Goal: Task Accomplishment & Management: Manage account settings

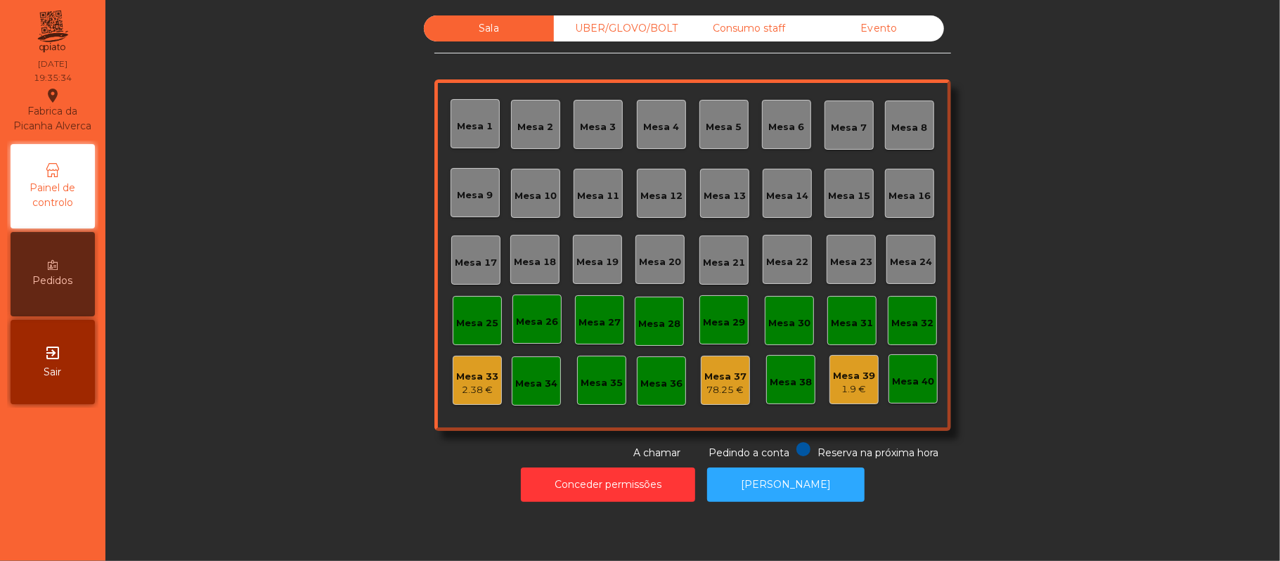
click at [607, 30] on div "UBER/GLOVO/BOLT" at bounding box center [619, 28] width 130 height 26
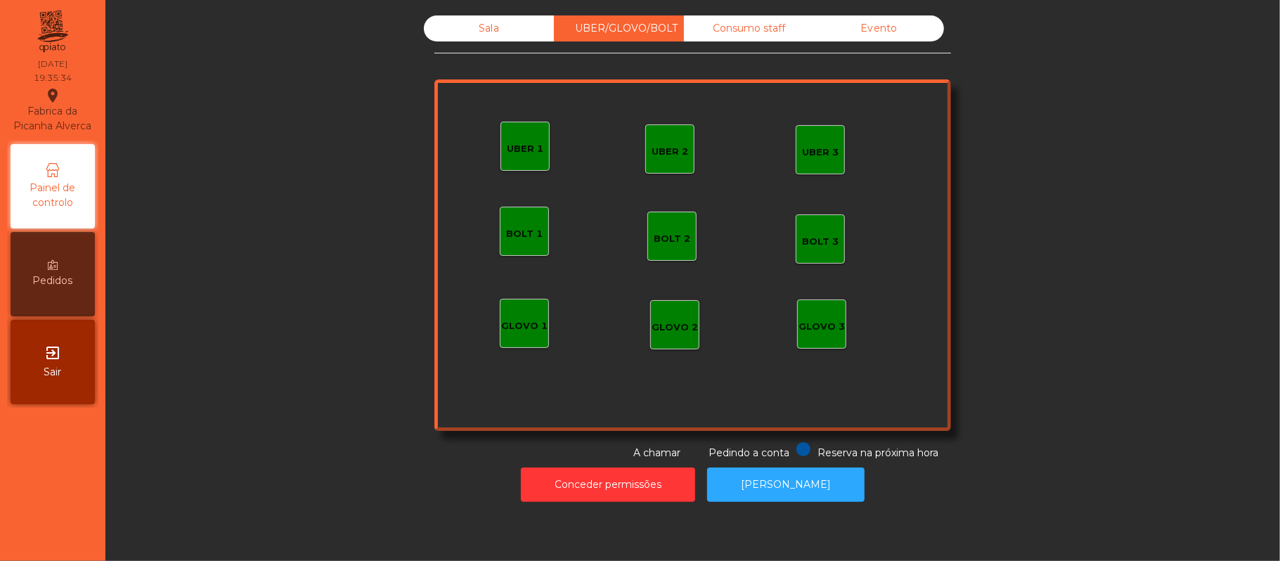
click at [505, 159] on div "UBER 1" at bounding box center [524, 146] width 49 height 49
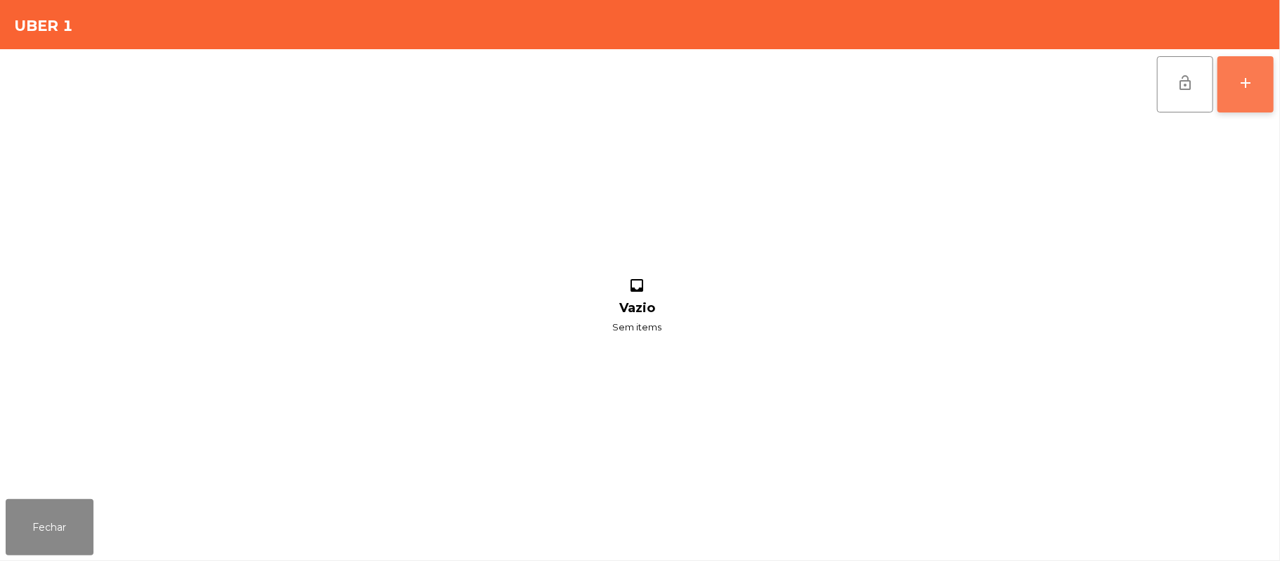
click at [1248, 93] on button "add" at bounding box center [1245, 84] width 56 height 56
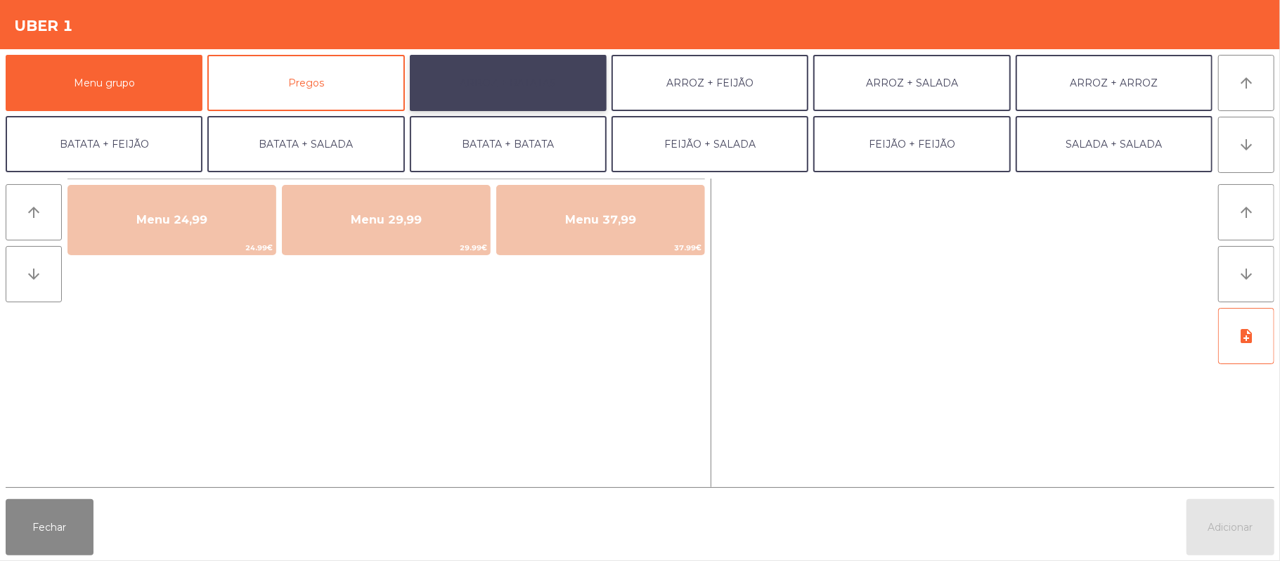
click at [509, 97] on button "ARROZ + BATATAS" at bounding box center [508, 83] width 197 height 56
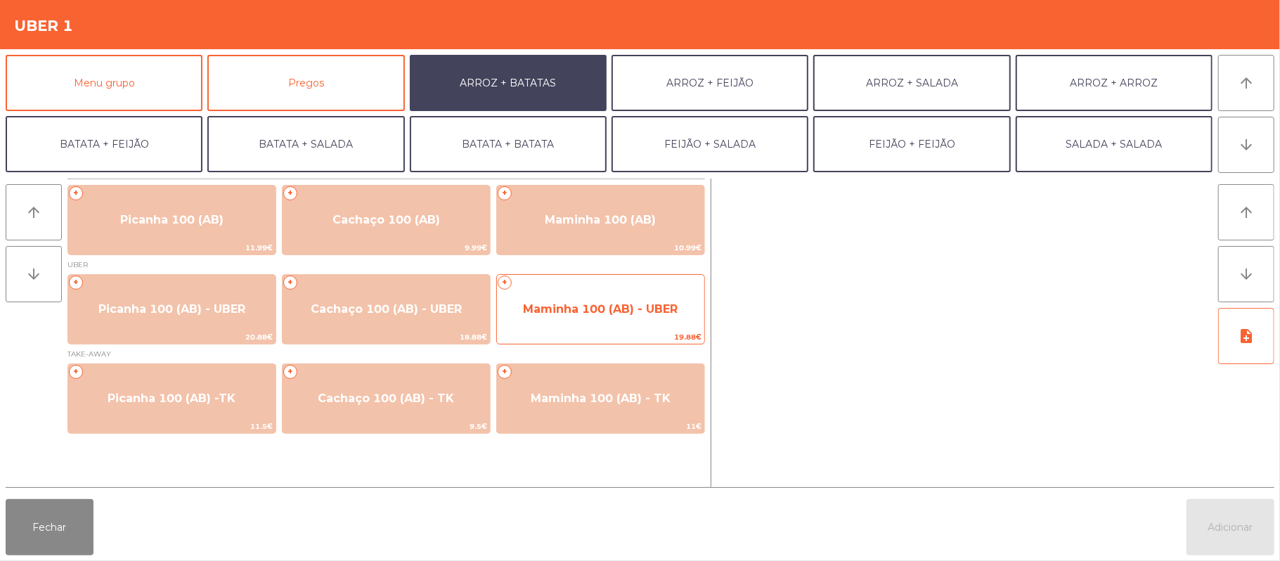
click at [667, 307] on span "Maminha 100 (AB) - UBER" at bounding box center [600, 308] width 155 height 13
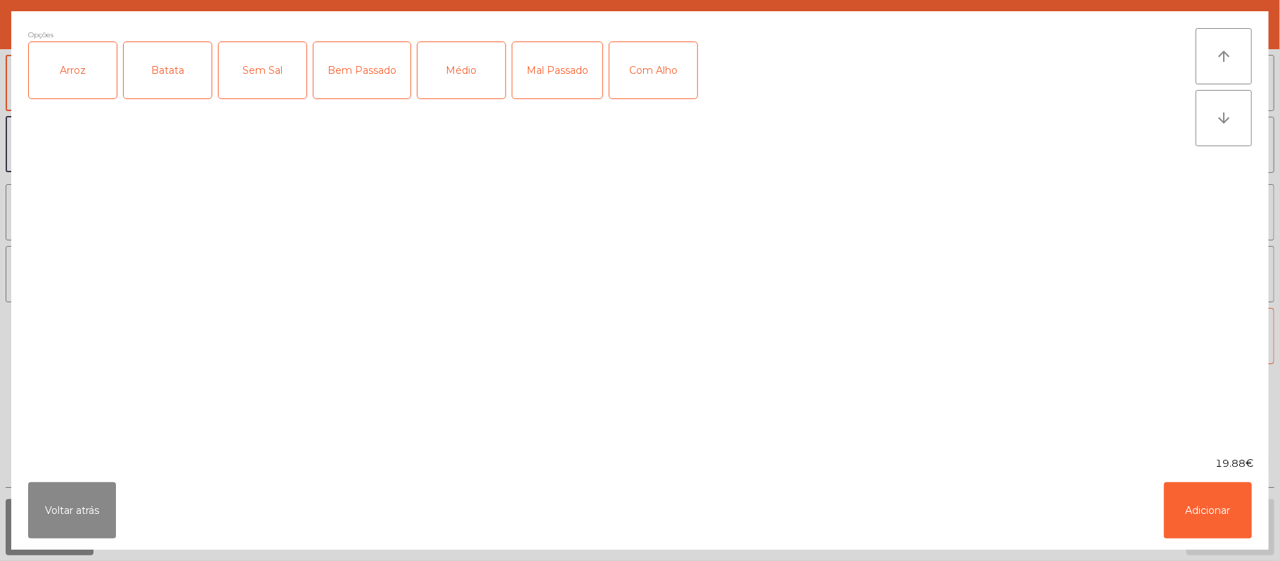
click at [82, 77] on div "Arroz" at bounding box center [73, 70] width 88 height 56
click at [178, 79] on div "Batata" at bounding box center [168, 70] width 88 height 56
click at [469, 80] on div "Médio" at bounding box center [461, 70] width 88 height 56
click at [1236, 512] on button "Adicionar" at bounding box center [1208, 510] width 88 height 56
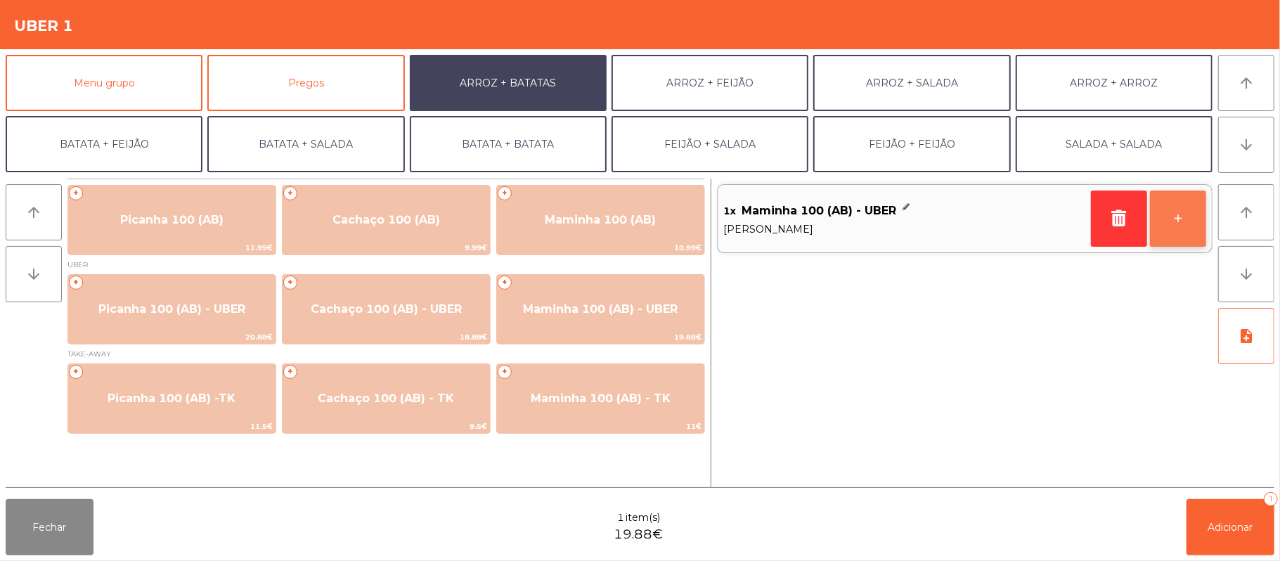
click at [1170, 222] on button "+" at bounding box center [1178, 218] width 56 height 56
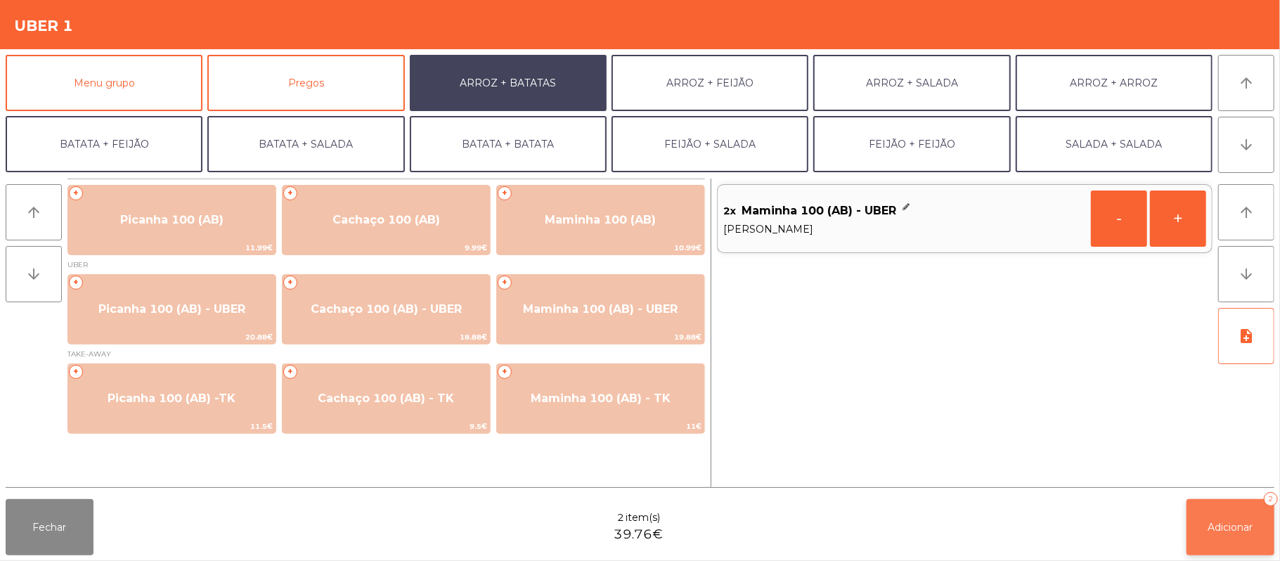
click at [1238, 532] on span "Adicionar" at bounding box center [1230, 527] width 45 height 13
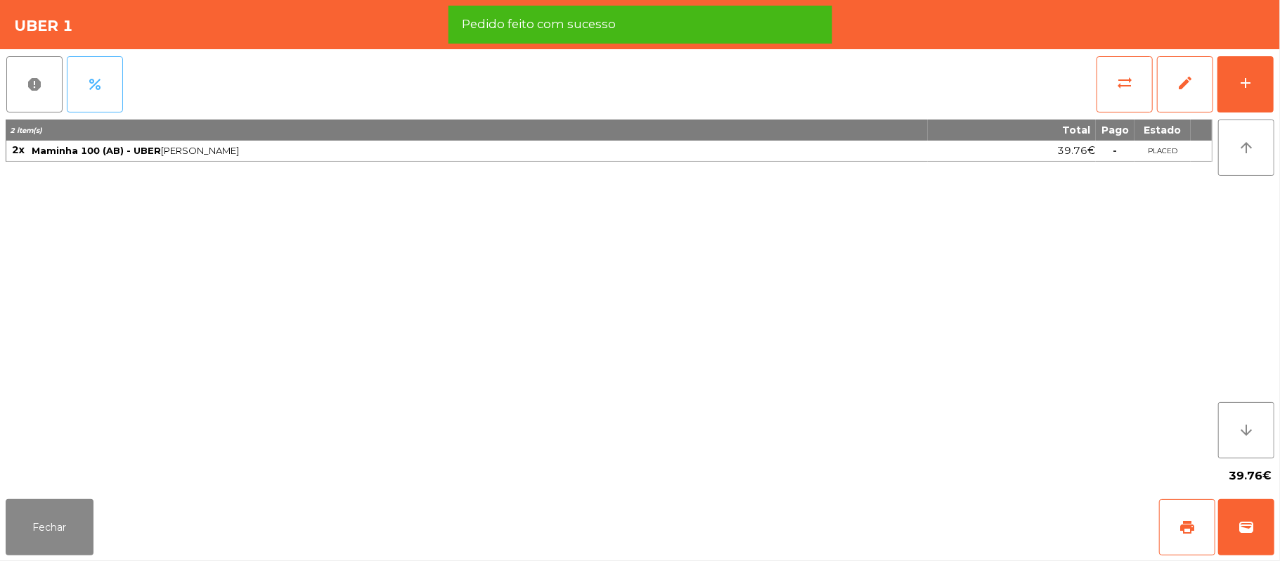
click at [88, 93] on button "percent" at bounding box center [95, 84] width 56 height 56
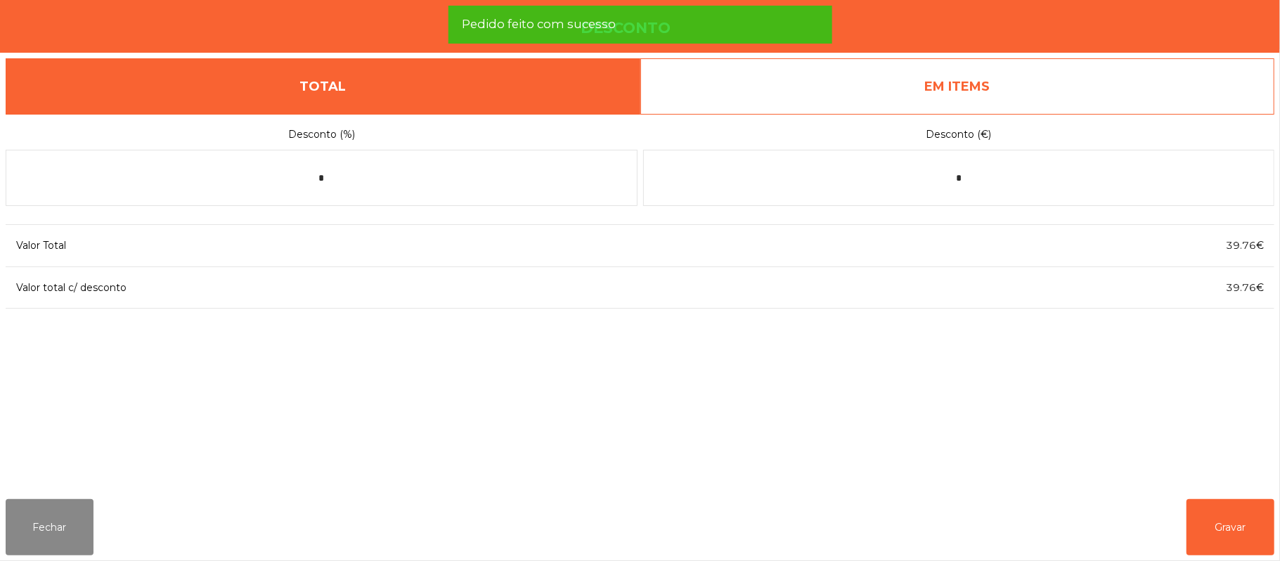
click at [990, 105] on link "EM ITEMS" at bounding box center [957, 86] width 635 height 56
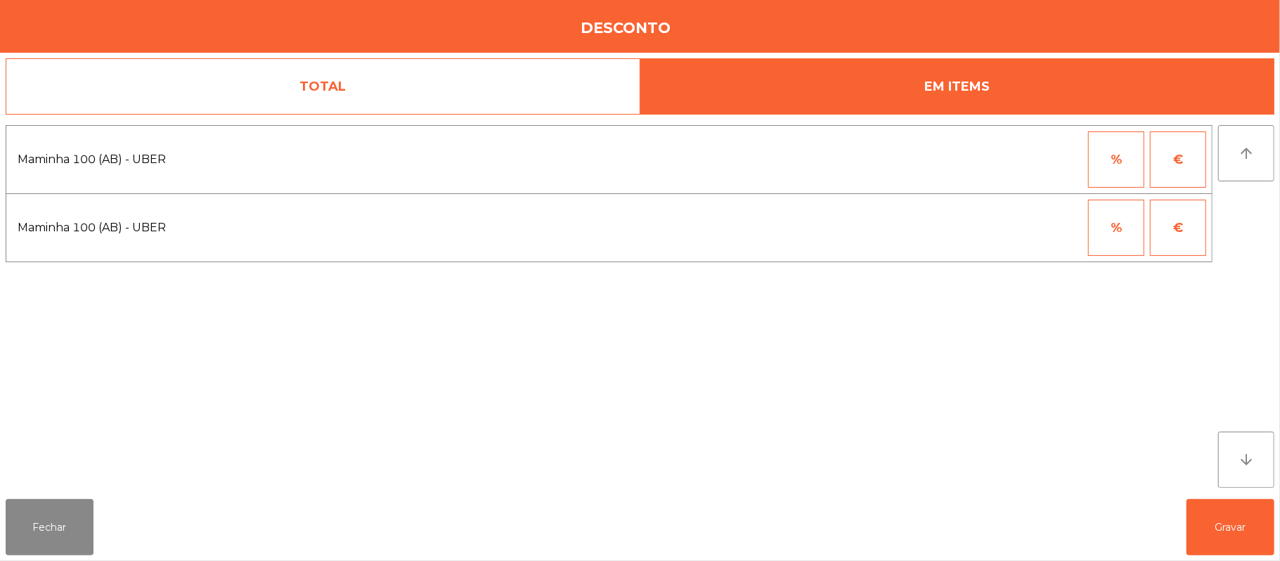
click at [1111, 166] on button "%" at bounding box center [1116, 159] width 56 height 56
click at [1039, 159] on input "*" at bounding box center [1047, 159] width 70 height 56
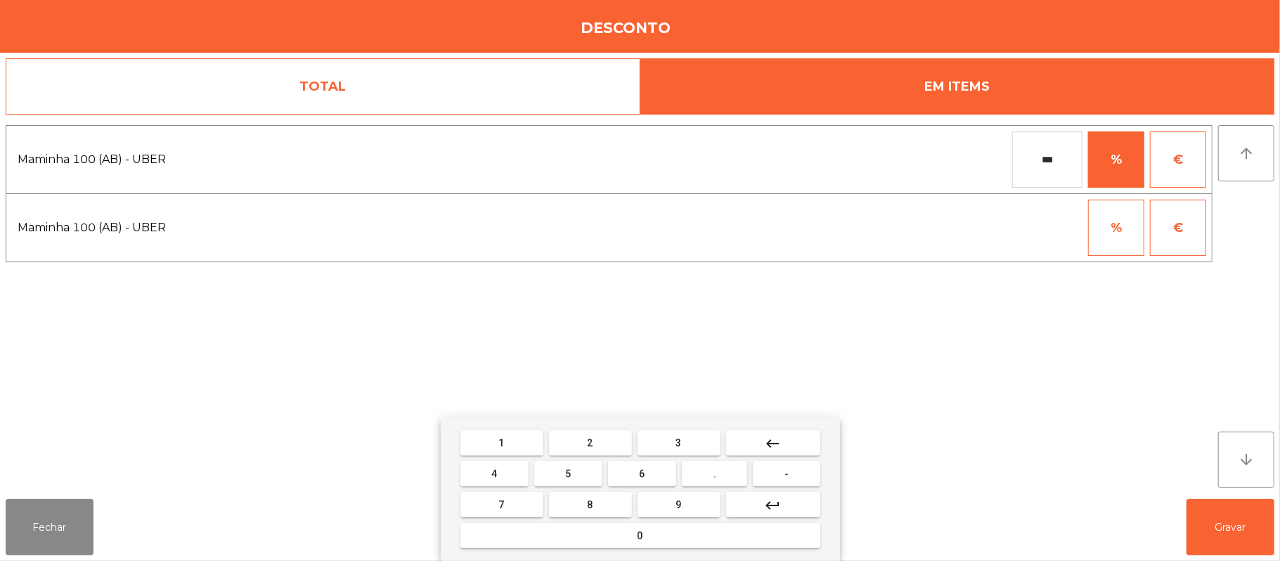
type input "***"
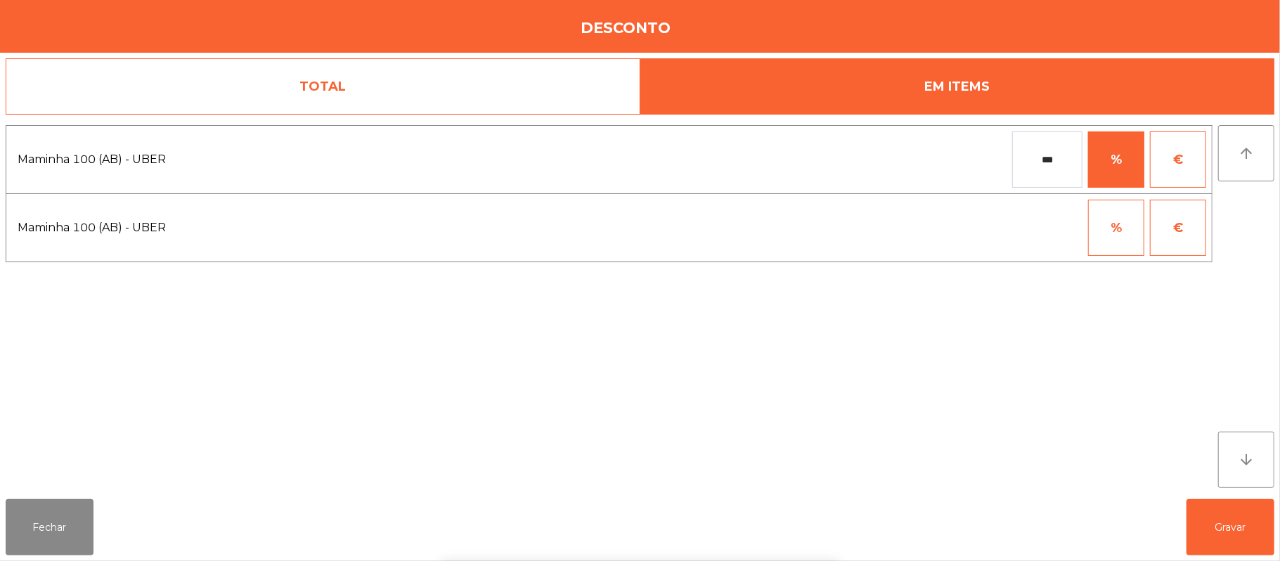
click at [1243, 510] on div "1 2 3 keyboard_backspace 4 5 6 . - 7 8 9 keyboard_return 0" at bounding box center [640, 488] width 1280 height 143
click at [1210, 524] on button "Gravar" at bounding box center [1230, 527] width 88 height 56
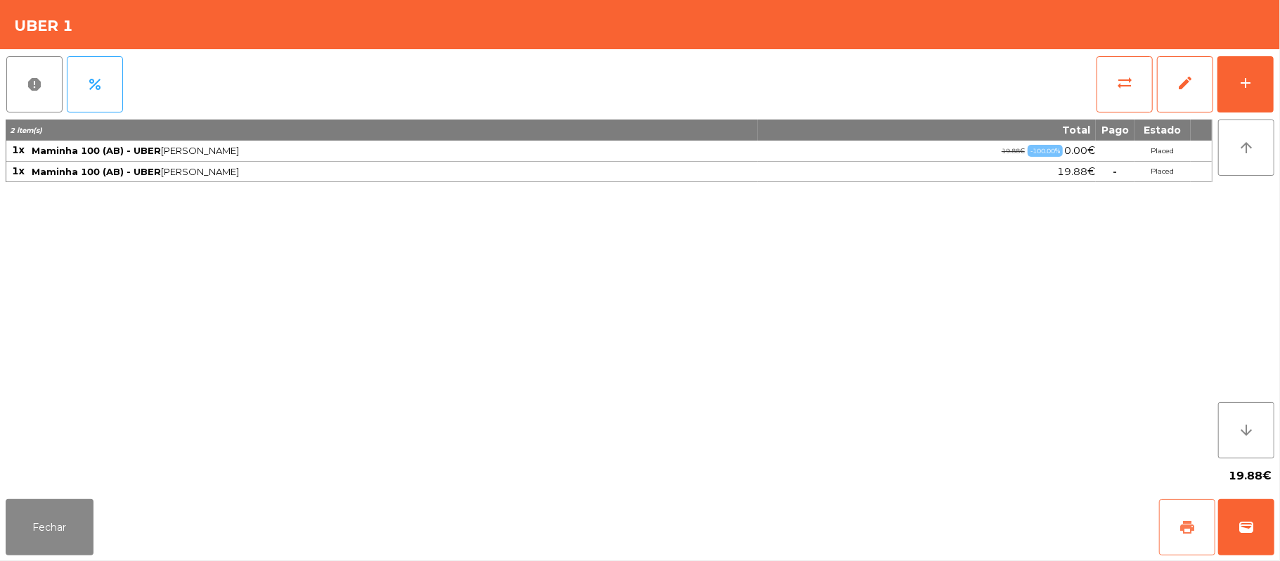
click at [1179, 516] on button "print" at bounding box center [1187, 527] width 56 height 56
click at [1269, 524] on button "wallet" at bounding box center [1246, 527] width 56 height 56
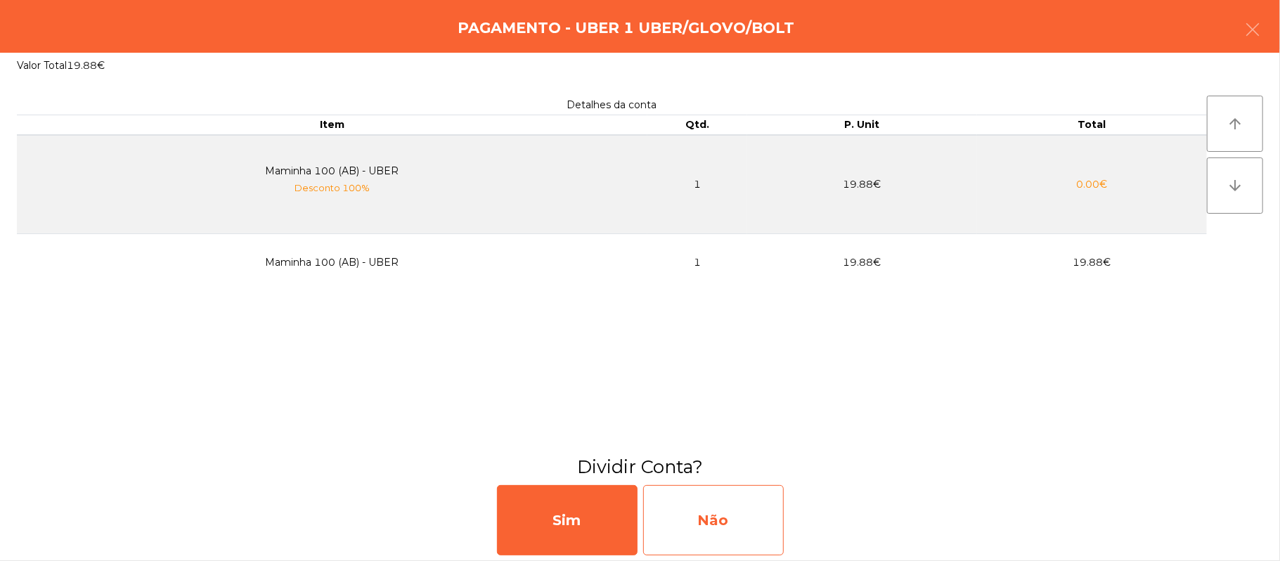
click at [728, 524] on div "Não" at bounding box center [713, 520] width 141 height 70
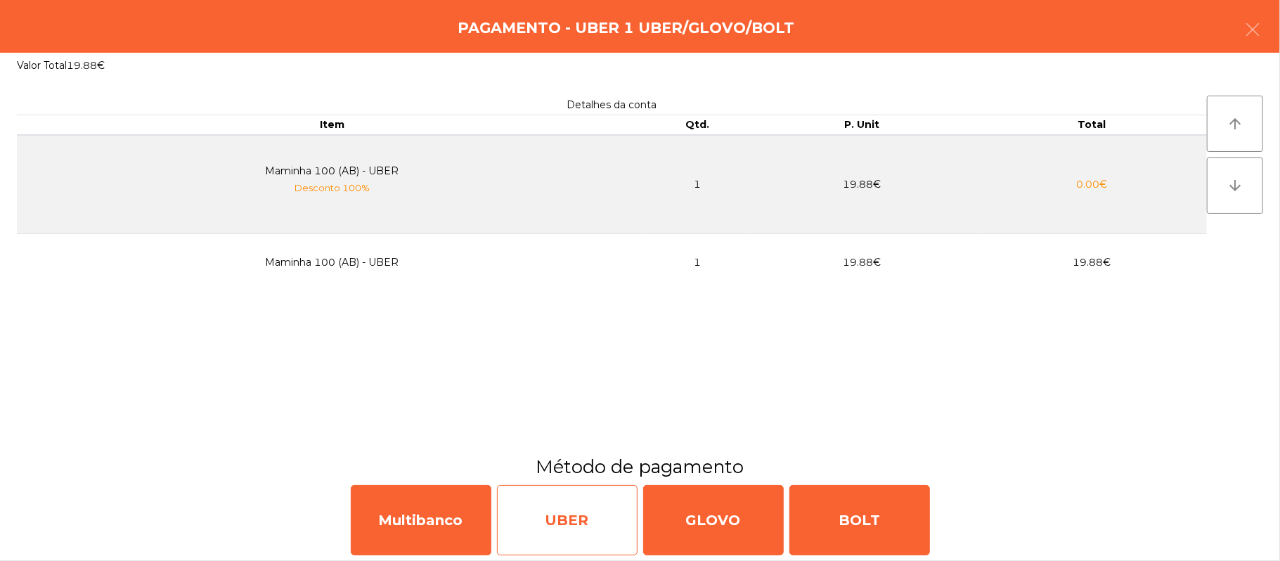
click at [569, 526] on div "UBER" at bounding box center [567, 520] width 141 height 70
select select "**"
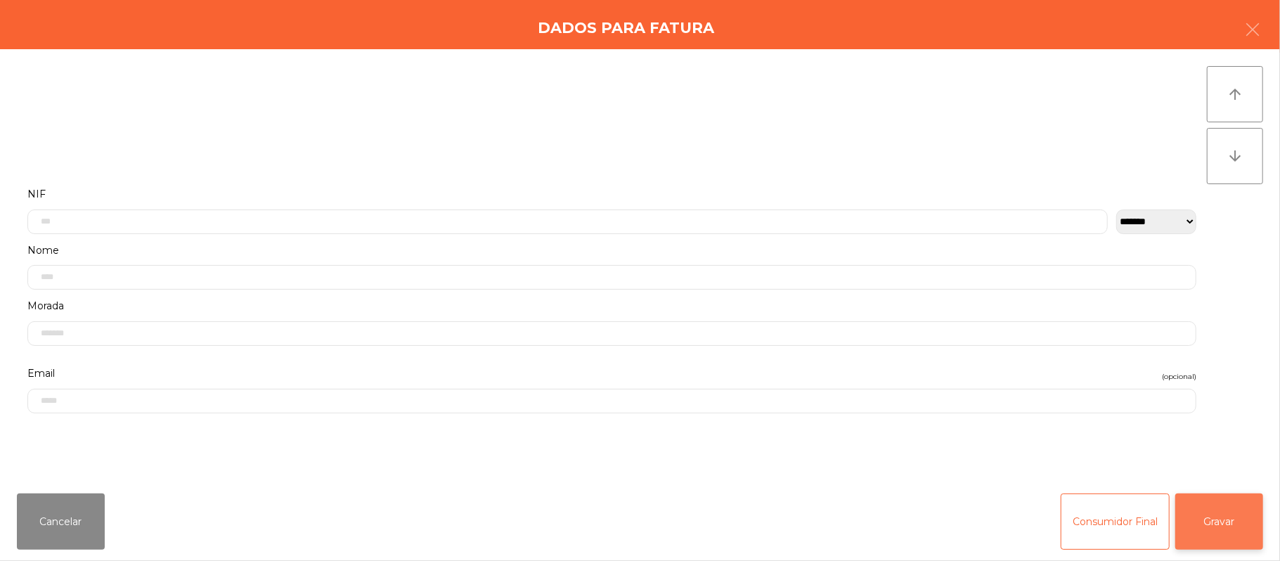
click at [1206, 503] on button "Gravar" at bounding box center [1219, 521] width 88 height 56
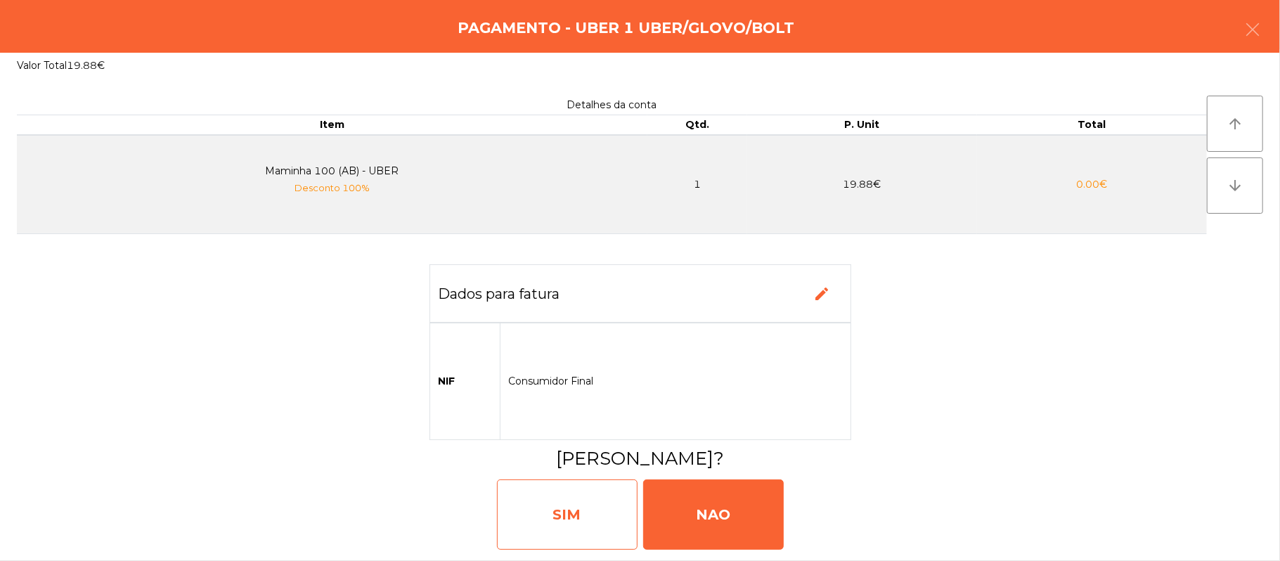
click at [513, 504] on div "SIM" at bounding box center [567, 514] width 141 height 70
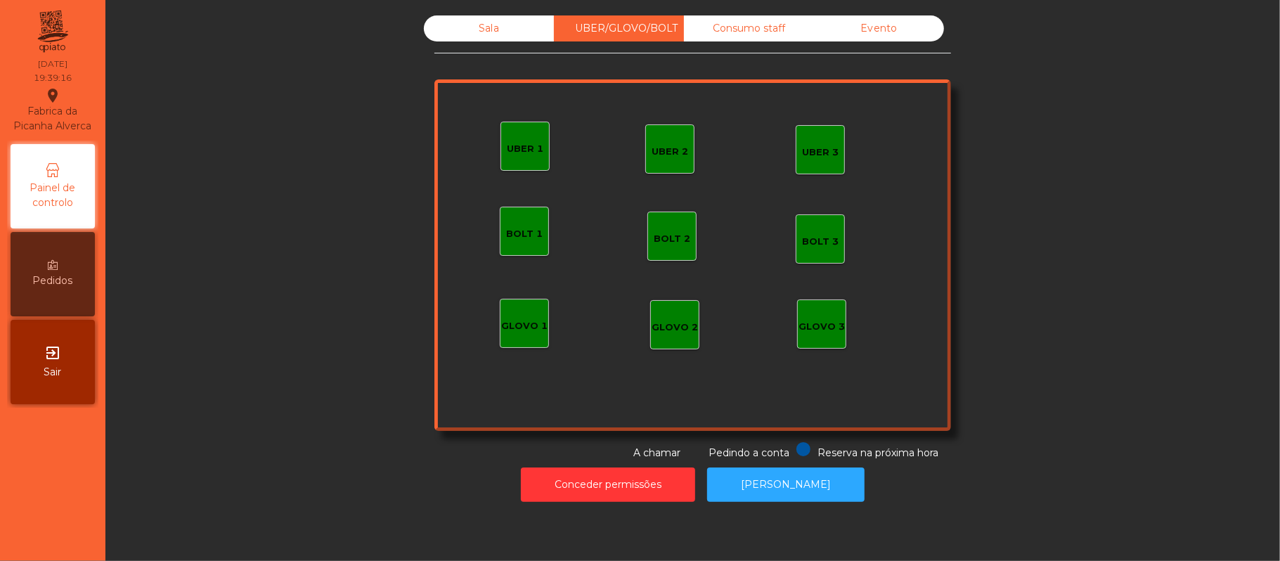
click at [650, 160] on div "UBER 2" at bounding box center [669, 148] width 49 height 49
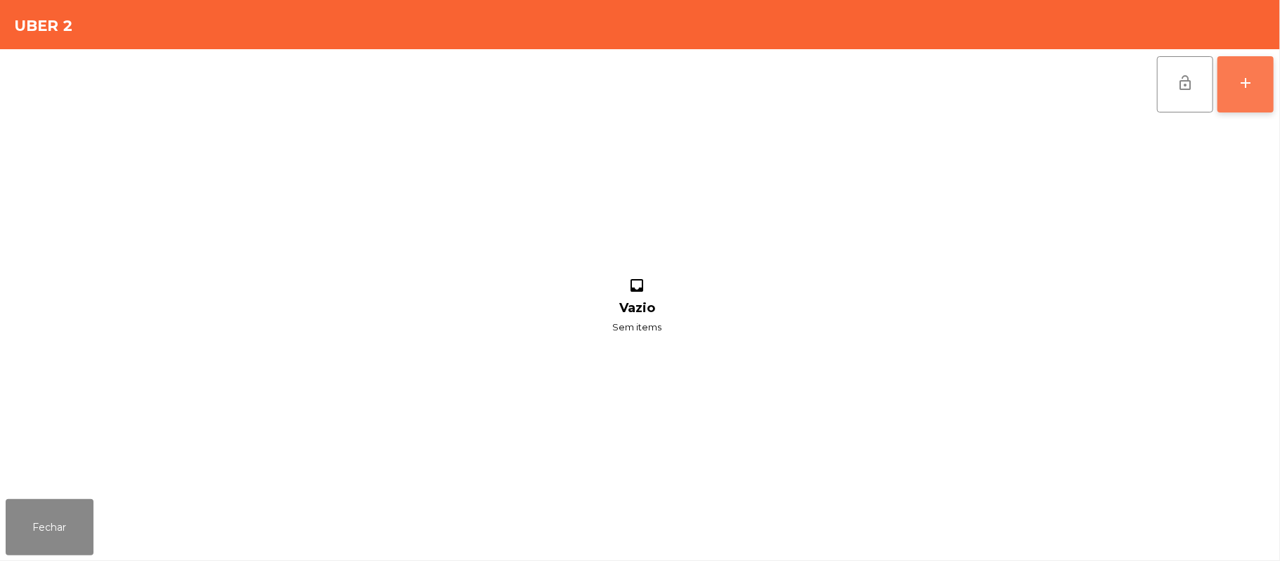
click at [1269, 96] on button "add" at bounding box center [1245, 84] width 56 height 56
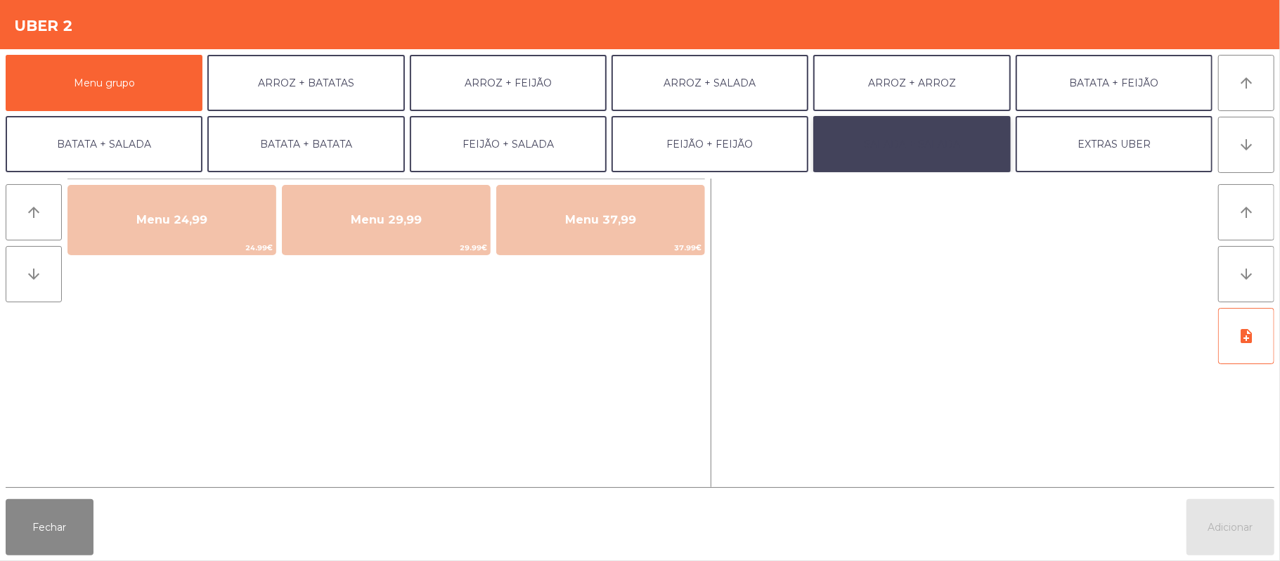
click at [886, 153] on button "SALADA + SALADA" at bounding box center [911, 144] width 197 height 56
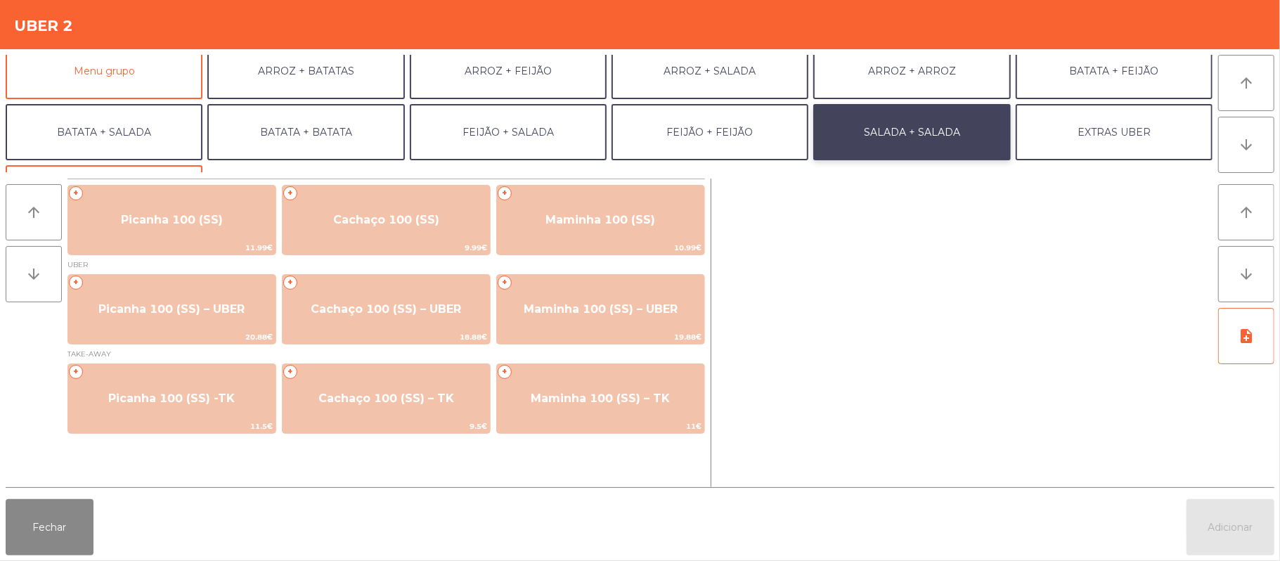
scroll to position [20, 0]
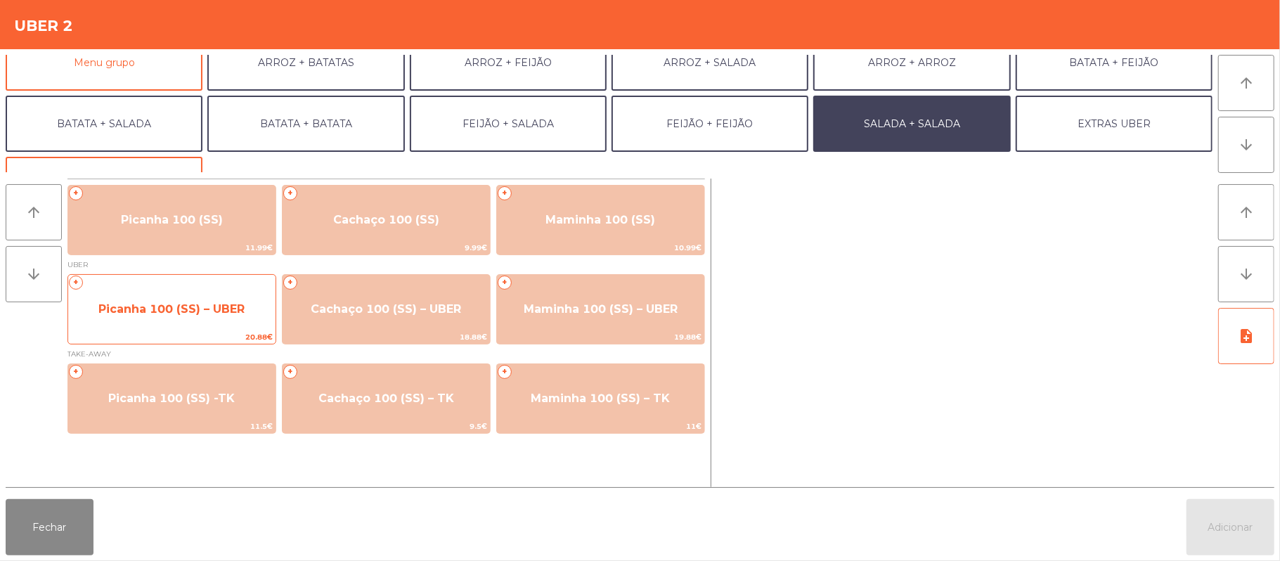
click at [192, 308] on span "Picanha 100 (SS) – UBER" at bounding box center [171, 308] width 146 height 13
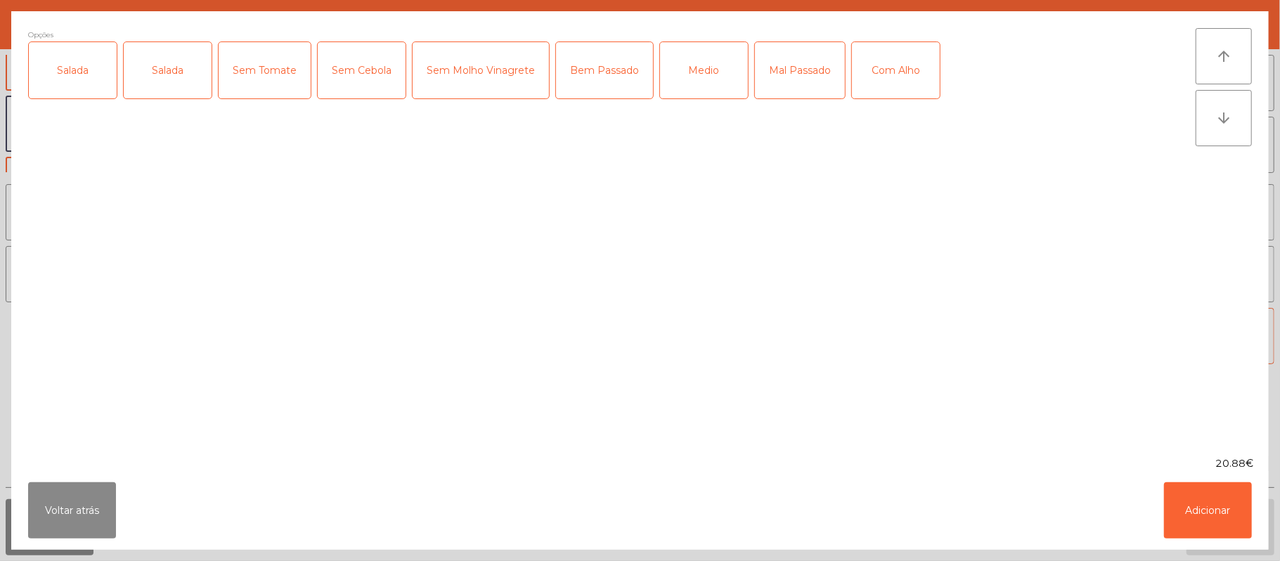
click at [80, 83] on div "Salada" at bounding box center [73, 70] width 88 height 56
click at [174, 60] on div "Salada" at bounding box center [168, 70] width 88 height 56
click at [65, 86] on div "Salada" at bounding box center [73, 70] width 88 height 56
click at [805, 71] on div "Mal Passado" at bounding box center [800, 70] width 90 height 56
click at [906, 60] on div "Com Alho" at bounding box center [896, 70] width 88 height 56
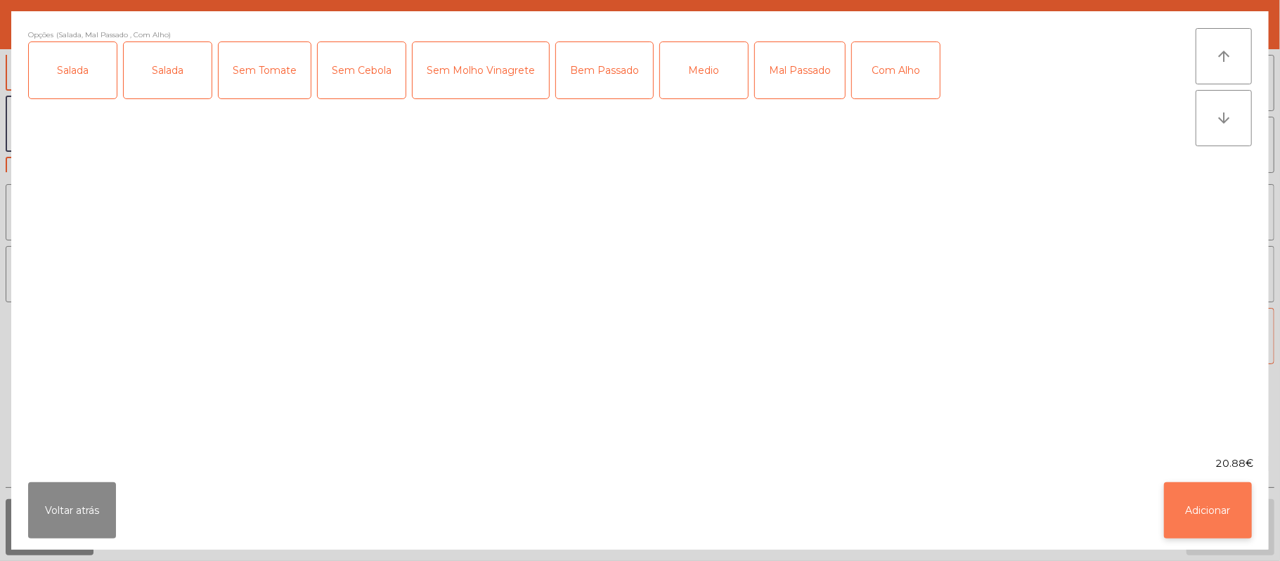
click at [1195, 507] on button "Adicionar" at bounding box center [1208, 510] width 88 height 56
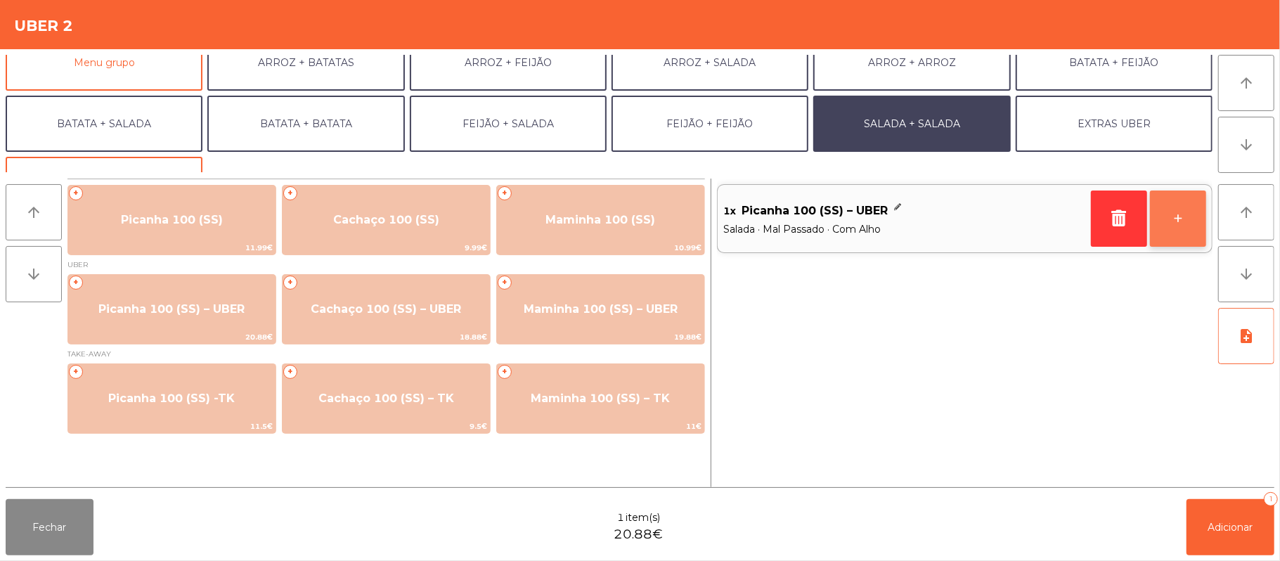
click at [1195, 228] on button "+" at bounding box center [1178, 218] width 56 height 56
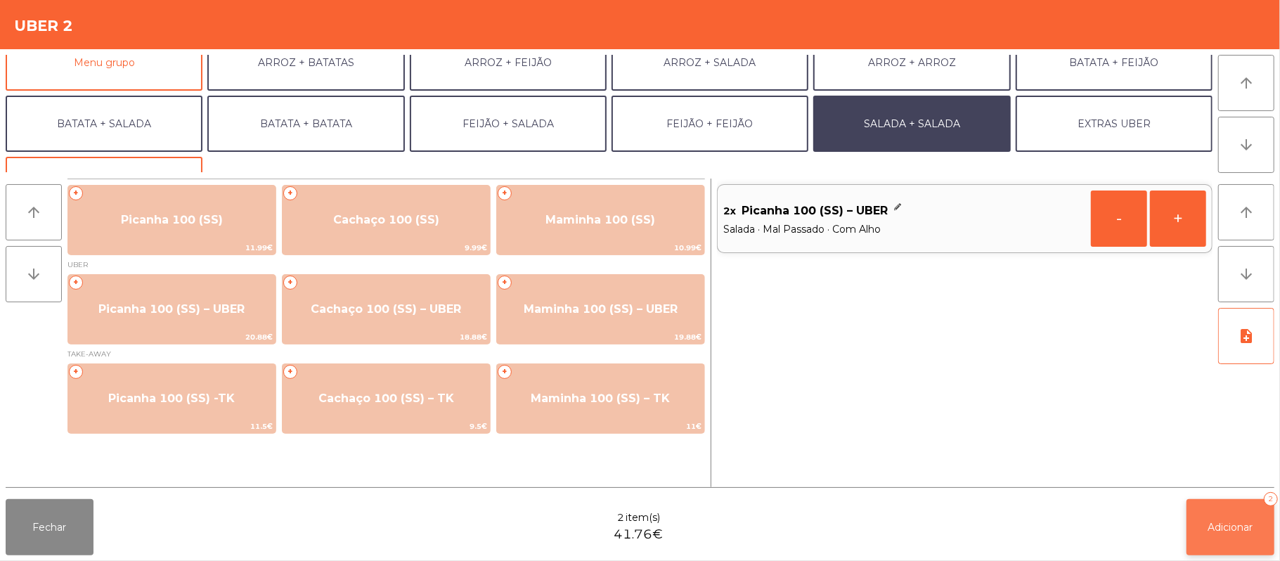
click at [1218, 523] on span "Adicionar" at bounding box center [1230, 527] width 45 height 13
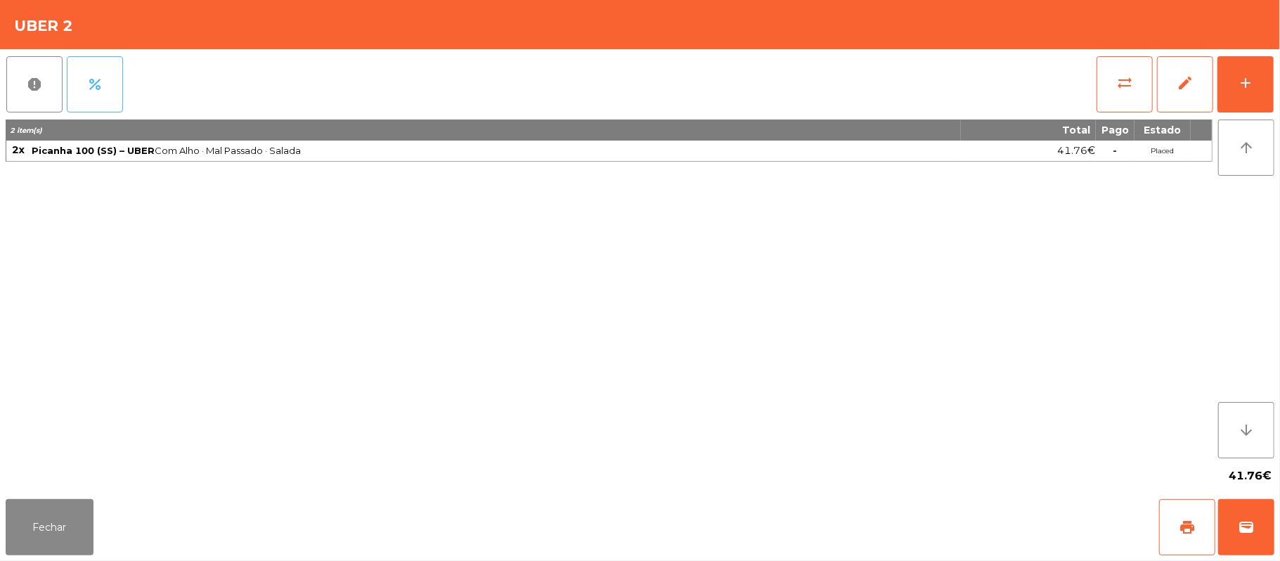
click at [96, 93] on button "percent" at bounding box center [95, 84] width 56 height 56
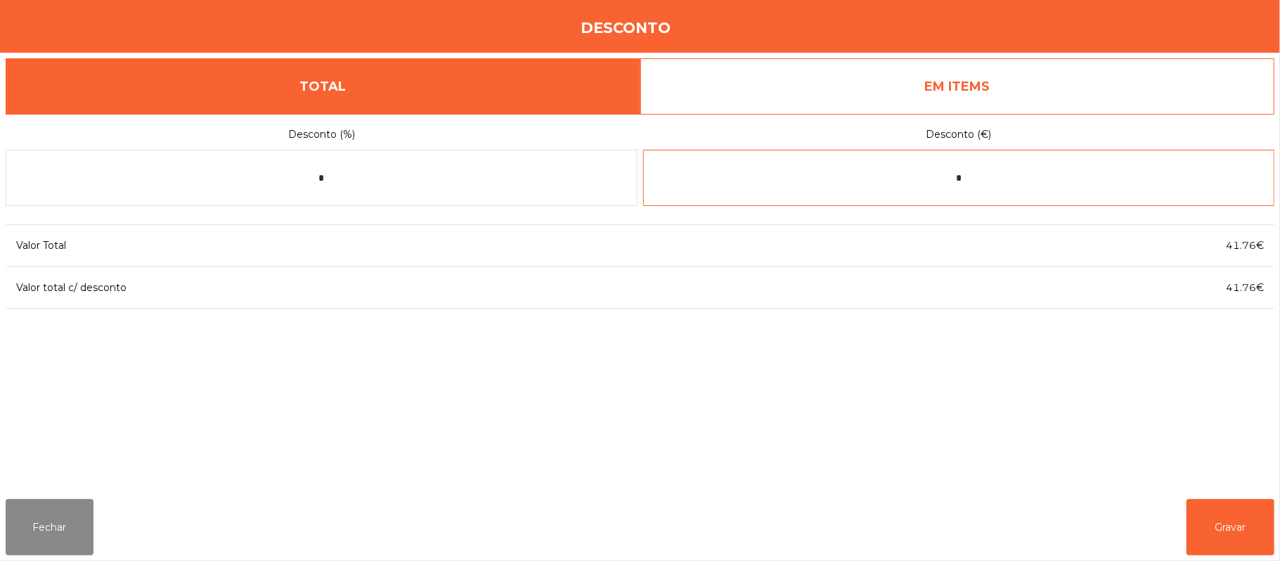
click at [1007, 176] on input "*" at bounding box center [959, 178] width 632 height 56
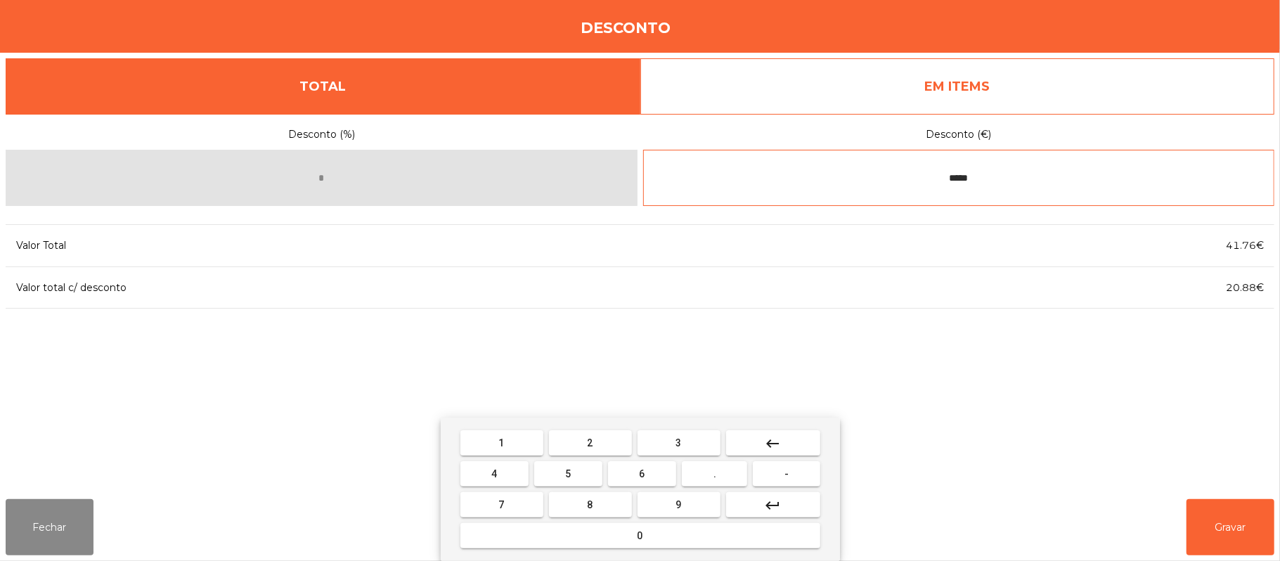
type input "*****"
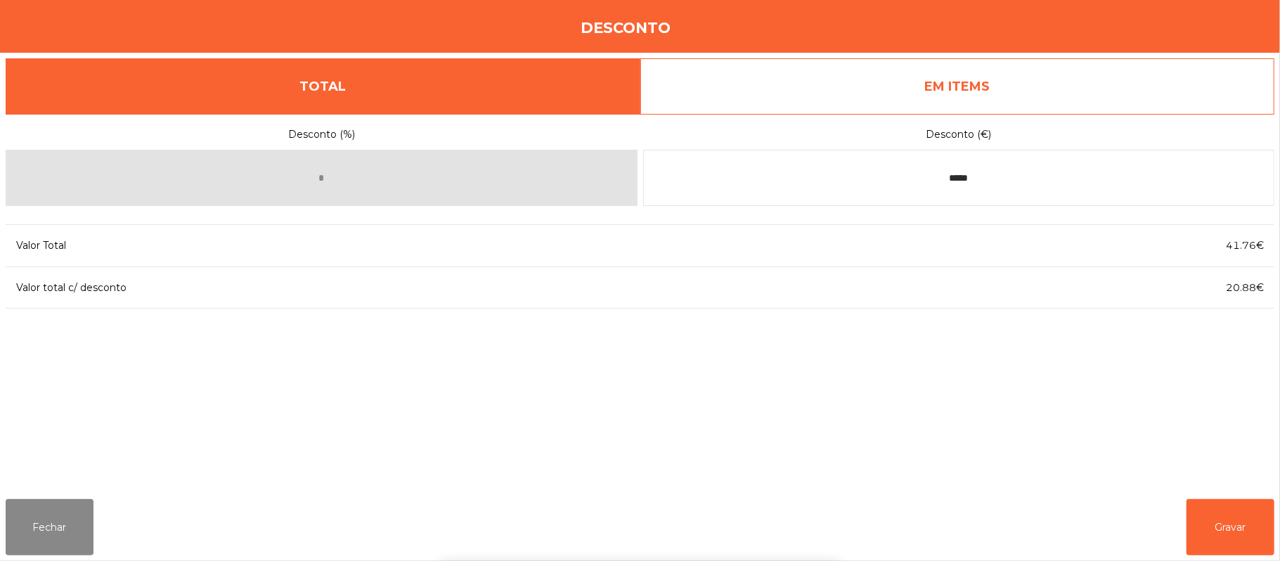
click at [1212, 526] on div "1 2 3 keyboard_backspace 4 5 6 . - 7 8 9 keyboard_return 0" at bounding box center [640, 488] width 1280 height 143
click at [1233, 502] on button "Gravar" at bounding box center [1230, 527] width 88 height 56
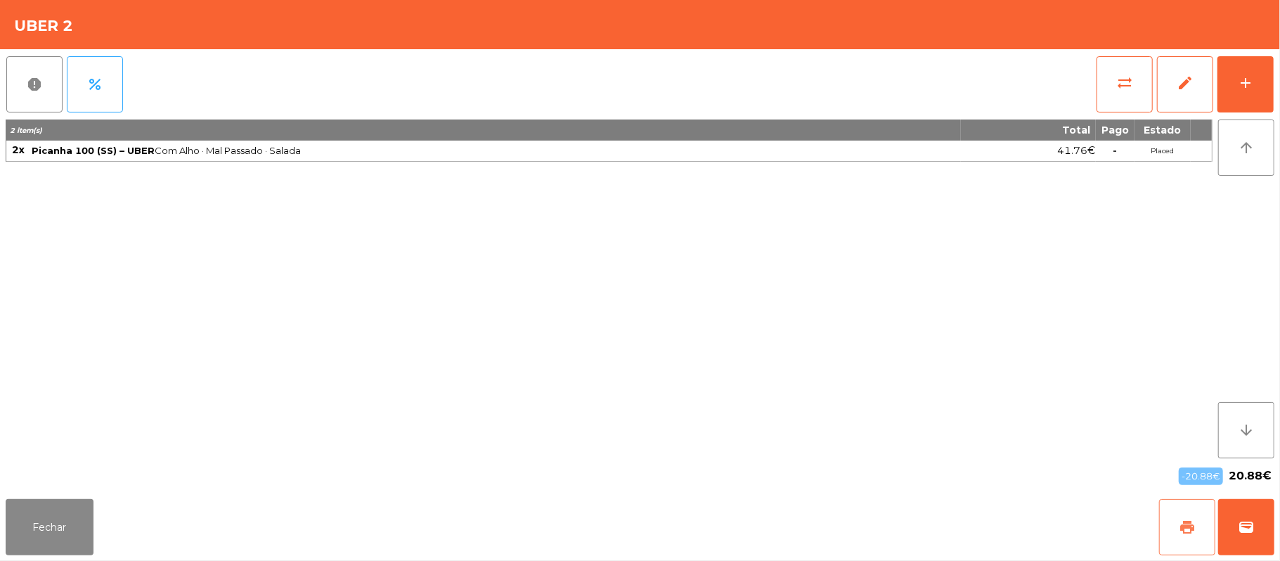
click at [1184, 523] on span "print" at bounding box center [1187, 527] width 17 height 17
click at [1237, 521] on button "wallet" at bounding box center [1246, 527] width 56 height 56
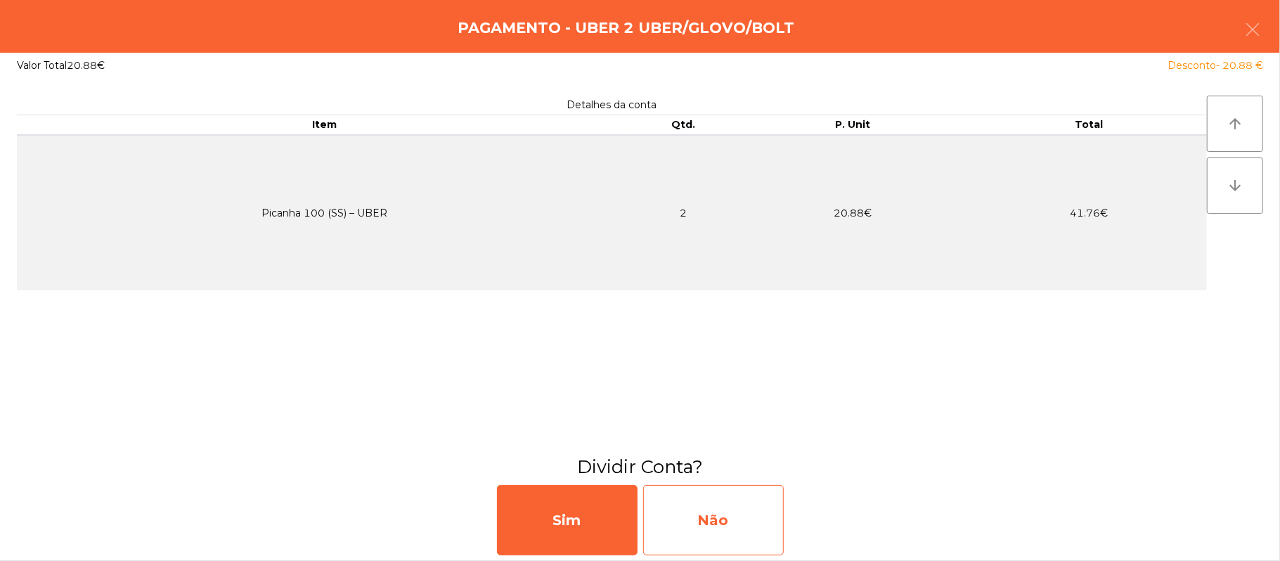
click at [739, 506] on div "Não" at bounding box center [713, 520] width 141 height 70
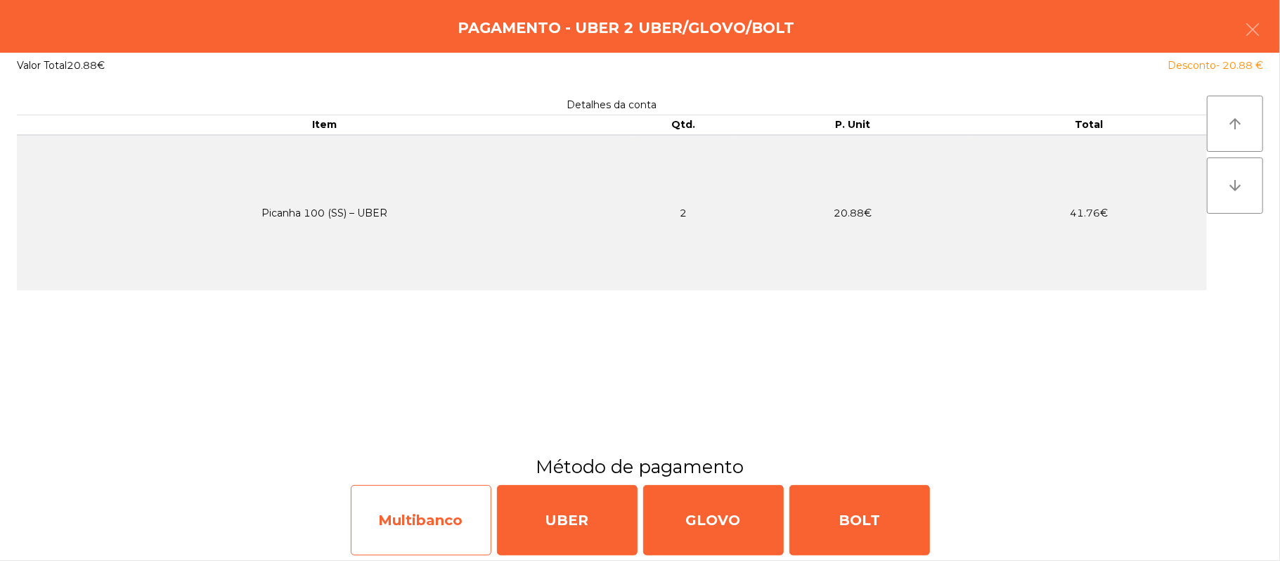
click at [381, 526] on div "Multibanco" at bounding box center [421, 520] width 141 height 70
select select "**"
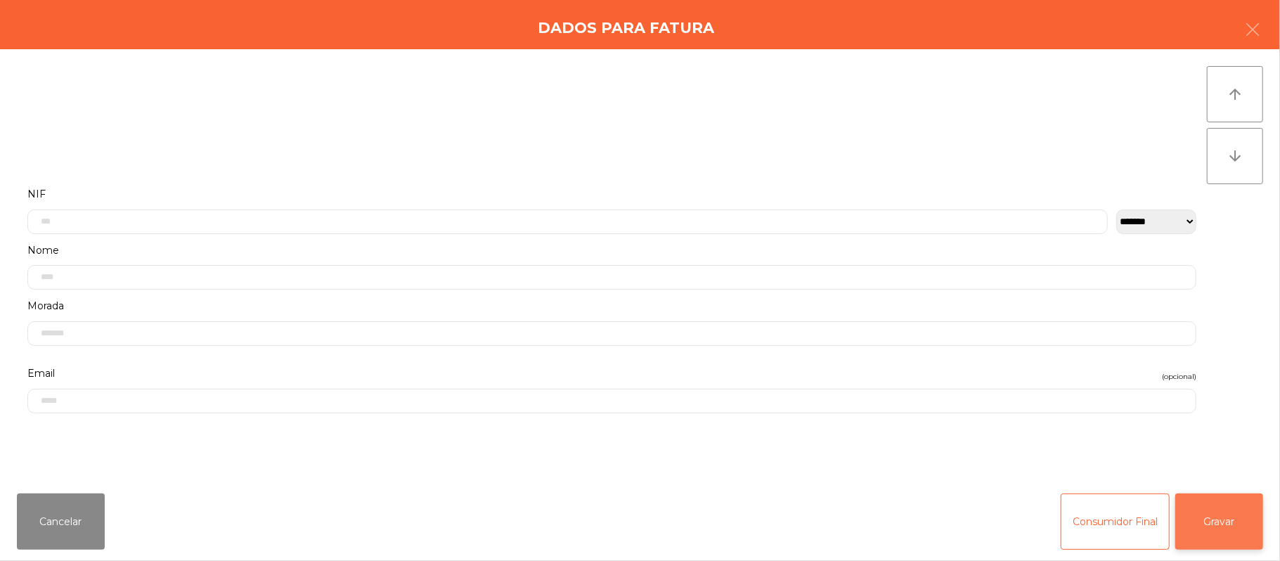
click at [1210, 505] on button "Gravar" at bounding box center [1219, 521] width 88 height 56
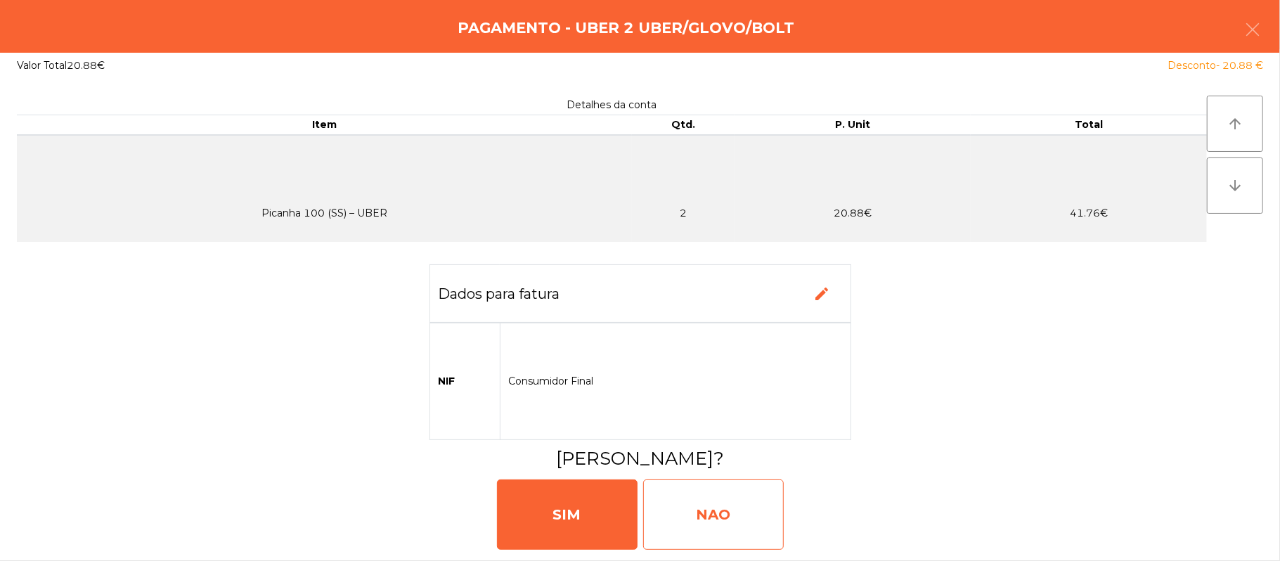
click at [700, 499] on div "NAO" at bounding box center [713, 514] width 141 height 70
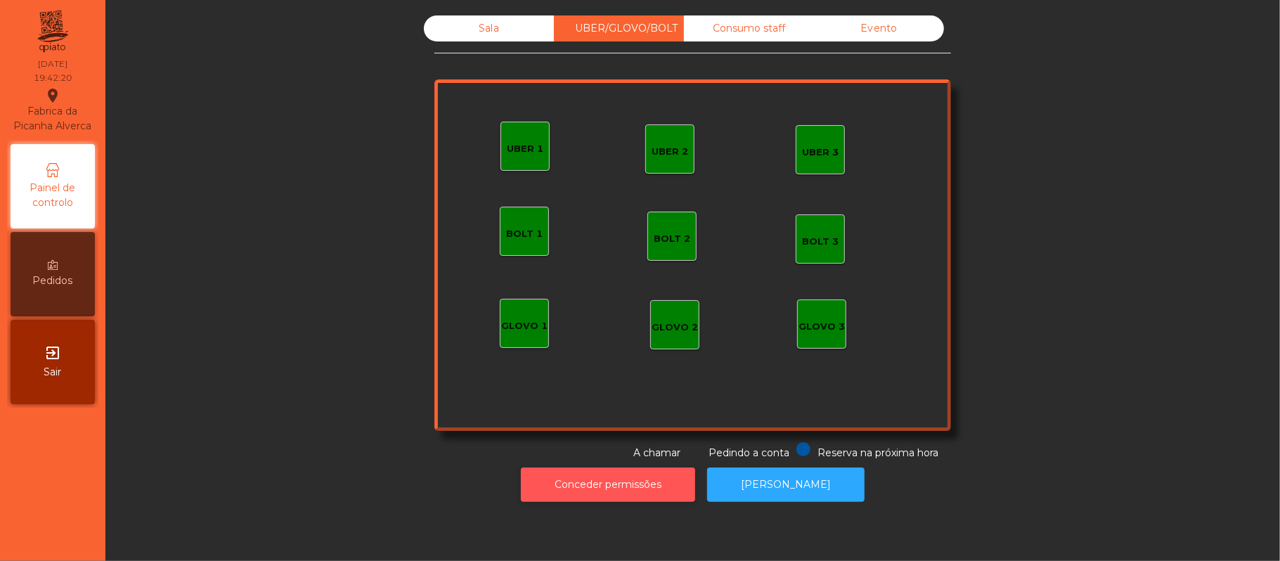
click at [573, 474] on button "Conceder permissões" at bounding box center [608, 484] width 174 height 34
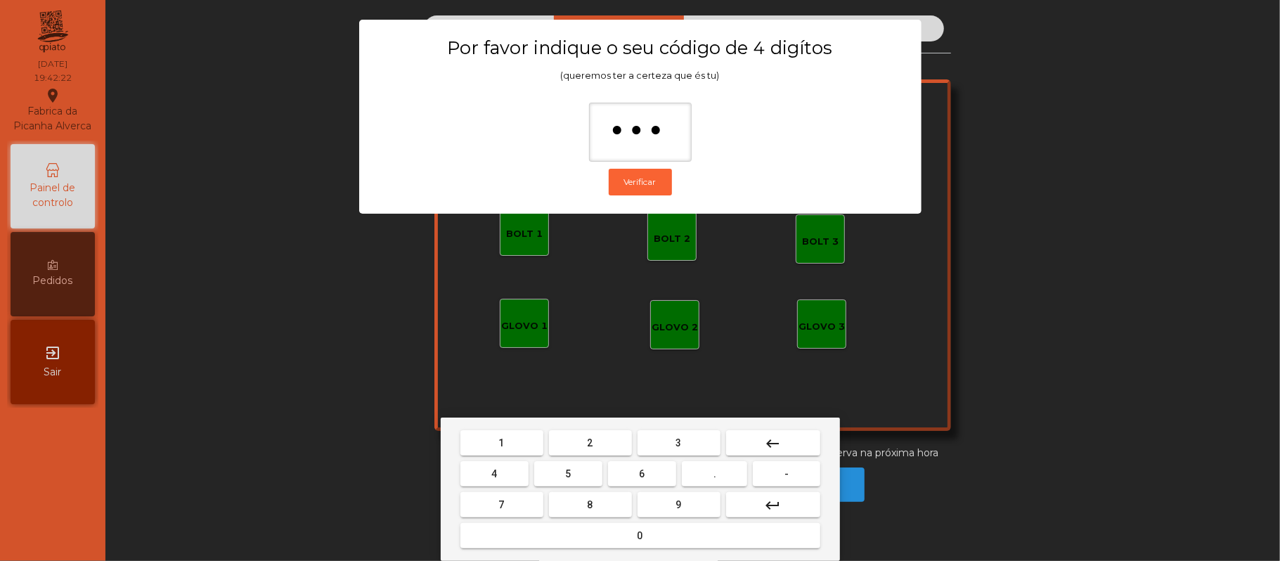
type input "****"
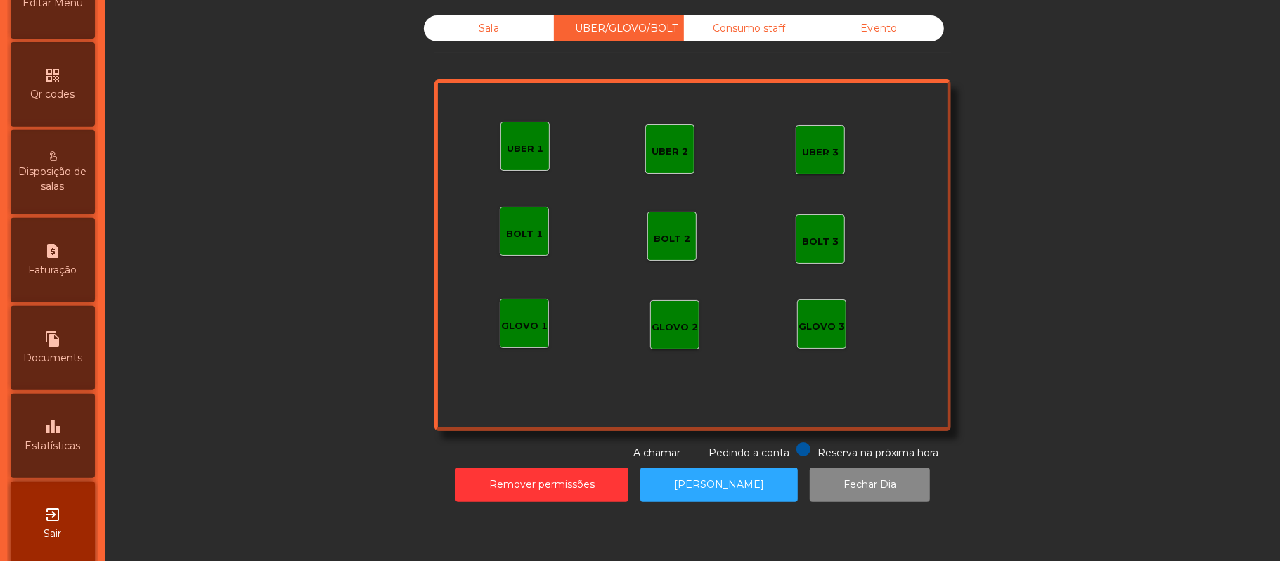
click at [70, 278] on span "Faturação" at bounding box center [53, 270] width 48 height 15
select select "**"
select select "****"
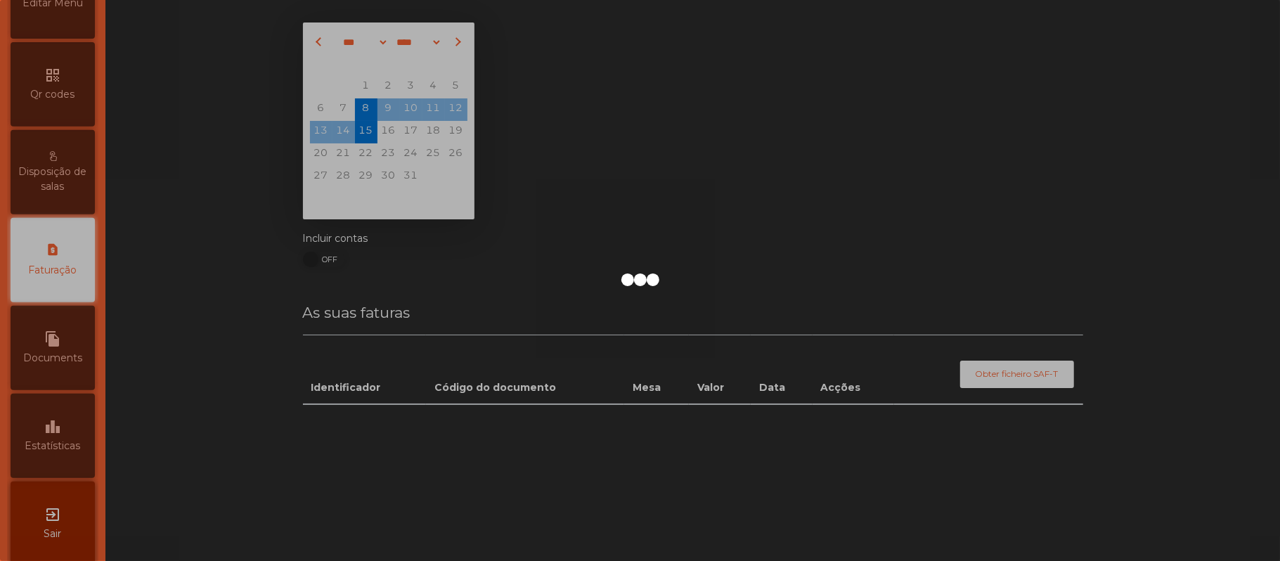
scroll to position [360, 0]
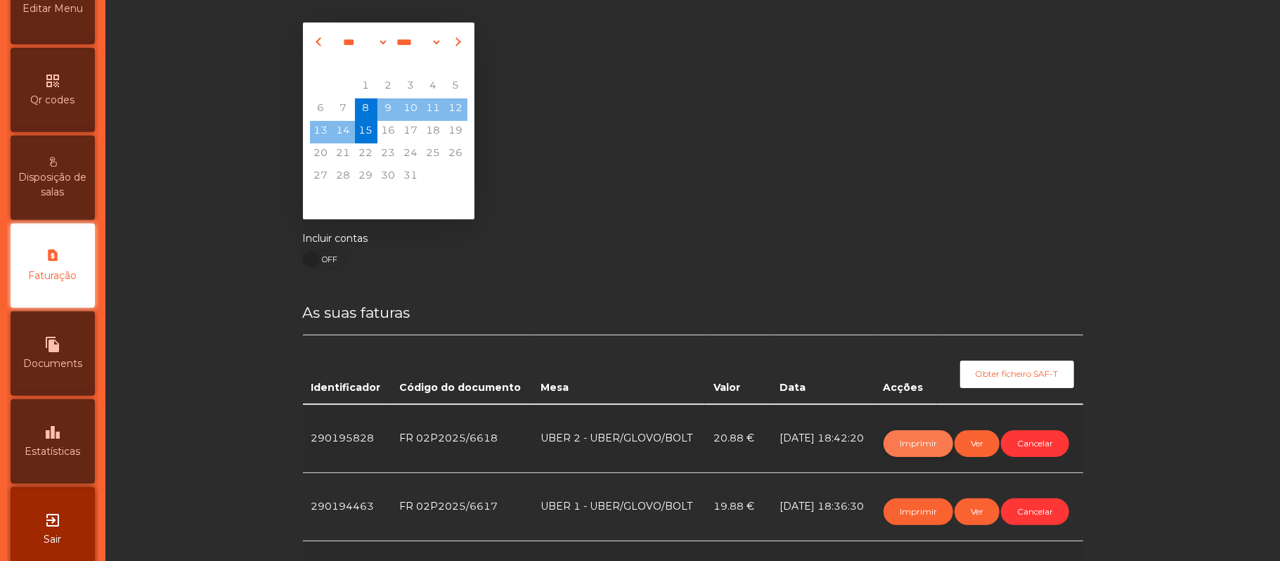
click at [898, 442] on button "Imprimir" at bounding box center [918, 443] width 70 height 27
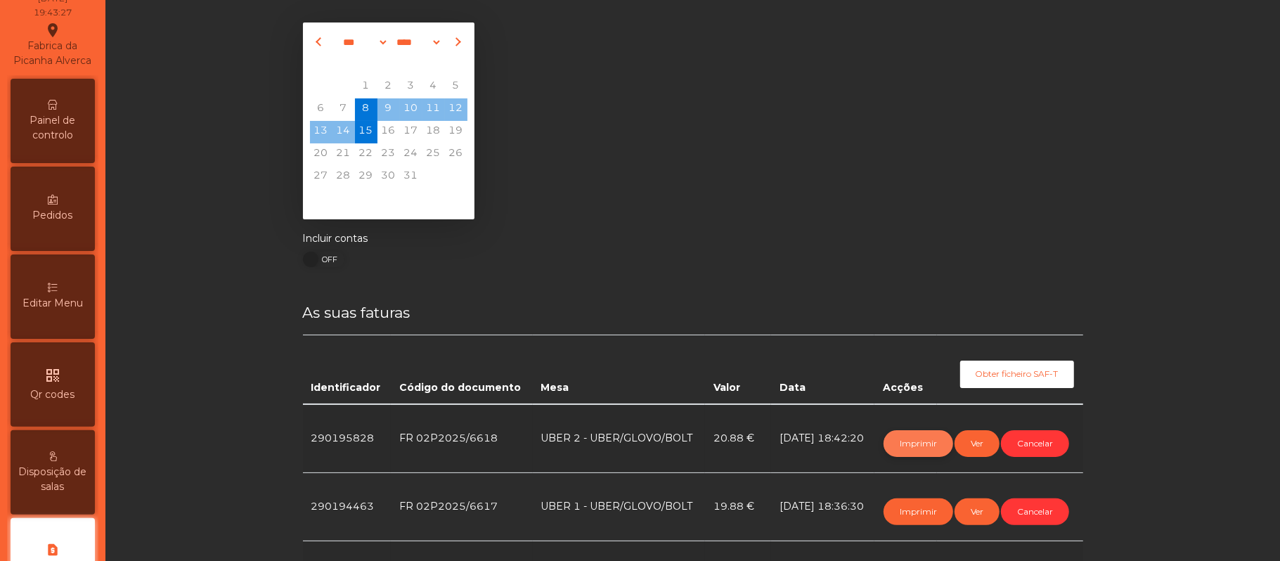
scroll to position [62, 0]
click at [76, 135] on span "Painel de controlo" at bounding box center [52, 132] width 77 height 30
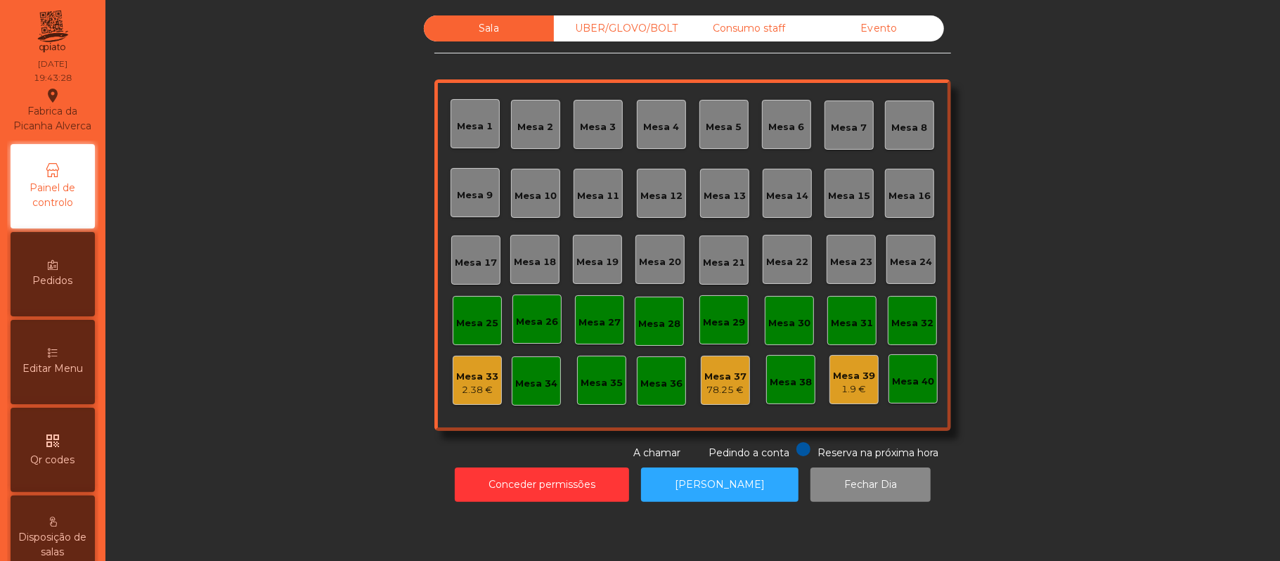
click at [1066, 159] on div "Sala UBER/GLOVO/BOLT Consumo staff Evento [GEOGRAPHIC_DATA] 2 [GEOGRAPHIC_DATA]…" at bounding box center [692, 237] width 1136 height 445
click at [829, 394] on div "Mesa 39 1.9 €" at bounding box center [853, 379] width 49 height 49
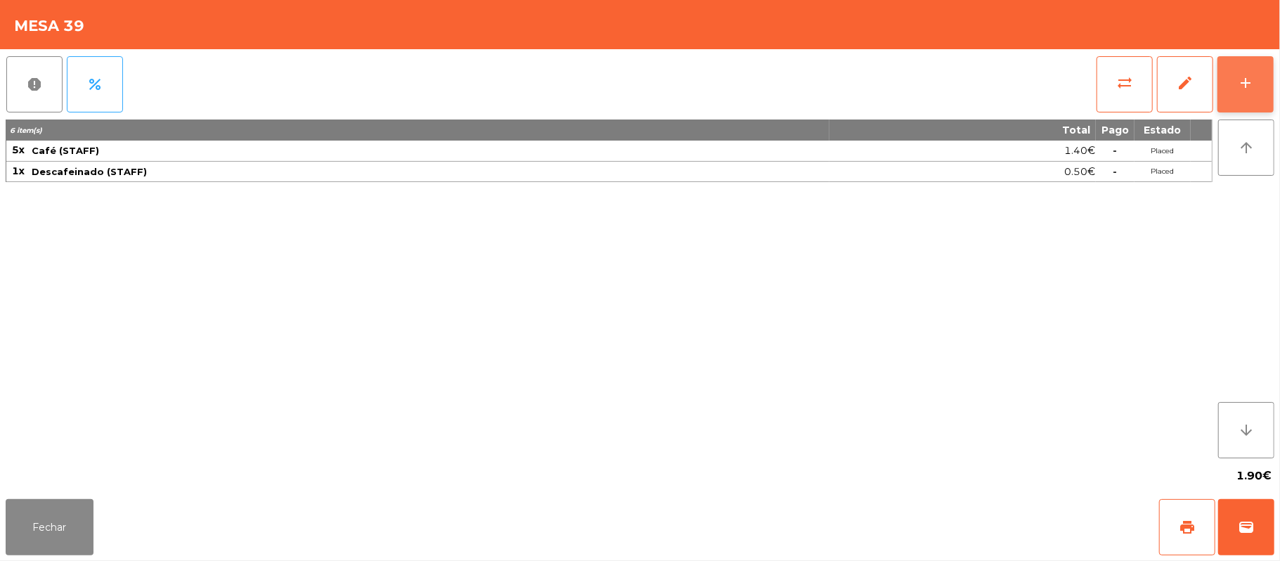
click at [1269, 77] on button "add" at bounding box center [1245, 84] width 56 height 56
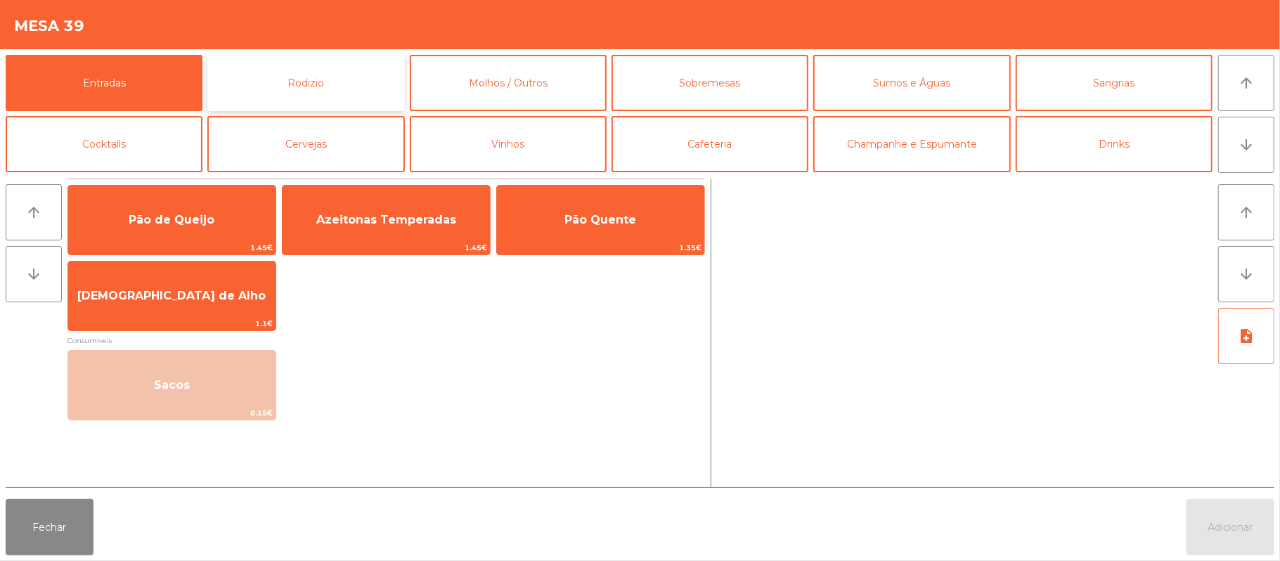
click at [342, 80] on button "Rodizio" at bounding box center [305, 83] width 197 height 56
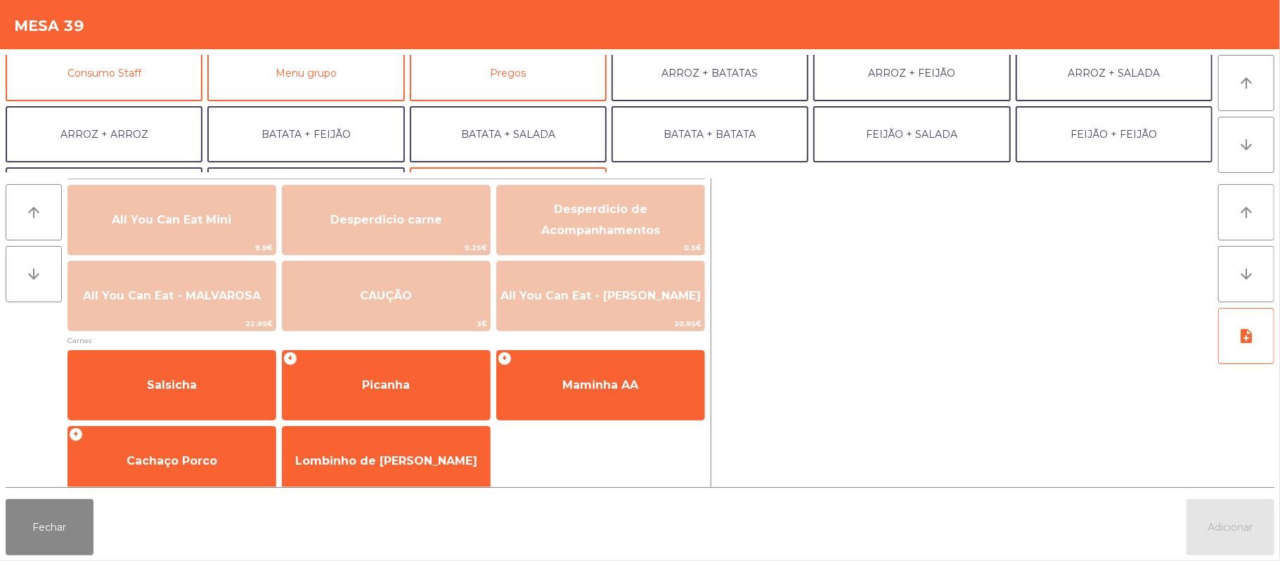
scroll to position [131, 0]
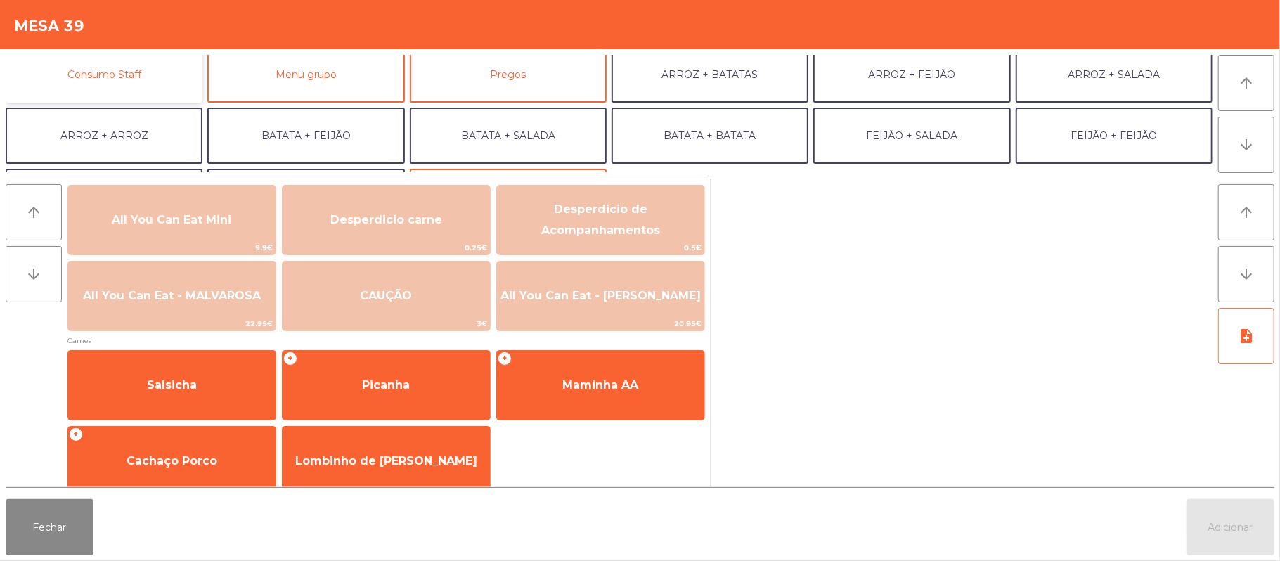
click at [162, 91] on button "Consumo Staff" at bounding box center [104, 74] width 197 height 56
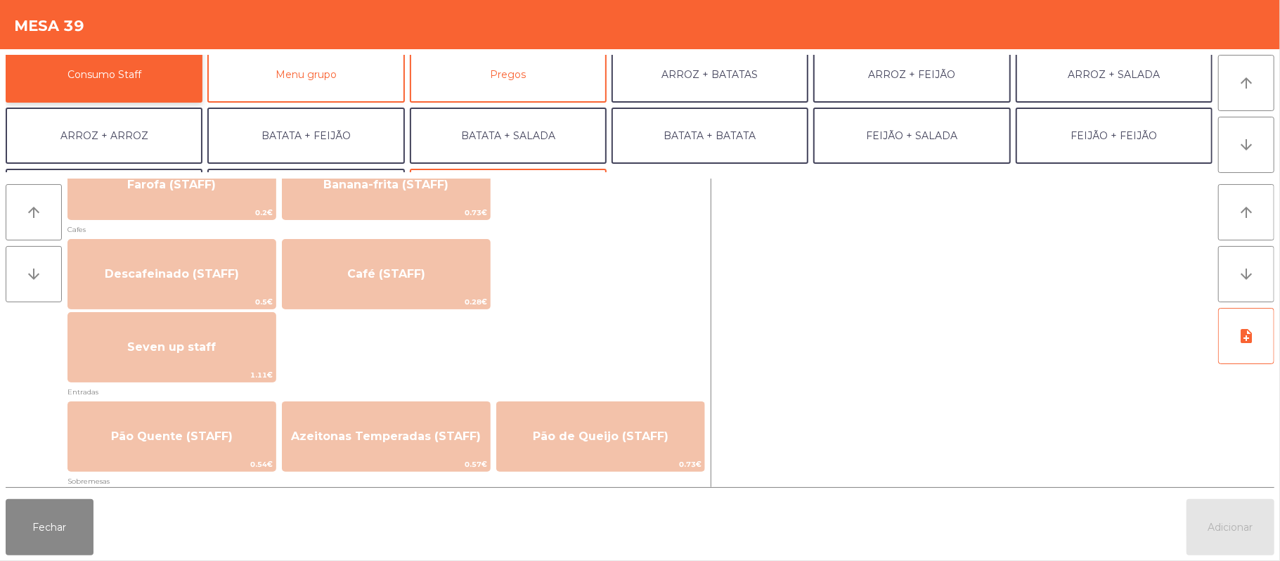
scroll to position [814, 0]
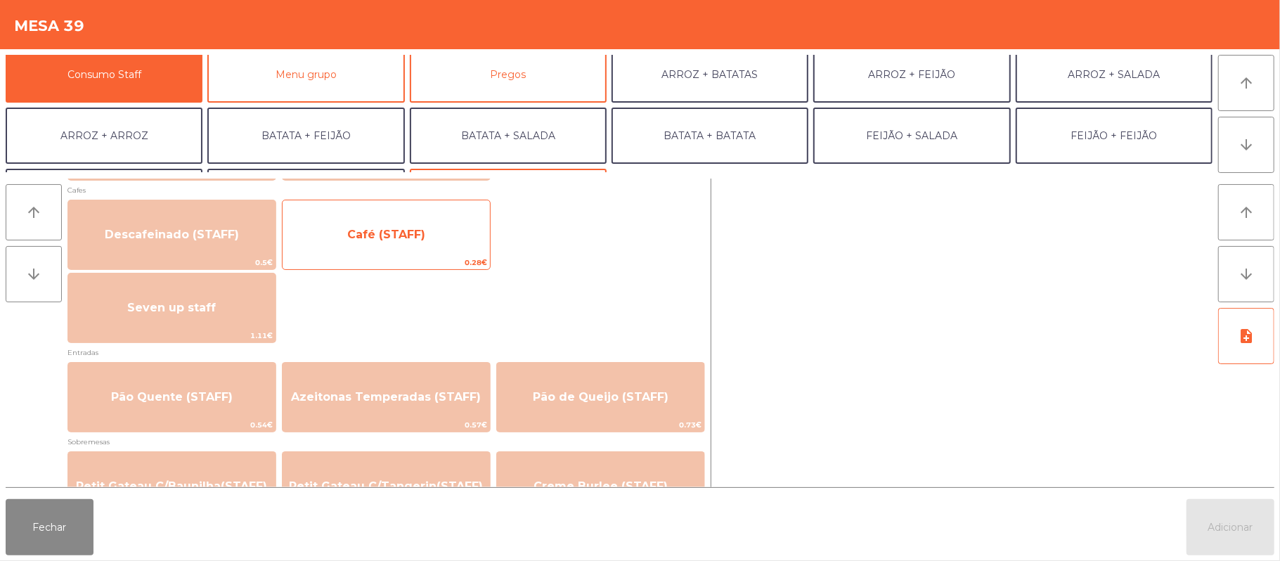
click at [414, 242] on span "Café (STAFF)" at bounding box center [386, 235] width 207 height 38
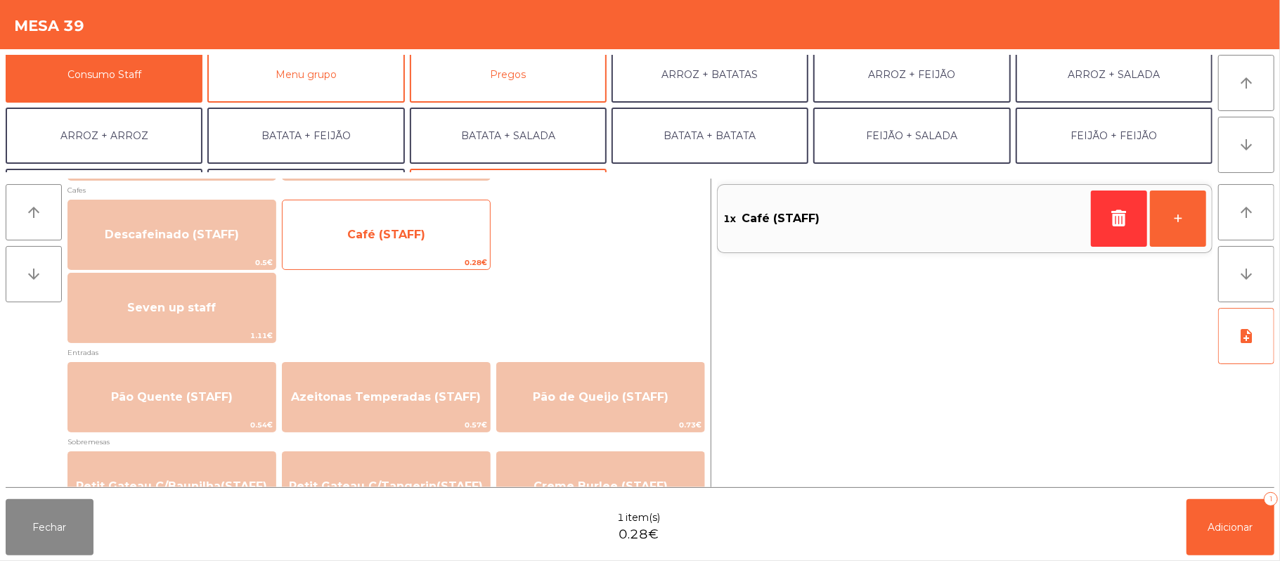
click at [398, 242] on span "Café (STAFF)" at bounding box center [386, 235] width 207 height 38
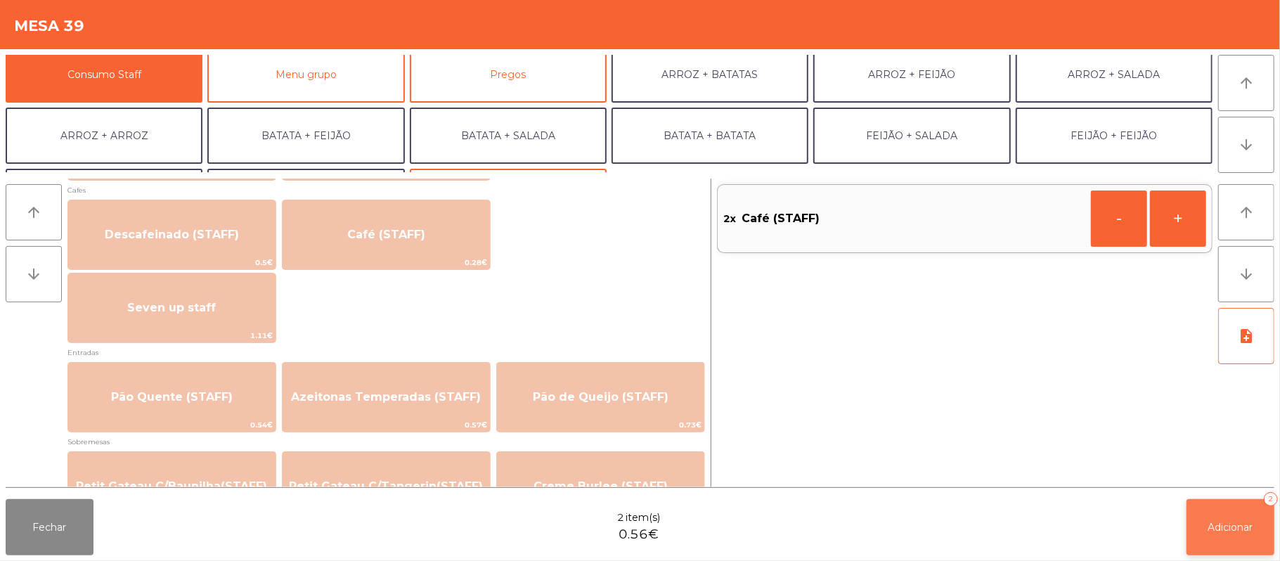
click at [1221, 499] on button "Adicionar 2" at bounding box center [1230, 527] width 88 height 56
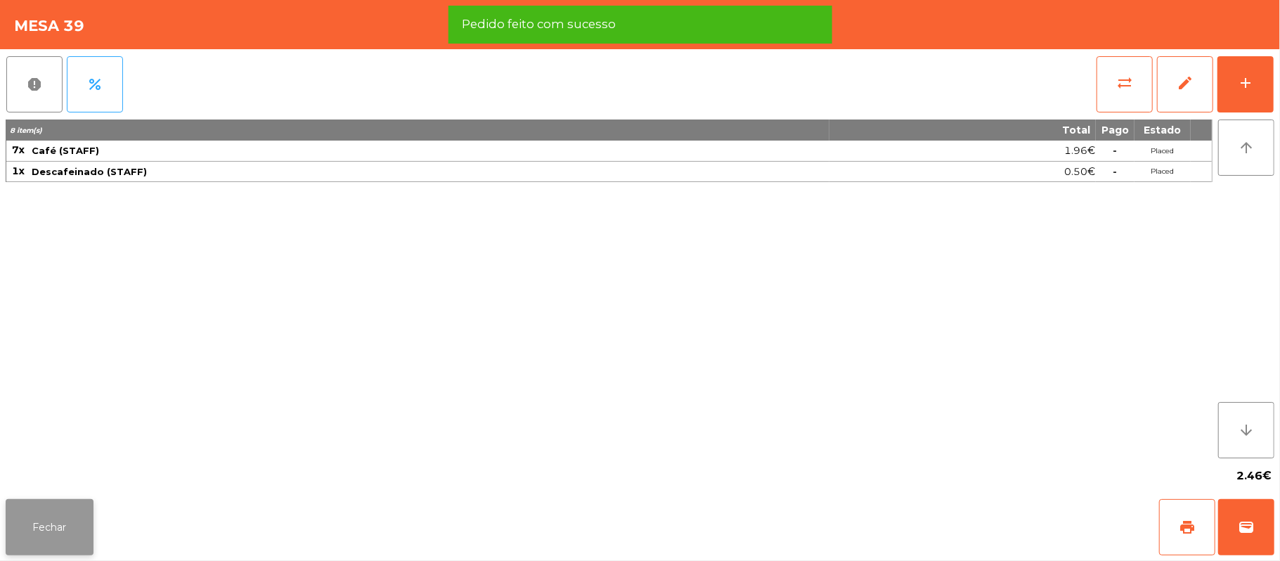
click at [8, 543] on button "Fechar" at bounding box center [50, 527] width 88 height 56
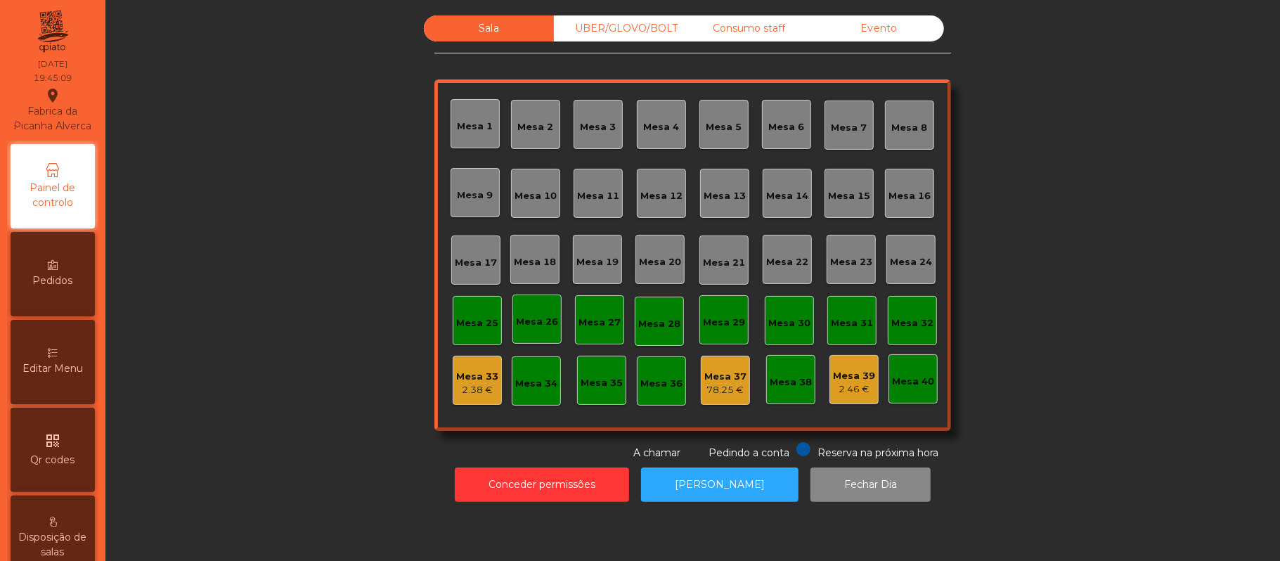
click at [640, 29] on div "UBER/GLOVO/BOLT" at bounding box center [619, 28] width 130 height 26
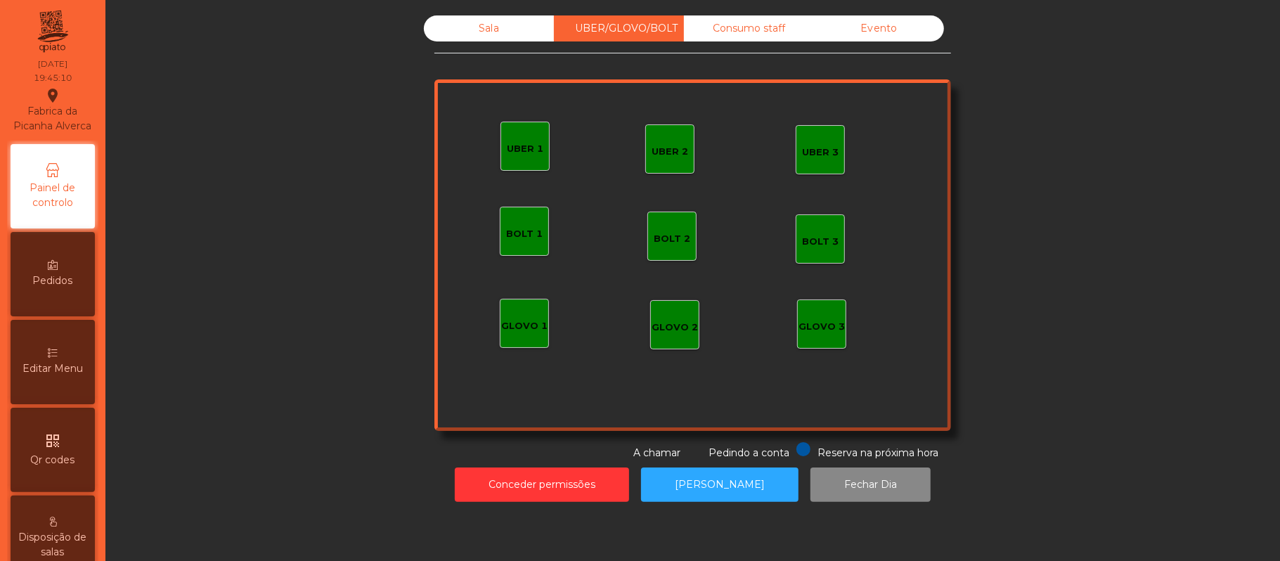
click at [830, 155] on div "UBER 3" at bounding box center [820, 152] width 37 height 14
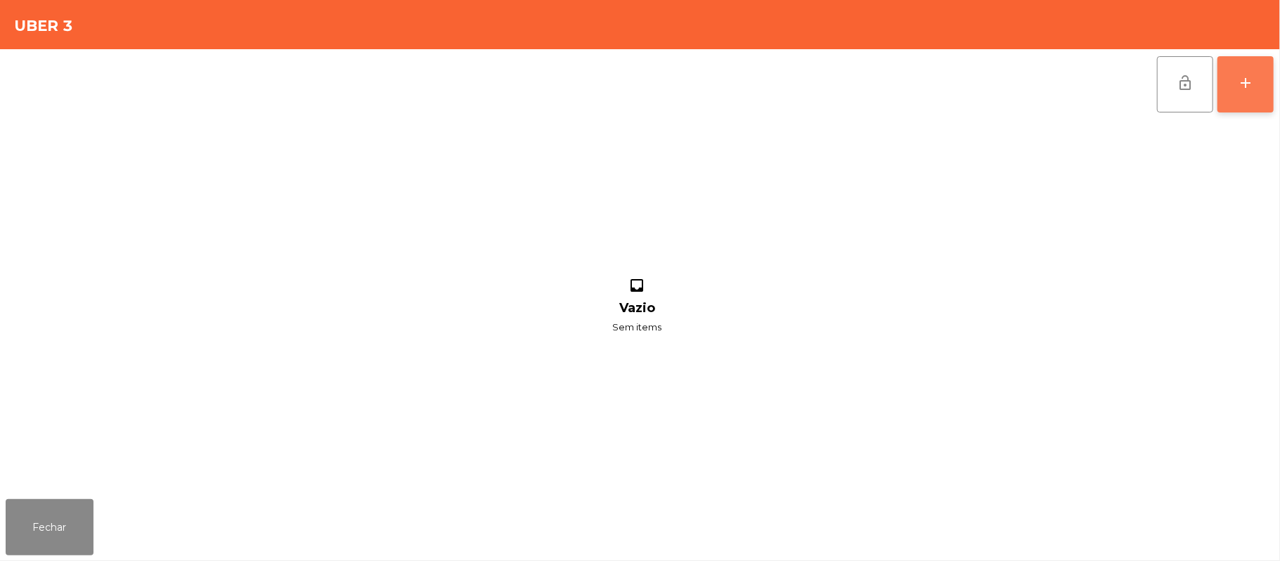
click at [1229, 84] on button "add" at bounding box center [1245, 84] width 56 height 56
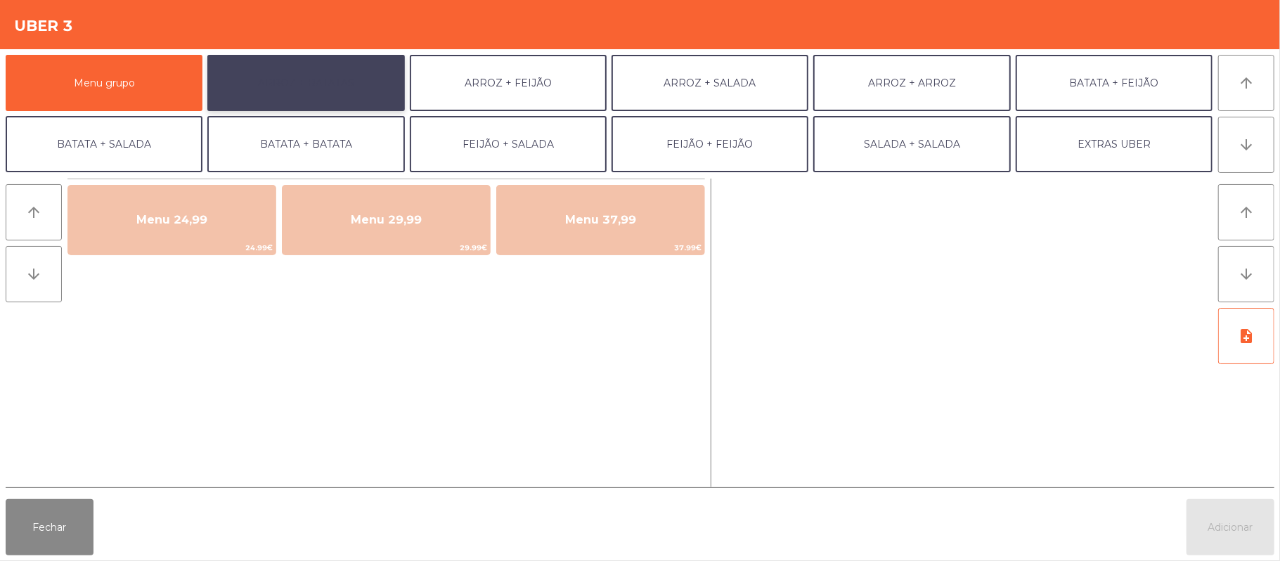
click at [353, 82] on button "ARROZ + BATATAS" at bounding box center [305, 83] width 197 height 56
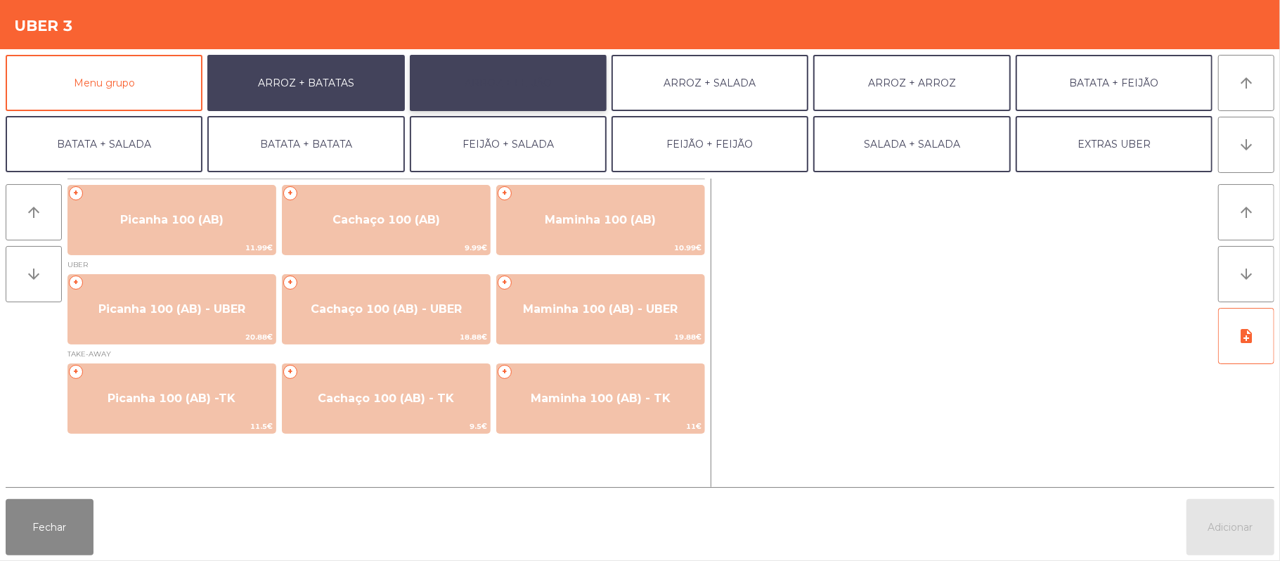
click at [568, 87] on button "ARROZ + FEIJÃO" at bounding box center [508, 83] width 197 height 56
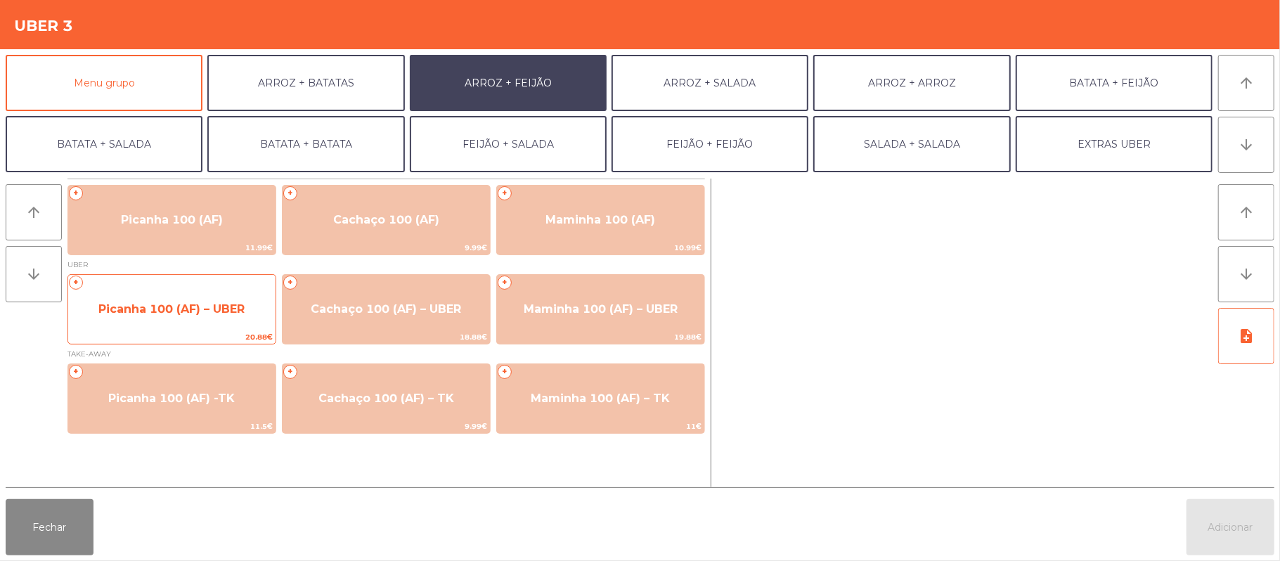
click at [202, 322] on span "Picanha 100 (AF) – UBER" at bounding box center [171, 309] width 207 height 38
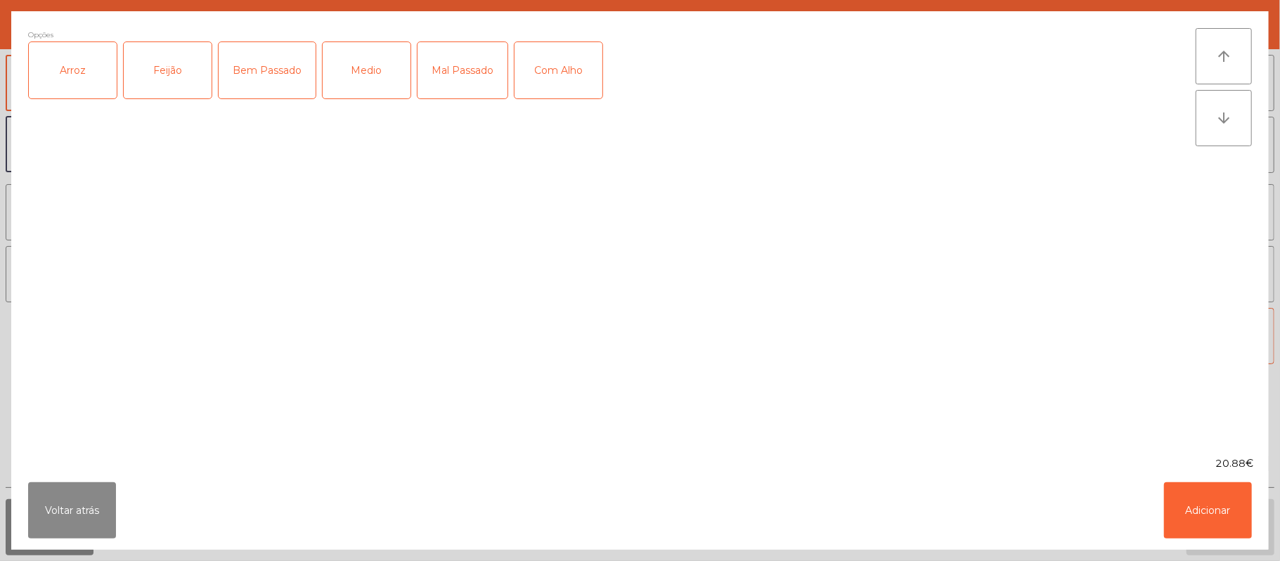
click at [74, 86] on div "Arroz" at bounding box center [73, 70] width 88 height 56
click at [172, 93] on div "Feijão" at bounding box center [168, 70] width 88 height 56
click at [471, 85] on div "Mal Passado" at bounding box center [462, 70] width 90 height 56
click at [455, 76] on div "Mal Passado" at bounding box center [462, 70] width 90 height 56
click at [254, 91] on div "Bem Passado" at bounding box center [267, 70] width 97 height 56
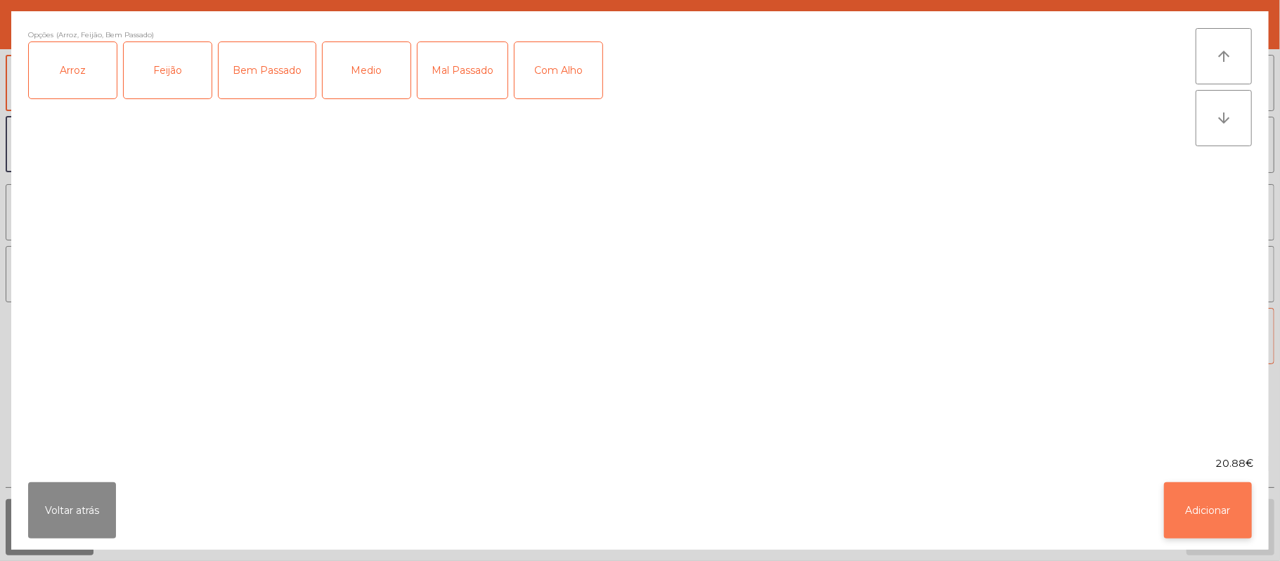
click at [1200, 517] on button "Adicionar" at bounding box center [1208, 510] width 88 height 56
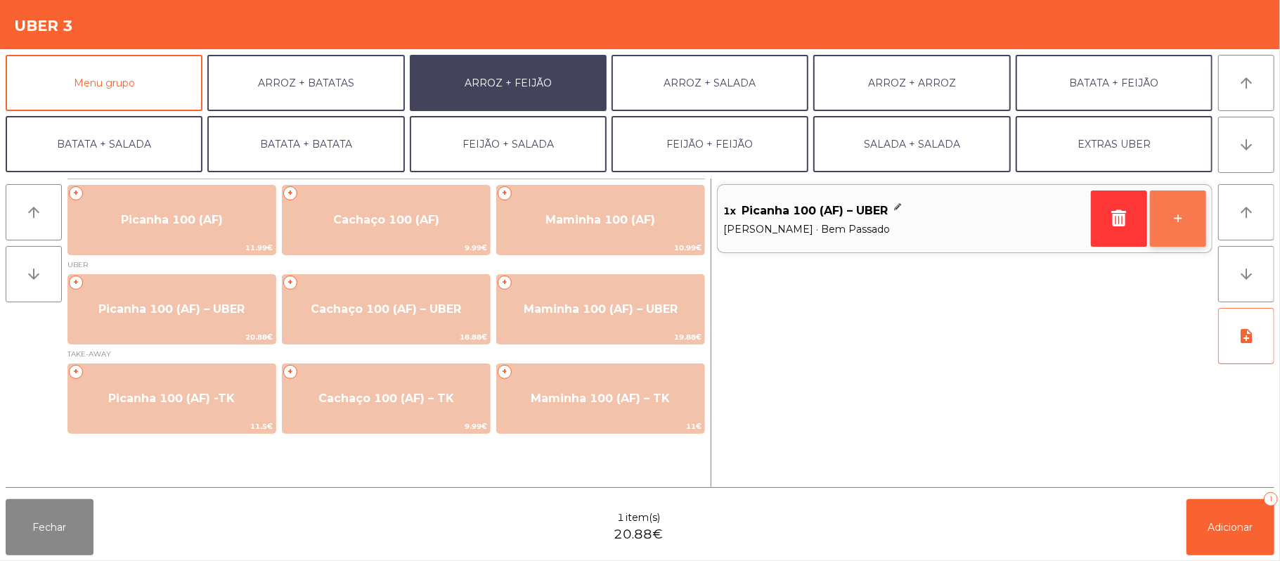
click at [1164, 215] on button "+" at bounding box center [1178, 218] width 56 height 56
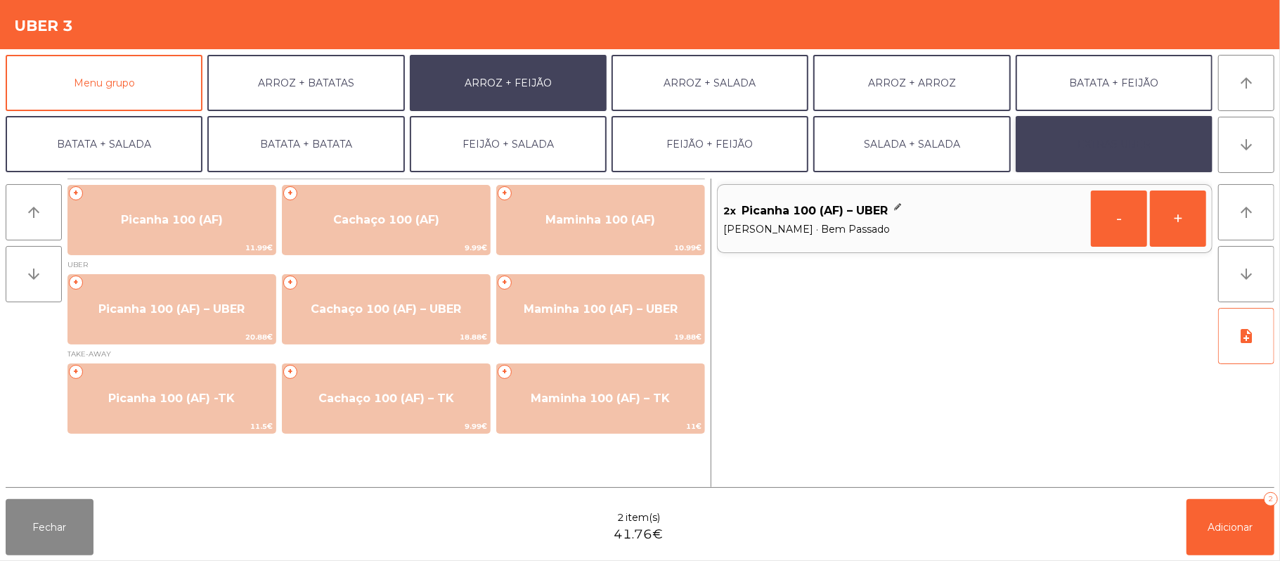
click at [1112, 157] on button "EXTRAS UBER" at bounding box center [1114, 144] width 197 height 56
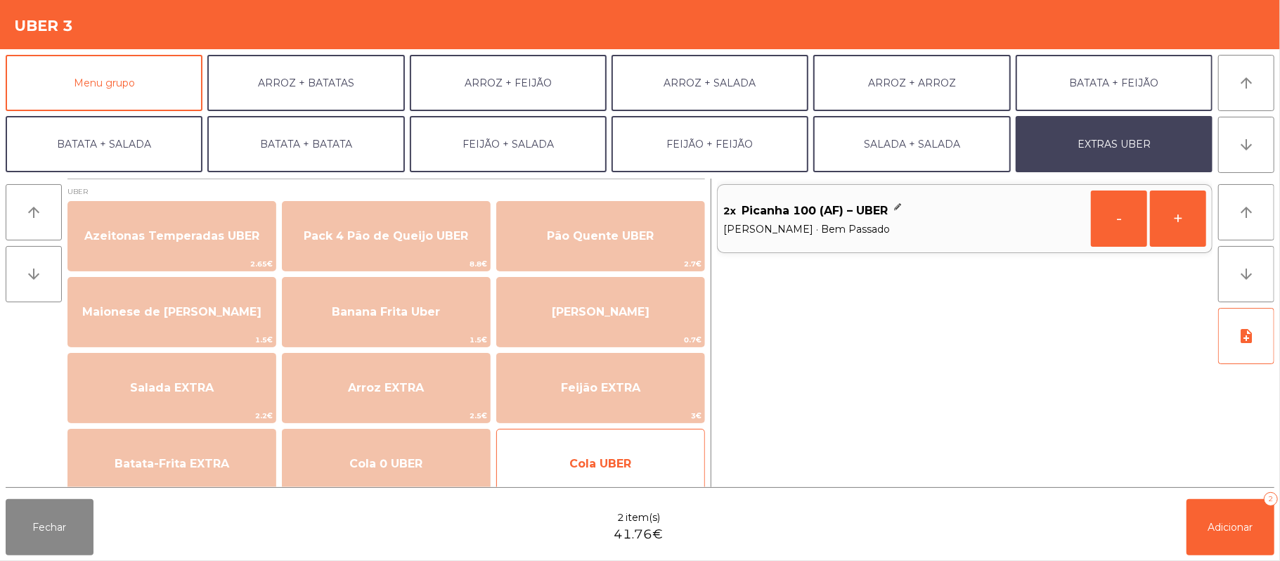
click at [552, 432] on div "Cola UBER 3.25€" at bounding box center [600, 464] width 209 height 70
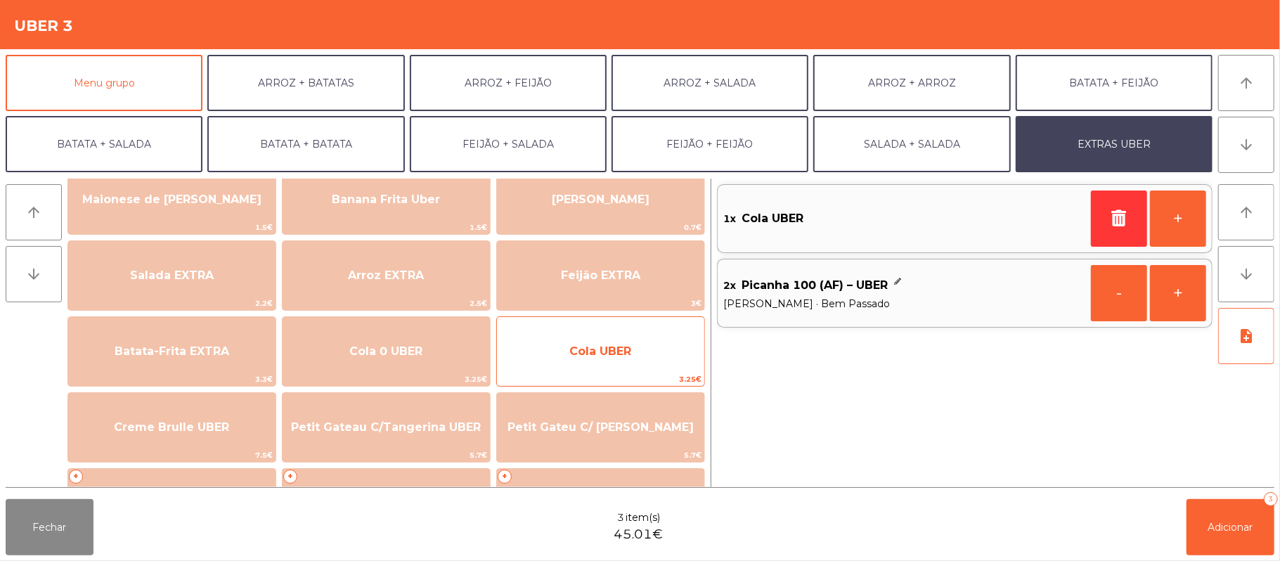
scroll to position [113, 0]
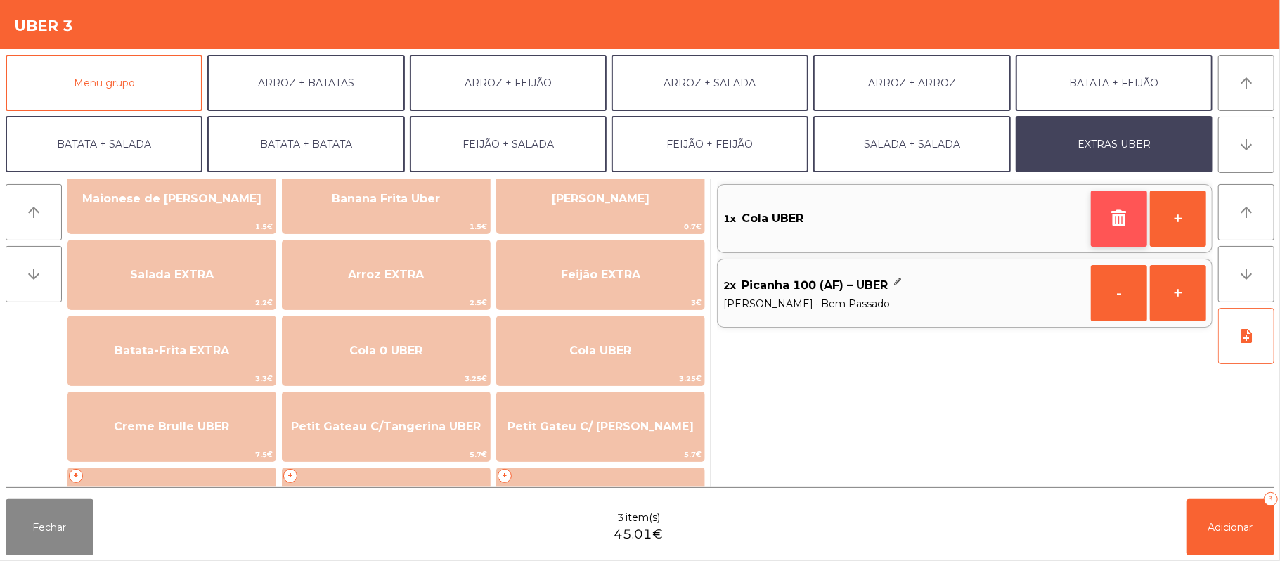
click at [1116, 217] on icon "button" at bounding box center [1118, 217] width 21 height 17
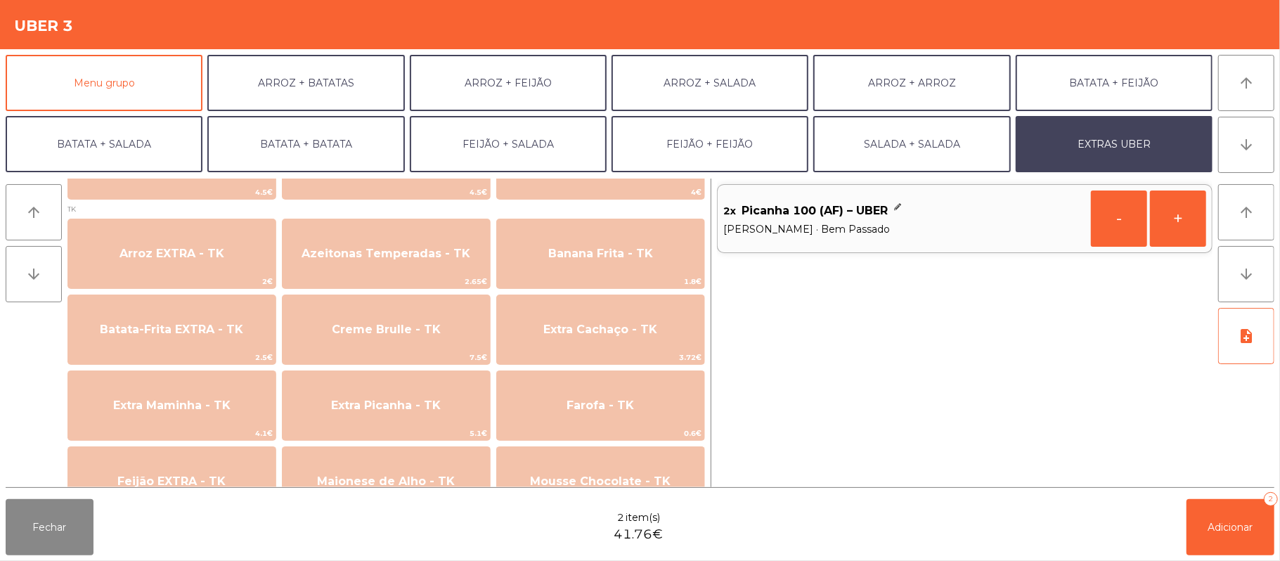
scroll to position [529, 0]
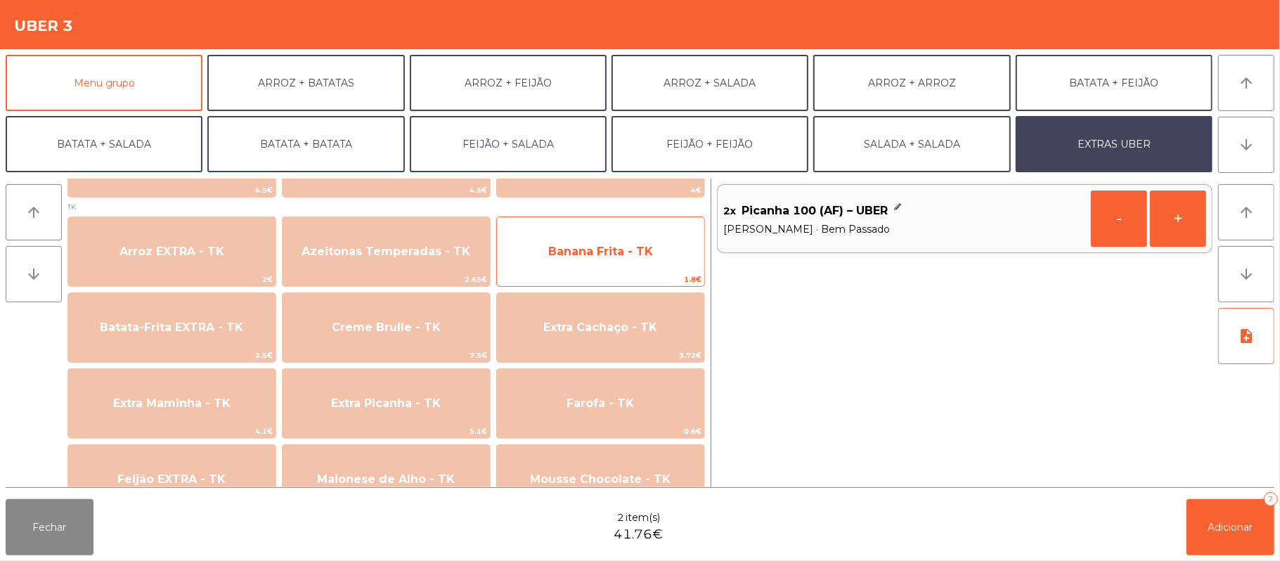
click at [616, 265] on span "Banana Frita - TK" at bounding box center [600, 252] width 207 height 38
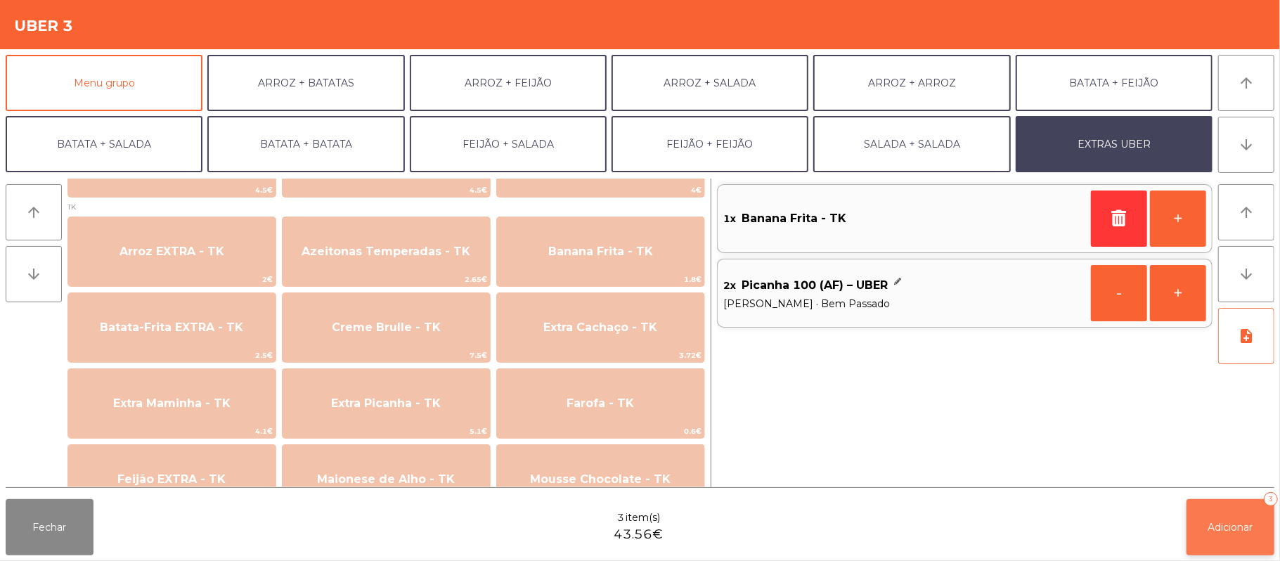
click at [1207, 507] on button "Adicionar 3" at bounding box center [1230, 527] width 88 height 56
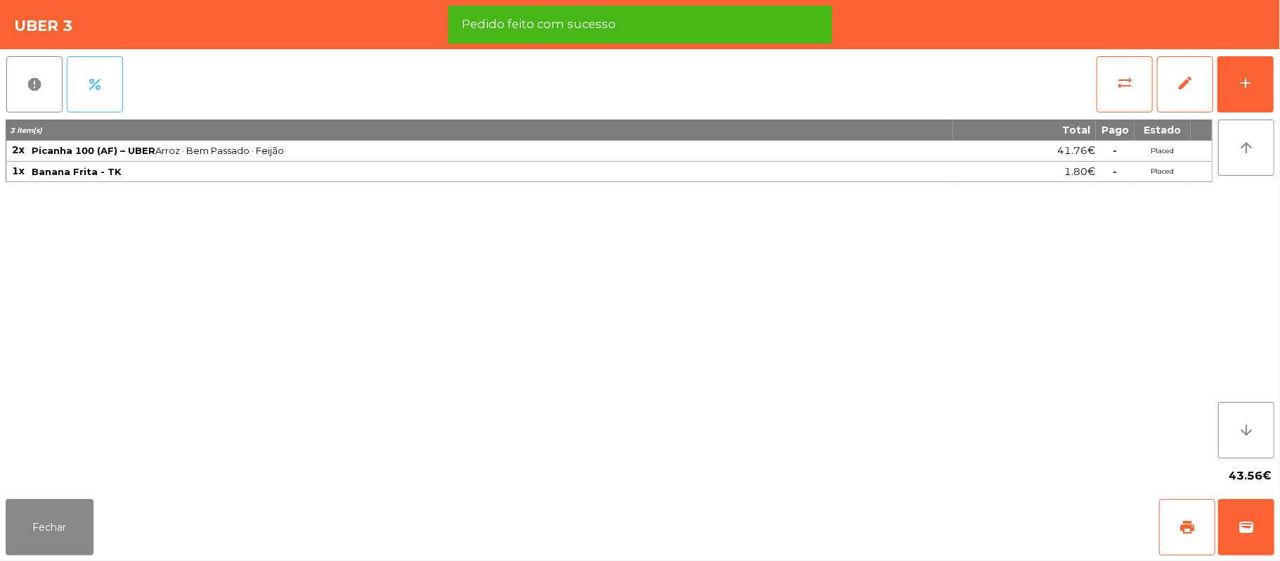
click at [77, 91] on button "percent" at bounding box center [95, 84] width 56 height 56
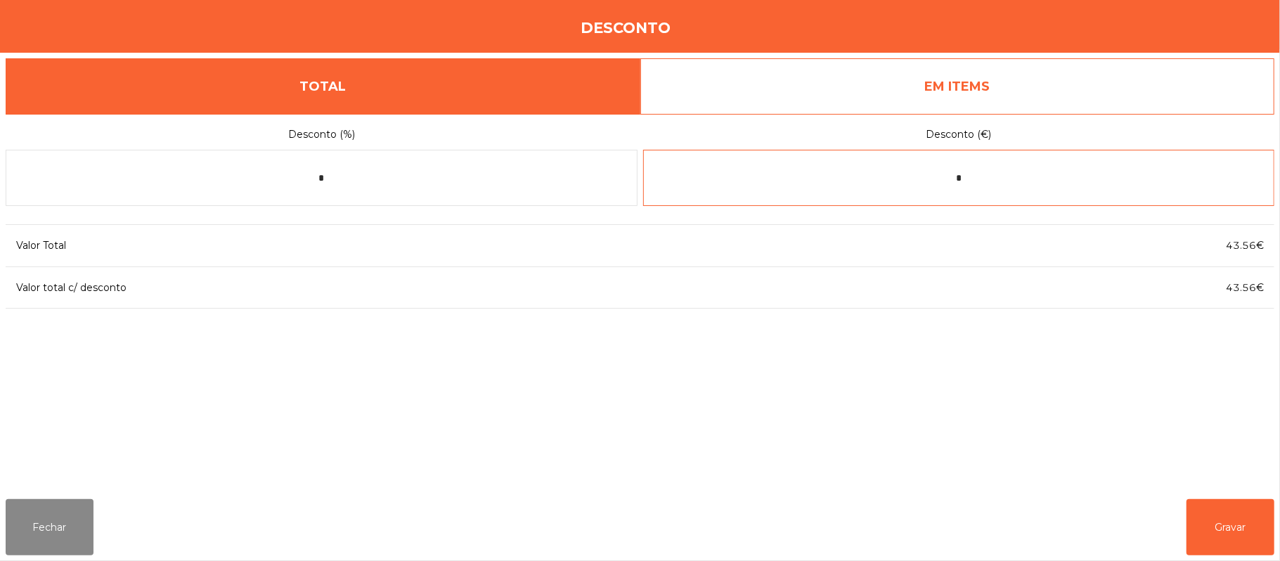
click at [1032, 178] on input "*" at bounding box center [959, 178] width 632 height 56
click at [1072, 96] on link "EM ITEMS" at bounding box center [957, 86] width 635 height 56
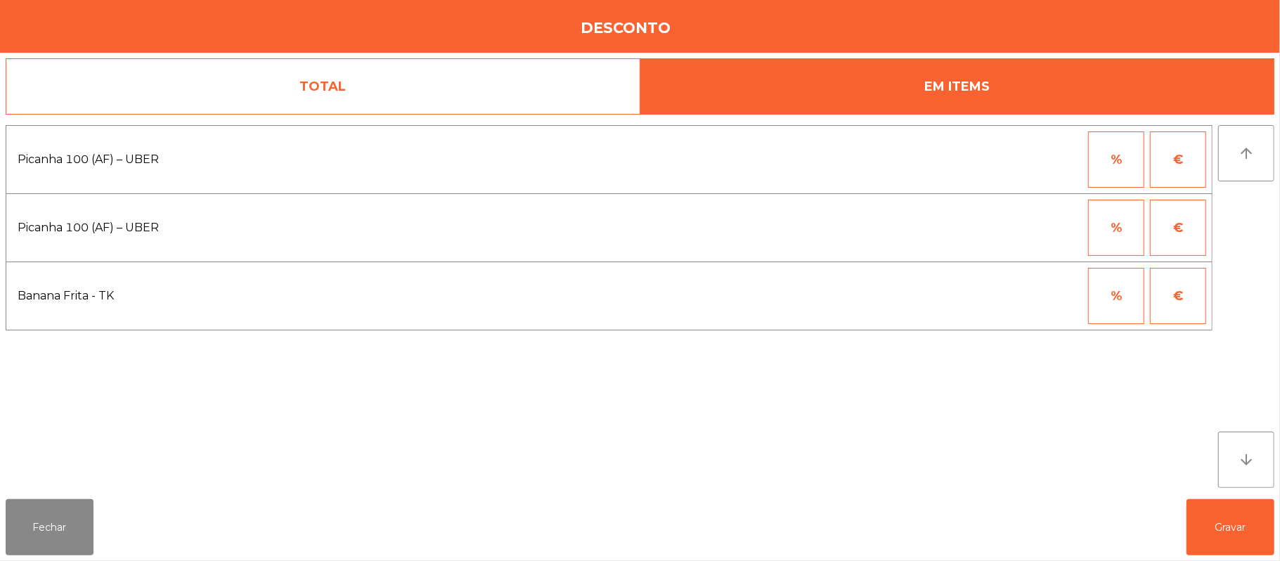
click at [1122, 181] on button "%" at bounding box center [1116, 159] width 56 height 56
click at [1026, 160] on input "*" at bounding box center [1047, 159] width 70 height 56
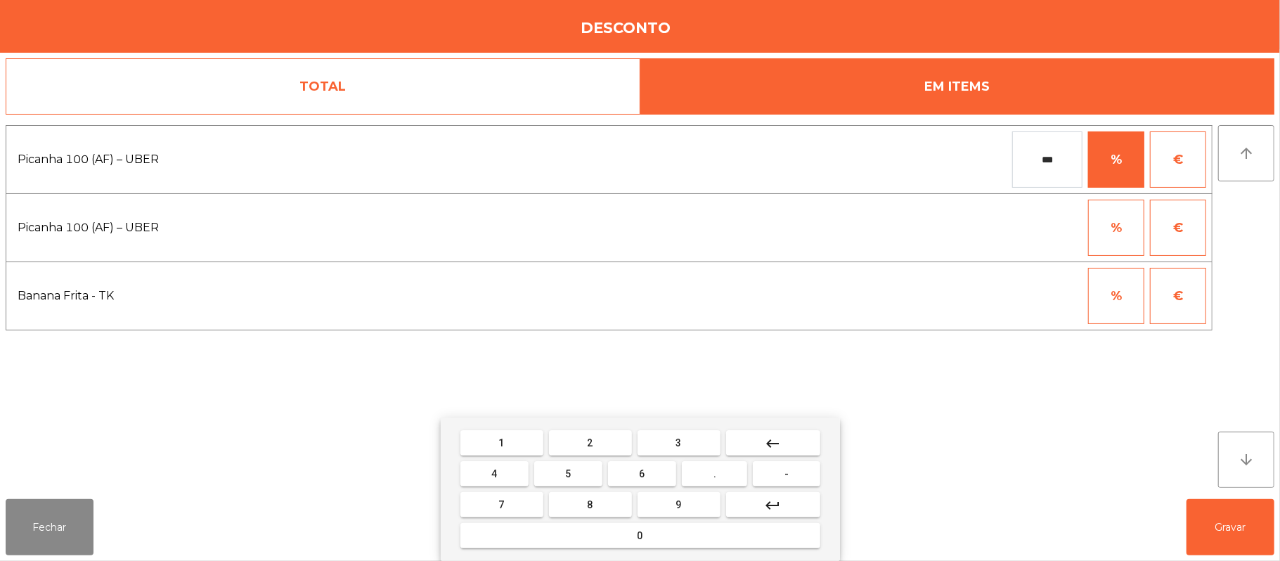
type input "***"
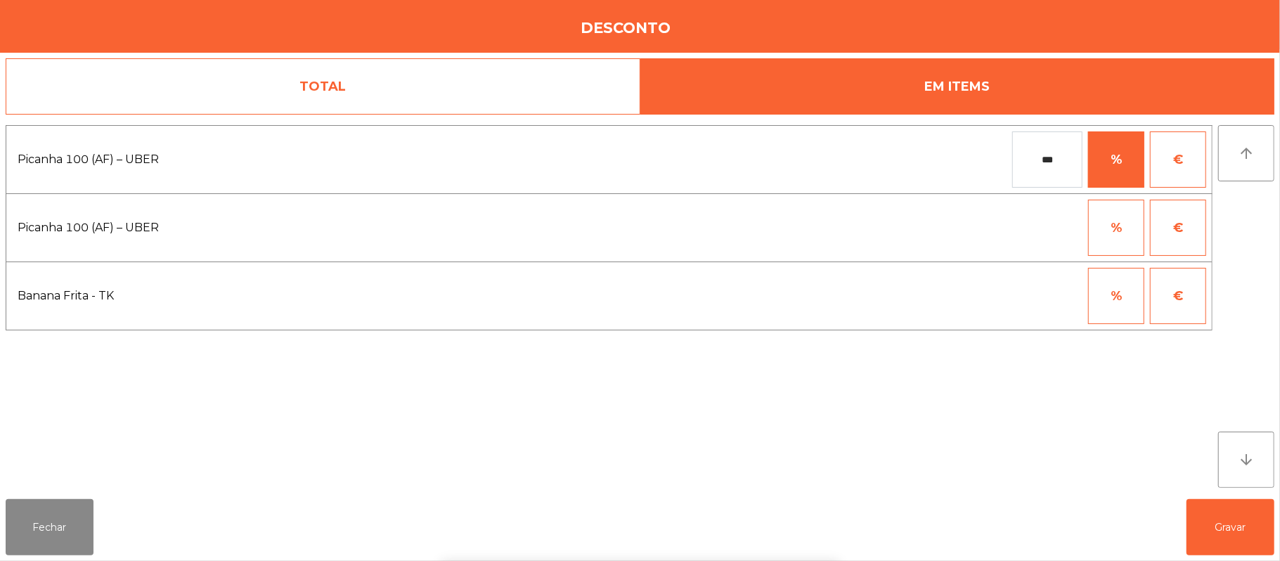
click at [1229, 526] on div "1 2 3 keyboard_backspace 4 5 6 . - 7 8 9 keyboard_return 0" at bounding box center [640, 488] width 1280 height 143
click at [1238, 507] on button "Gravar" at bounding box center [1230, 527] width 88 height 56
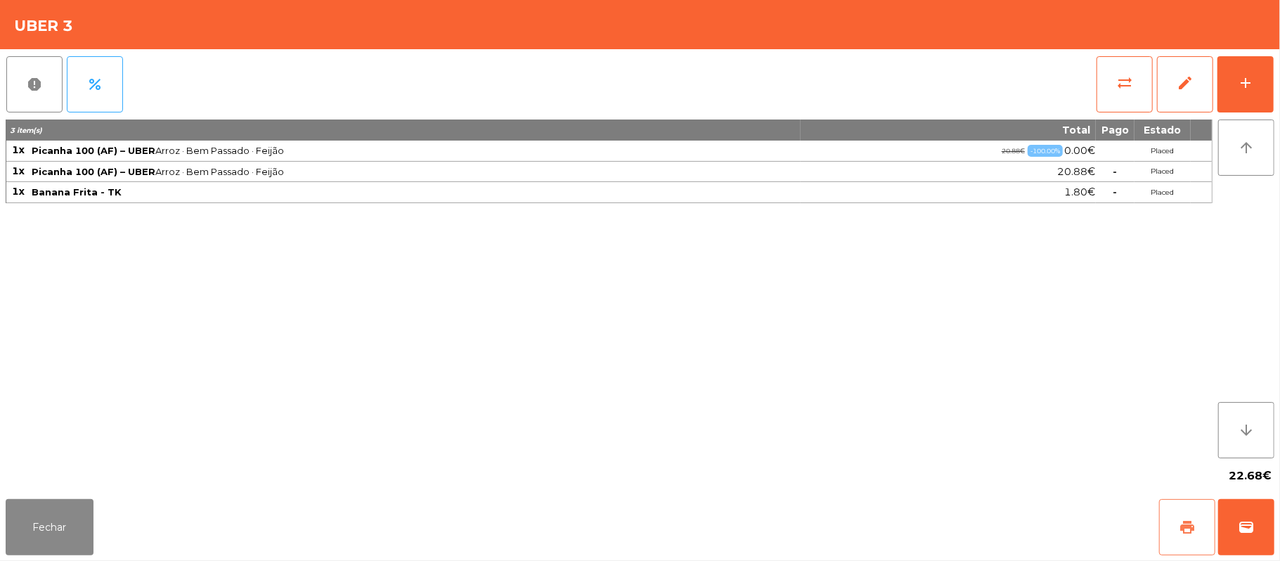
click at [1184, 527] on span "print" at bounding box center [1187, 527] width 17 height 17
click at [1245, 540] on button "wallet" at bounding box center [1246, 527] width 56 height 56
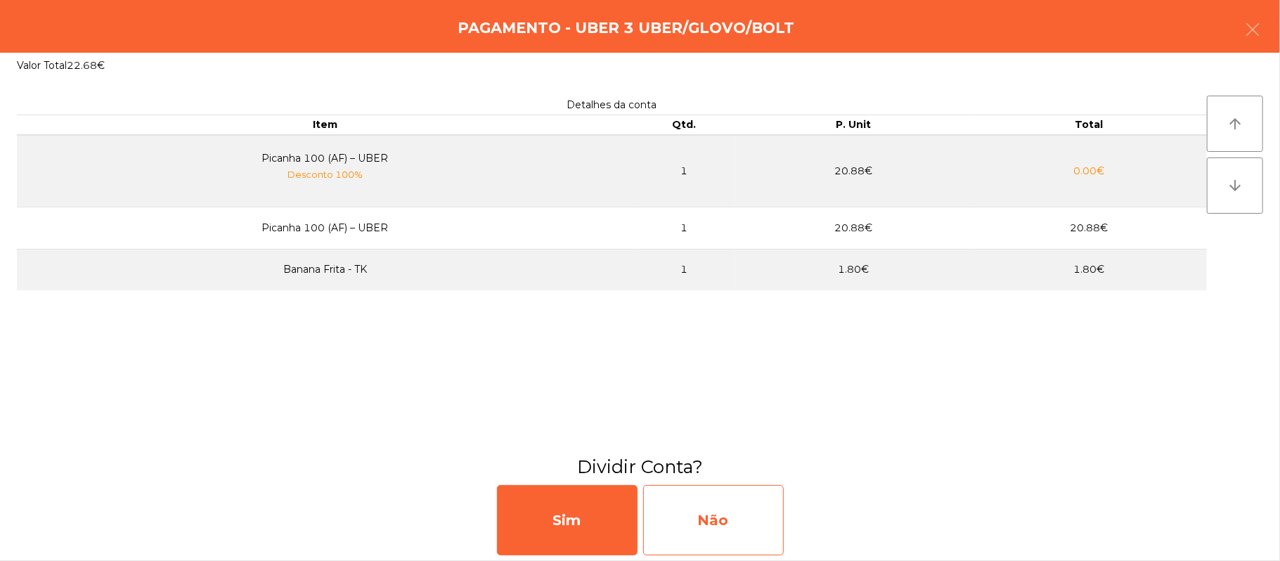
click at [708, 526] on div "Não" at bounding box center [713, 520] width 141 height 70
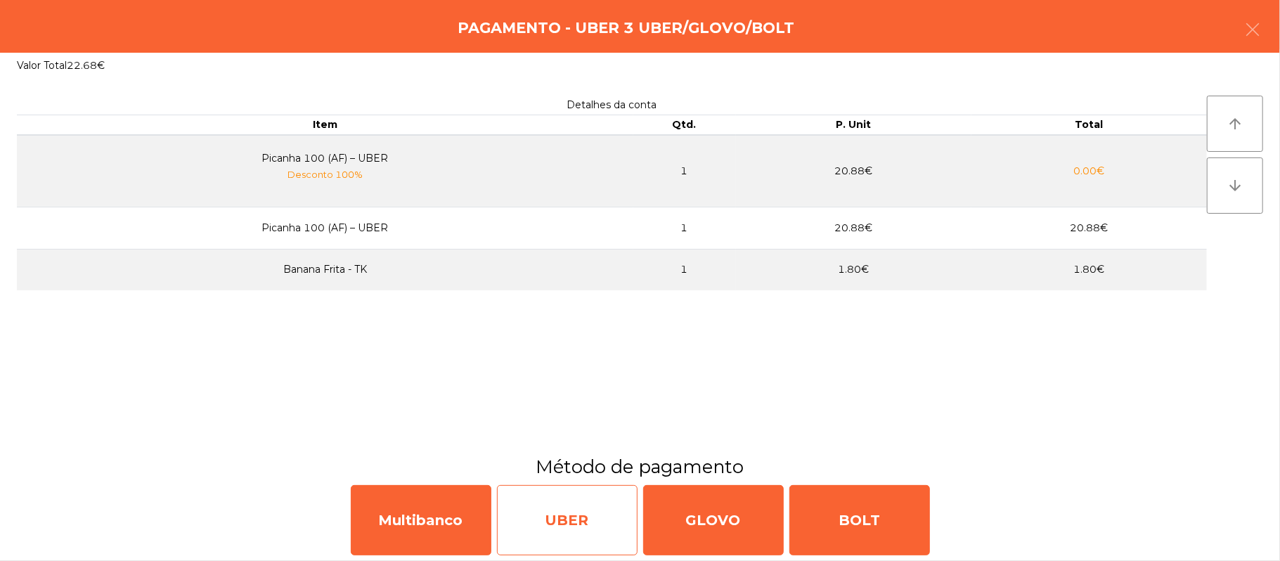
click at [575, 526] on div "UBER" at bounding box center [567, 520] width 141 height 70
select select "**"
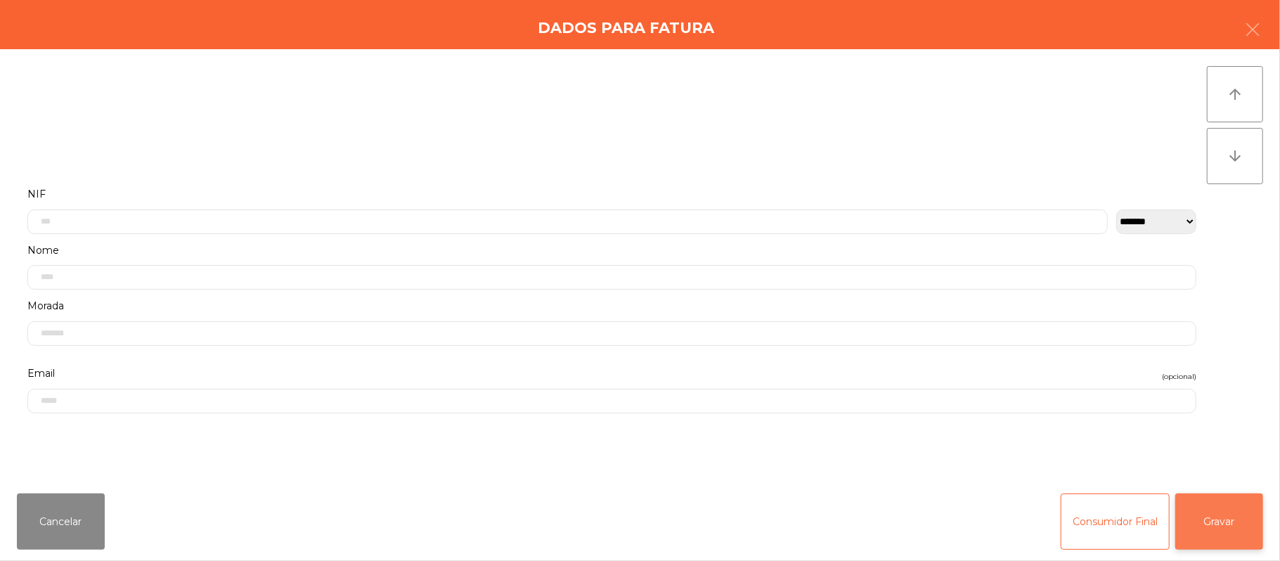
click at [1229, 495] on button "Gravar" at bounding box center [1219, 521] width 88 height 56
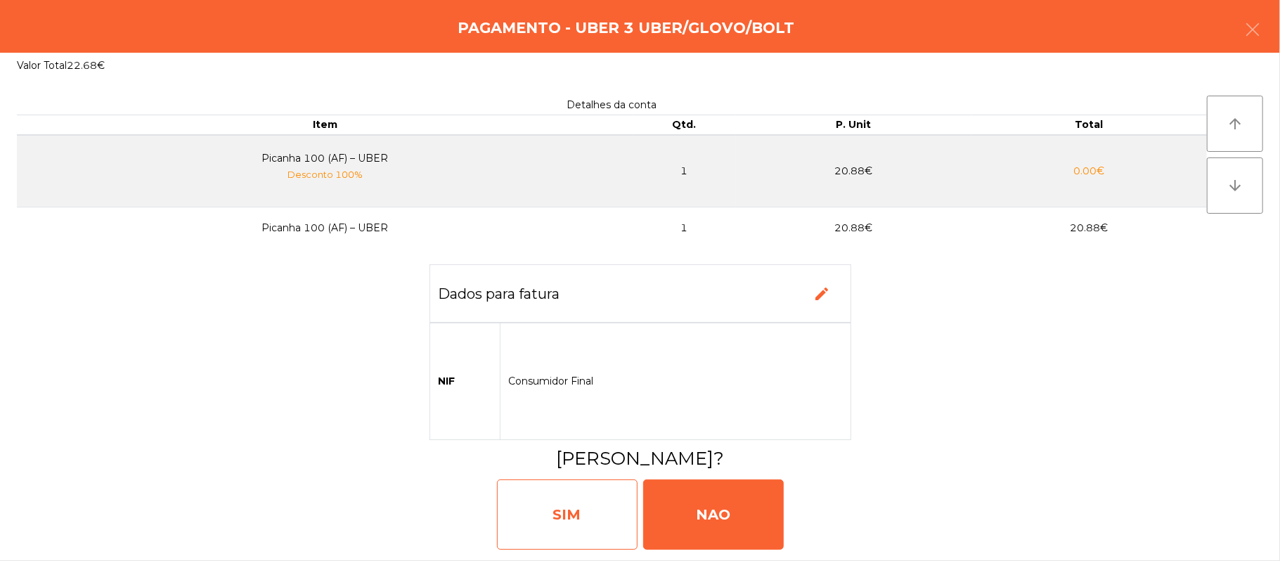
click at [571, 514] on div "SIM" at bounding box center [567, 514] width 141 height 70
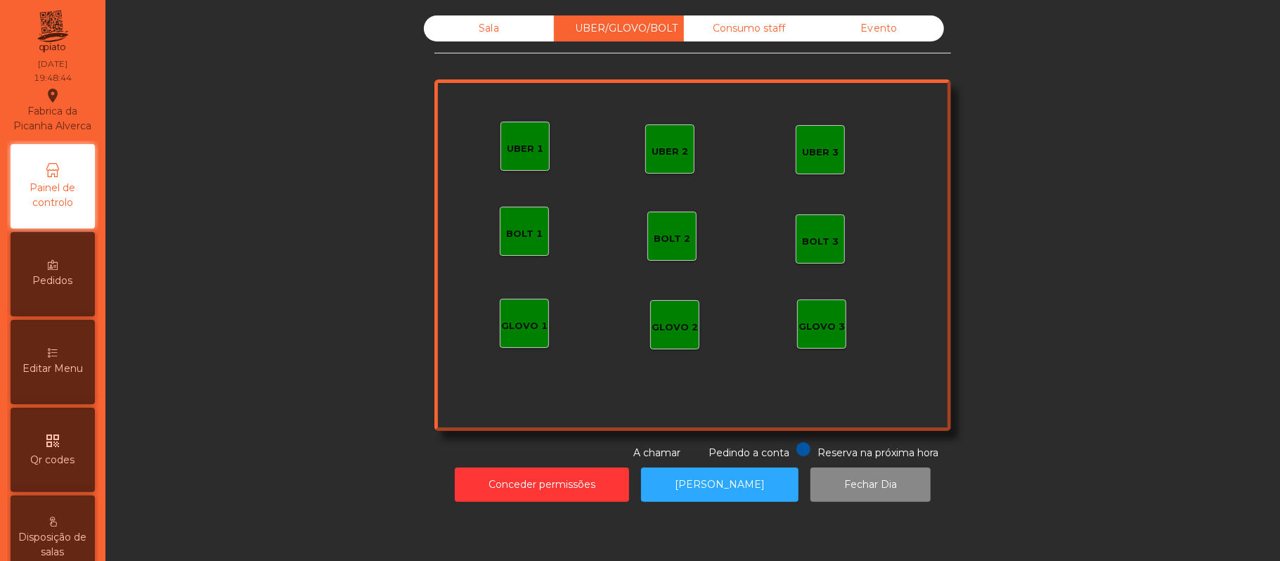
click at [517, 158] on div "UBER 1" at bounding box center [524, 146] width 49 height 49
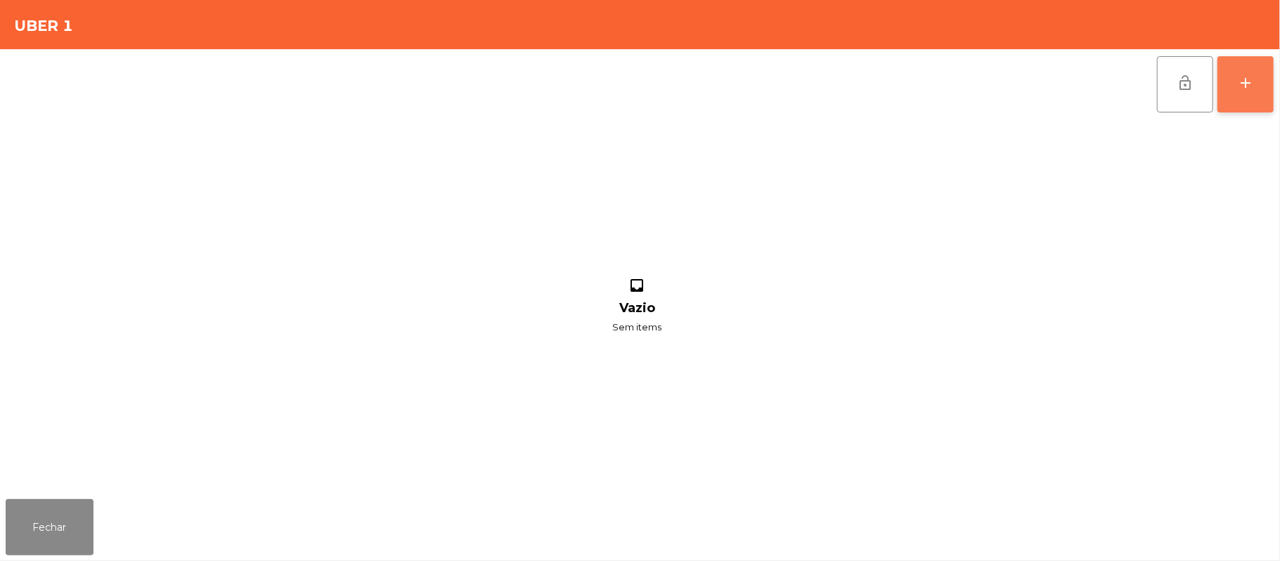
click at [1240, 83] on div "add" at bounding box center [1245, 82] width 17 height 17
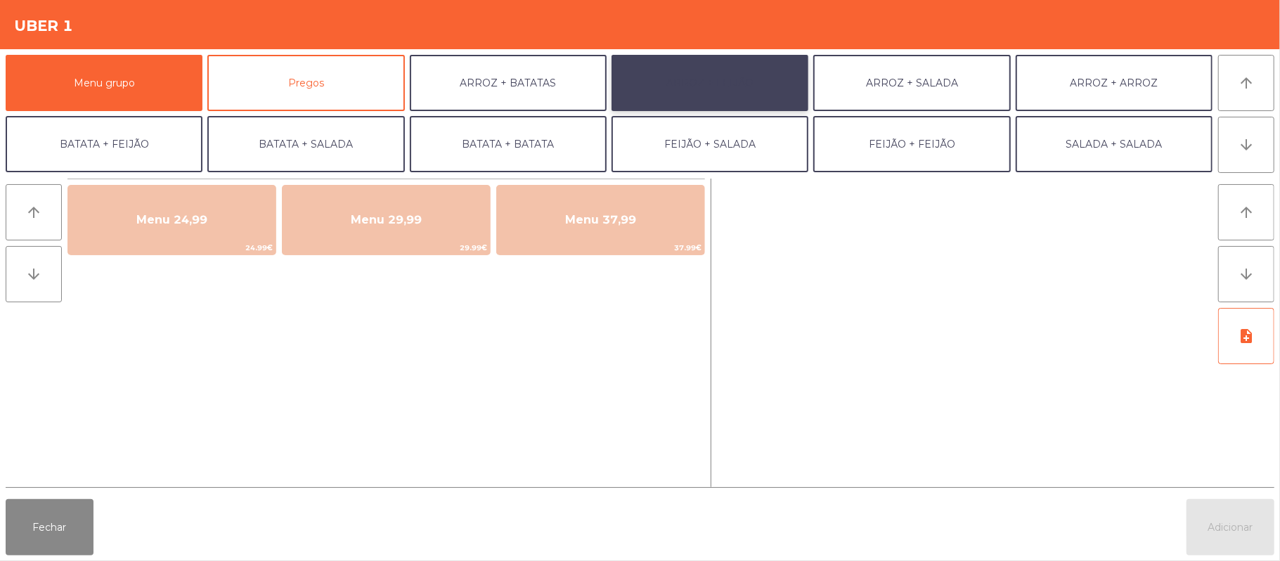
click at [766, 72] on button "ARROZ + FEIJÃO" at bounding box center [709, 83] width 197 height 56
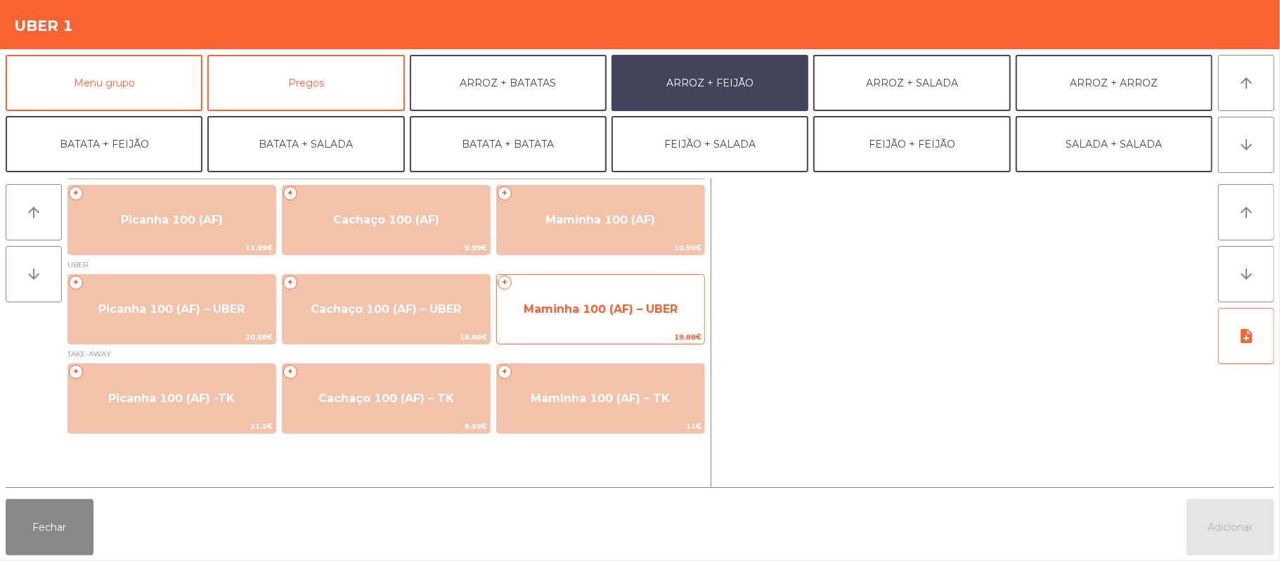
click at [653, 307] on span "Maminha 100 (AF) – UBER" at bounding box center [601, 308] width 154 height 13
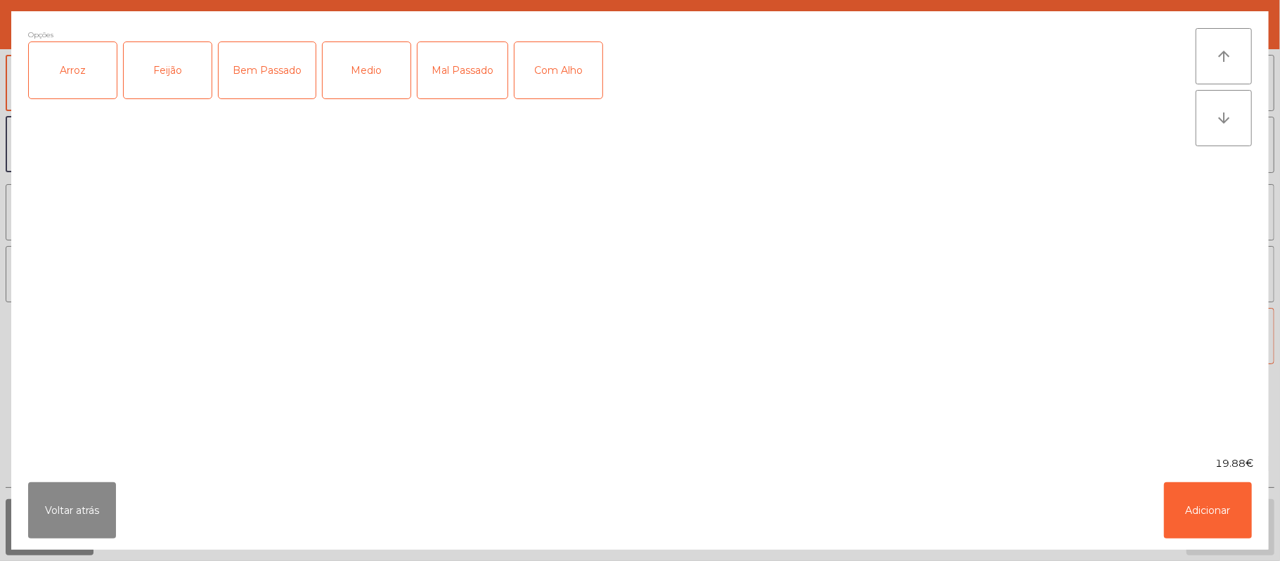
click at [74, 86] on div "Arroz" at bounding box center [73, 70] width 88 height 56
click at [164, 83] on div "Feijão" at bounding box center [168, 70] width 88 height 56
click at [360, 84] on div "Medio" at bounding box center [367, 70] width 88 height 56
click at [543, 79] on div "Com Alho" at bounding box center [558, 70] width 88 height 56
click at [1205, 500] on button "Adicionar" at bounding box center [1208, 510] width 88 height 56
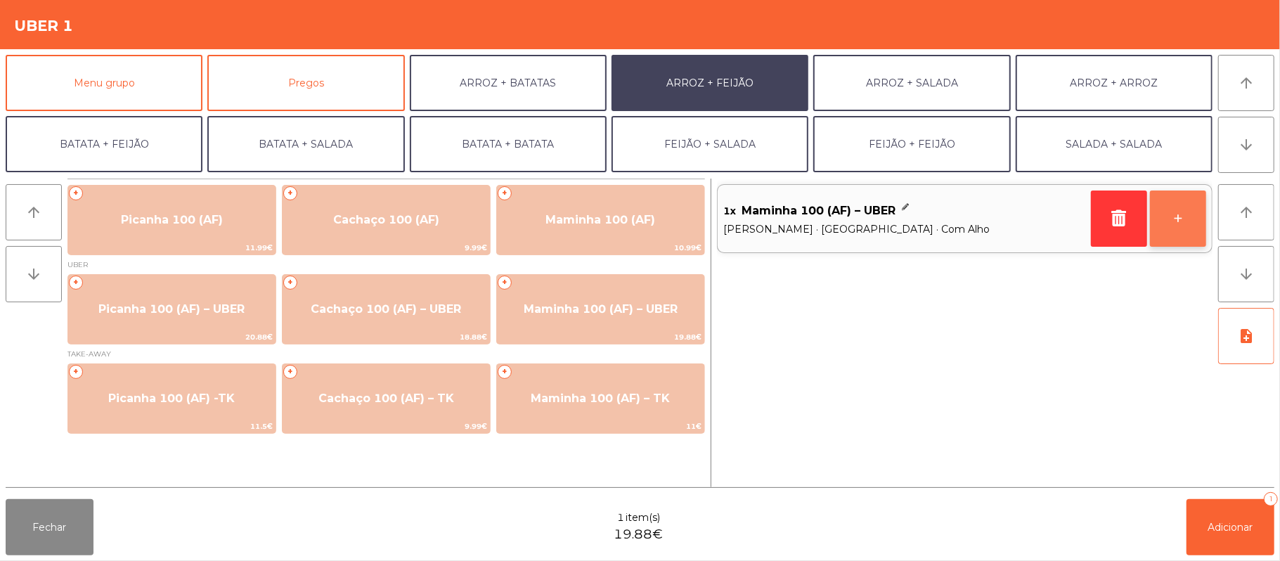
click at [1176, 225] on button "+" at bounding box center [1178, 218] width 56 height 56
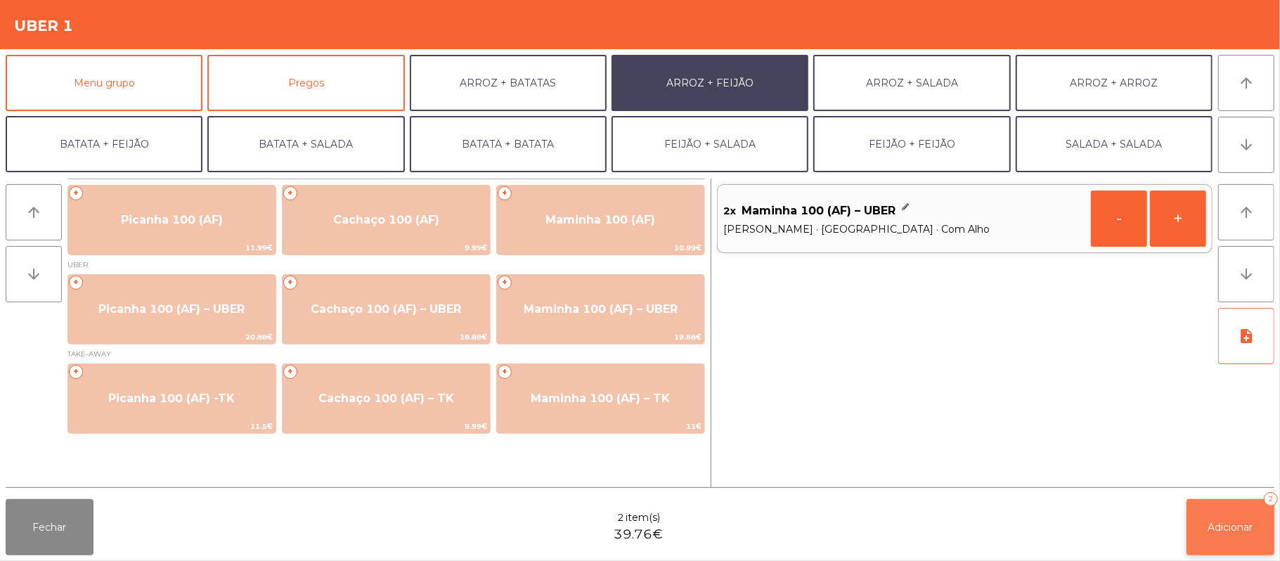
click at [1227, 524] on span "Adicionar" at bounding box center [1230, 527] width 45 height 13
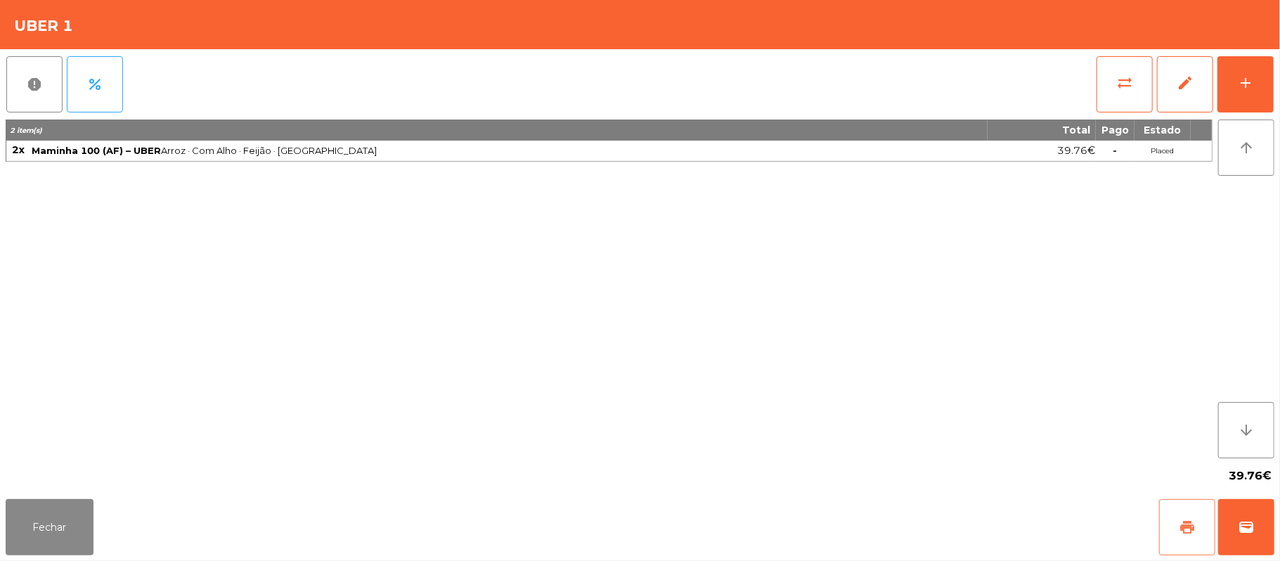
click at [1177, 533] on button "print" at bounding box center [1187, 527] width 56 height 56
click at [108, 105] on button "percent" at bounding box center [95, 84] width 56 height 56
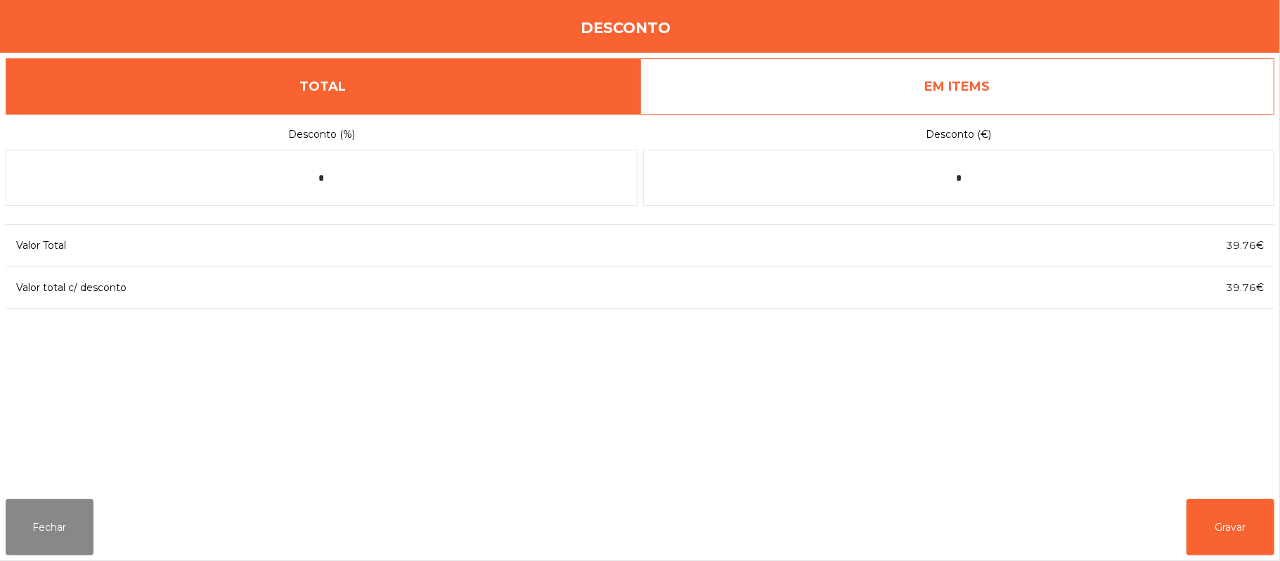
click at [995, 96] on link "EM ITEMS" at bounding box center [957, 86] width 635 height 56
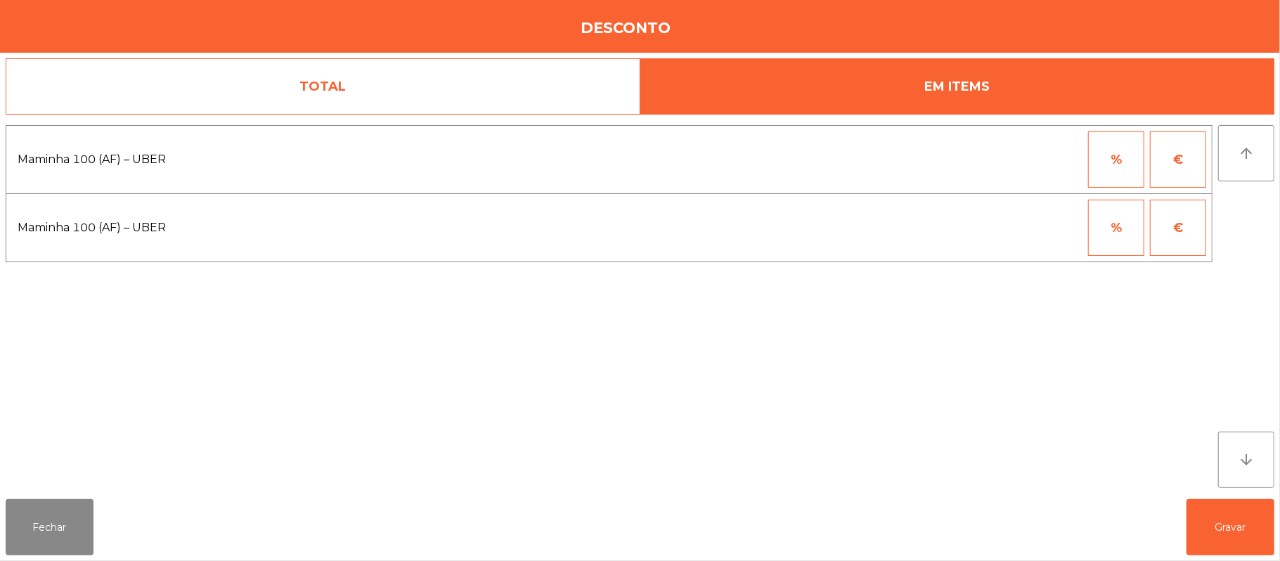
click at [1127, 167] on button "%" at bounding box center [1116, 159] width 56 height 56
click at [1035, 160] on input "*" at bounding box center [1047, 159] width 70 height 56
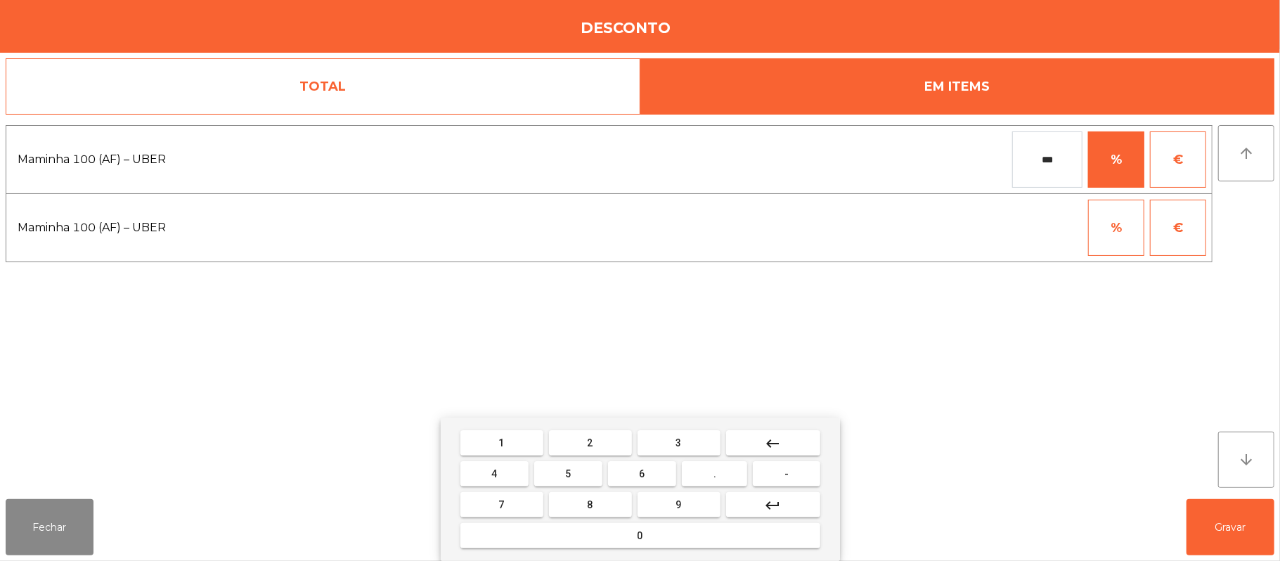
type input "***"
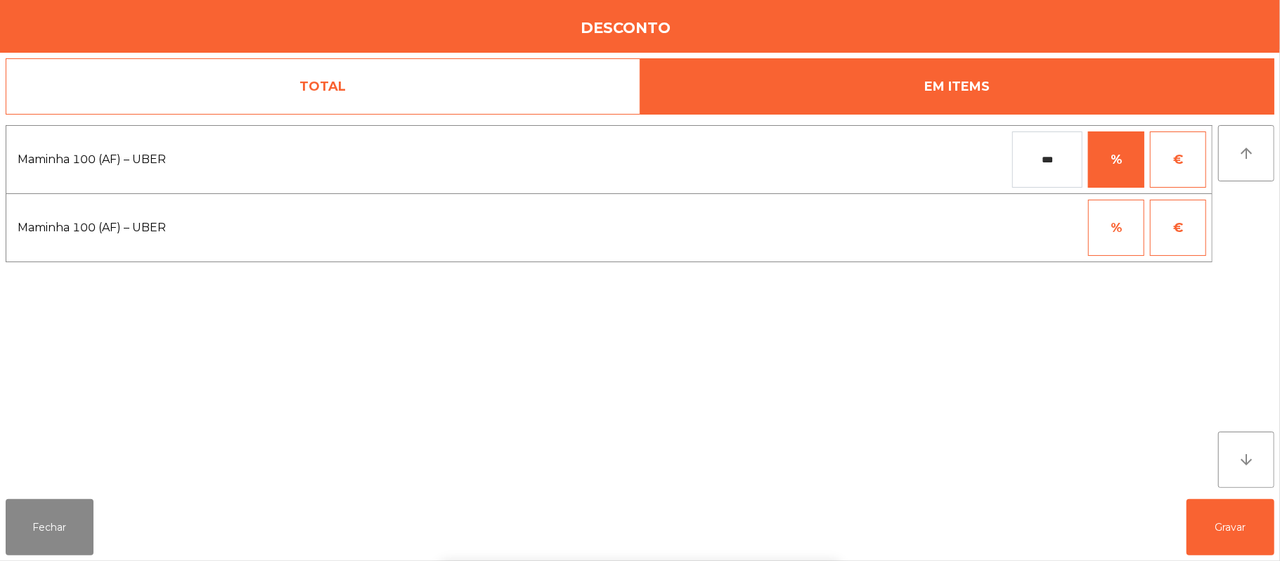
click at [1240, 523] on div "1 2 3 keyboard_backspace 4 5 6 . - 7 8 9 keyboard_return 0" at bounding box center [640, 488] width 1280 height 143
click at [1235, 527] on button "Gravar" at bounding box center [1230, 527] width 88 height 56
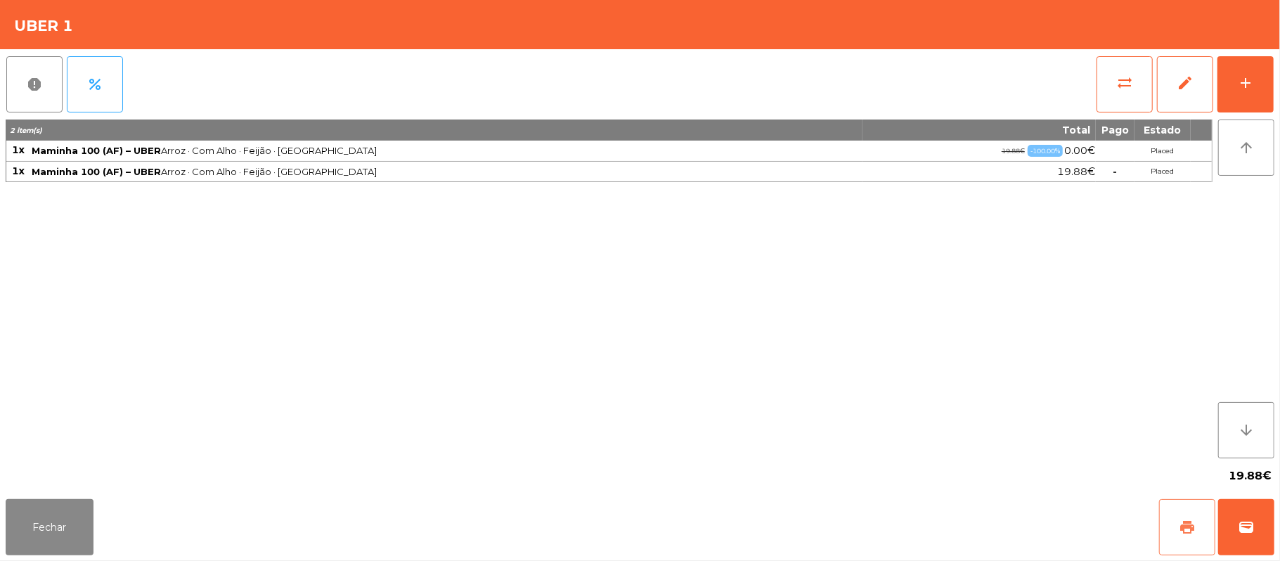
click at [1176, 521] on button "print" at bounding box center [1187, 527] width 56 height 56
click at [1276, 510] on div "Fechar print wallet" at bounding box center [640, 526] width 1280 height 67
click at [1240, 519] on span "wallet" at bounding box center [1246, 527] width 17 height 17
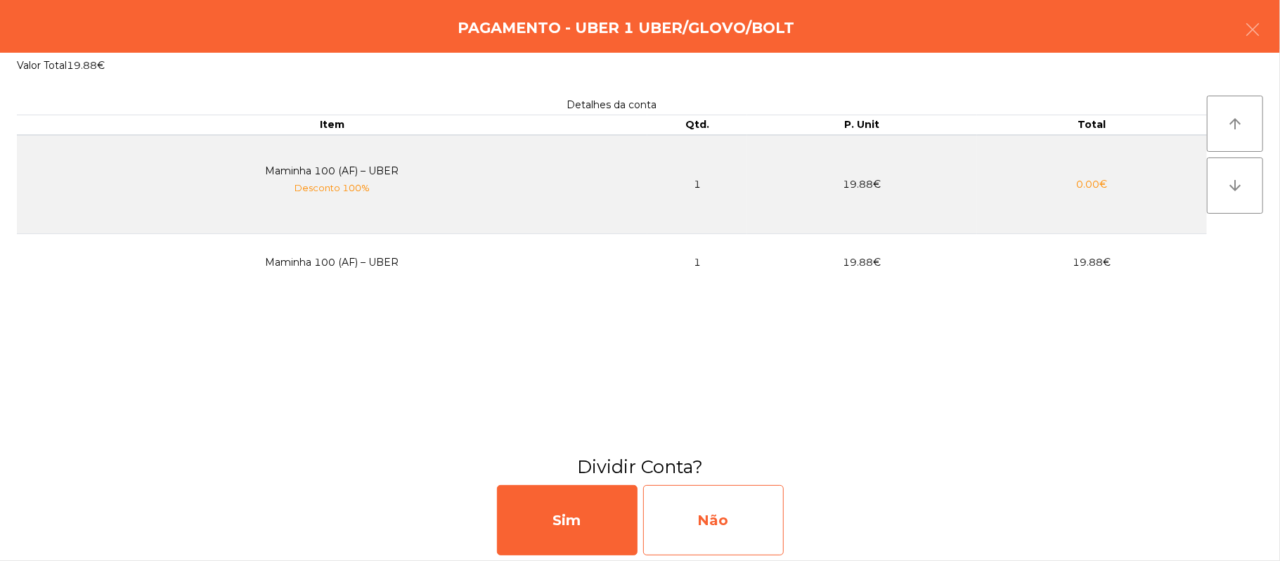
click at [701, 496] on div "Não" at bounding box center [713, 520] width 141 height 70
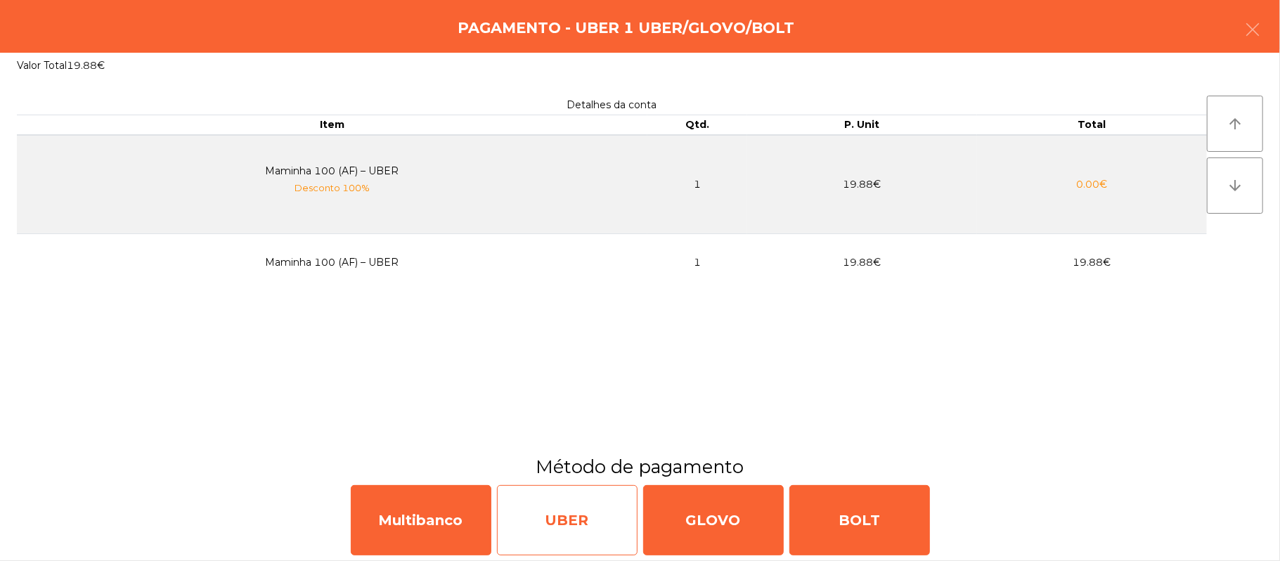
click at [579, 526] on div "UBER" at bounding box center [567, 520] width 141 height 70
select select "**"
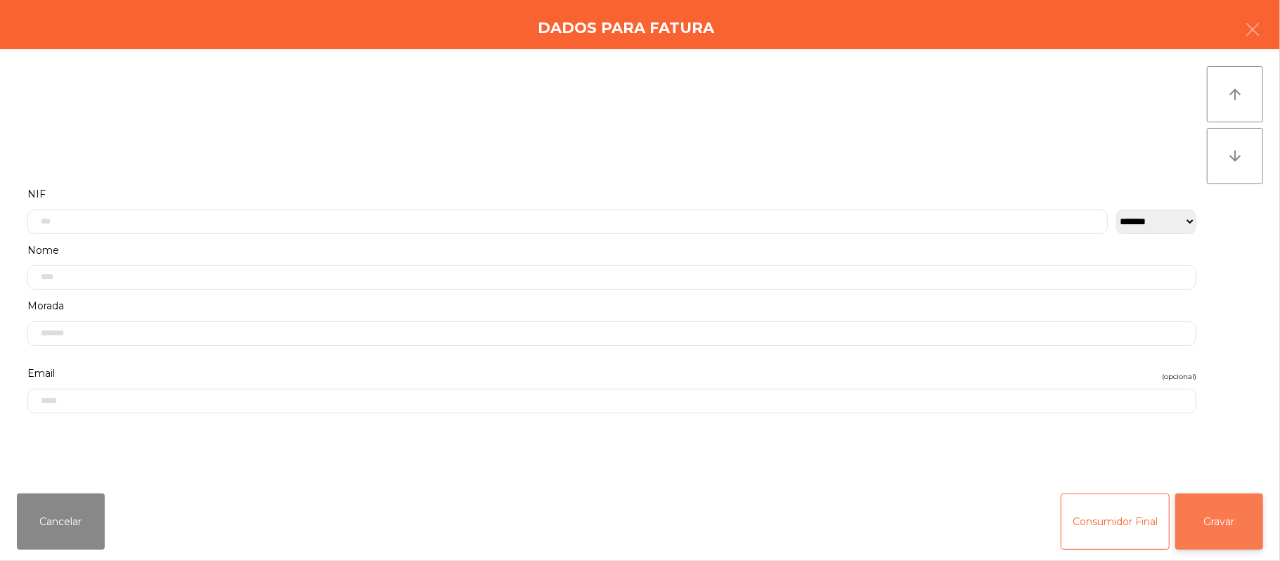
click at [1205, 519] on button "Gravar" at bounding box center [1219, 521] width 88 height 56
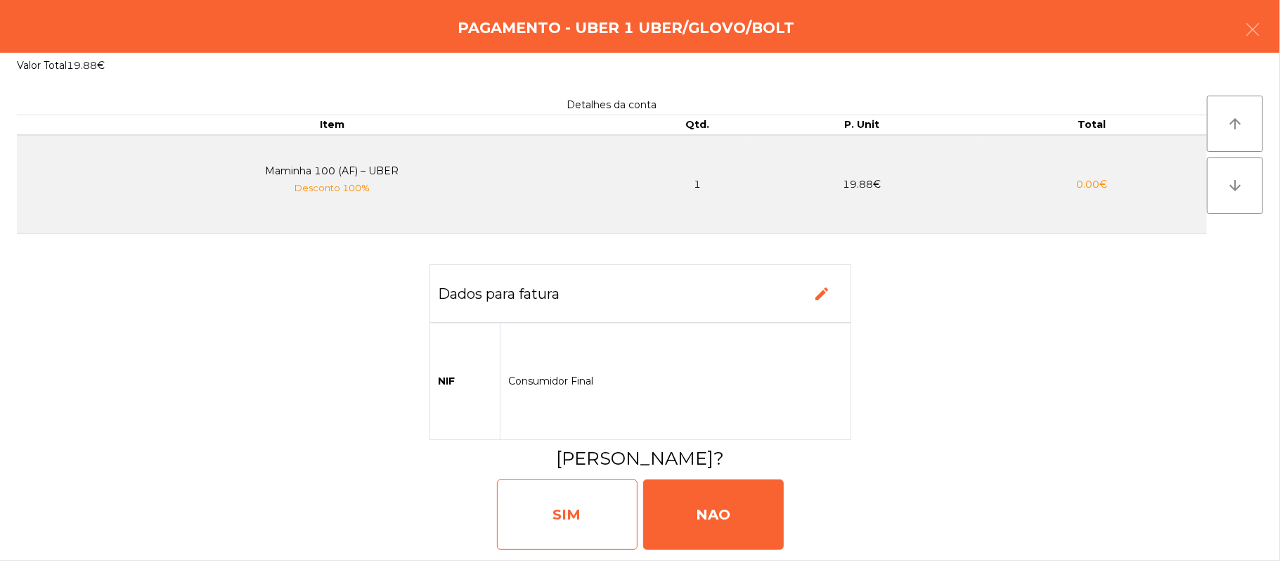
click at [583, 520] on div "SIM" at bounding box center [567, 514] width 141 height 70
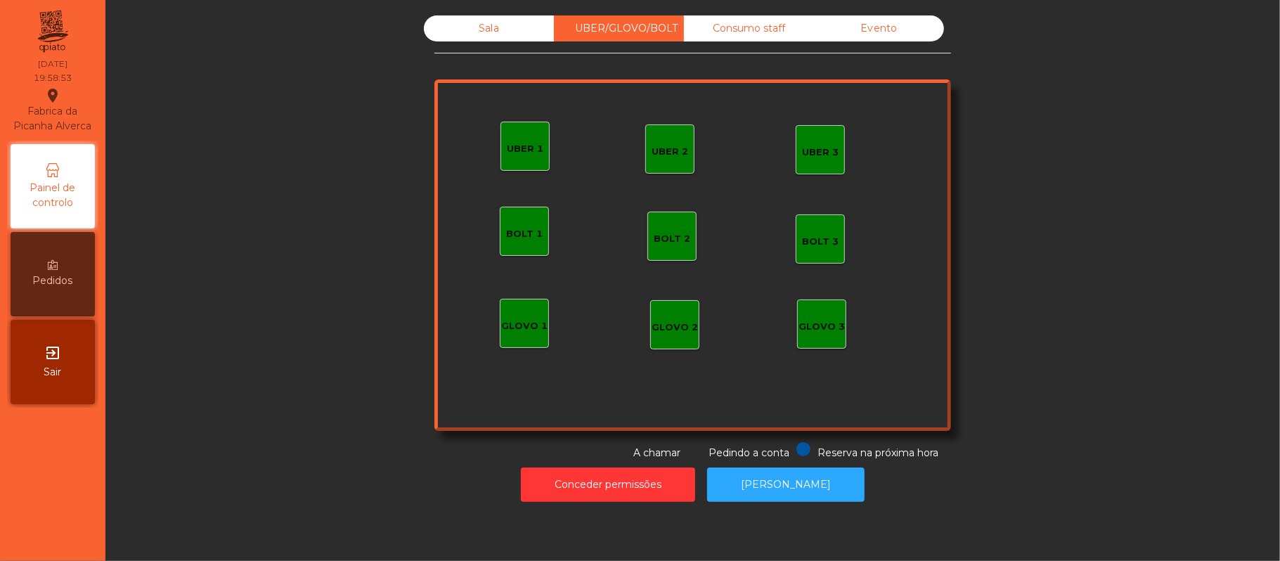
click at [484, 28] on div "Sala" at bounding box center [489, 28] width 130 height 26
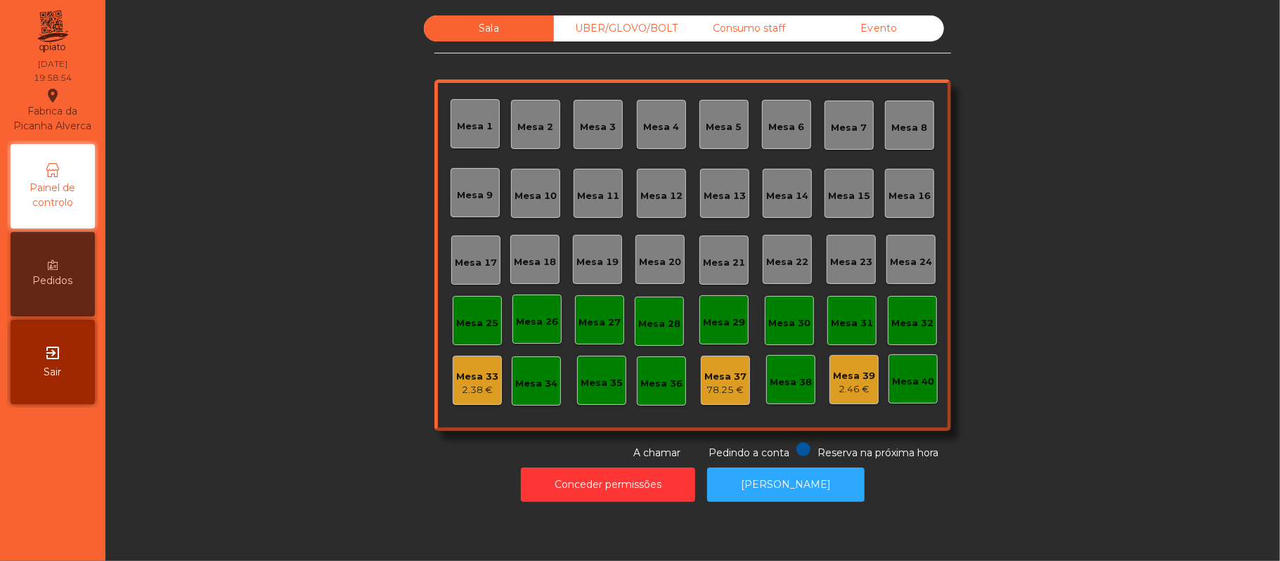
click at [278, 246] on div "Sala UBER/GLOVO/BOLT Consumo staff Evento Mesa 1 Mesa 2 [GEOGRAPHIC_DATA] 4 [GE…" at bounding box center [692, 237] width 1136 height 445
click at [639, 266] on div "Mesa 20" at bounding box center [660, 262] width 42 height 14
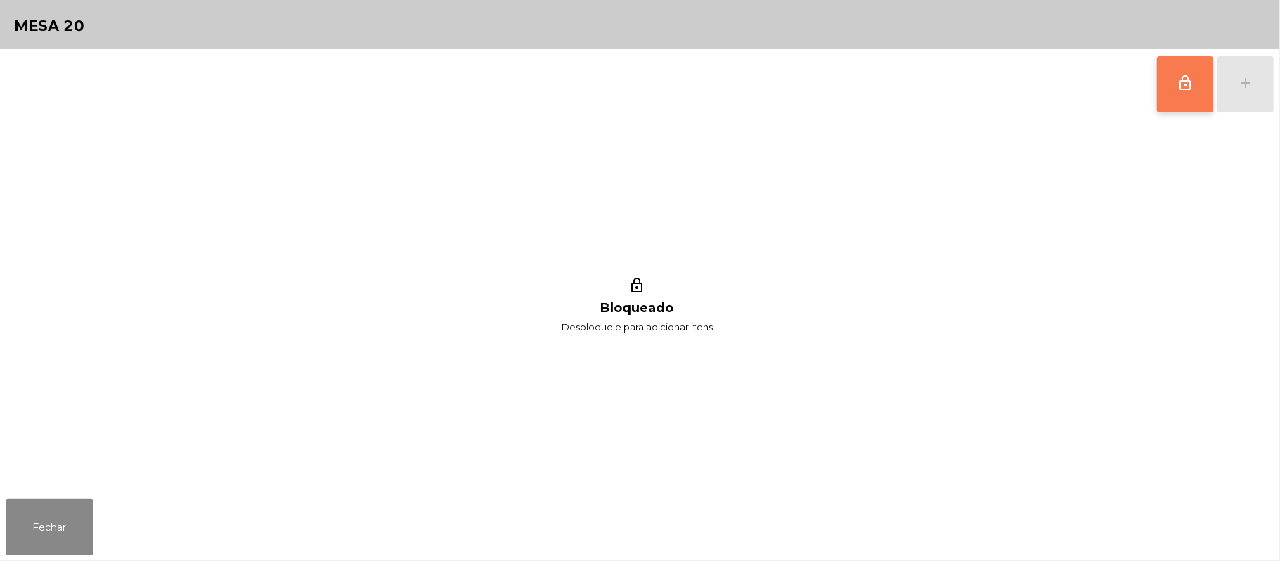
click at [1174, 105] on button "lock_outline" at bounding box center [1185, 84] width 56 height 56
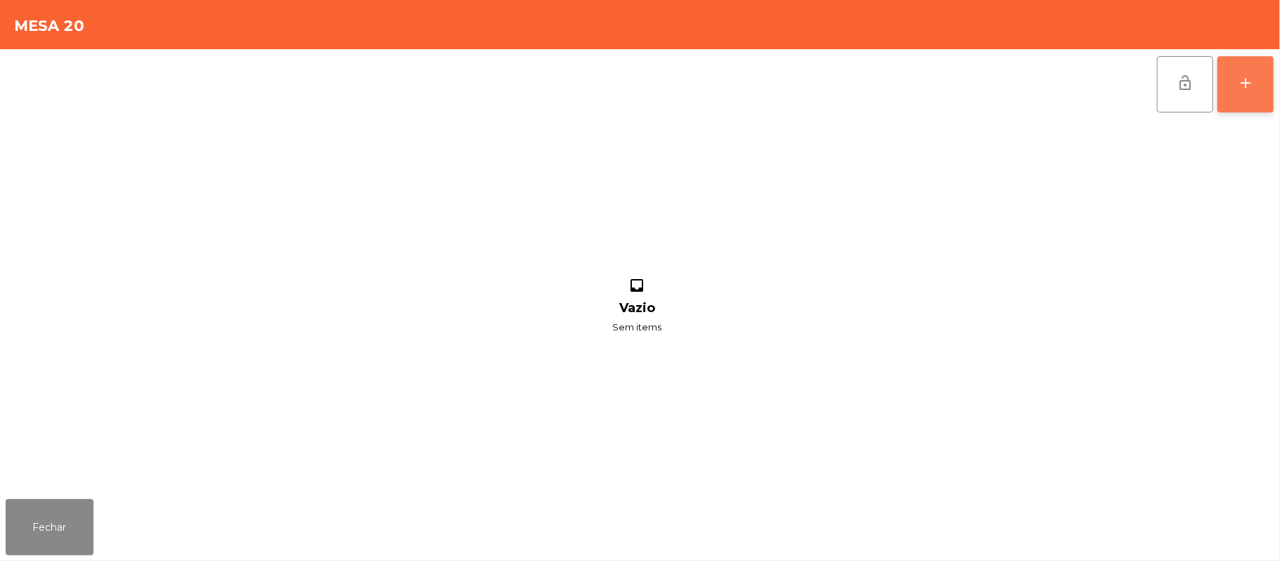
click at [1271, 86] on button "add" at bounding box center [1245, 84] width 56 height 56
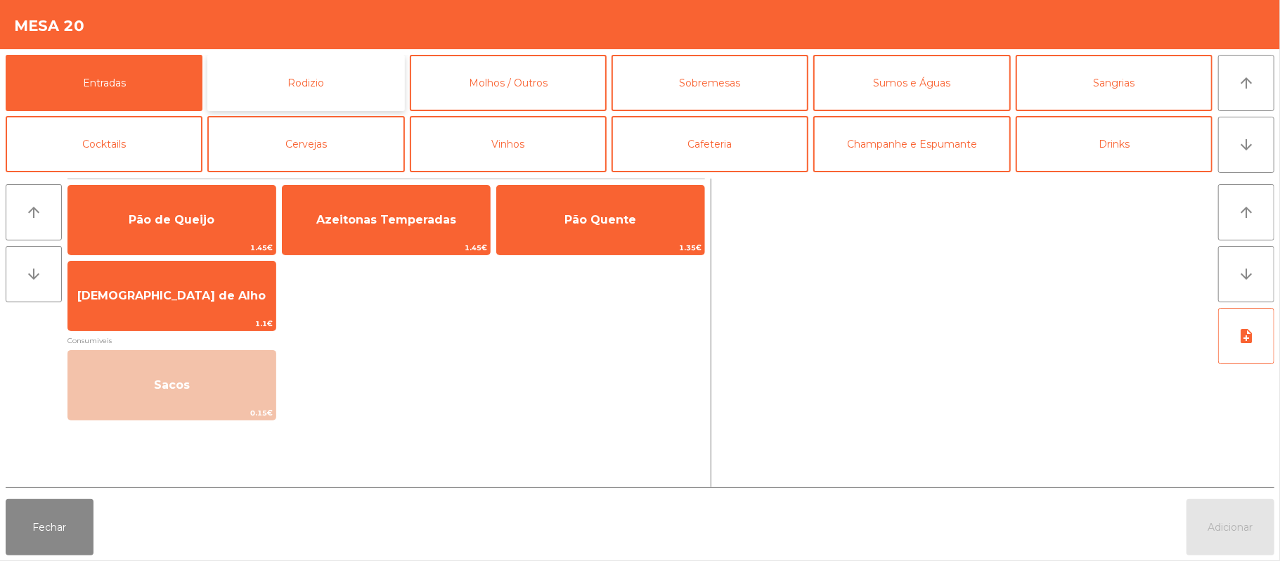
click at [324, 91] on button "Rodizio" at bounding box center [305, 83] width 197 height 56
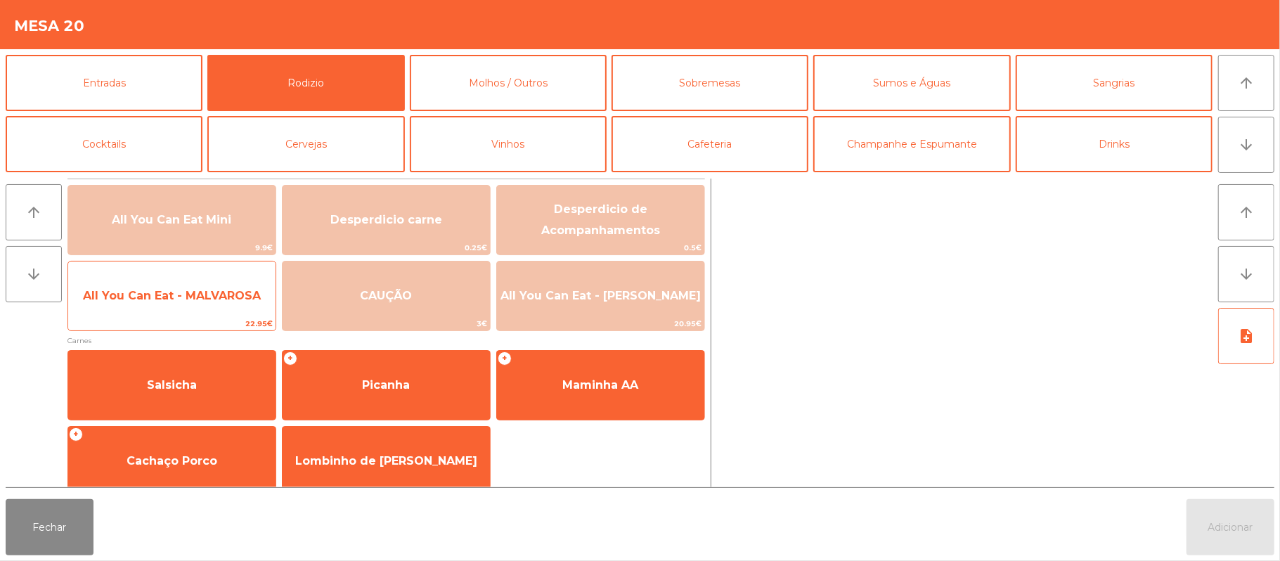
click at [181, 322] on span "22.95€" at bounding box center [171, 323] width 207 height 13
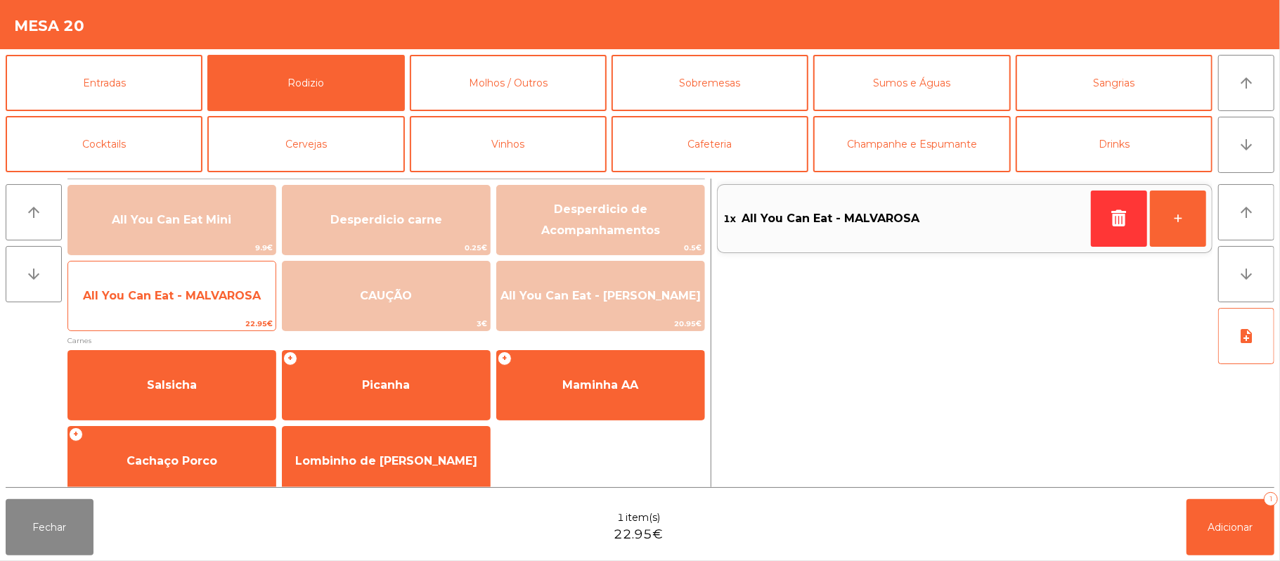
click at [186, 304] on span "All You Can Eat - MALVAROSA" at bounding box center [171, 296] width 207 height 38
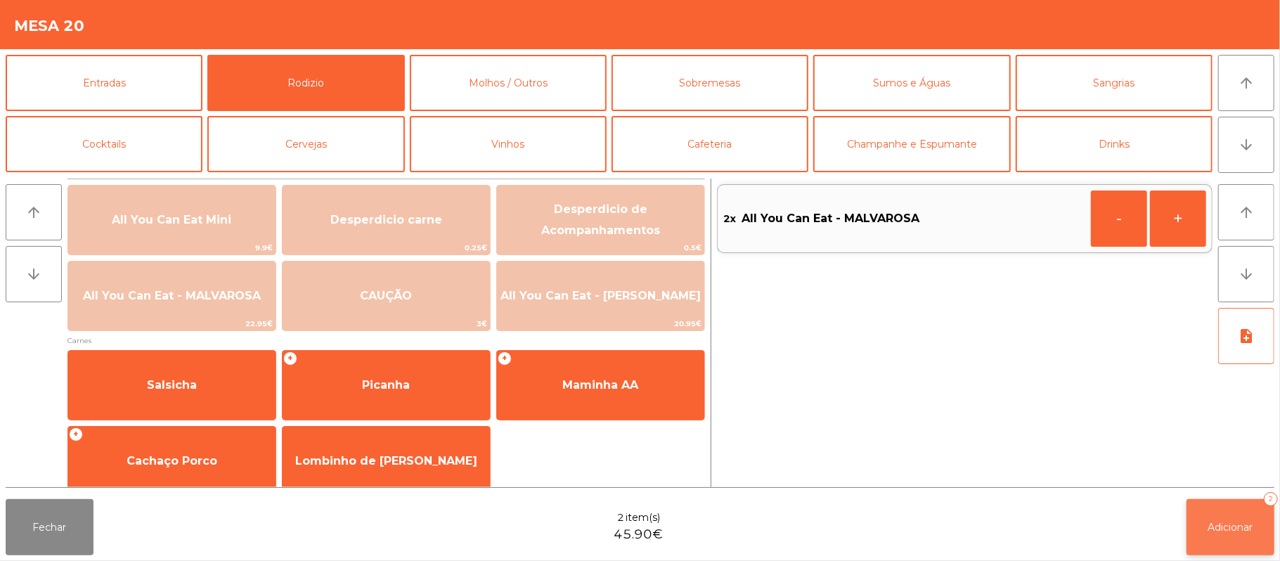
click at [1212, 516] on button "Adicionar 2" at bounding box center [1230, 527] width 88 height 56
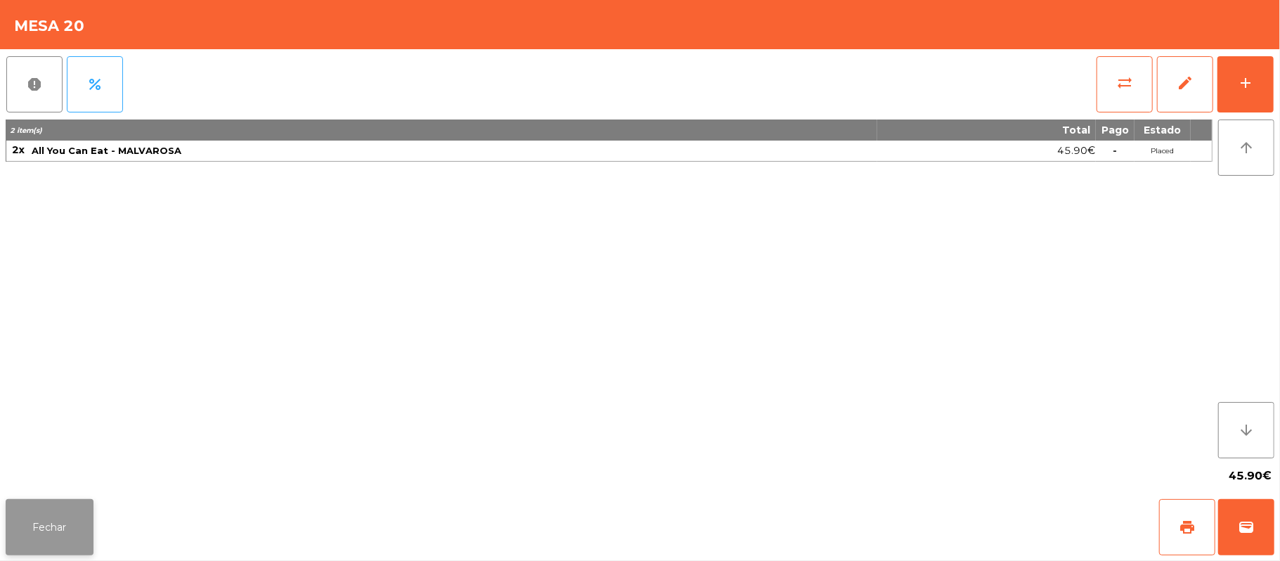
click at [76, 505] on button "Fechar" at bounding box center [50, 527] width 88 height 56
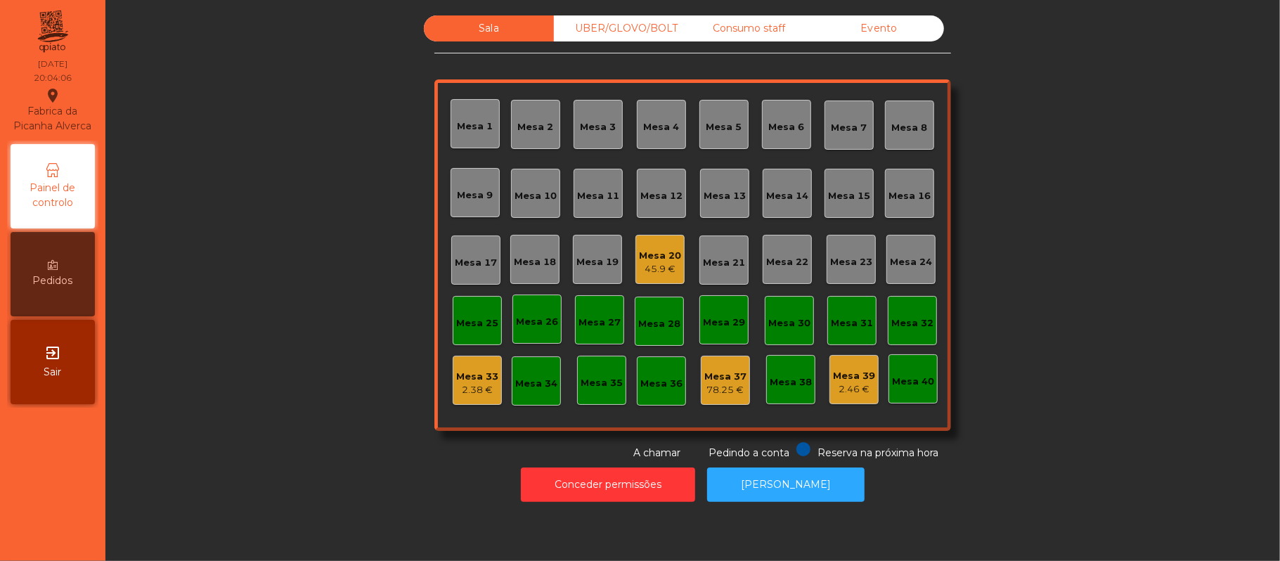
click at [658, 260] on div "Mesa 20" at bounding box center [660, 256] width 42 height 14
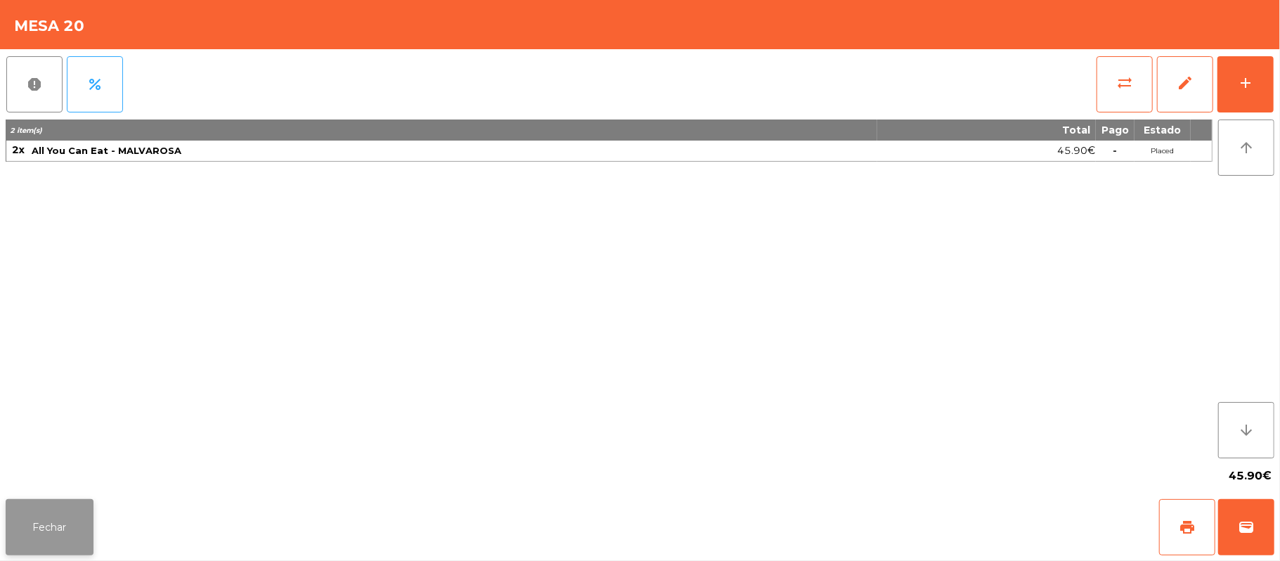
click at [79, 555] on button "Fechar" at bounding box center [50, 527] width 88 height 56
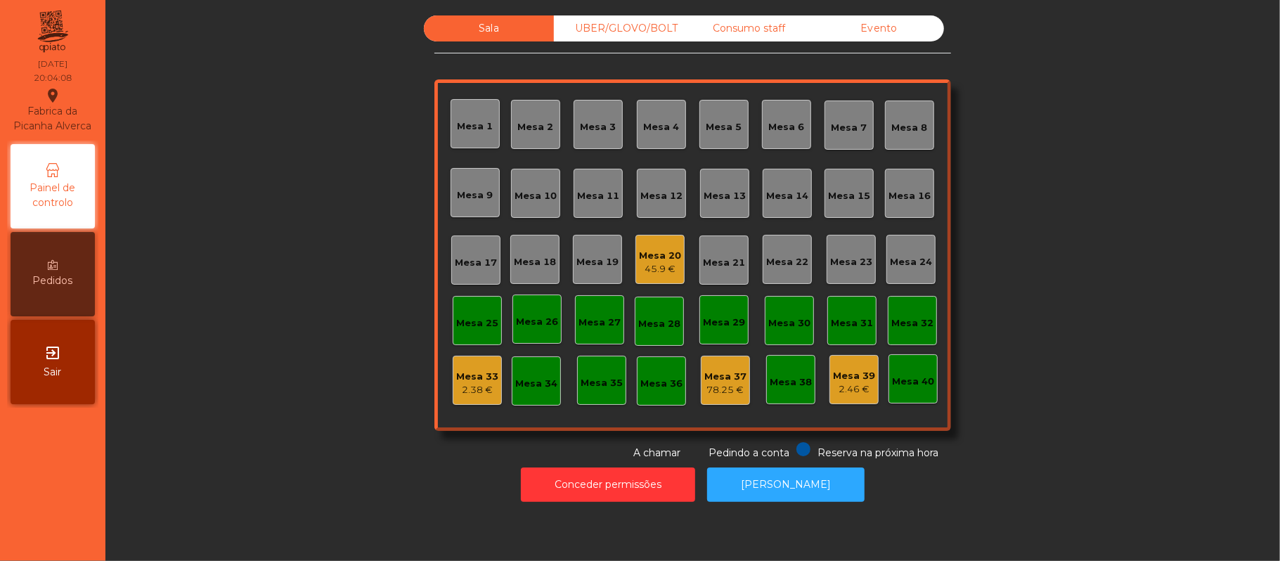
click at [1042, 217] on div "Sala UBER/[GEOGRAPHIC_DATA]/BOLT Consumo staff Evento Mesa 1 Mesa 2 [GEOGRAPHIC…" at bounding box center [692, 237] width 1136 height 445
click at [1016, 181] on div "Sala UBER/[GEOGRAPHIC_DATA]/BOLT Consumo staff Evento Mesa 1 Mesa 2 [GEOGRAPHIC…" at bounding box center [692, 237] width 1136 height 445
click at [665, 265] on div "54.3 €" at bounding box center [660, 269] width 42 height 14
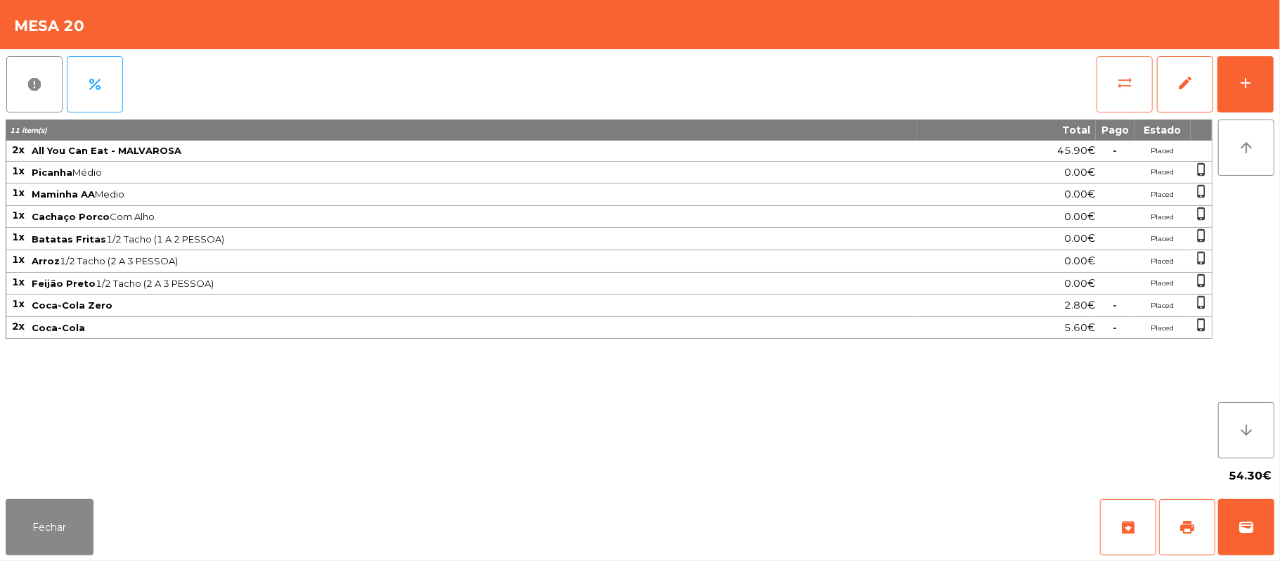
click at [1116, 100] on button "sync_alt" at bounding box center [1124, 84] width 56 height 56
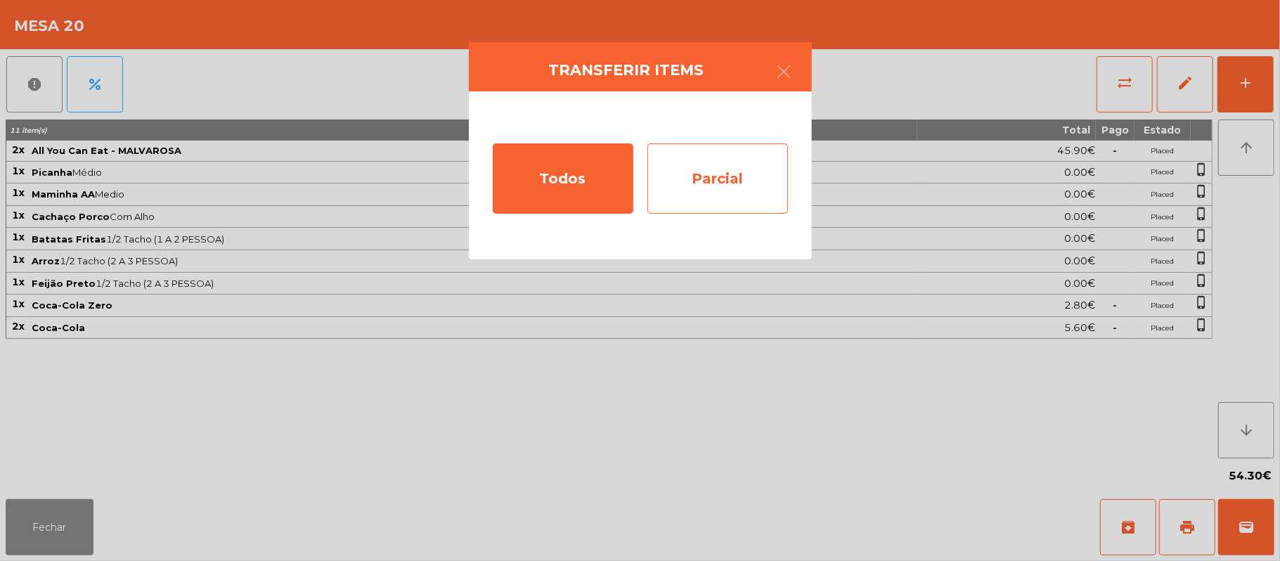
click at [701, 178] on div "Parcial" at bounding box center [717, 178] width 141 height 70
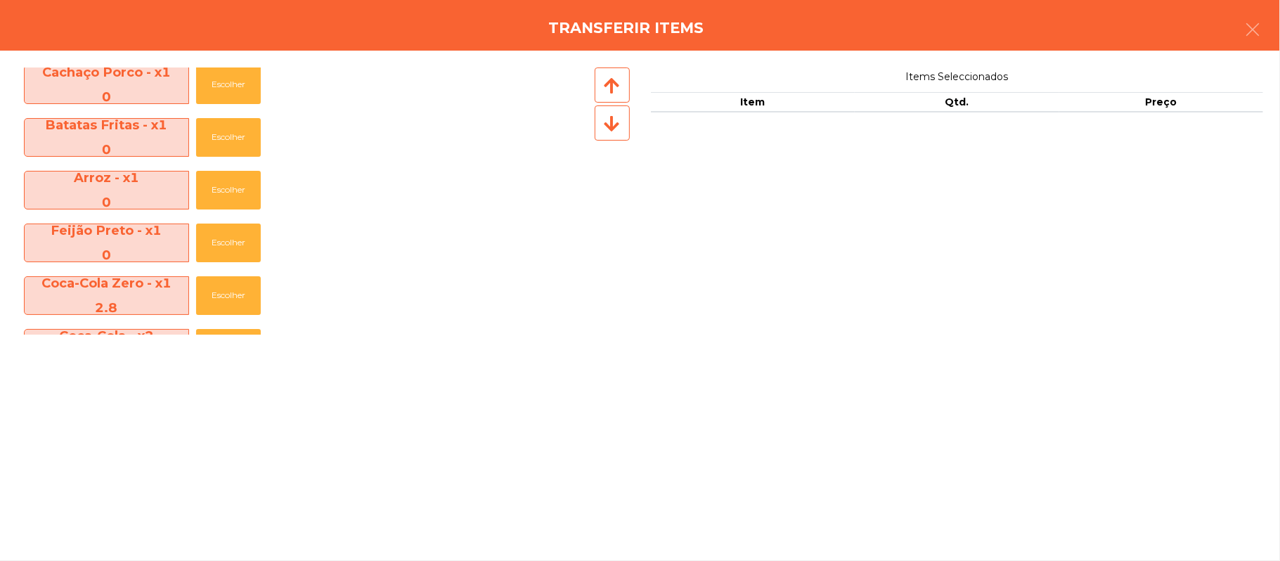
scroll to position [207, 0]
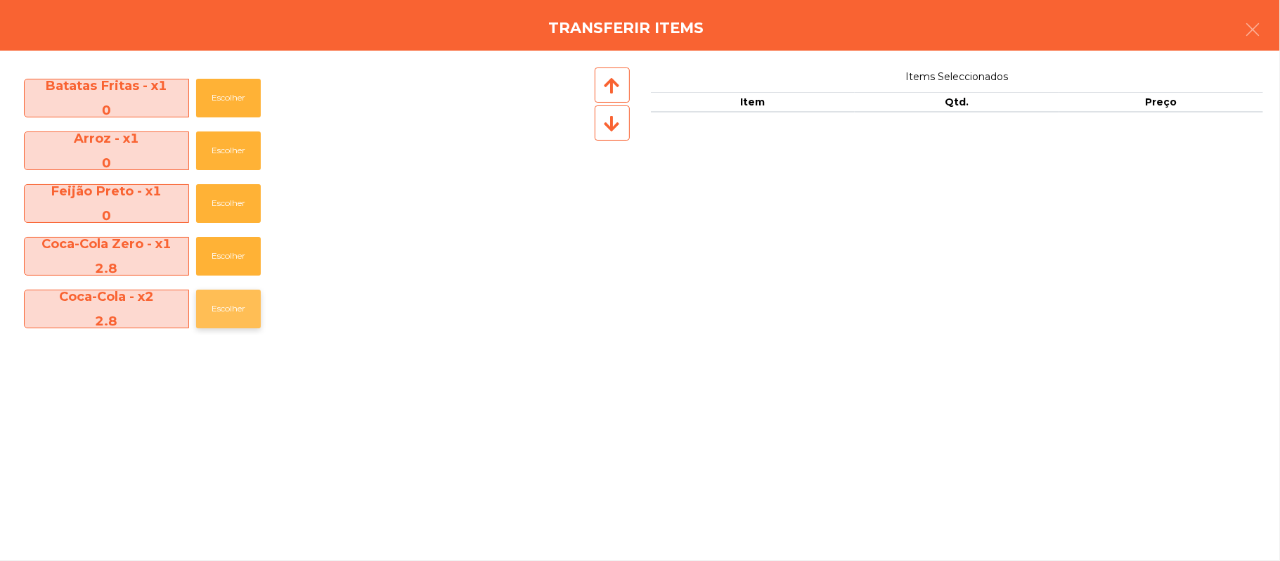
click at [212, 313] on button "Escolher" at bounding box center [228, 309] width 65 height 39
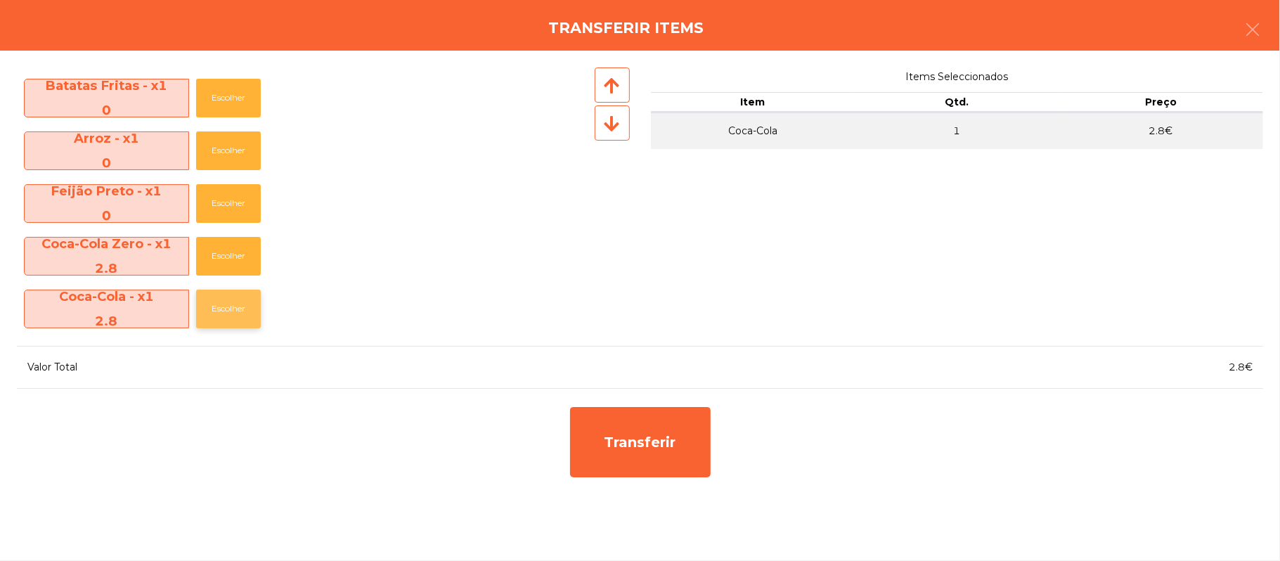
click at [218, 316] on button "Escolher" at bounding box center [228, 309] width 65 height 39
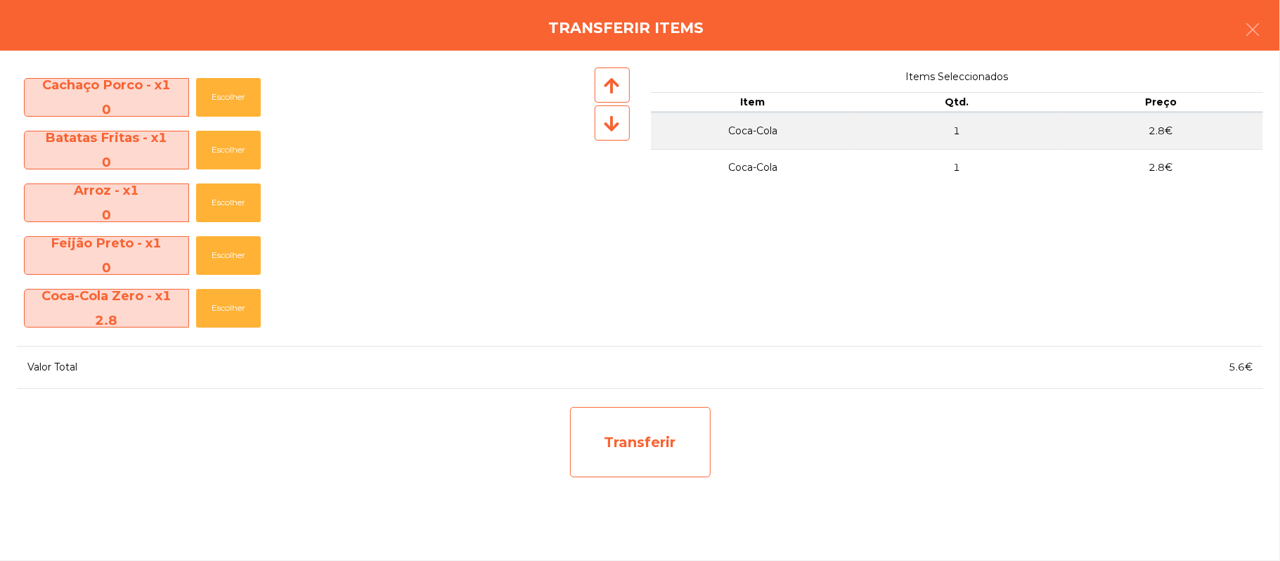
click at [647, 459] on div "Transferir" at bounding box center [640, 442] width 141 height 70
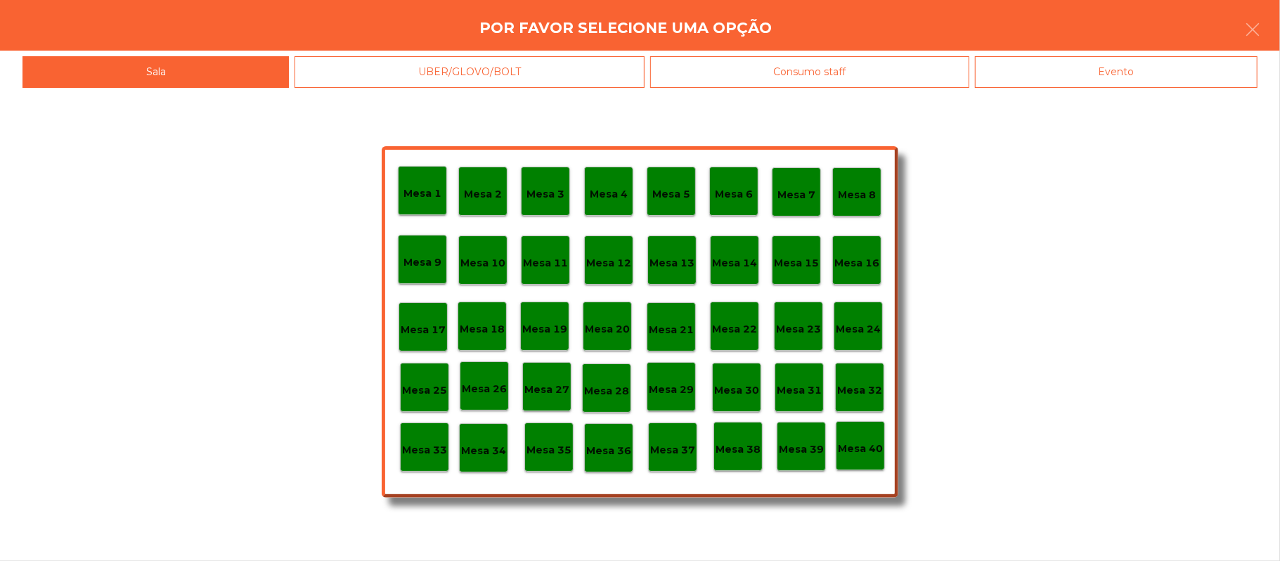
click at [692, 462] on div "Mesa 37" at bounding box center [672, 446] width 49 height 49
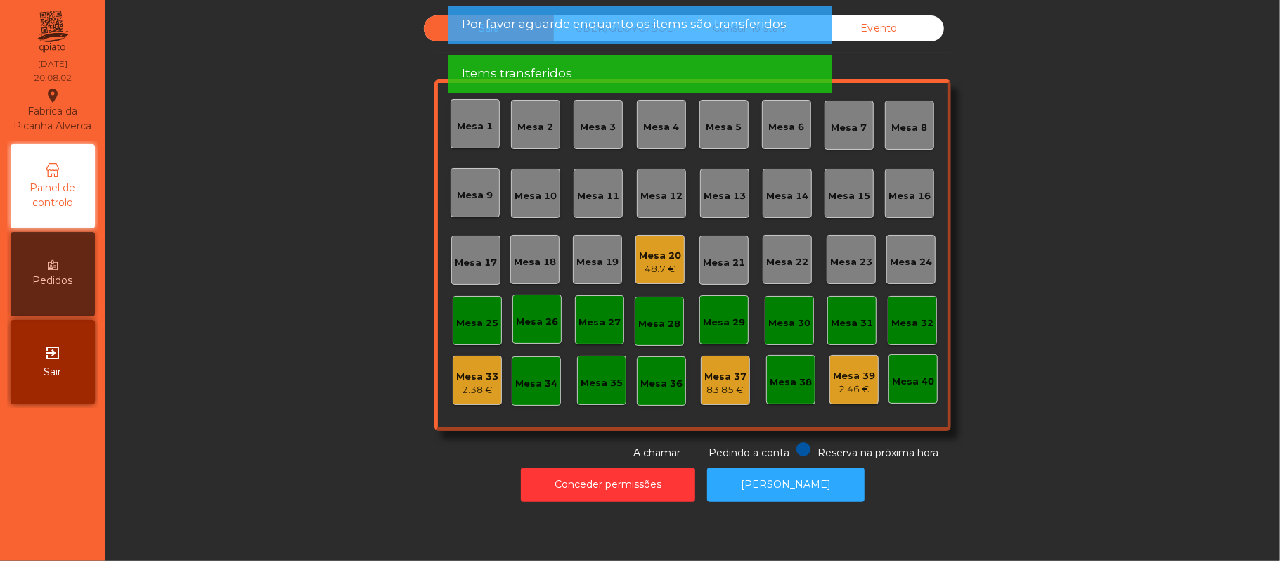
click at [675, 254] on div "Mesa 20 48.7 €" at bounding box center [659, 259] width 49 height 49
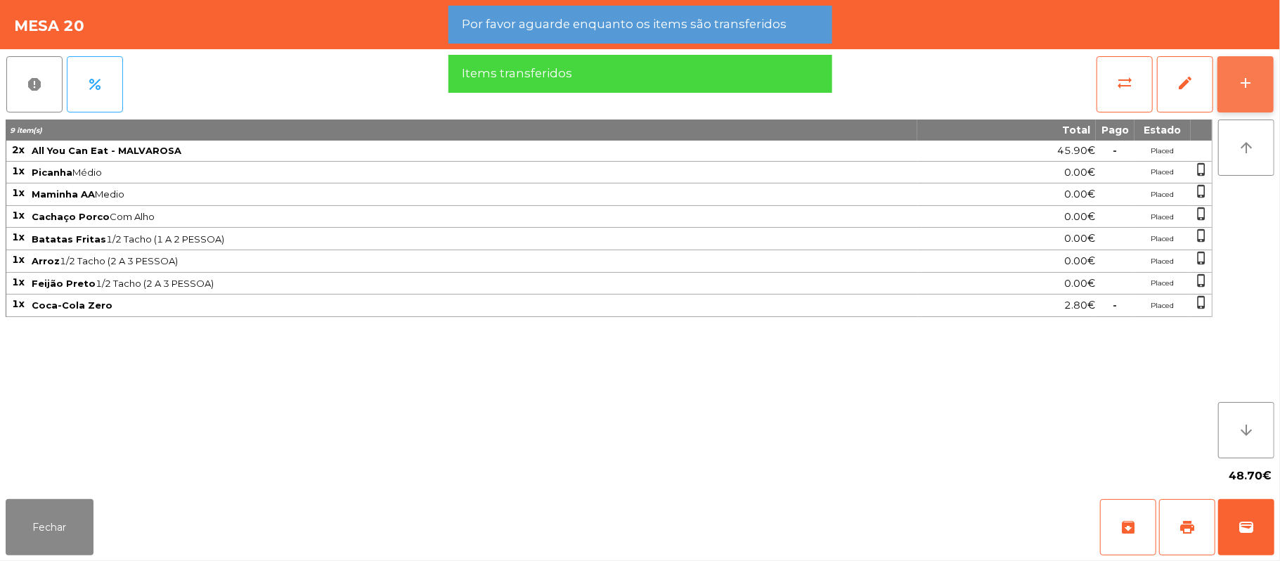
click at [1238, 80] on div "add" at bounding box center [1245, 82] width 17 height 17
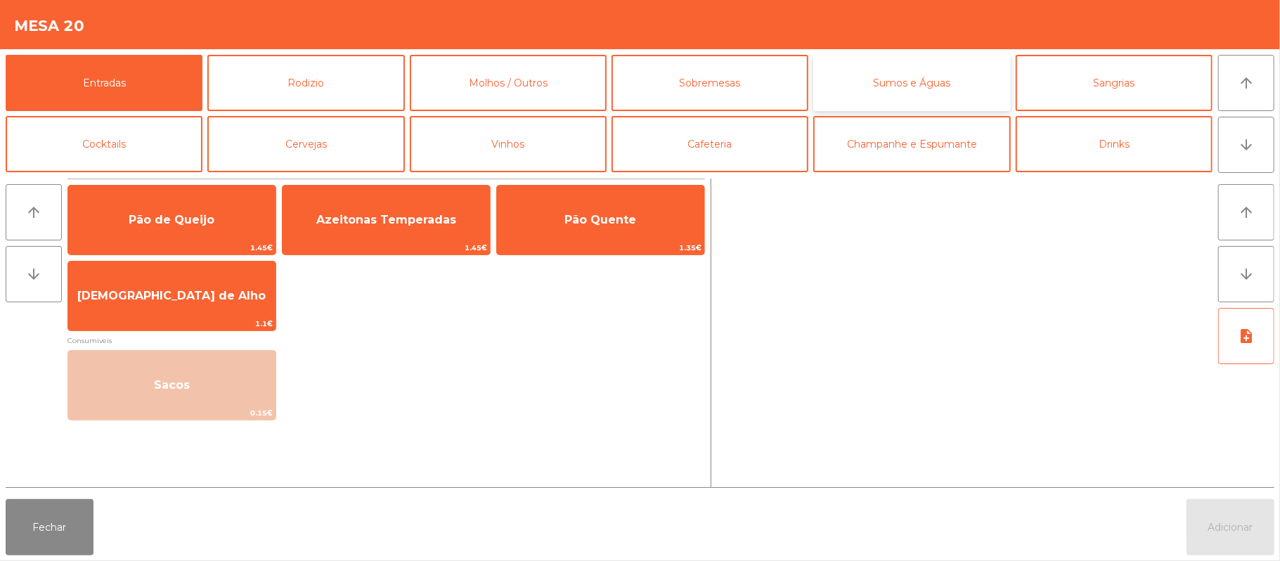
click at [925, 98] on button "Sumos e Águas" at bounding box center [911, 83] width 197 height 56
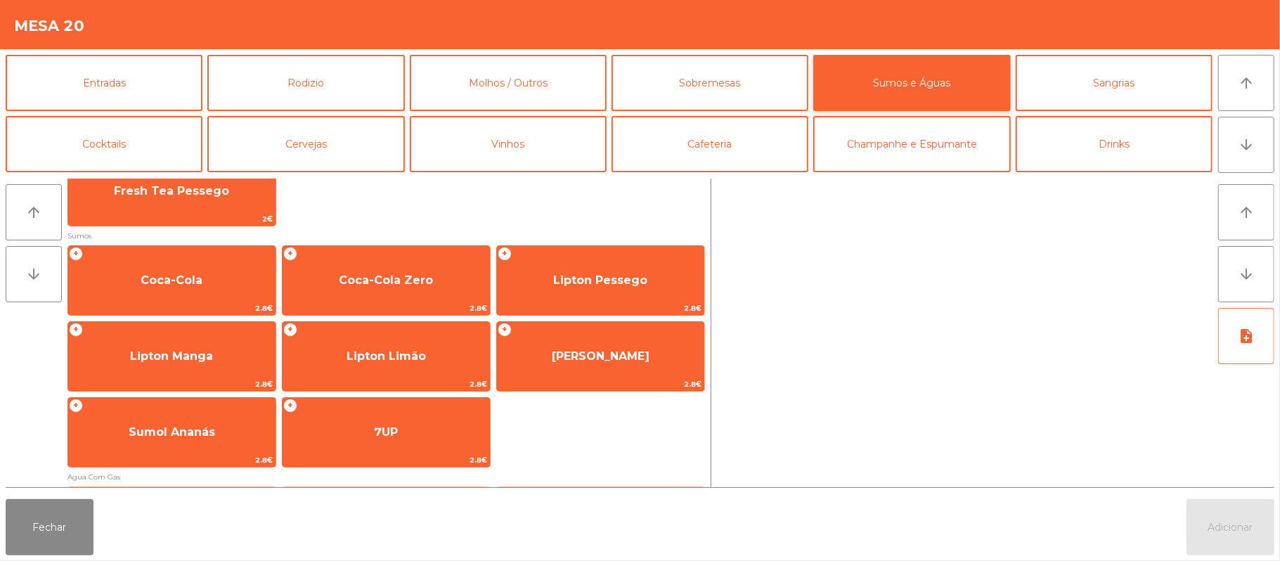
scroll to position [181, 0]
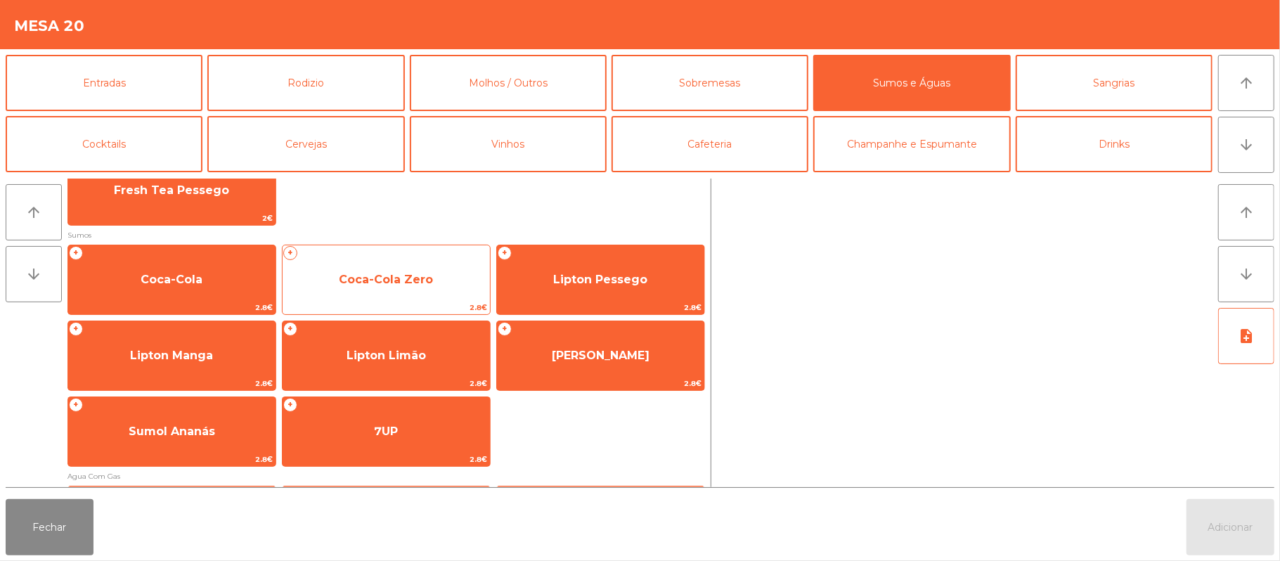
click at [420, 296] on span "Coca-Cola Zero" at bounding box center [386, 280] width 207 height 38
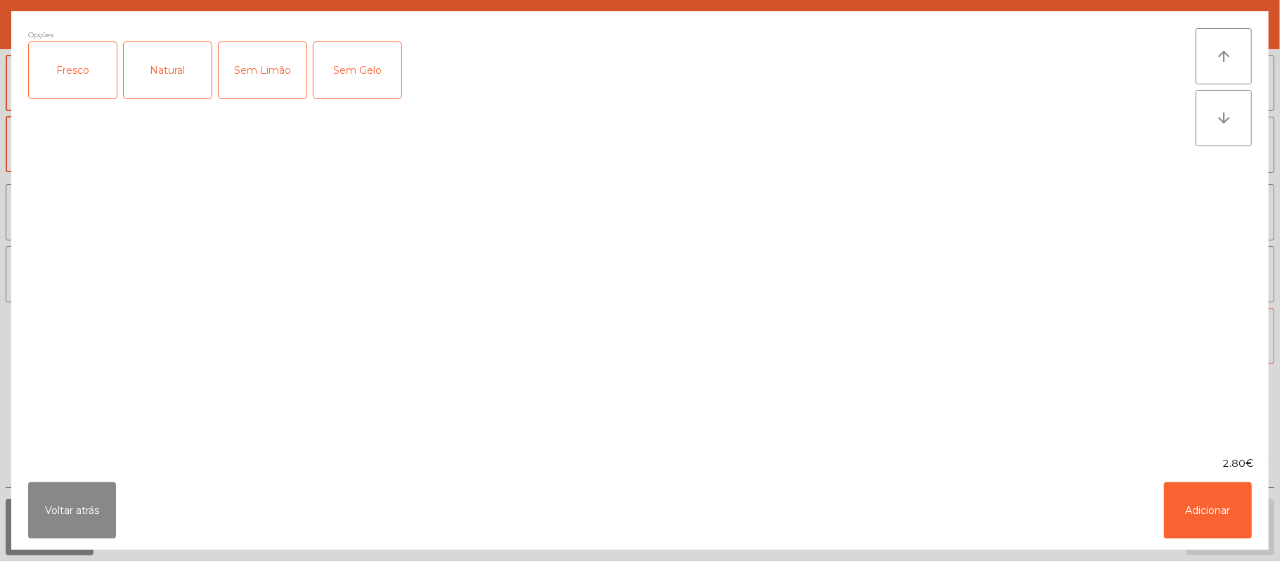
click at [77, 77] on div "Fresco" at bounding box center [73, 70] width 88 height 56
click at [1217, 512] on button "Adicionar" at bounding box center [1208, 510] width 88 height 56
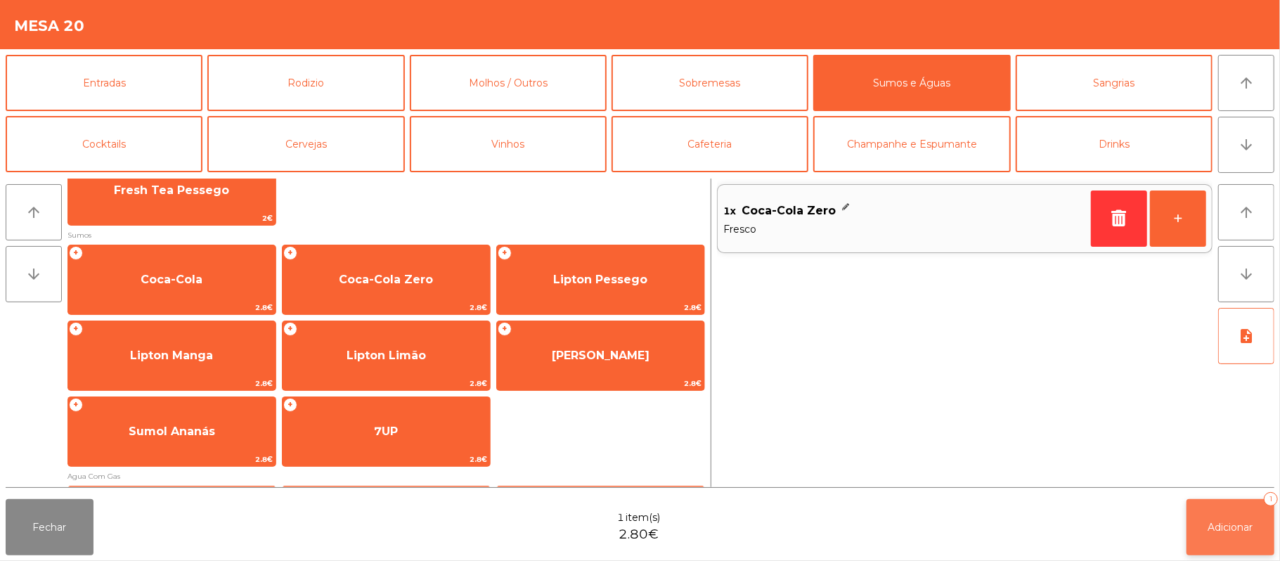
click at [1226, 532] on span "Adicionar" at bounding box center [1230, 527] width 45 height 13
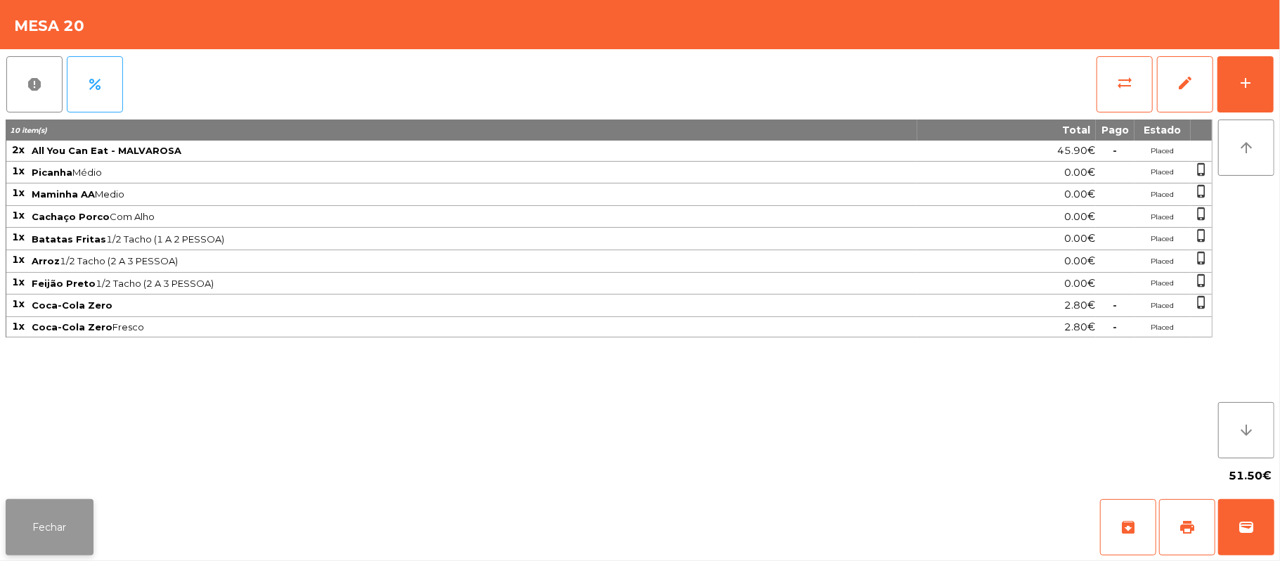
click at [49, 531] on button "Fechar" at bounding box center [50, 527] width 88 height 56
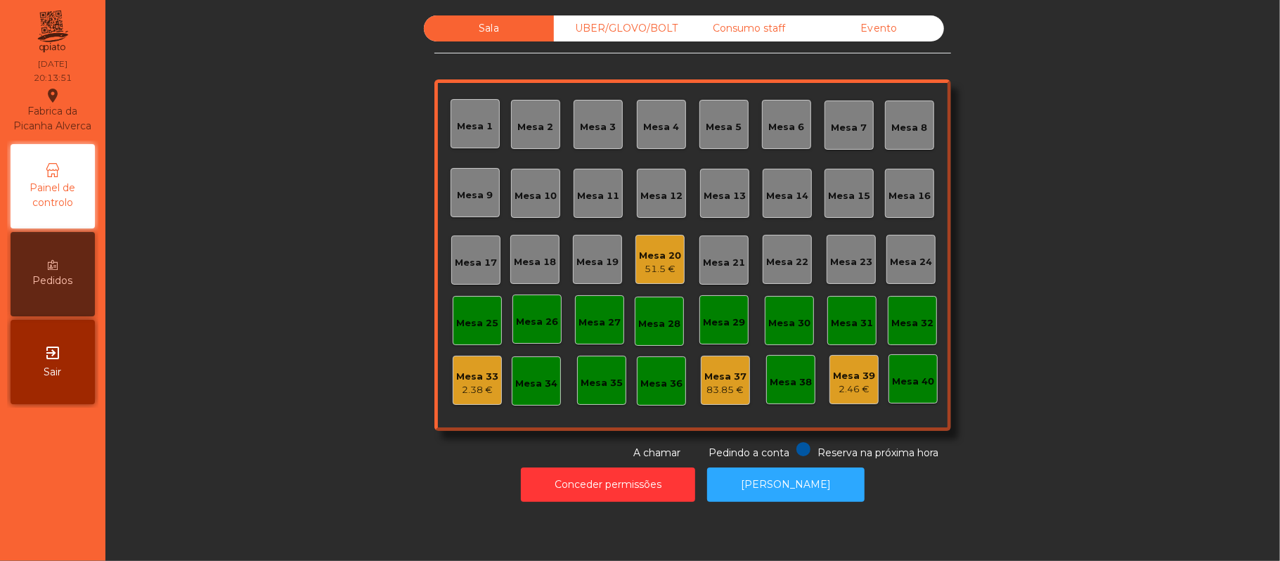
click at [290, 310] on div "Sala UBER/[GEOGRAPHIC_DATA]/BOLT Consumo staff Evento [GEOGRAPHIC_DATA] 2 [GEOG…" at bounding box center [692, 237] width 1136 height 445
click at [893, 197] on div "Mesa 16" at bounding box center [909, 196] width 42 height 14
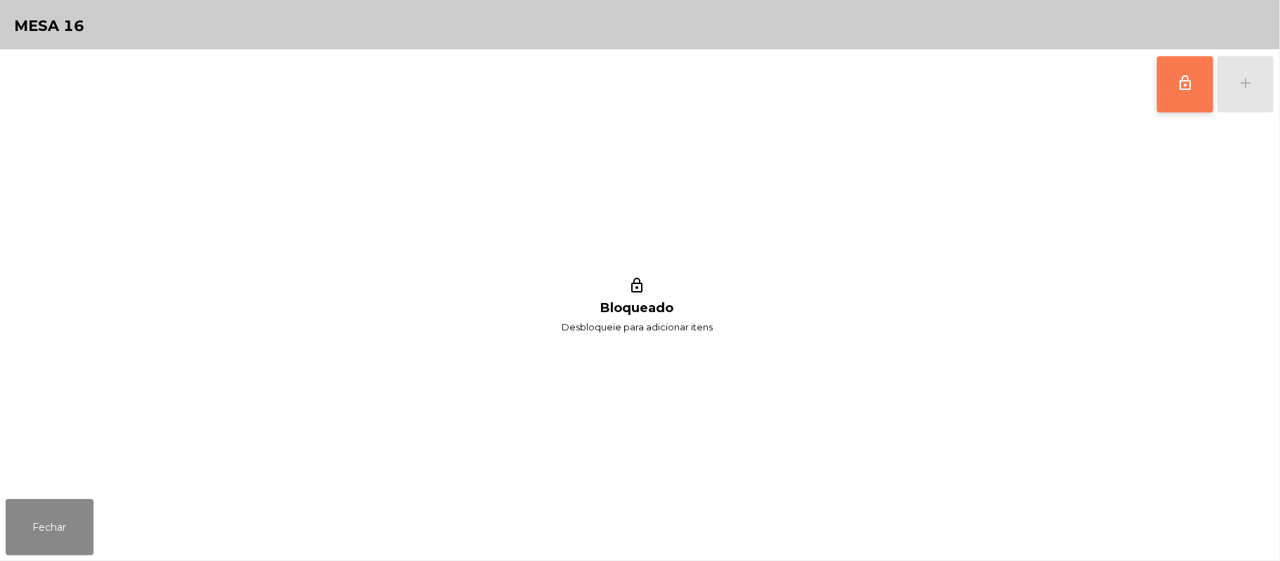
click at [1162, 89] on button "lock_outline" at bounding box center [1185, 84] width 56 height 56
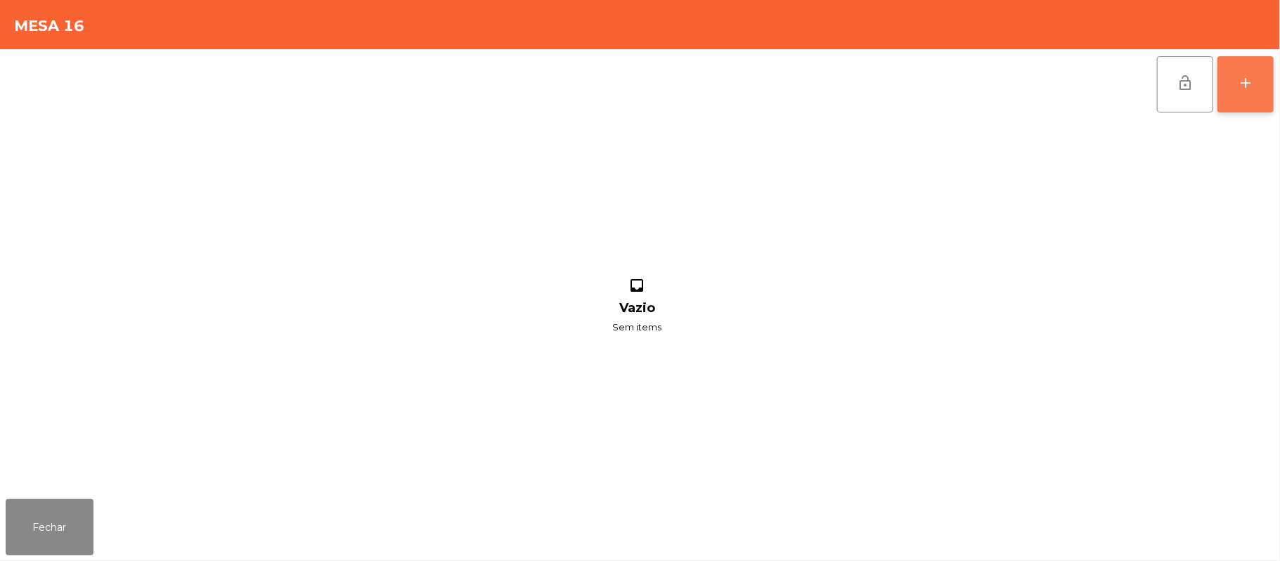
click at [1269, 90] on button "add" at bounding box center [1245, 84] width 56 height 56
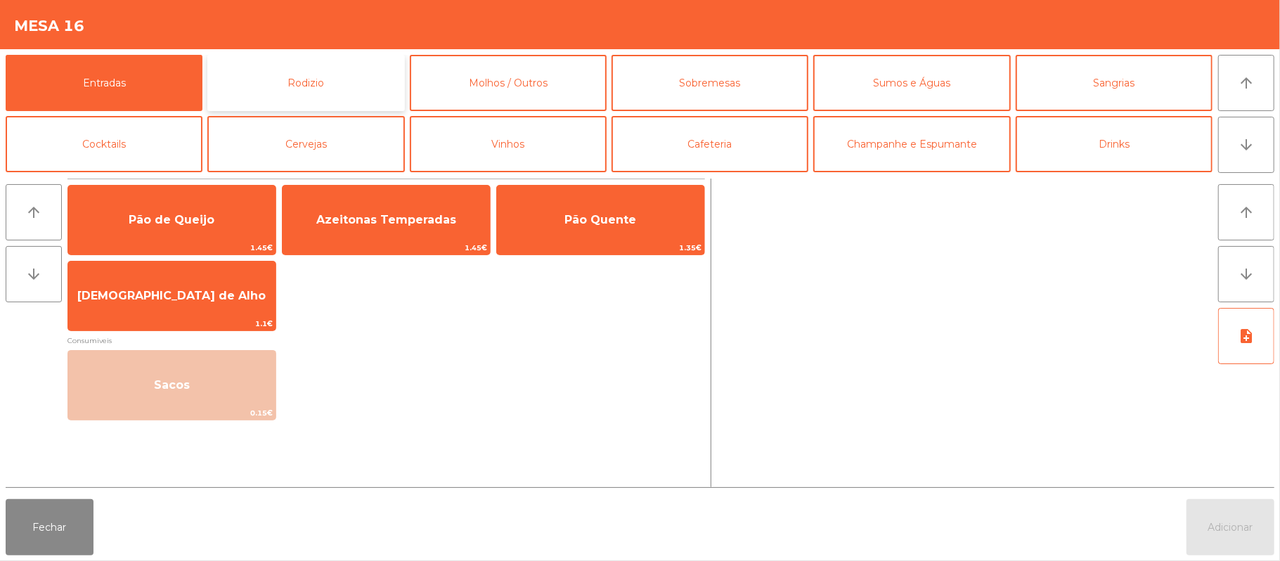
click at [363, 83] on button "Rodizio" at bounding box center [305, 83] width 197 height 56
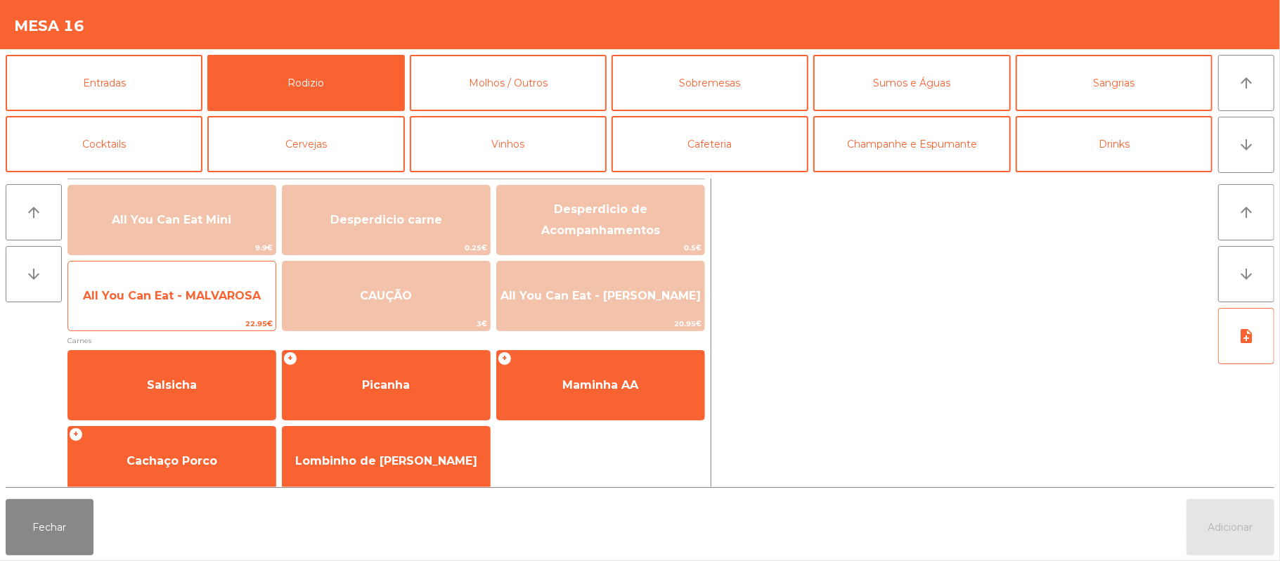
click at [194, 313] on span "All You Can Eat - MALVAROSA" at bounding box center [171, 296] width 207 height 38
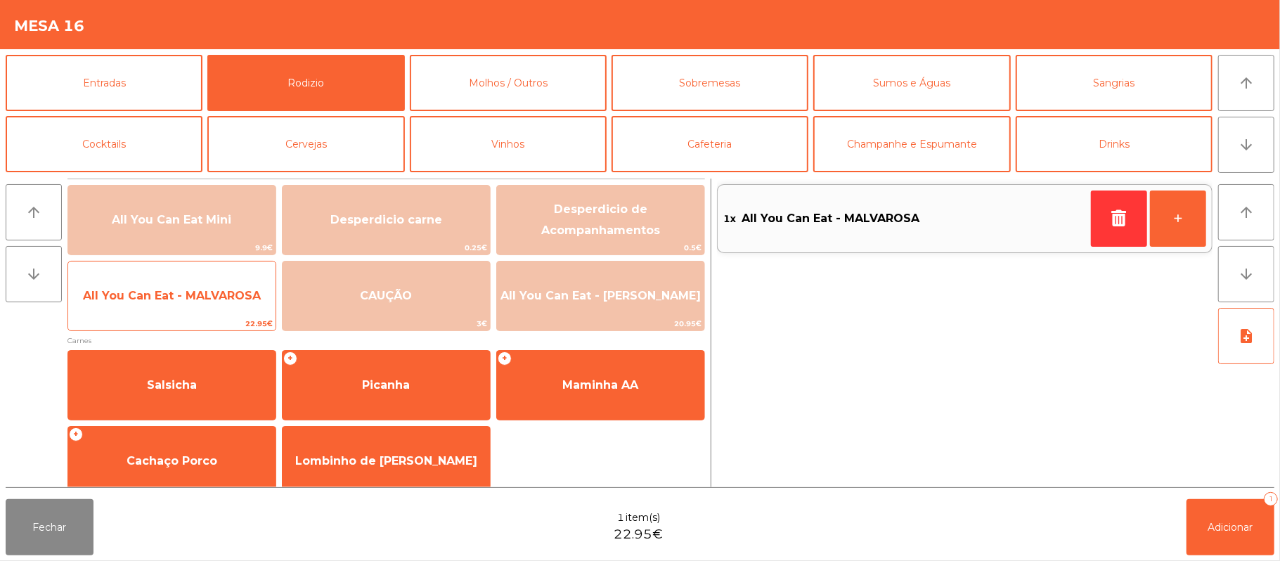
click at [181, 307] on span "All You Can Eat - MALVAROSA" at bounding box center [171, 296] width 207 height 38
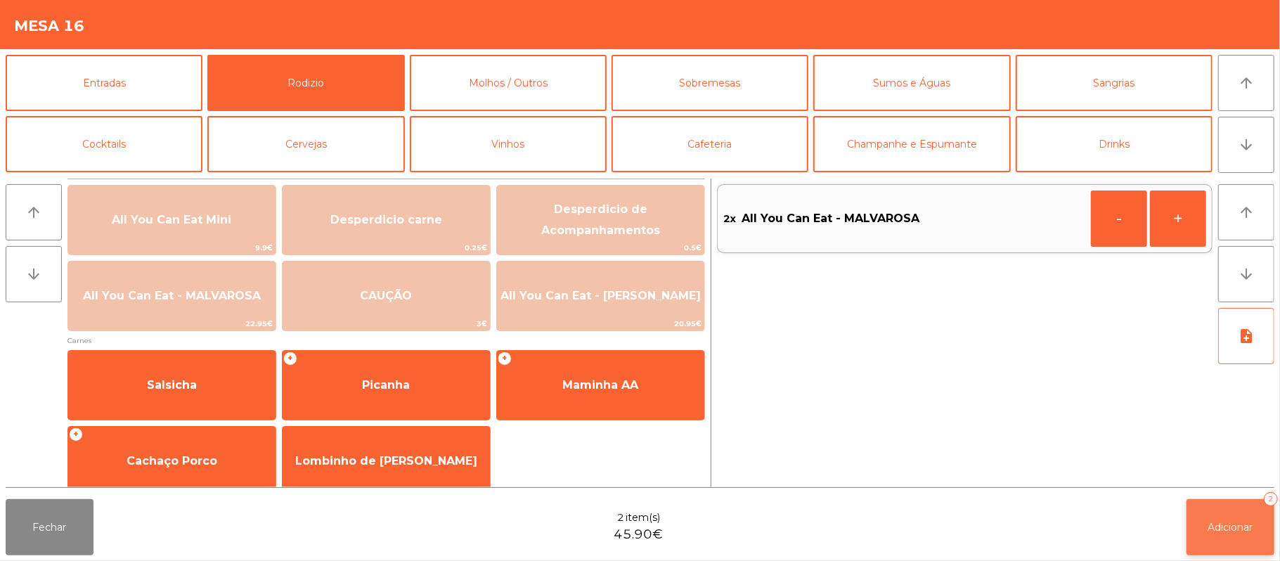
click at [1232, 521] on span "Adicionar" at bounding box center [1230, 527] width 45 height 13
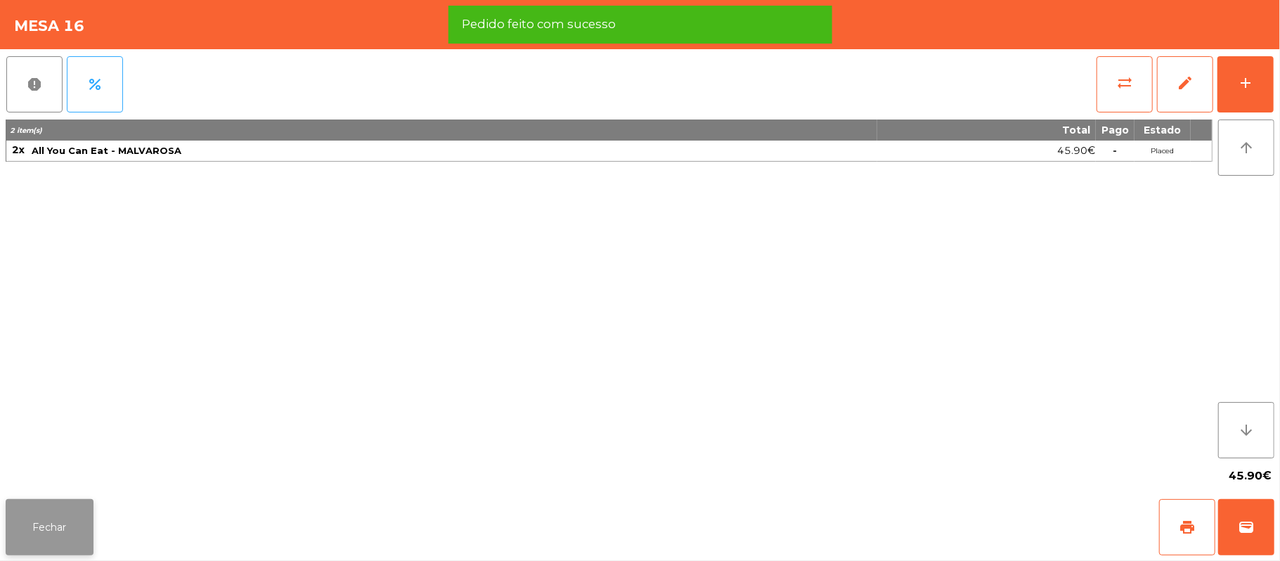
click at [77, 550] on button "Fechar" at bounding box center [50, 527] width 88 height 56
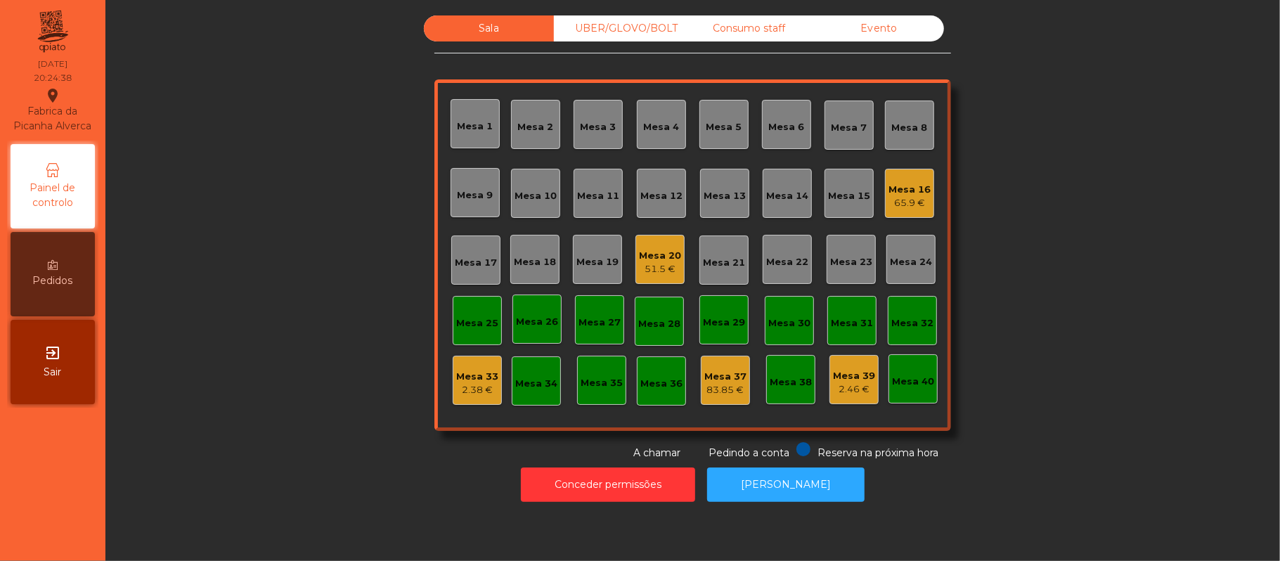
click at [616, 28] on div "UBER/GLOVO/BOLT" at bounding box center [619, 28] width 130 height 26
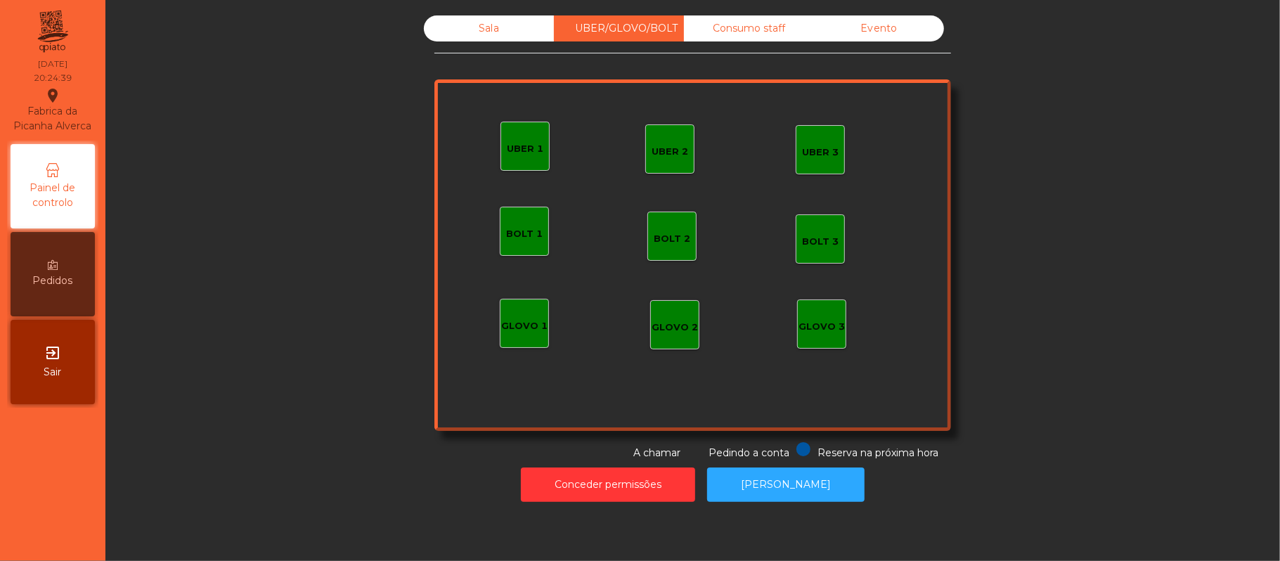
click at [512, 158] on div "UBER 1" at bounding box center [524, 146] width 49 height 49
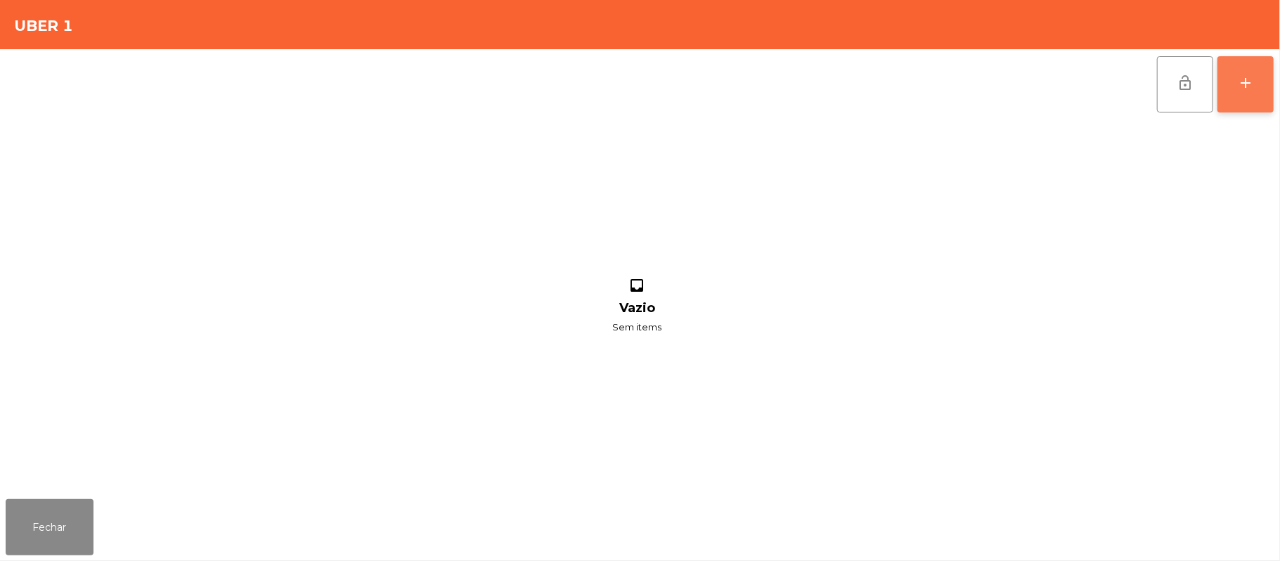
click at [1232, 108] on button "add" at bounding box center [1245, 84] width 56 height 56
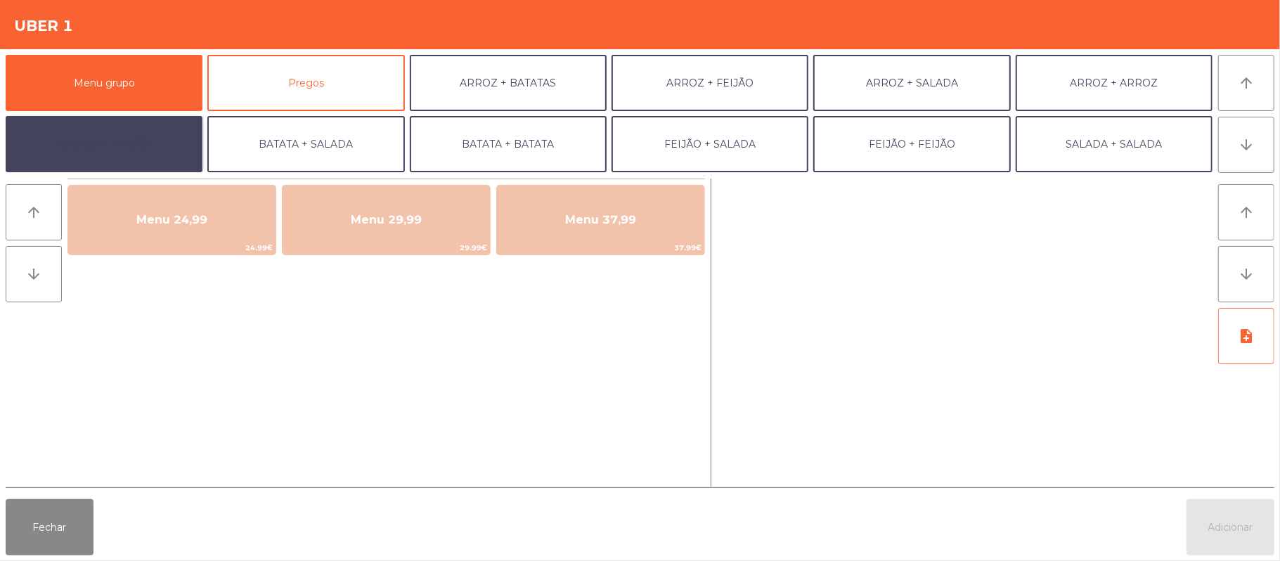
click at [163, 155] on button "BATATA + FEIJÃO" at bounding box center [104, 144] width 197 height 56
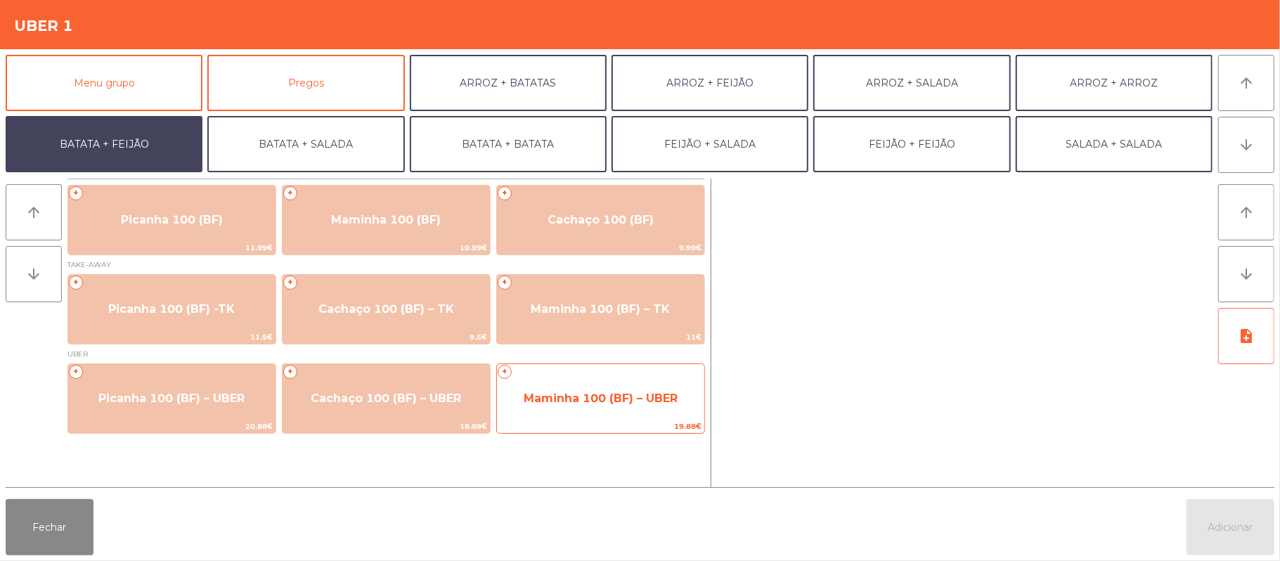
click at [578, 406] on span "Maminha 100 (BF) – UBER" at bounding box center [600, 399] width 207 height 38
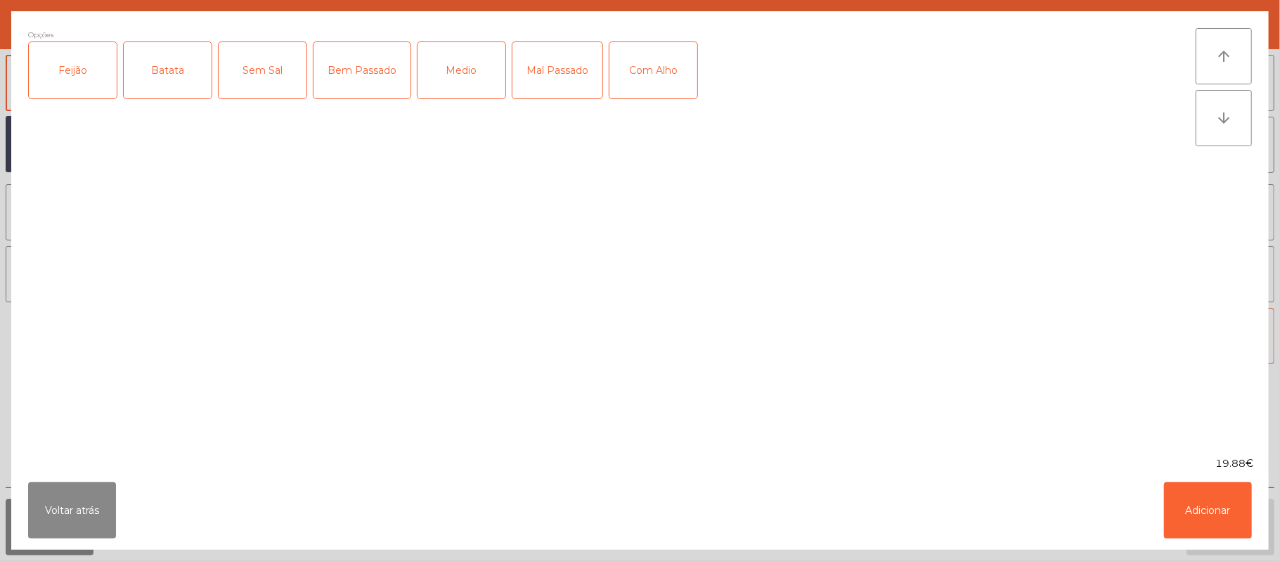
click at [91, 65] on div "Feijão" at bounding box center [73, 70] width 88 height 56
click at [194, 79] on div "Batata" at bounding box center [168, 70] width 88 height 56
click at [470, 88] on div "Medio" at bounding box center [461, 70] width 88 height 56
click at [640, 65] on div "Com Alho" at bounding box center [653, 70] width 88 height 56
click at [1193, 506] on button "Adicionar" at bounding box center [1208, 510] width 88 height 56
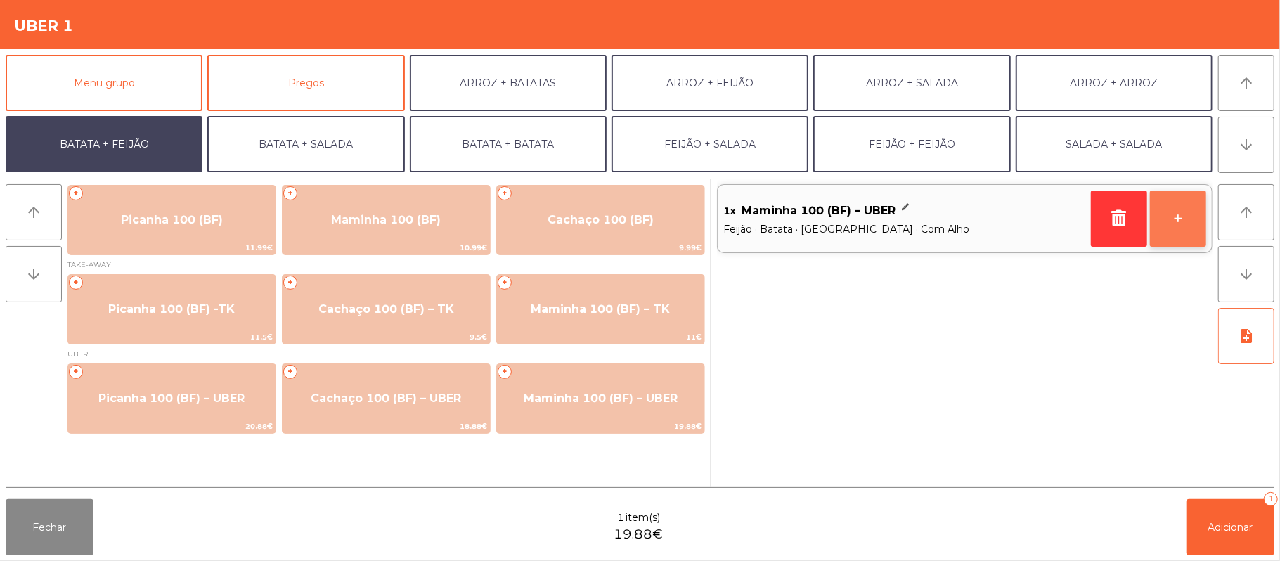
click at [1181, 214] on button "+" at bounding box center [1178, 218] width 56 height 56
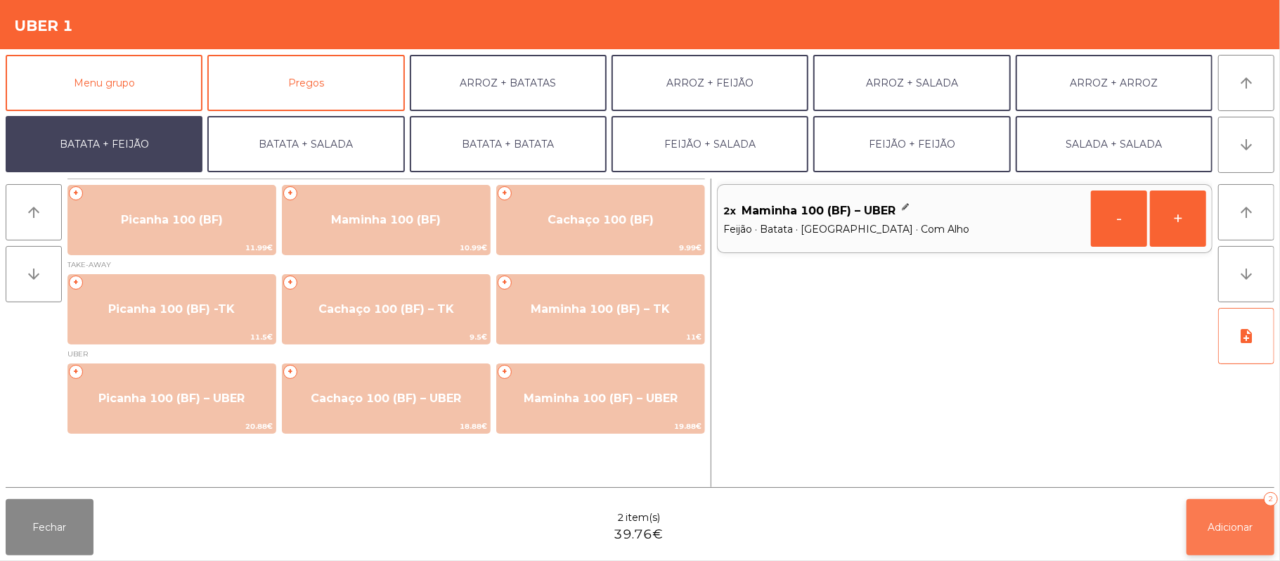
click at [1227, 549] on button "Adicionar 2" at bounding box center [1230, 527] width 88 height 56
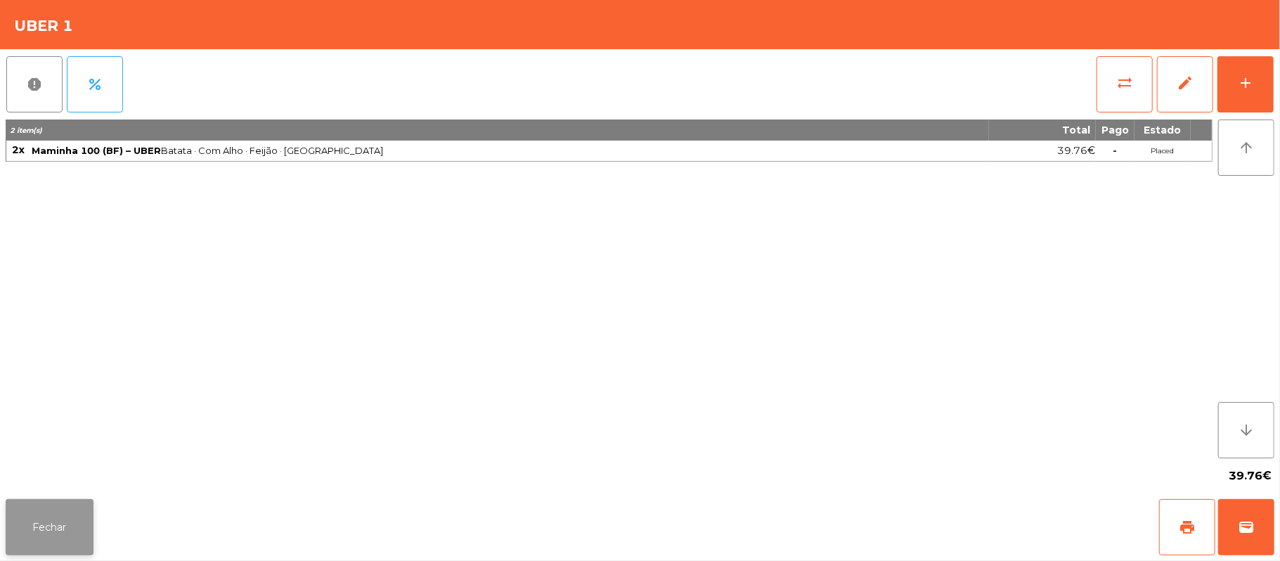
click at [12, 544] on button "Fechar" at bounding box center [50, 527] width 88 height 56
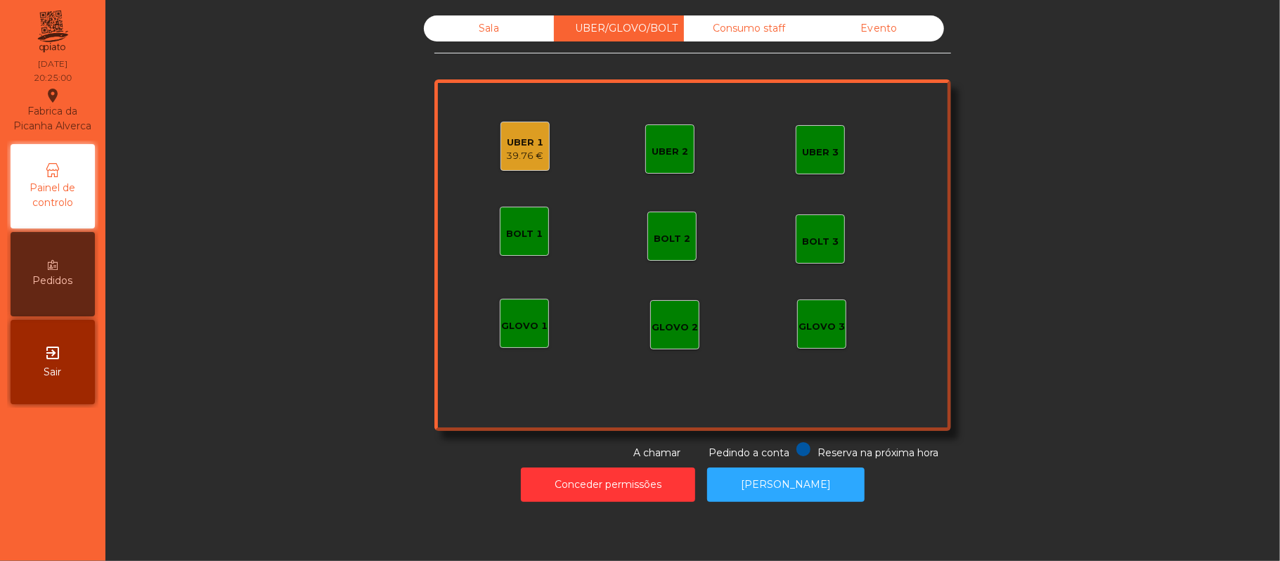
click at [519, 136] on div "UBER 1" at bounding box center [525, 143] width 37 height 14
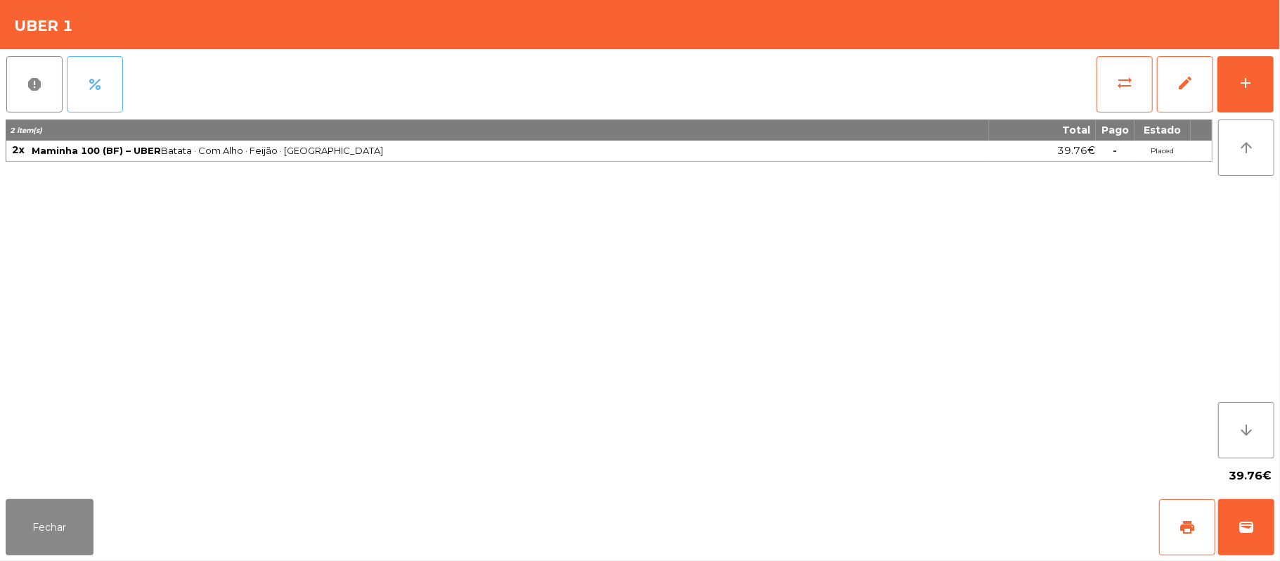
click at [100, 99] on button "percent" at bounding box center [95, 84] width 56 height 56
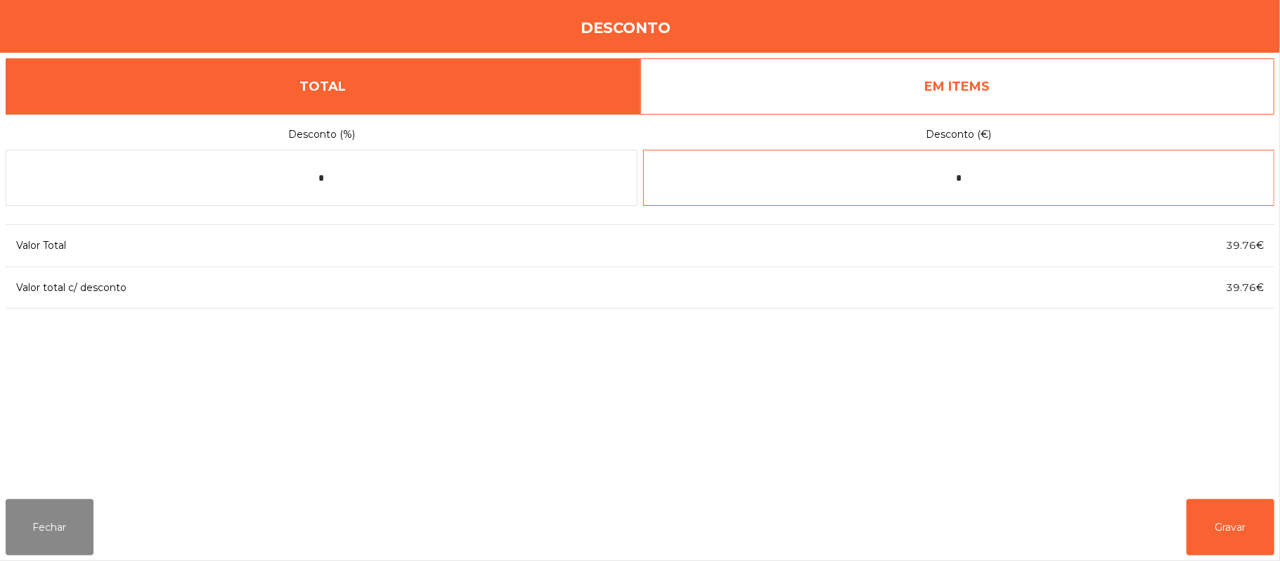
click at [982, 174] on input "*" at bounding box center [959, 178] width 632 height 56
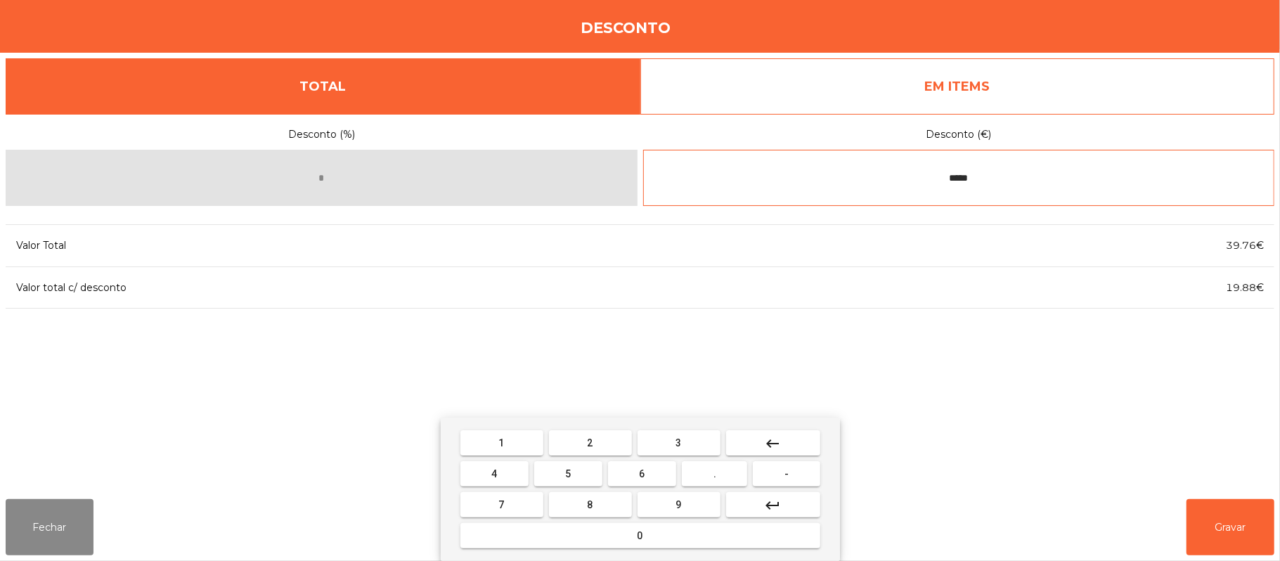
type input "*****"
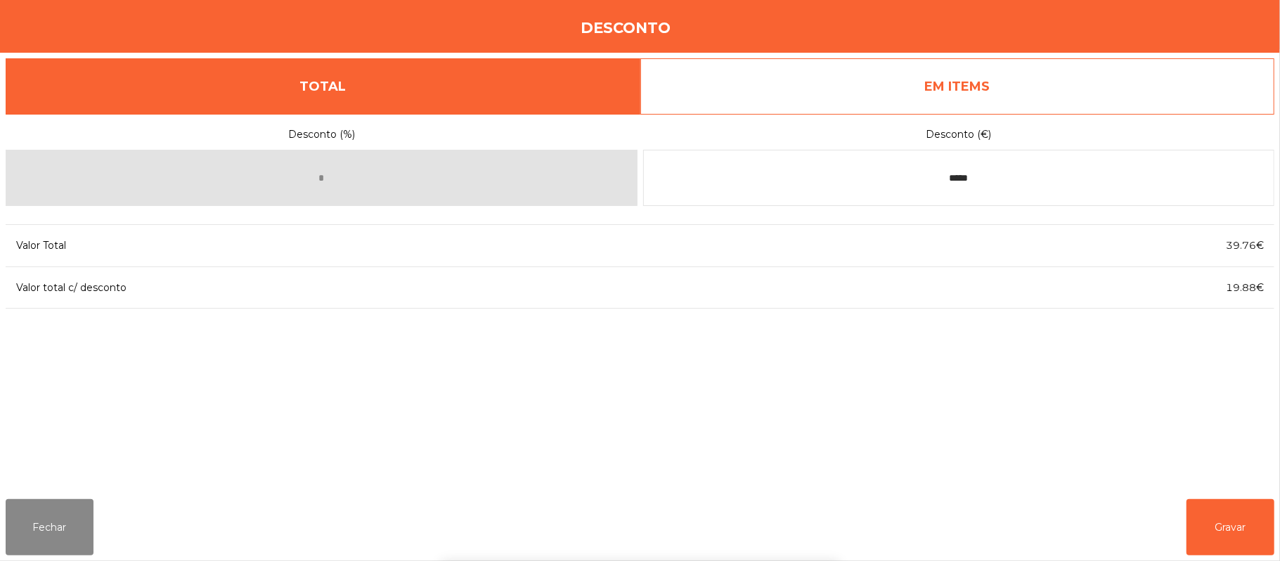
click at [1207, 529] on div "1 2 3 keyboard_backspace 4 5 6 . - 7 8 9 keyboard_return 0" at bounding box center [640, 488] width 1280 height 143
click at [1226, 510] on button "Gravar" at bounding box center [1230, 527] width 88 height 56
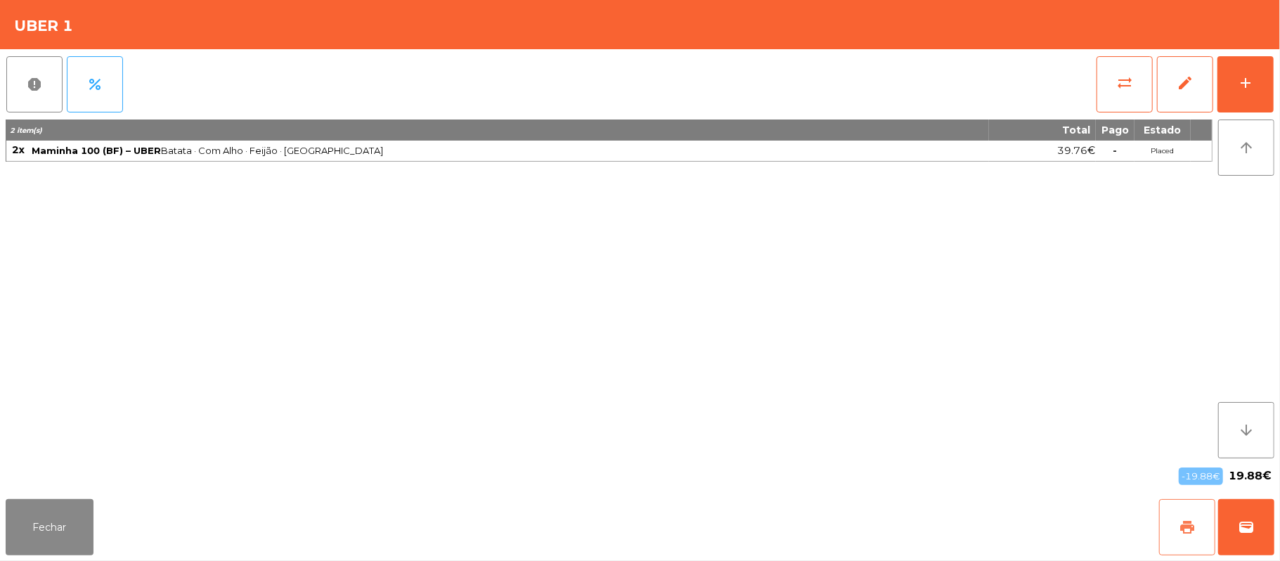
click at [1169, 524] on button "print" at bounding box center [1187, 527] width 56 height 56
click at [1238, 512] on button "wallet" at bounding box center [1246, 527] width 56 height 56
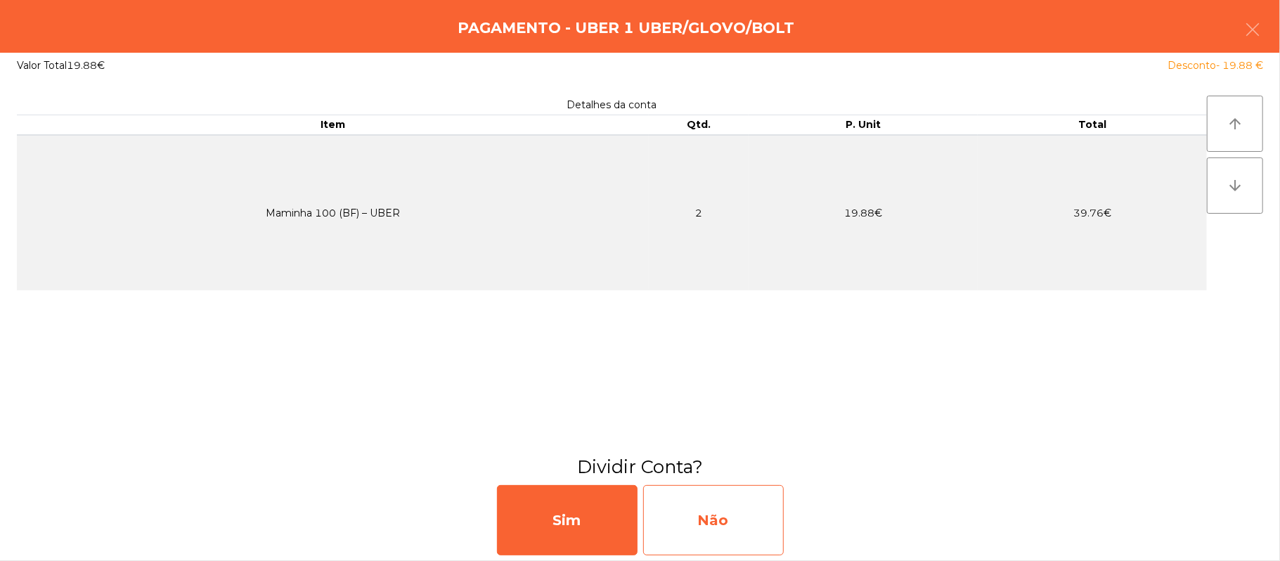
click at [732, 519] on div "Não" at bounding box center [713, 520] width 141 height 70
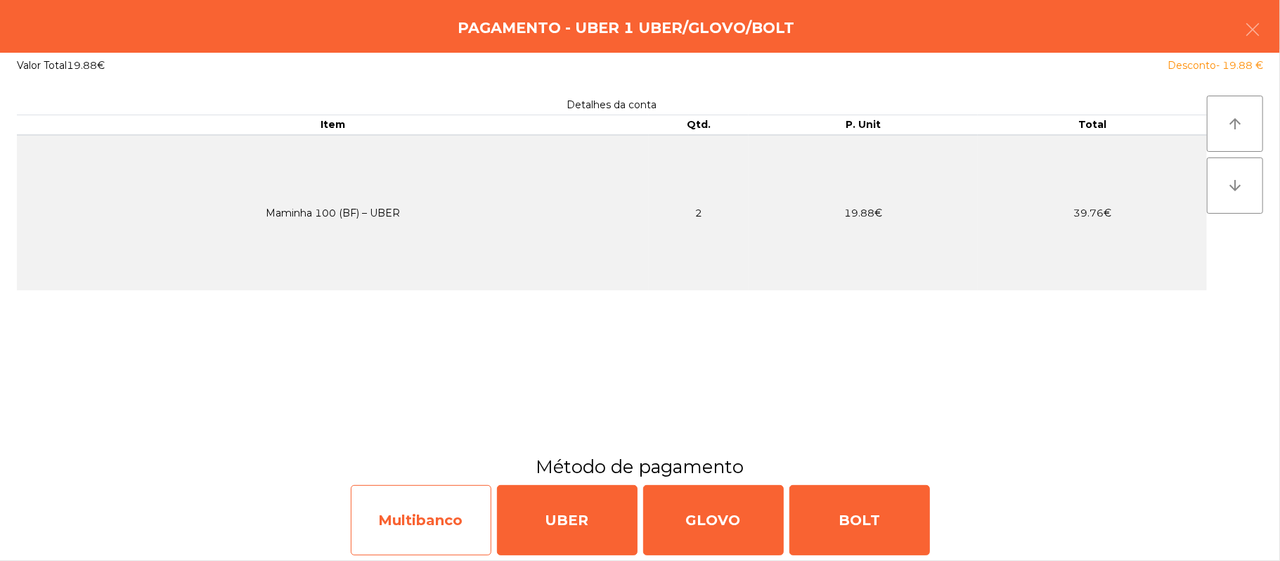
click at [415, 514] on div "Multibanco" at bounding box center [421, 520] width 141 height 70
select select "**"
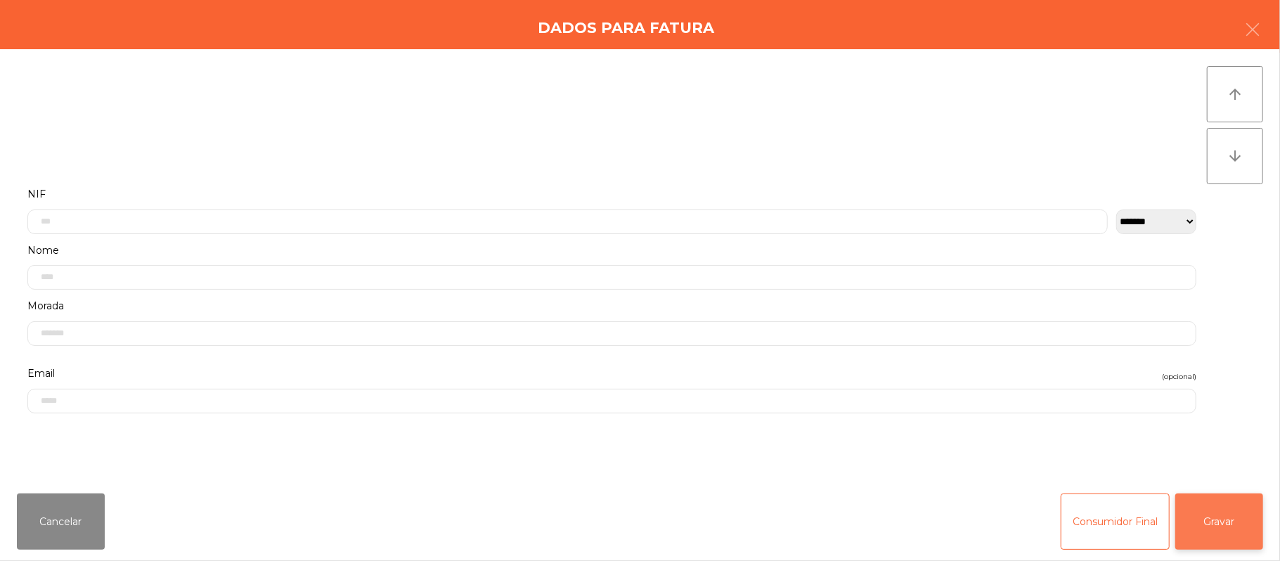
click at [1207, 502] on button "Gravar" at bounding box center [1219, 521] width 88 height 56
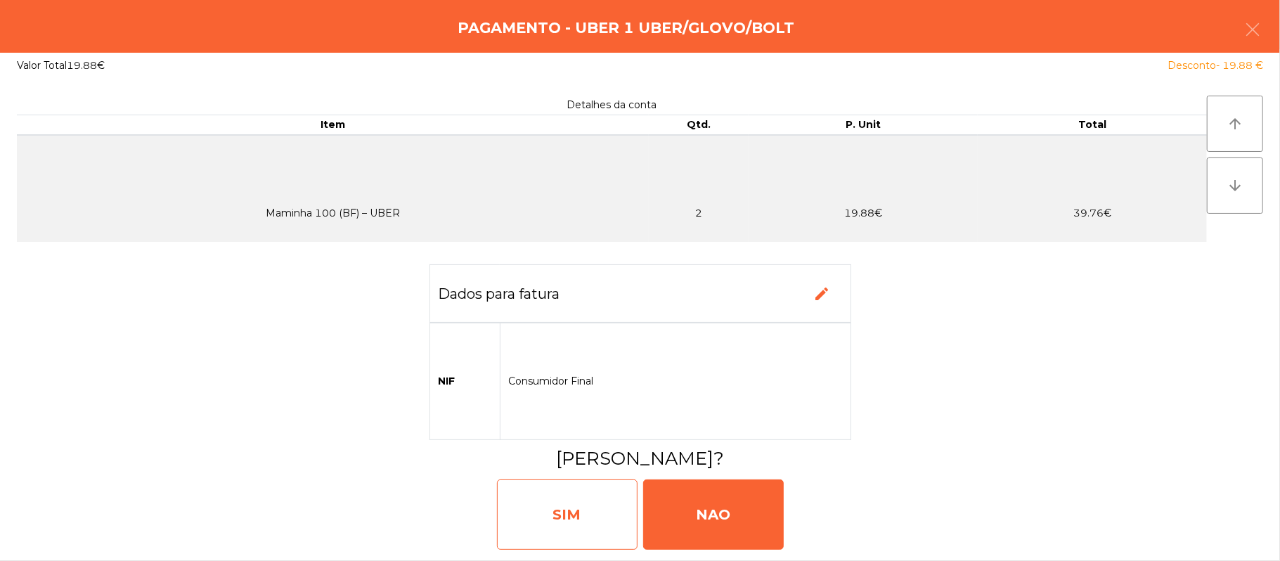
click at [531, 533] on div "SIM" at bounding box center [567, 514] width 141 height 70
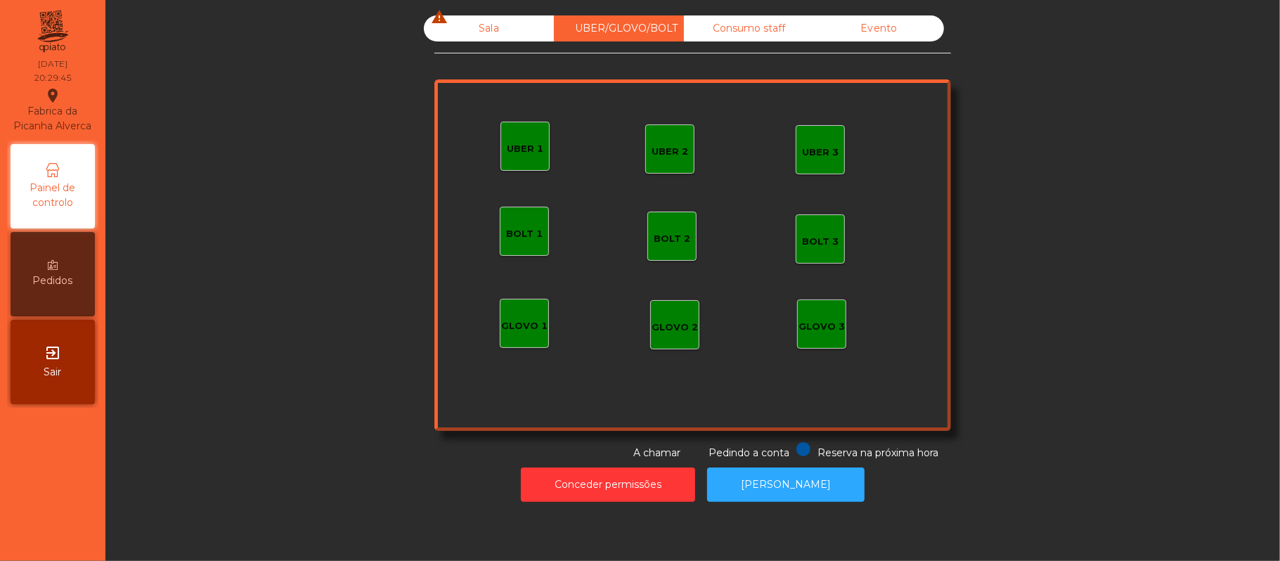
click at [510, 32] on div "Sala warning" at bounding box center [489, 28] width 130 height 26
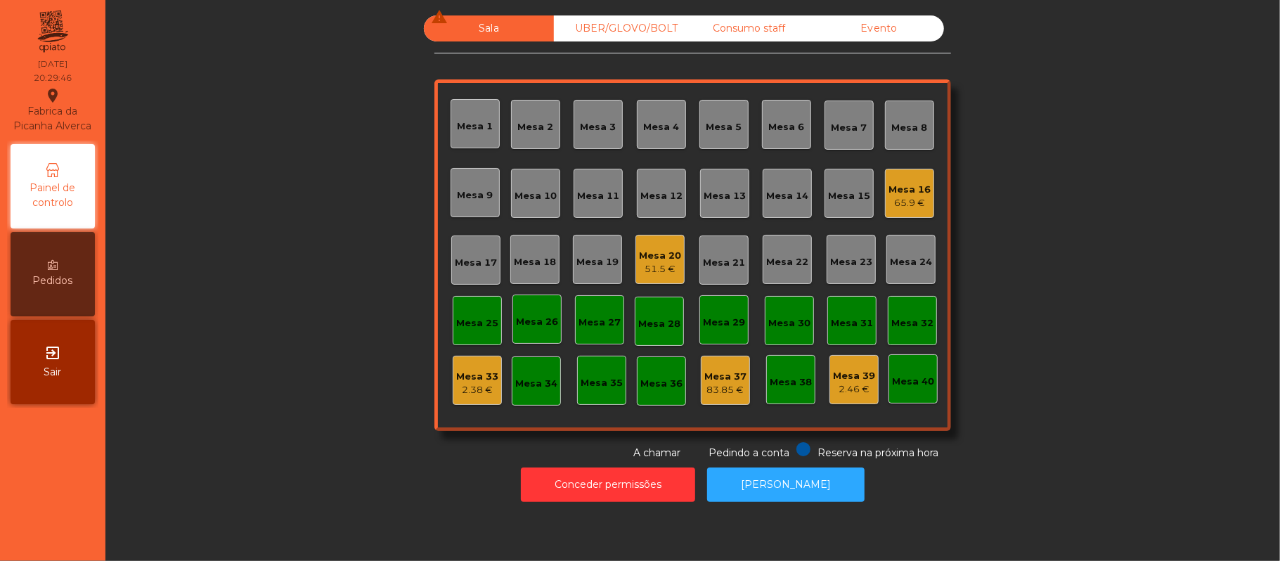
click at [670, 273] on div "51.5 €" at bounding box center [660, 269] width 42 height 14
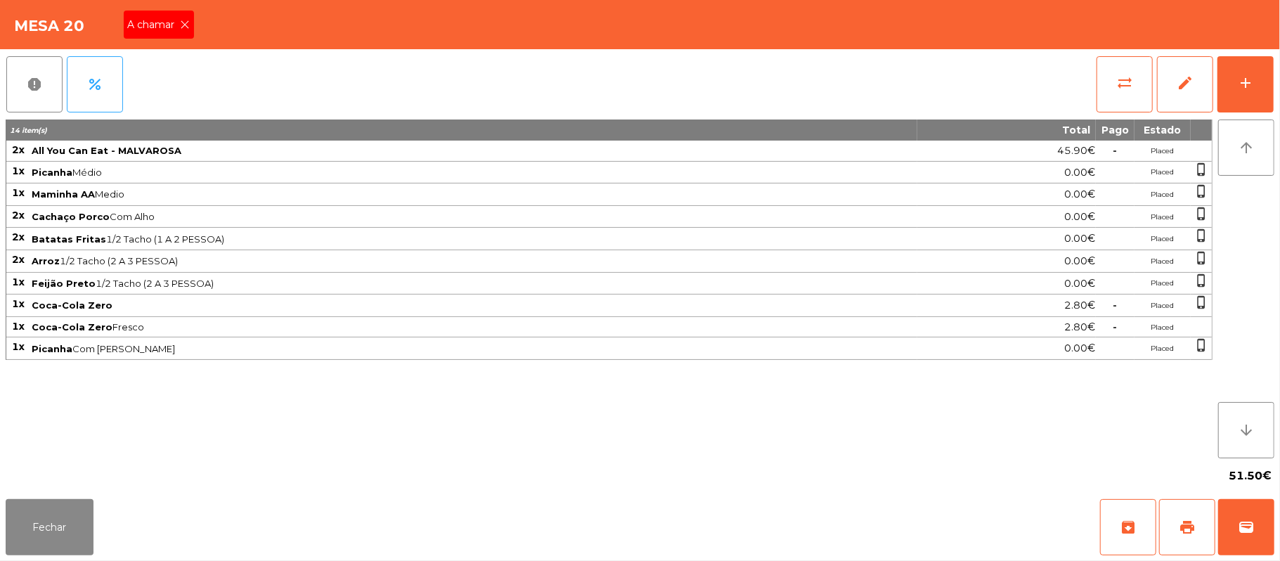
click at [181, 25] on icon at bounding box center [186, 25] width 10 height 10
click at [72, 532] on button "Fechar" at bounding box center [50, 527] width 88 height 56
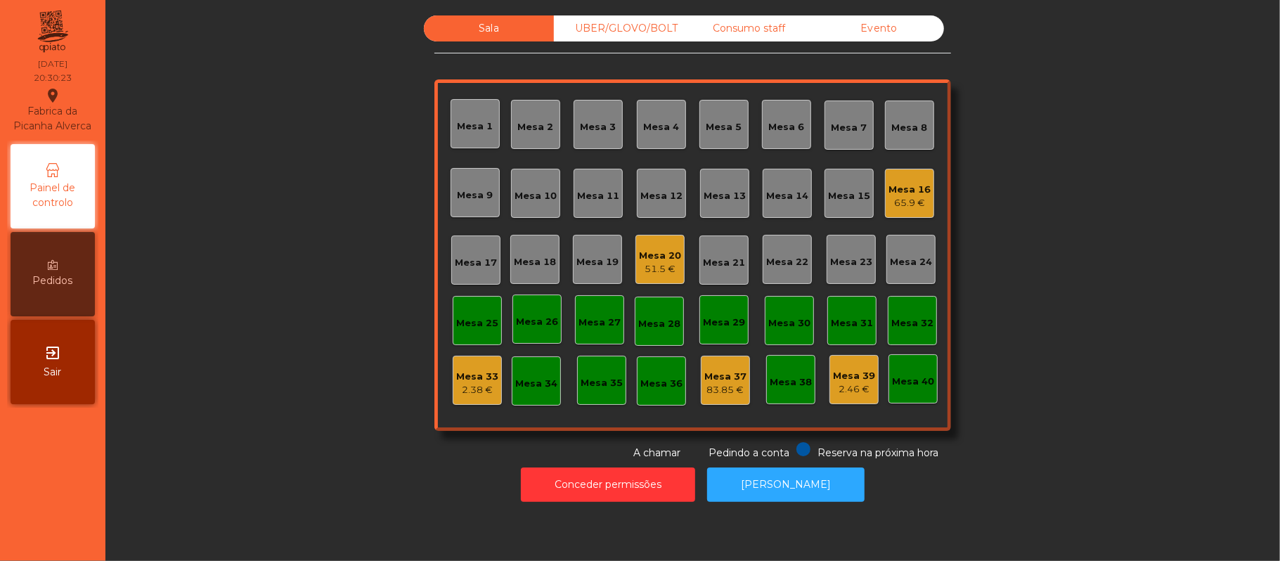
click at [756, 31] on div "Consumo staff" at bounding box center [749, 28] width 130 height 26
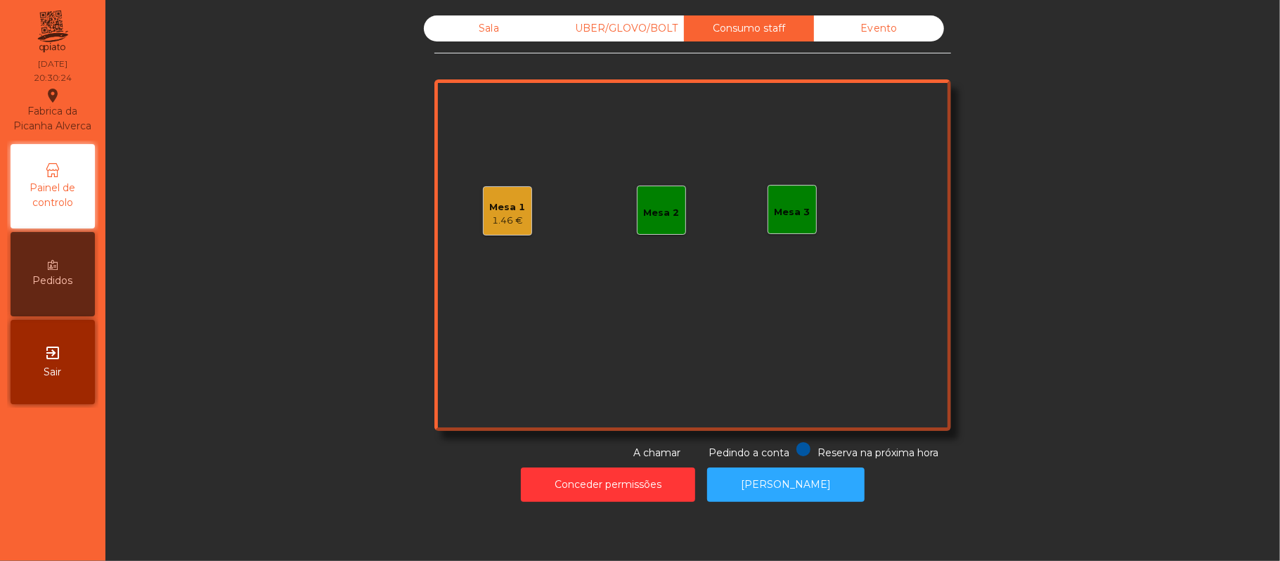
click at [652, 207] on div "Mesa 2" at bounding box center [662, 213] width 36 height 14
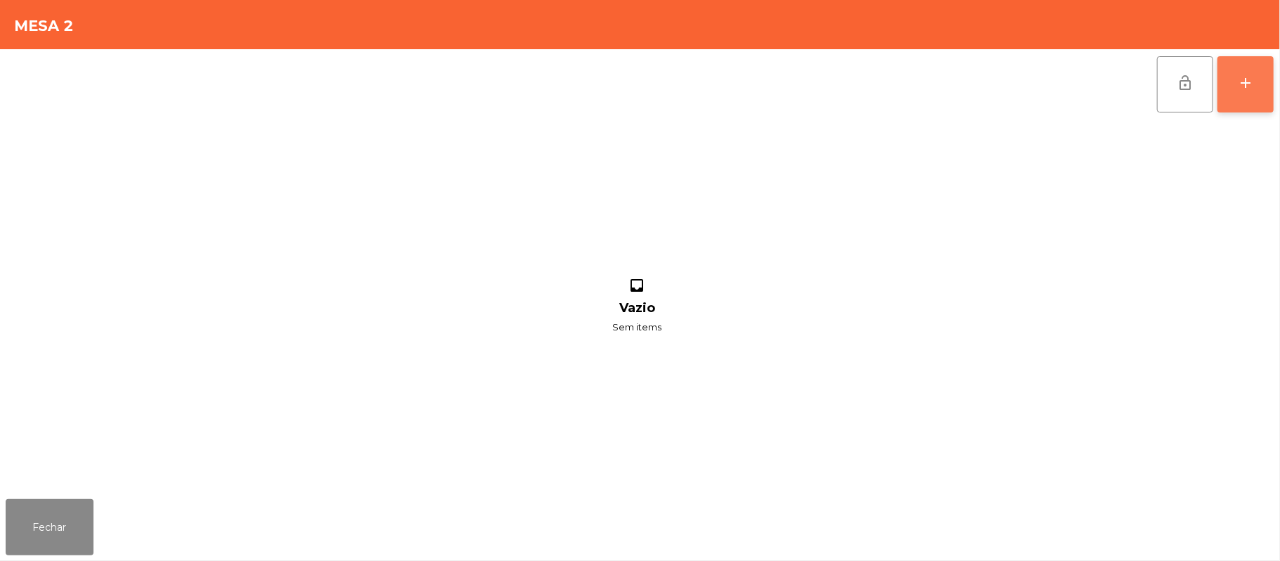
click at [1233, 82] on button "add" at bounding box center [1245, 84] width 56 height 56
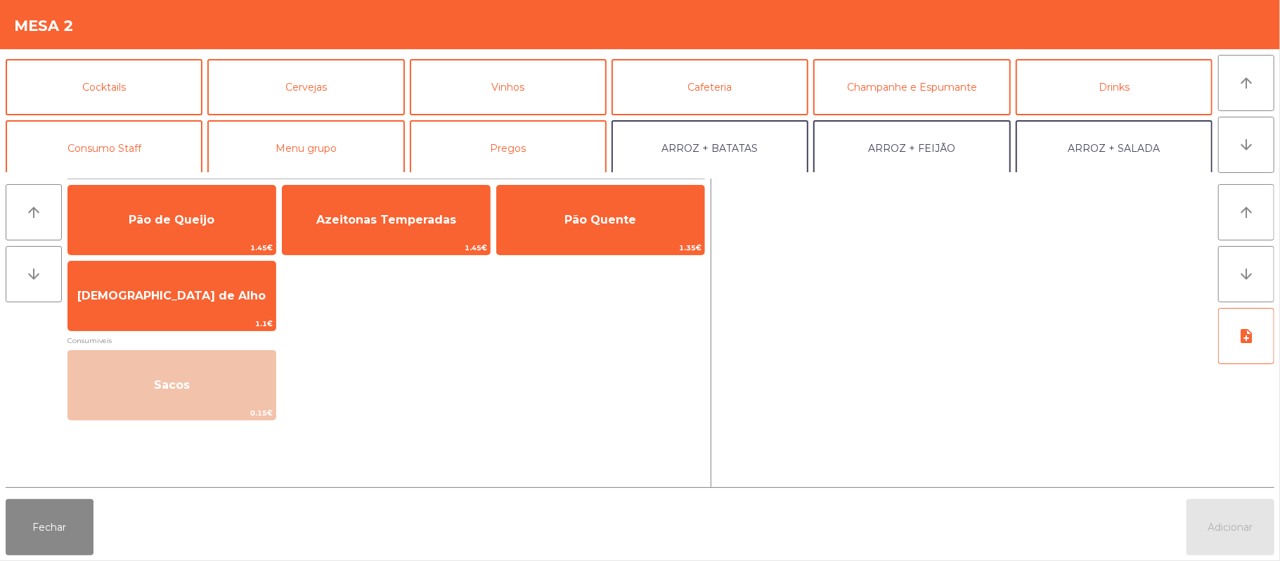
scroll to position [59, 0]
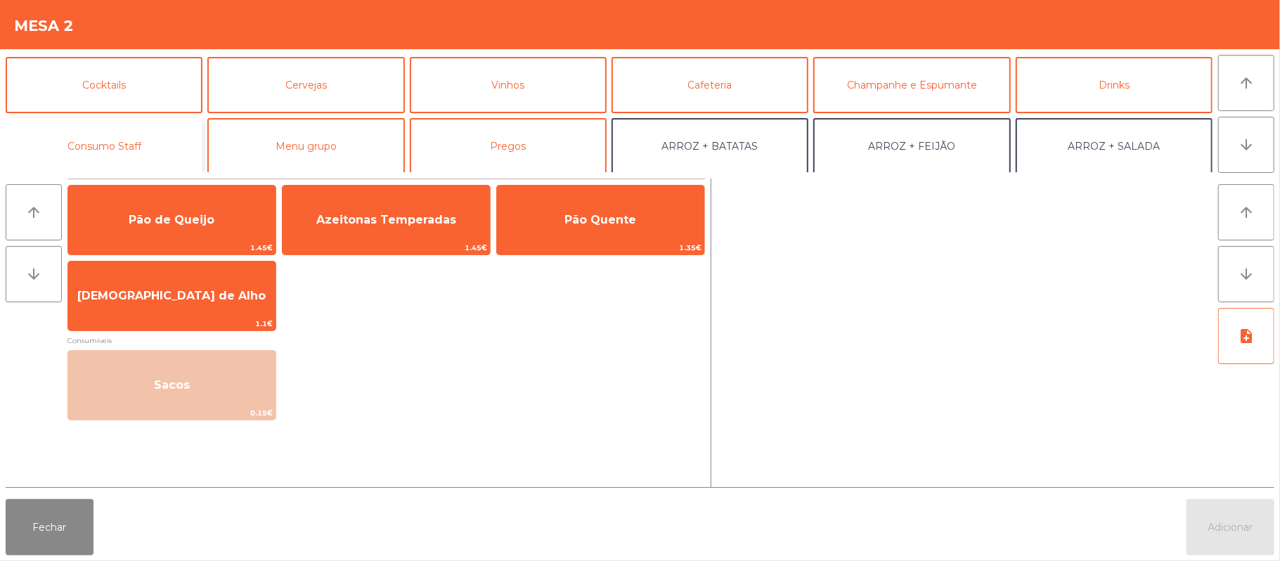
click at [155, 155] on button "Consumo Staff" at bounding box center [104, 146] width 197 height 56
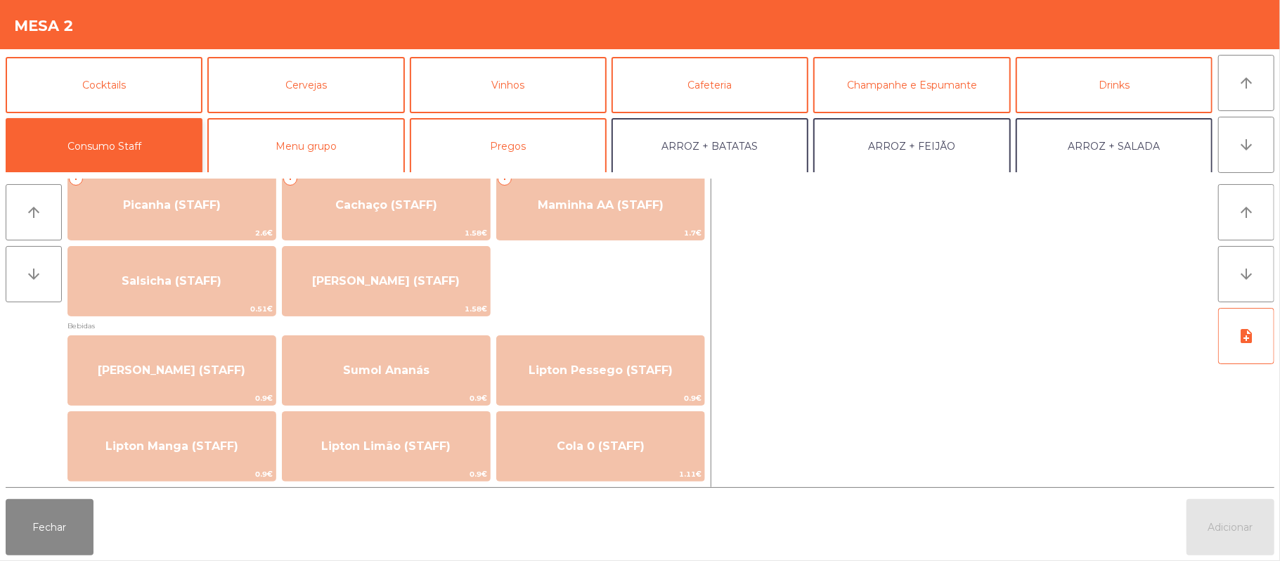
scroll to position [32, 0]
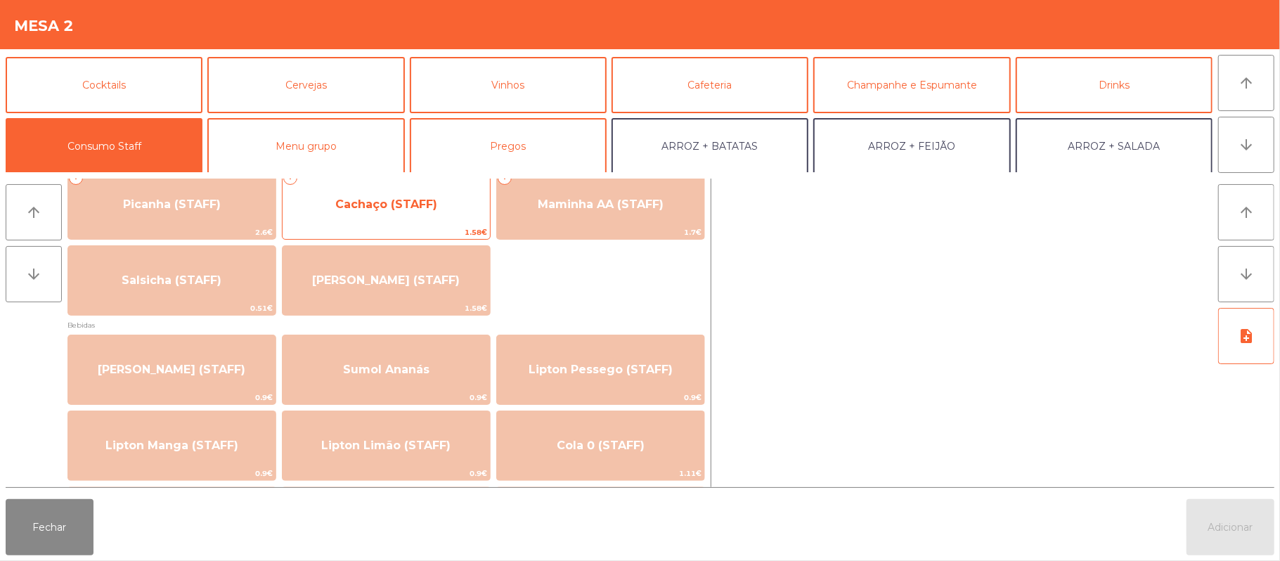
click at [453, 214] on span "Cachaço (STAFF)" at bounding box center [386, 205] width 207 height 38
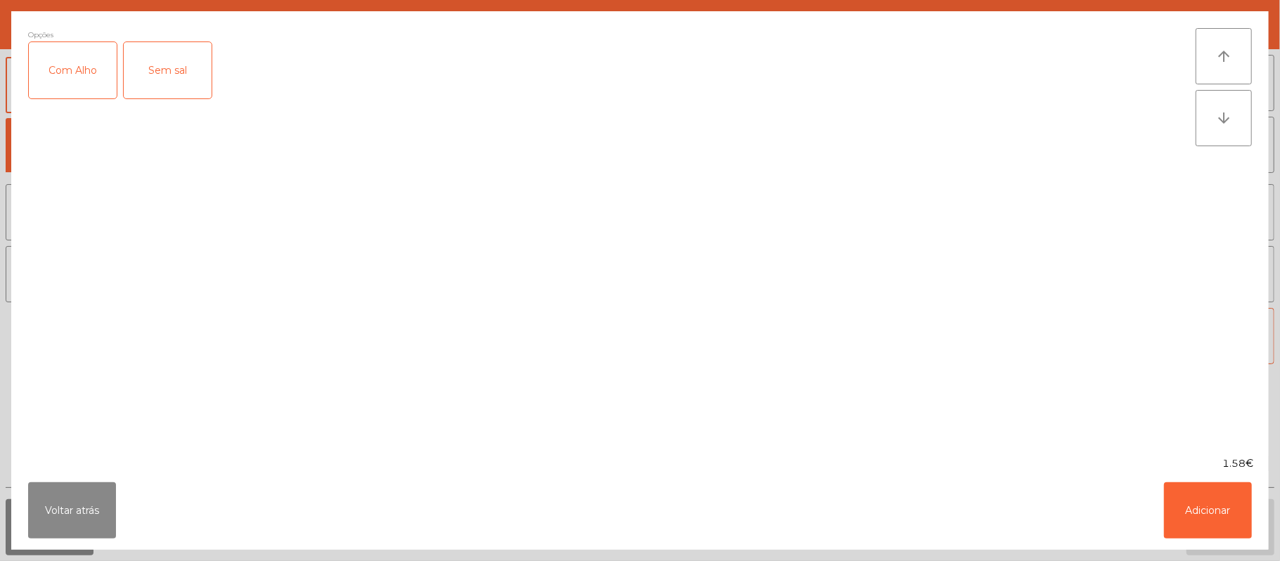
click at [37, 79] on div "Com Alho" at bounding box center [73, 70] width 88 height 56
click at [1204, 495] on button "Adicionar" at bounding box center [1208, 510] width 88 height 56
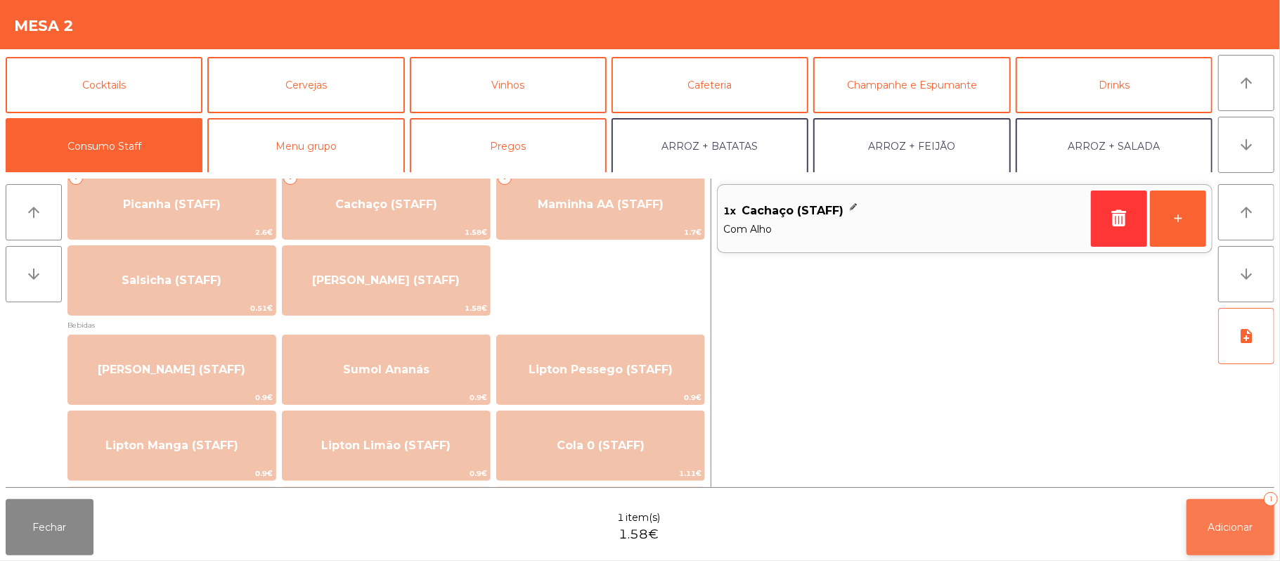
click at [1247, 521] on span "Adicionar" at bounding box center [1230, 527] width 45 height 13
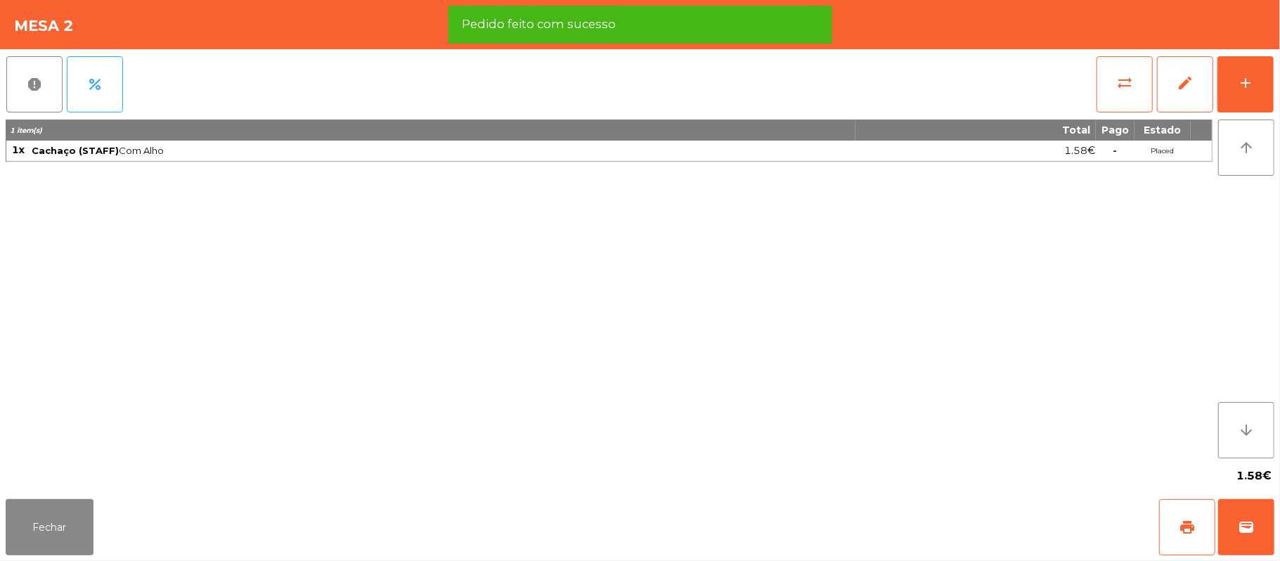
click at [49, 482] on div "1.58€" at bounding box center [640, 475] width 1269 height 35
click at [68, 505] on button "Fechar" at bounding box center [50, 527] width 88 height 56
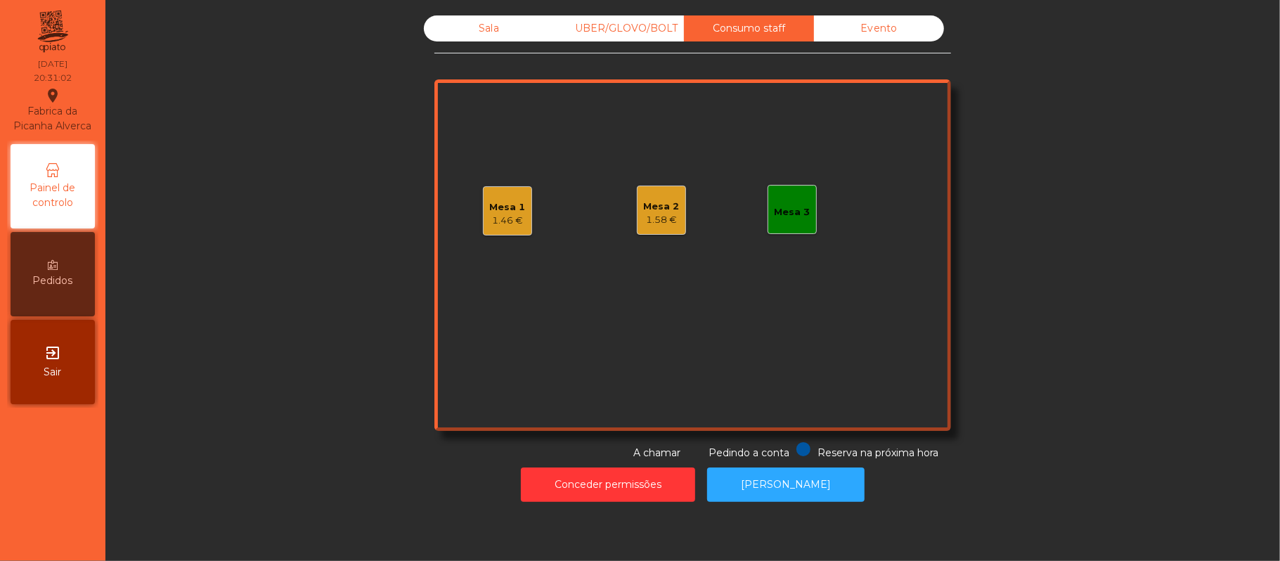
click at [659, 216] on div "1.58 €" at bounding box center [662, 220] width 36 height 14
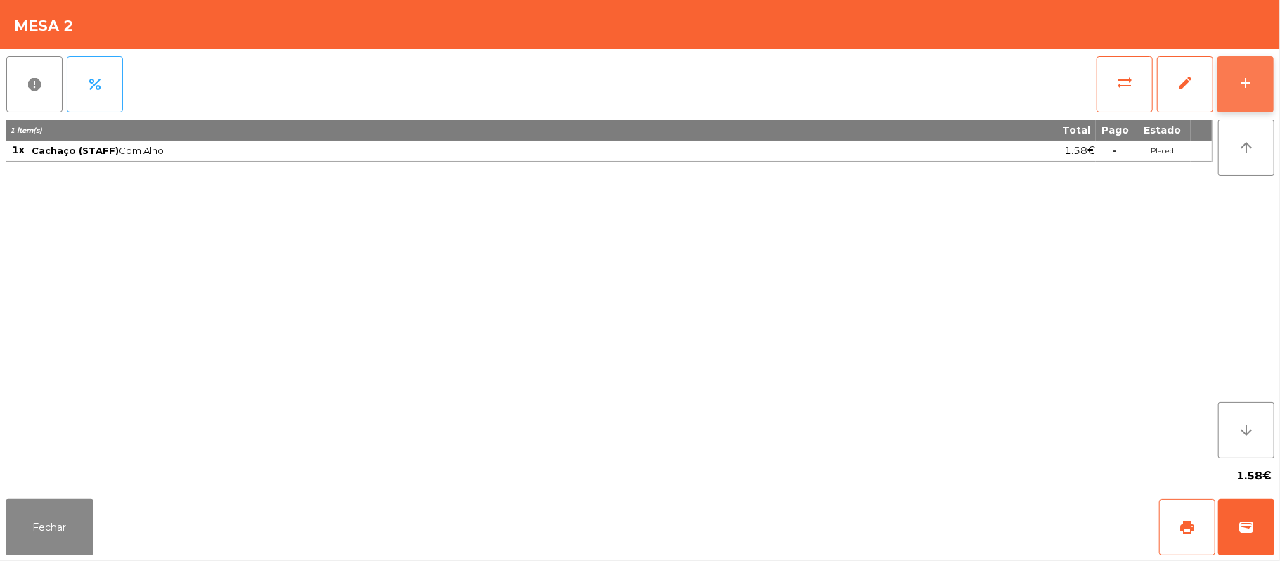
click at [1258, 62] on button "add" at bounding box center [1245, 84] width 56 height 56
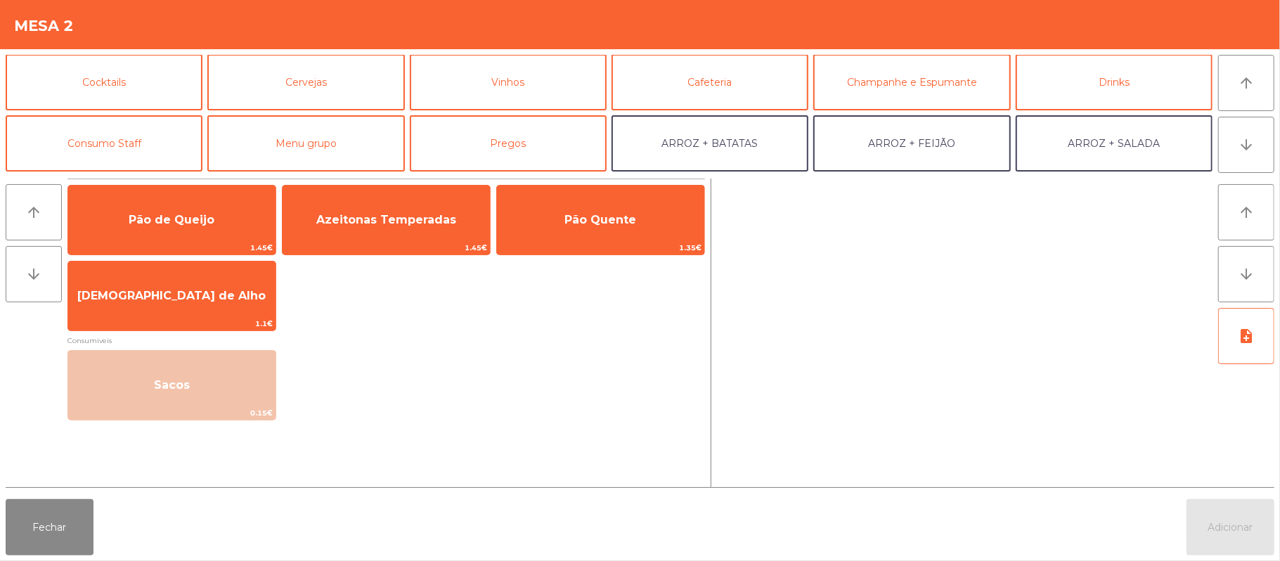
scroll to position [72, 0]
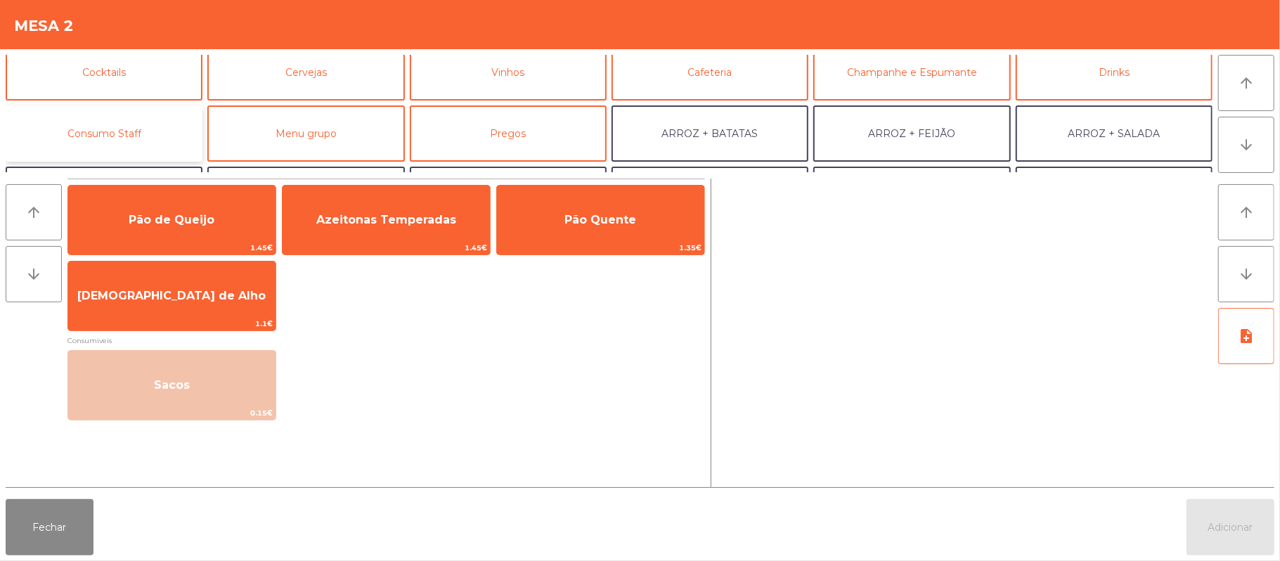
click at [141, 144] on button "Consumo Staff" at bounding box center [104, 133] width 197 height 56
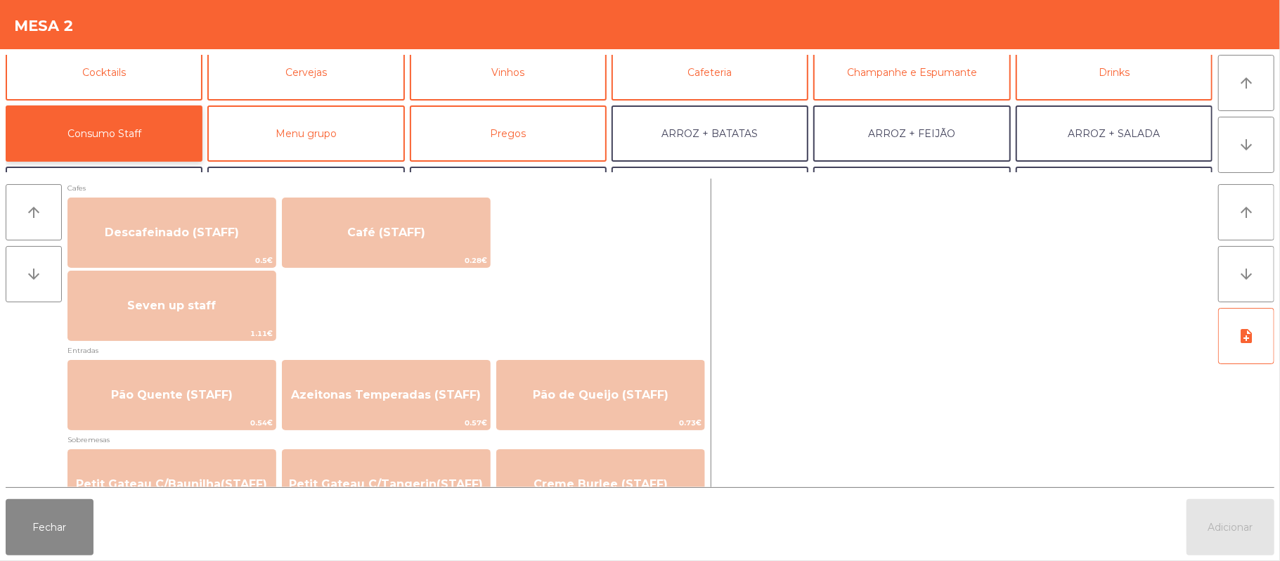
scroll to position [834, 0]
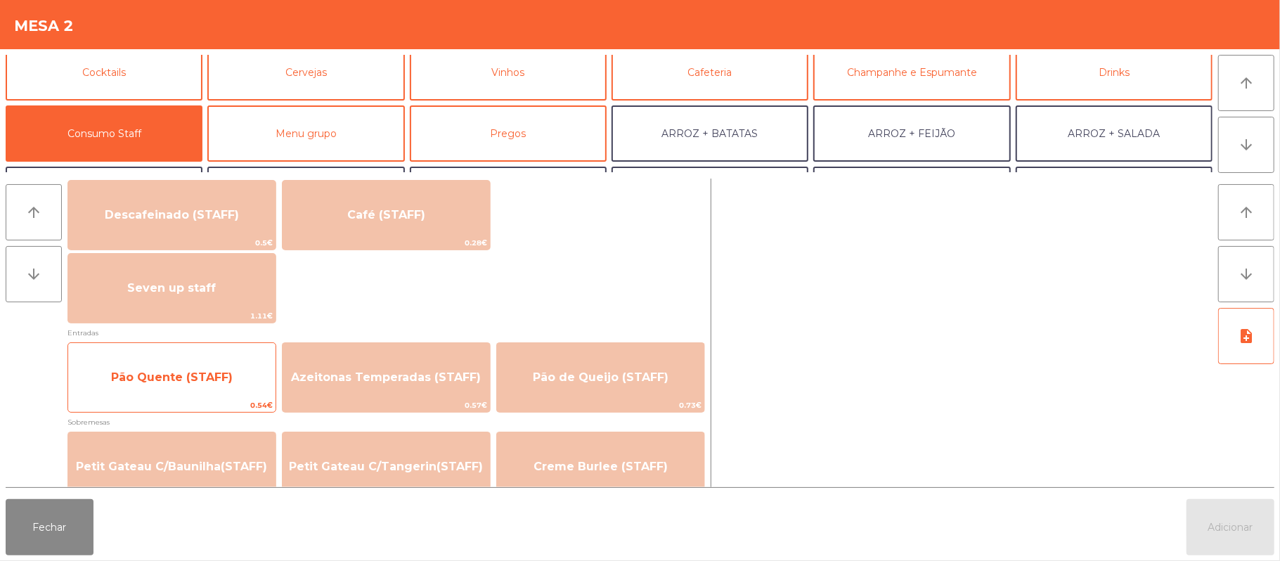
click at [220, 392] on span "Pão Quente (STAFF)" at bounding box center [171, 377] width 207 height 38
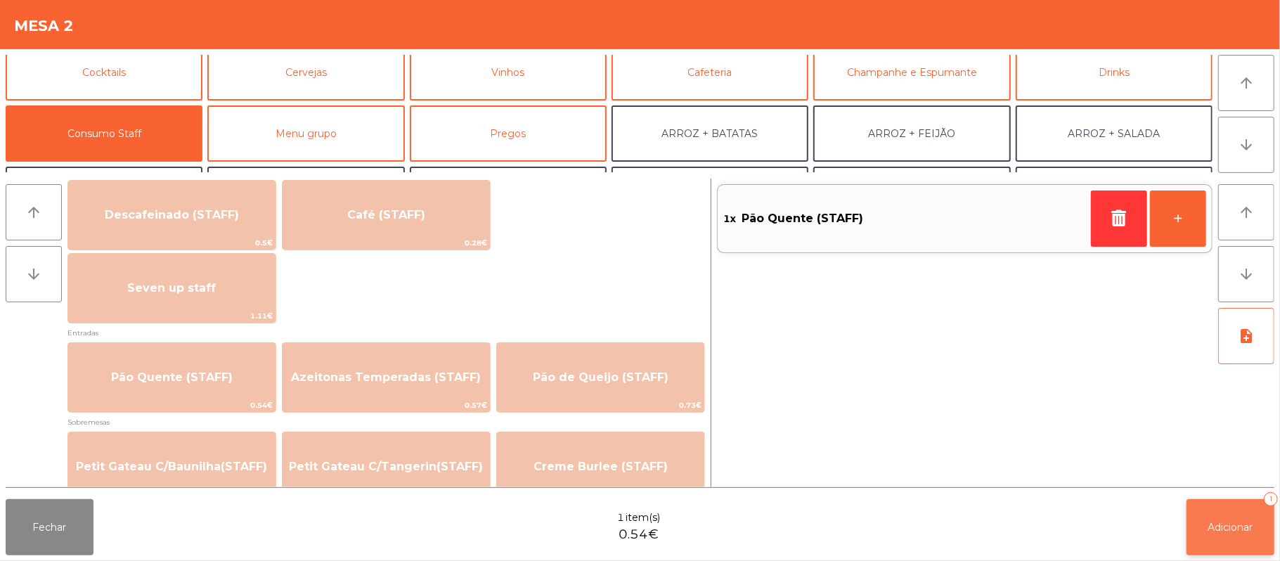
click at [1220, 541] on button "Adicionar 1" at bounding box center [1230, 527] width 88 height 56
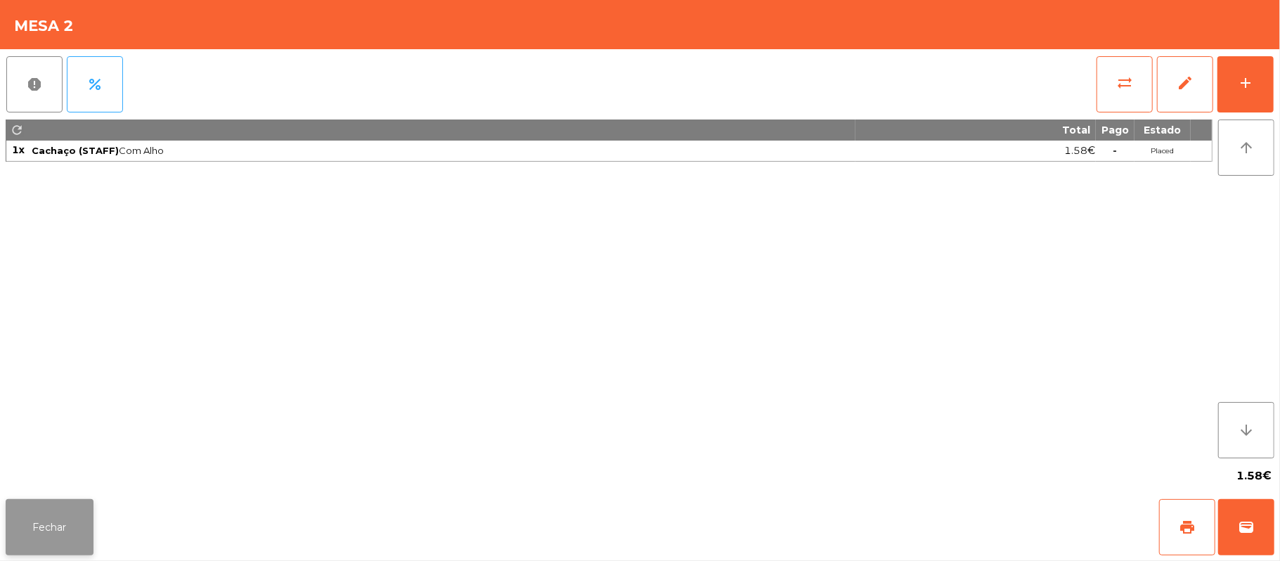
click at [73, 529] on button "Fechar" at bounding box center [50, 527] width 88 height 56
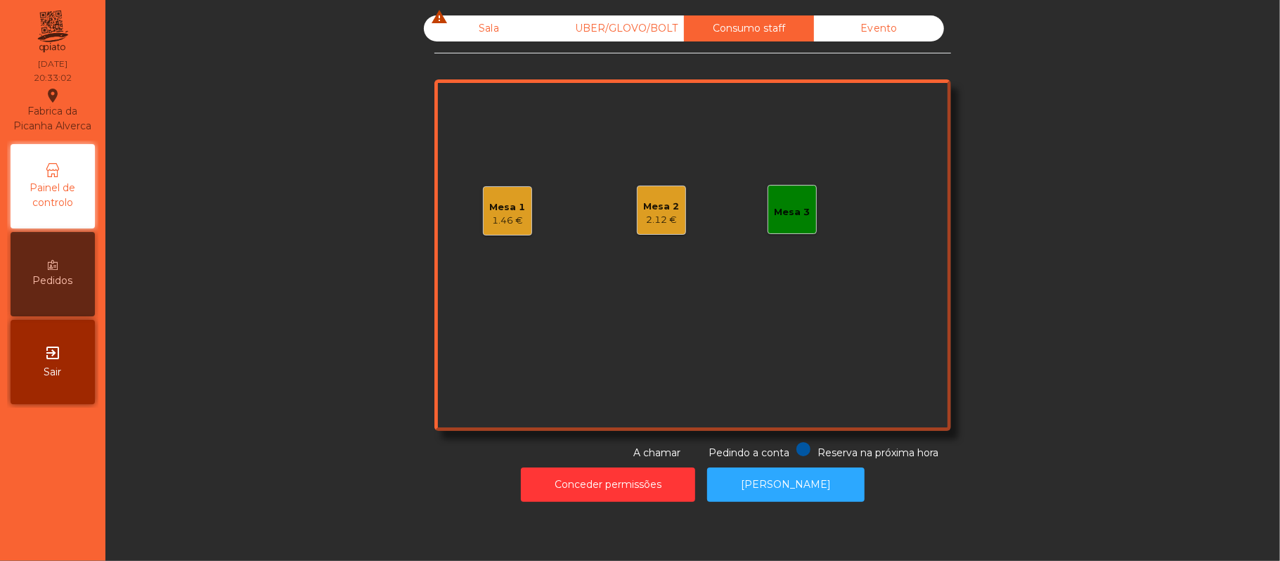
click at [458, 22] on div "Sala warning" at bounding box center [489, 28] width 130 height 26
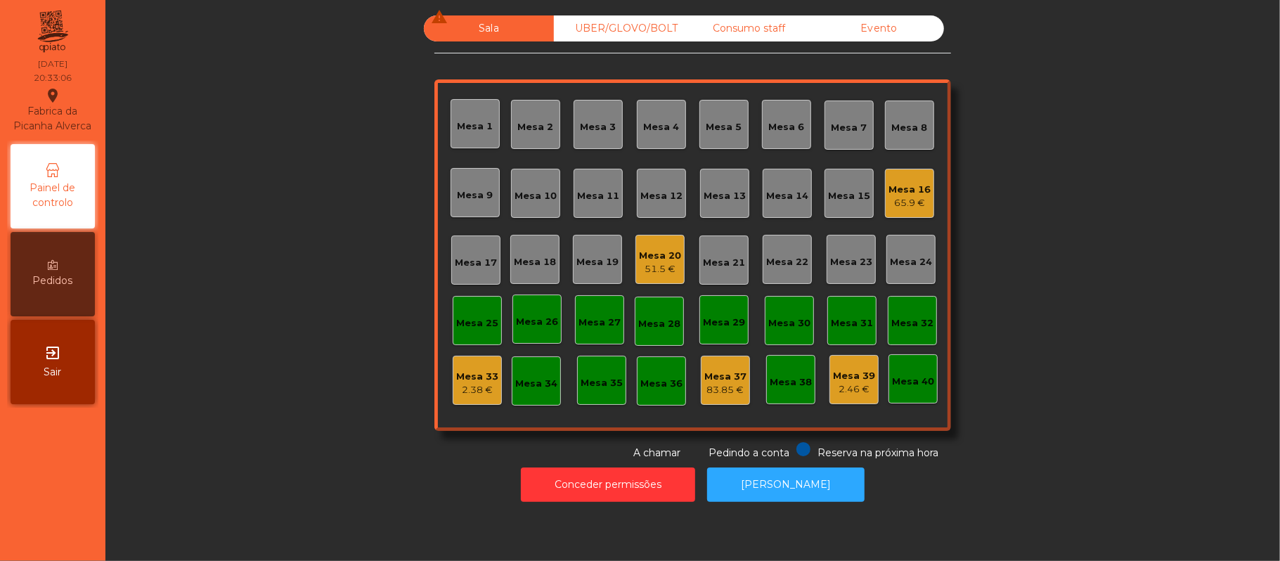
click at [656, 270] on div "51.5 €" at bounding box center [660, 269] width 42 height 14
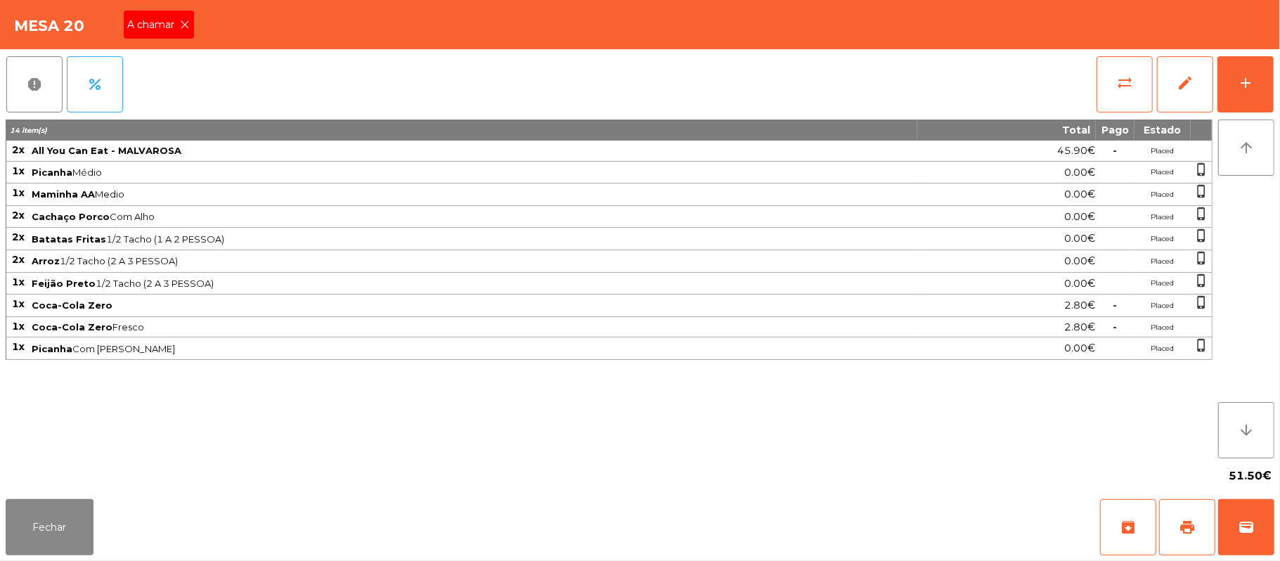
click at [178, 37] on div "A chamar" at bounding box center [159, 25] width 70 height 28
click at [21, 551] on button "Fechar" at bounding box center [50, 527] width 88 height 56
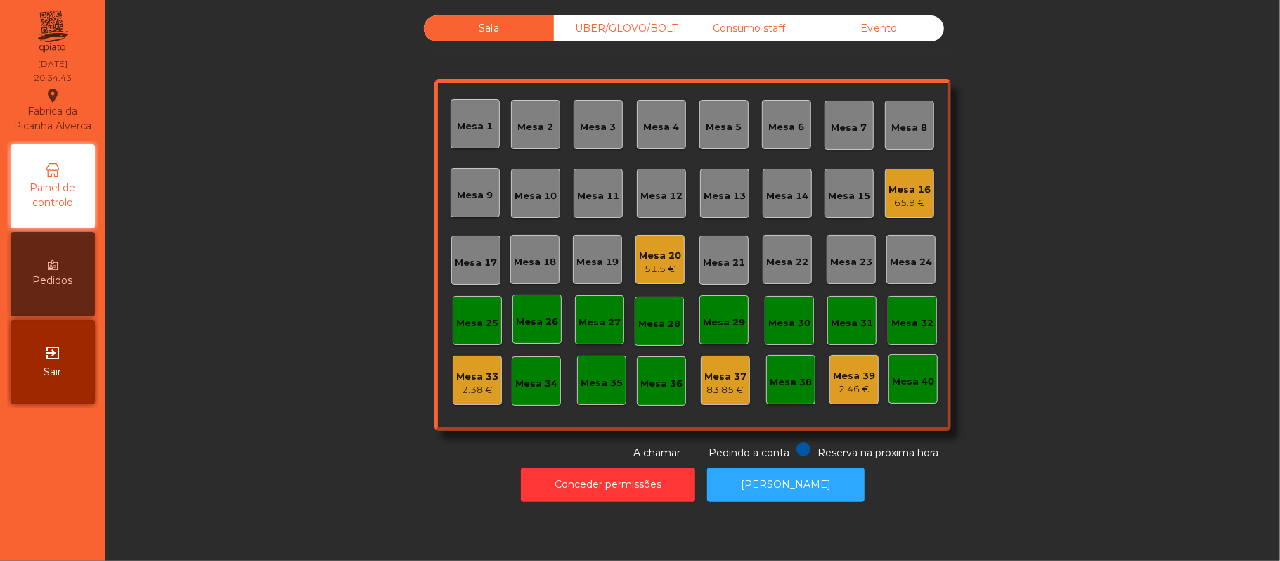
click at [639, 279] on div "Mesa 20 51.5 €" at bounding box center [659, 259] width 49 height 49
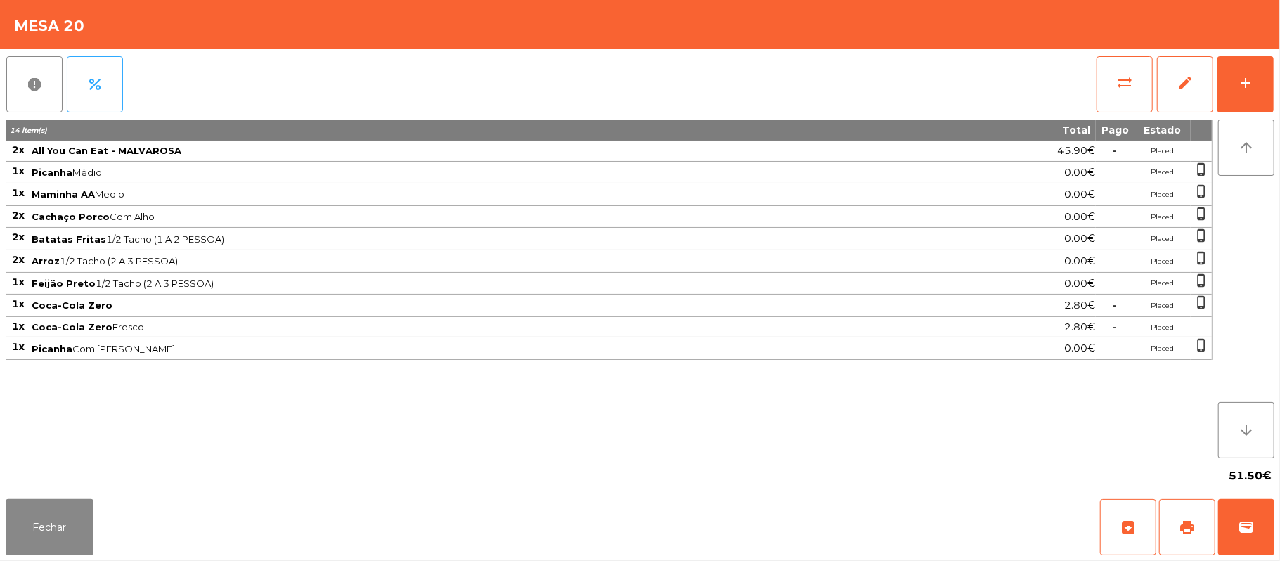
click at [1277, 83] on div "report percent sync_alt edit add 14 item(s) Total Pago Estado 2x All You Can Ea…" at bounding box center [640, 271] width 1280 height 444
click at [1246, 79] on div "add" at bounding box center [1245, 82] width 17 height 17
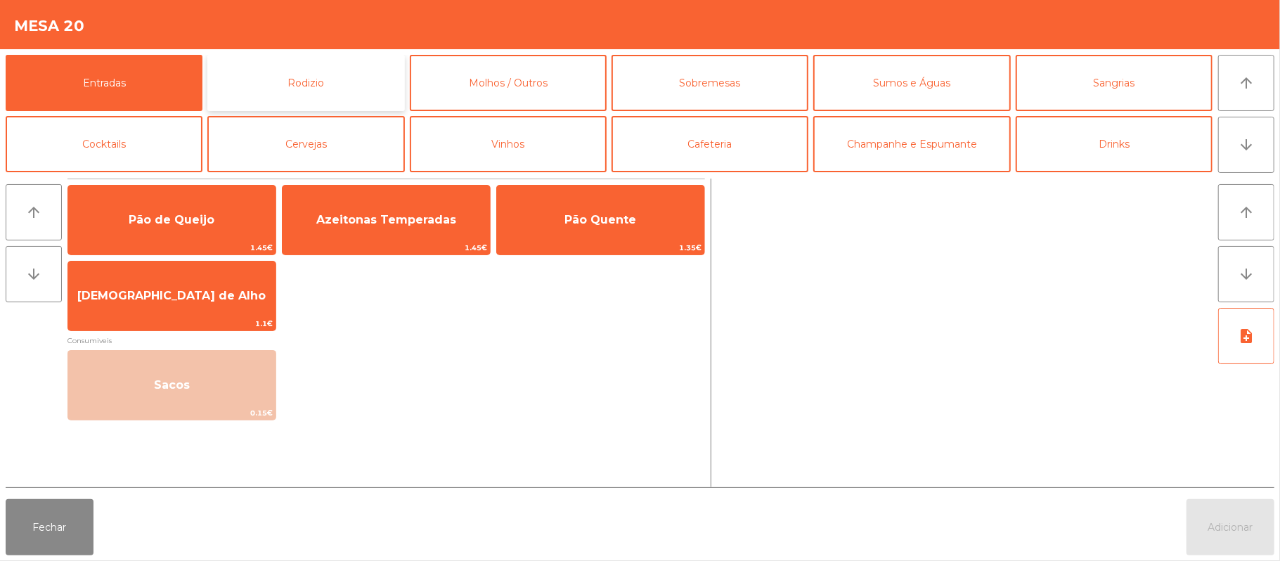
click at [326, 82] on button "Rodizio" at bounding box center [305, 83] width 197 height 56
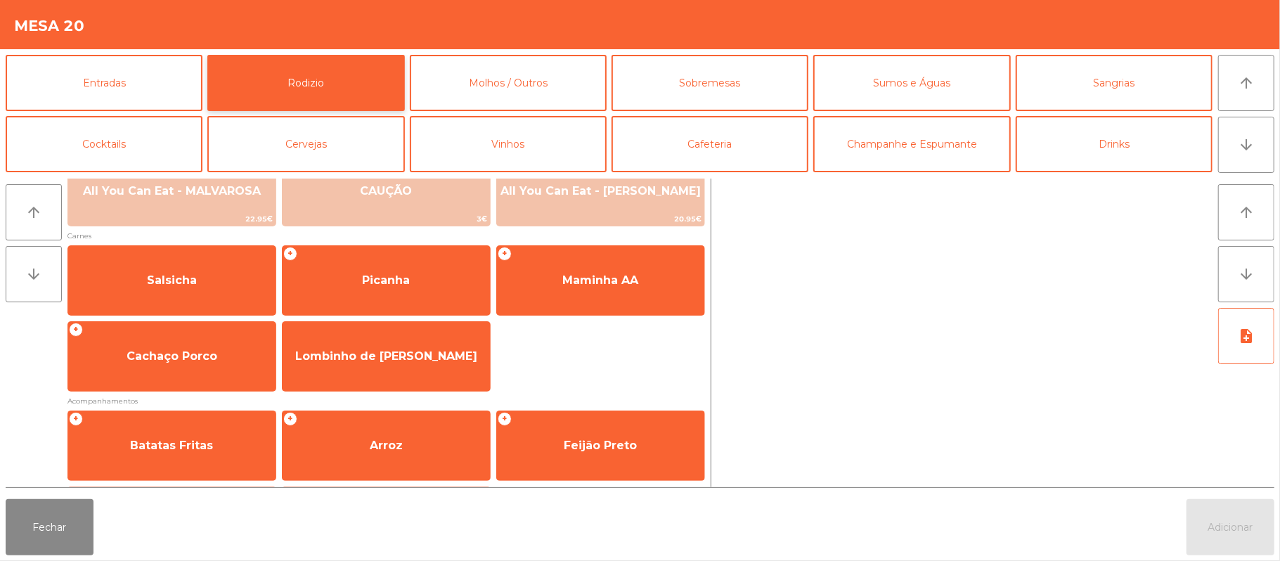
scroll to position [119, 0]
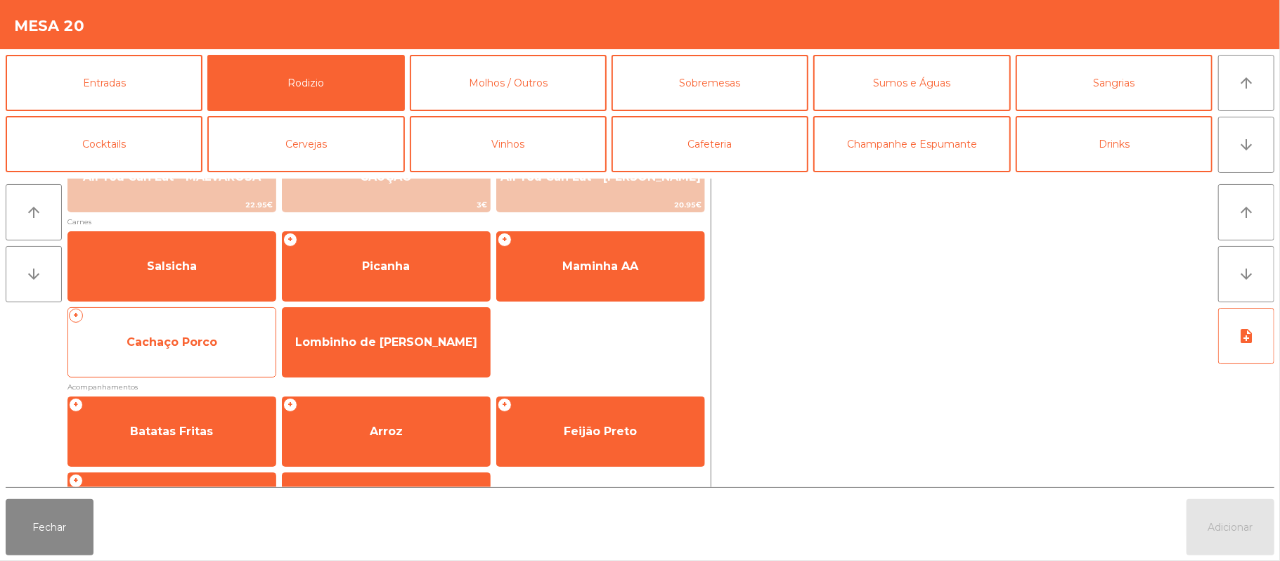
click at [186, 339] on span "Cachaço Porco" at bounding box center [172, 341] width 91 height 13
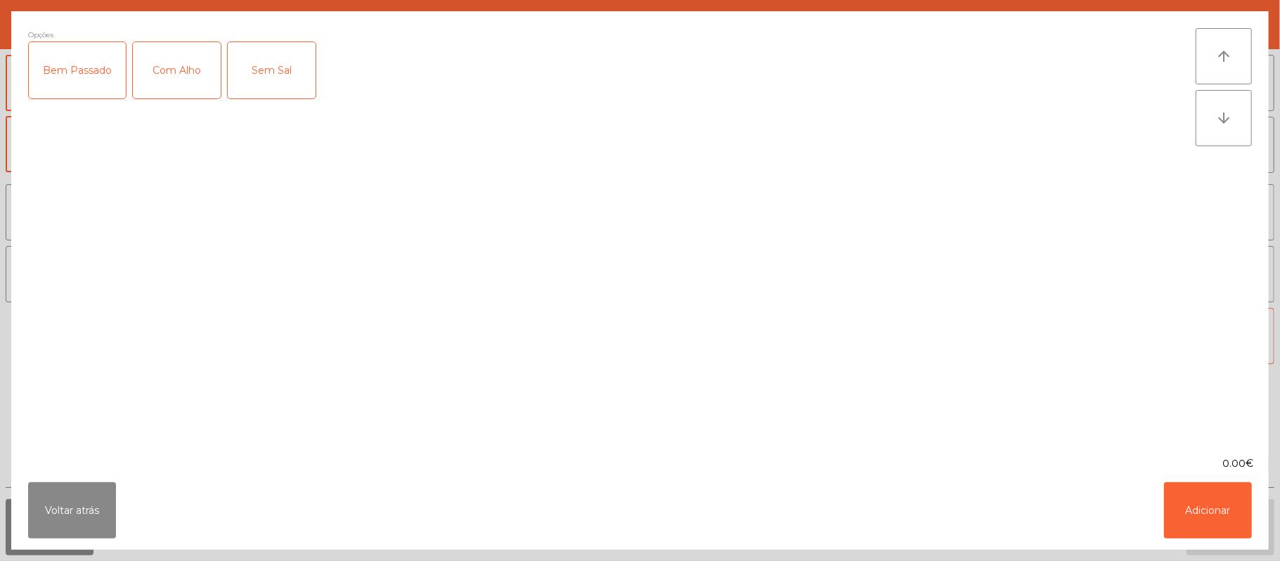
click at [181, 69] on div "Com Alho" at bounding box center [177, 70] width 88 height 56
click at [1226, 507] on button "Adicionar" at bounding box center [1208, 510] width 88 height 56
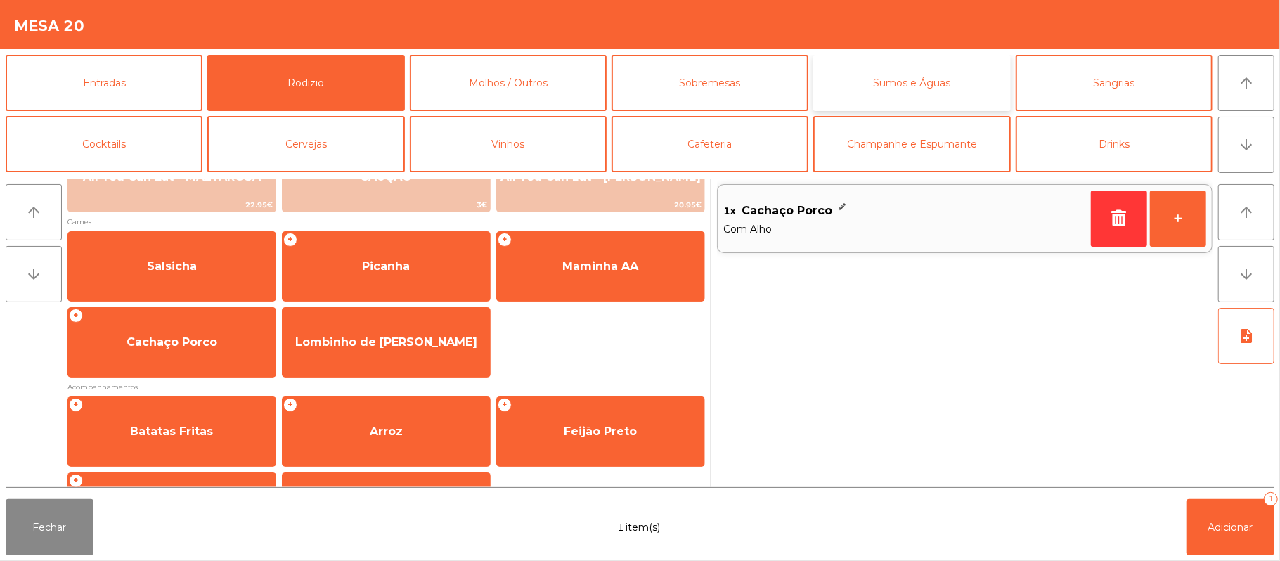
click at [931, 76] on button "Sumos e Águas" at bounding box center [911, 83] width 197 height 56
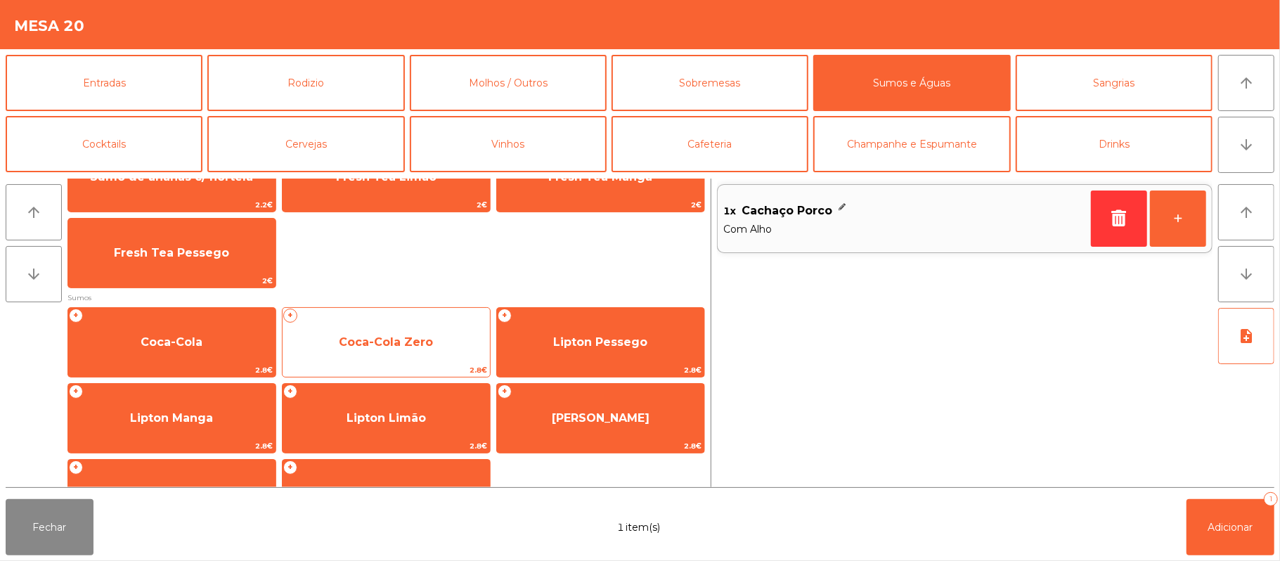
click at [425, 352] on span "Coca-Cola Zero" at bounding box center [386, 342] width 207 height 38
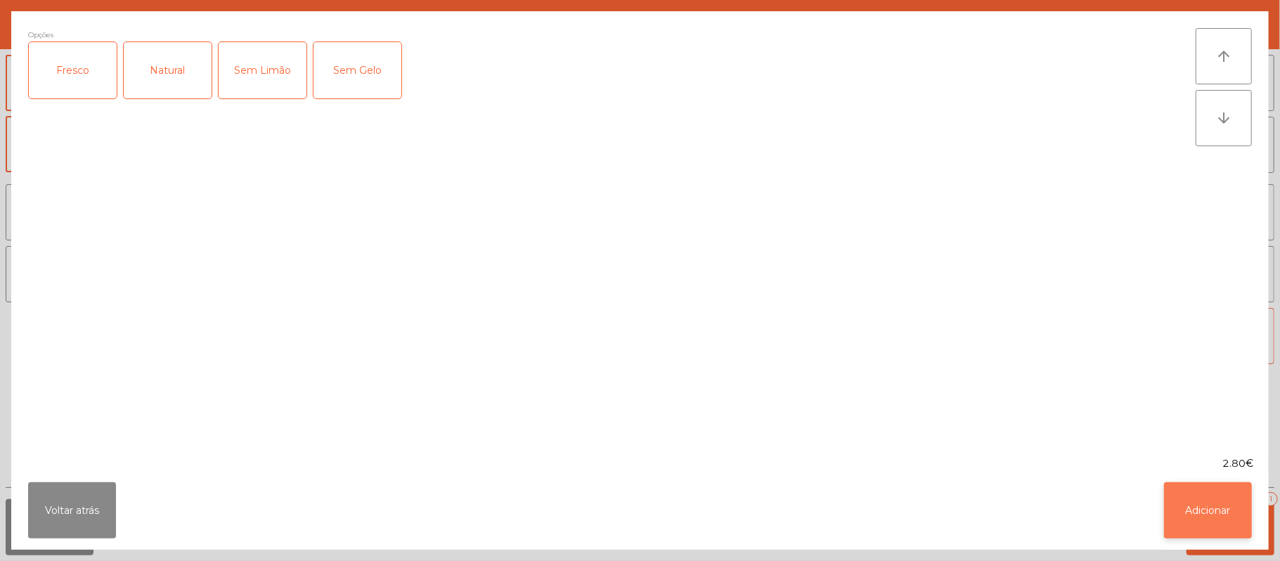
click at [1226, 519] on button "Adicionar" at bounding box center [1208, 510] width 88 height 56
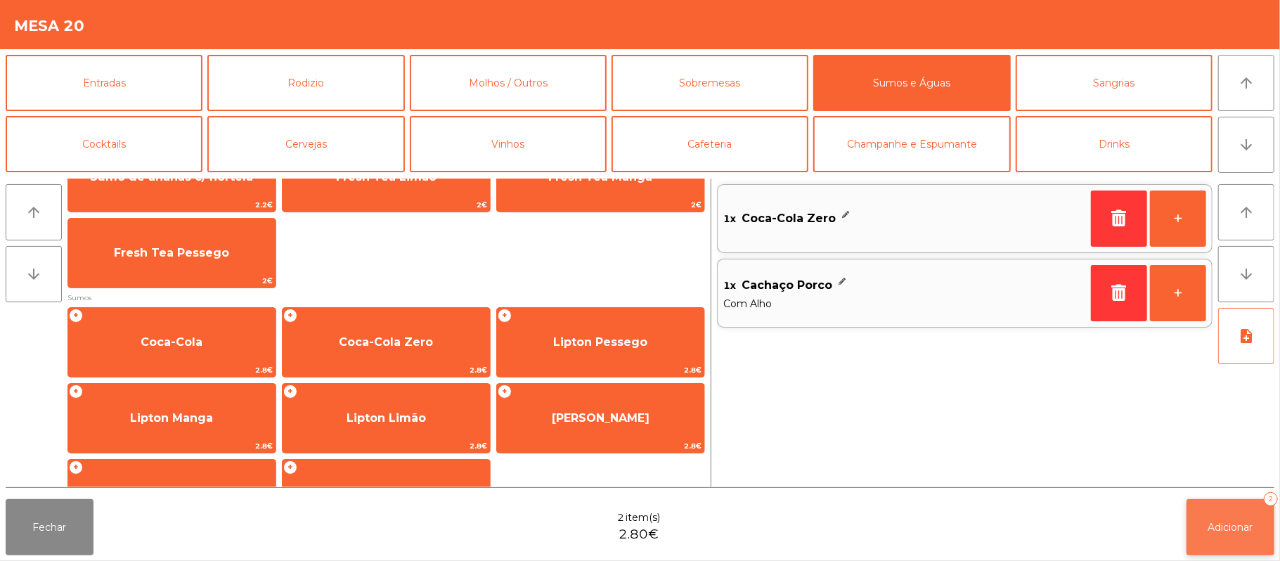
click at [1243, 533] on button "Adicionar 2" at bounding box center [1230, 527] width 88 height 56
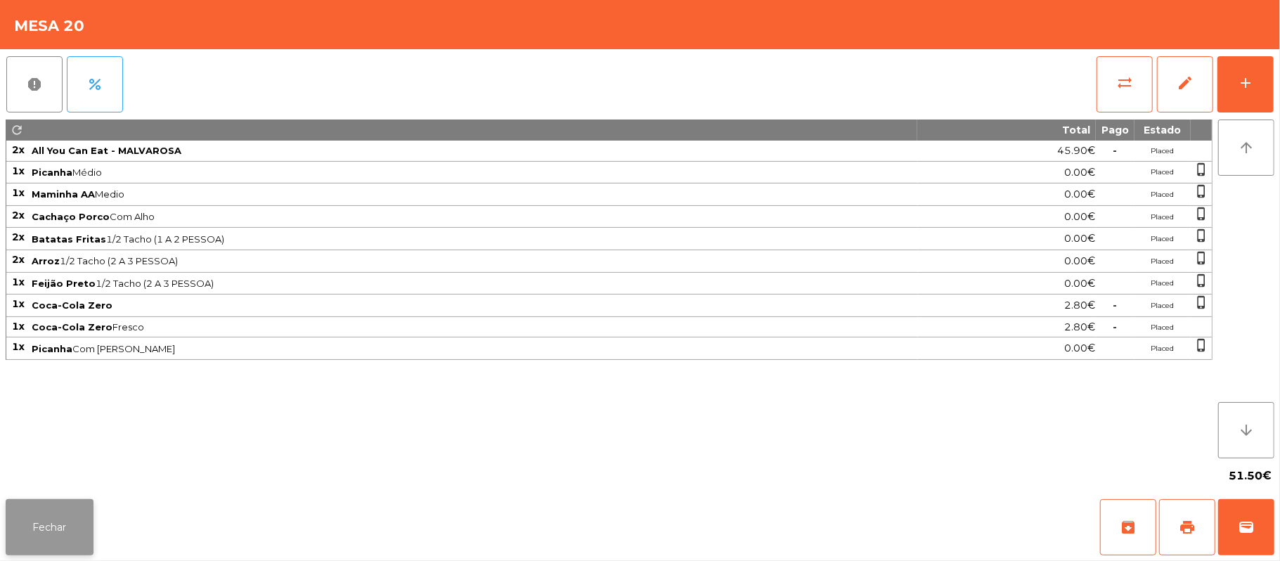
click at [77, 518] on button "Fechar" at bounding box center [50, 527] width 88 height 56
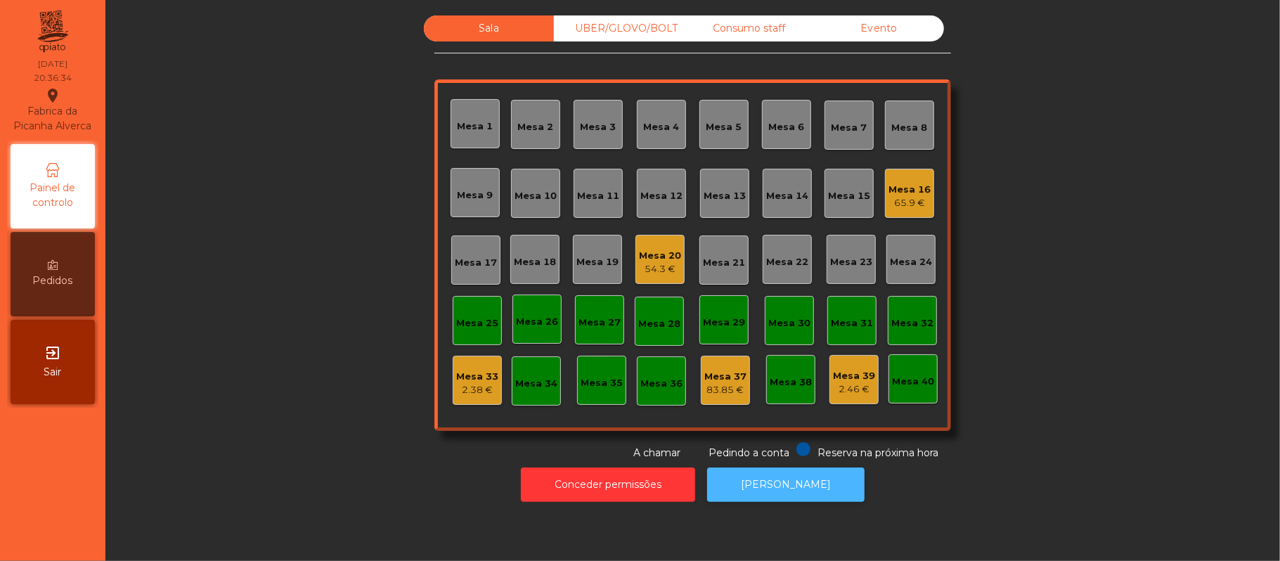
click at [760, 484] on button "[PERSON_NAME]" at bounding box center [785, 484] width 157 height 34
click at [644, 268] on div "54.3 €" at bounding box center [660, 269] width 42 height 14
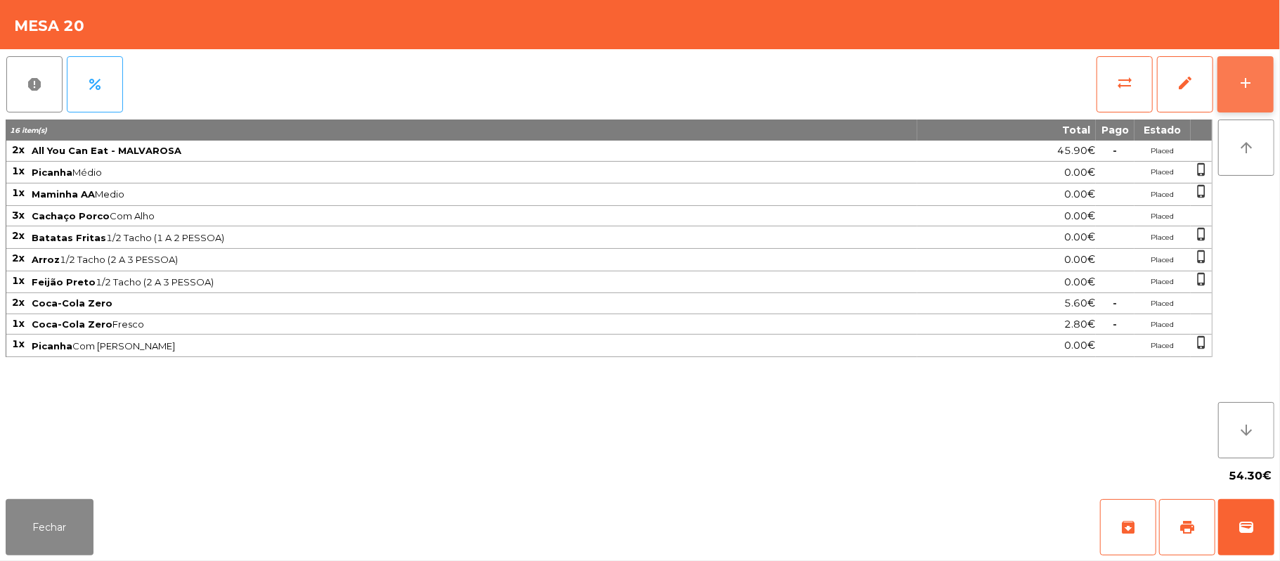
click at [1237, 91] on button "add" at bounding box center [1245, 84] width 56 height 56
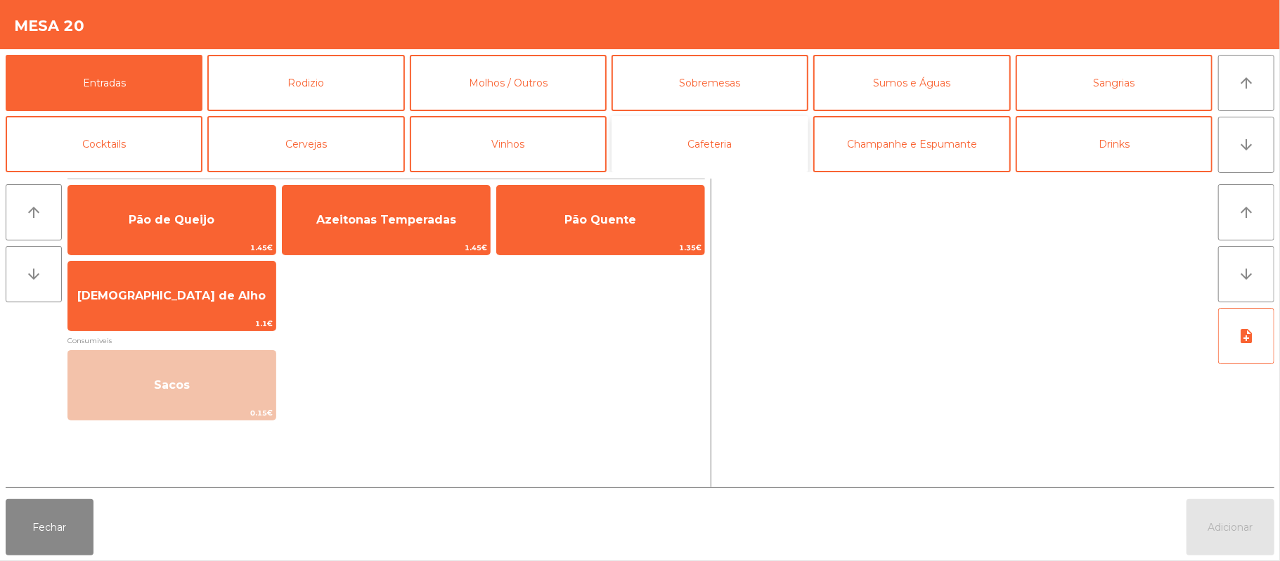
click at [712, 146] on button "Cafeteria" at bounding box center [709, 144] width 197 height 56
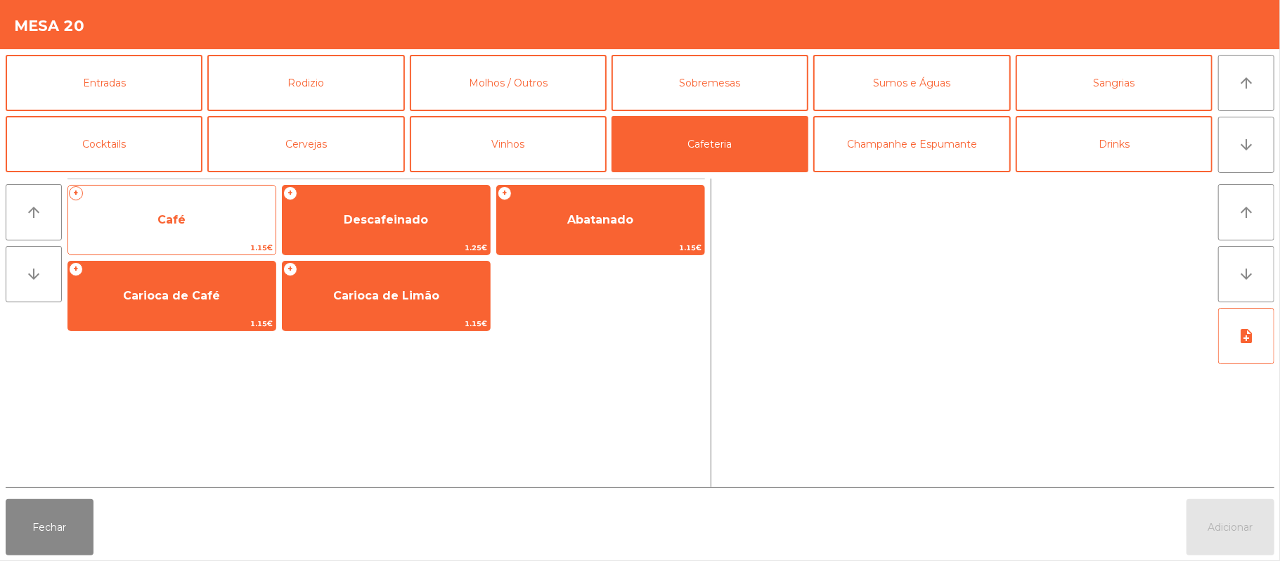
click at [226, 239] on span "Café" at bounding box center [171, 220] width 207 height 38
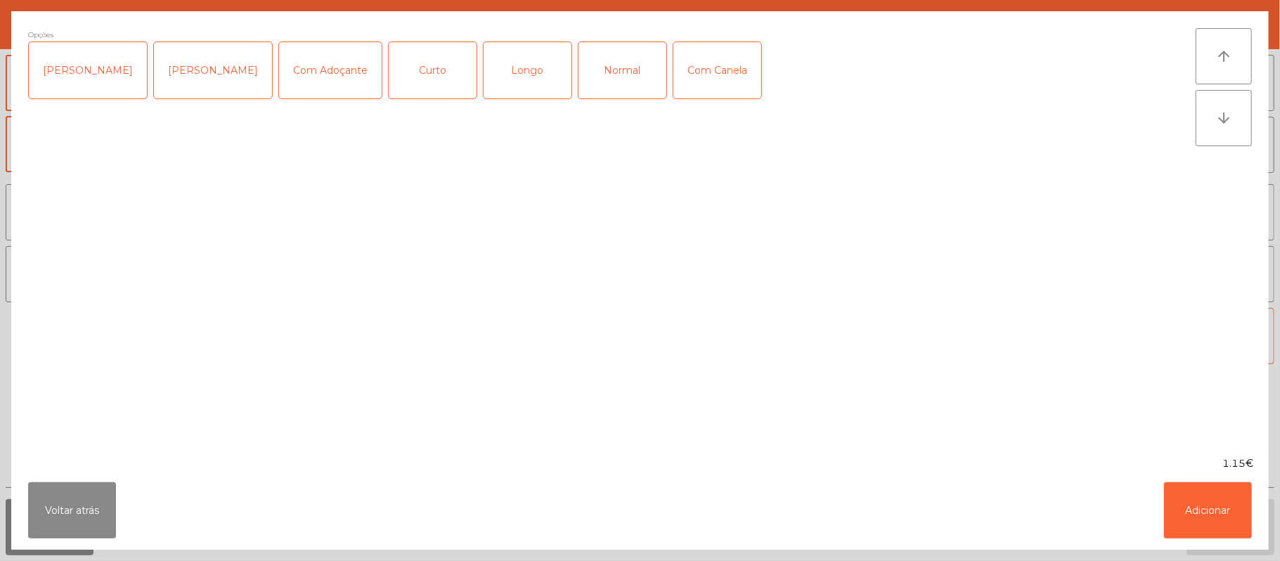
click at [611, 84] on div "Normal" at bounding box center [622, 70] width 88 height 56
click at [179, 70] on div "[PERSON_NAME]" at bounding box center [213, 70] width 118 height 56
click at [192, 63] on div "[PERSON_NAME]" at bounding box center [213, 70] width 118 height 56
click at [39, 68] on div "[PERSON_NAME]" at bounding box center [88, 70] width 118 height 56
click at [1212, 487] on button "Adicionar" at bounding box center [1208, 510] width 88 height 56
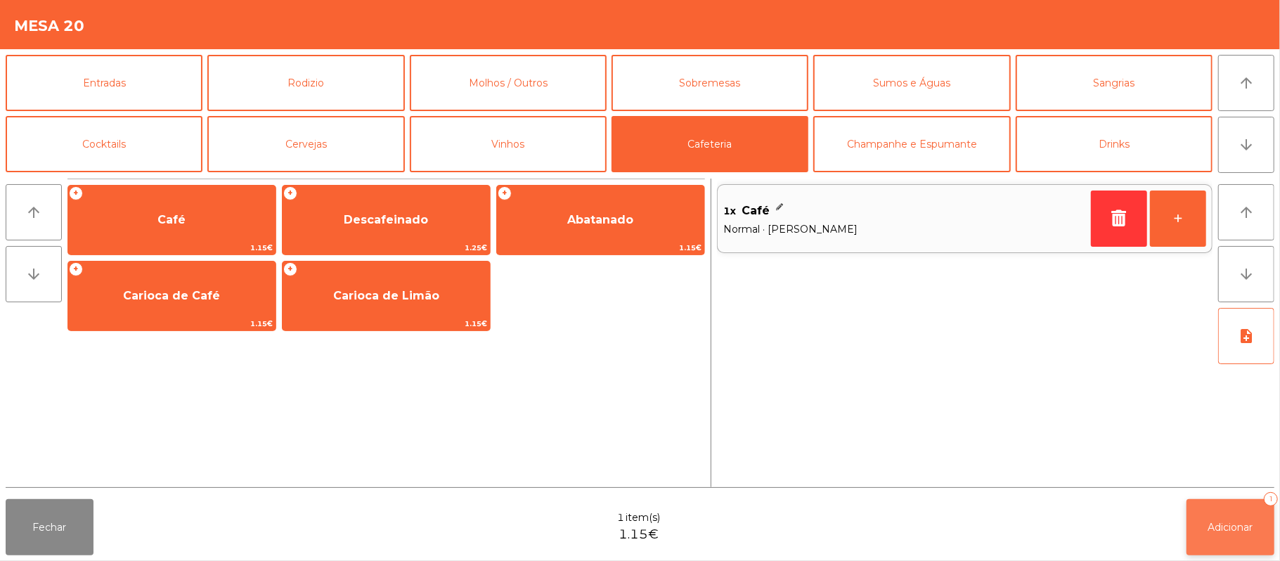
click at [1238, 538] on button "Adicionar 1" at bounding box center [1230, 527] width 88 height 56
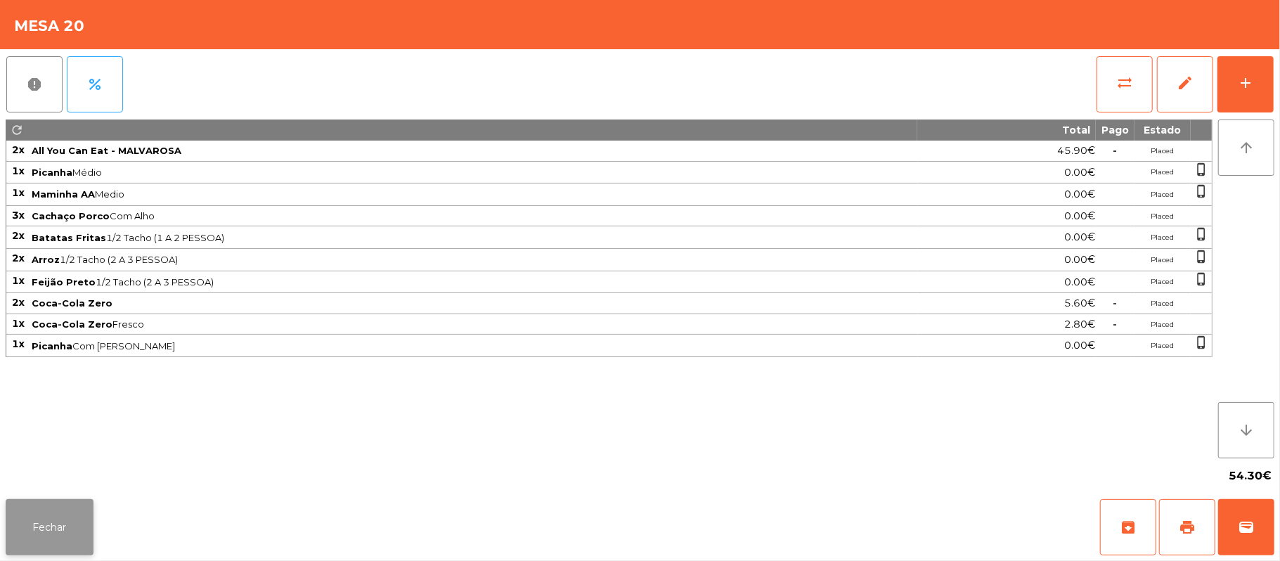
click at [73, 521] on button "Fechar" at bounding box center [50, 527] width 88 height 56
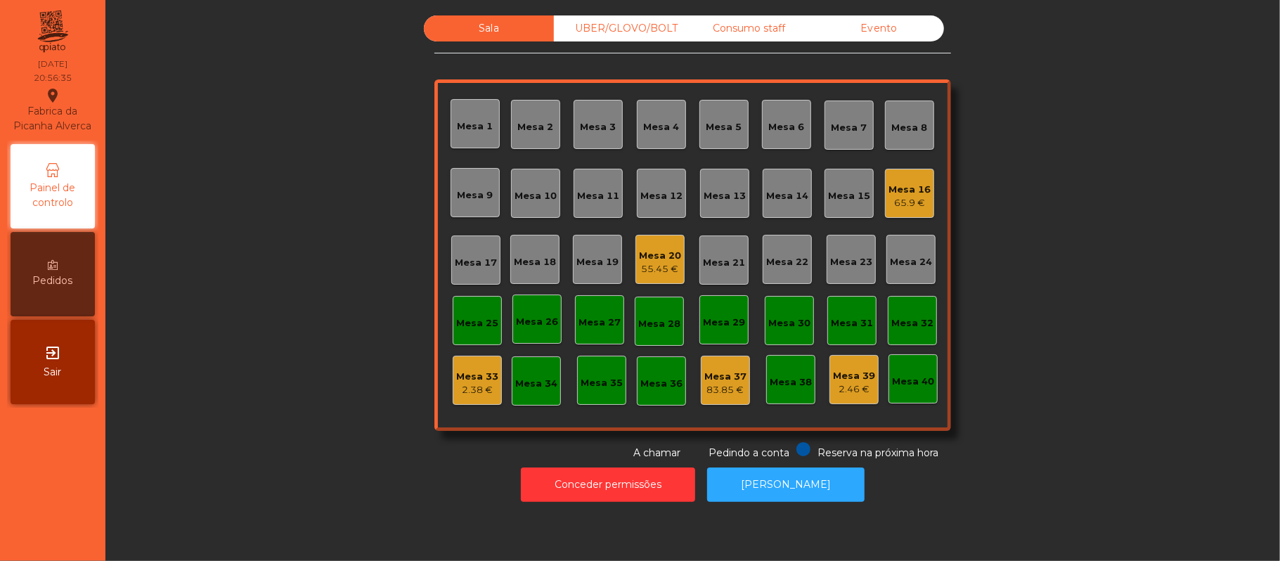
click at [901, 200] on div "65.9 €" at bounding box center [909, 203] width 42 height 14
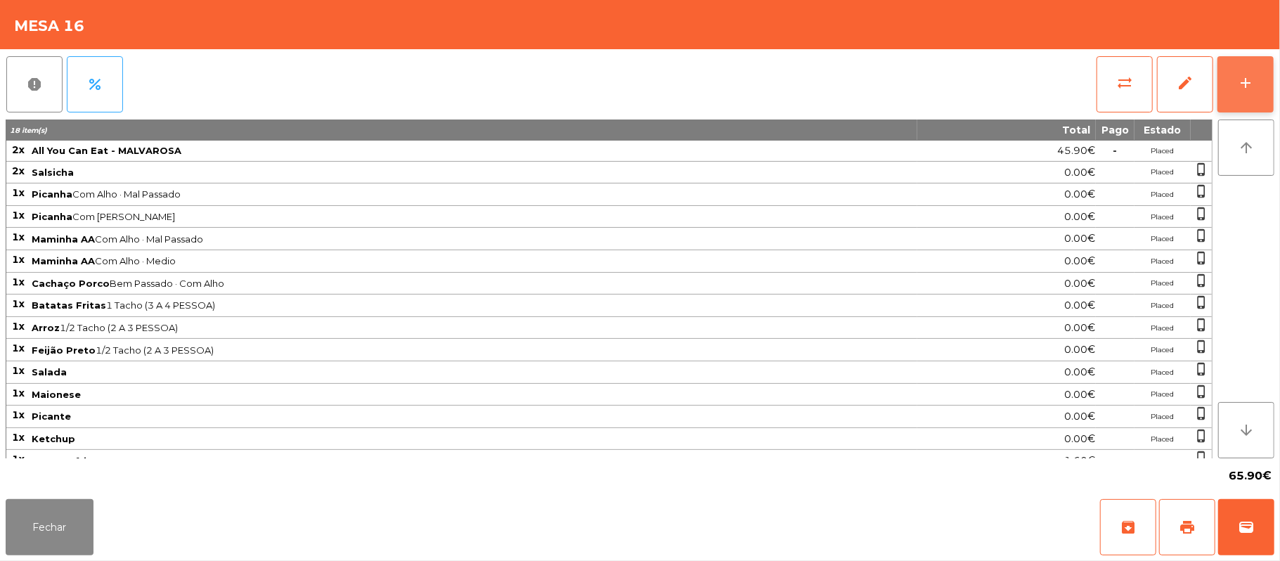
click at [1238, 91] on button "add" at bounding box center [1245, 84] width 56 height 56
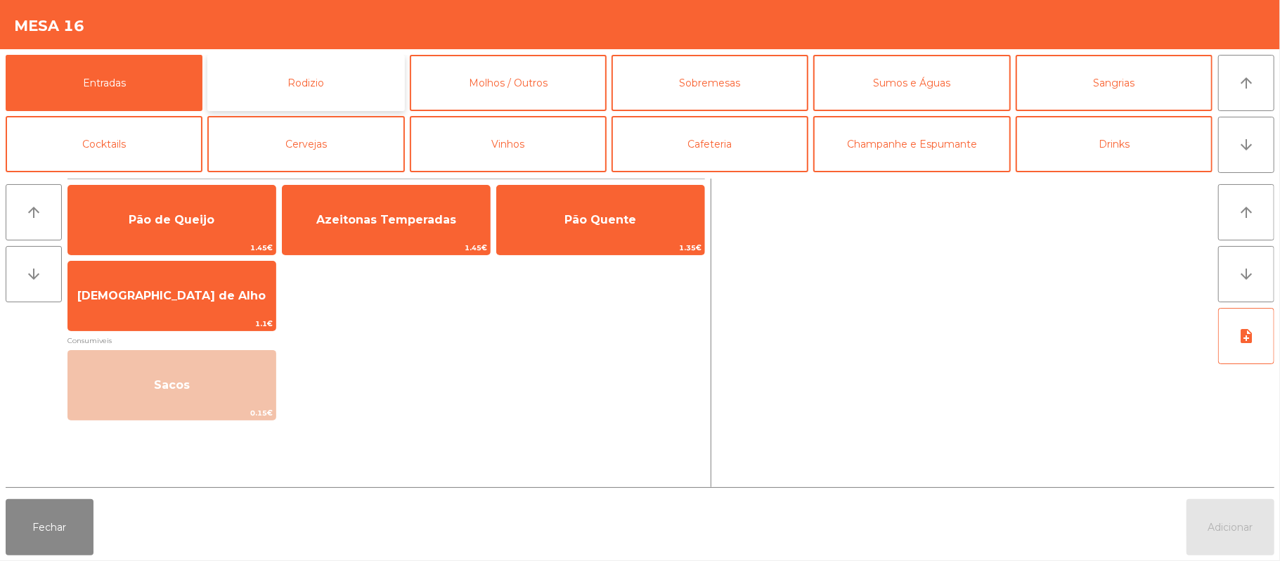
click at [322, 89] on button "Rodizio" at bounding box center [305, 83] width 197 height 56
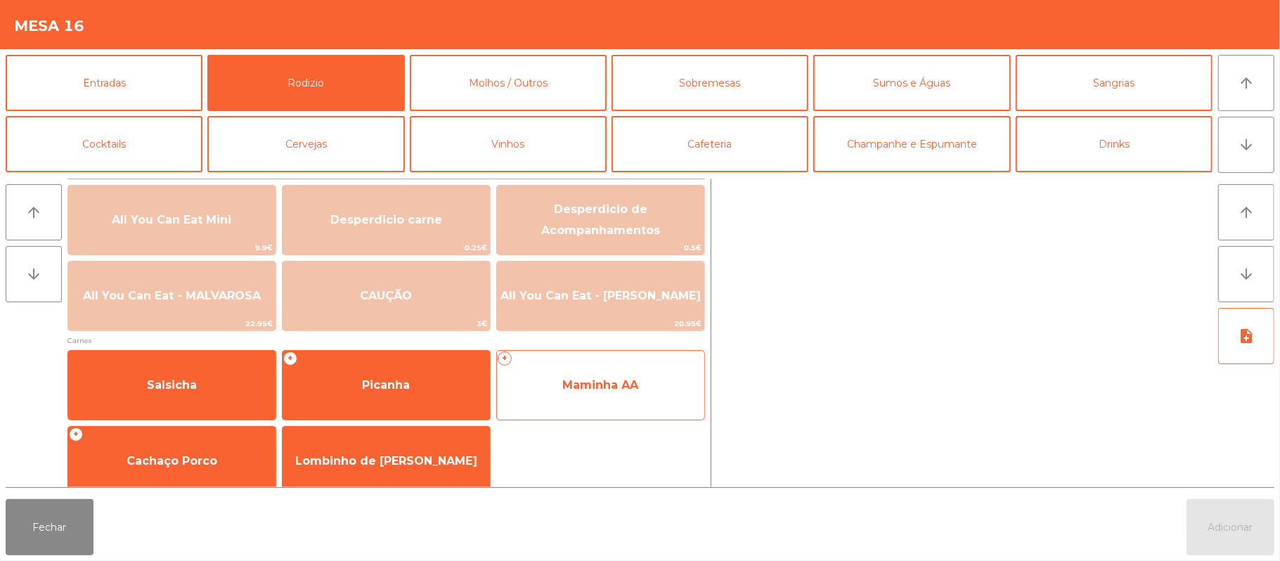
click at [599, 389] on span "Maminha AA" at bounding box center [600, 384] width 76 height 13
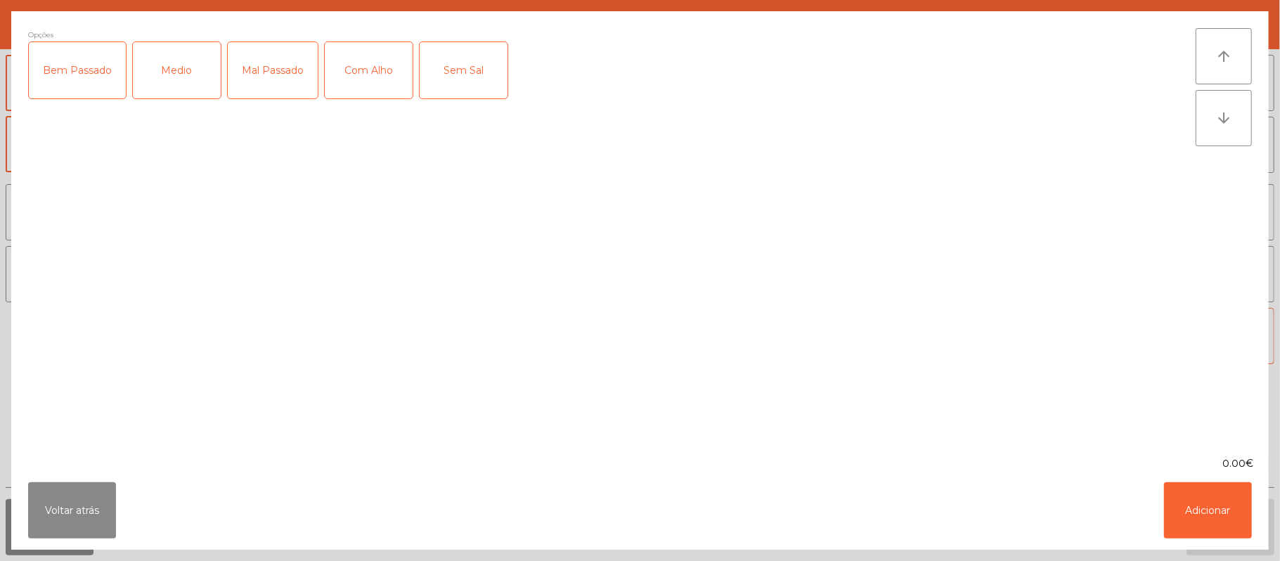
click at [287, 84] on div "Mal Passado" at bounding box center [273, 70] width 90 height 56
click at [363, 82] on div "Com Alho" at bounding box center [369, 70] width 88 height 56
click at [1210, 499] on button "Adicionar" at bounding box center [1208, 510] width 88 height 56
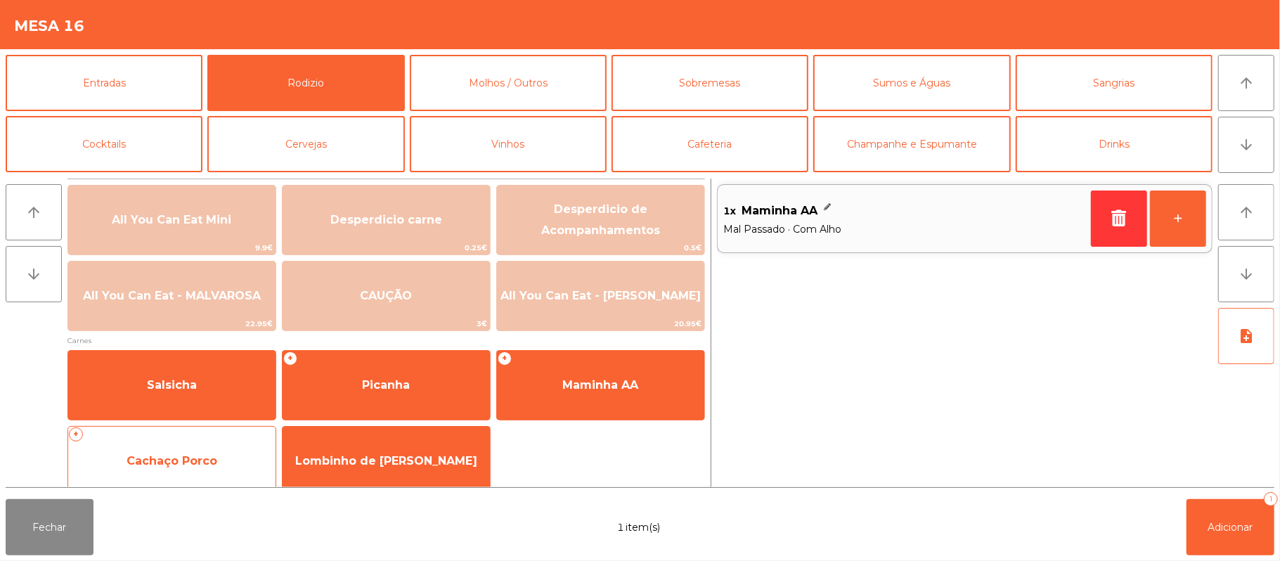
click at [183, 467] on span "Cachaço Porco" at bounding box center [172, 460] width 91 height 13
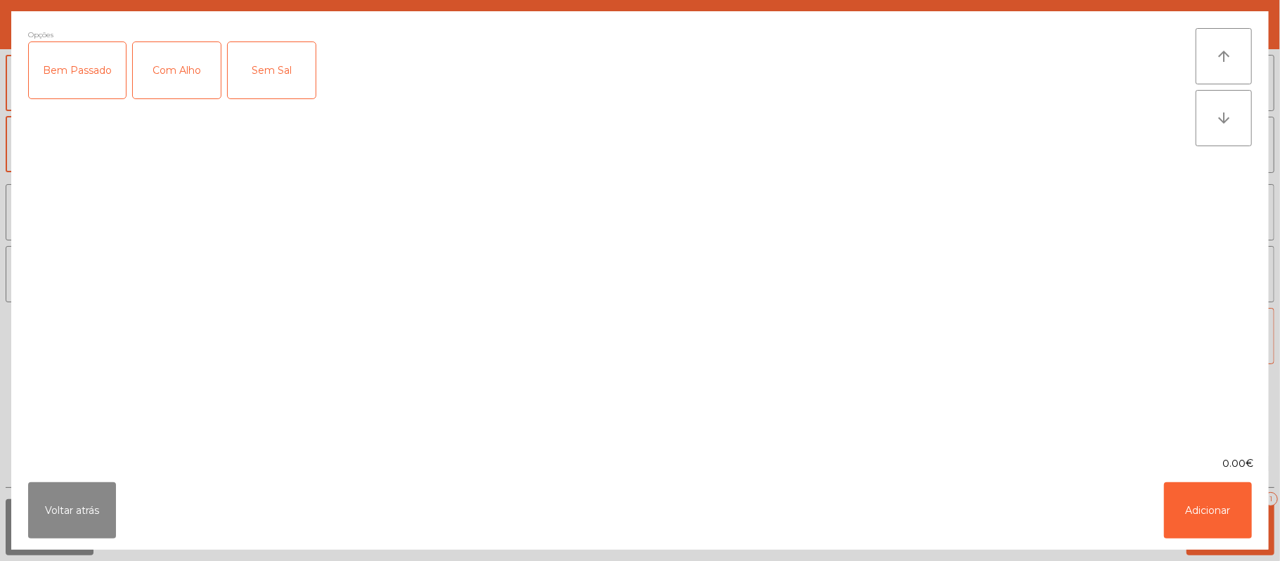
click at [194, 77] on div "Com Alho" at bounding box center [177, 70] width 88 height 56
click at [1210, 498] on button "Adicionar" at bounding box center [1208, 510] width 88 height 56
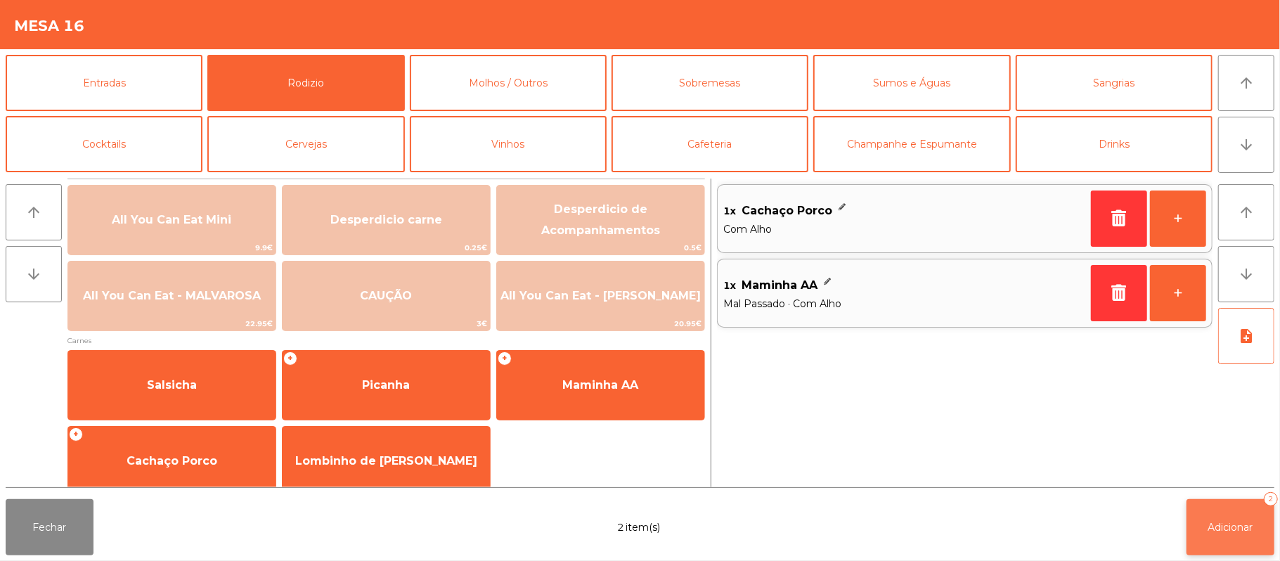
click at [1231, 524] on span "Adicionar" at bounding box center [1230, 527] width 45 height 13
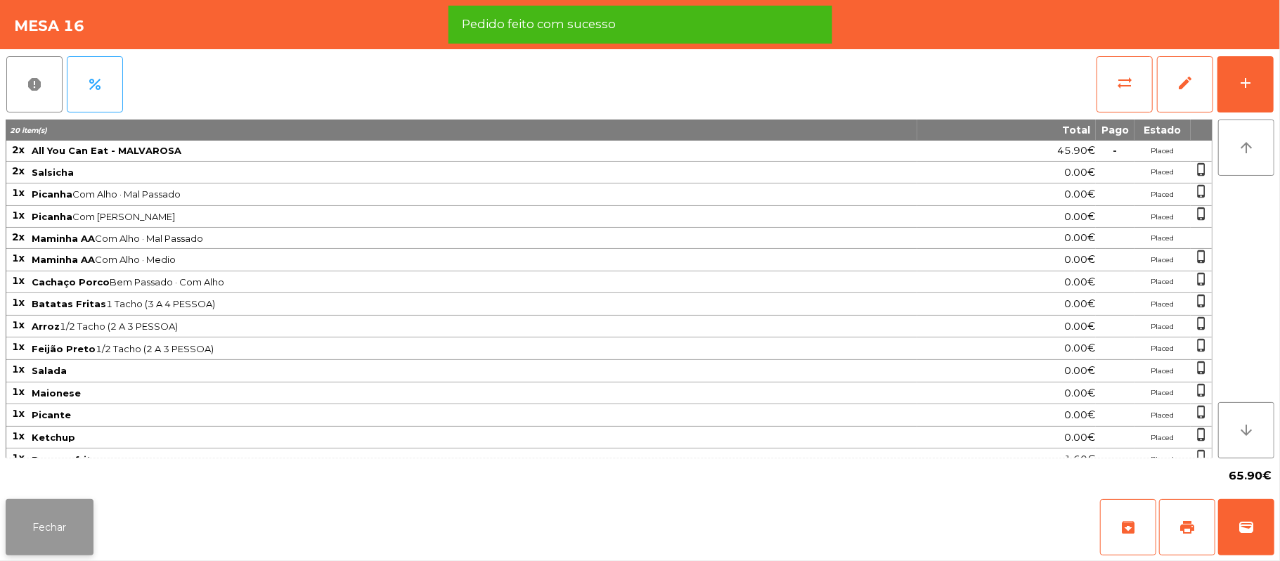
click at [56, 526] on button "Fechar" at bounding box center [50, 527] width 88 height 56
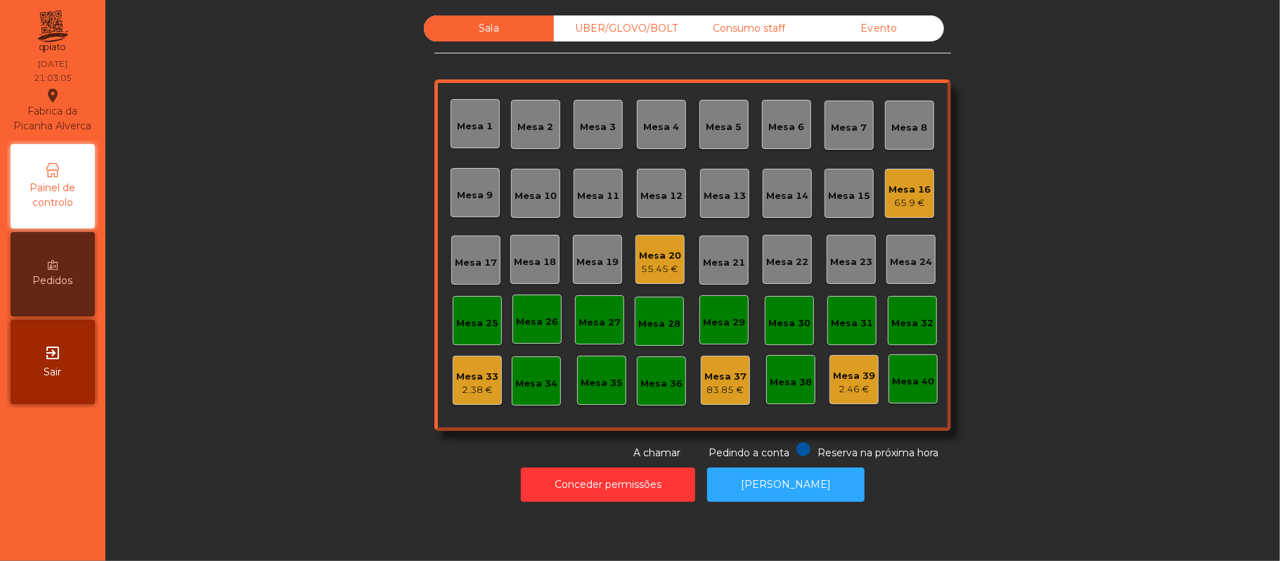
click at [641, 262] on div "55.45 €" at bounding box center [660, 269] width 42 height 14
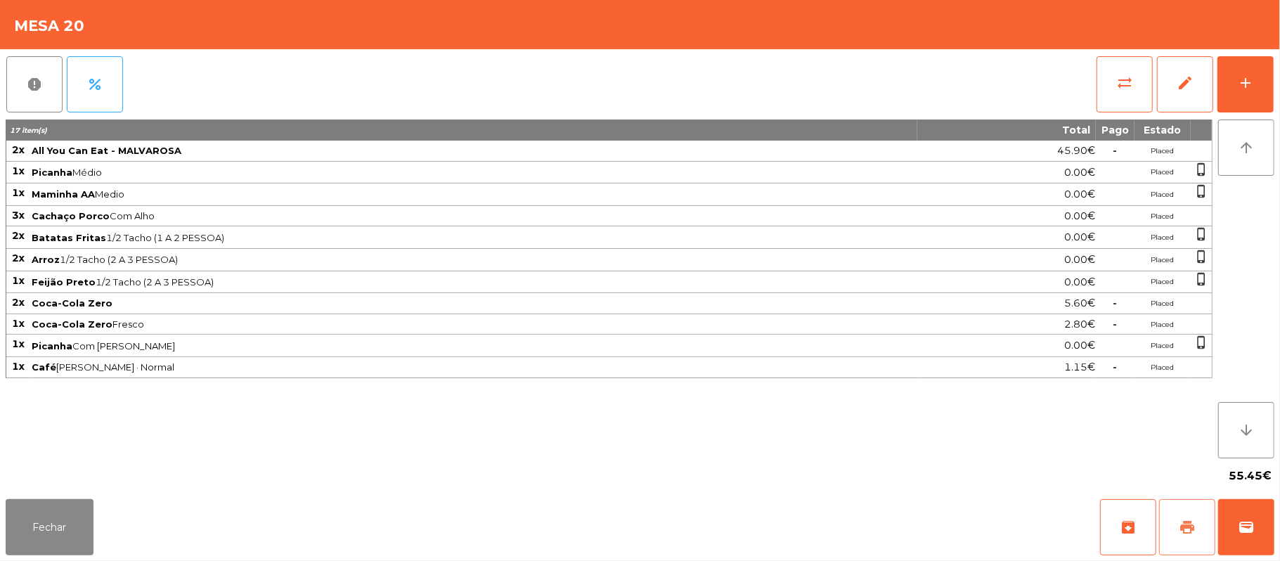
click at [1199, 527] on button "print" at bounding box center [1187, 527] width 56 height 56
click at [1238, 527] on span "wallet" at bounding box center [1246, 527] width 17 height 17
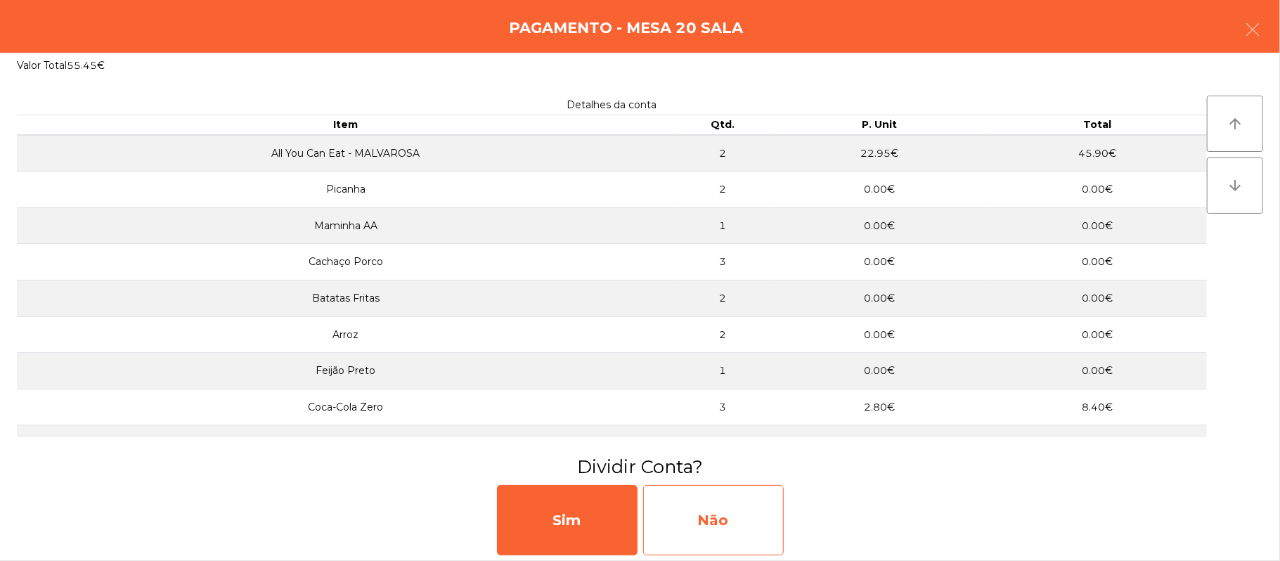
click at [708, 510] on div "Não" at bounding box center [713, 520] width 141 height 70
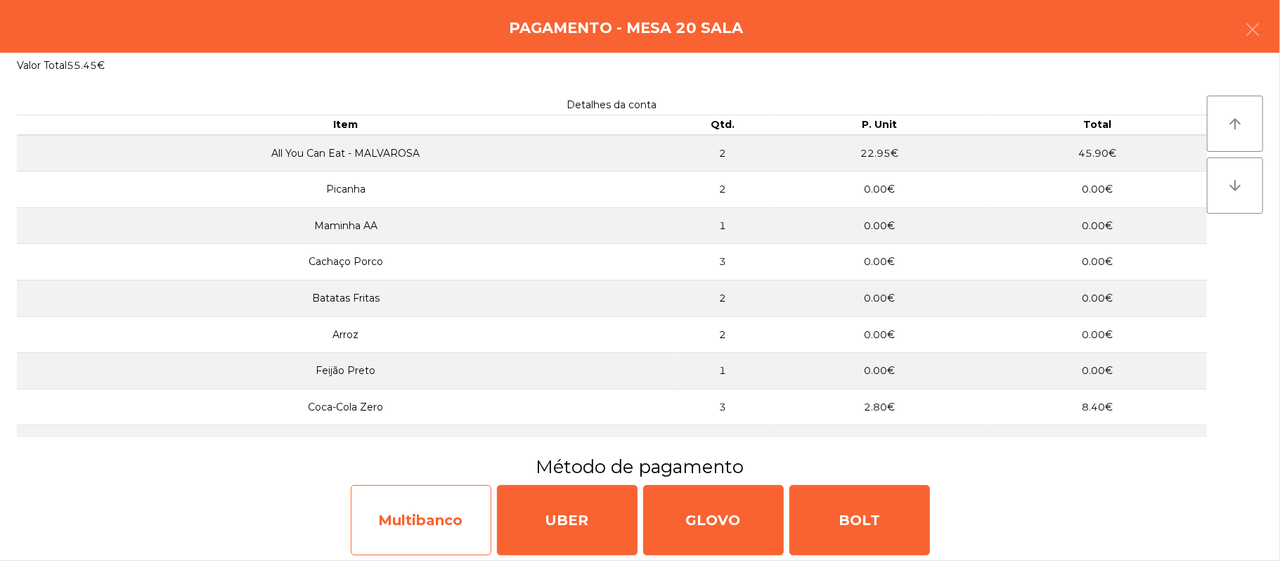
click at [441, 526] on div "Multibanco" at bounding box center [421, 520] width 141 height 70
select select "**"
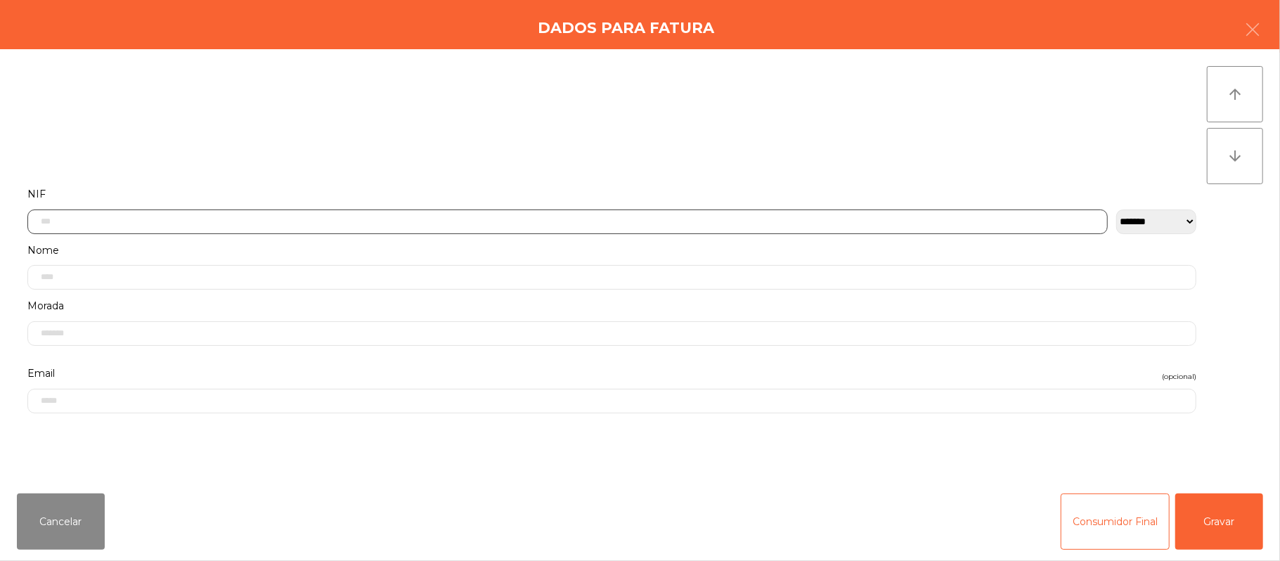
click at [520, 221] on input "text" at bounding box center [567, 221] width 1080 height 25
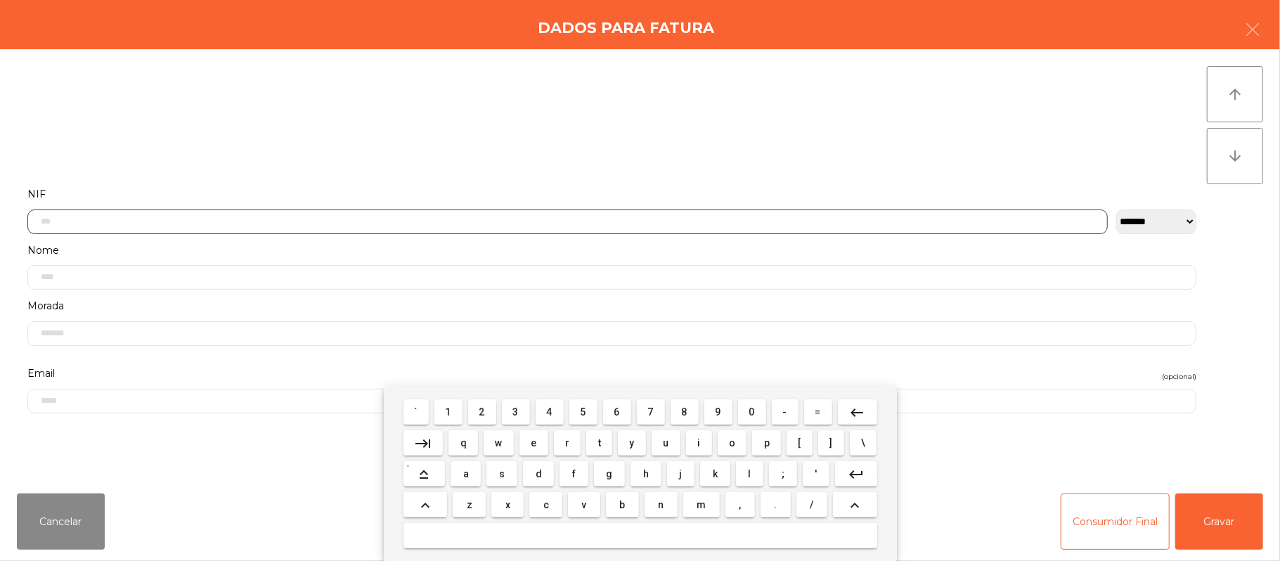
scroll to position [118, 0]
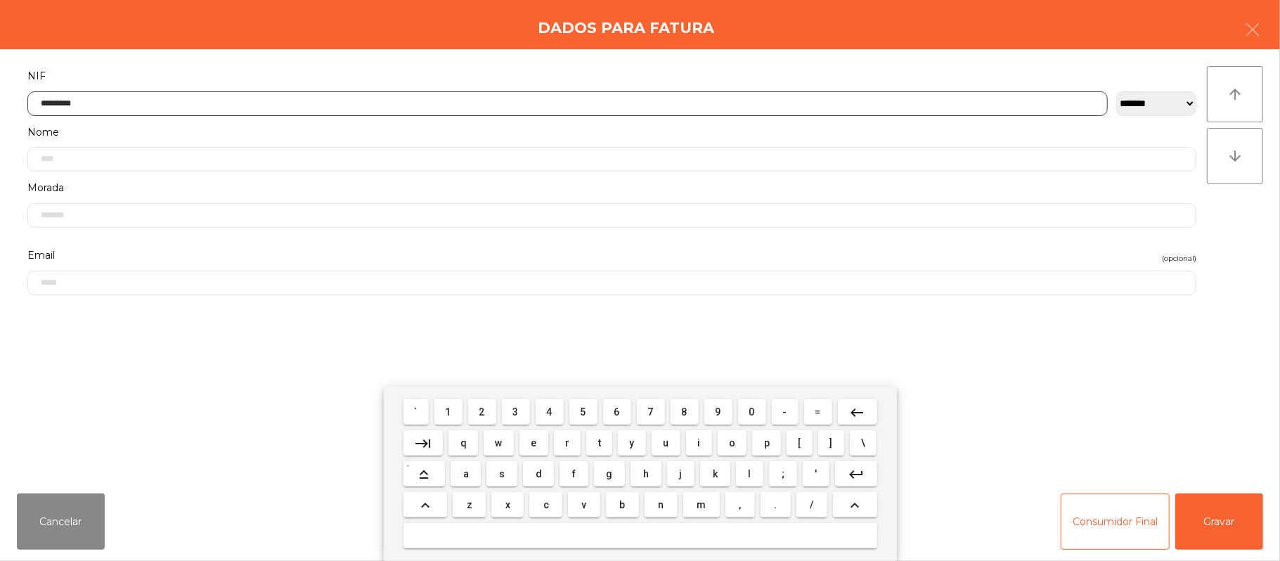
type input "*********"
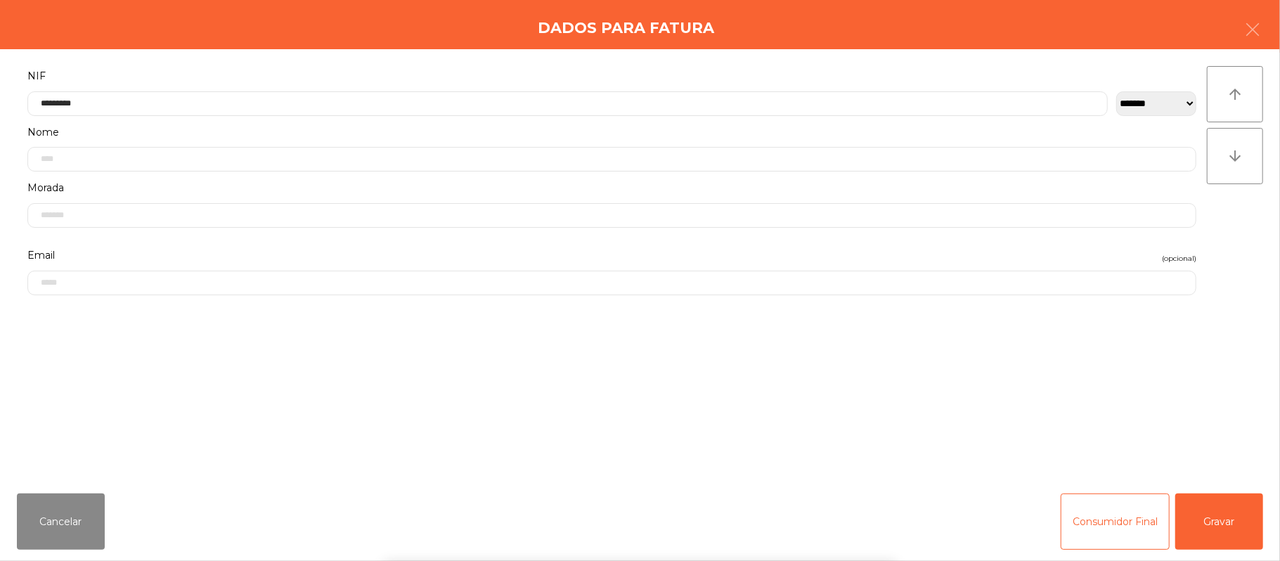
click at [1226, 514] on div "` 1 2 3 4 5 6 7 8 9 0 - = keyboard_backspace keyboard_tab q w e r t y u i o p […" at bounding box center [640, 474] width 1280 height 174
click at [1204, 505] on button "Gravar" at bounding box center [1219, 521] width 88 height 56
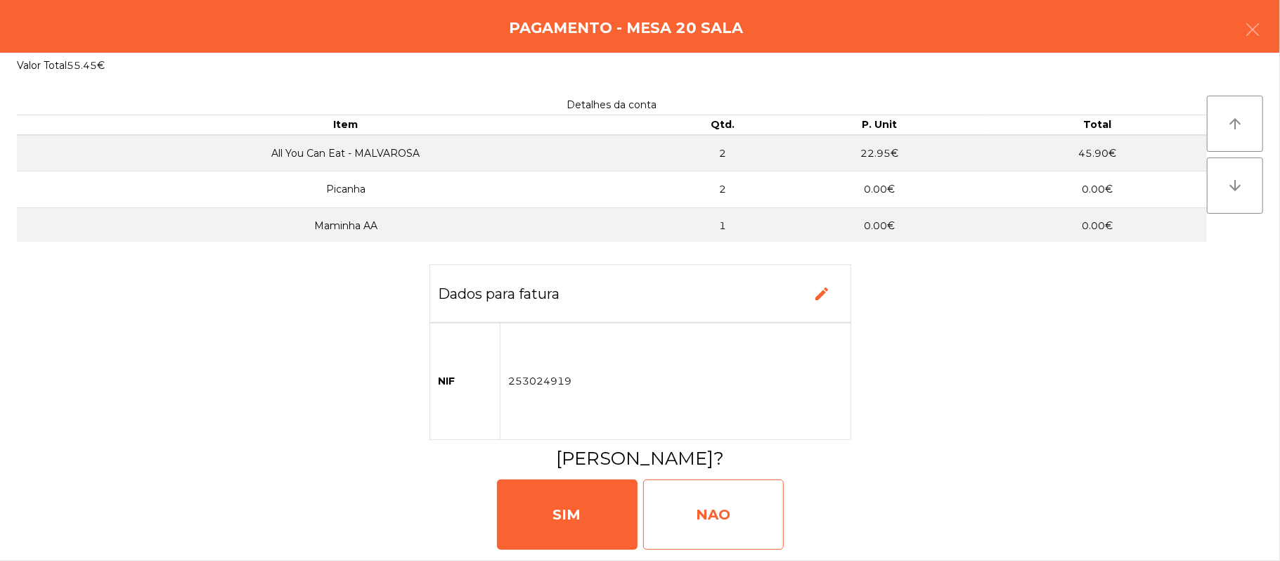
click at [708, 505] on div "NAO" at bounding box center [713, 514] width 141 height 70
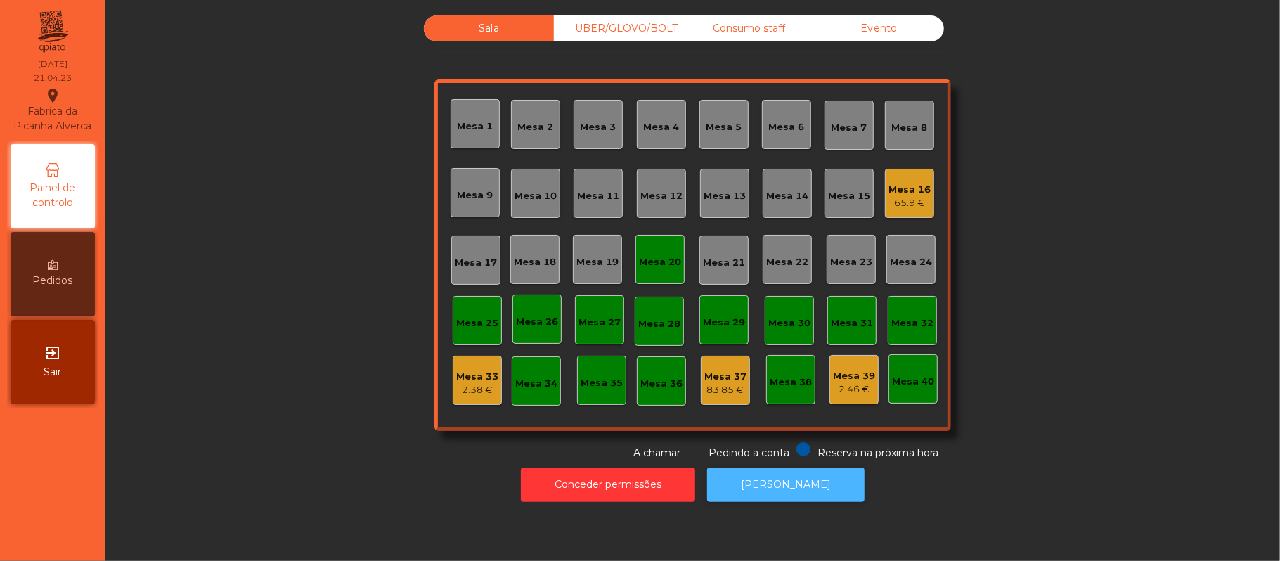
click at [782, 484] on button "[PERSON_NAME]" at bounding box center [785, 484] width 157 height 34
click at [642, 273] on div "Mesa 20" at bounding box center [659, 259] width 49 height 49
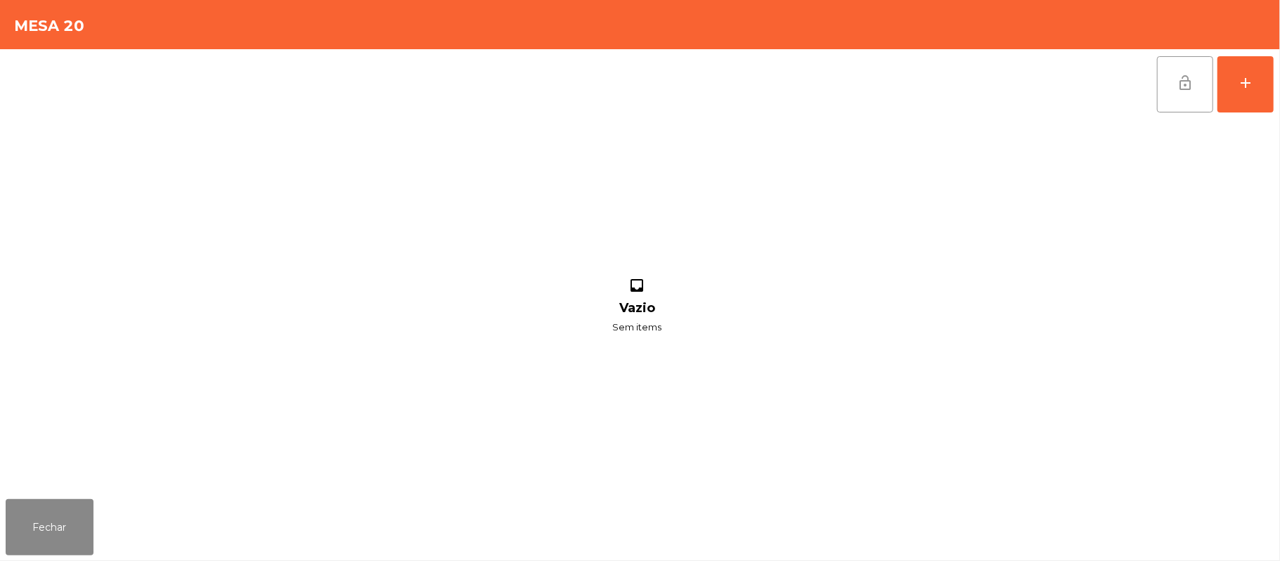
click at [1179, 91] on button "lock_open" at bounding box center [1185, 84] width 56 height 56
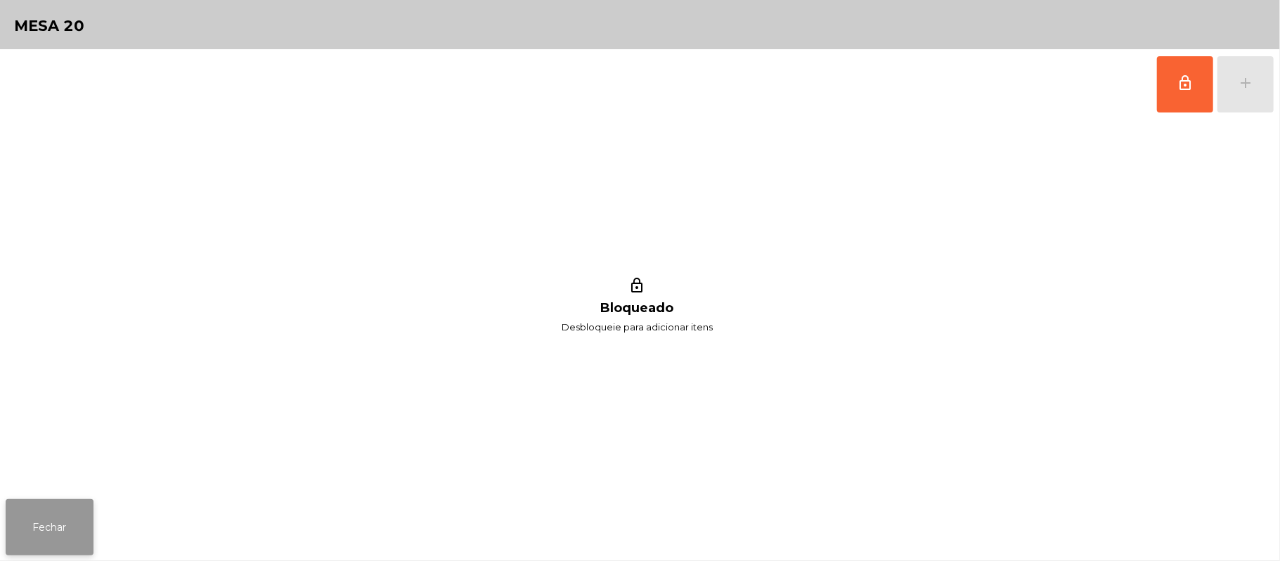
click at [46, 521] on button "Fechar" at bounding box center [50, 527] width 88 height 56
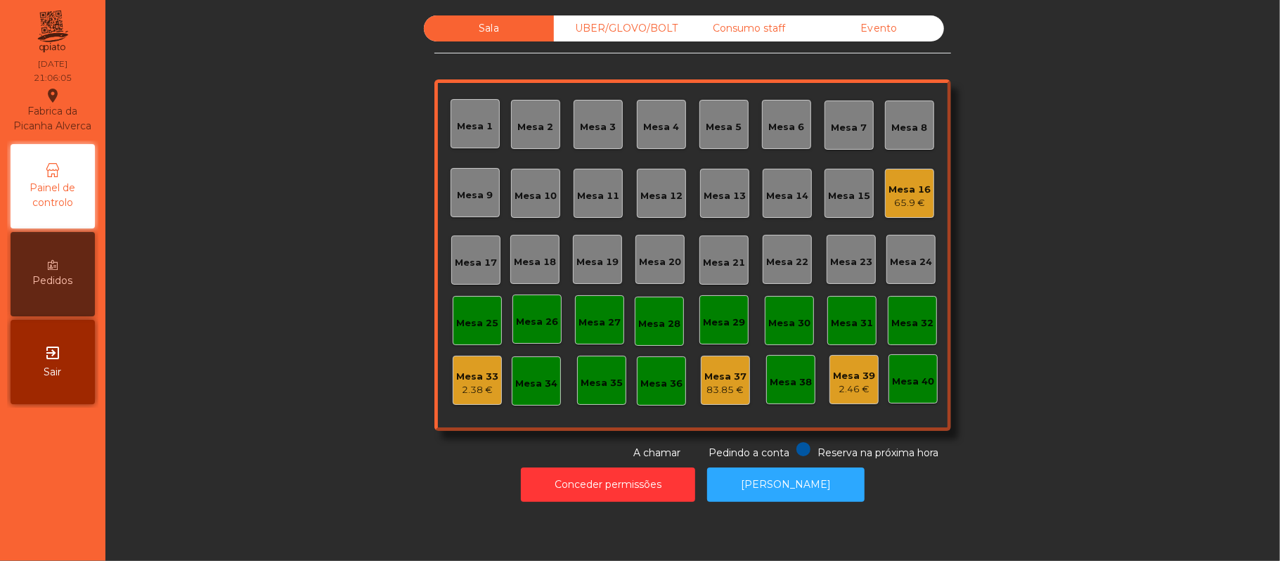
click at [644, 31] on div "UBER/GLOVO/BOLT" at bounding box center [619, 28] width 130 height 26
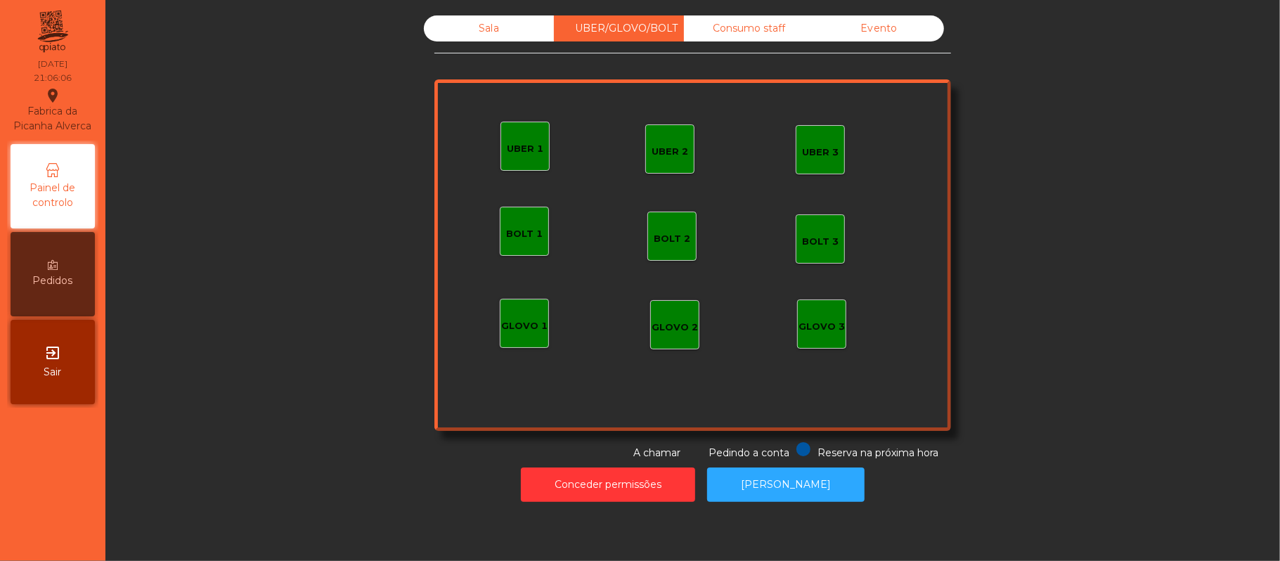
click at [521, 155] on div "UBER 1" at bounding box center [525, 149] width 37 height 14
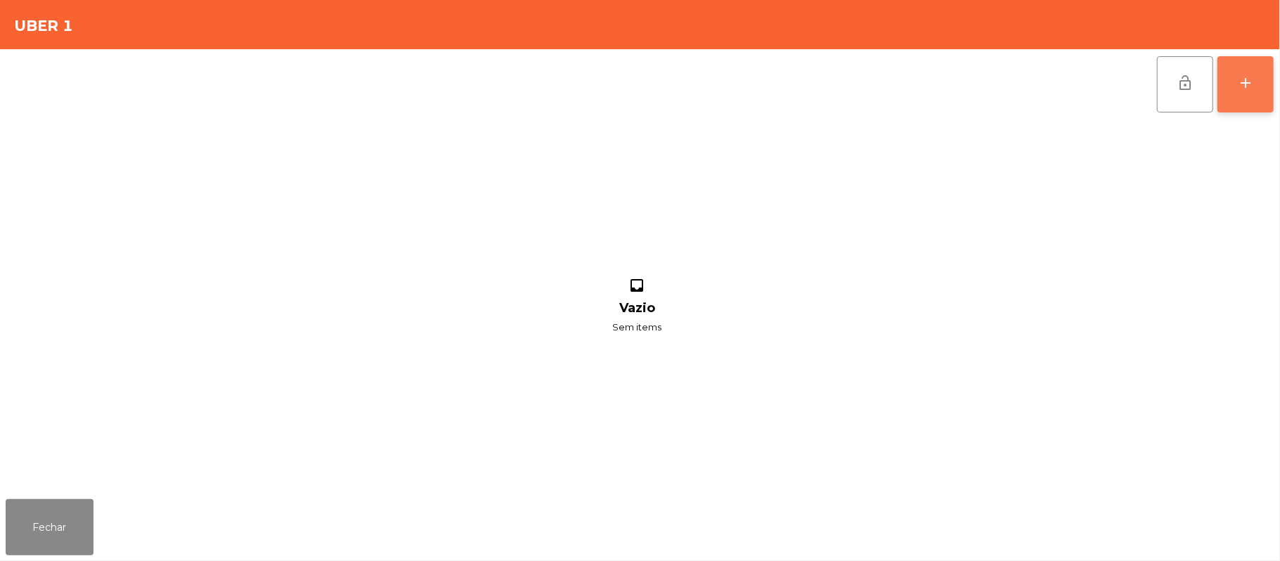
click at [1264, 94] on button "add" at bounding box center [1245, 84] width 56 height 56
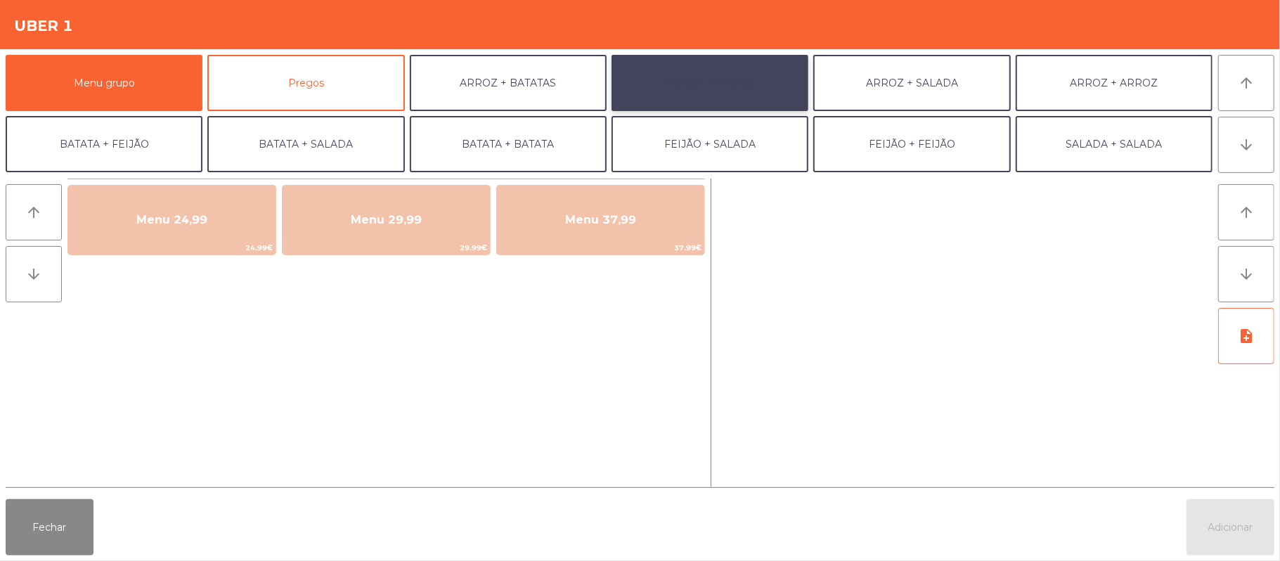
click at [767, 77] on button "ARROZ + FEIJÃO" at bounding box center [709, 83] width 197 height 56
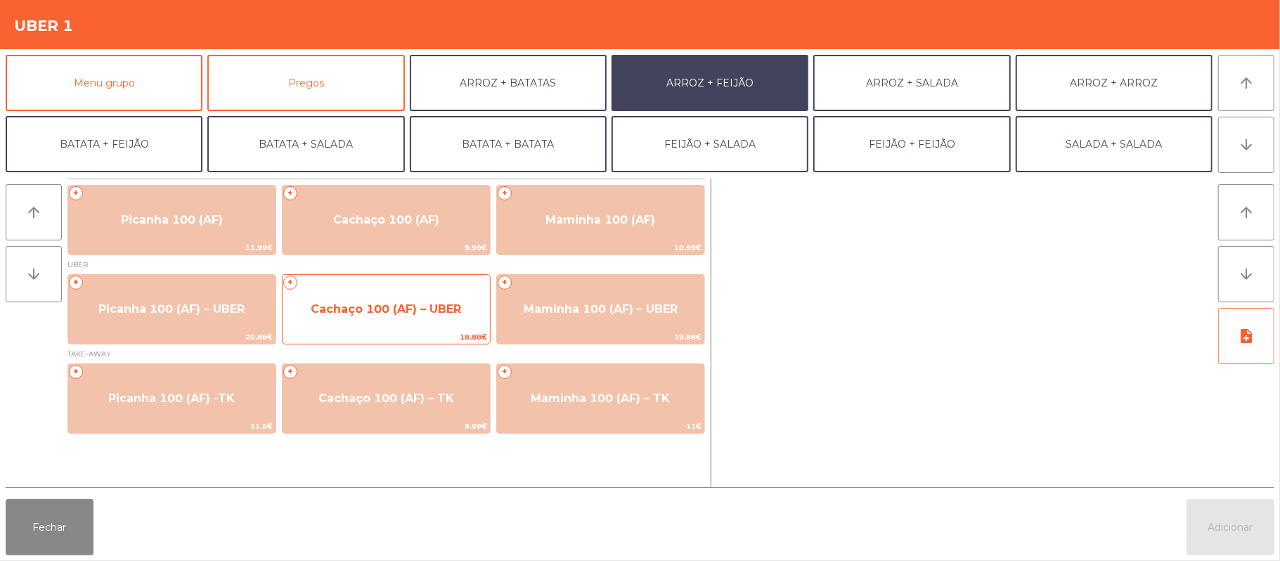
click at [450, 319] on span "Cachaço 100 (AF) – UBER" at bounding box center [386, 309] width 207 height 38
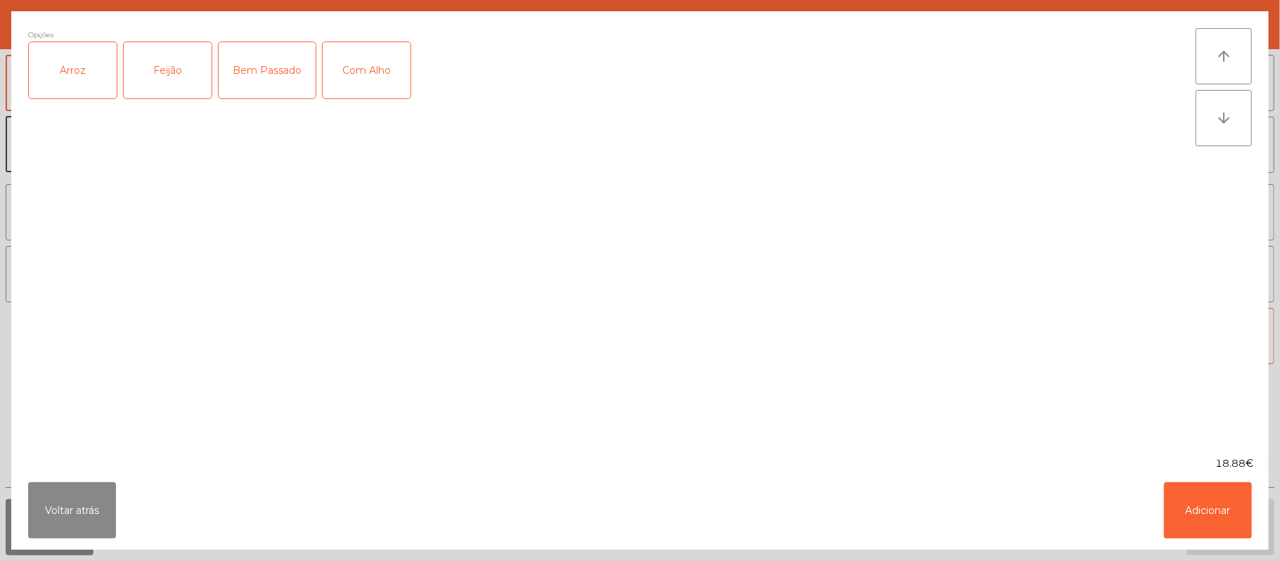
click at [262, 59] on div "Bem Passado" at bounding box center [267, 70] width 97 height 56
click at [363, 65] on div "Com Alho" at bounding box center [367, 70] width 88 height 56
click at [1203, 518] on button "Adicionar" at bounding box center [1208, 510] width 88 height 56
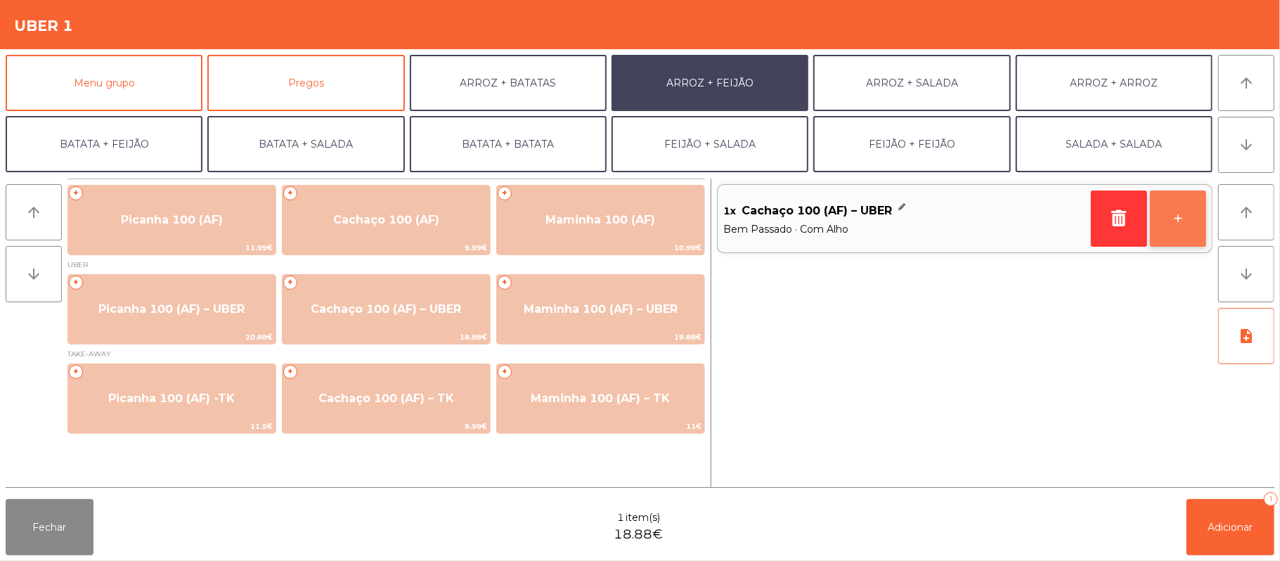
click at [1185, 234] on button "+" at bounding box center [1178, 218] width 56 height 56
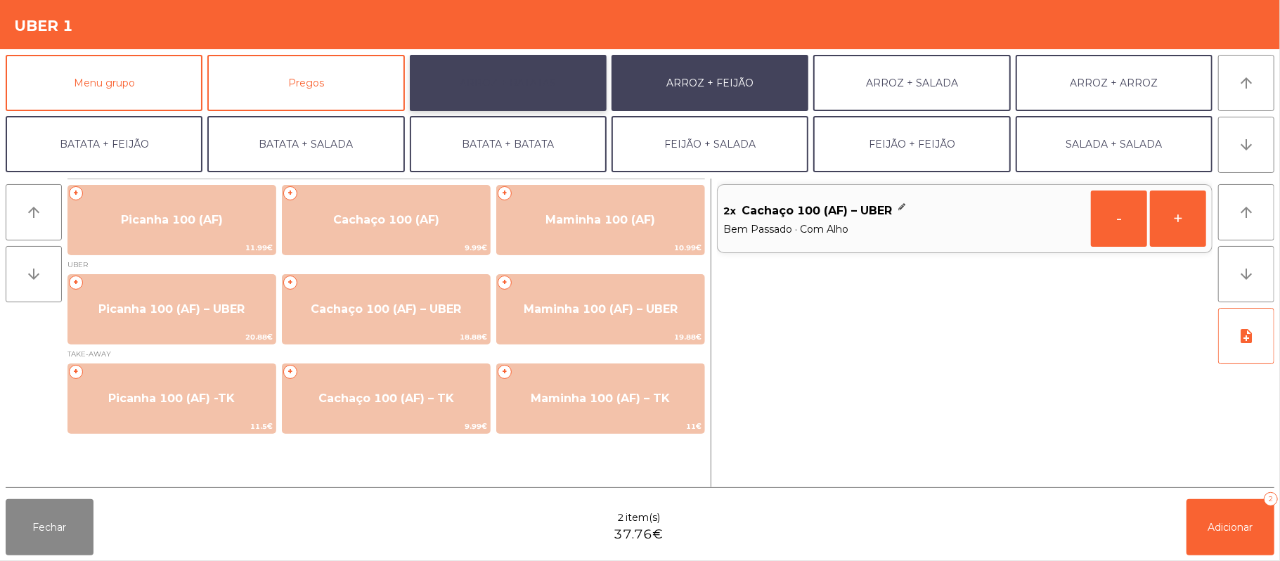
click at [554, 96] on button "ARROZ + BATATAS" at bounding box center [508, 83] width 197 height 56
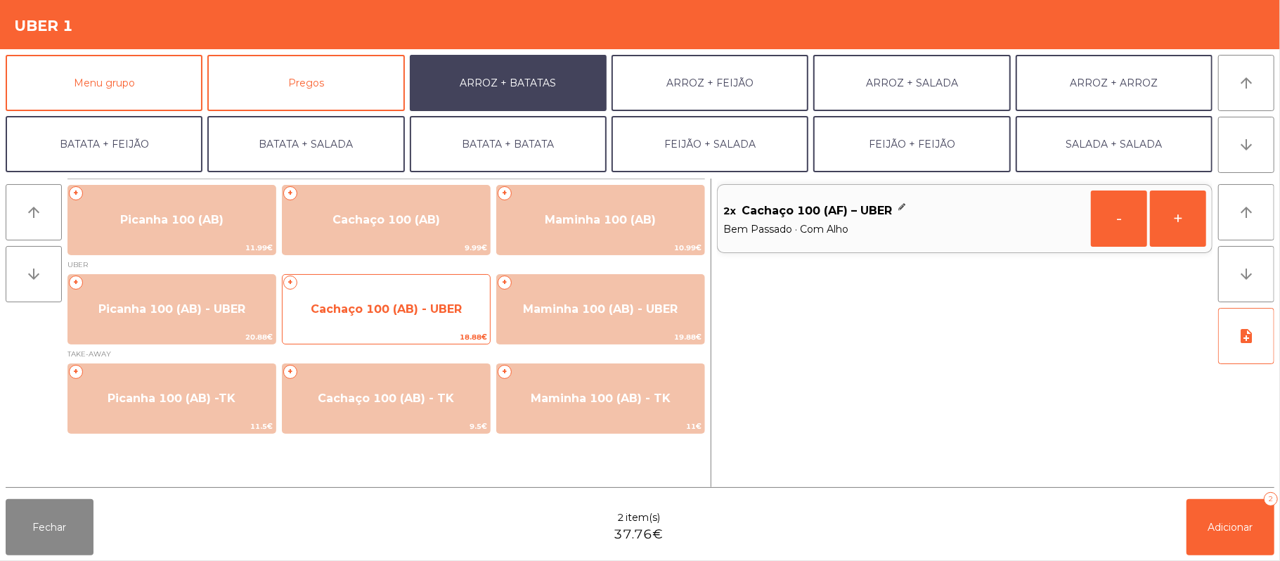
click at [422, 333] on span "18.88€" at bounding box center [386, 336] width 207 height 13
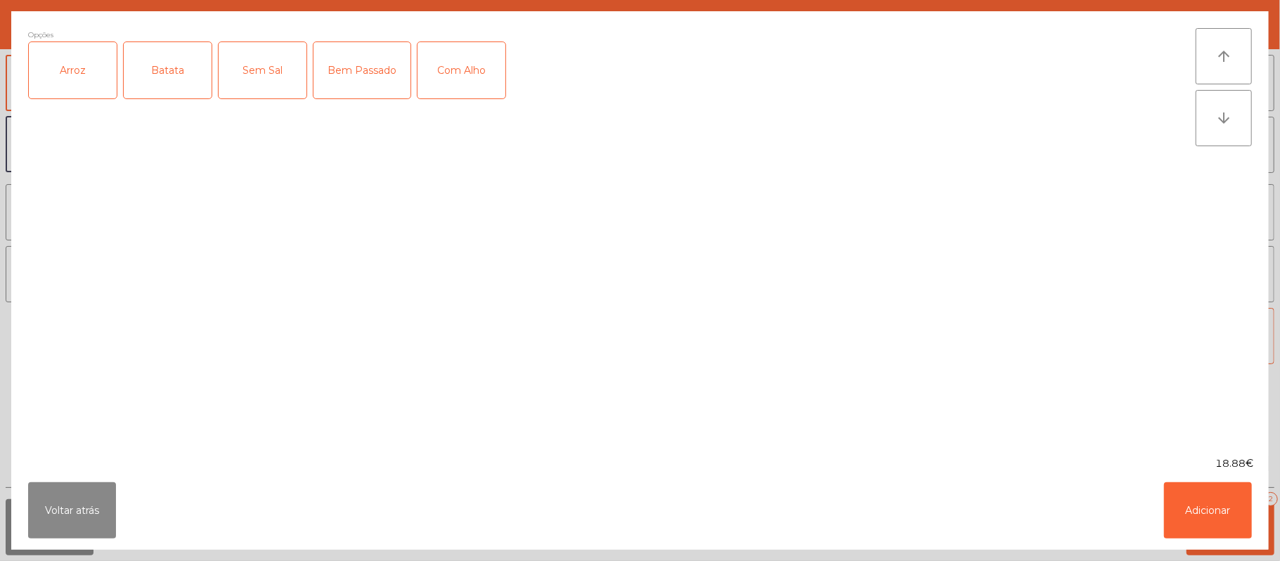
click at [80, 77] on div "Arroz" at bounding box center [73, 70] width 88 height 56
click at [178, 63] on div "Batata" at bounding box center [168, 70] width 88 height 56
click at [366, 82] on div "Bem Passado" at bounding box center [361, 70] width 97 height 56
click at [459, 62] on div "Com Alho" at bounding box center [461, 70] width 88 height 56
click at [1177, 515] on button "Adicionar" at bounding box center [1208, 510] width 88 height 56
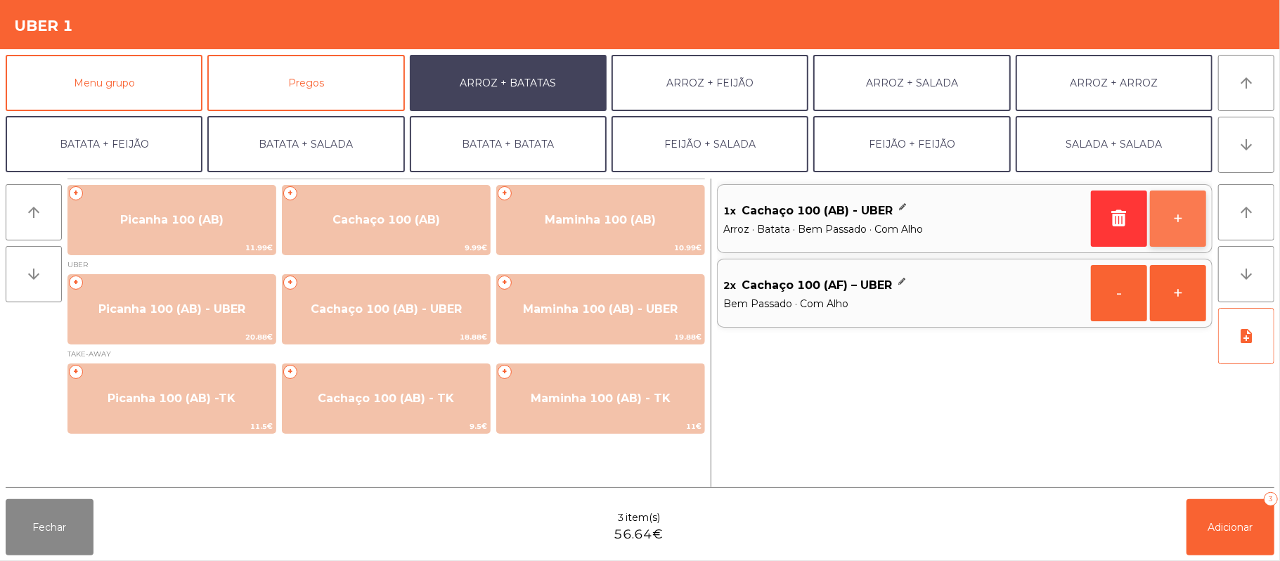
click at [1173, 209] on button "+" at bounding box center [1178, 218] width 56 height 56
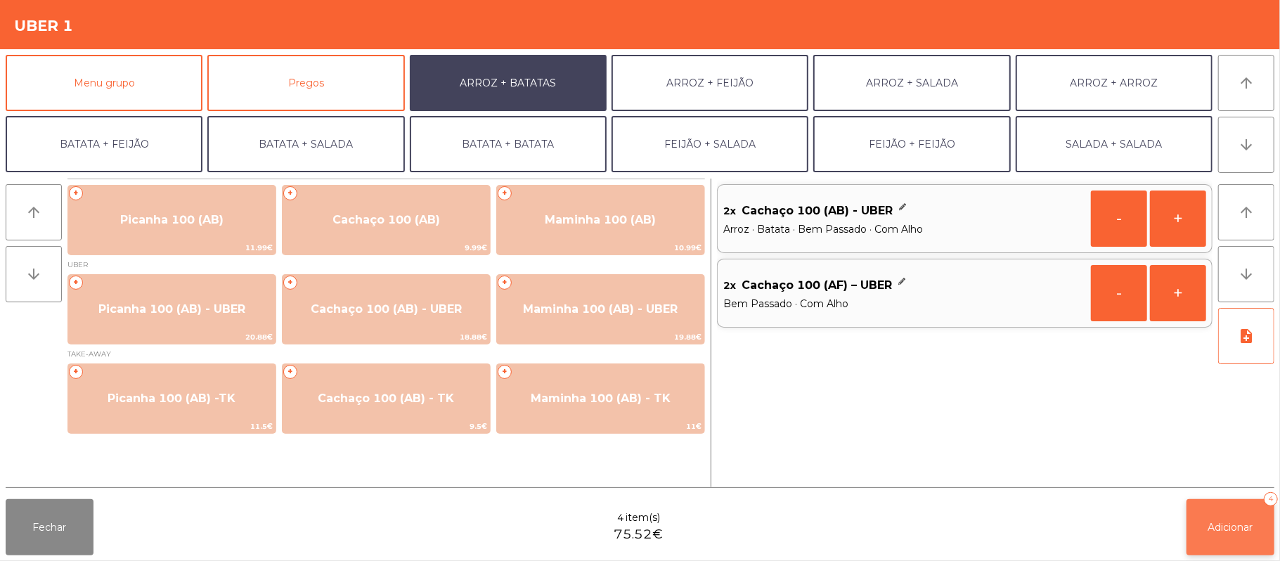
click at [1248, 524] on span "Adicionar" at bounding box center [1230, 527] width 45 height 13
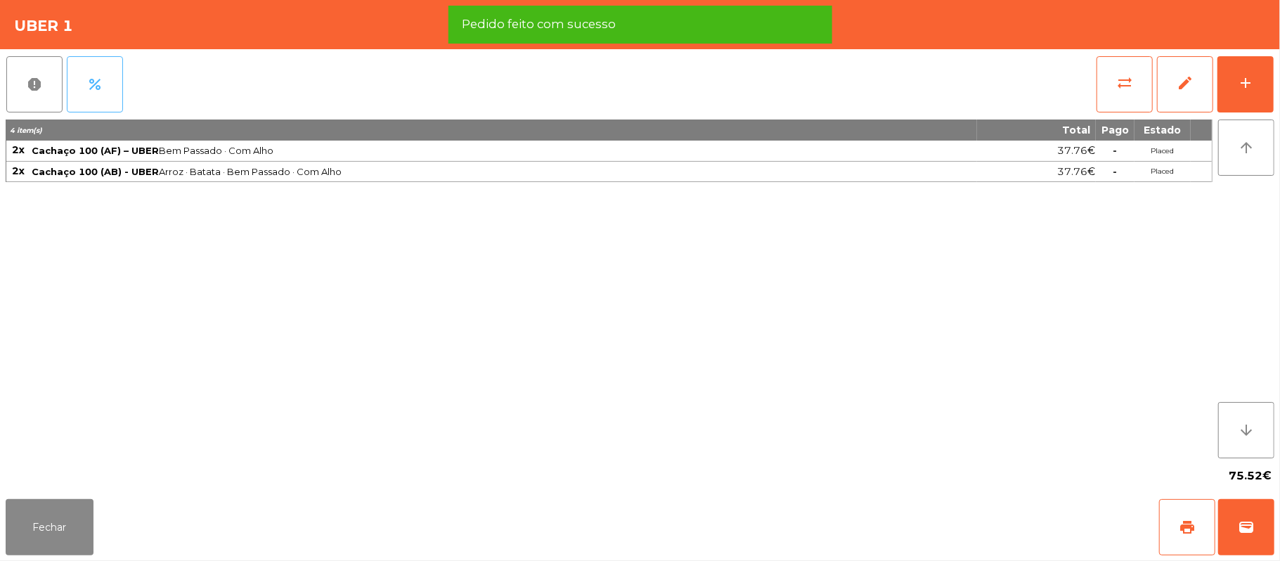
click at [104, 86] on button "percent" at bounding box center [95, 84] width 56 height 56
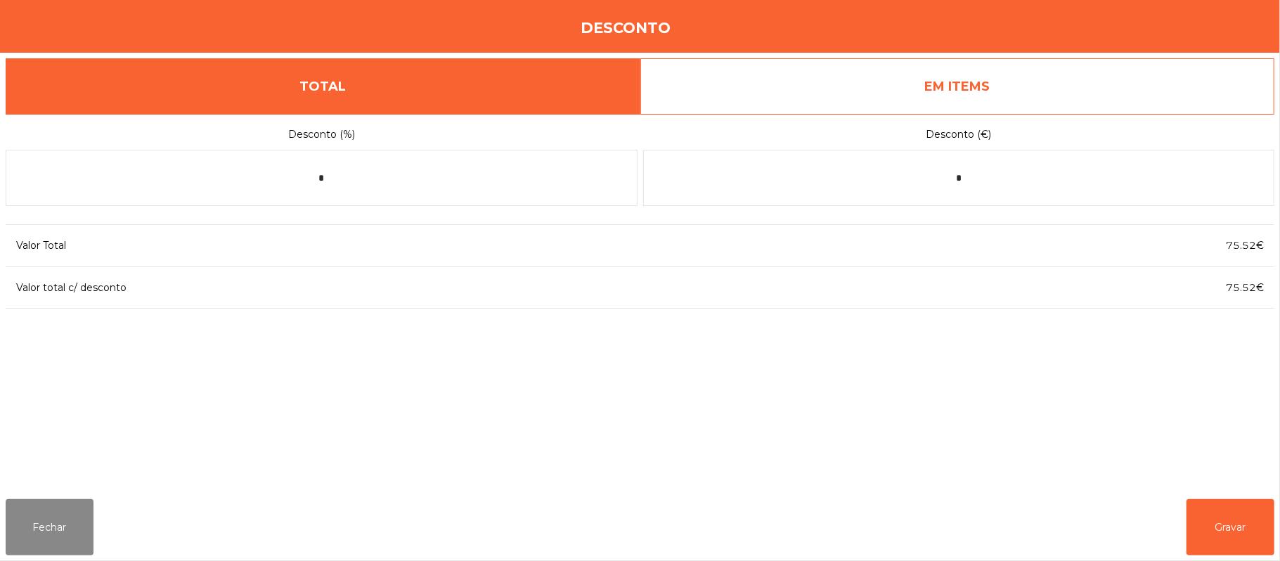
click at [994, 86] on link "EM ITEMS" at bounding box center [957, 86] width 635 height 56
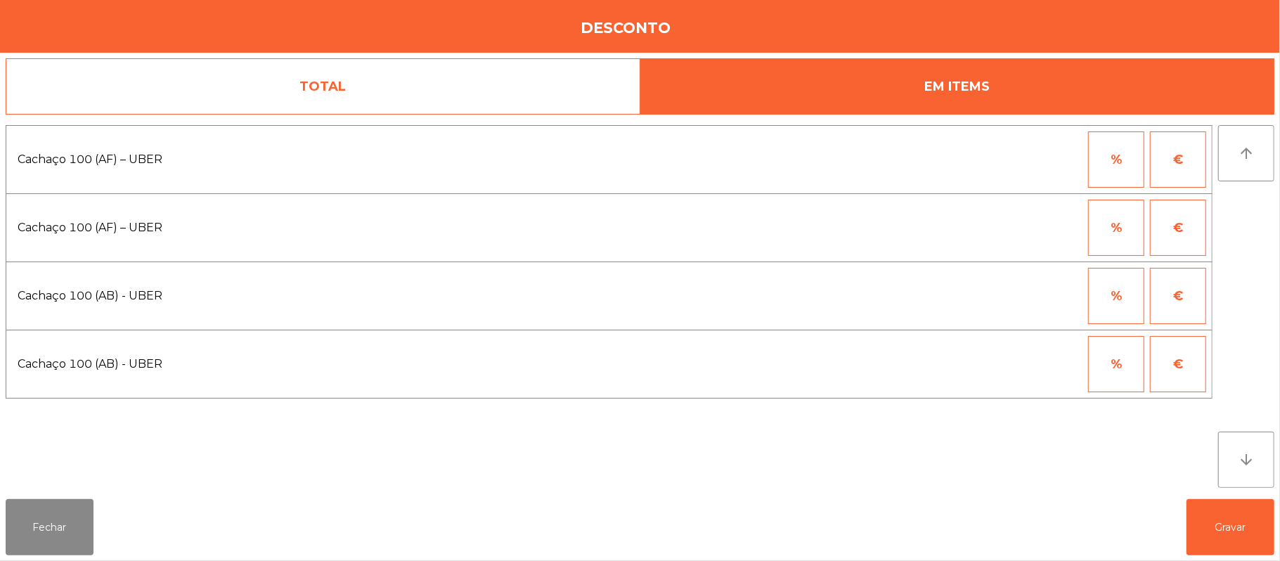
click at [1112, 173] on button "%" at bounding box center [1116, 159] width 56 height 56
click at [1032, 164] on input "*" at bounding box center [1047, 159] width 70 height 56
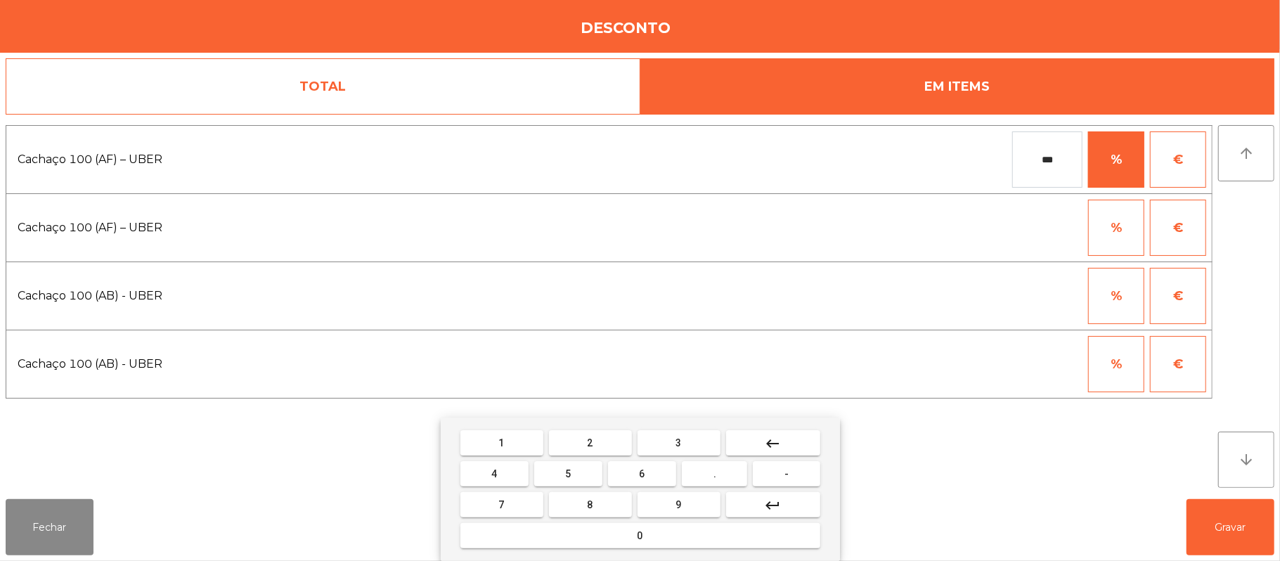
type input "***"
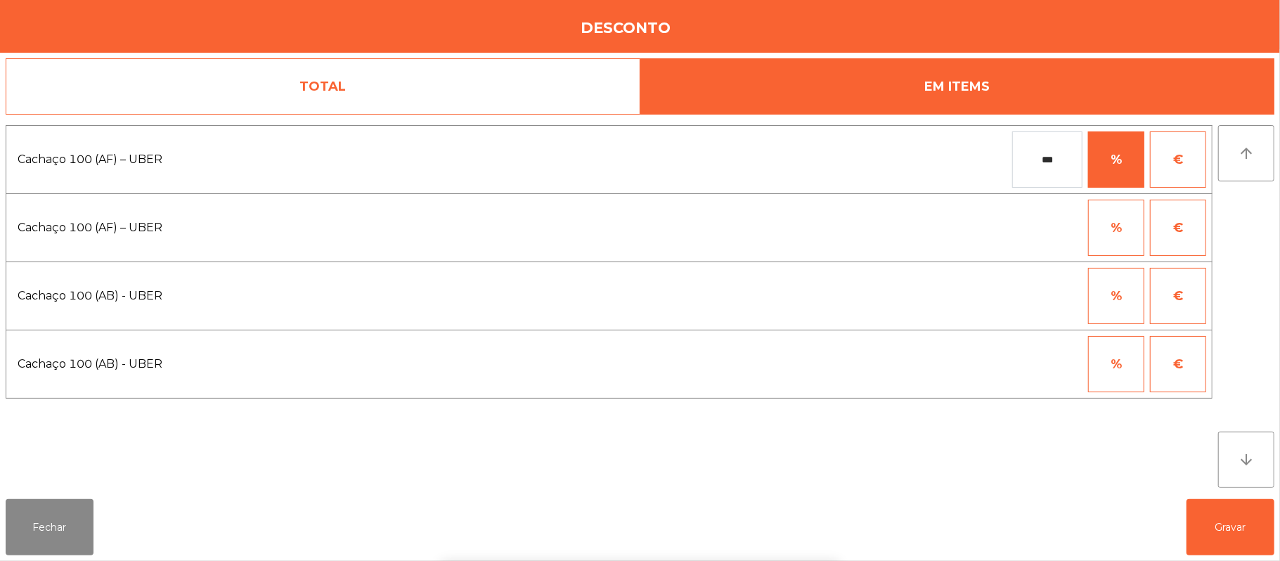
click at [1108, 298] on button "%" at bounding box center [1116, 296] width 56 height 56
click at [1027, 297] on input "*" at bounding box center [1047, 296] width 70 height 56
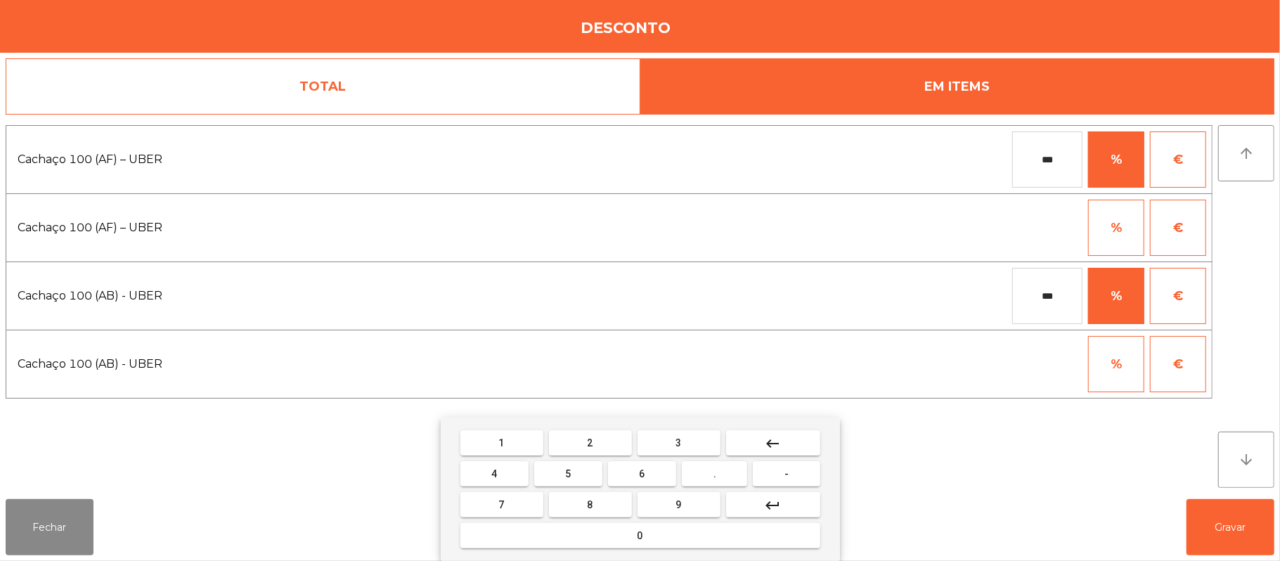
type input "***"
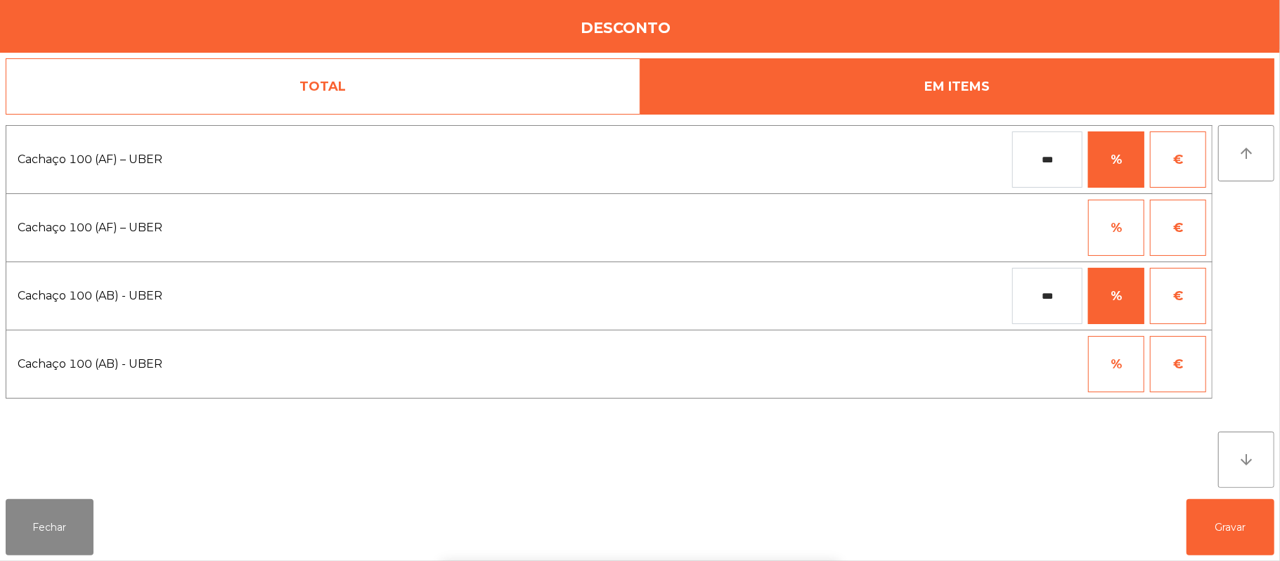
click at [1202, 533] on div "1 2 3 keyboard_backspace 4 5 6 . - 7 8 9 keyboard_return 0" at bounding box center [640, 488] width 1280 height 143
click at [1236, 524] on button "Gravar" at bounding box center [1230, 527] width 88 height 56
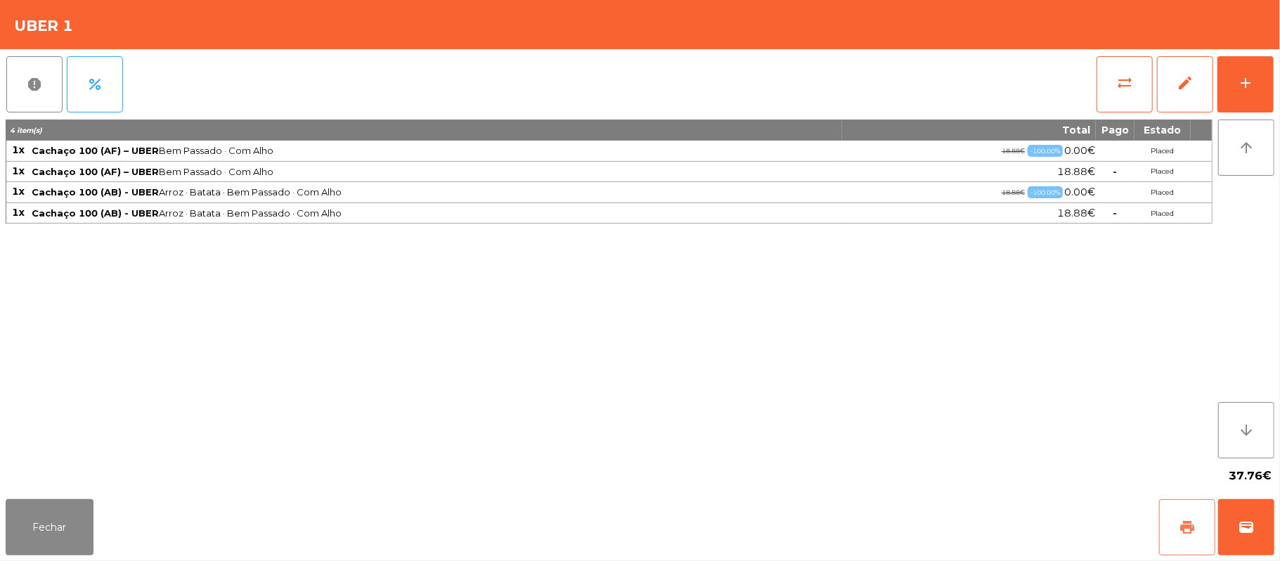
click at [1189, 507] on button "print" at bounding box center [1187, 527] width 56 height 56
click at [1269, 507] on button "wallet" at bounding box center [1246, 527] width 56 height 56
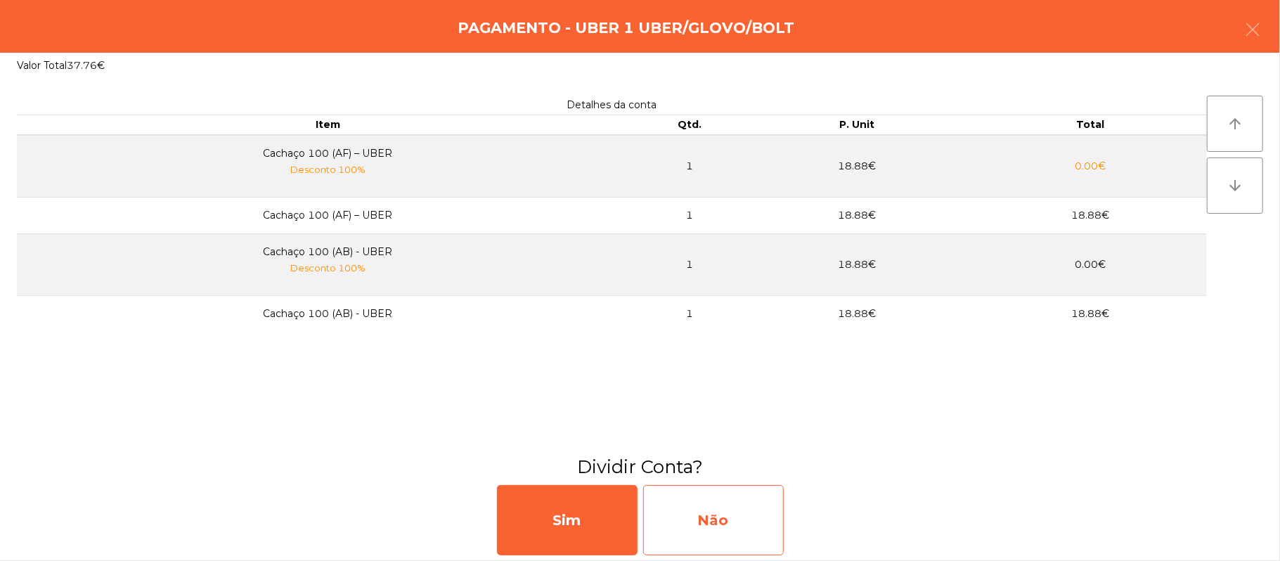
click at [734, 515] on div "Não" at bounding box center [713, 520] width 141 height 70
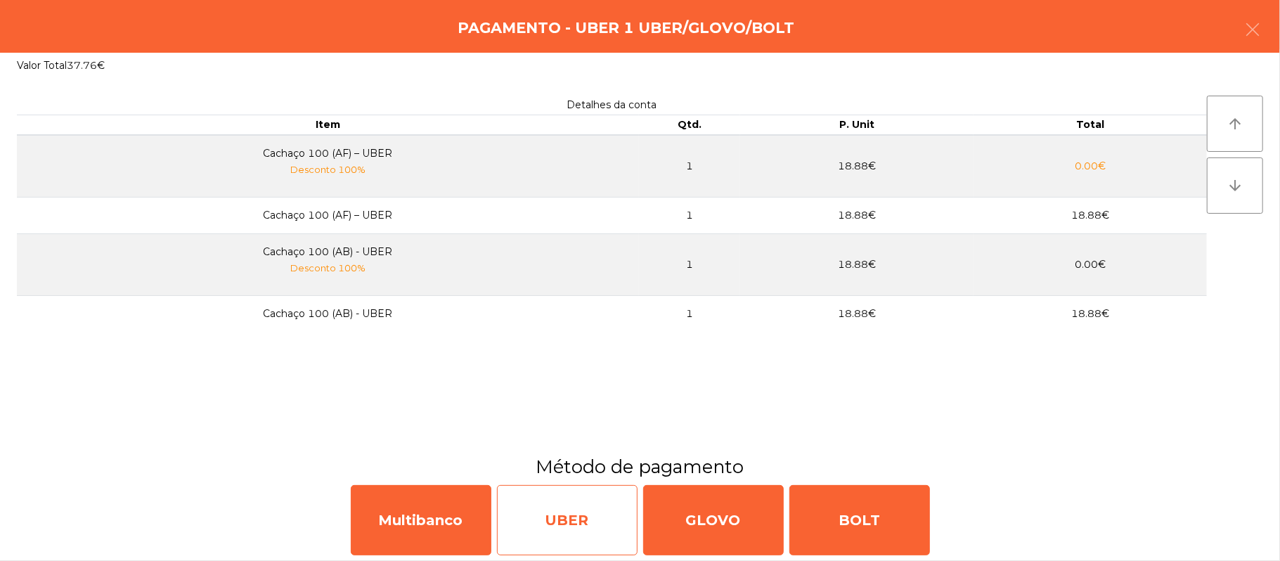
click at [571, 529] on div "UBER" at bounding box center [567, 520] width 141 height 70
select select "**"
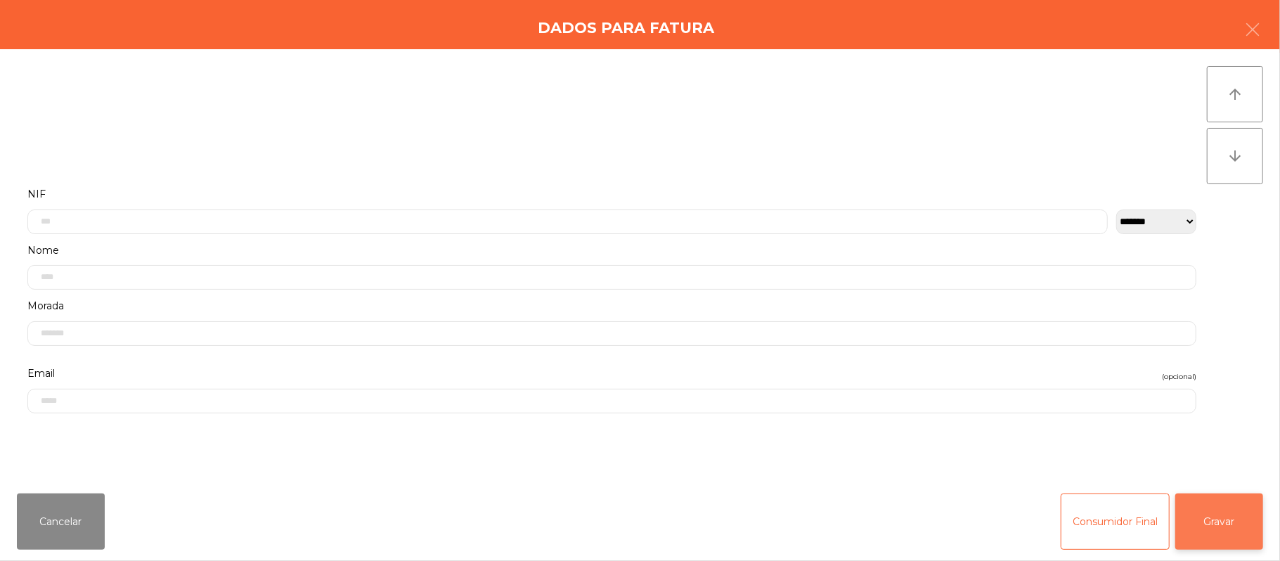
click at [1224, 527] on button "Gravar" at bounding box center [1219, 521] width 88 height 56
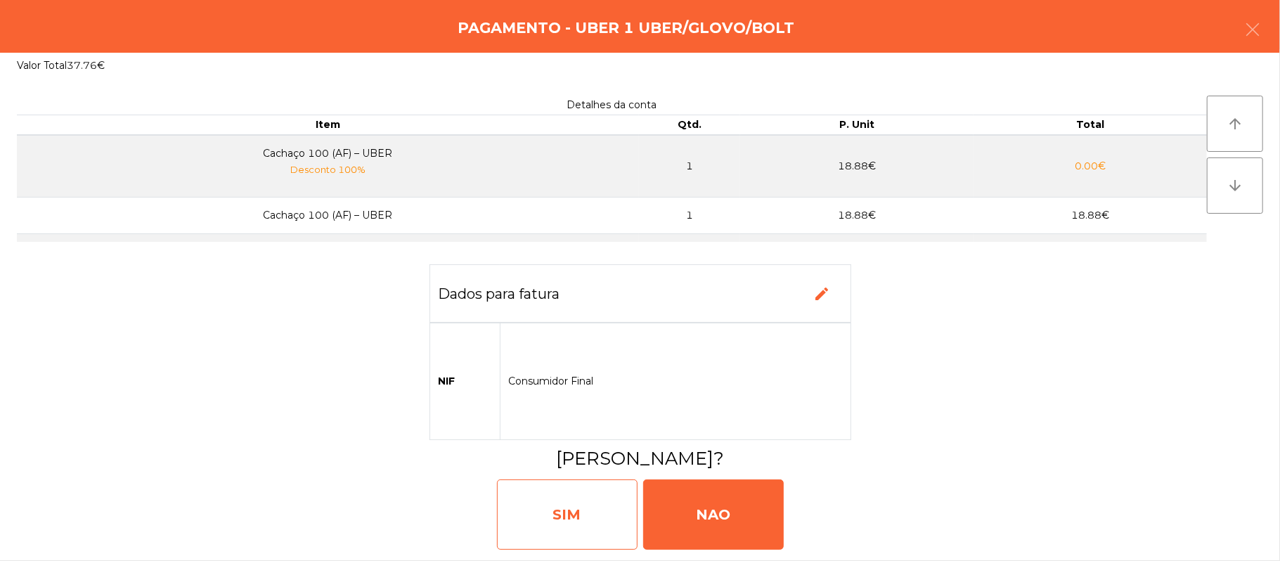
click at [602, 515] on div "SIM" at bounding box center [567, 514] width 141 height 70
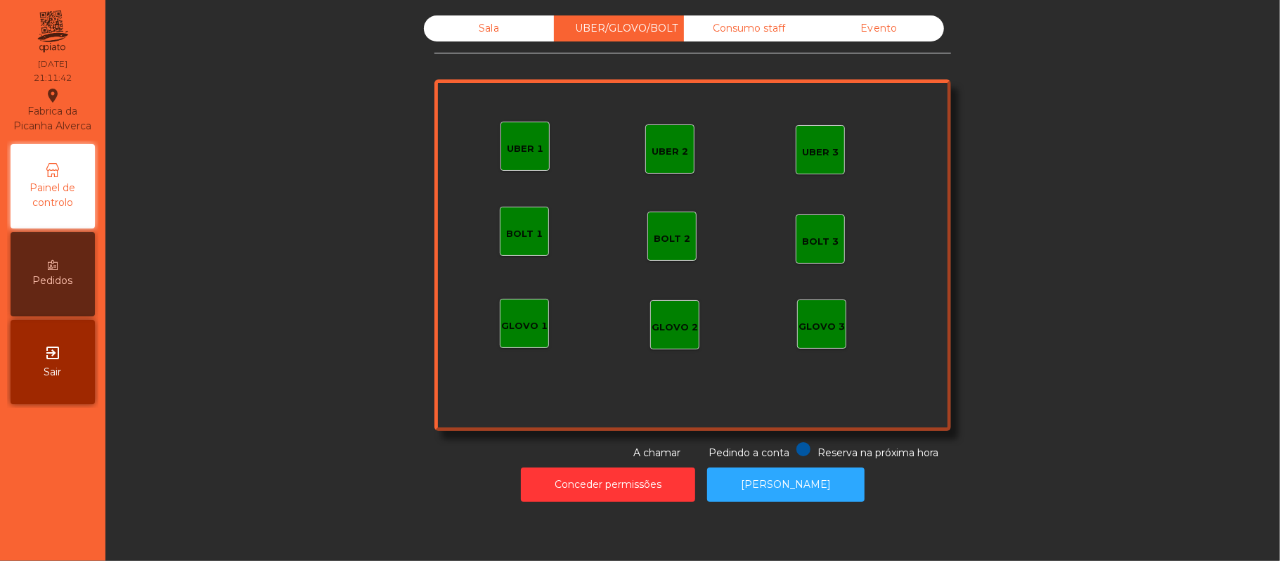
click at [503, 40] on div "Sala" at bounding box center [489, 28] width 130 height 26
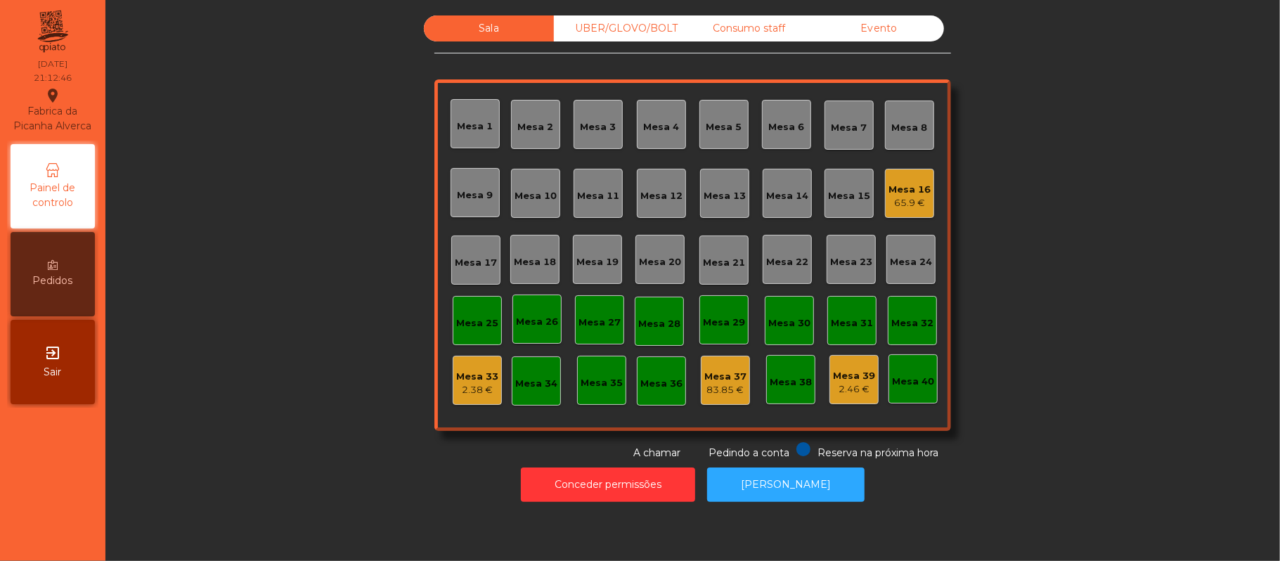
click at [800, 263] on div "Mesa 22" at bounding box center [787, 259] width 49 height 49
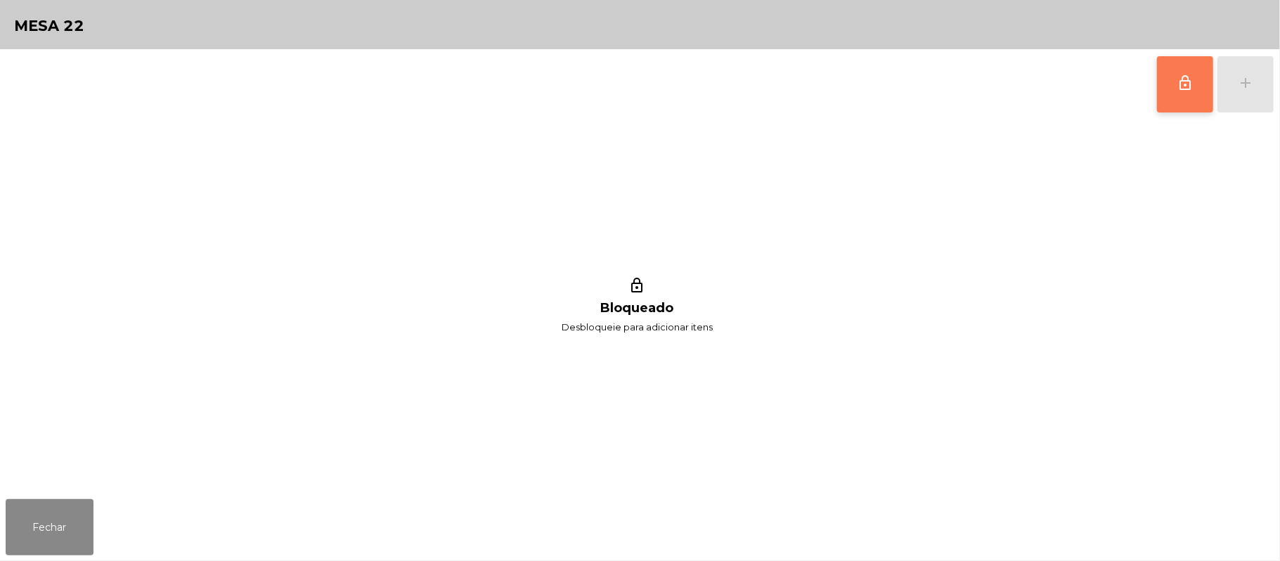
click at [1181, 94] on button "lock_outline" at bounding box center [1185, 84] width 56 height 56
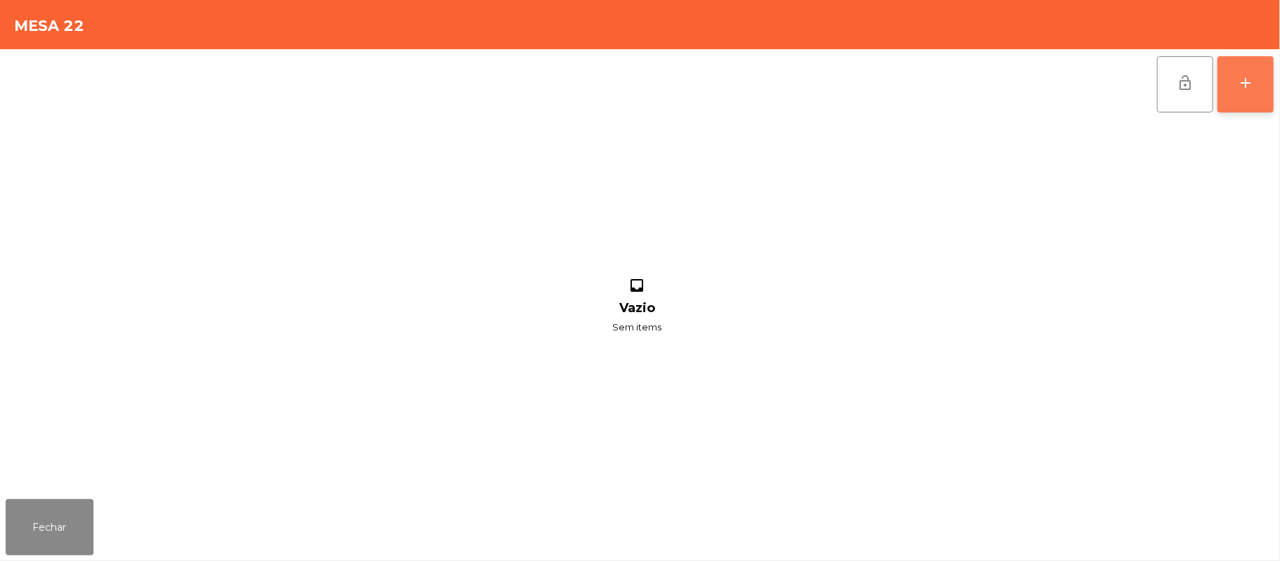
click at [1236, 100] on button "add" at bounding box center [1245, 84] width 56 height 56
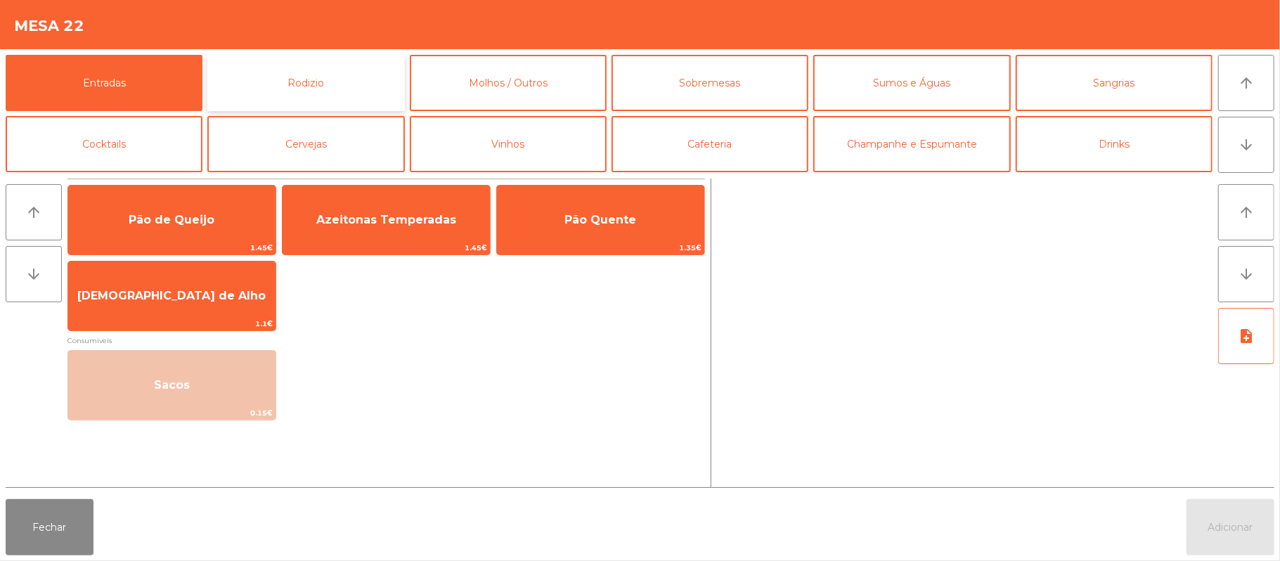
click at [335, 71] on button "Rodizio" at bounding box center [305, 83] width 197 height 56
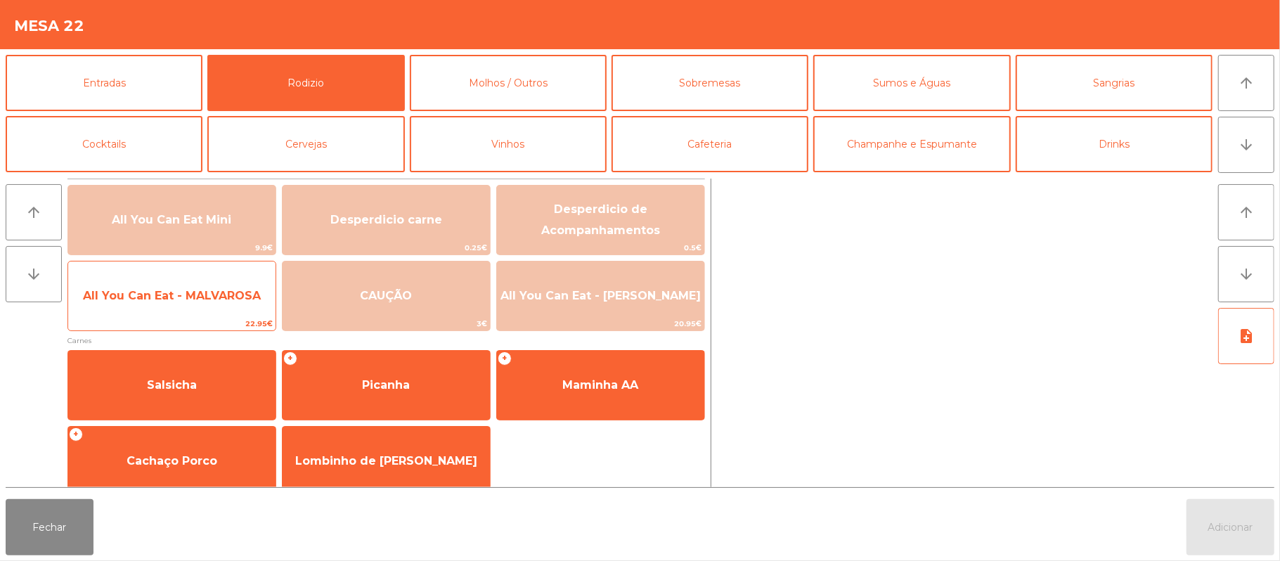
click at [197, 320] on span "22.95€" at bounding box center [171, 323] width 207 height 13
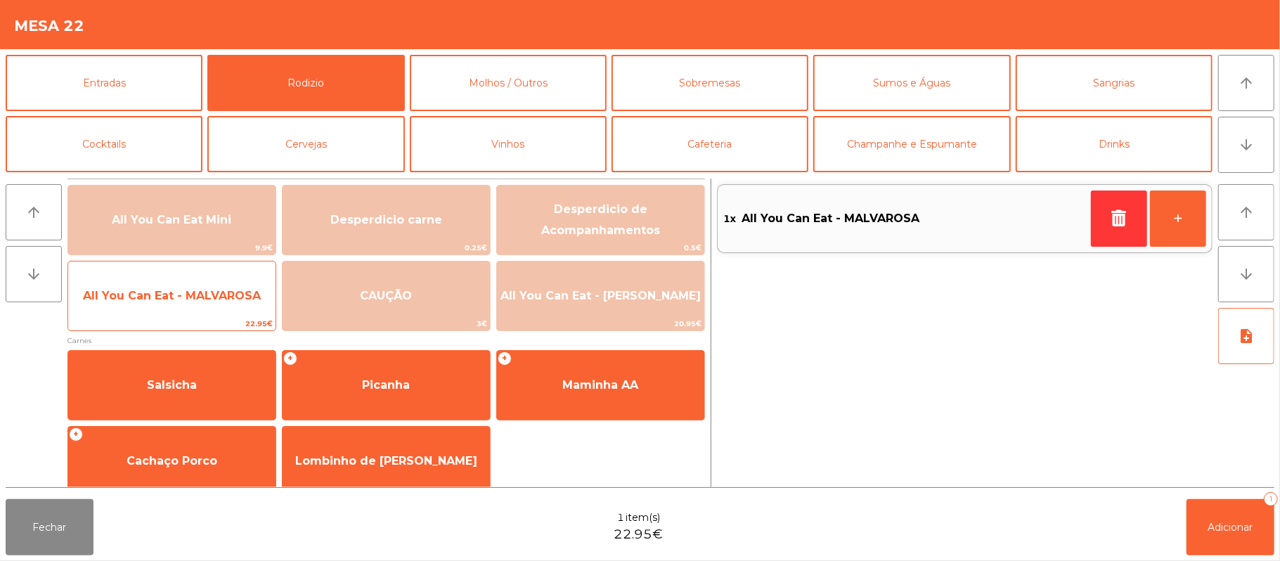
click at [201, 295] on span "All You Can Eat - MALVAROSA" at bounding box center [172, 295] width 178 height 13
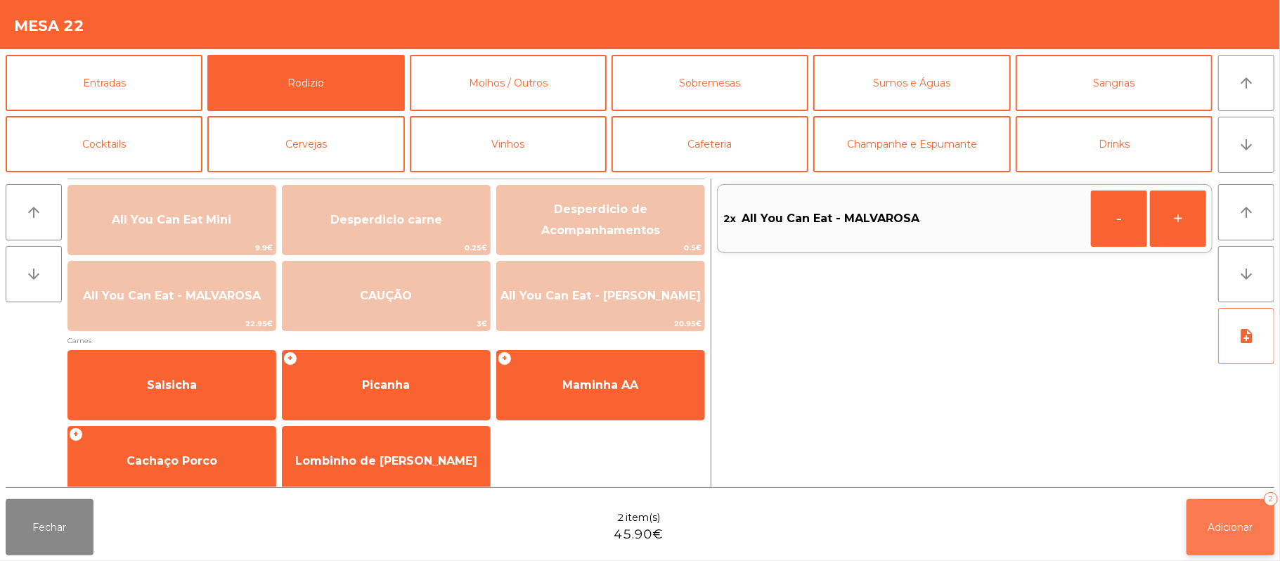
click at [1238, 529] on span "Adicionar" at bounding box center [1230, 527] width 45 height 13
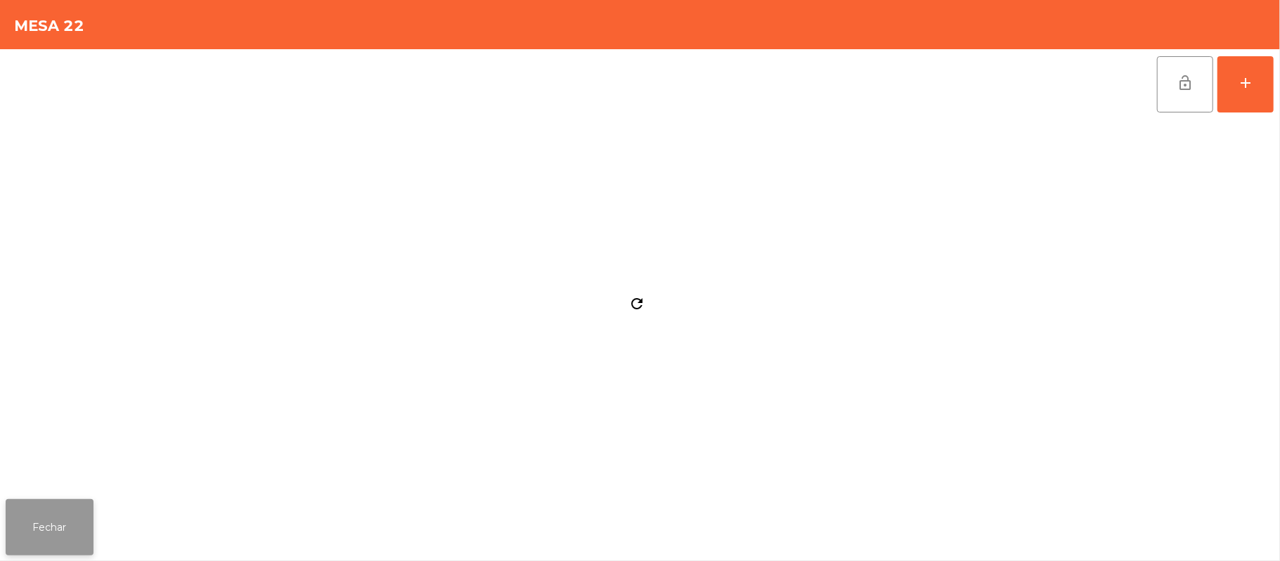
click at [51, 532] on button "Fechar" at bounding box center [50, 527] width 88 height 56
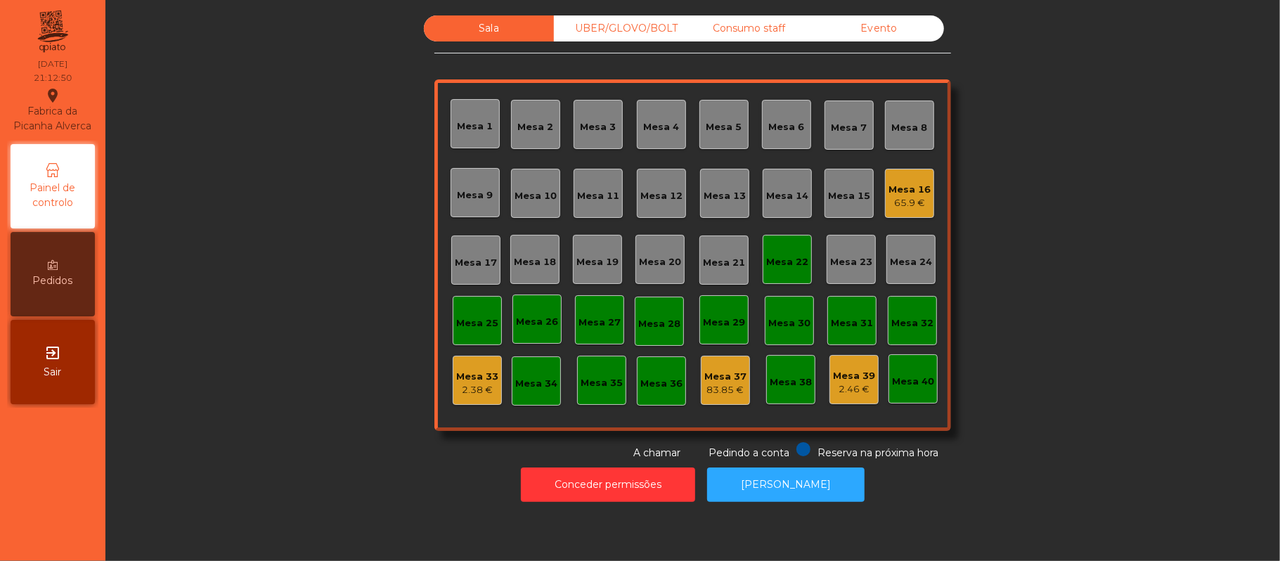
click at [917, 187] on div "Mesa 16" at bounding box center [909, 190] width 42 height 14
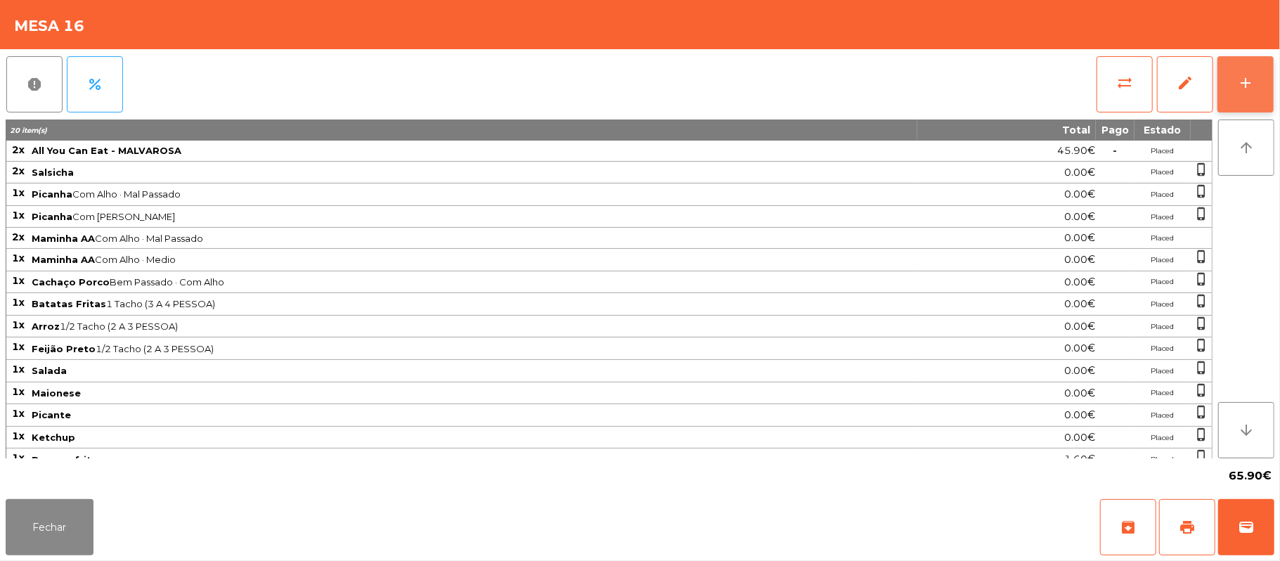
click at [1234, 82] on button "add" at bounding box center [1245, 84] width 56 height 56
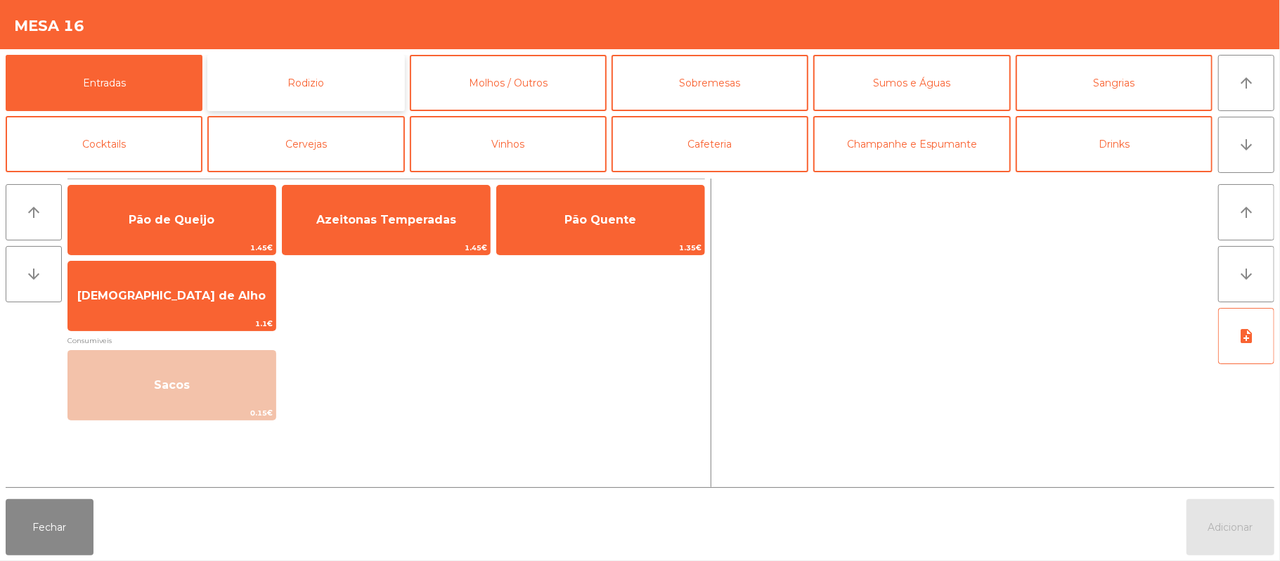
click at [330, 87] on button "Rodizio" at bounding box center [305, 83] width 197 height 56
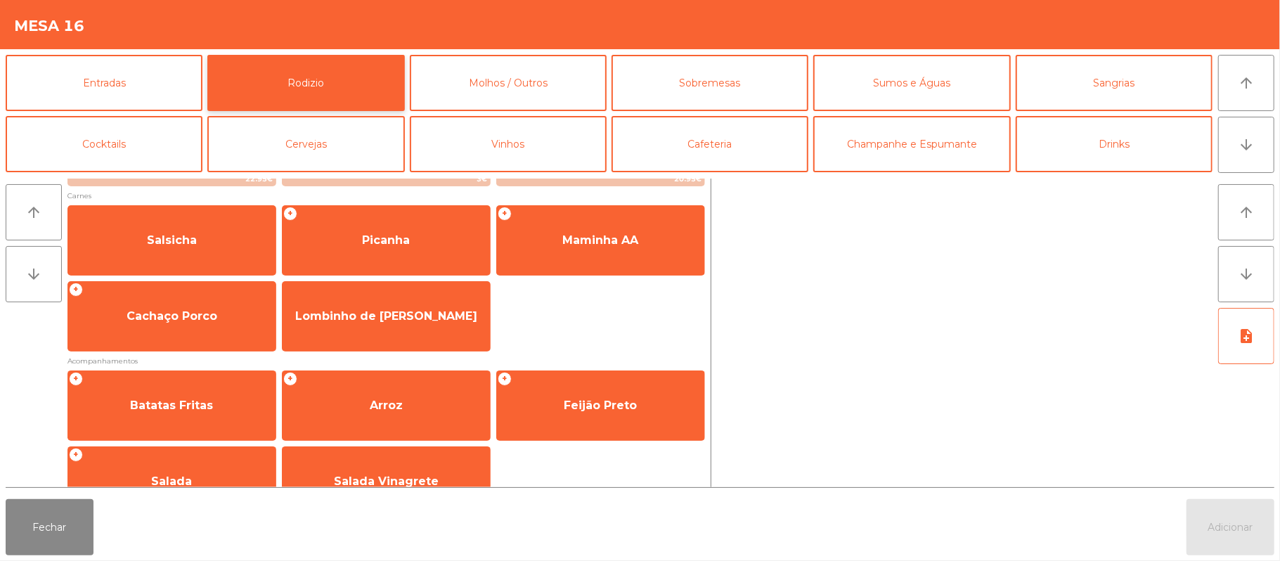
scroll to position [146, 0]
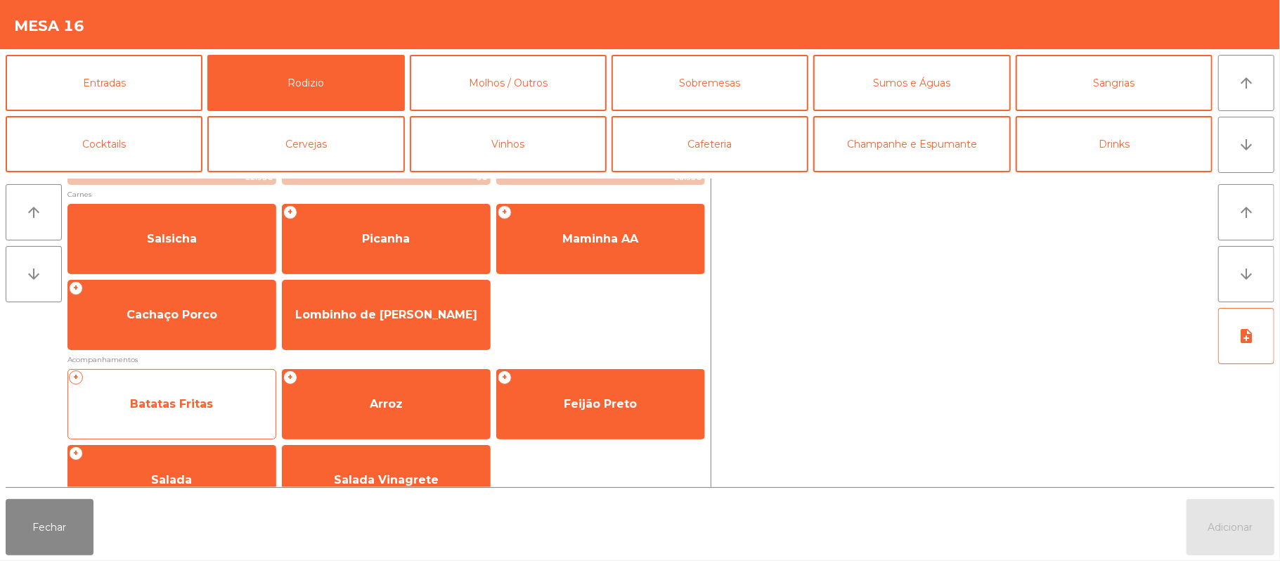
click at [201, 408] on span "Batatas Fritas" at bounding box center [171, 403] width 83 height 13
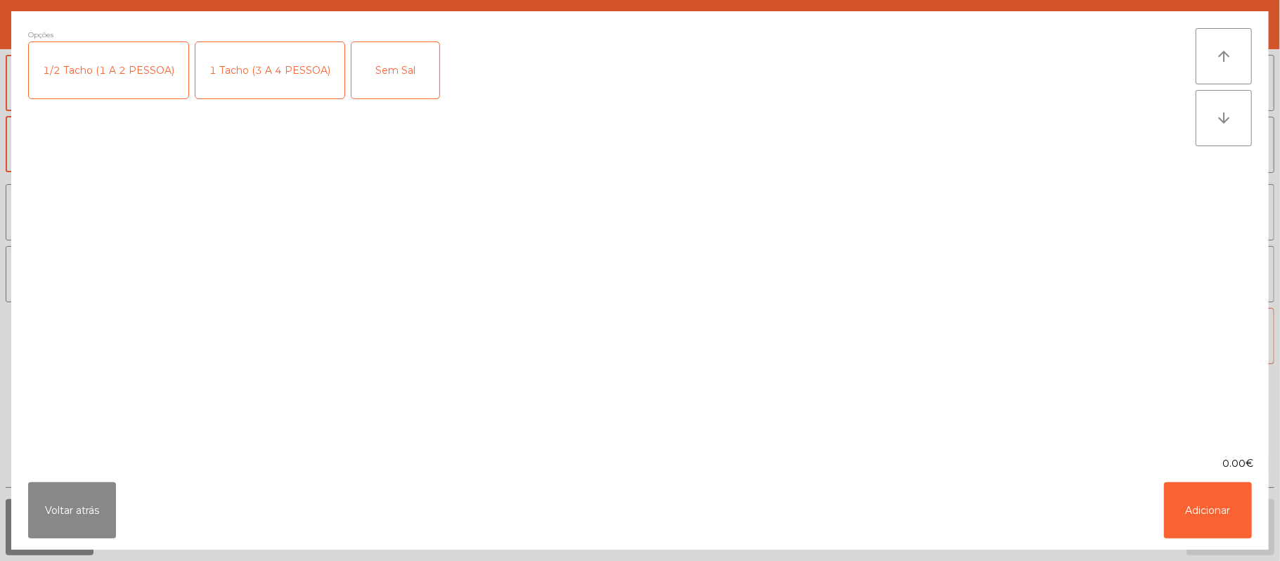
click at [296, 70] on div "1 Tacho (3 A 4 PESSOA)" at bounding box center [269, 70] width 149 height 56
click at [1203, 513] on button "Adicionar" at bounding box center [1208, 510] width 88 height 56
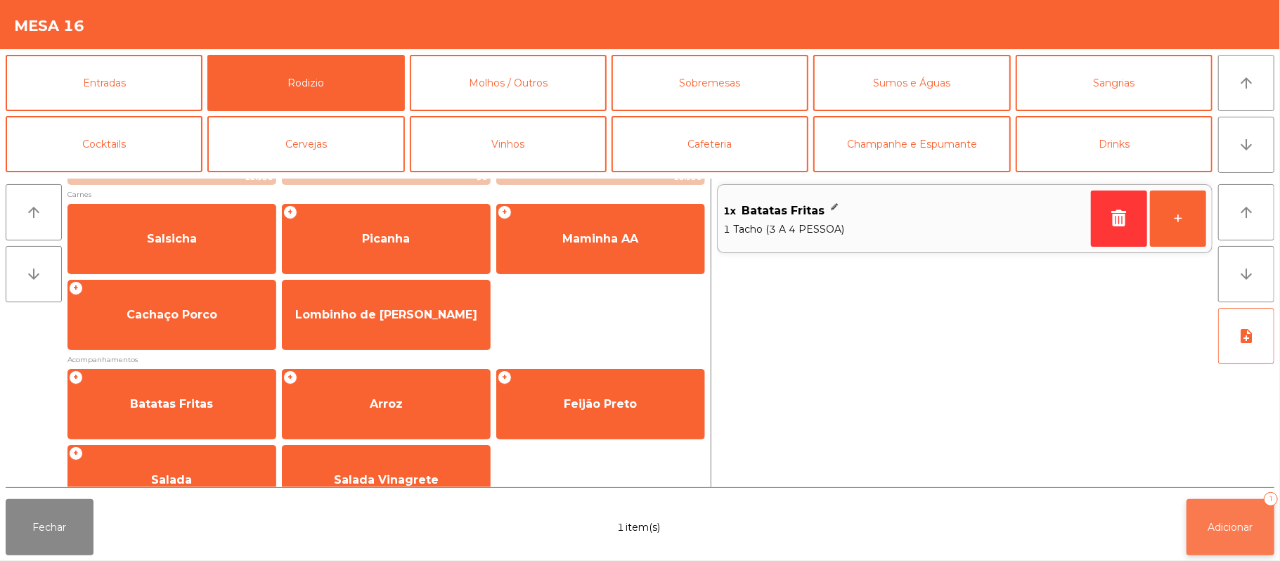
click at [1258, 526] on button "Adicionar 1" at bounding box center [1230, 527] width 88 height 56
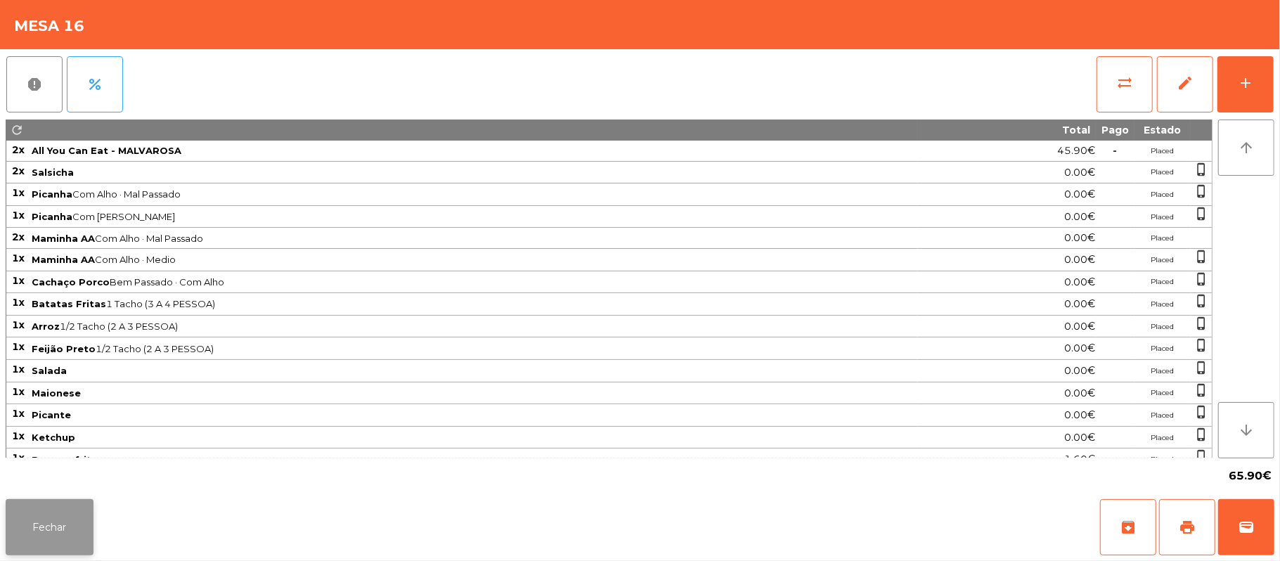
click at [37, 504] on button "Fechar" at bounding box center [50, 527] width 88 height 56
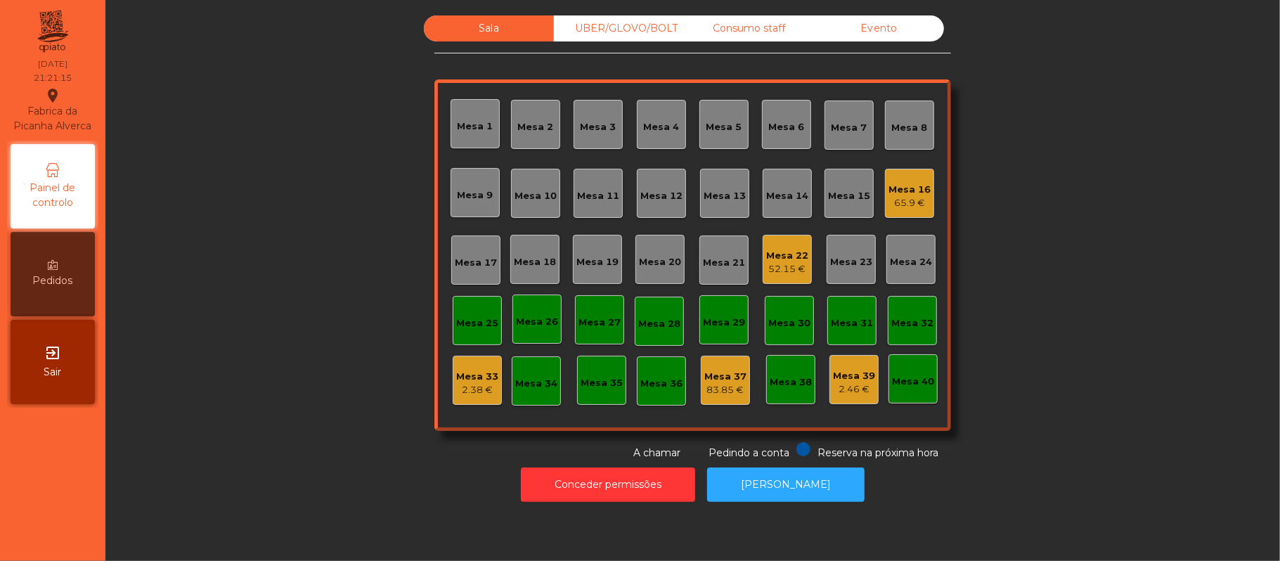
click at [292, 262] on div "Sala UBER/[GEOGRAPHIC_DATA]/BOLT Consumo staff Evento Mesa 1 [GEOGRAPHIC_DATA] …" at bounding box center [692, 237] width 1136 height 445
click at [581, 189] on div "Mesa 11" at bounding box center [598, 196] width 42 height 14
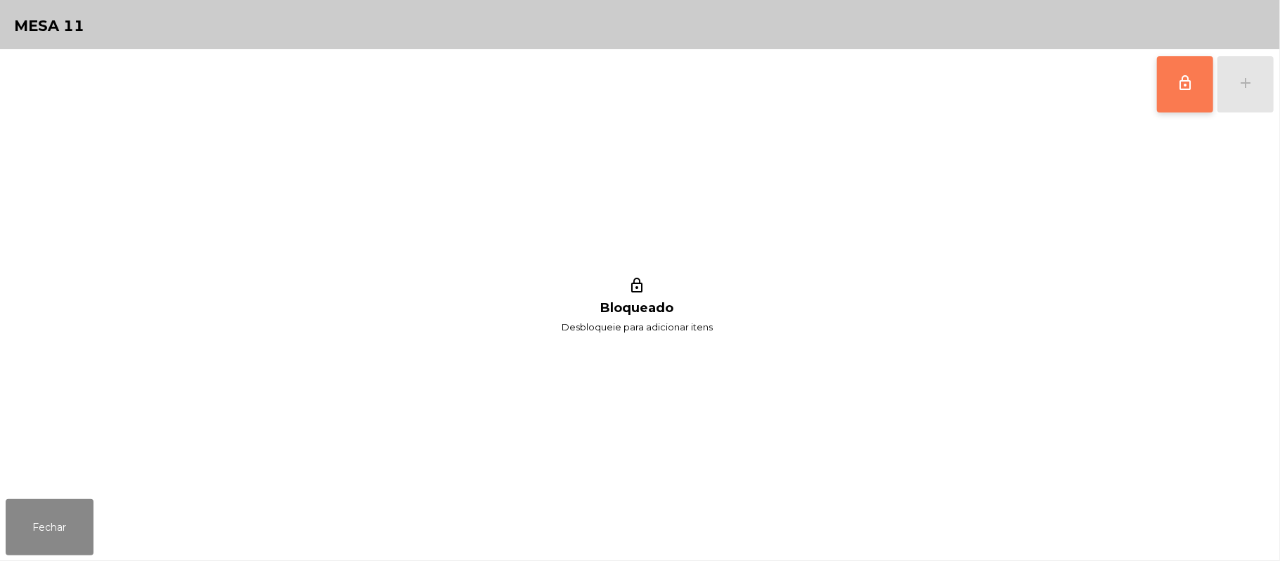
click at [1162, 82] on button "lock_outline" at bounding box center [1185, 84] width 56 height 56
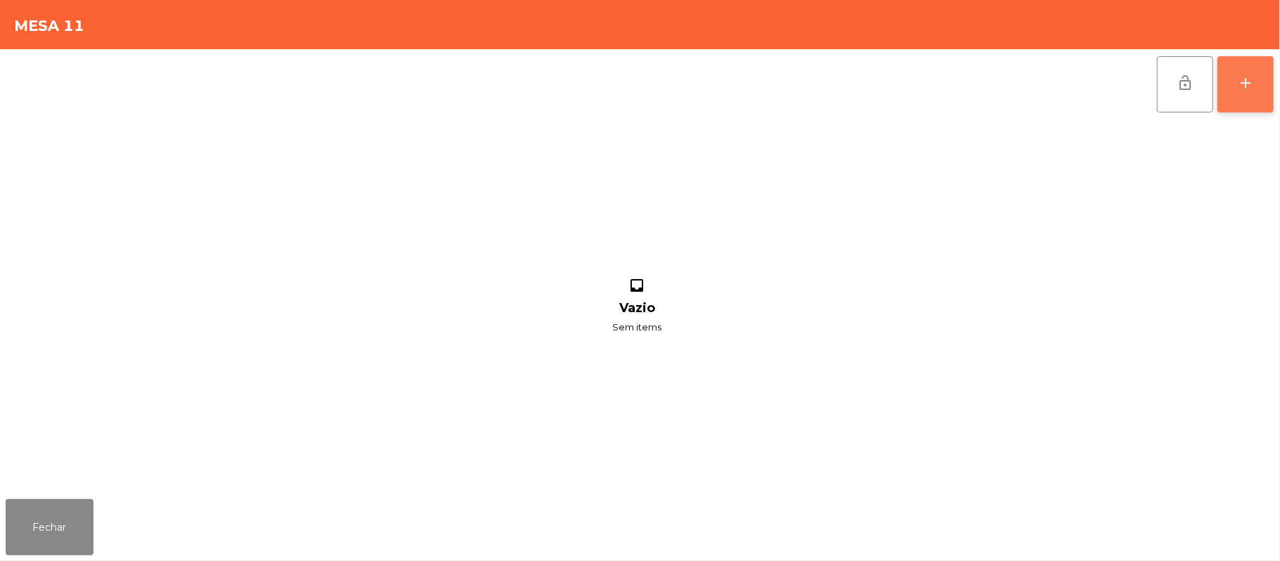
click at [1264, 82] on button "add" at bounding box center [1245, 84] width 56 height 56
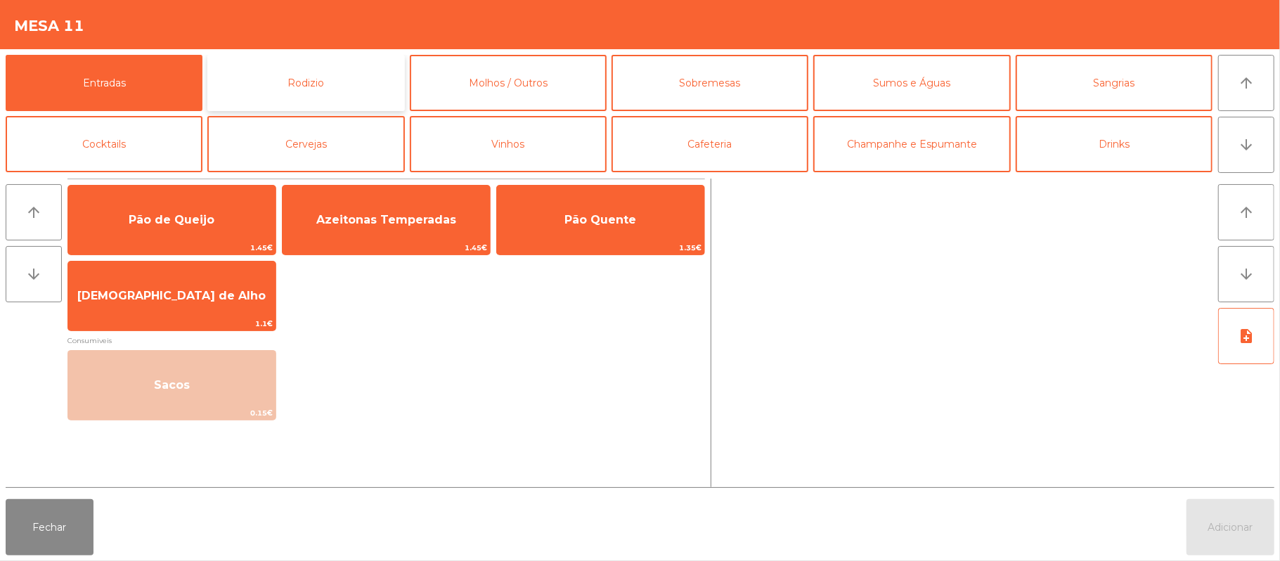
click at [268, 77] on button "Rodizio" at bounding box center [305, 83] width 197 height 56
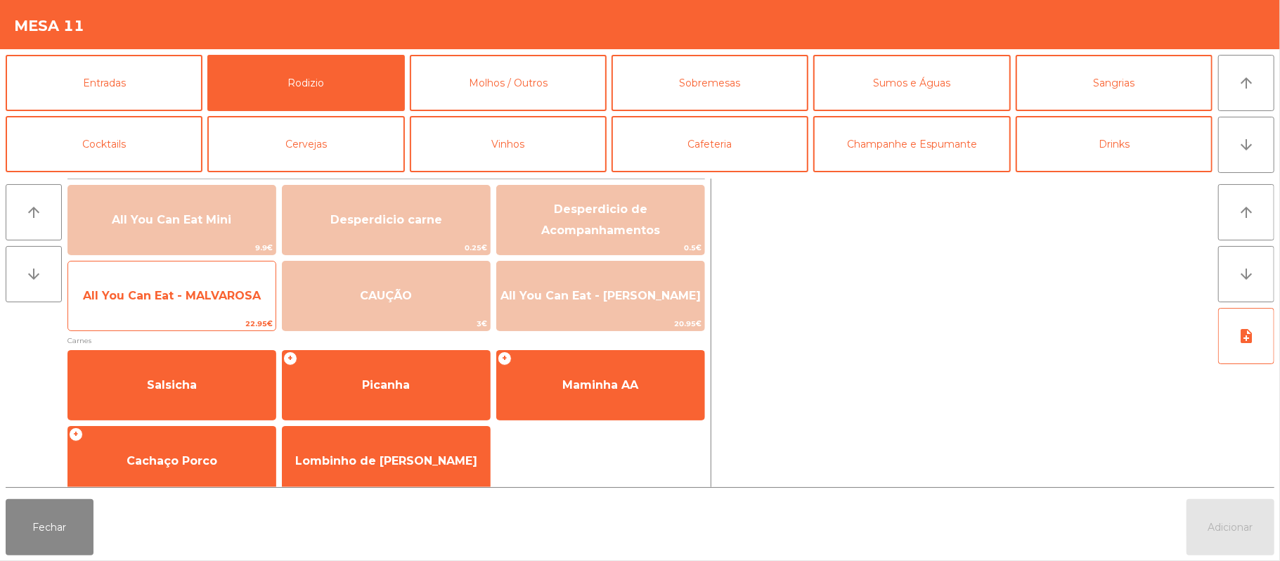
click at [176, 295] on span "All You Can Eat - MALVAROSA" at bounding box center [172, 295] width 178 height 13
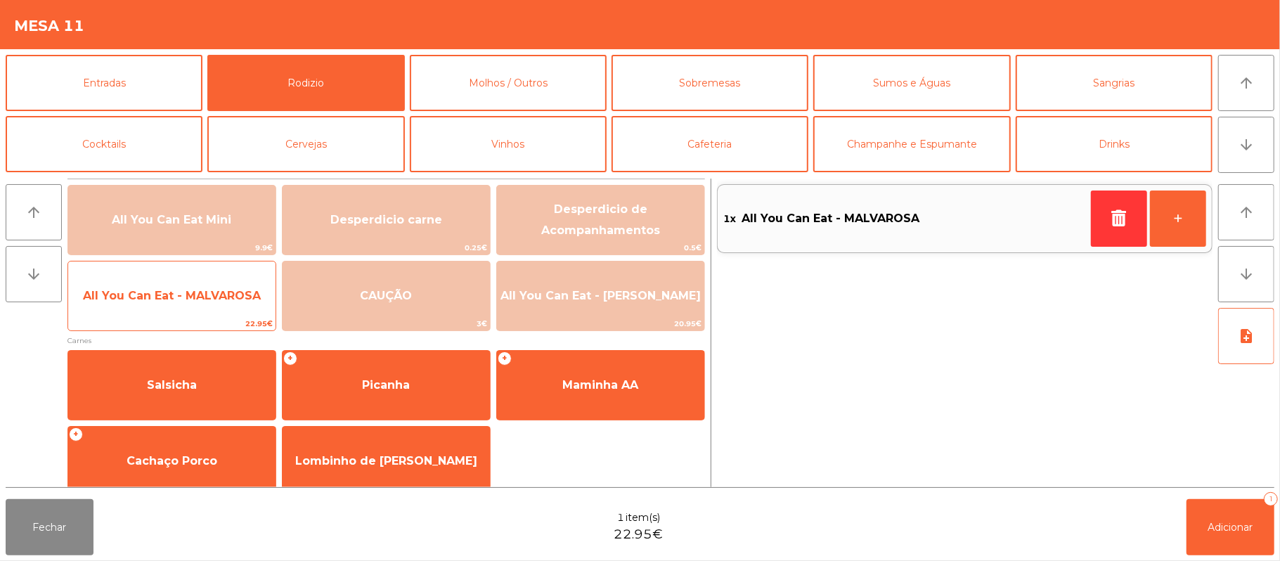
click at [166, 308] on span "All You Can Eat - MALVAROSA" at bounding box center [171, 296] width 207 height 38
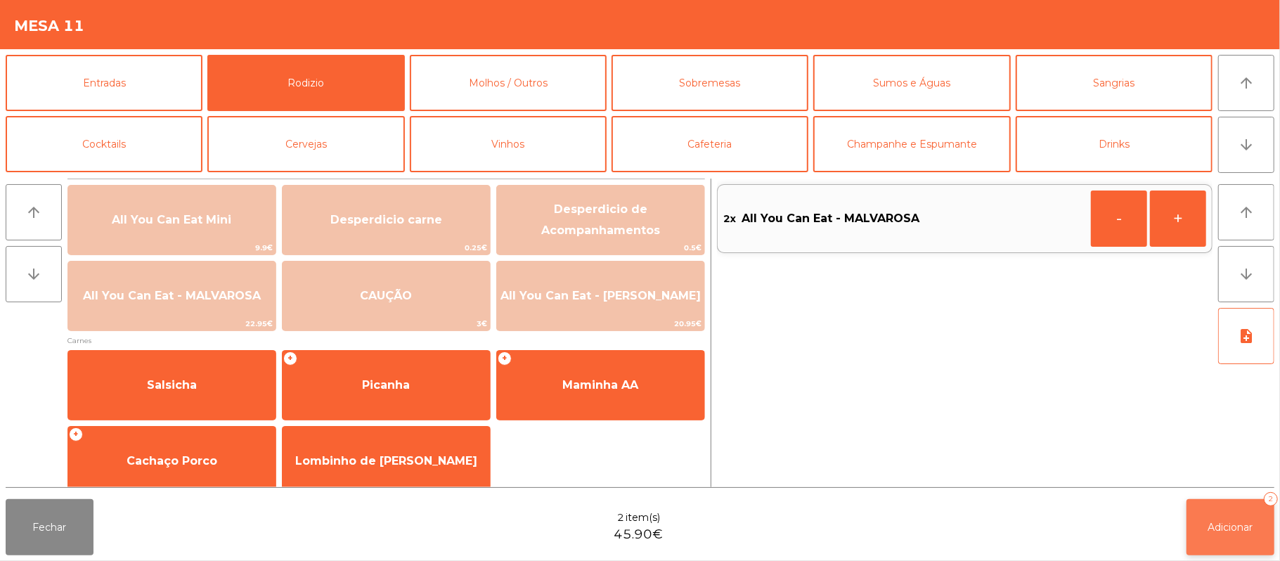
click at [1240, 526] on span "Adicionar" at bounding box center [1230, 527] width 45 height 13
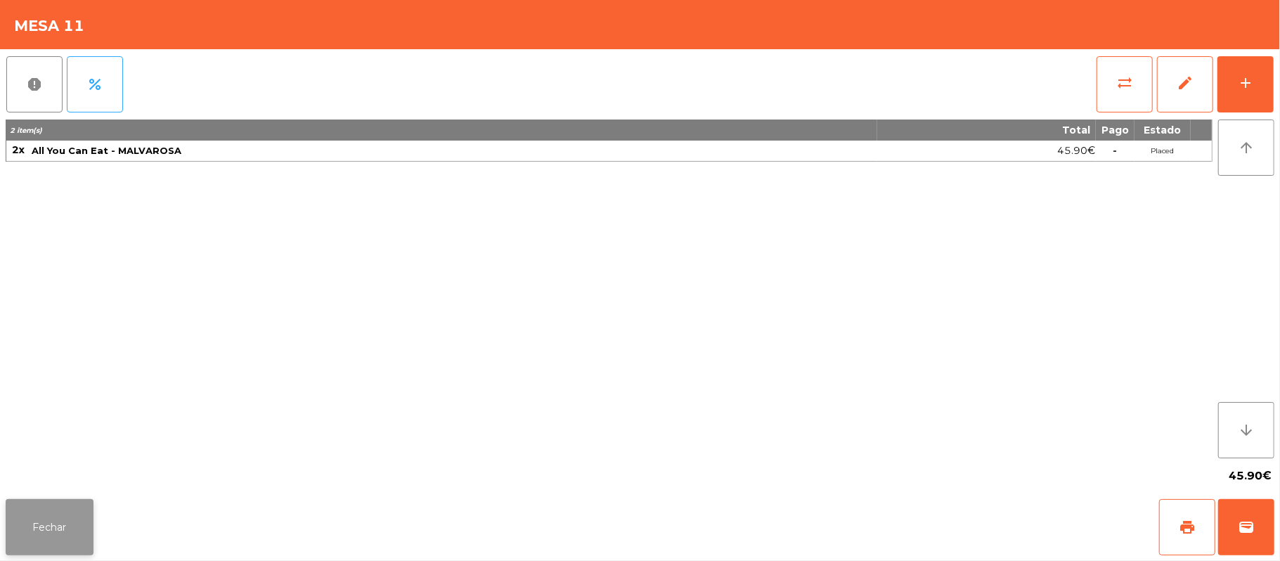
click at [54, 530] on button "Fechar" at bounding box center [50, 527] width 88 height 56
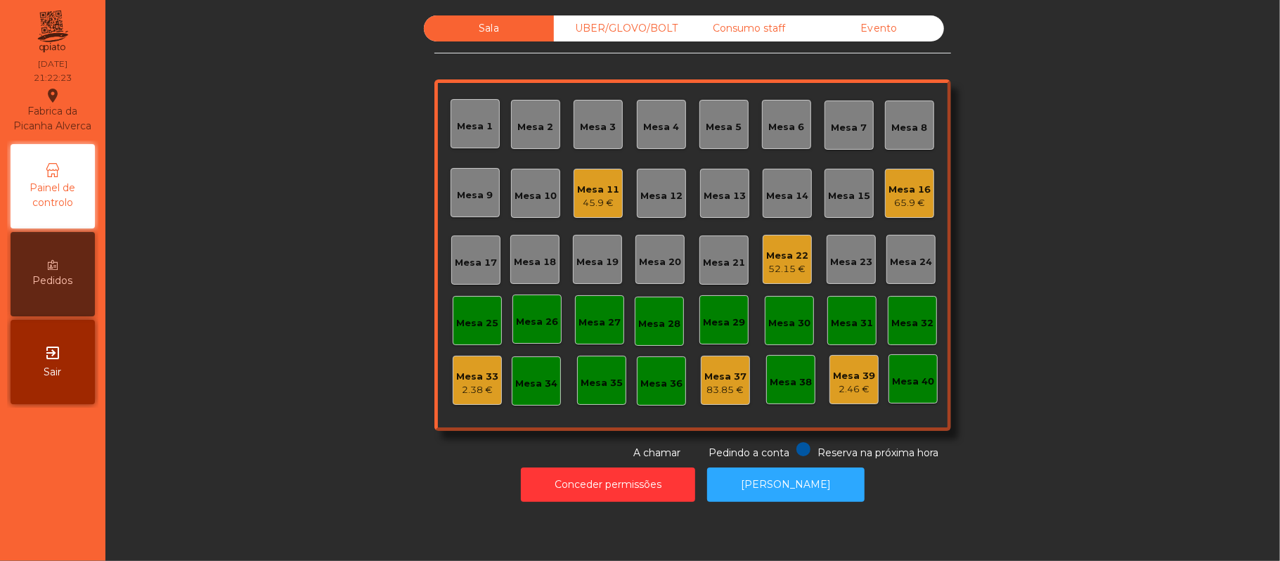
click at [324, 288] on div "Sala UBER/[GEOGRAPHIC_DATA]/BOLT Consumo staff Evento [GEOGRAPHIC_DATA] 2 [GEOG…" at bounding box center [692, 237] width 1136 height 445
click at [900, 202] on div "65.9 €" at bounding box center [909, 203] width 42 height 14
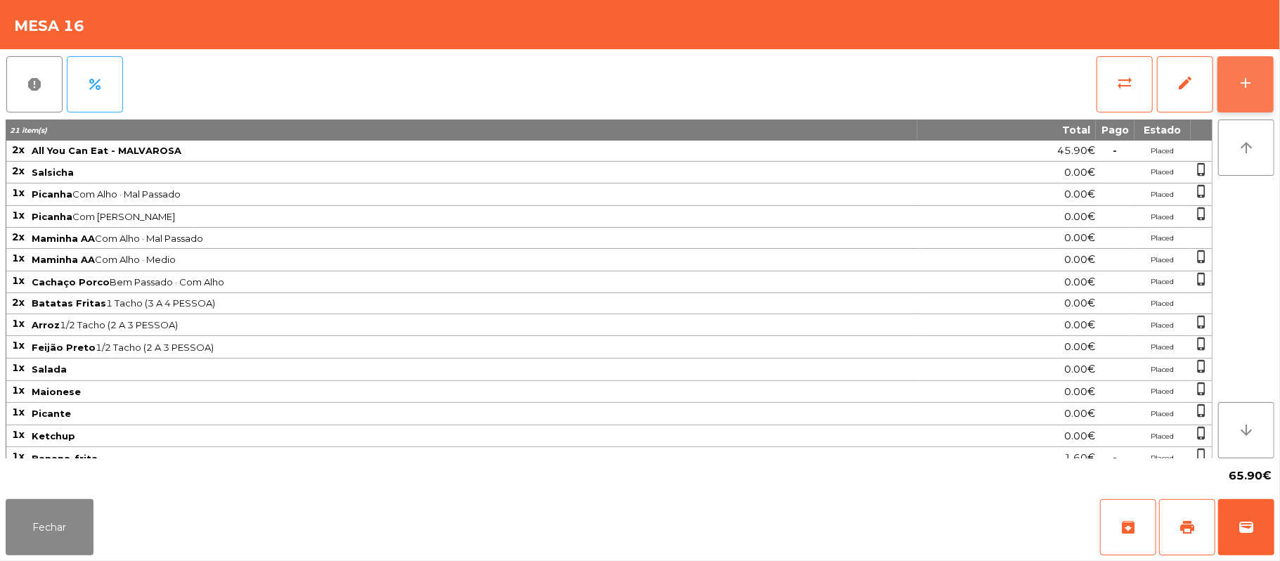
click at [1238, 63] on button "add" at bounding box center [1245, 84] width 56 height 56
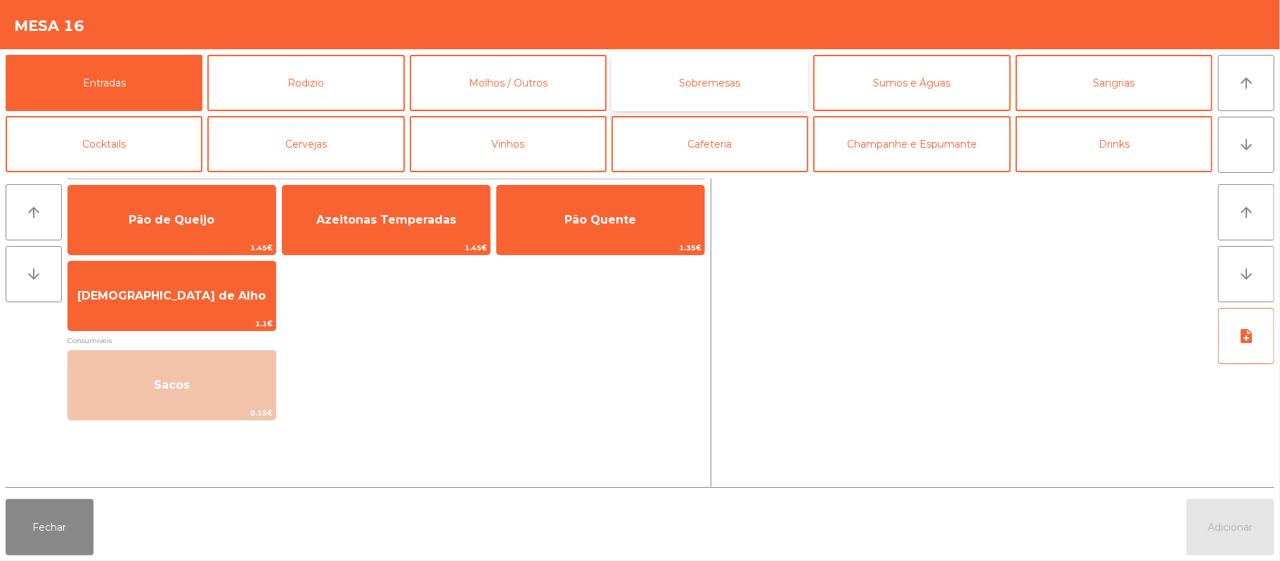
click at [729, 84] on button "Sobremesas" at bounding box center [709, 83] width 197 height 56
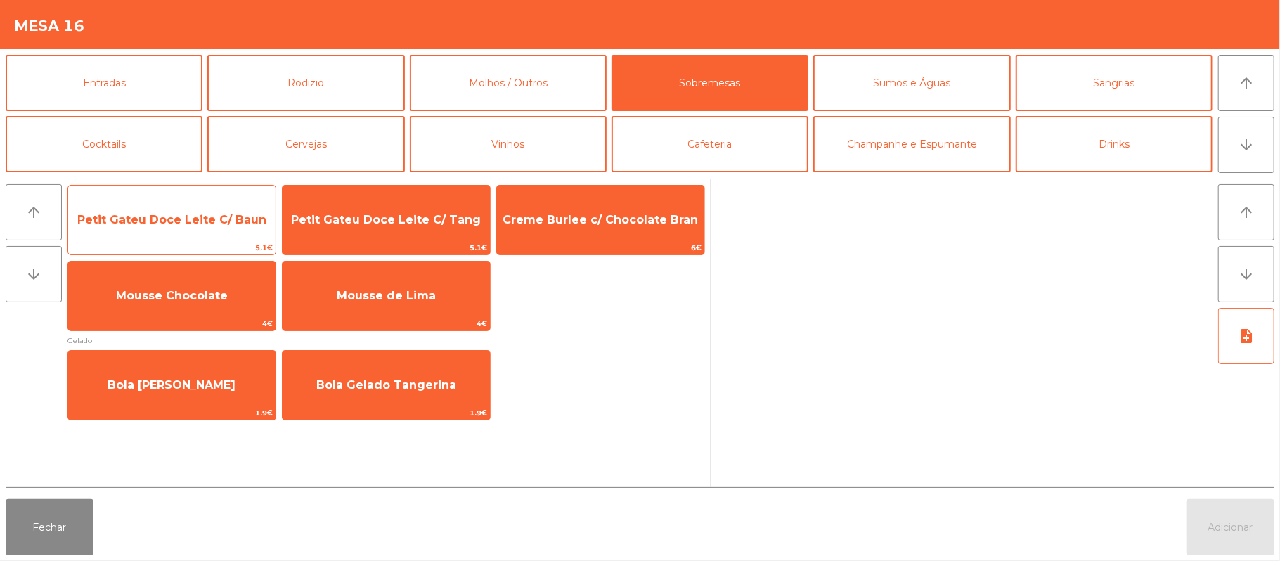
click at [228, 221] on span "Petit Gateu Doce Leite C/ Baun" at bounding box center [171, 219] width 189 height 13
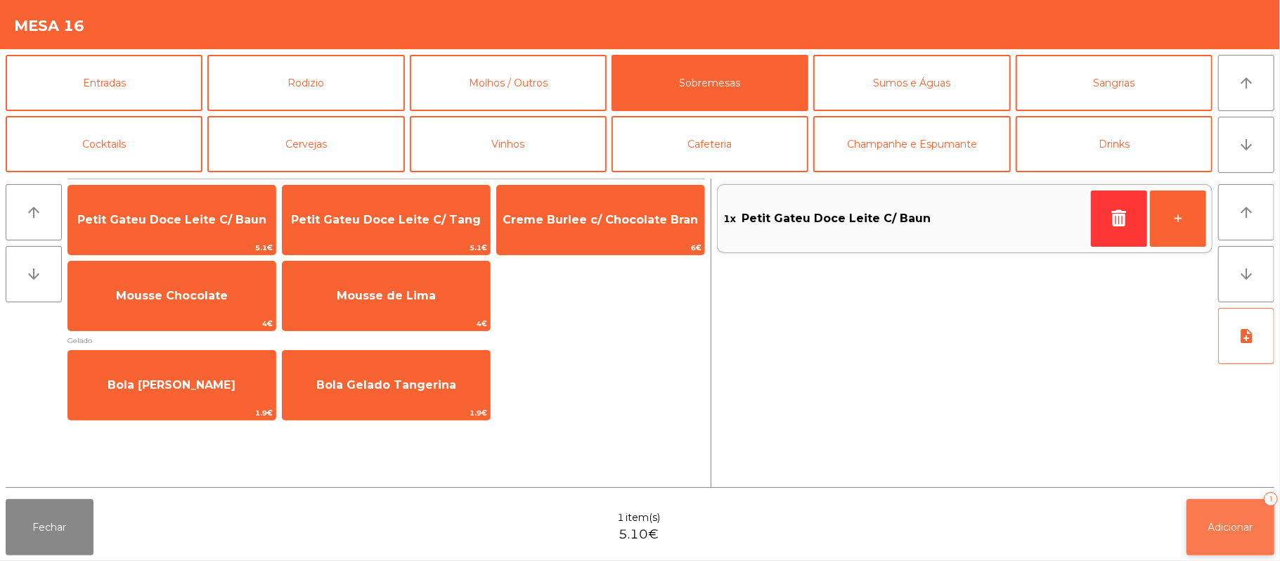
click at [1229, 518] on button "Adicionar 1" at bounding box center [1230, 527] width 88 height 56
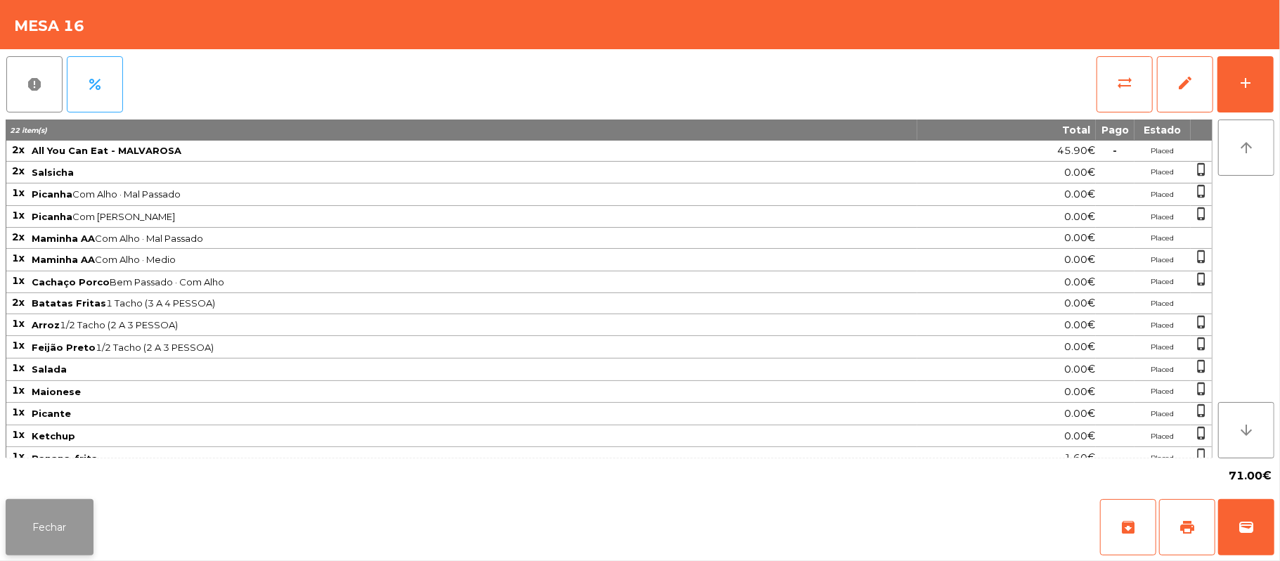
click at [48, 531] on button "Fechar" at bounding box center [50, 527] width 88 height 56
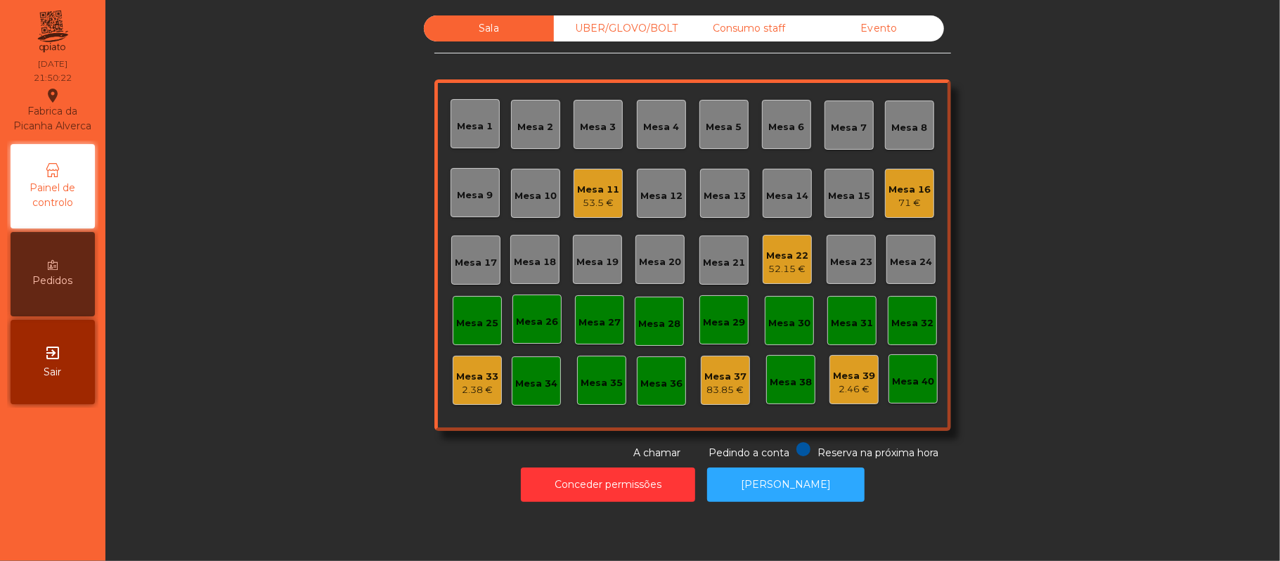
click at [723, 37] on div "Consumo staff" at bounding box center [749, 28] width 130 height 26
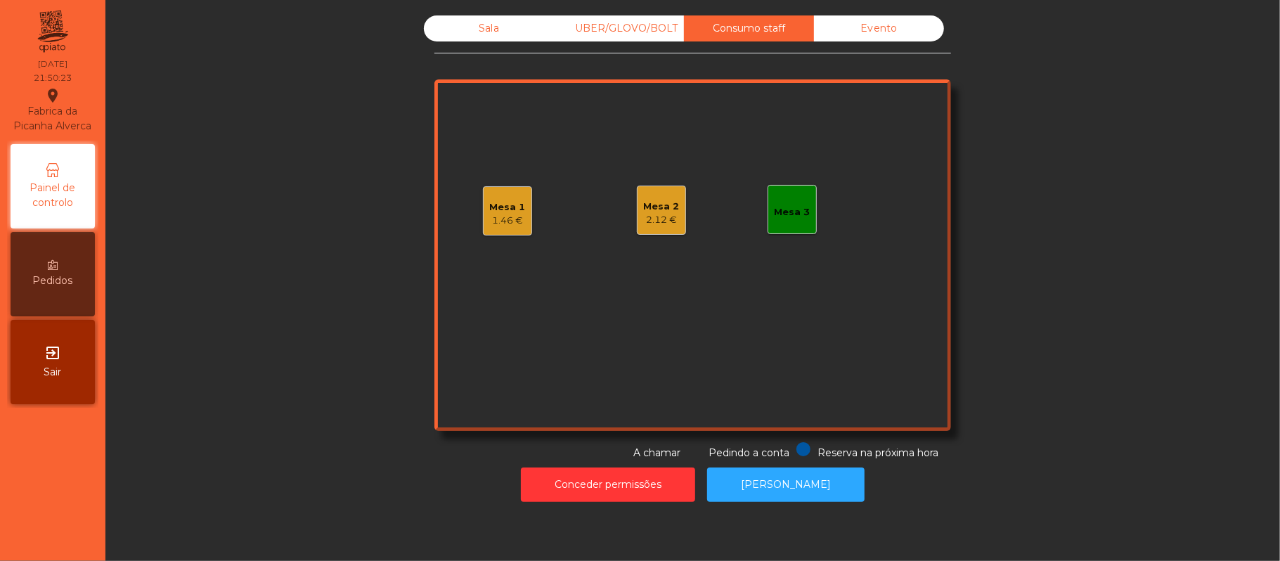
click at [514, 226] on div "1.46 €" at bounding box center [508, 221] width 36 height 14
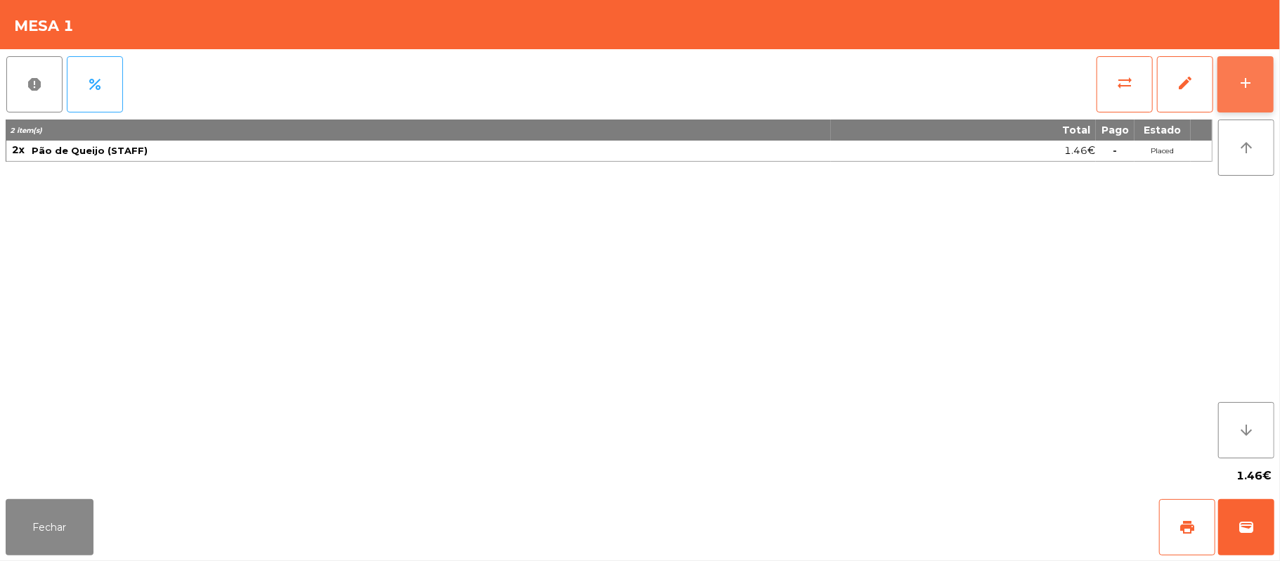
click at [1268, 82] on button "add" at bounding box center [1245, 84] width 56 height 56
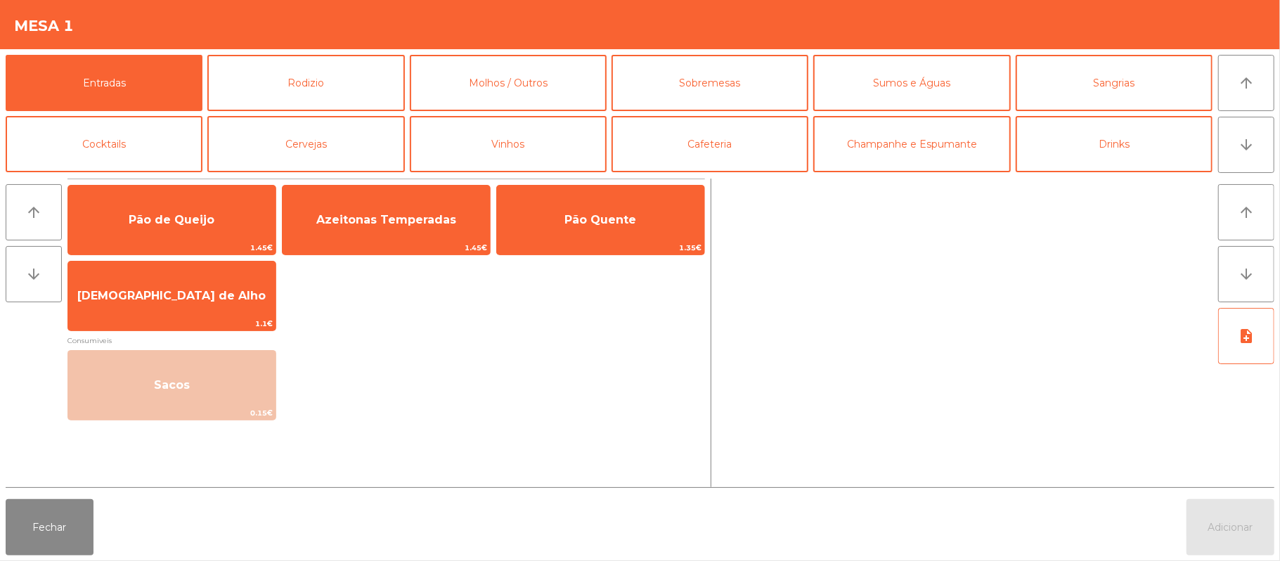
scroll to position [4, 0]
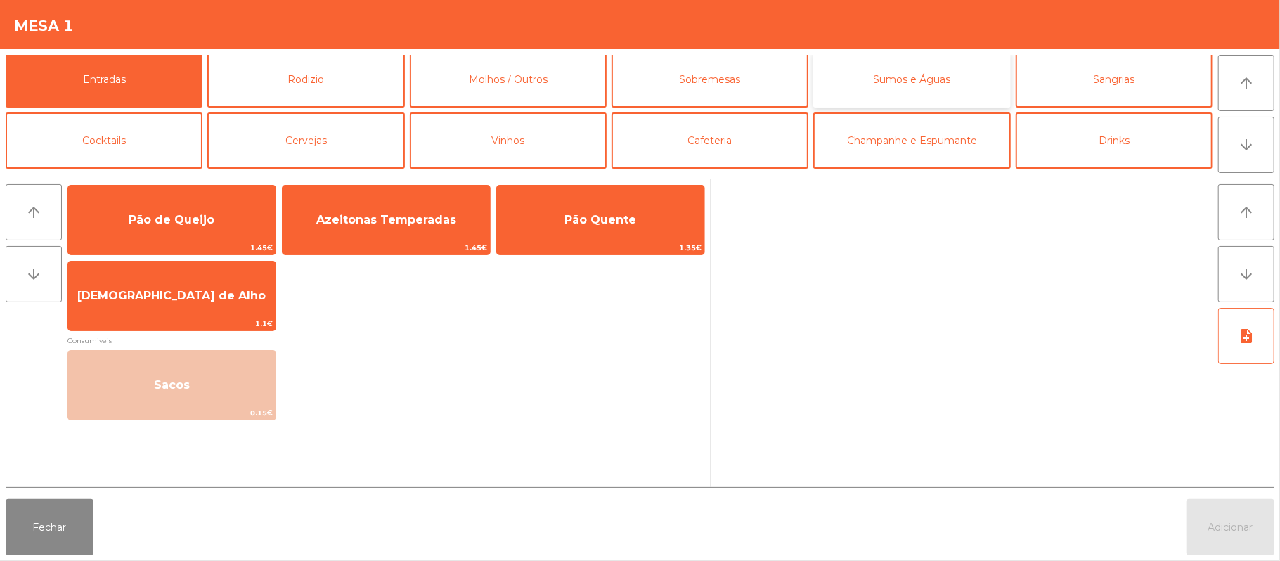
click at [935, 87] on button "Sumos e Águas" at bounding box center [911, 79] width 197 height 56
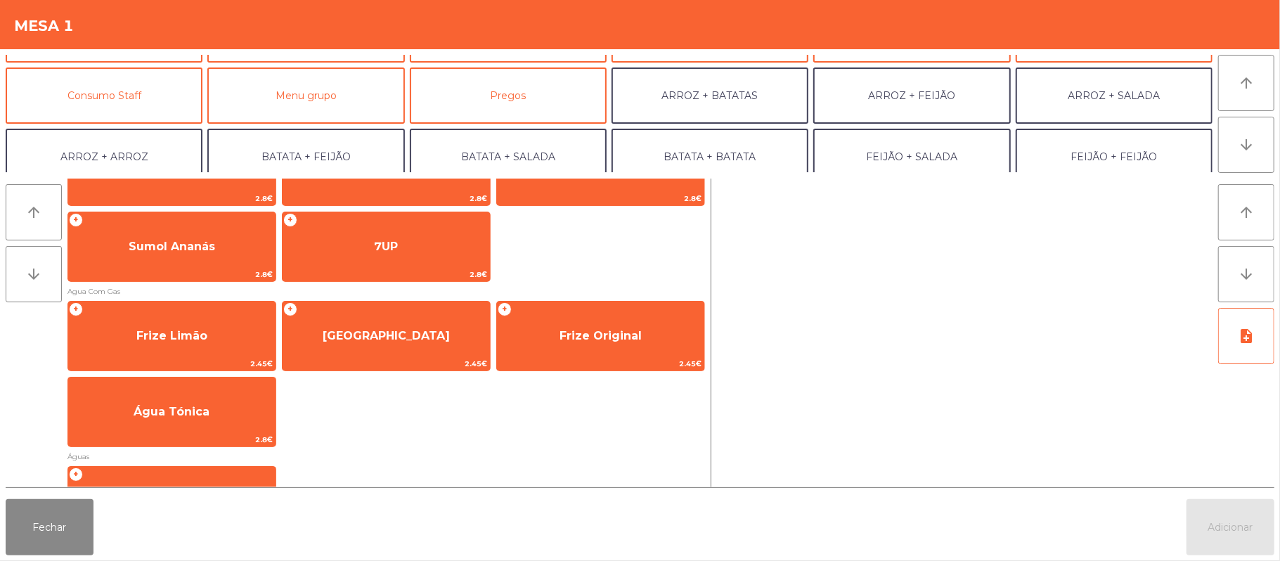
scroll to position [116, 0]
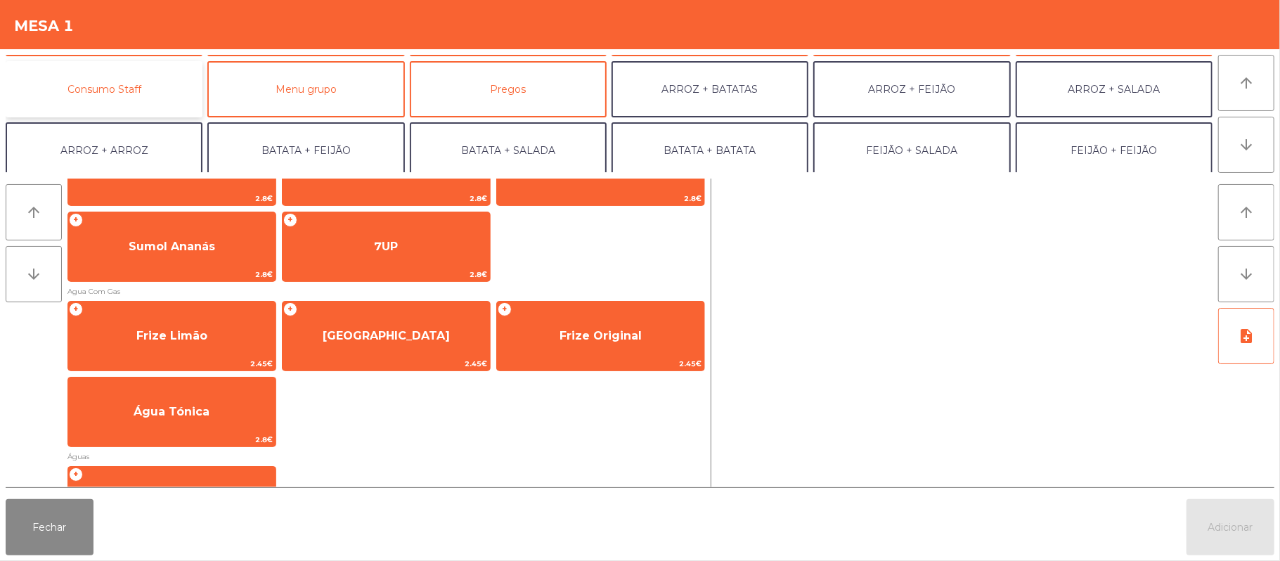
click at [134, 98] on button "Consumo Staff" at bounding box center [104, 89] width 197 height 56
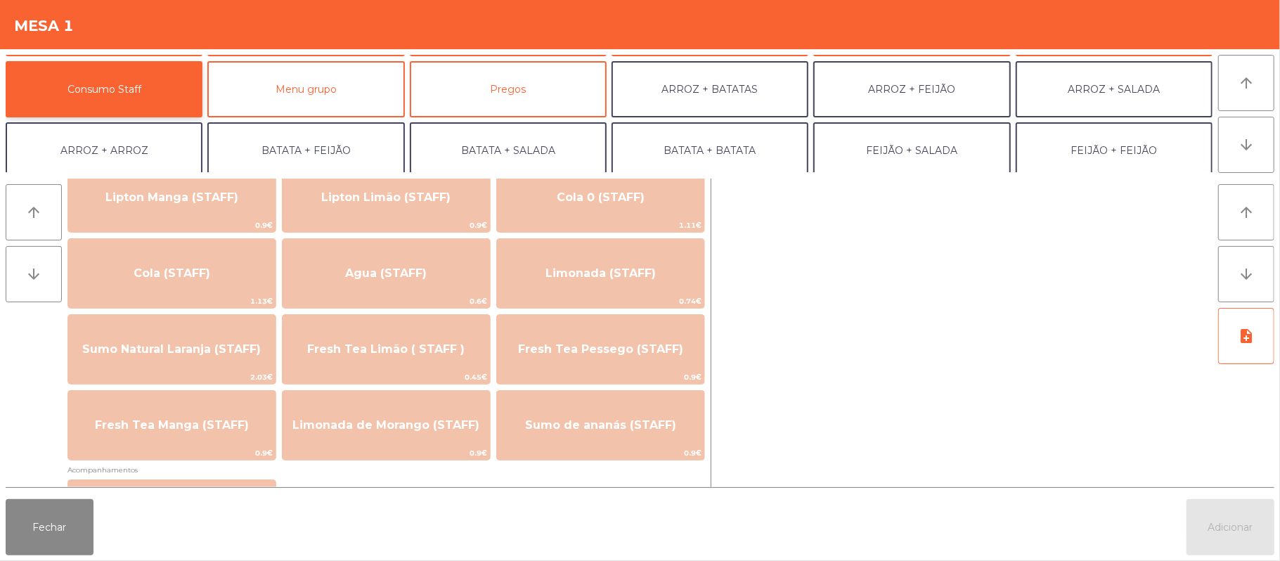
scroll to position [273, 0]
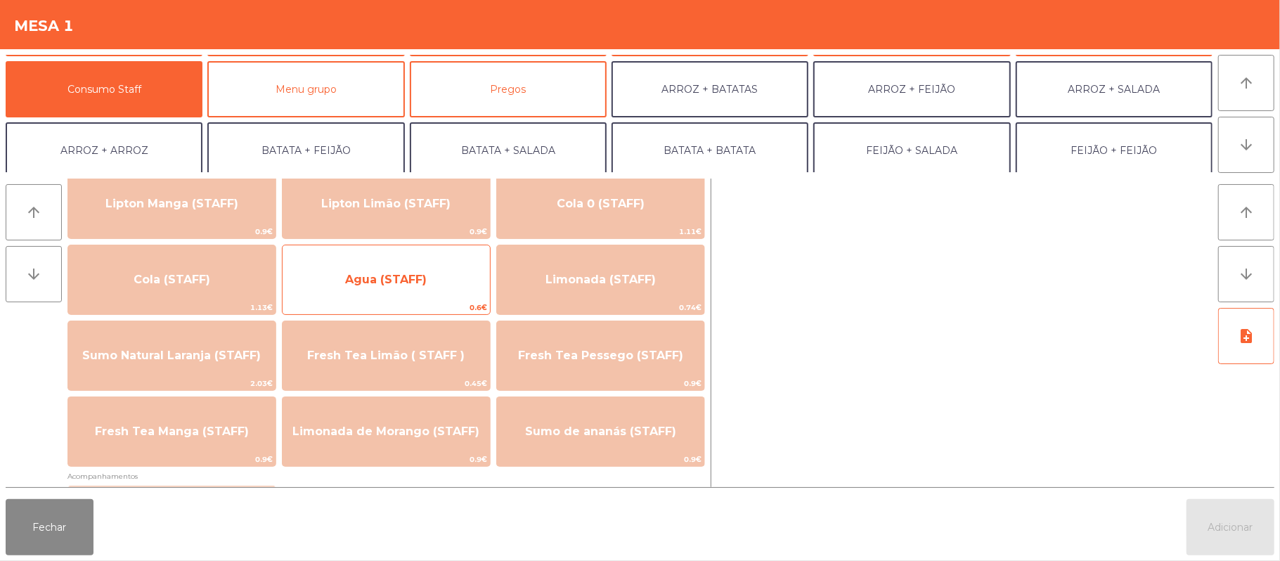
click at [433, 283] on span "Agua (STAFF)" at bounding box center [386, 280] width 207 height 38
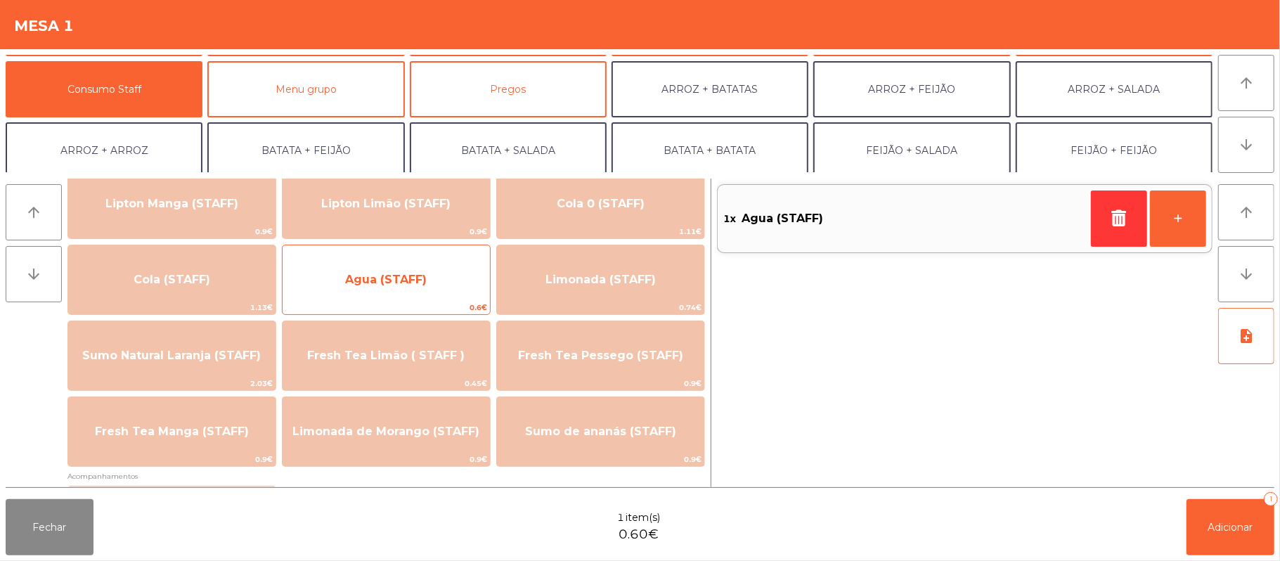
click at [431, 277] on span "Agua (STAFF)" at bounding box center [386, 280] width 207 height 38
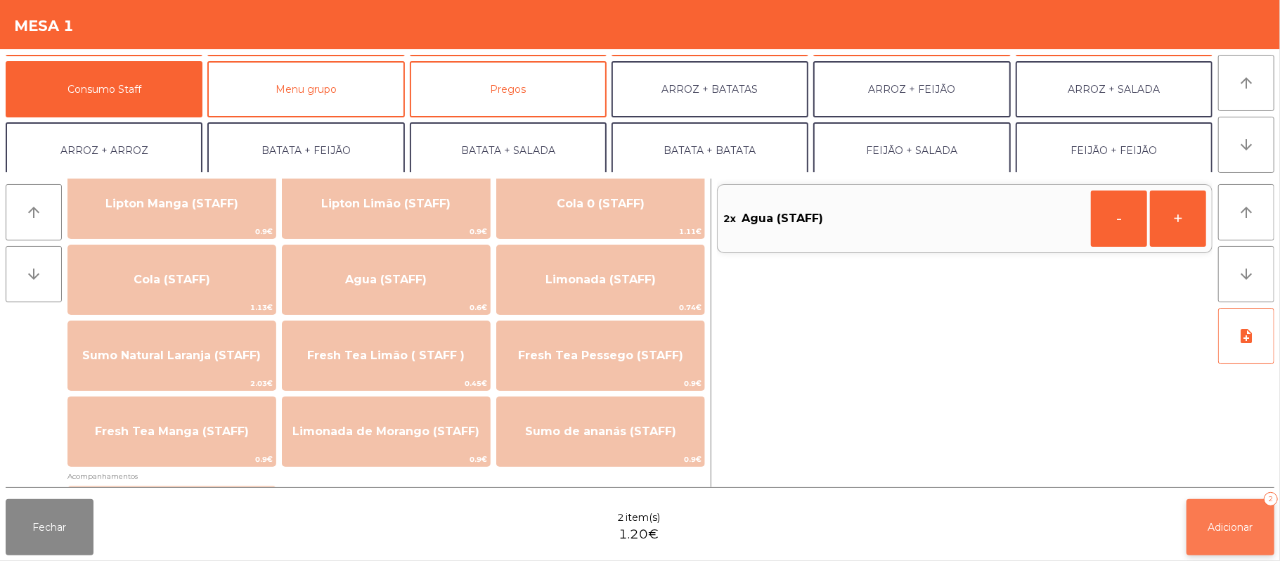
click at [1231, 529] on span "Adicionar" at bounding box center [1230, 527] width 45 height 13
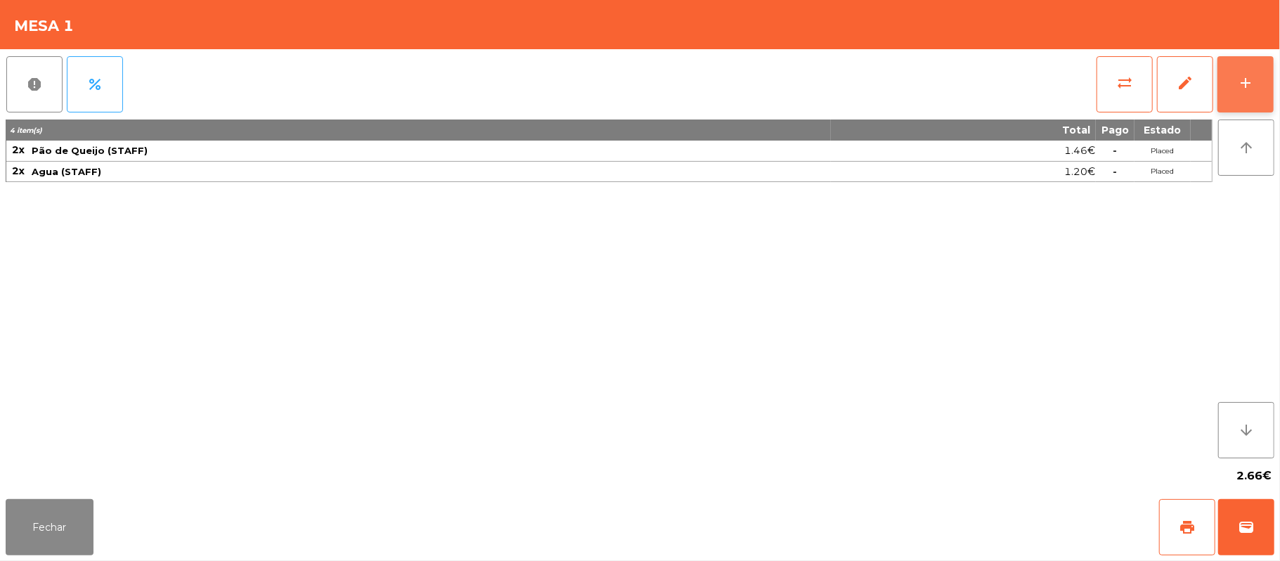
click at [1269, 93] on button "add" at bounding box center [1245, 84] width 56 height 56
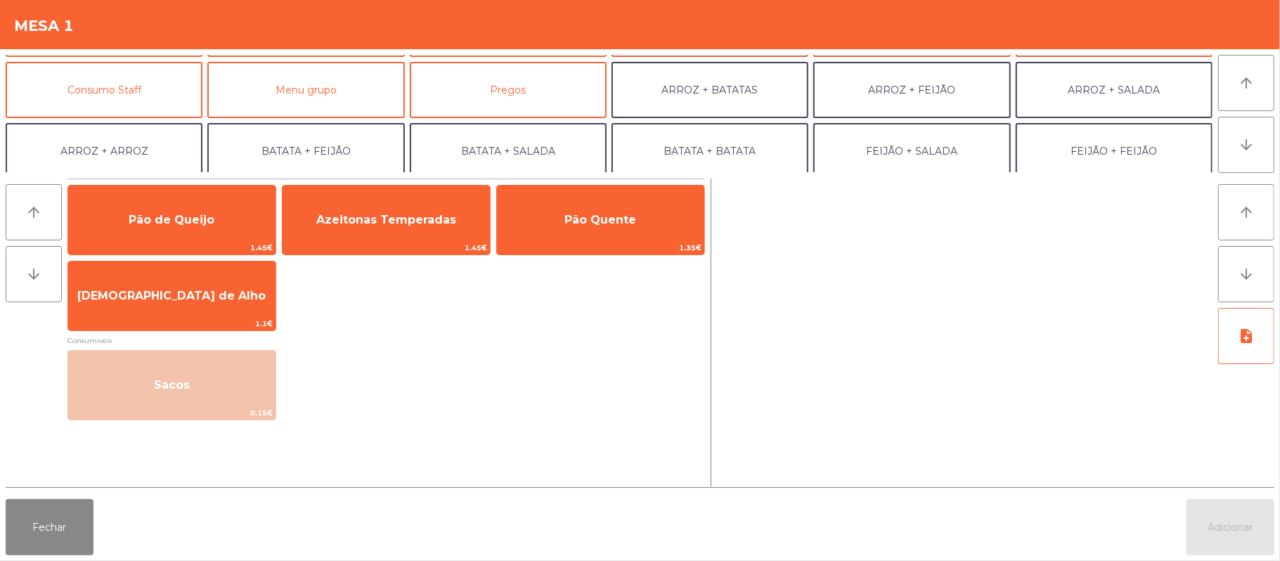
scroll to position [116, 0]
click at [160, 113] on button "Consumo Staff" at bounding box center [104, 89] width 197 height 56
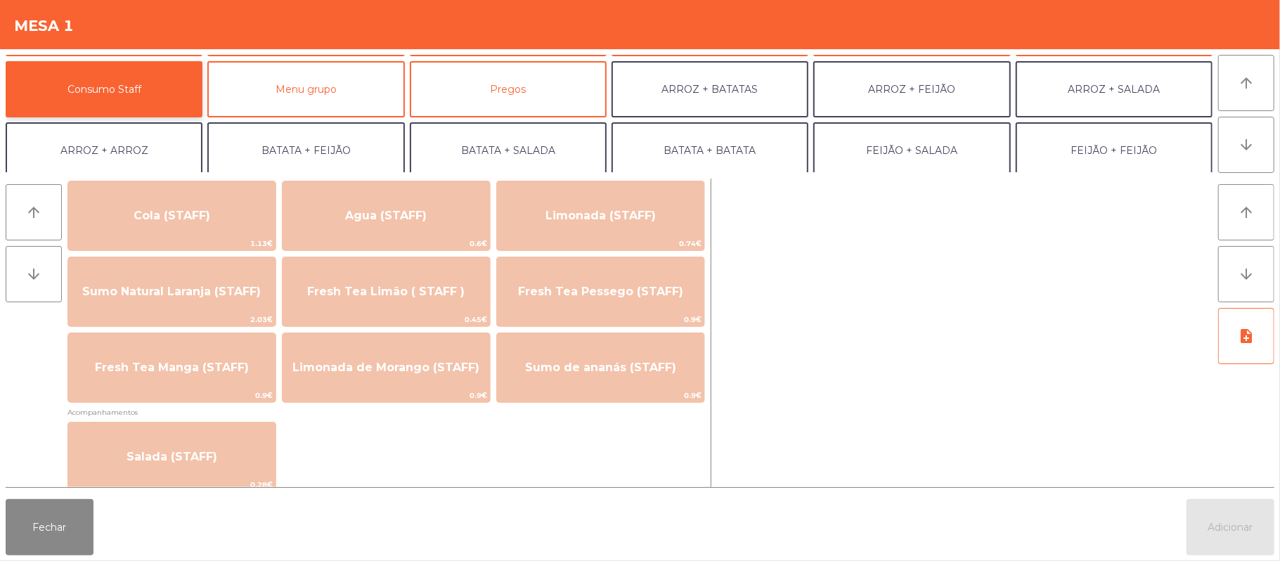
scroll to position [332, 0]
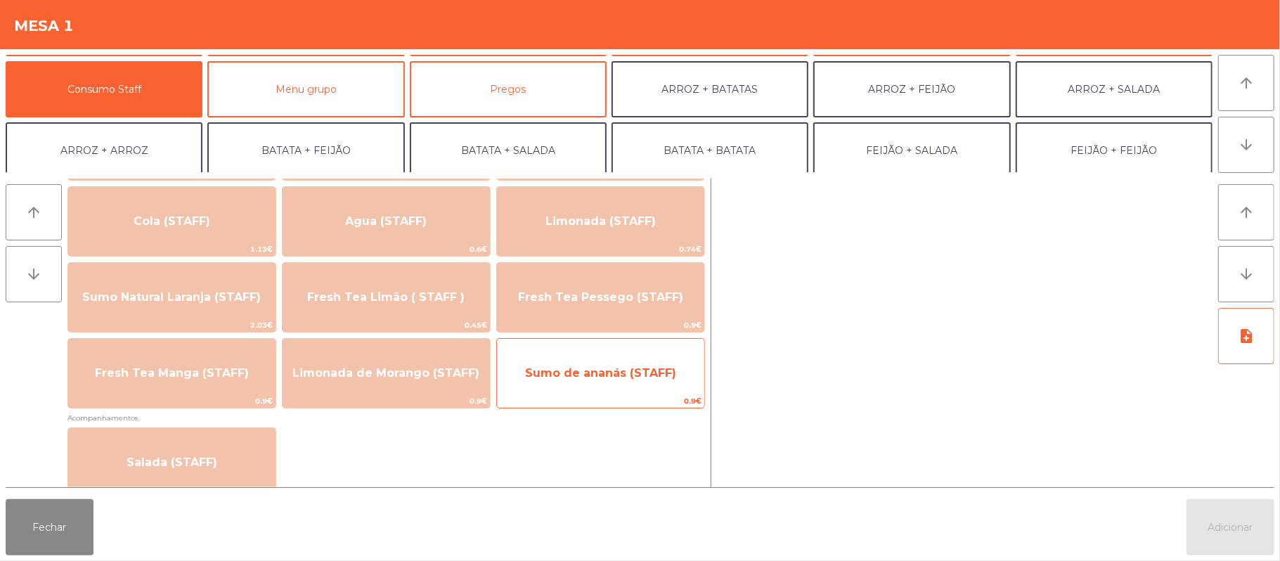
click at [619, 375] on span "Sumo de ananás (STAFF)" at bounding box center [600, 372] width 151 height 13
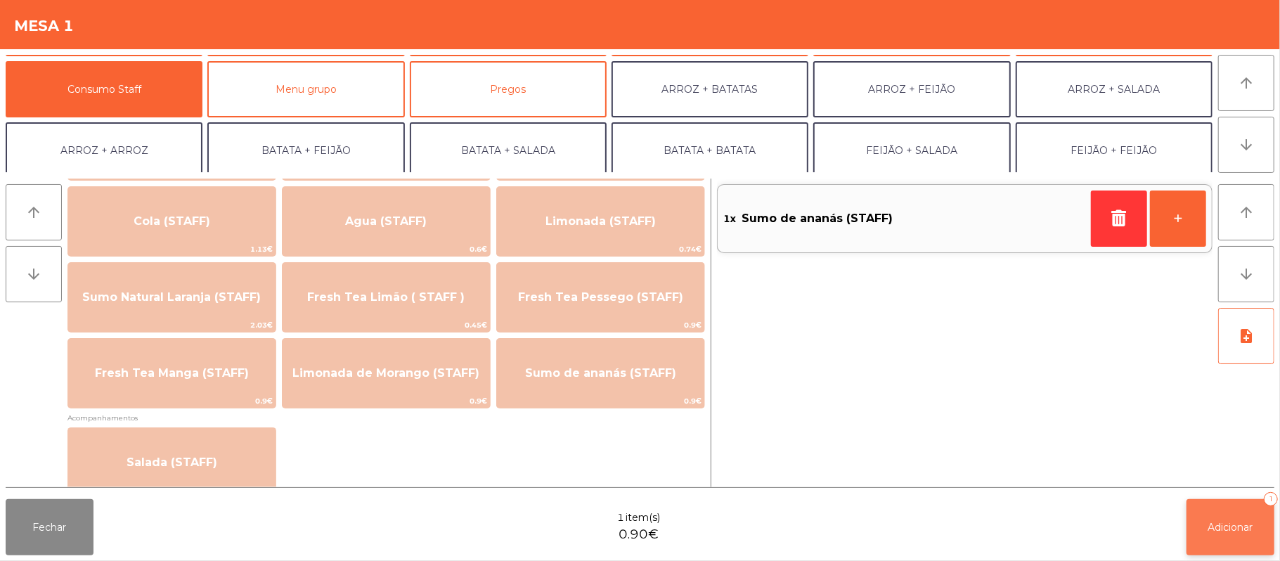
click at [1236, 529] on span "Adicionar" at bounding box center [1230, 527] width 45 height 13
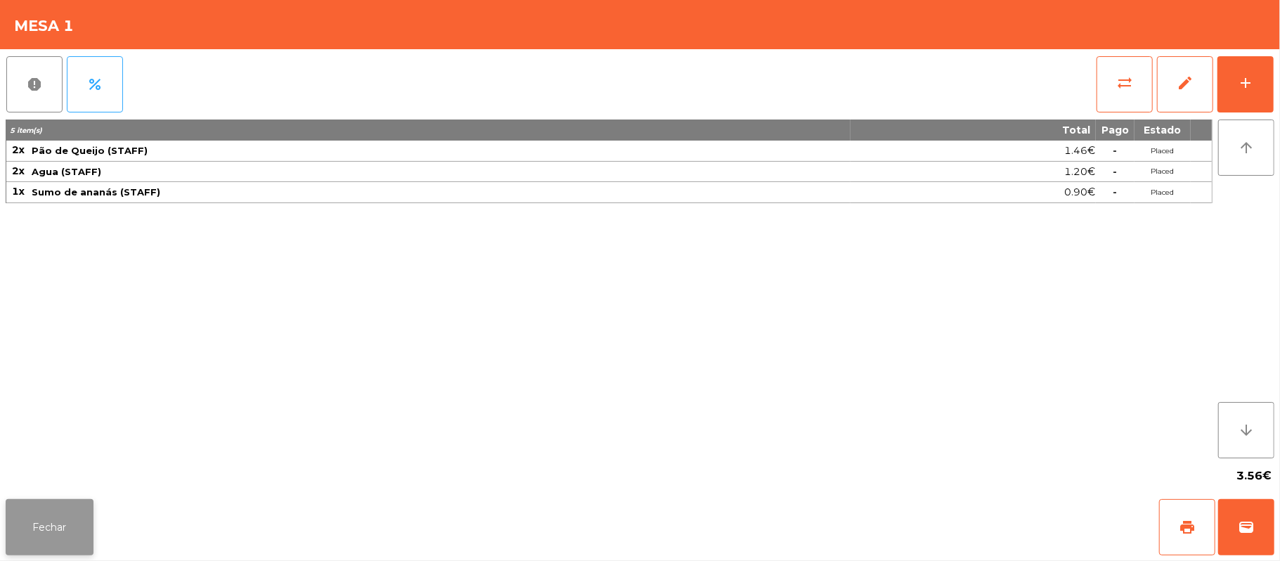
click at [66, 500] on button "Fechar" at bounding box center [50, 527] width 88 height 56
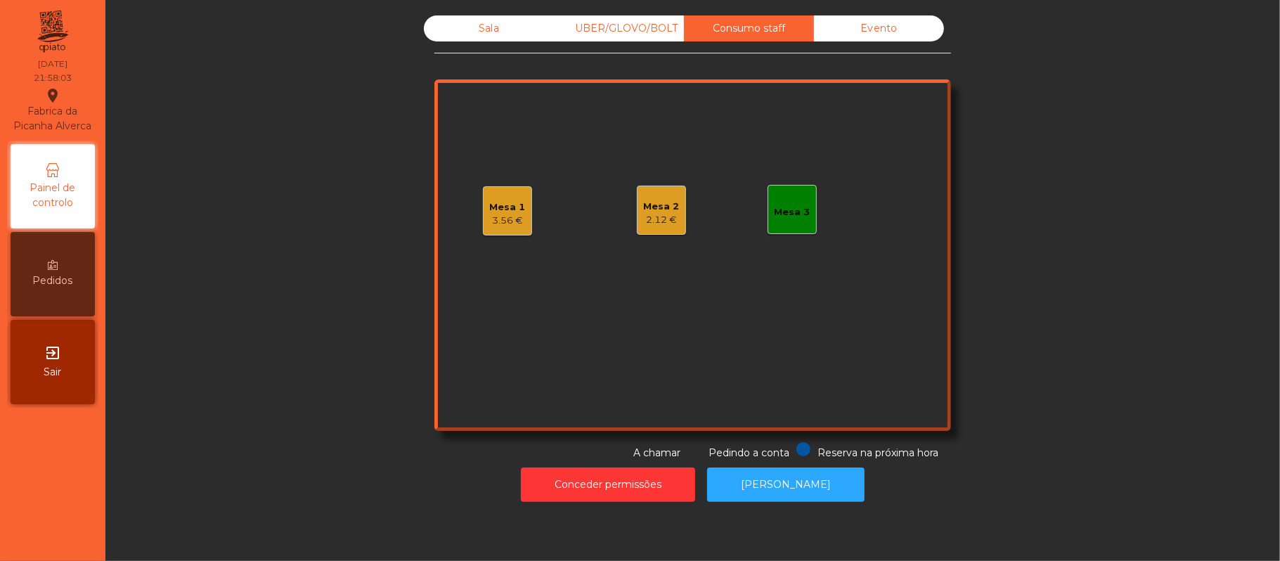
click at [487, 32] on div "Sala" at bounding box center [489, 28] width 130 height 26
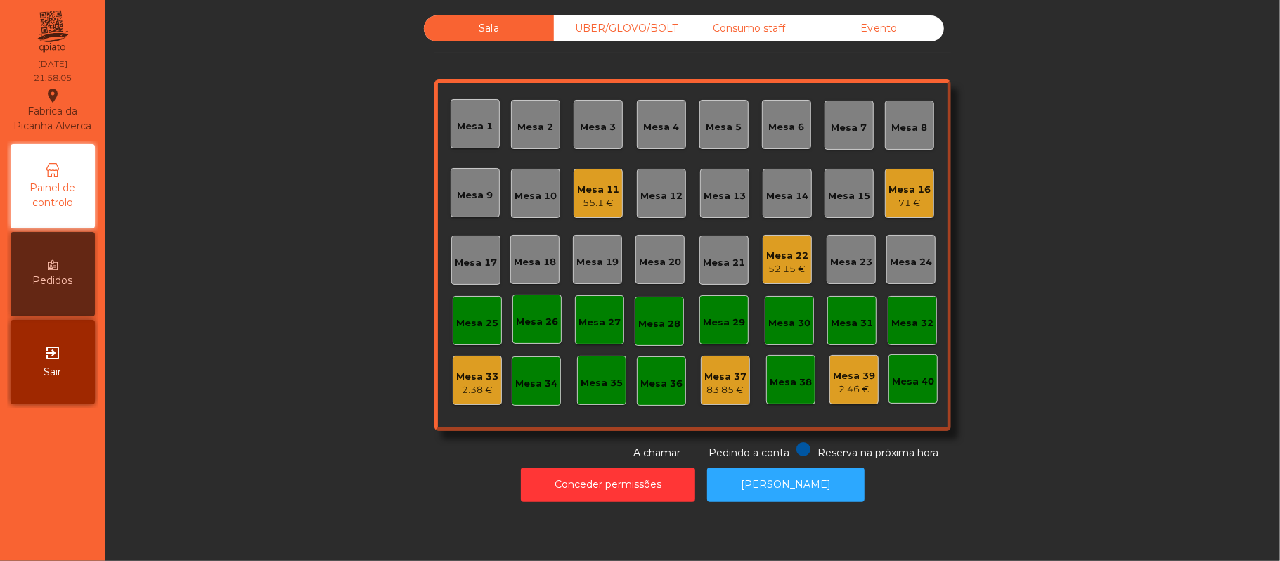
click at [848, 389] on div "2.46 €" at bounding box center [854, 389] width 42 height 14
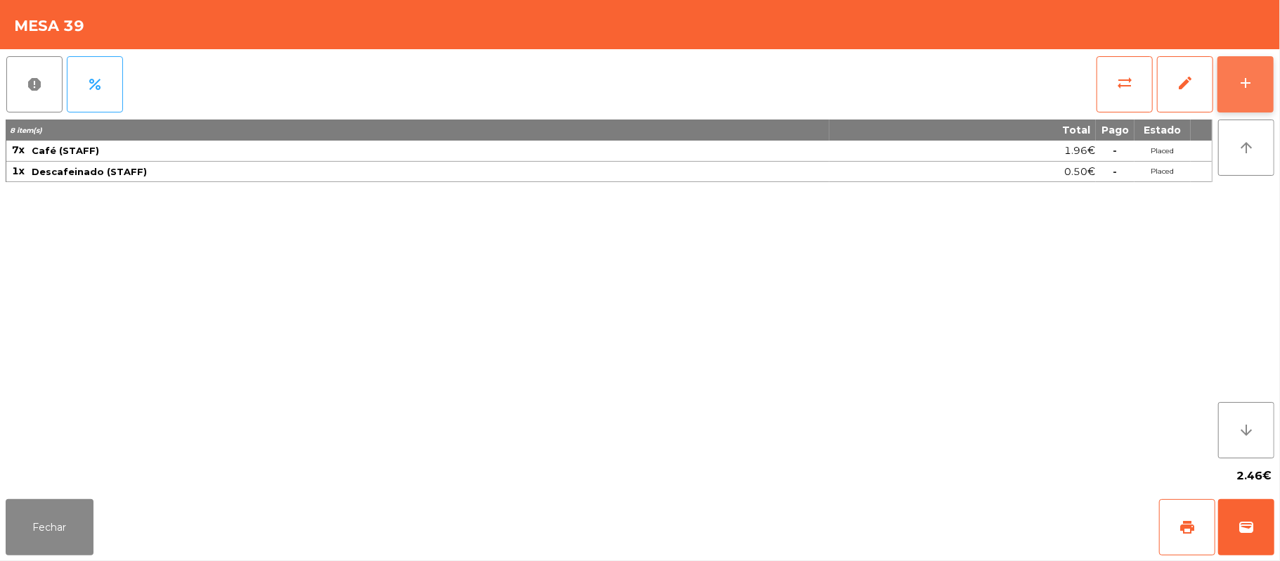
click at [1271, 82] on button "add" at bounding box center [1245, 84] width 56 height 56
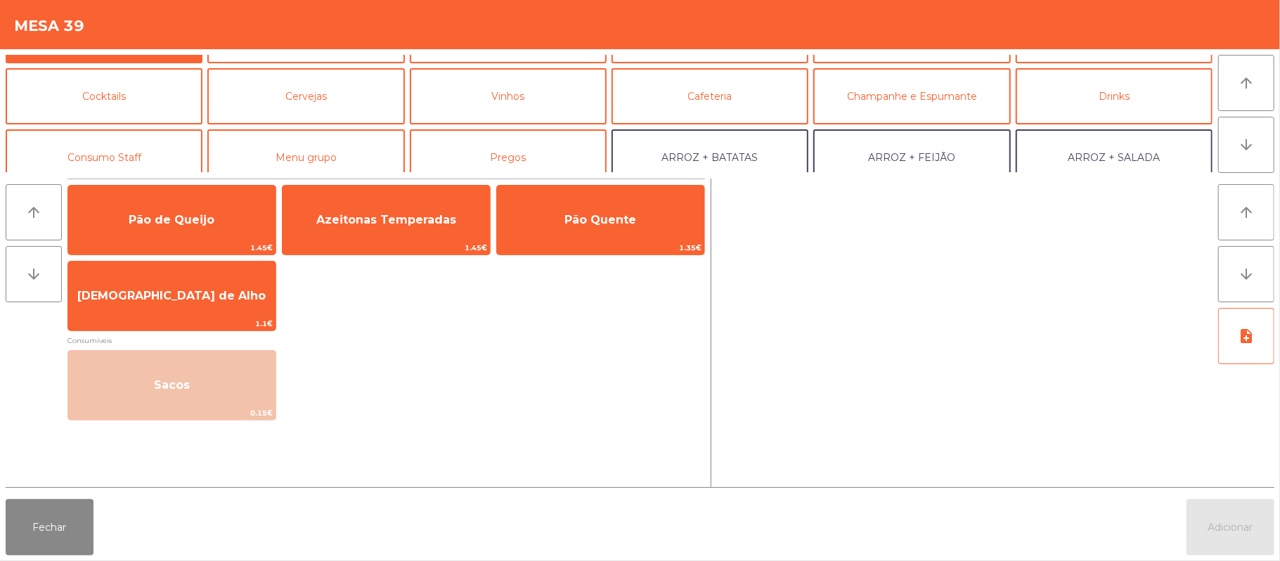
scroll to position [52, 0]
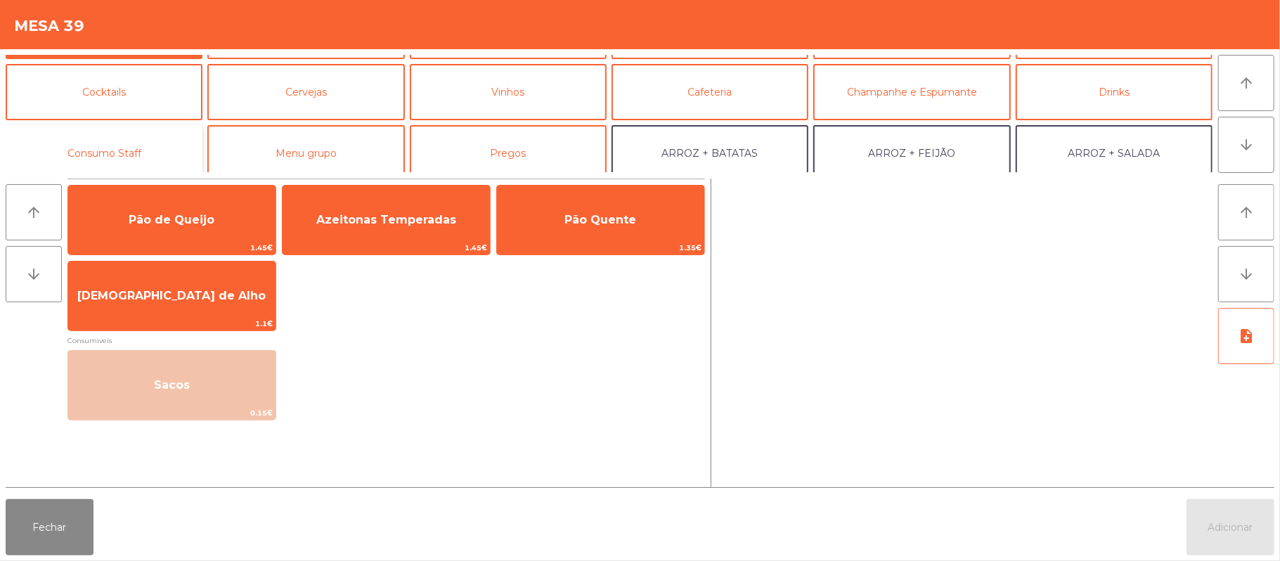
click at [142, 155] on button "Consumo Staff" at bounding box center [104, 153] width 197 height 56
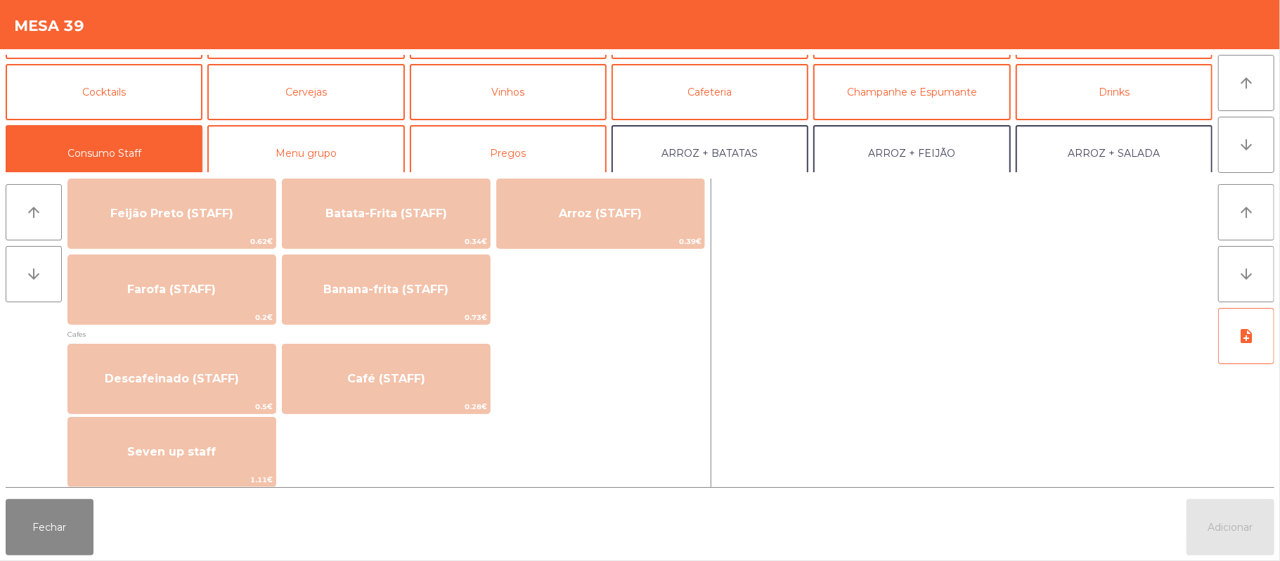
scroll to position [670, 0]
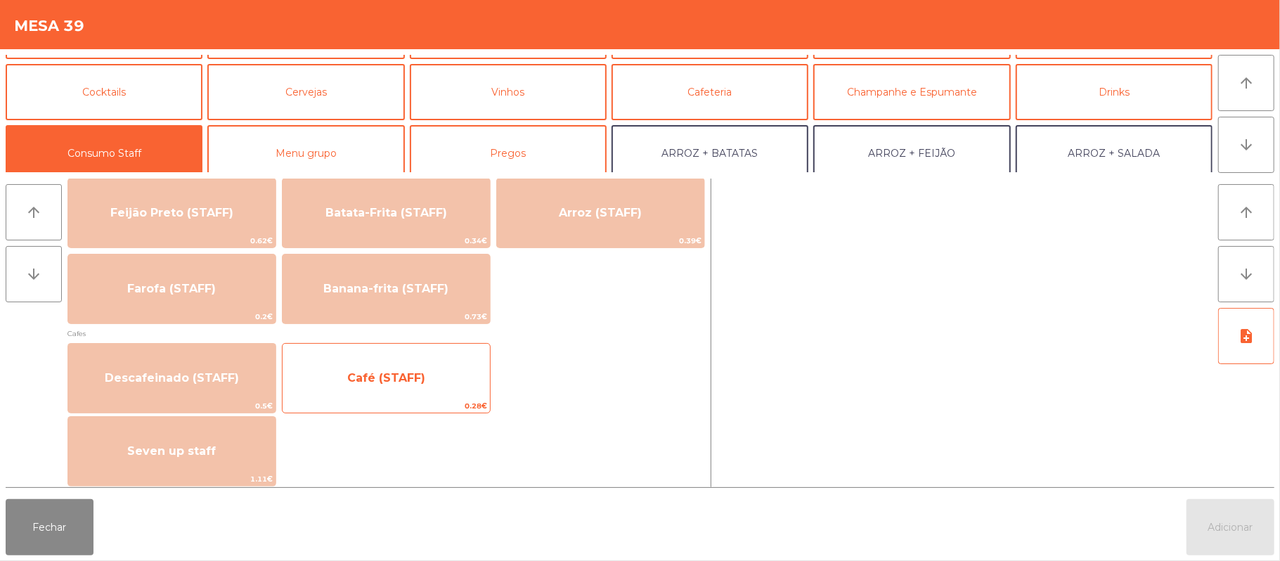
click at [386, 395] on span "Café (STAFF)" at bounding box center [386, 378] width 207 height 38
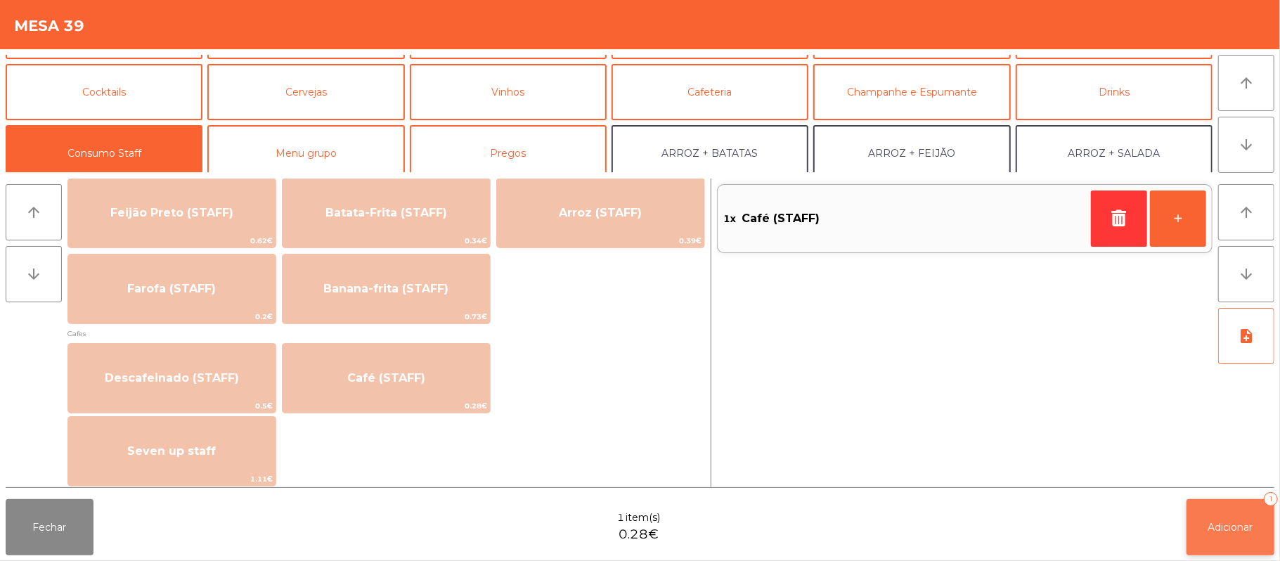
click at [1226, 519] on button "Adicionar 1" at bounding box center [1230, 527] width 88 height 56
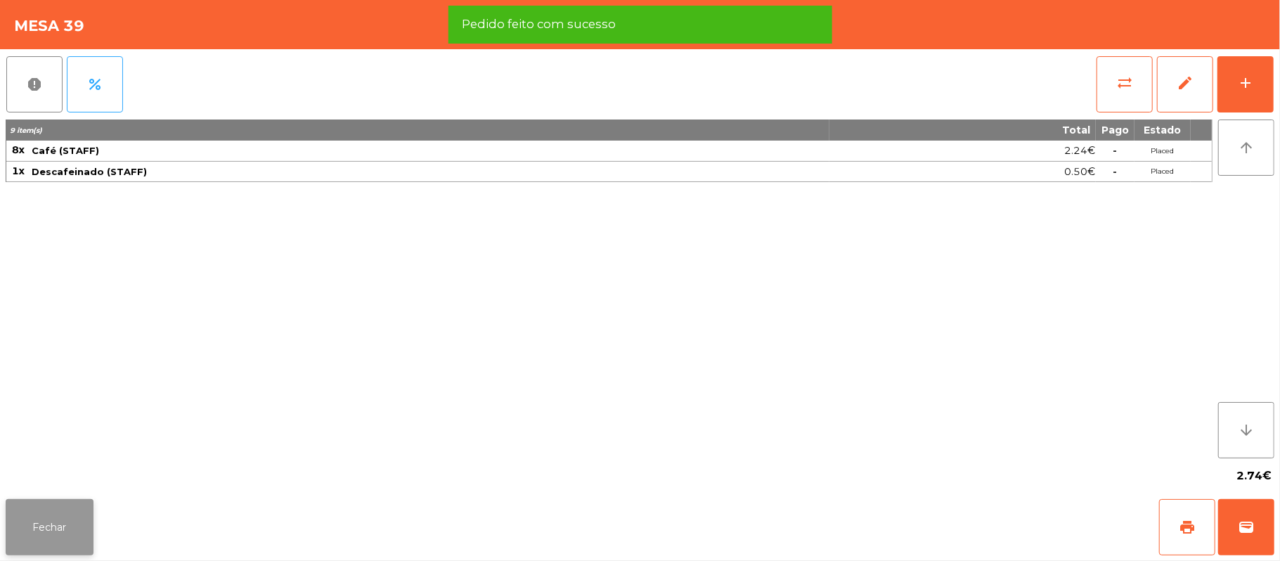
click at [55, 546] on button "Fechar" at bounding box center [50, 527] width 88 height 56
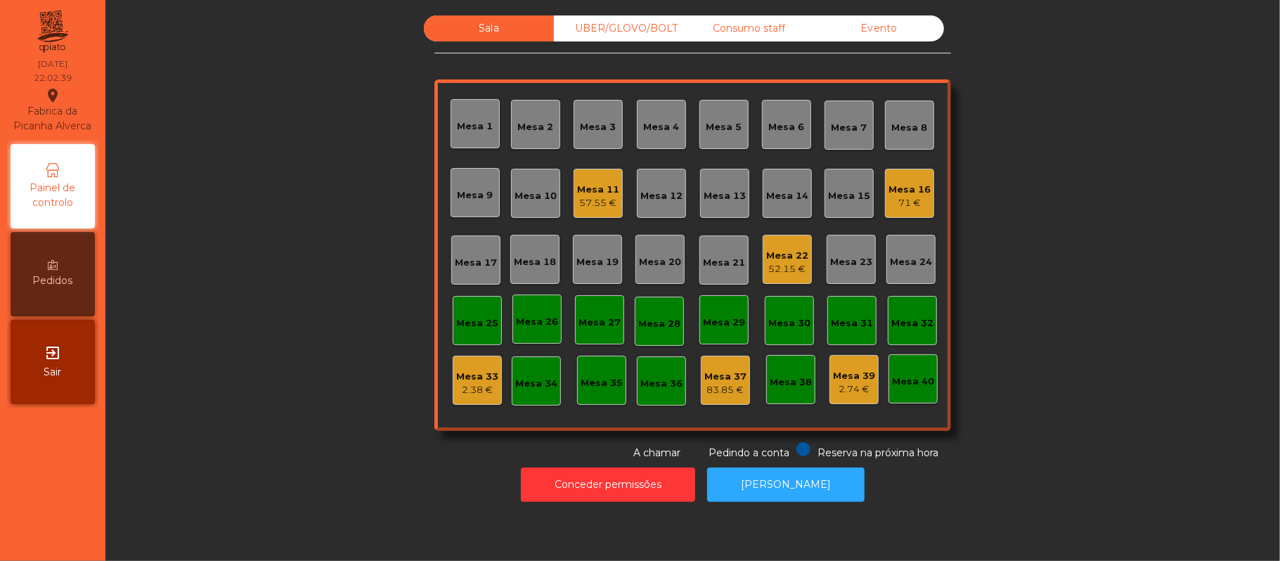
click at [358, 327] on div "Sala UBER/GLOVO/BOLT Consumo staff Evento Mesa 1 Mesa 2 Mesa 3 Mesa 4 Mesa 5 Me…" at bounding box center [692, 237] width 1136 height 445
click at [1088, 167] on div "Sala UBER/GLOVO/BOLT Consumo staff Evento Mesa 1 Mesa 2 Mesa 3 Mesa 4 Mesa 5 Me…" at bounding box center [692, 237] width 1136 height 445
click at [898, 196] on div "71 €" at bounding box center [909, 203] width 42 height 14
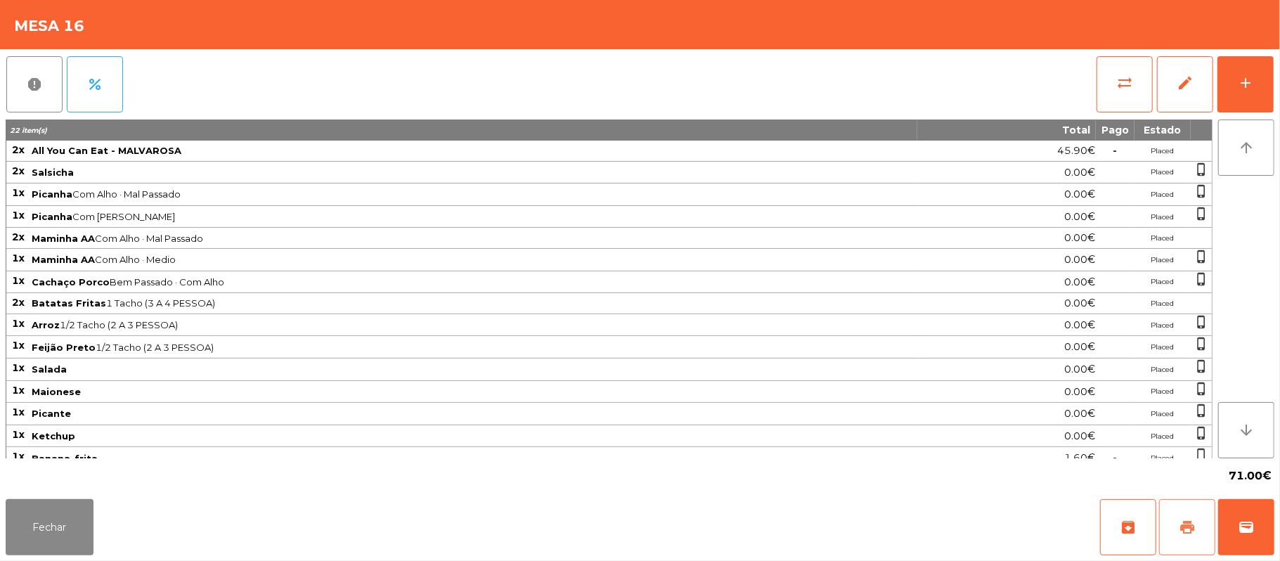
click at [1179, 534] on span "print" at bounding box center [1187, 527] width 17 height 17
click at [1266, 520] on button "wallet" at bounding box center [1246, 527] width 56 height 56
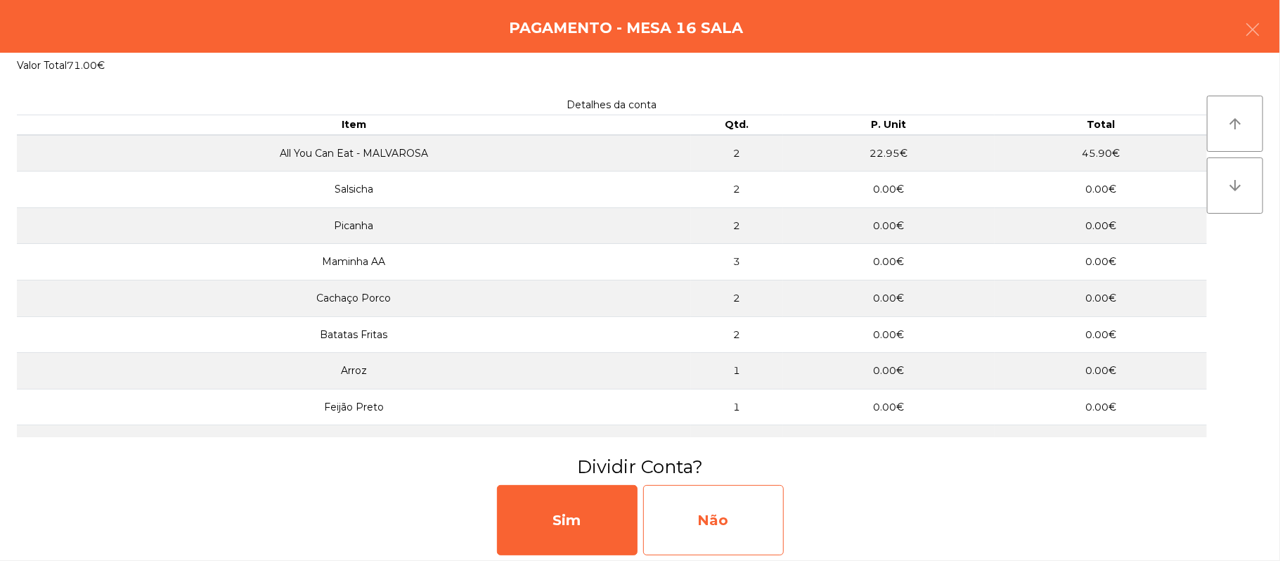
click at [680, 543] on div "Não" at bounding box center [713, 520] width 141 height 70
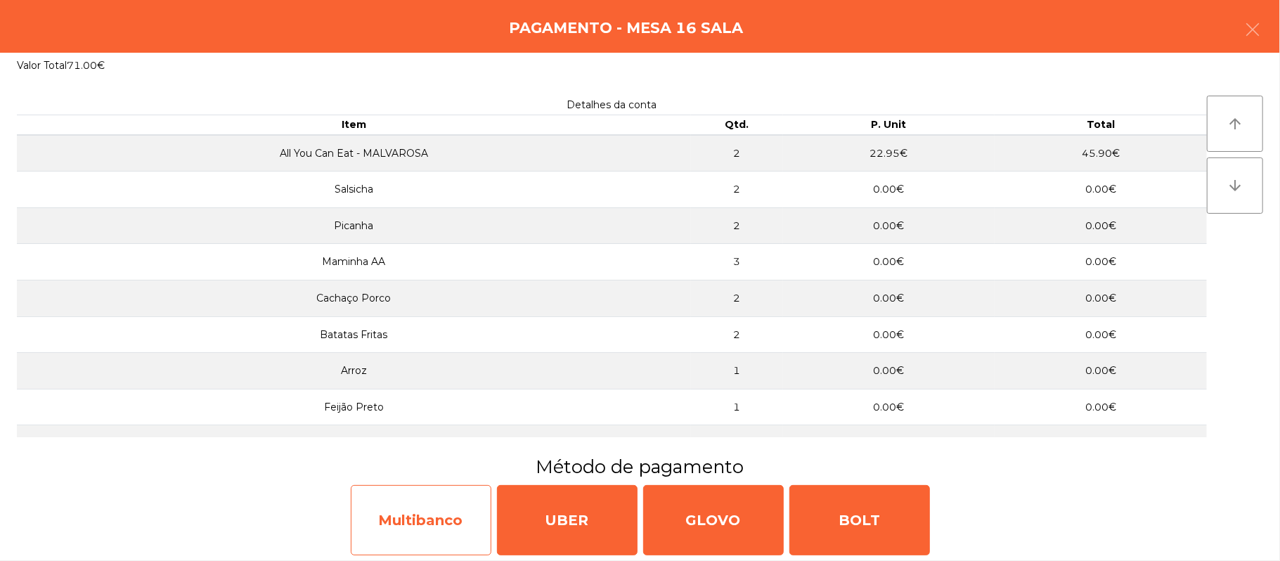
click at [412, 520] on div "Multibanco" at bounding box center [421, 520] width 141 height 70
select select "**"
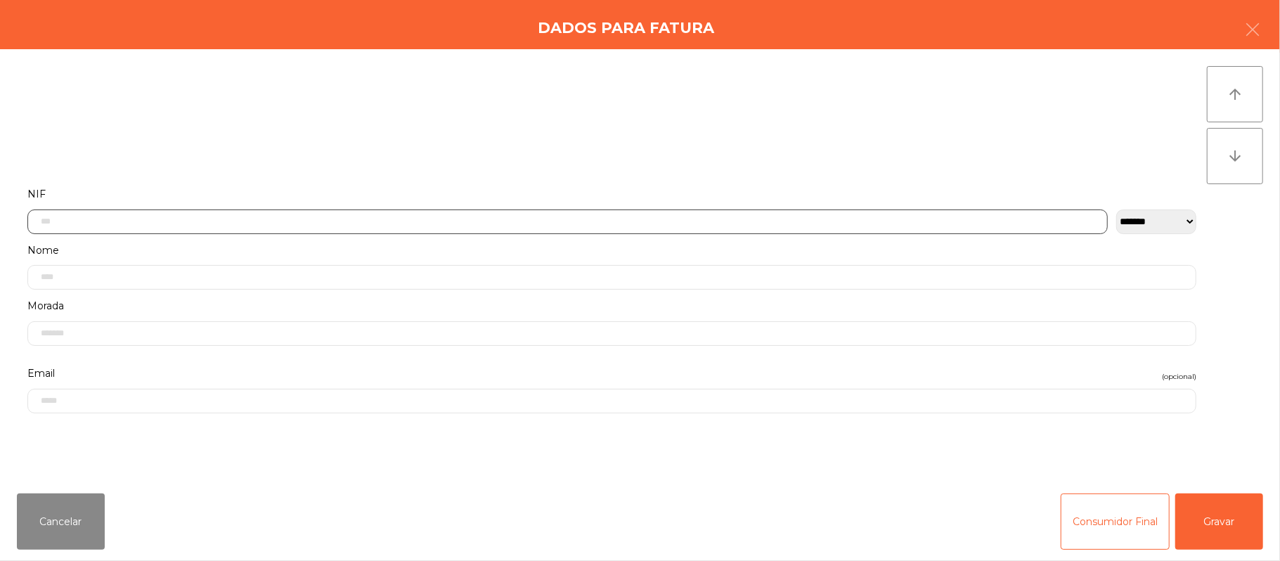
click at [440, 220] on input "text" at bounding box center [567, 221] width 1080 height 25
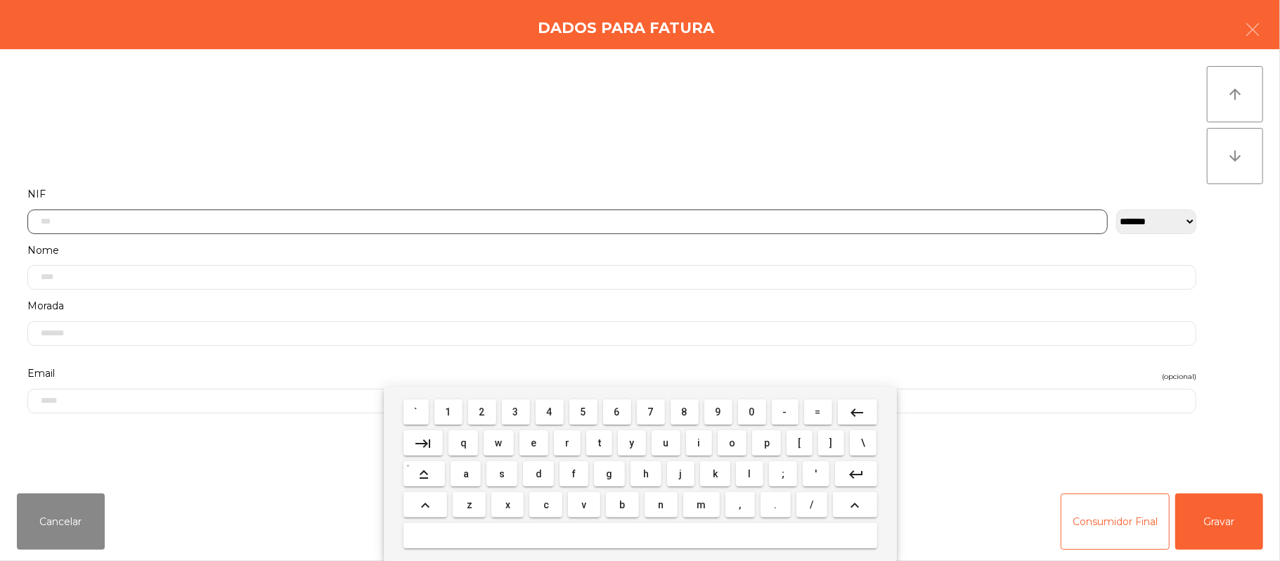
scroll to position [118, 0]
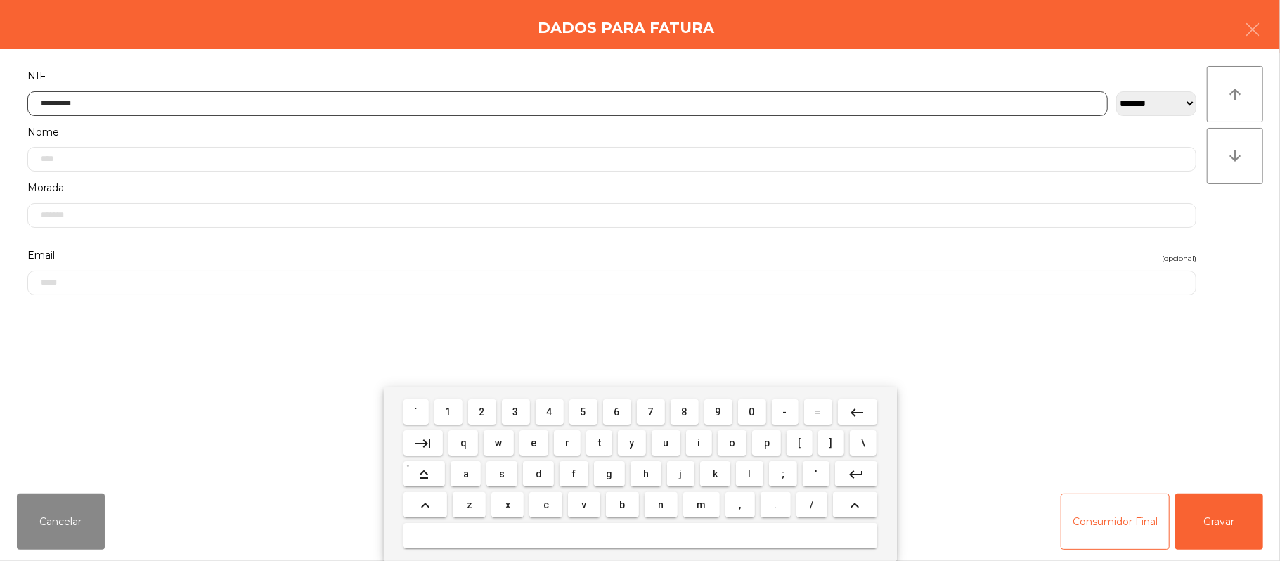
type input "*********"
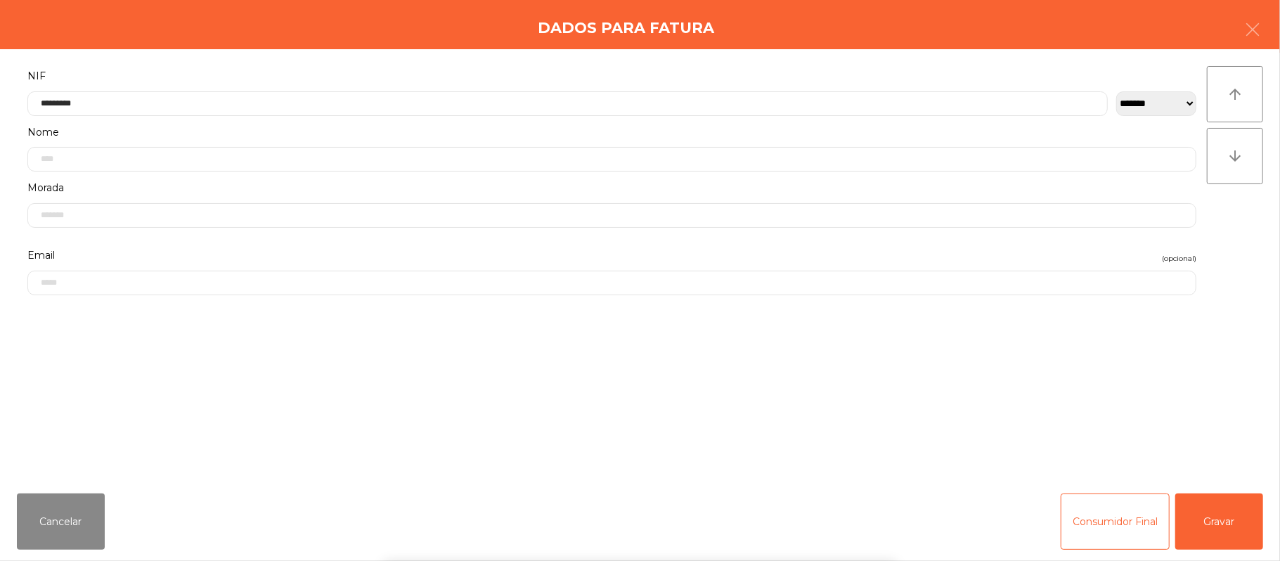
click at [1217, 498] on div "` 1 2 3 4 5 6 7 8 9 0 - = keyboard_backspace keyboard_tab q w e r t y u i o p […" at bounding box center [640, 474] width 1280 height 174
click at [1207, 526] on button "Gravar" at bounding box center [1219, 521] width 88 height 56
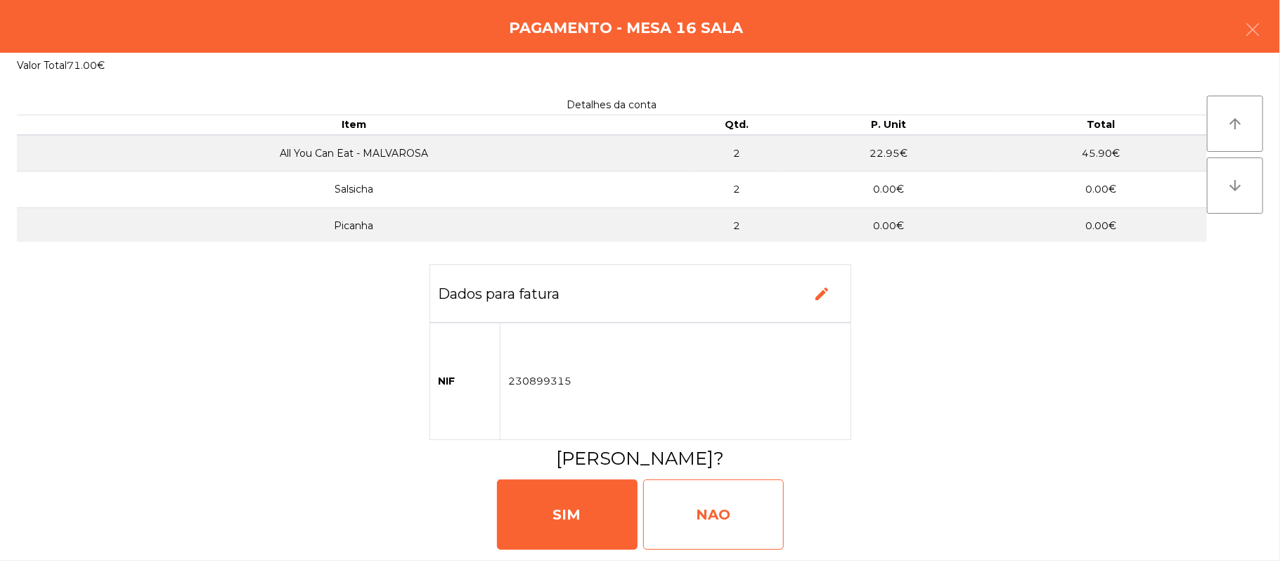
click at [697, 512] on div "NAO" at bounding box center [713, 514] width 141 height 70
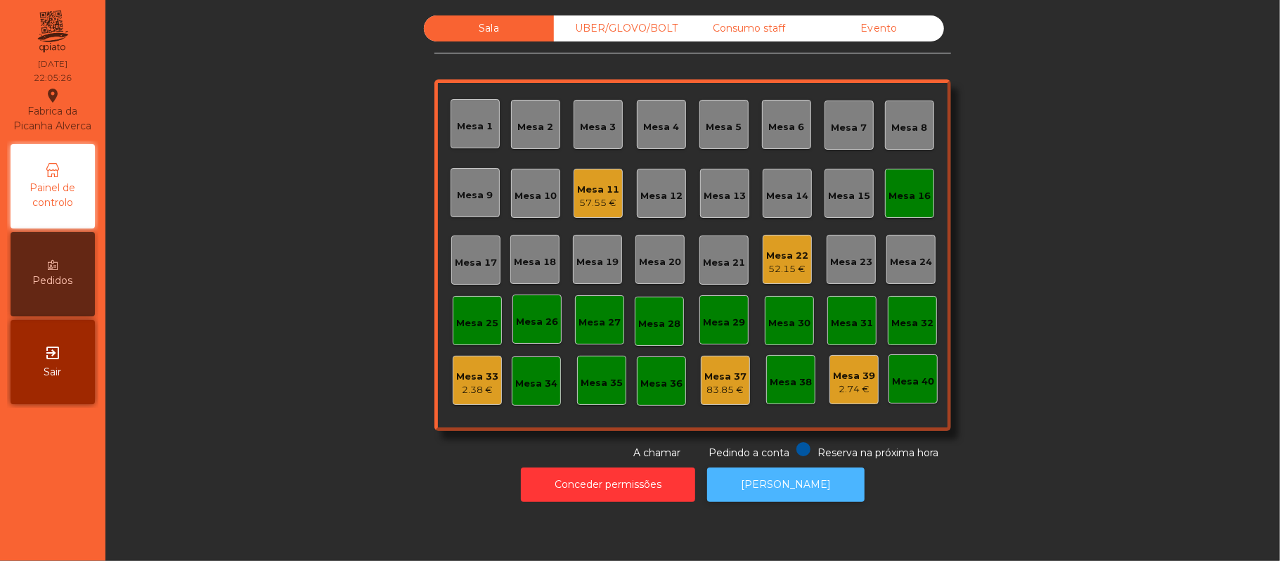
click at [752, 495] on button "[PERSON_NAME]" at bounding box center [785, 484] width 157 height 34
click at [920, 200] on div "Mesa 16" at bounding box center [909, 196] width 42 height 14
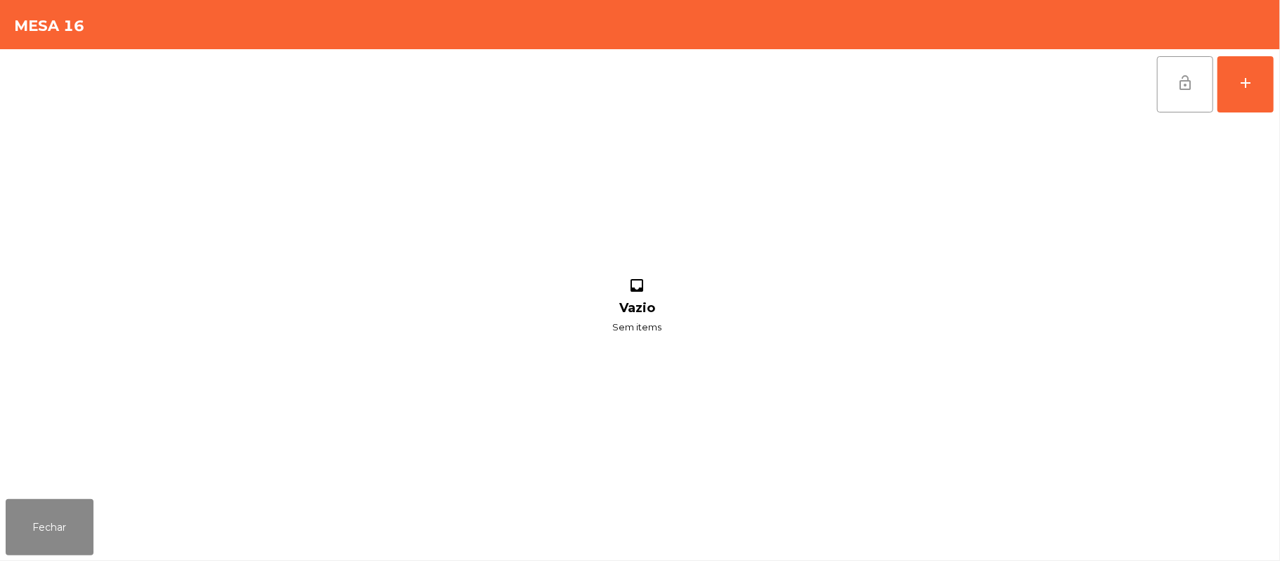
click at [1192, 88] on span "lock_open" at bounding box center [1185, 82] width 17 height 17
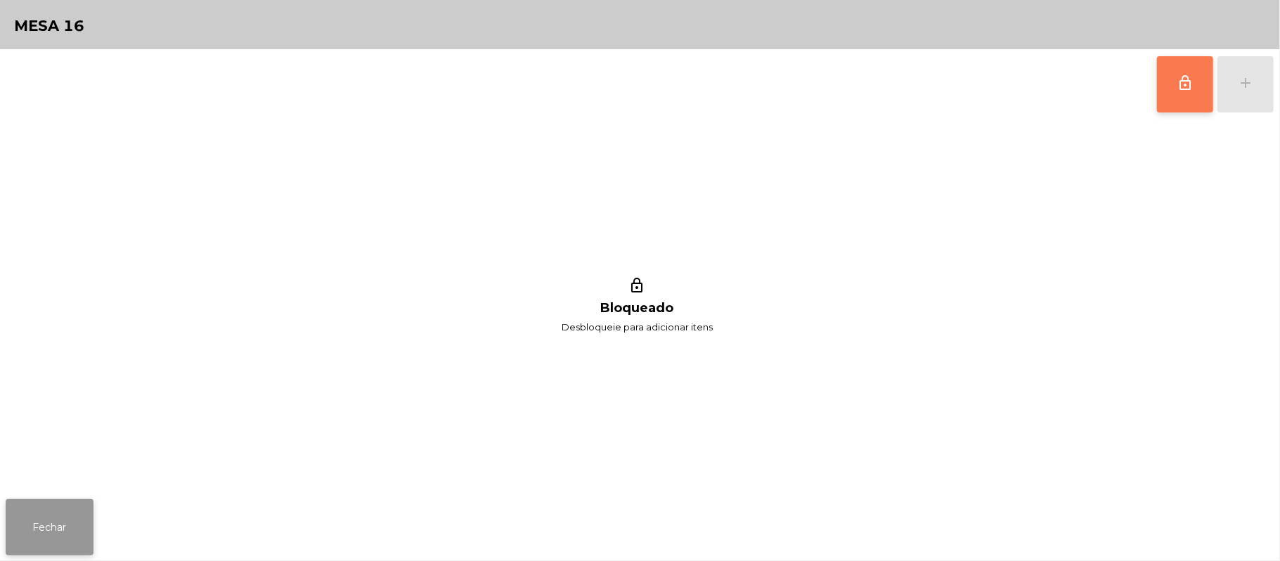
click at [44, 502] on button "Fechar" at bounding box center [50, 527] width 88 height 56
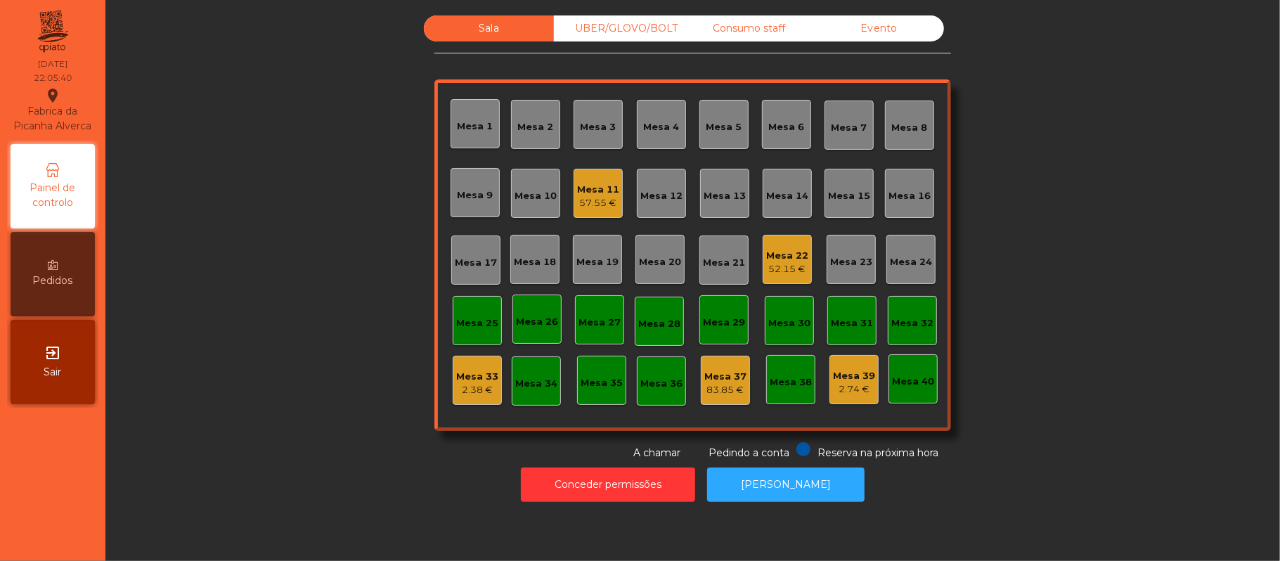
click at [396, 295] on div "Sala UBER/GLOVO/BOLT Consumo staff Evento Mesa 1 Mesa 2 Mesa 3 Mesa 4 Mesa 5 Me…" at bounding box center [692, 237] width 1136 height 445
click at [1119, 153] on div "Sala UBER/GLOVO/BOLT Consumo staff Evento Mesa 1 Mesa 2 Mesa 3 Mesa 4 Mesa 5 Me…" at bounding box center [692, 237] width 1136 height 445
click at [633, 26] on div "UBER/GLOVO/BOLT" at bounding box center [619, 28] width 130 height 26
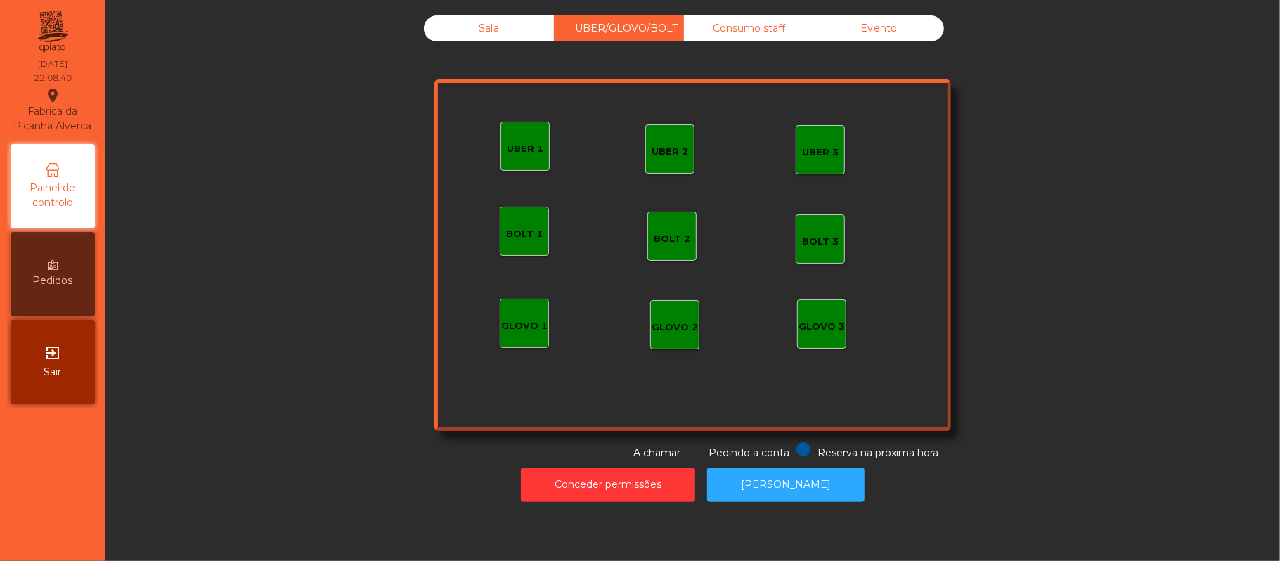
click at [518, 158] on div "UBER 1" at bounding box center [524, 146] width 49 height 49
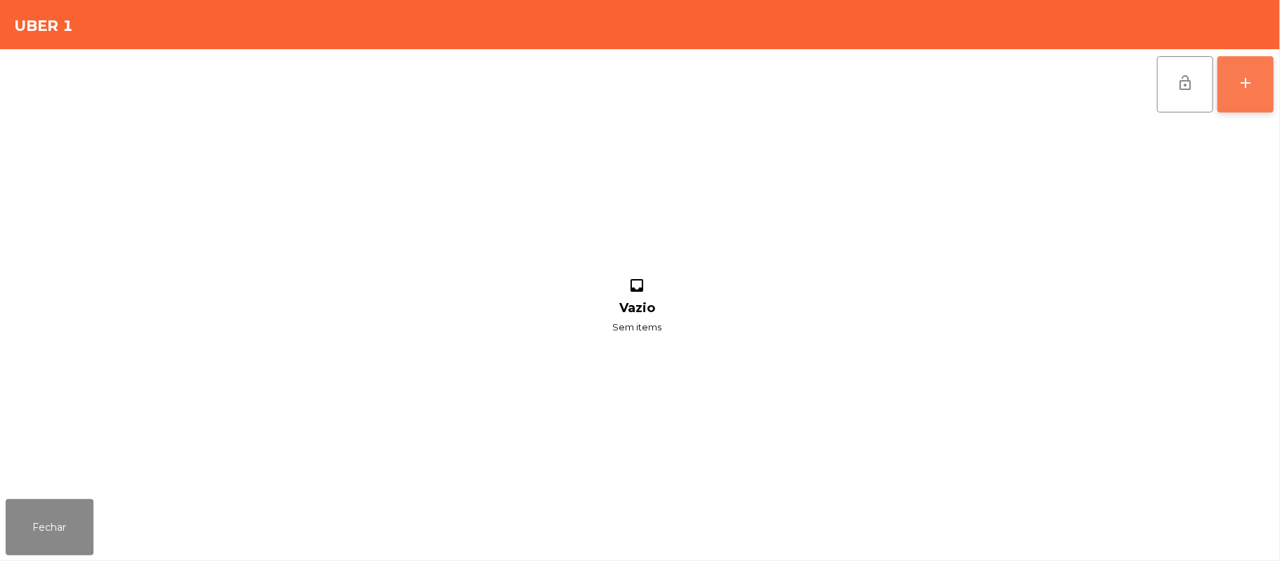
click at [1229, 97] on button "add" at bounding box center [1245, 84] width 56 height 56
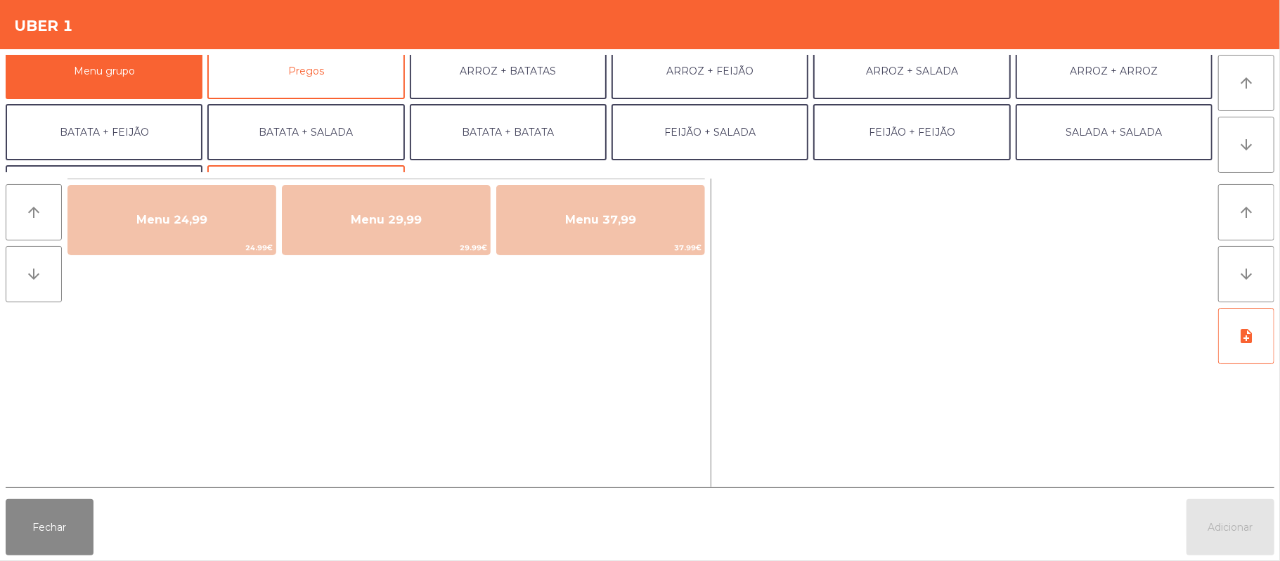
scroll to position [13, 0]
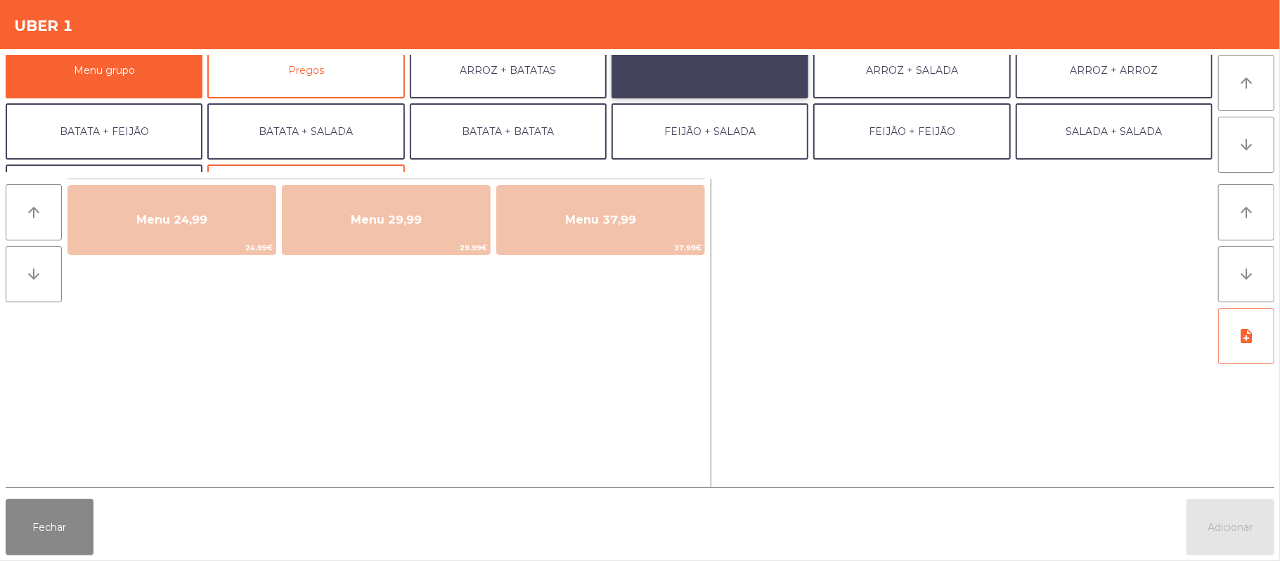
click at [740, 74] on button "ARROZ + FEIJÃO" at bounding box center [709, 70] width 197 height 56
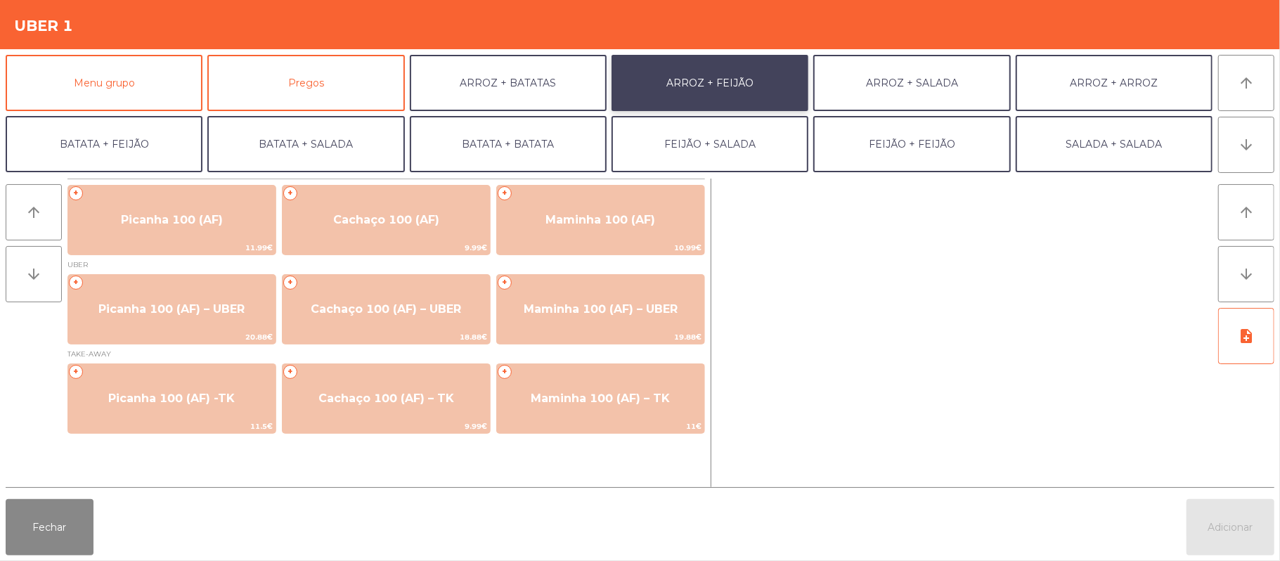
scroll to position [1, 0]
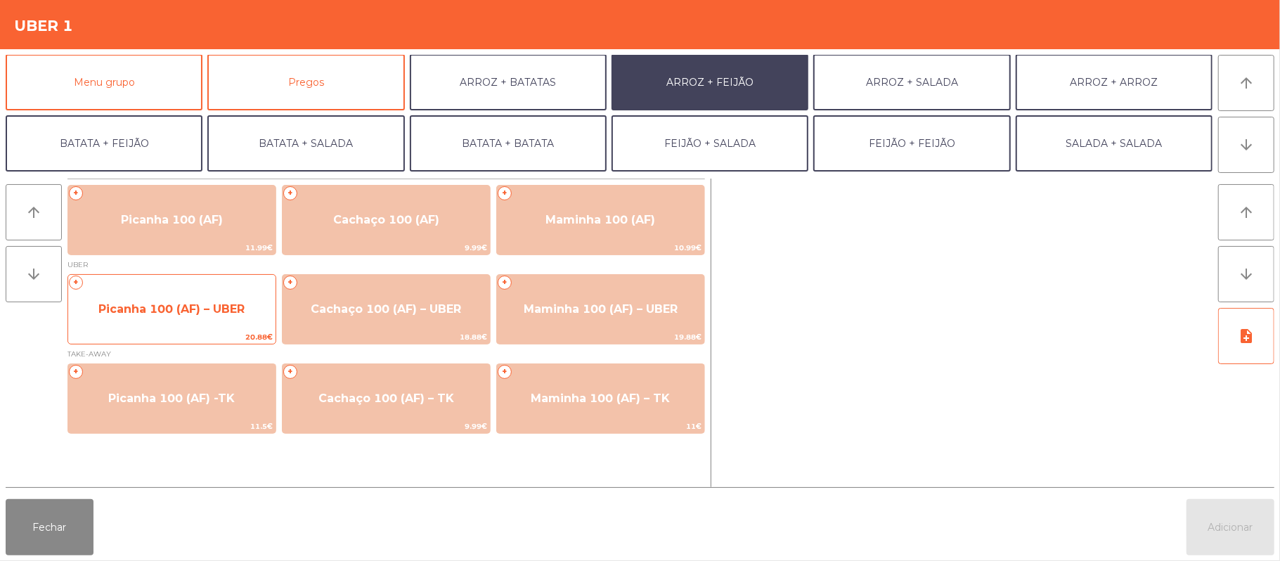
click at [188, 318] on span "Picanha 100 (AF) – UBER" at bounding box center [171, 309] width 207 height 38
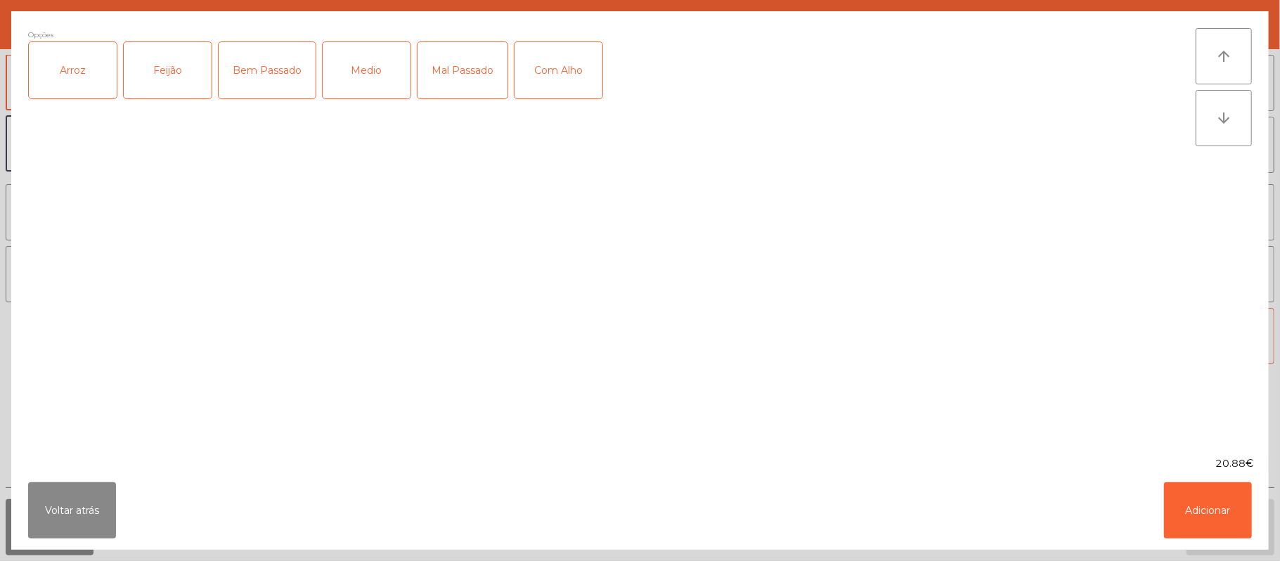
click at [76, 74] on div "Arroz" at bounding box center [73, 70] width 88 height 56
click at [178, 58] on div "Feijão" at bounding box center [168, 70] width 88 height 56
click at [365, 68] on div "Medio" at bounding box center [367, 70] width 88 height 56
click at [573, 76] on div "Com Alho" at bounding box center [558, 70] width 88 height 56
click at [1203, 500] on button "Adicionar" at bounding box center [1208, 510] width 88 height 56
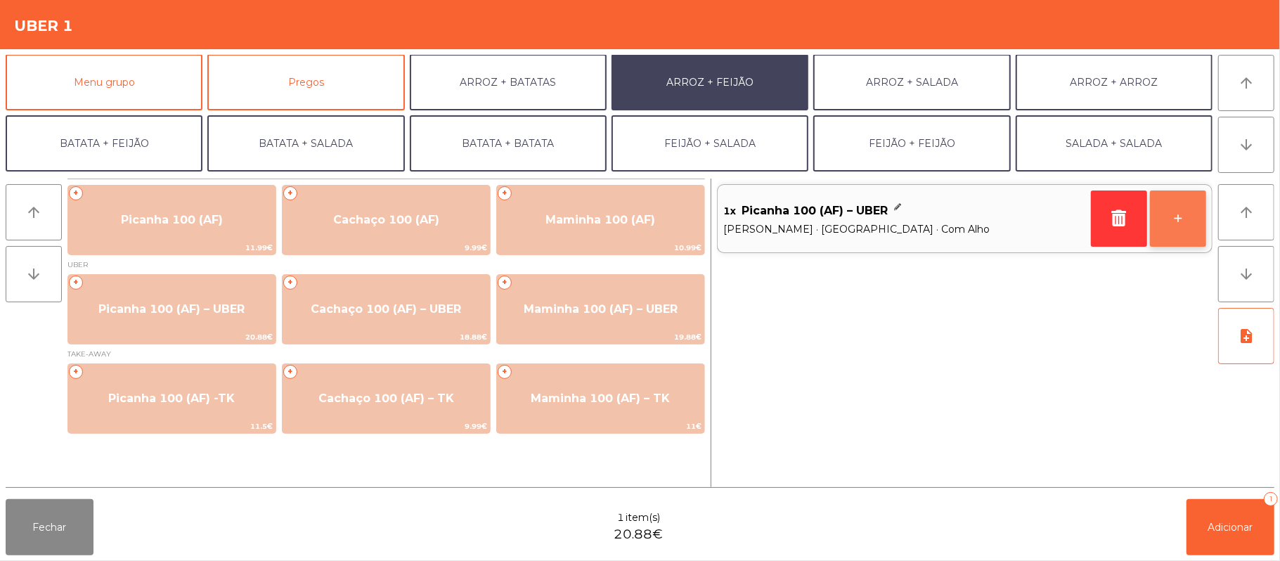
click at [1174, 220] on button "+" at bounding box center [1178, 218] width 56 height 56
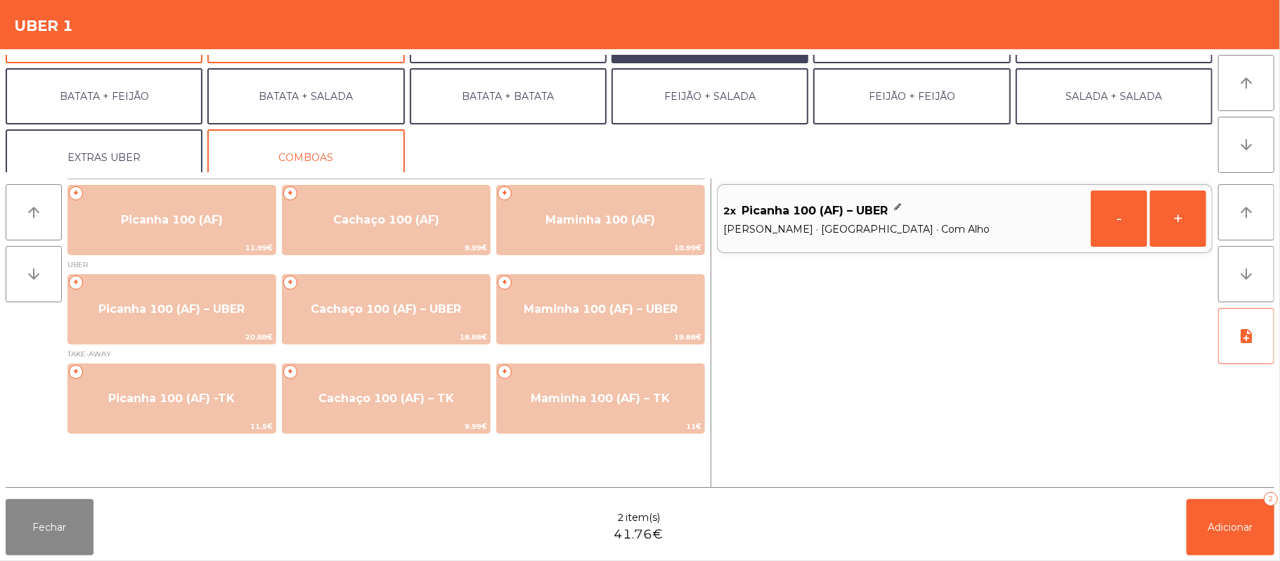
scroll to position [60, 0]
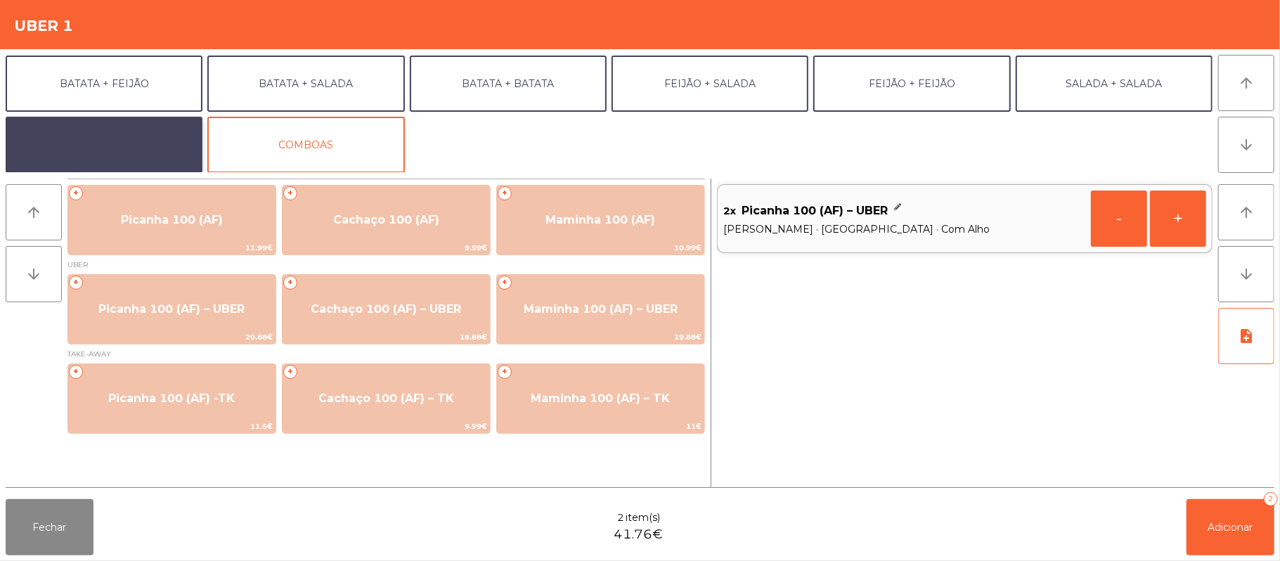
click at [142, 156] on button "EXTRAS UBER" at bounding box center [104, 145] width 197 height 56
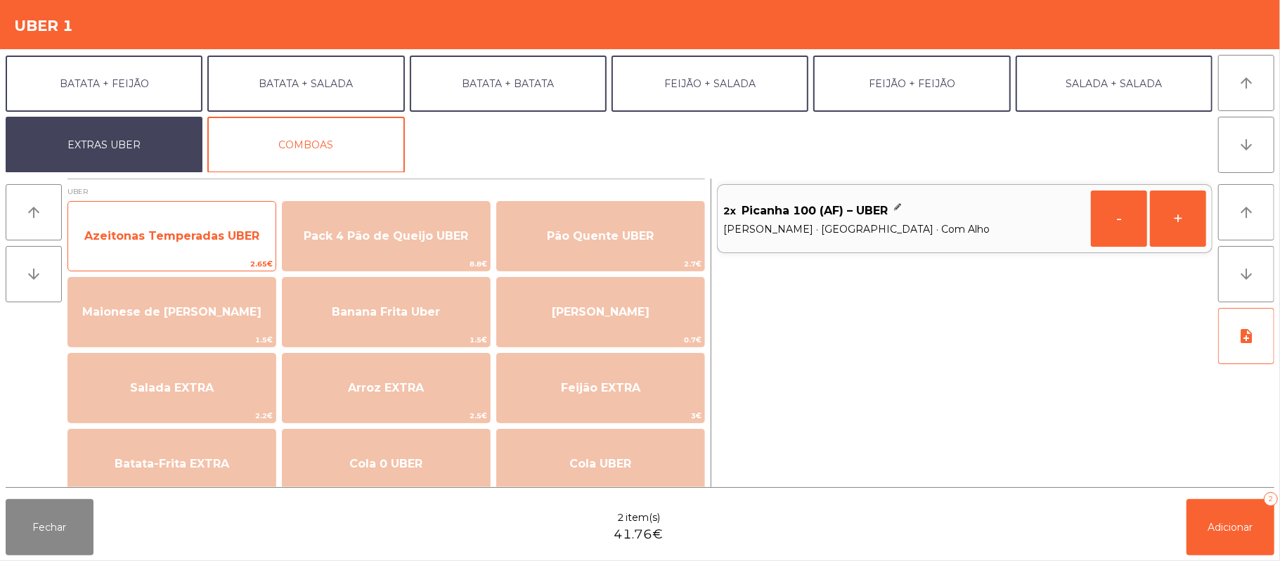
click at [223, 261] on span "2.65€" at bounding box center [171, 263] width 207 height 13
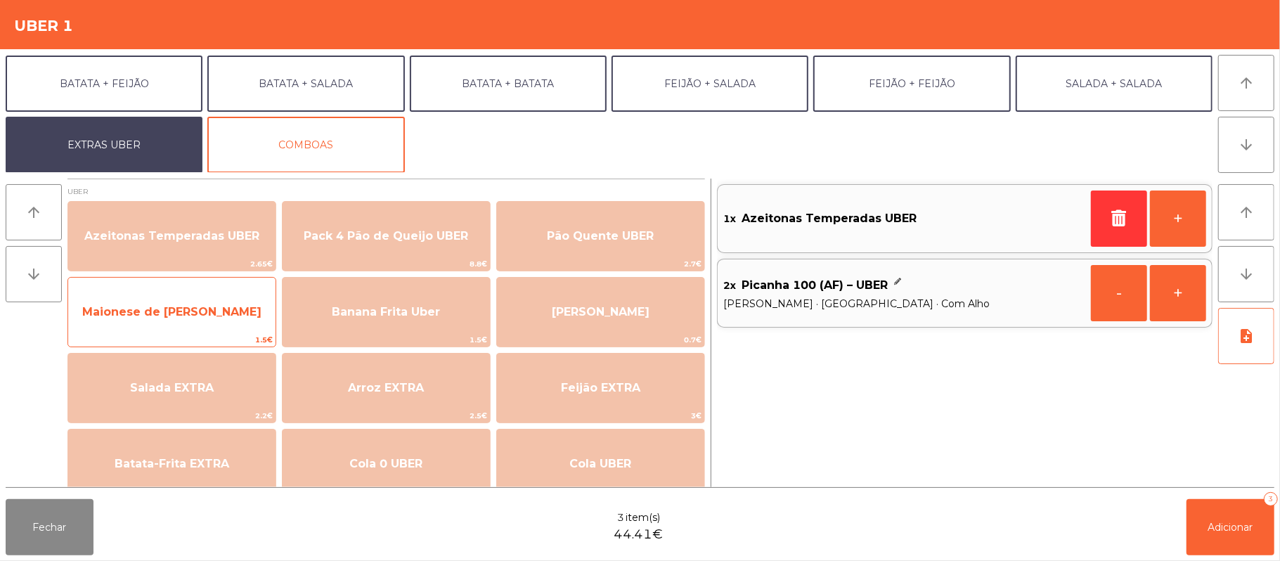
click at [189, 330] on span "Maionese de [PERSON_NAME]" at bounding box center [171, 312] width 207 height 38
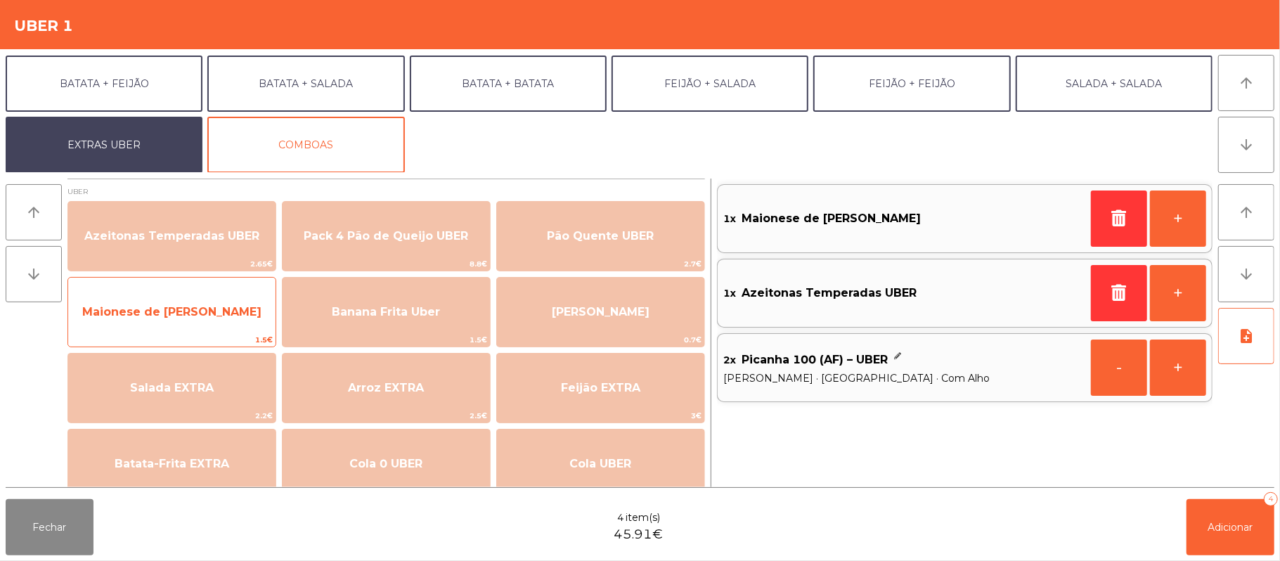
click at [169, 321] on span "Maionese de [PERSON_NAME]" at bounding box center [171, 312] width 207 height 38
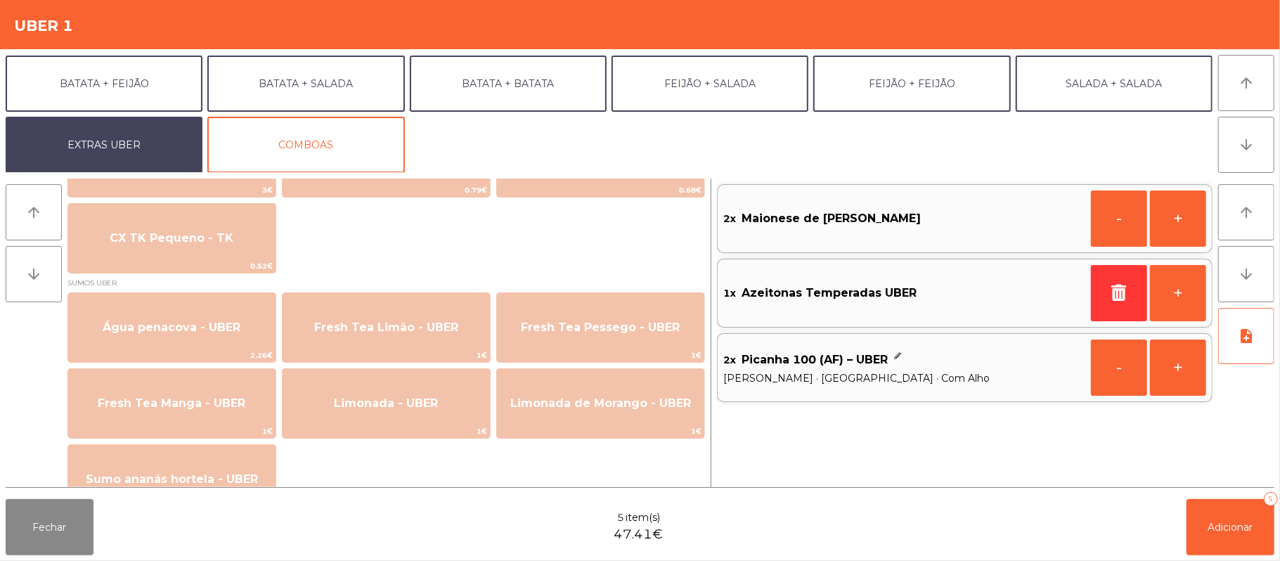
scroll to position [1106, 0]
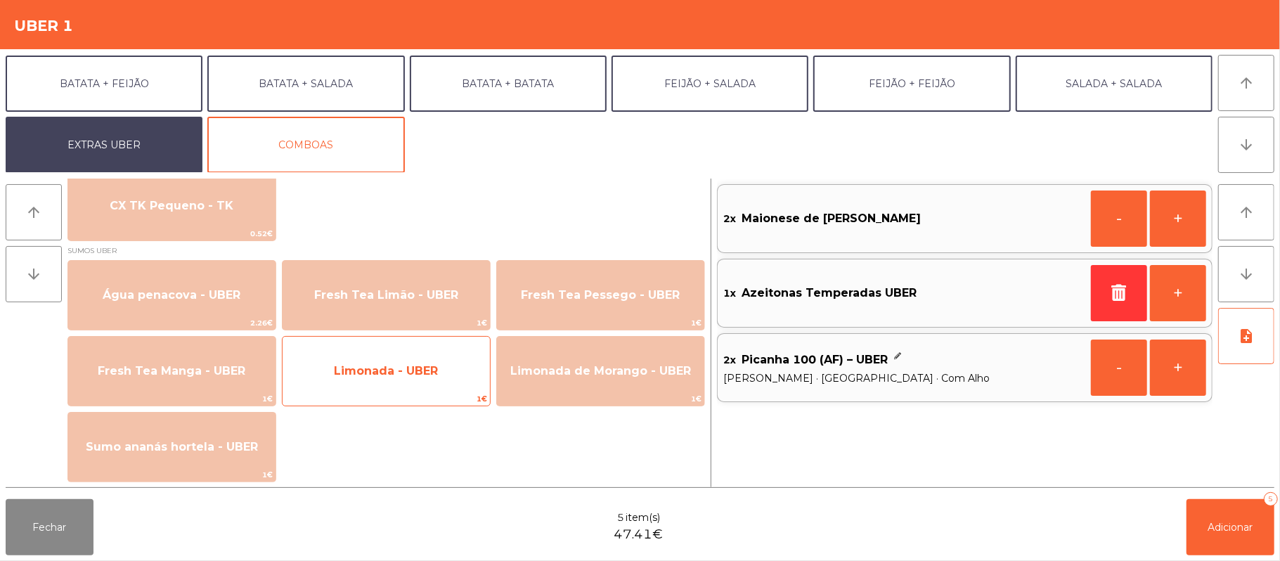
click at [414, 374] on span "Limonada - UBER" at bounding box center [386, 370] width 104 height 13
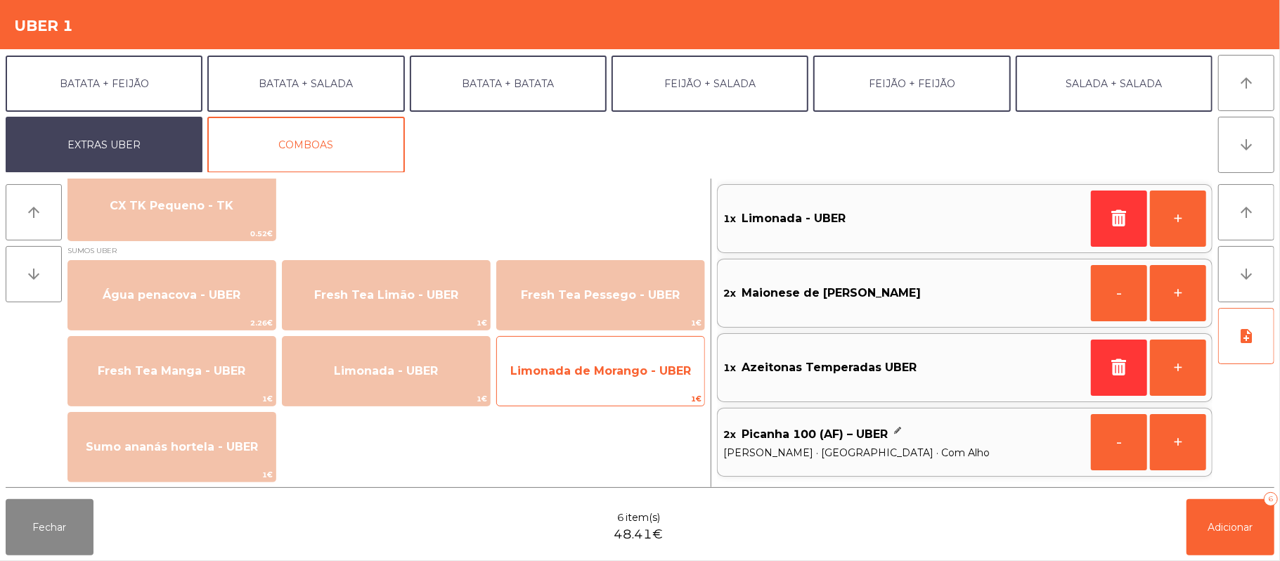
click at [541, 375] on span "Limonada de Morango - UBER" at bounding box center [600, 370] width 181 height 13
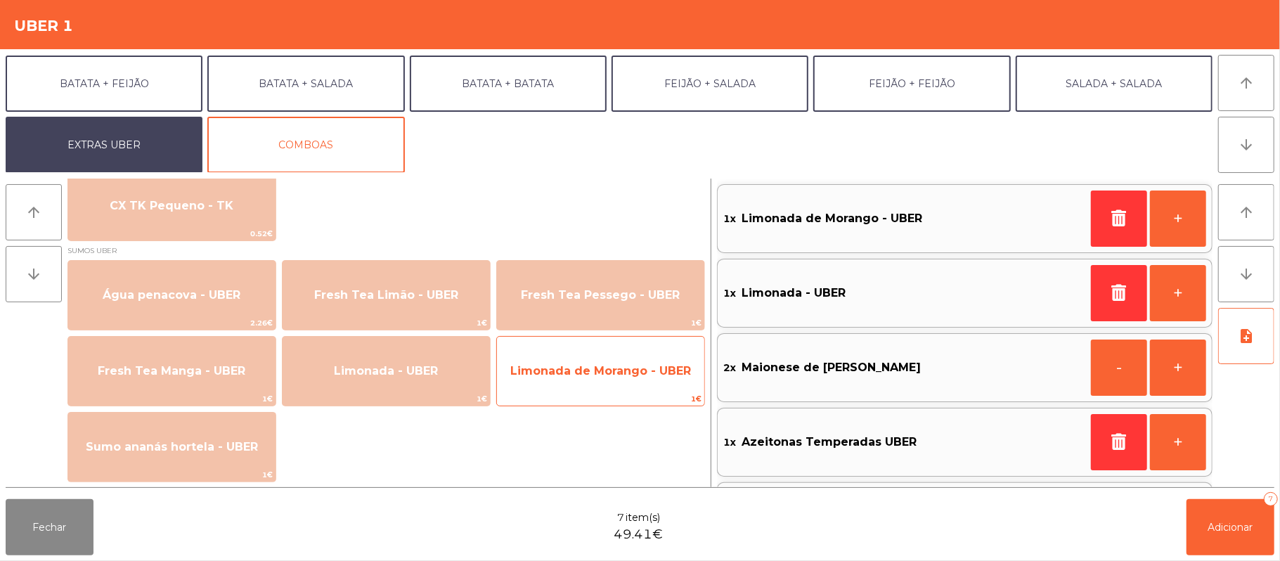
scroll to position [71, 0]
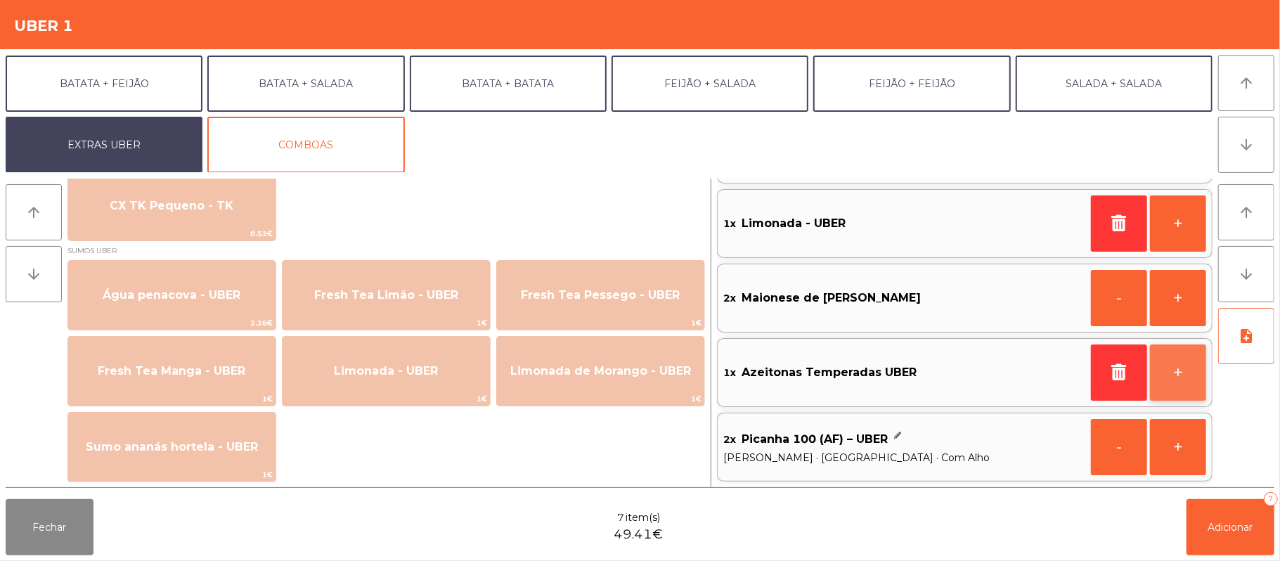
click at [1168, 380] on button "+" at bounding box center [1178, 372] width 56 height 56
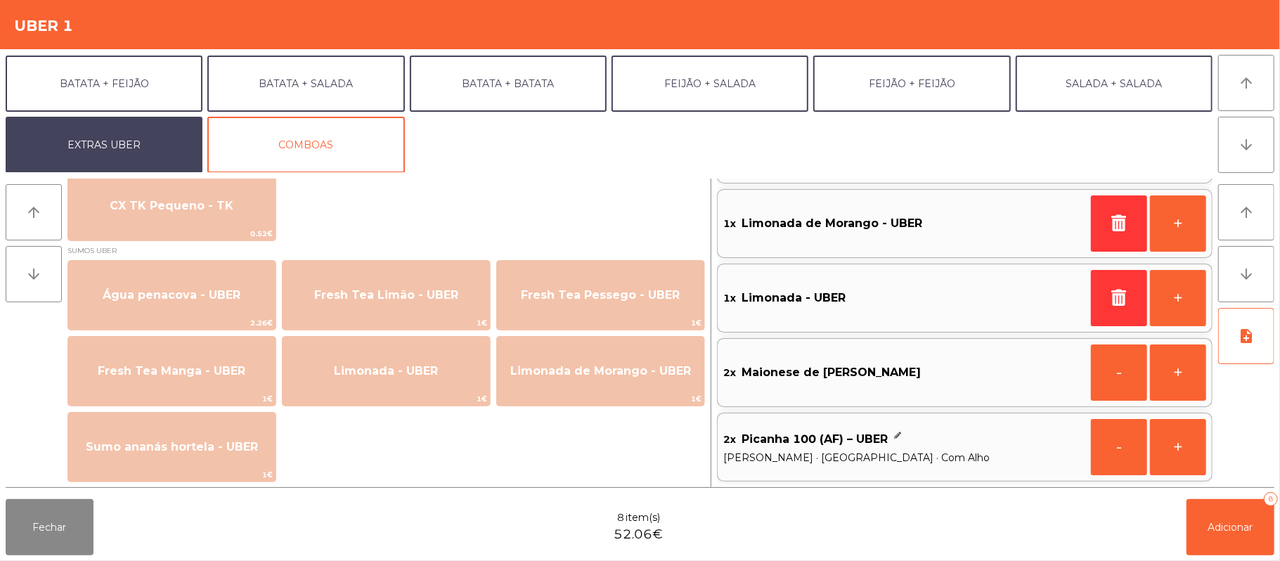
scroll to position [6, 0]
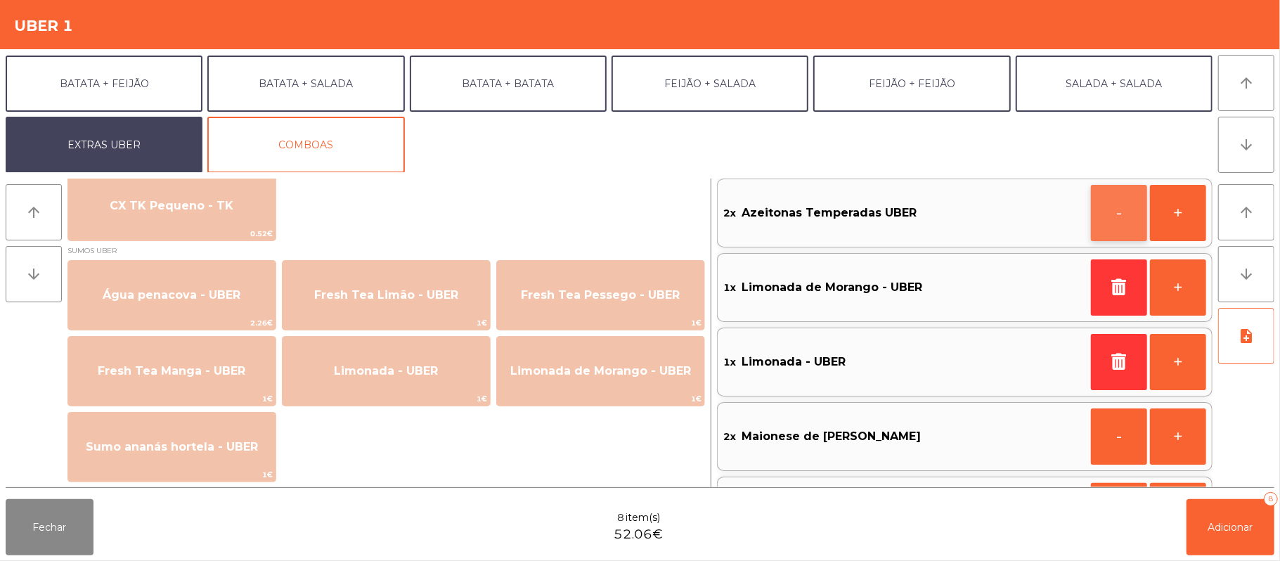
click at [1112, 218] on button "-" at bounding box center [1119, 213] width 56 height 56
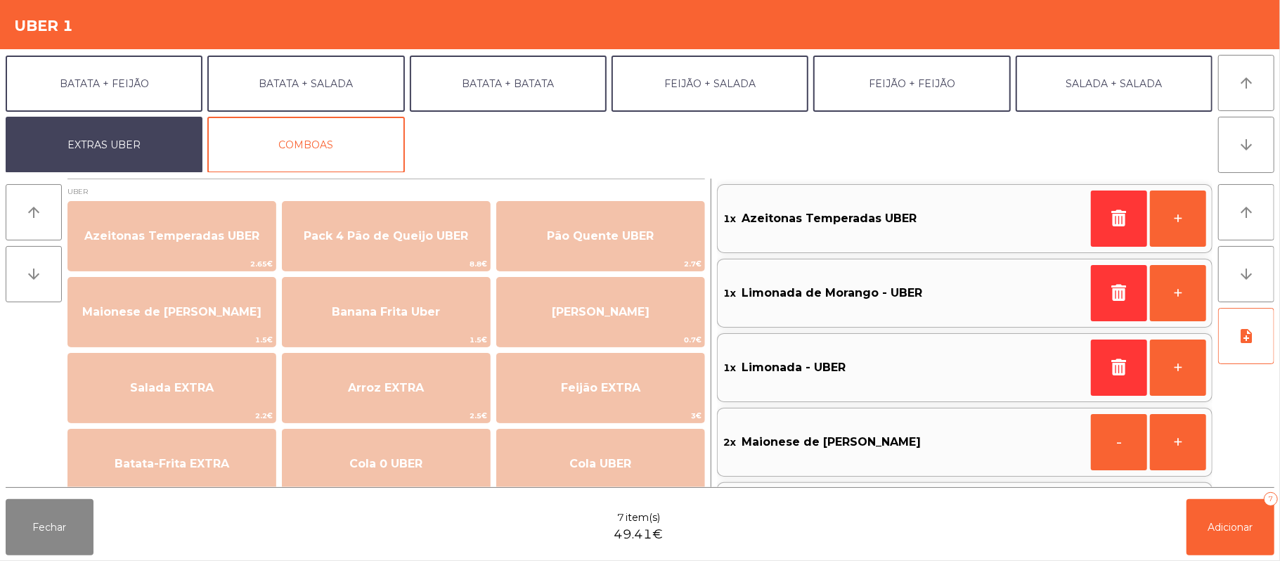
scroll to position [0, 0]
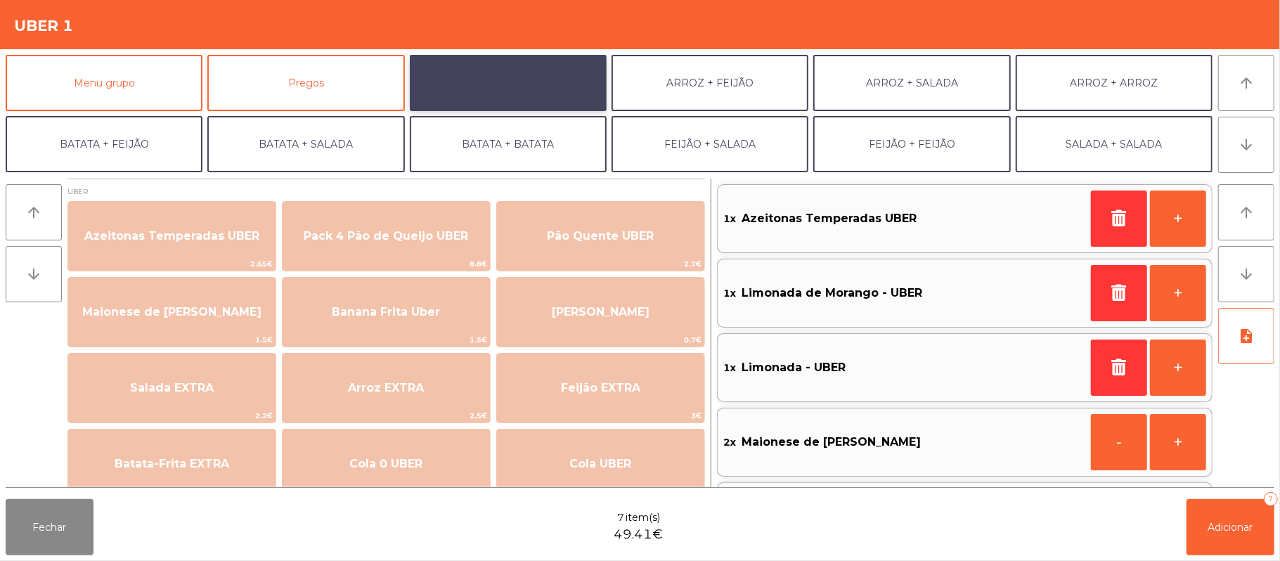
click at [552, 99] on button "ARROZ + BATATAS" at bounding box center [508, 83] width 197 height 56
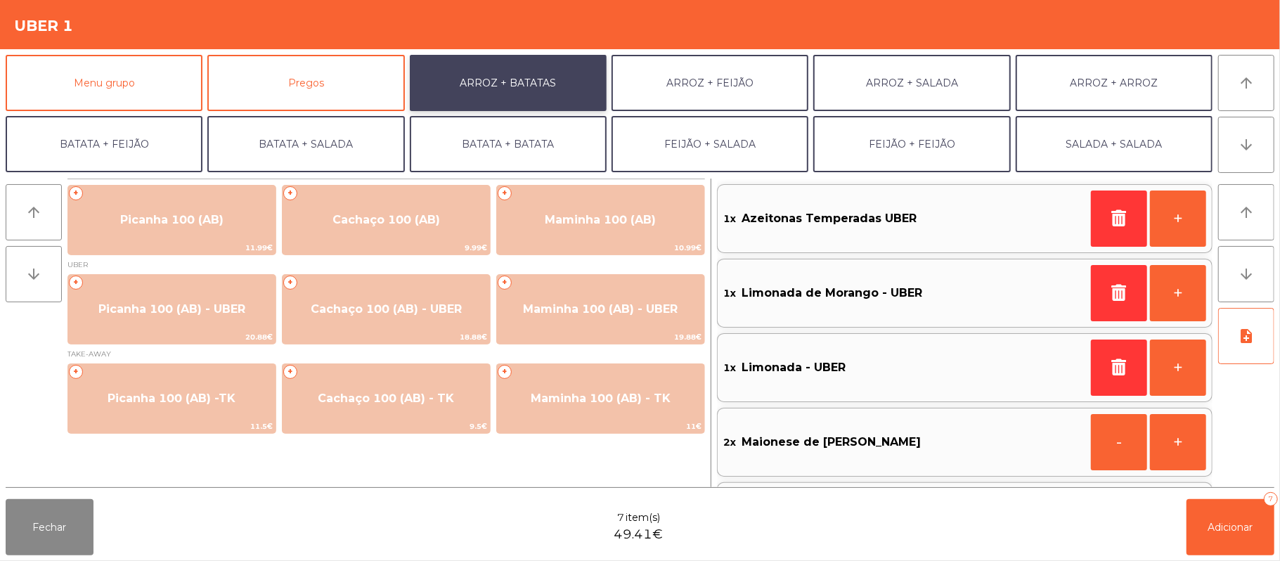
scroll to position [1, 0]
click at [1231, 521] on span "Adicionar" at bounding box center [1230, 527] width 45 height 13
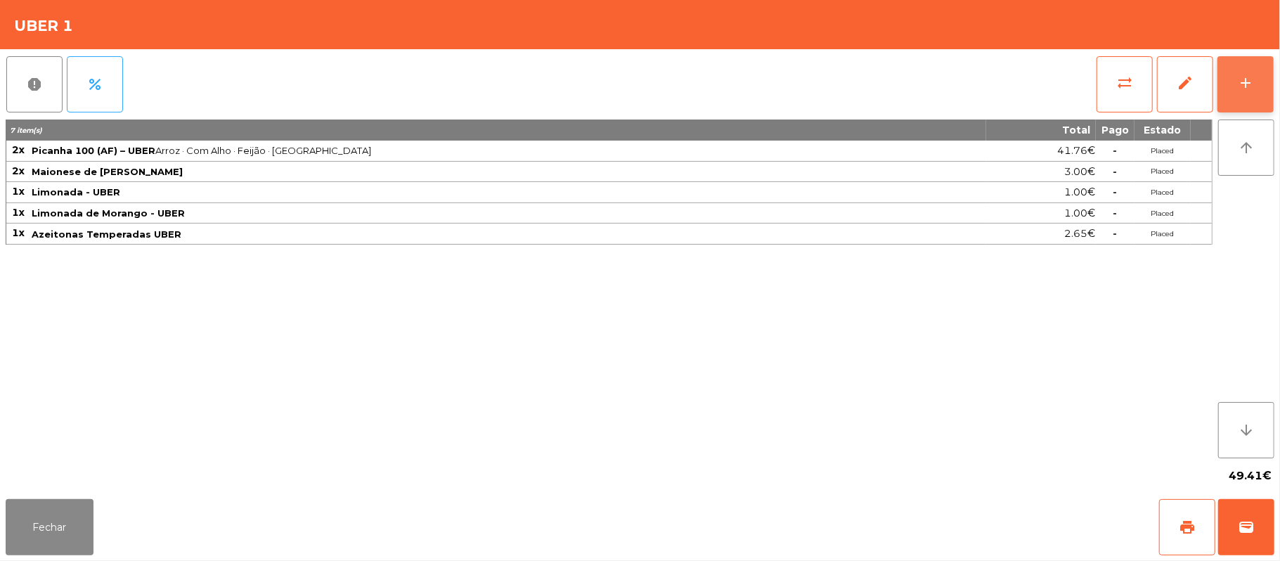
click at [1240, 96] on button "add" at bounding box center [1245, 84] width 56 height 56
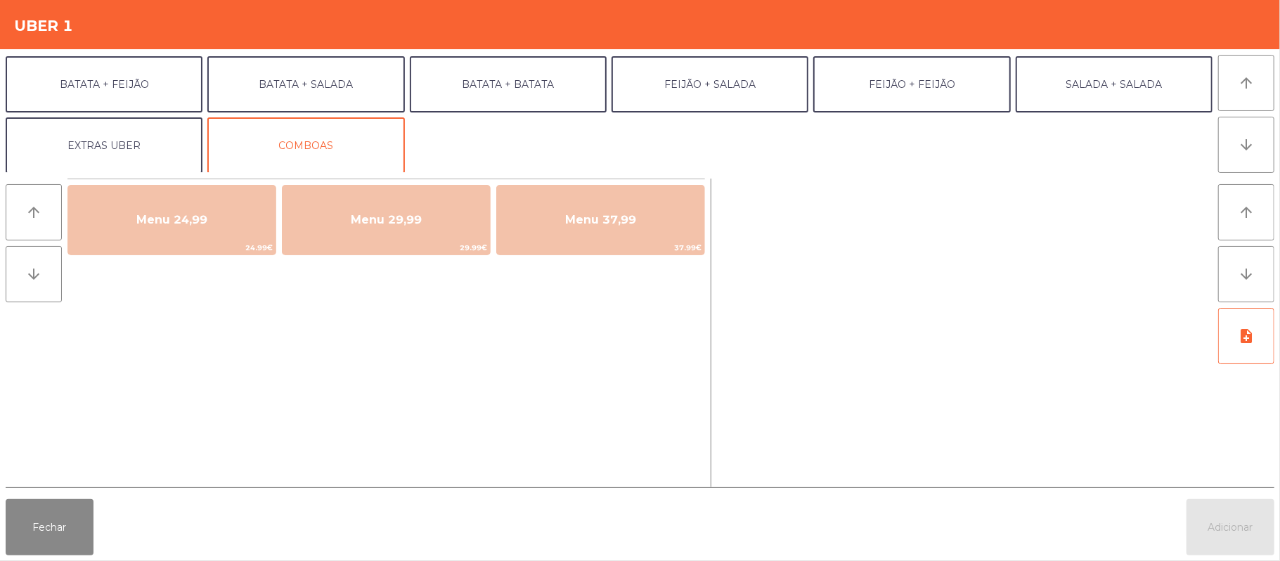
scroll to position [57, 0]
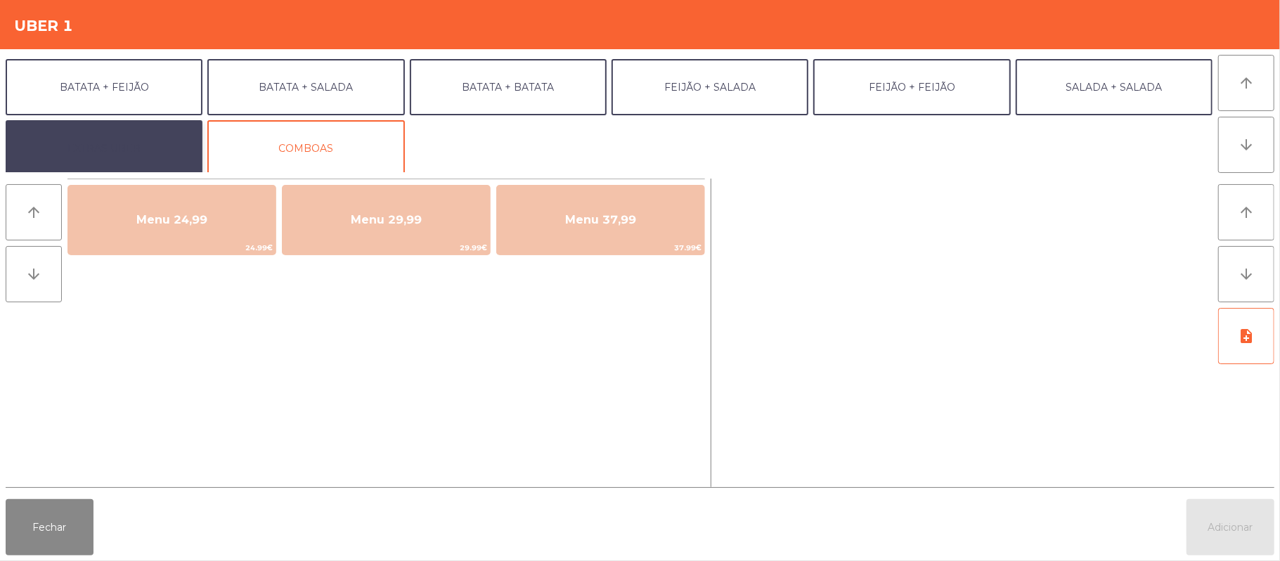
click at [147, 149] on button "EXTRAS UBER" at bounding box center [104, 148] width 197 height 56
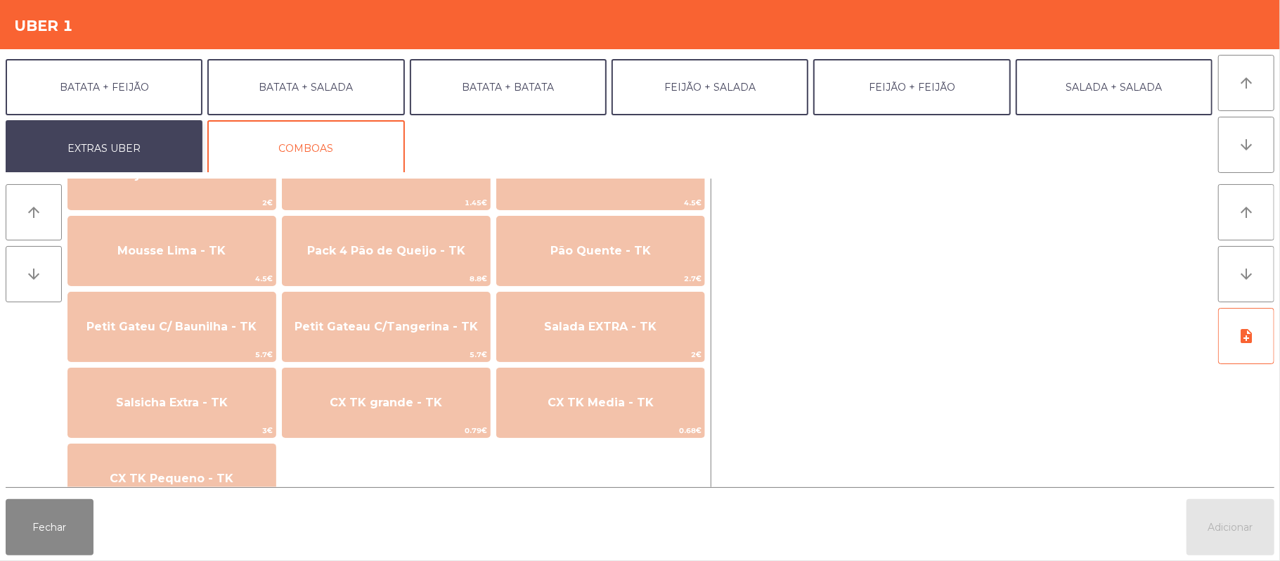
scroll to position [1106, 0]
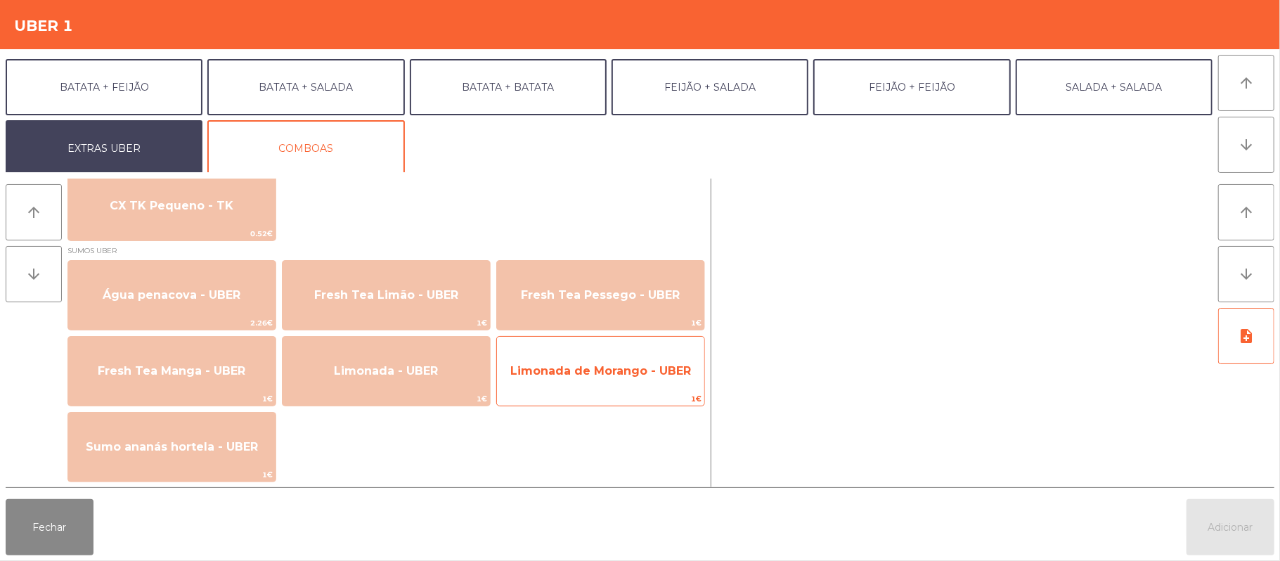
click at [605, 368] on span "Limonada de Morango - UBER" at bounding box center [600, 370] width 181 height 13
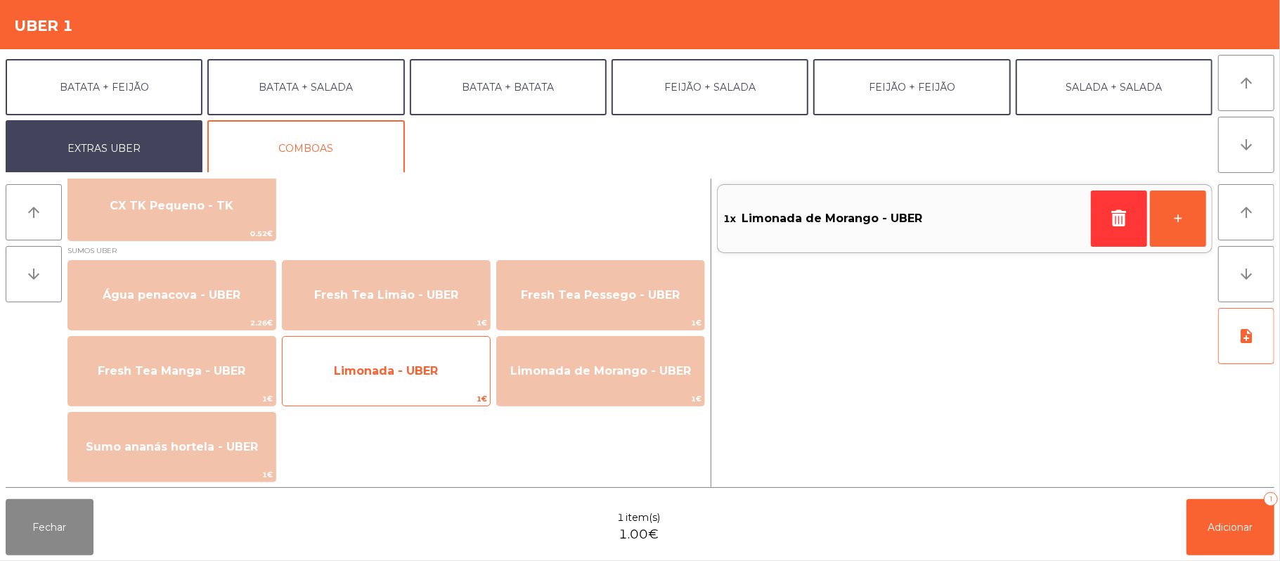
click at [417, 380] on span "Limonada - UBER" at bounding box center [386, 371] width 207 height 38
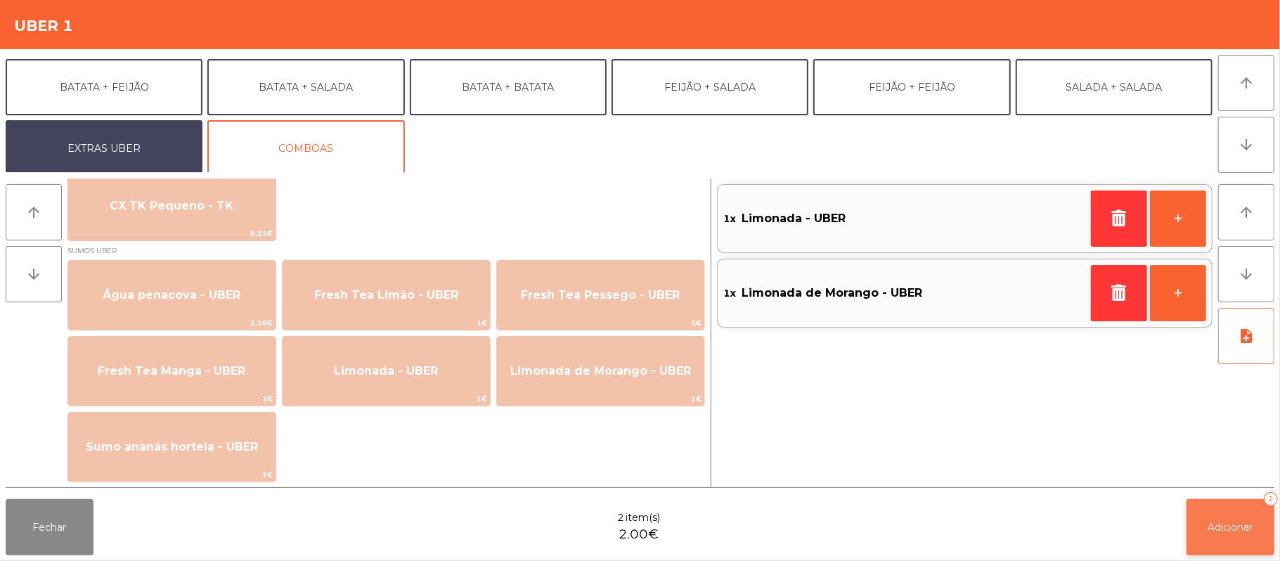
click at [1195, 523] on button "Adicionar 2" at bounding box center [1230, 527] width 88 height 56
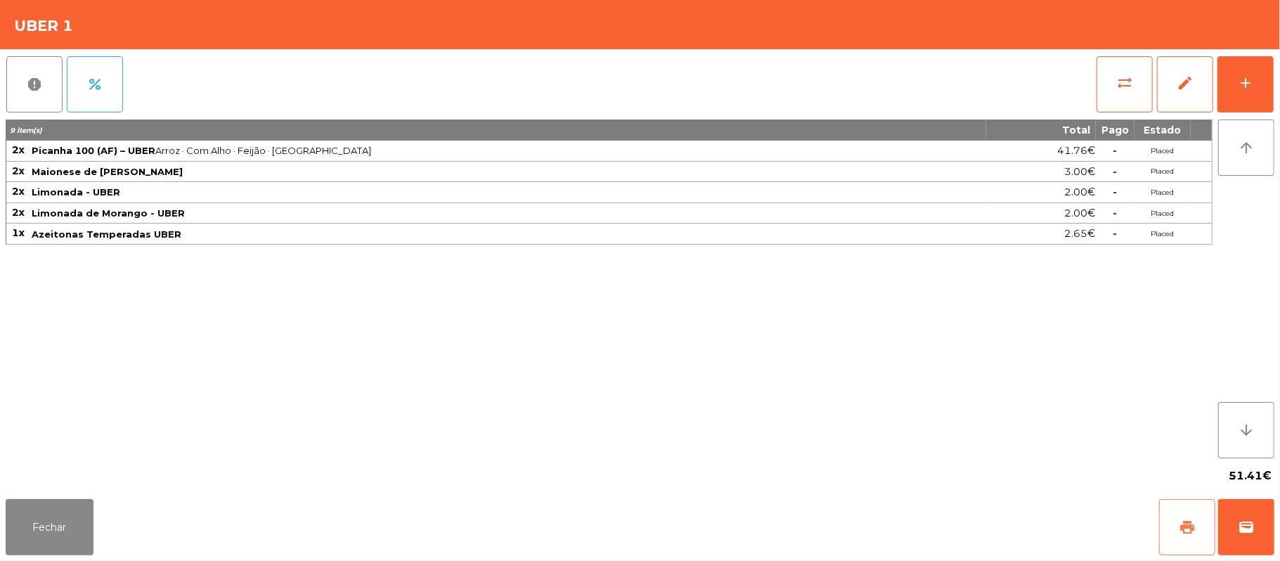
click at [1174, 531] on button "print" at bounding box center [1187, 527] width 56 height 56
click at [117, 94] on button "percent" at bounding box center [95, 84] width 56 height 56
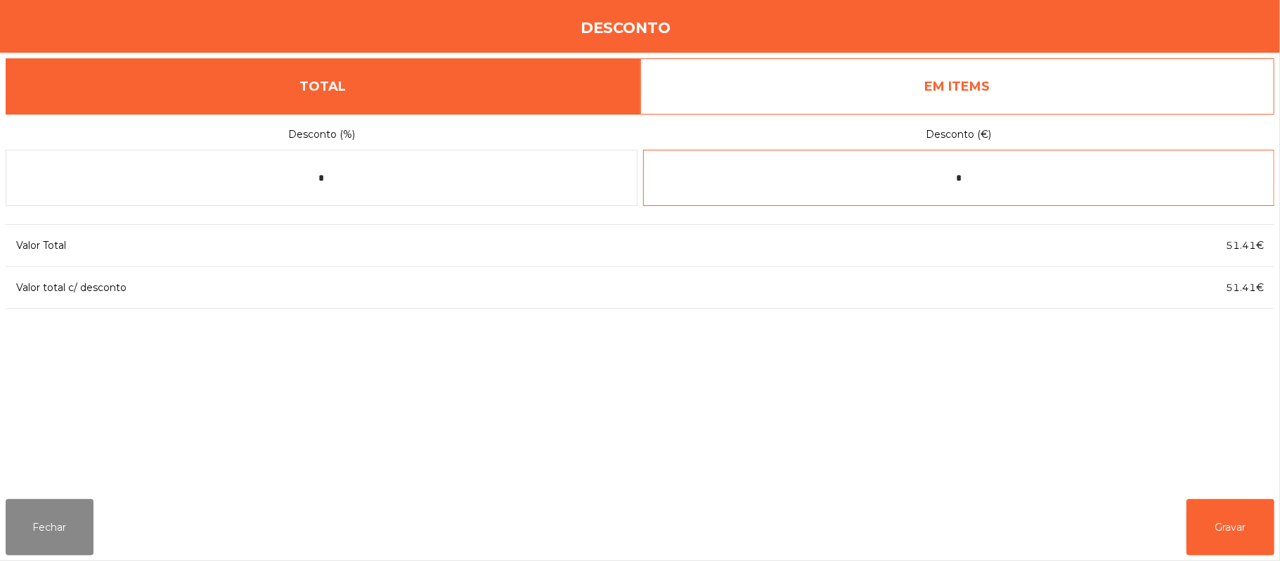
click at [1020, 180] on input "*" at bounding box center [959, 178] width 632 height 56
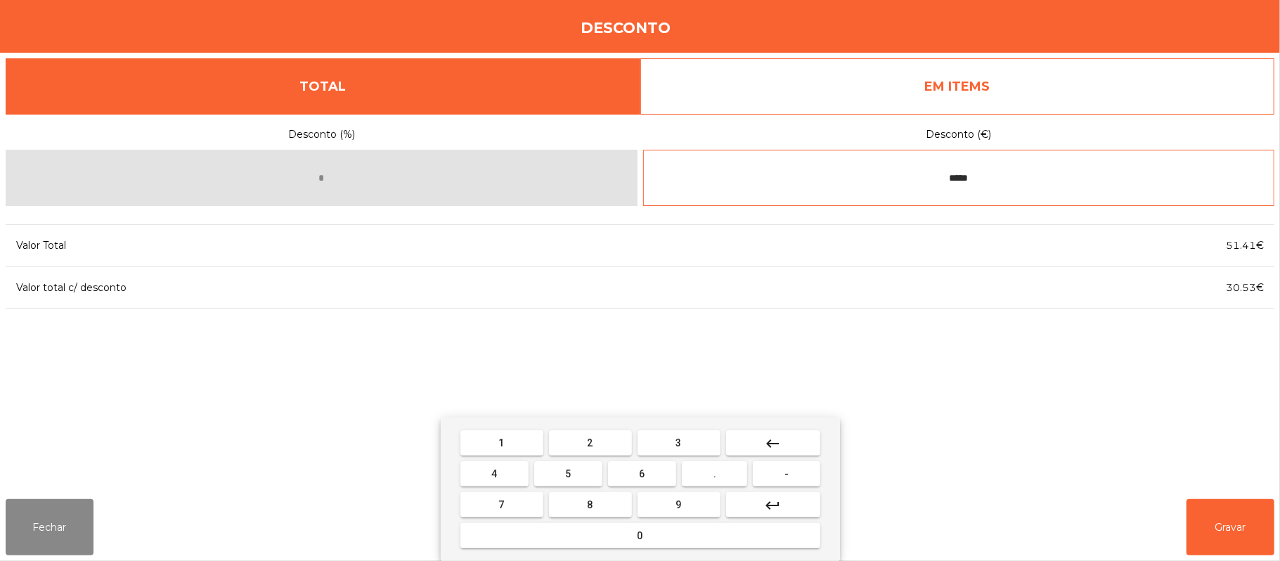
type input "*****"
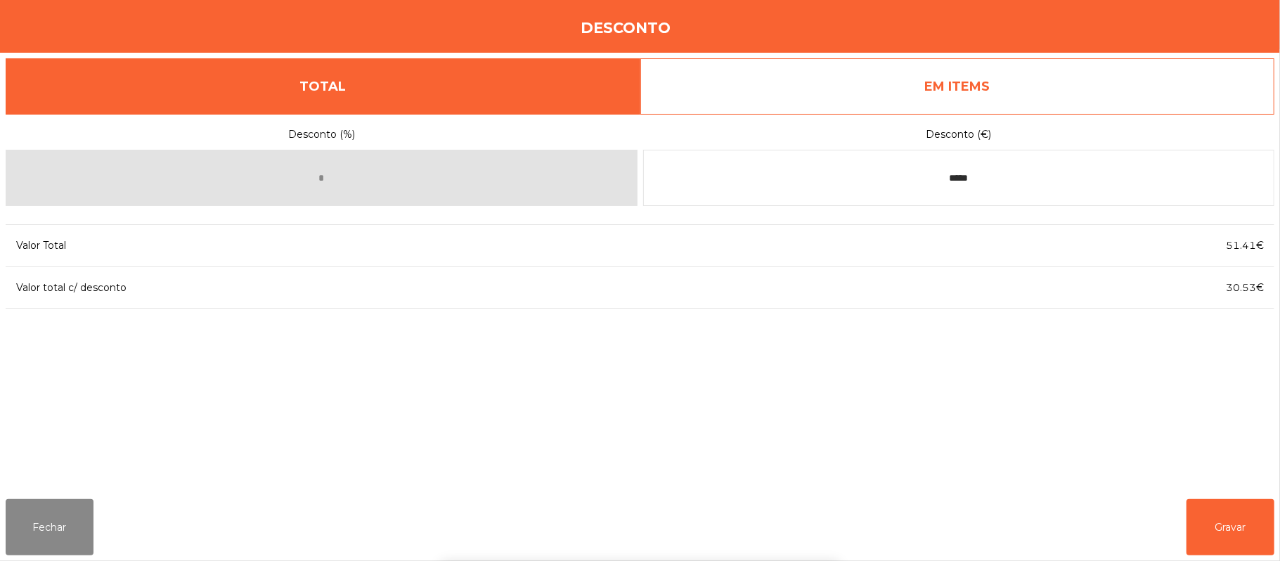
click at [1229, 505] on div "1 2 3 keyboard_backspace 4 5 6 . - 7 8 9 keyboard_return 0" at bounding box center [640, 488] width 1280 height 143
click at [1232, 524] on button "Gravar" at bounding box center [1230, 527] width 88 height 56
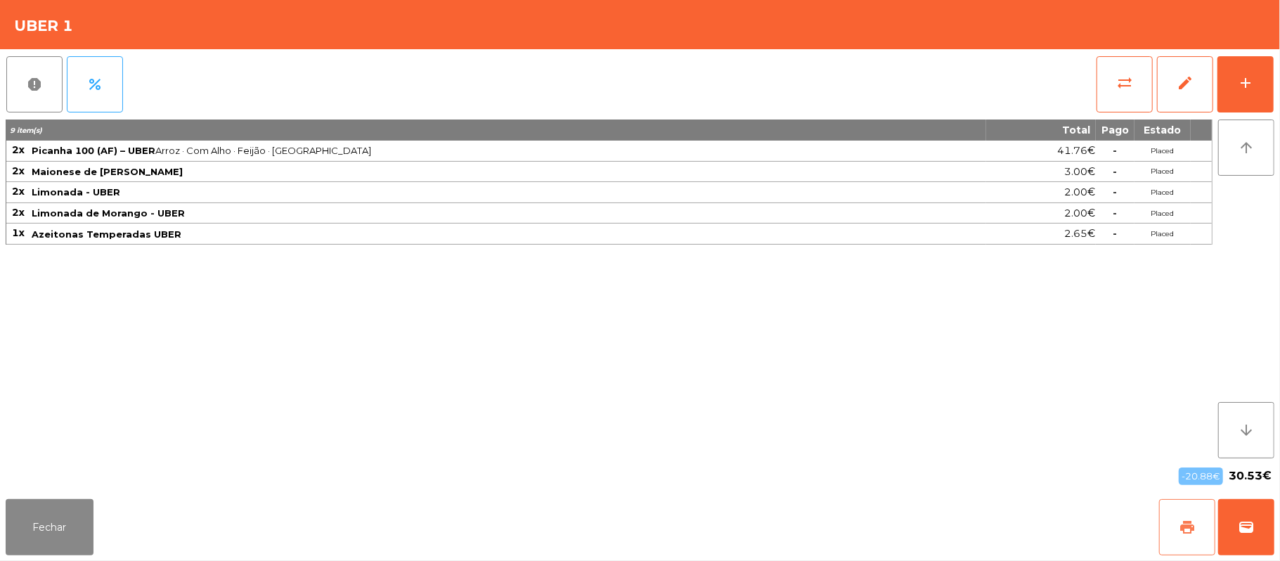
click at [1175, 500] on button "print" at bounding box center [1187, 527] width 56 height 56
click at [1240, 538] on button "wallet" at bounding box center [1246, 527] width 56 height 56
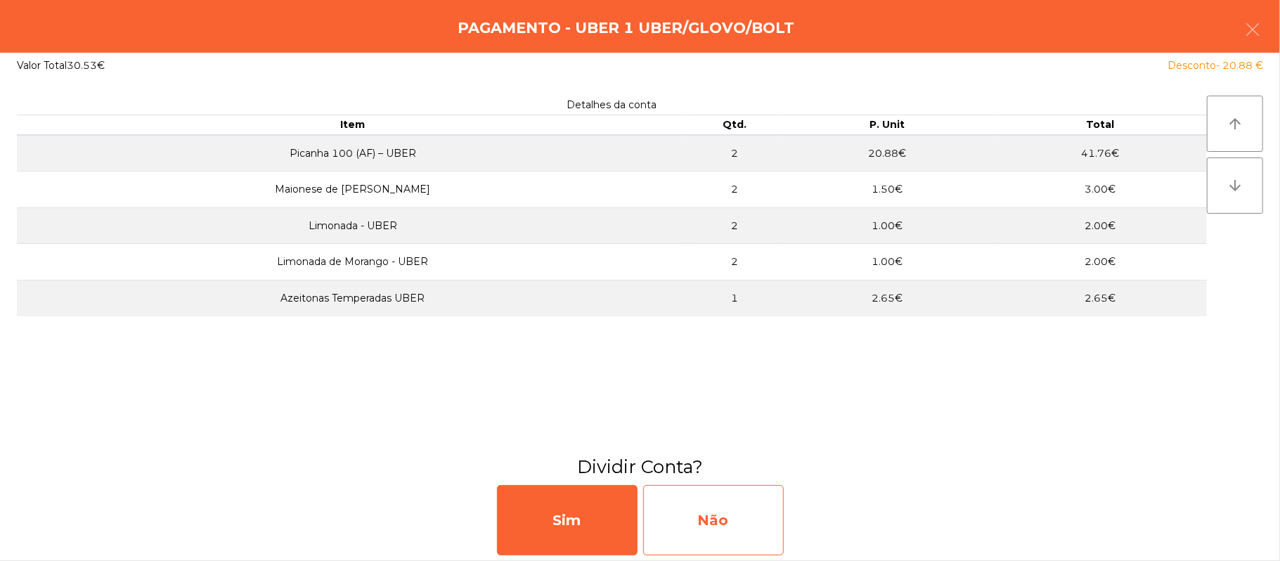
click at [748, 524] on div "Não" at bounding box center [713, 520] width 141 height 70
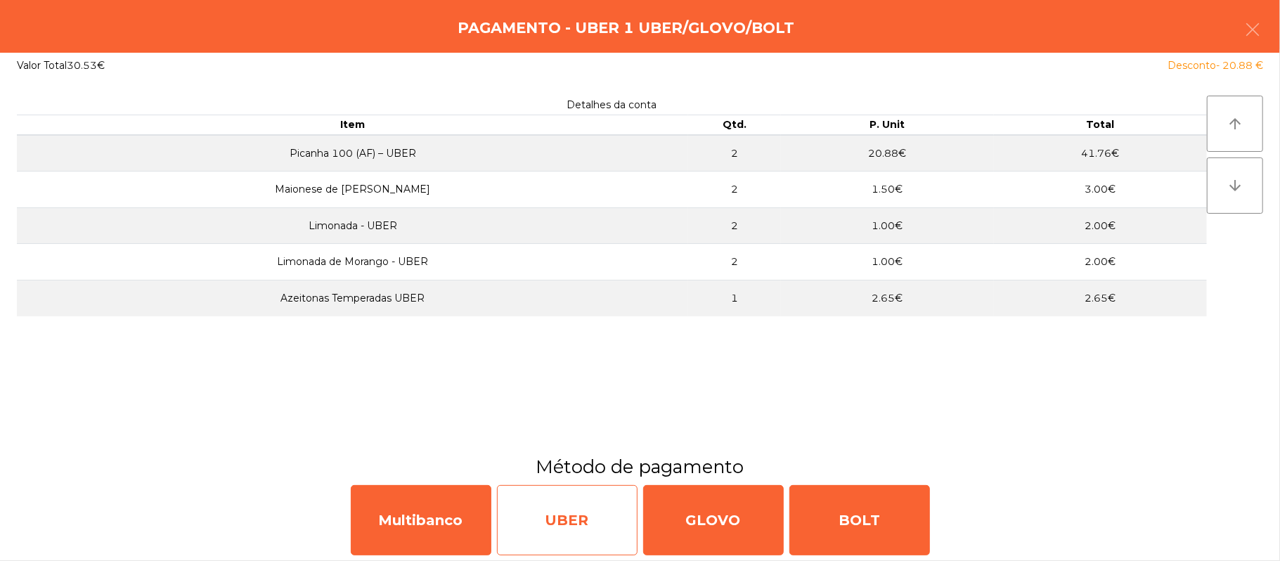
click at [573, 524] on div "UBER" at bounding box center [567, 520] width 141 height 70
select select "**"
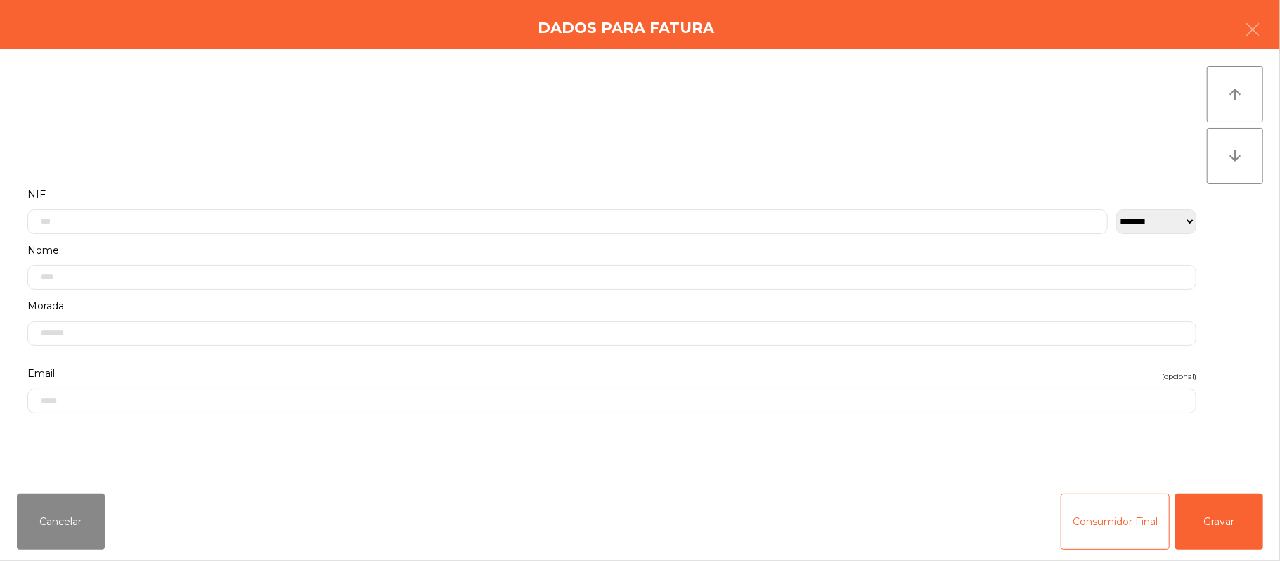
click at [1221, 550] on div "Cancelar Consumidor Final Gravar" at bounding box center [640, 521] width 1280 height 79
click at [1238, 517] on button "Gravar" at bounding box center [1219, 521] width 88 height 56
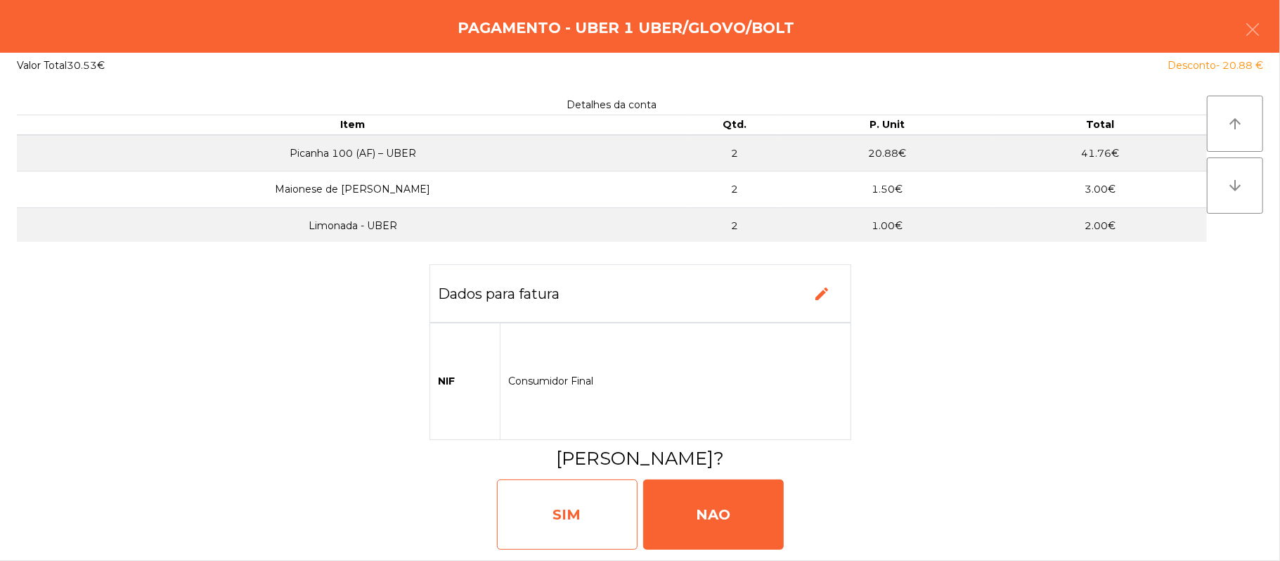
click at [552, 510] on div "SIM" at bounding box center [567, 514] width 141 height 70
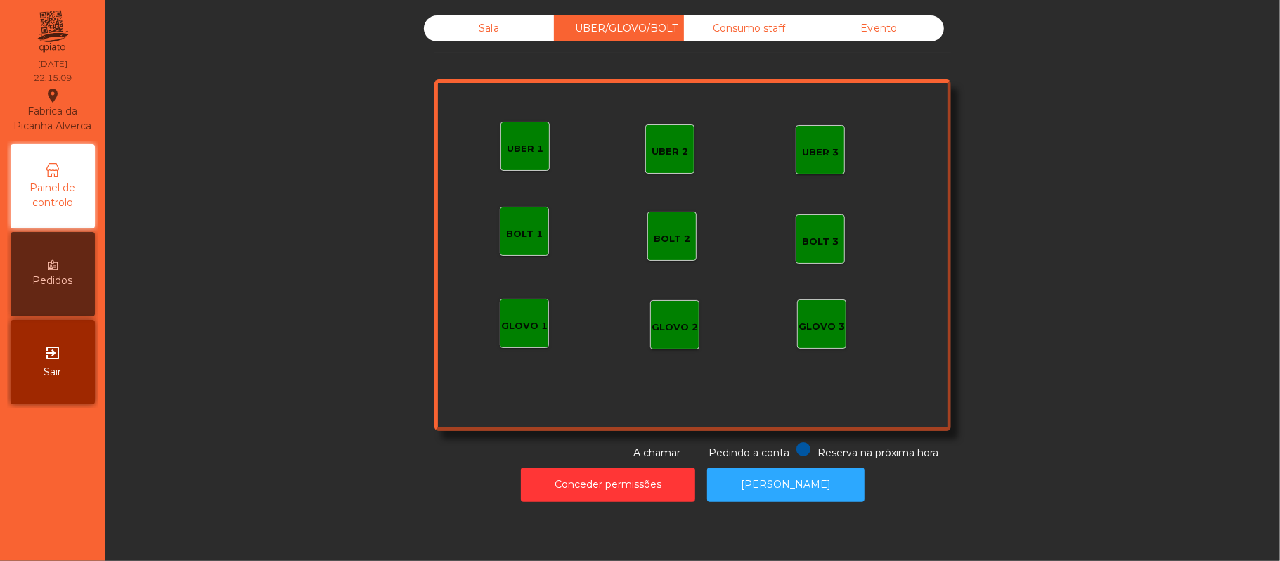
click at [474, 34] on div "Sala" at bounding box center [489, 28] width 130 height 26
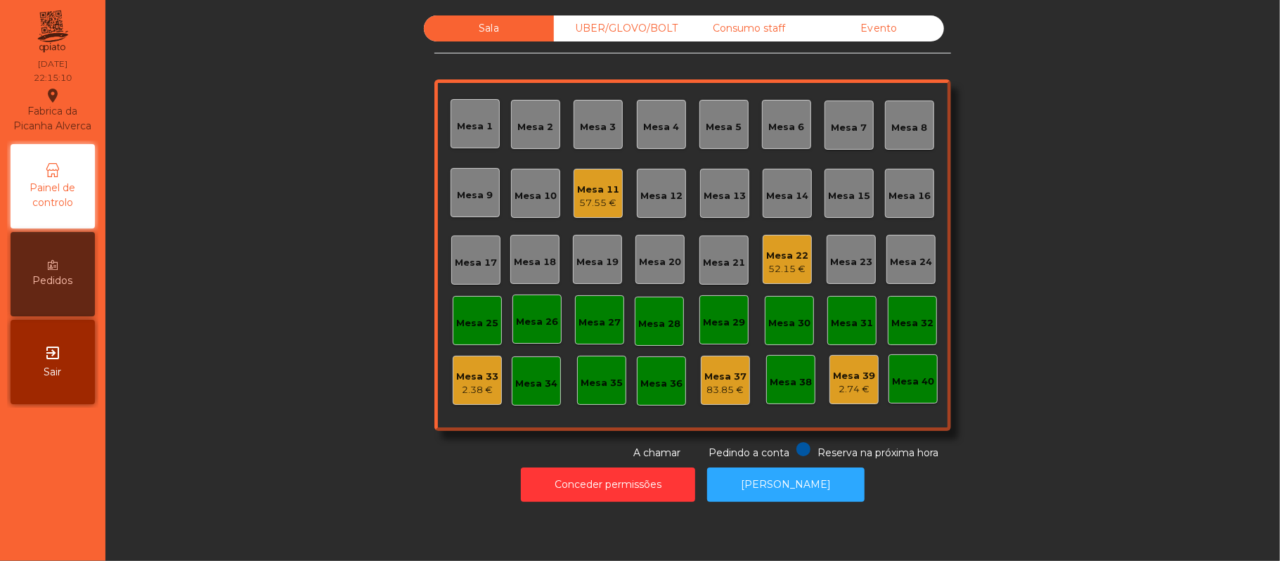
click at [606, 201] on div "57.55 €" at bounding box center [598, 203] width 42 height 14
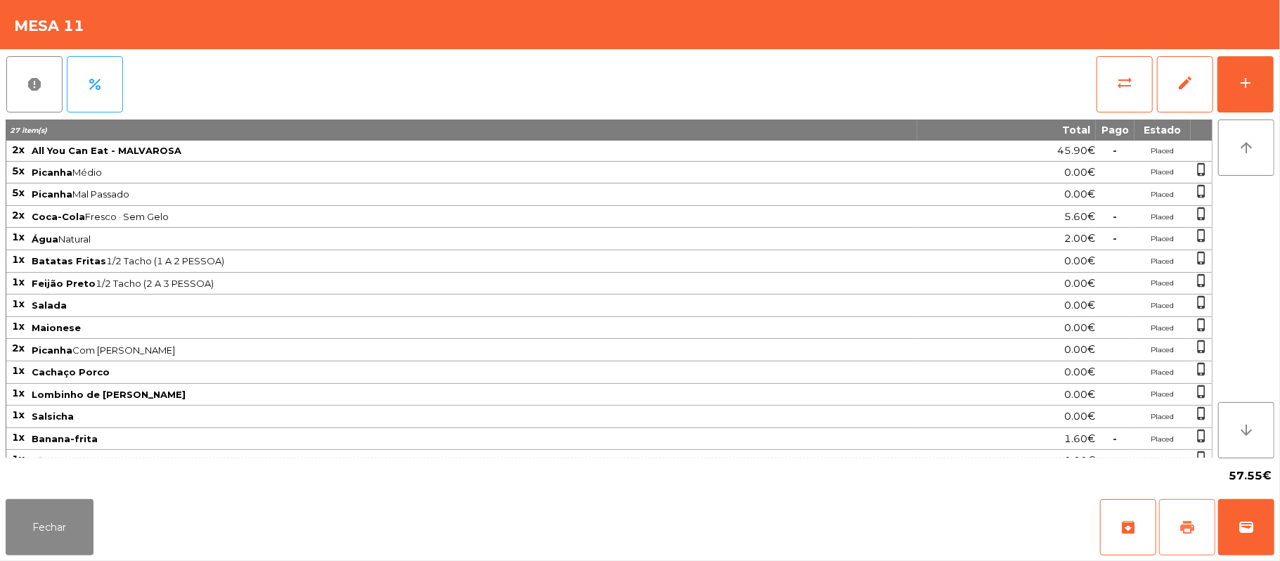
click at [1175, 529] on button "print" at bounding box center [1187, 527] width 56 height 56
click at [1108, 83] on button "sync_alt" at bounding box center [1124, 84] width 56 height 56
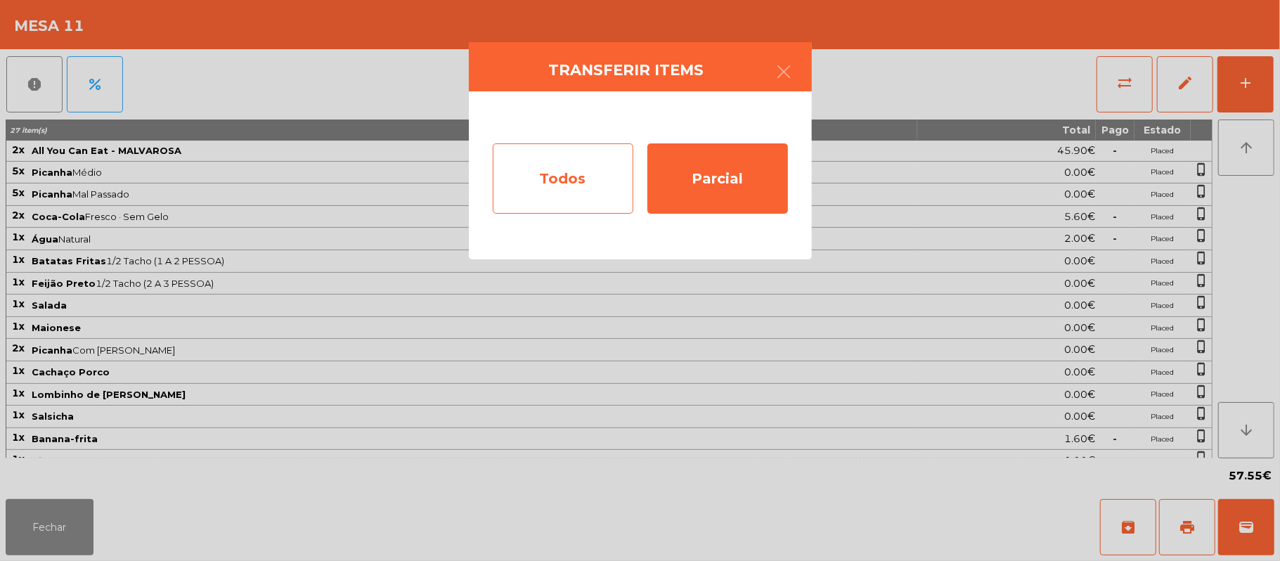
click at [572, 183] on div "Todos" at bounding box center [563, 178] width 141 height 70
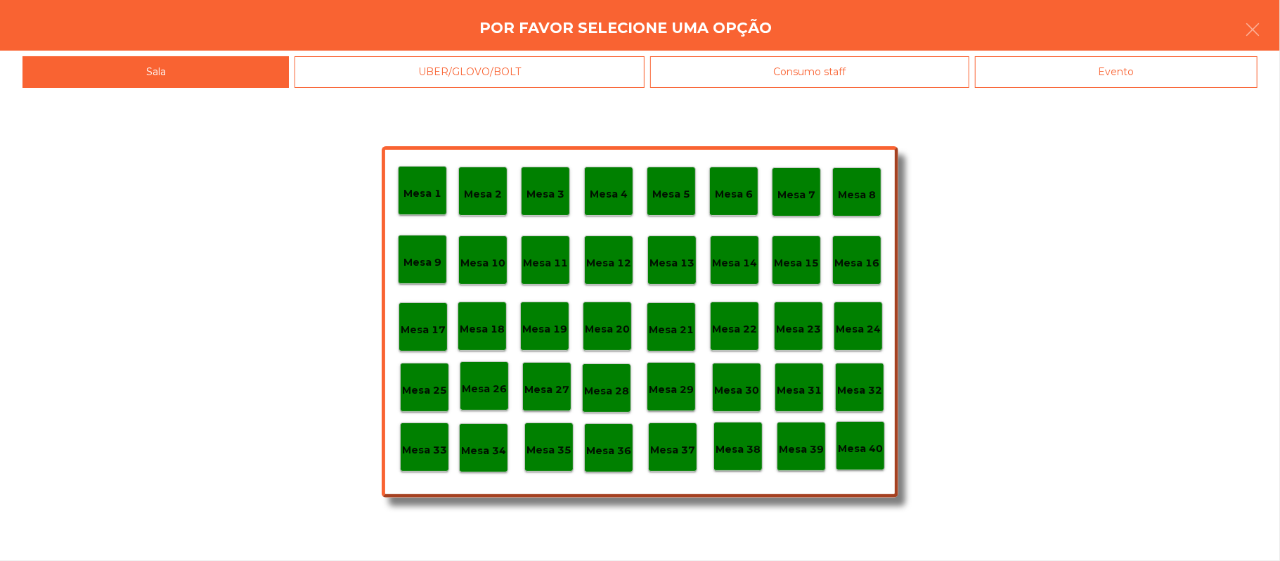
click at [1092, 79] on div "Evento" at bounding box center [1116, 72] width 283 height 32
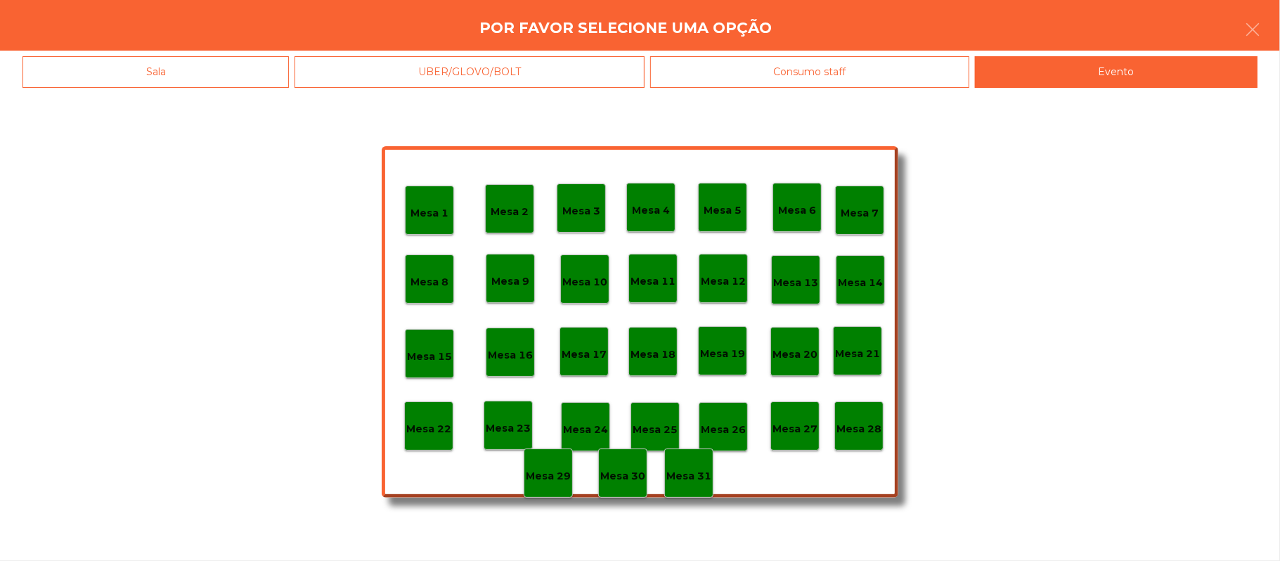
click at [847, 439] on div "Mesa 28" at bounding box center [858, 425] width 49 height 49
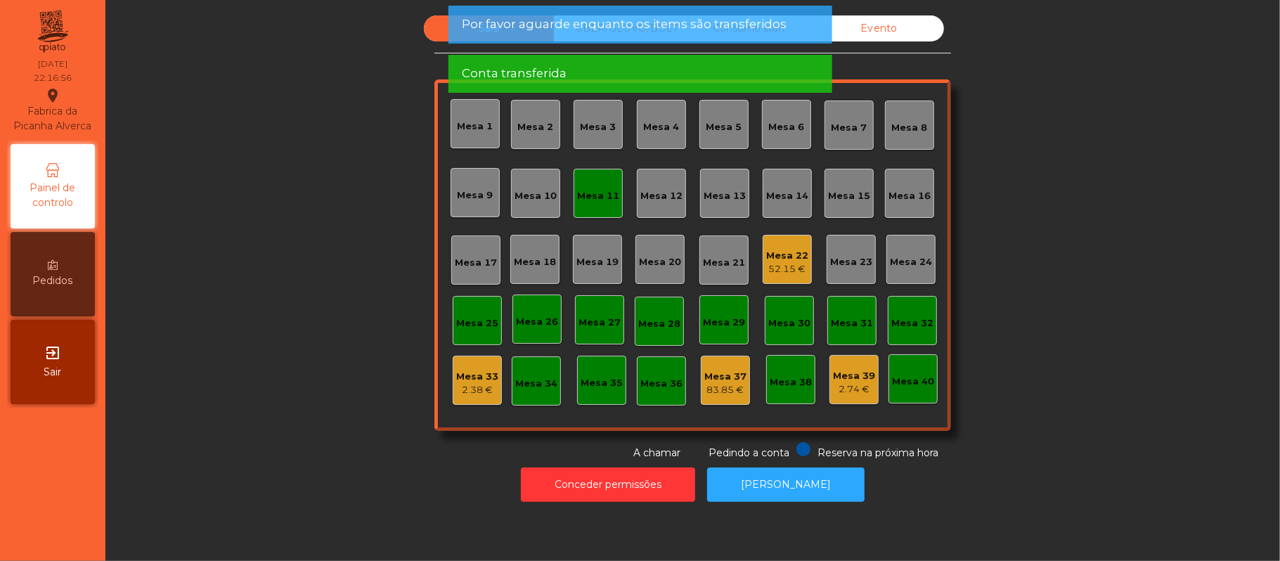
click at [594, 197] on div "Mesa 11" at bounding box center [598, 196] width 42 height 14
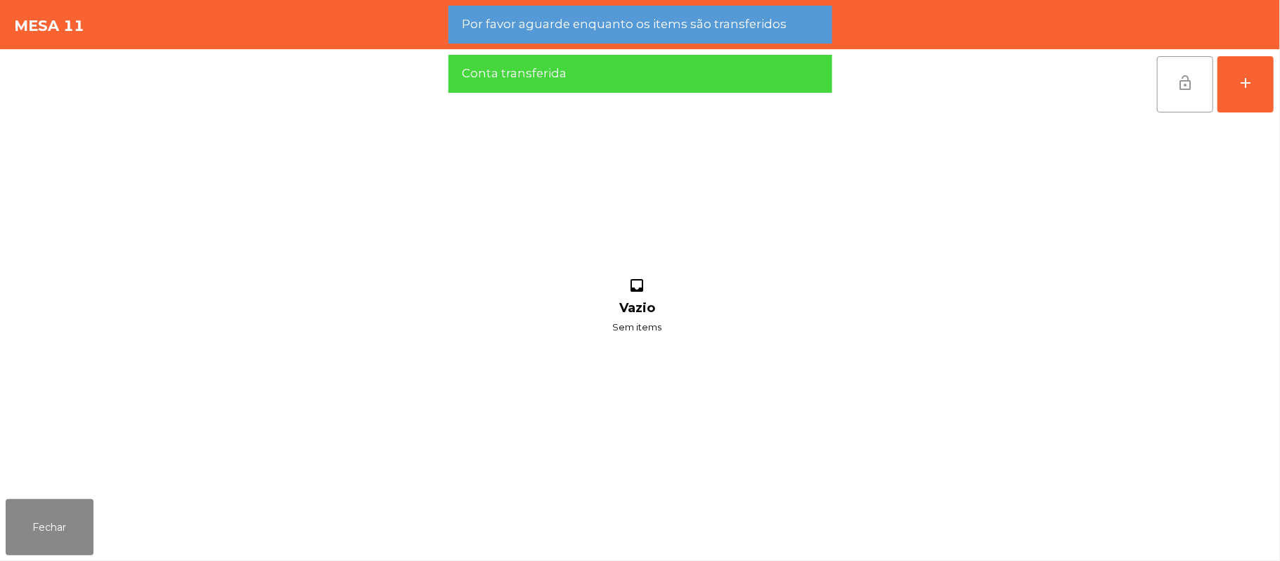
click at [1184, 83] on span "lock_open" at bounding box center [1185, 82] width 17 height 17
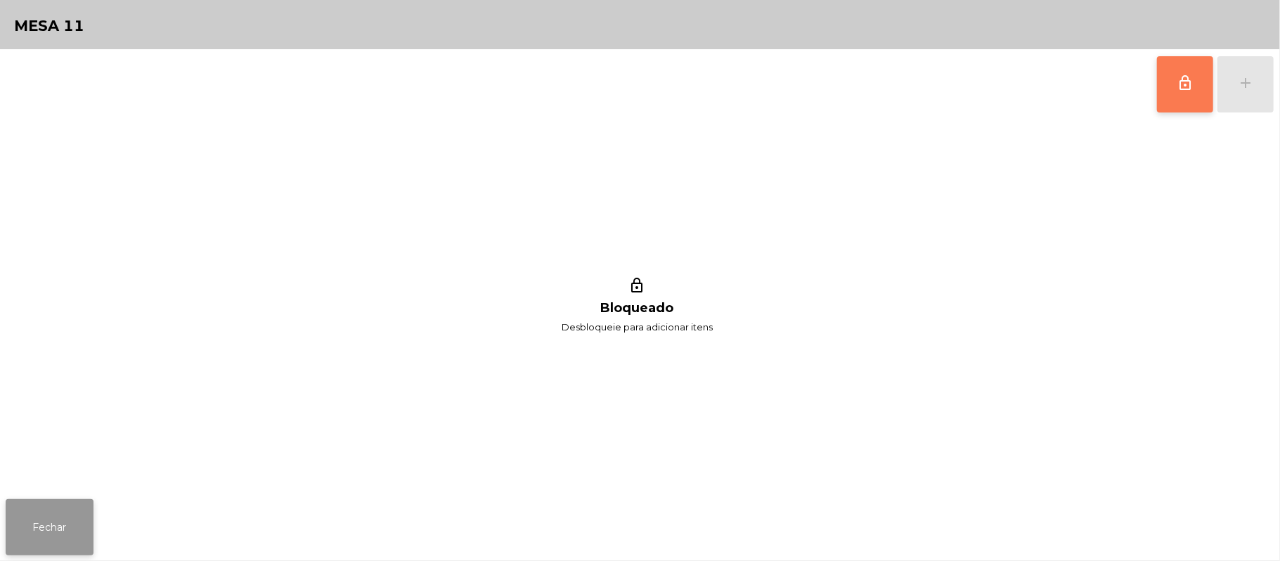
click at [71, 521] on button "Fechar" at bounding box center [50, 527] width 88 height 56
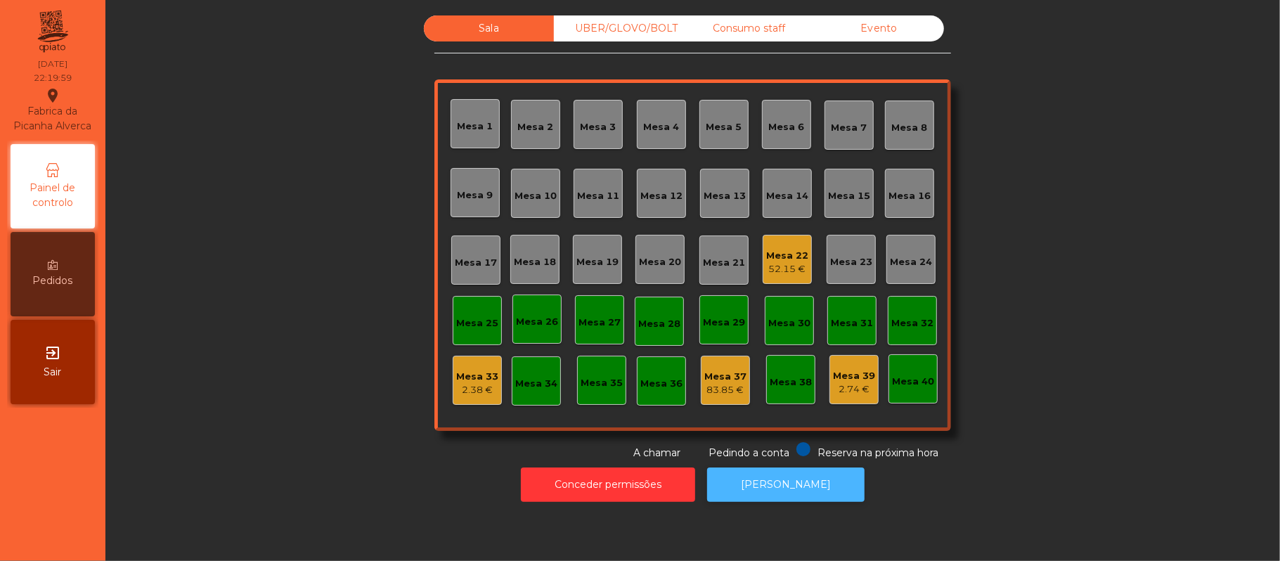
click at [782, 489] on button "[PERSON_NAME]" at bounding box center [785, 484] width 157 height 34
click at [772, 268] on div "52.15 €" at bounding box center [787, 269] width 42 height 14
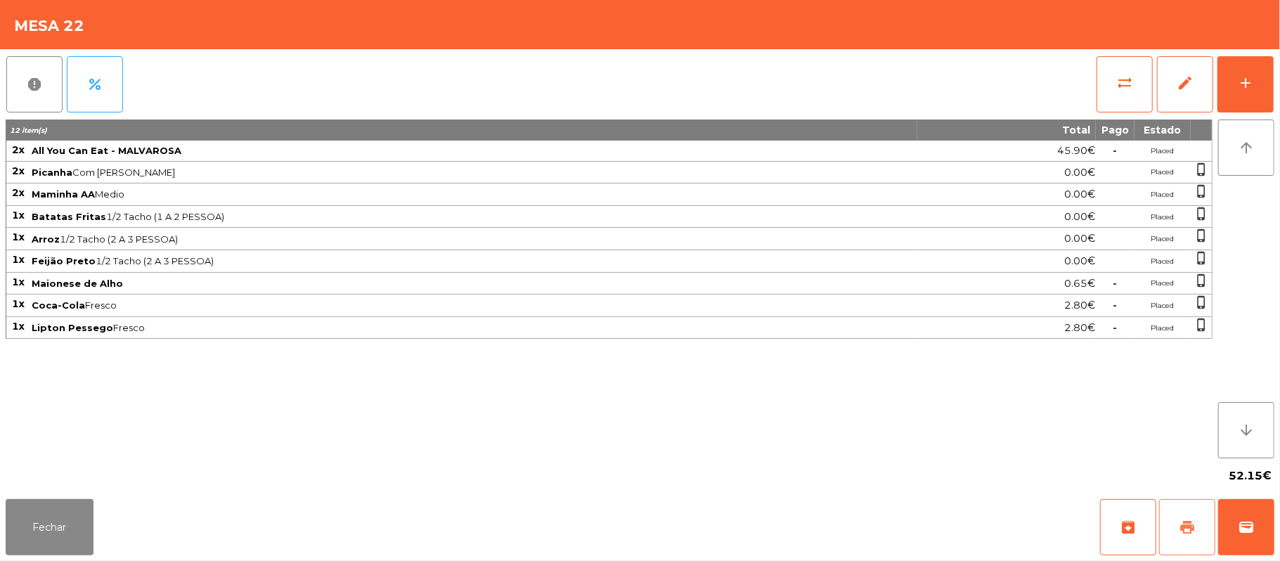
click at [1175, 533] on button "print" at bounding box center [1187, 527] width 56 height 56
click at [1230, 520] on button "wallet" at bounding box center [1246, 527] width 56 height 56
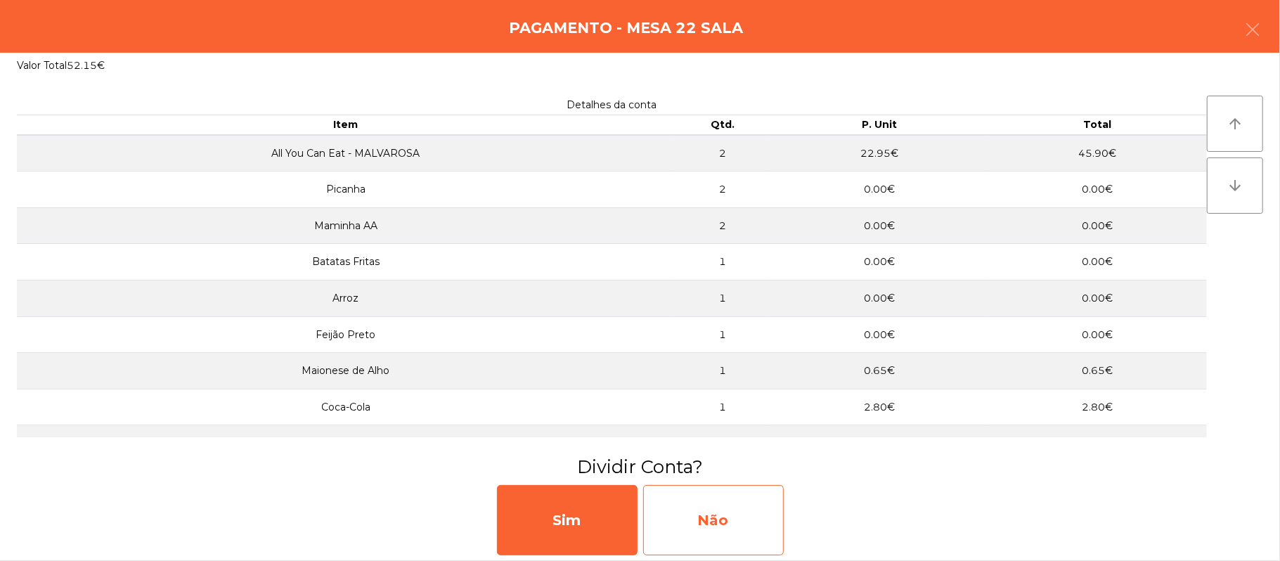
click at [698, 504] on div "Não" at bounding box center [713, 520] width 141 height 70
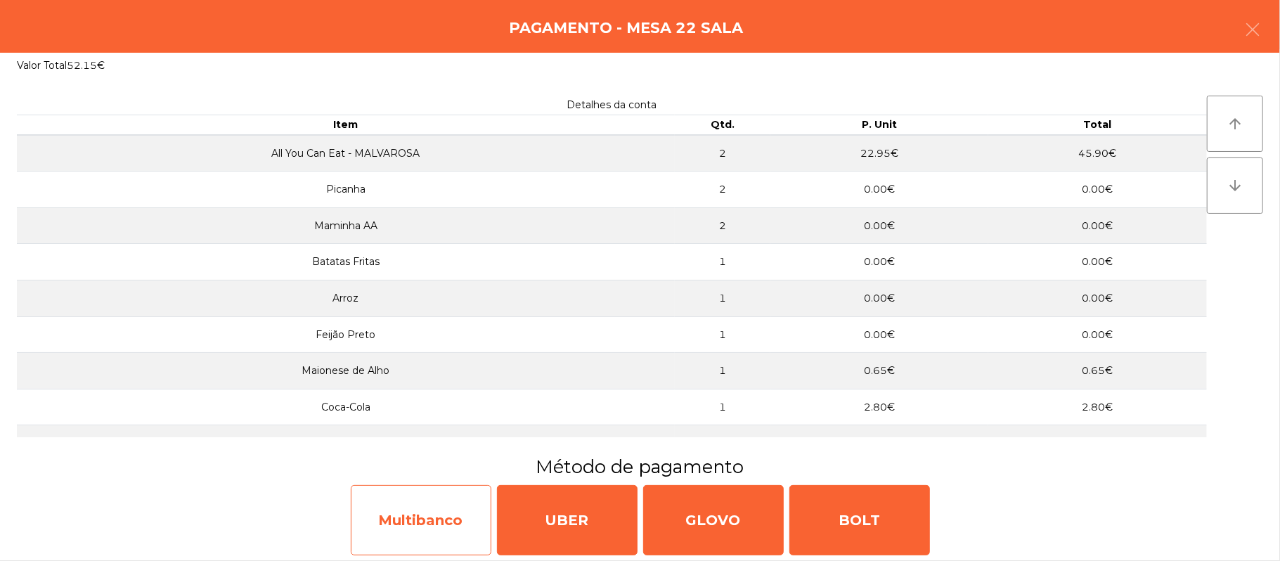
click at [423, 519] on div "Multibanco" at bounding box center [421, 520] width 141 height 70
select select "**"
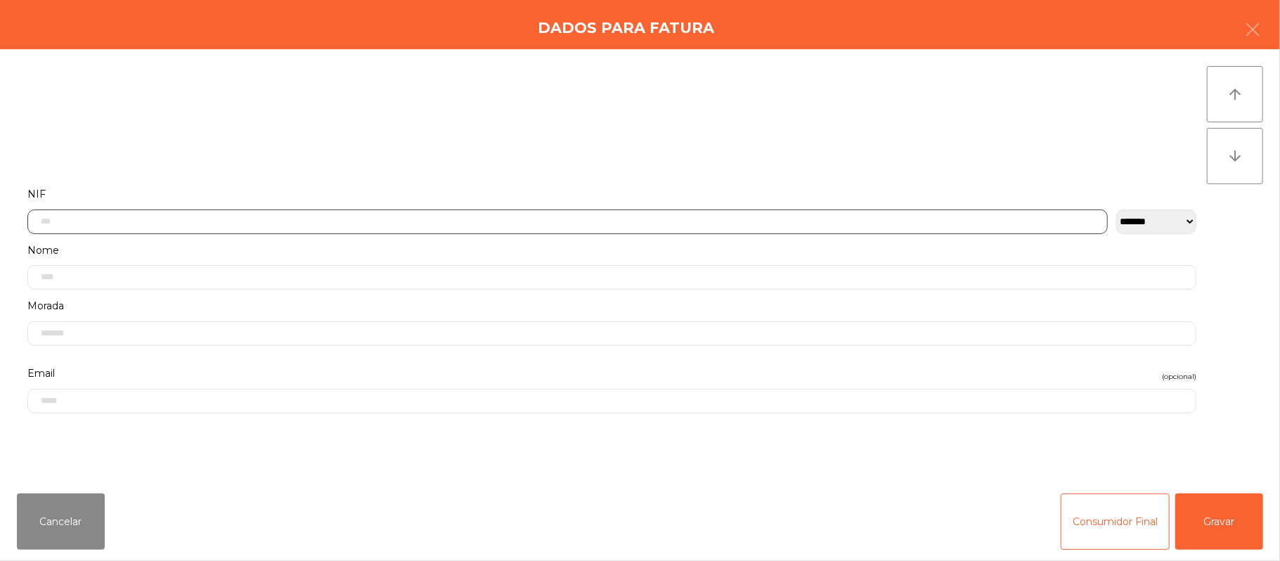
click at [293, 218] on input "text" at bounding box center [567, 221] width 1080 height 25
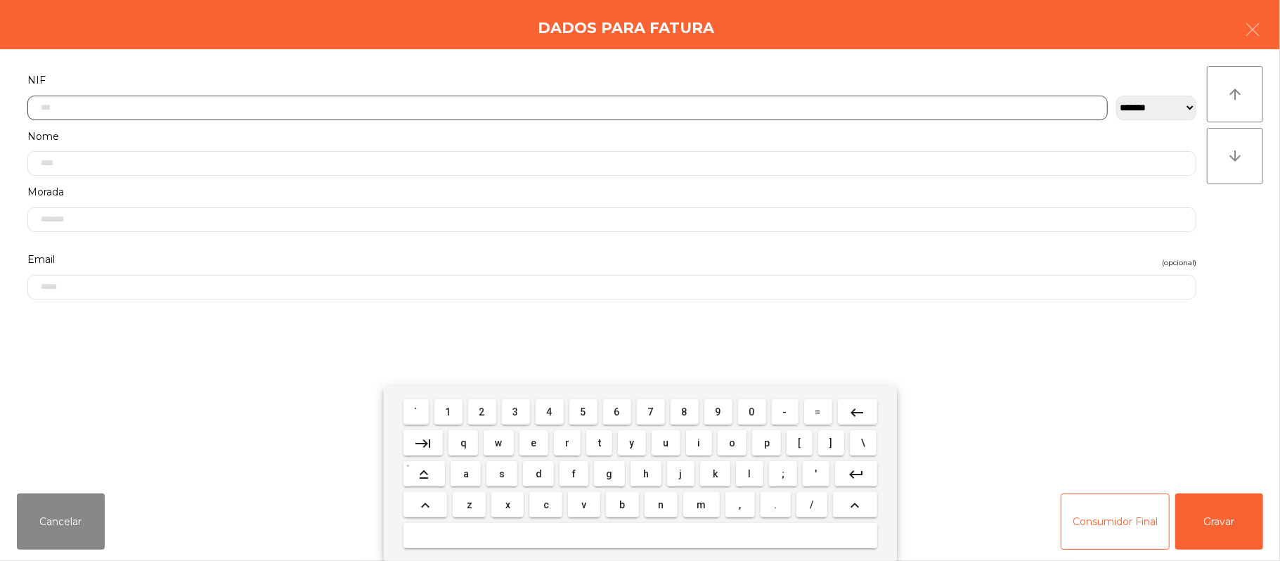
scroll to position [118, 0]
click at [186, 91] on input "text" at bounding box center [567, 103] width 1080 height 25
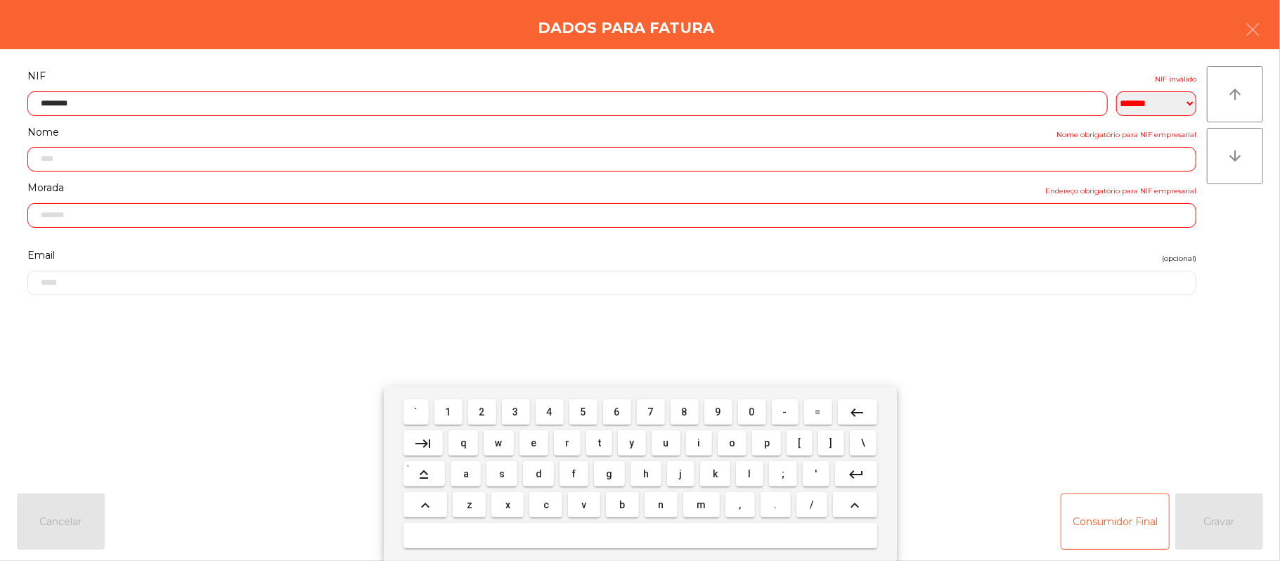
type input "*********"
type input "**********"
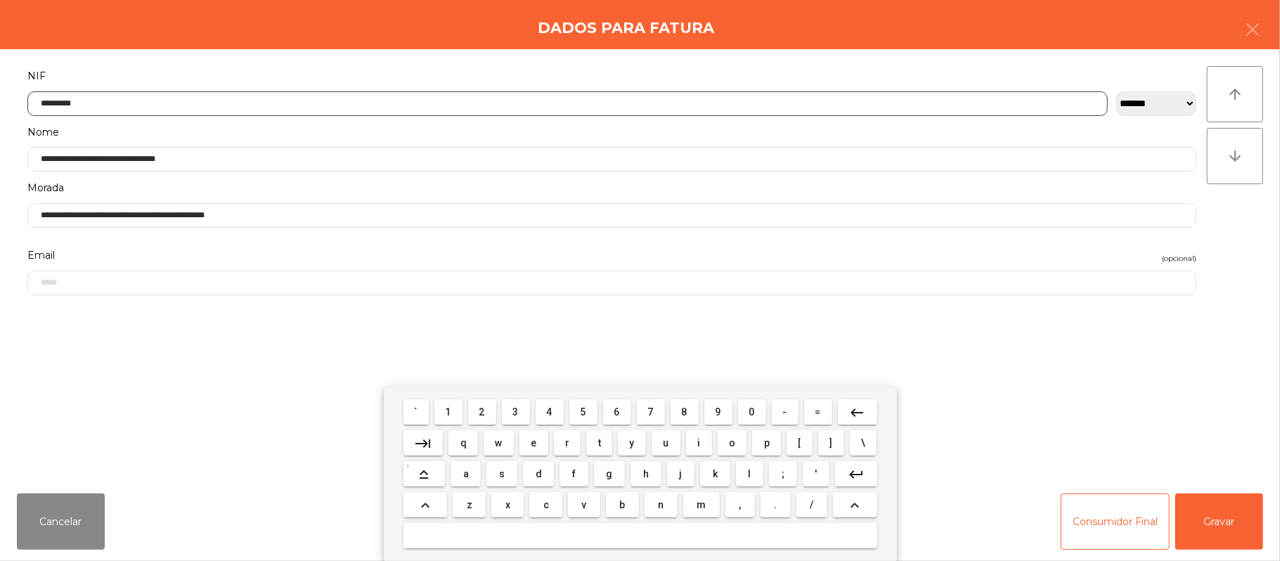
type input "*********"
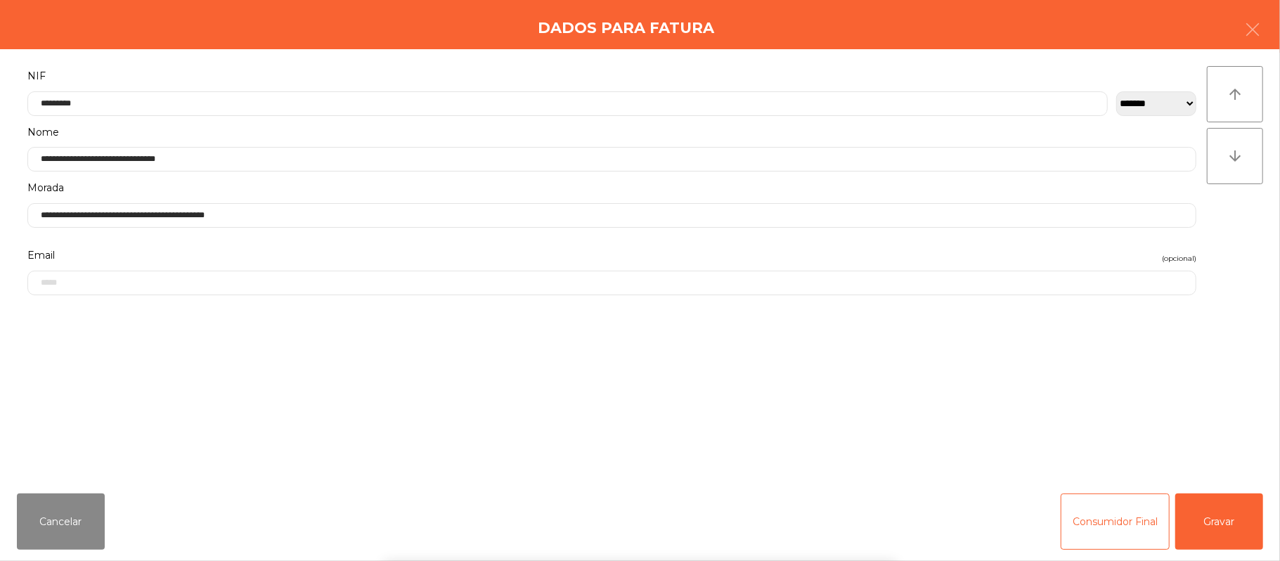
click at [1224, 527] on div "` 1 2 3 4 5 6 7 8 9 0 - = keyboard_backspace keyboard_tab q w e r t y u i o p […" at bounding box center [640, 474] width 1280 height 174
click at [1205, 504] on button "Gravar" at bounding box center [1219, 521] width 88 height 56
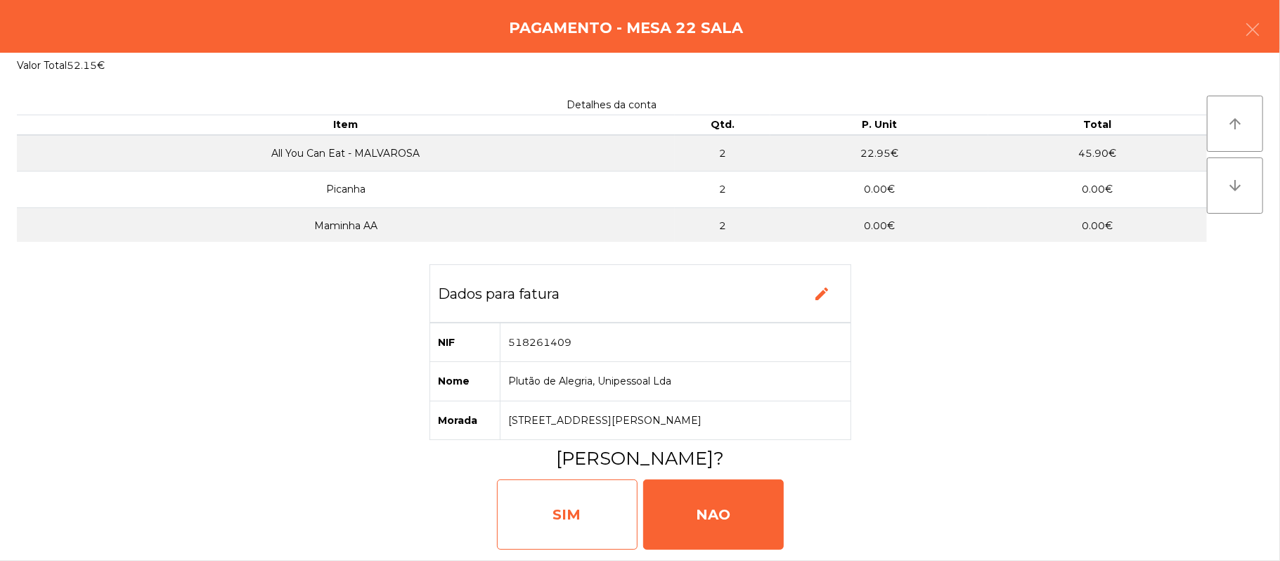
click at [526, 517] on div "SIM" at bounding box center [567, 514] width 141 height 70
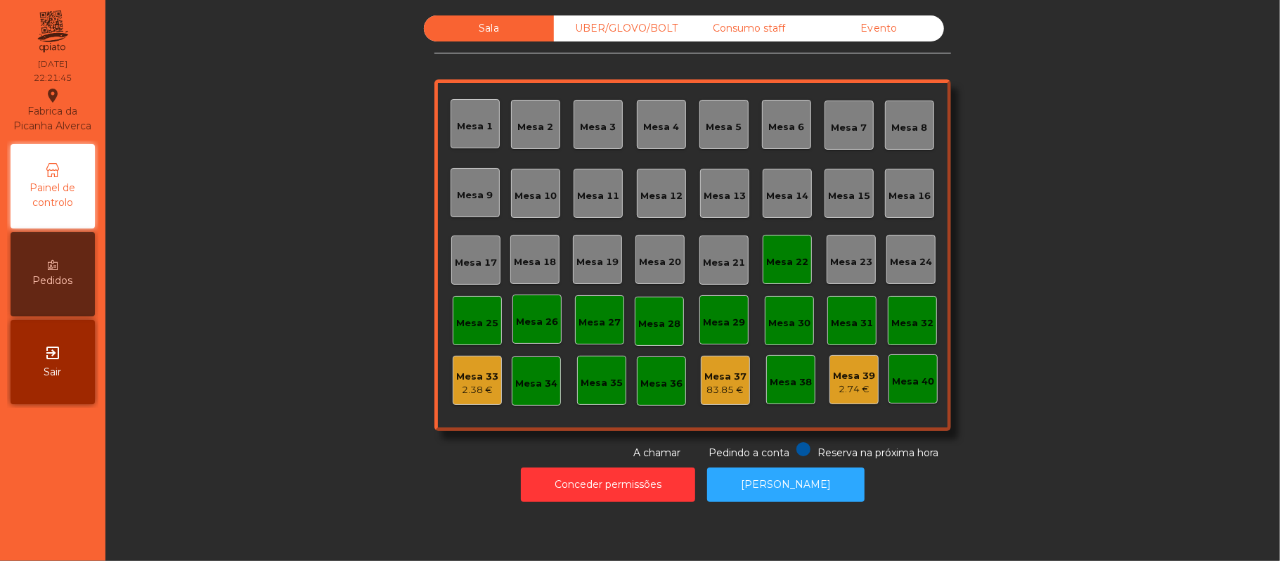
click at [766, 265] on div "Mesa 22" at bounding box center [787, 262] width 42 height 14
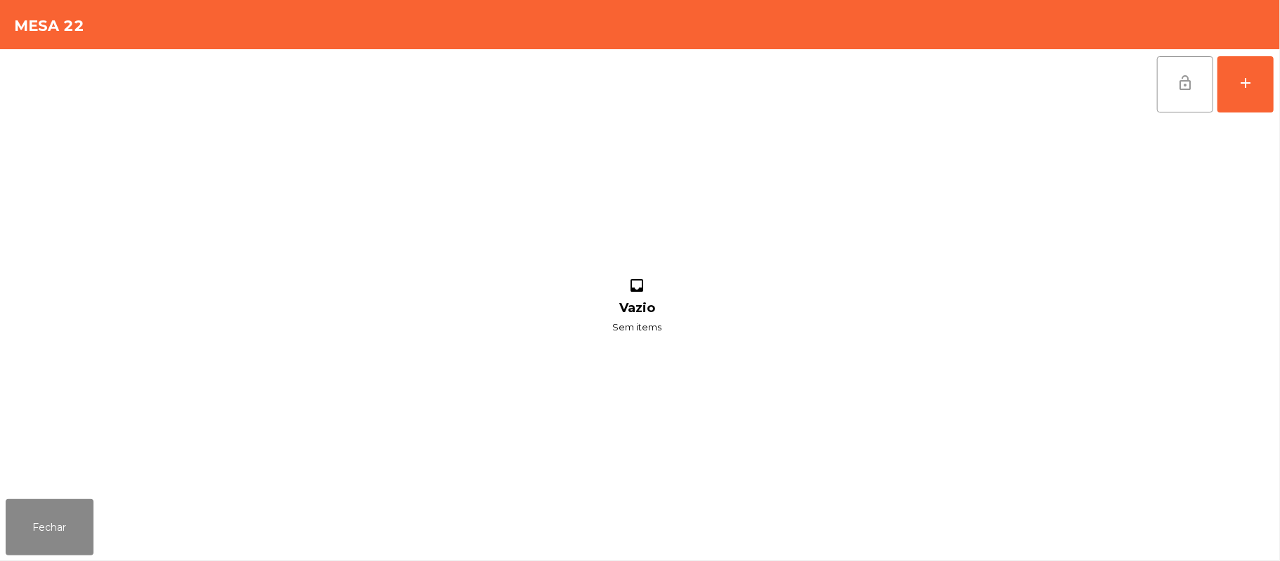
click at [1204, 88] on button "lock_open" at bounding box center [1185, 84] width 56 height 56
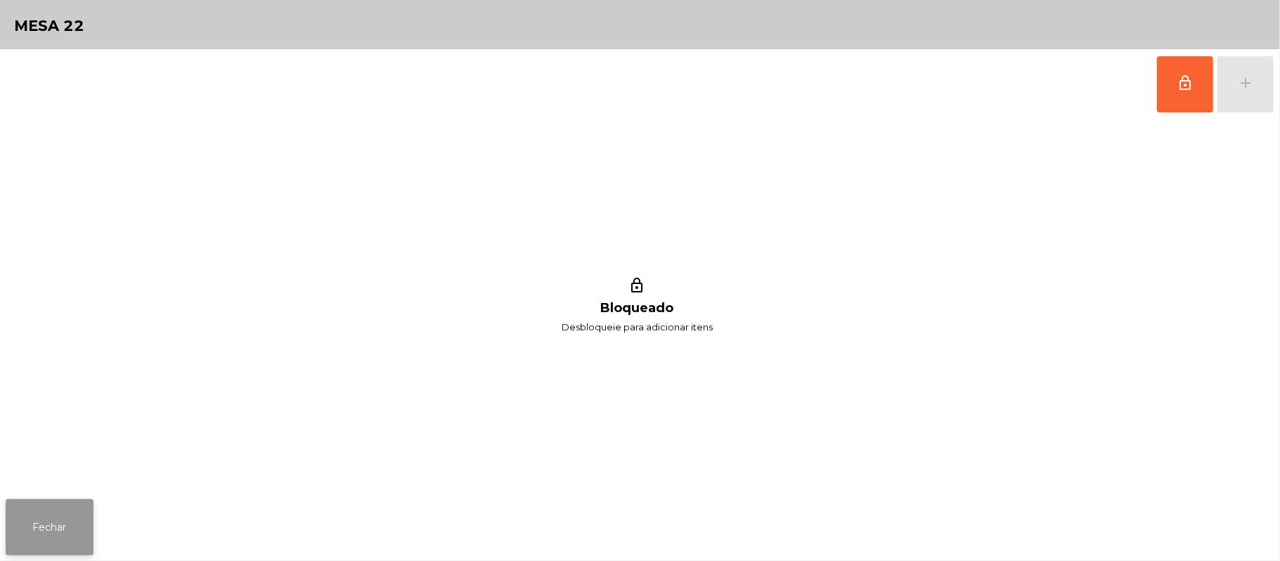
click at [51, 549] on button "Fechar" at bounding box center [50, 527] width 88 height 56
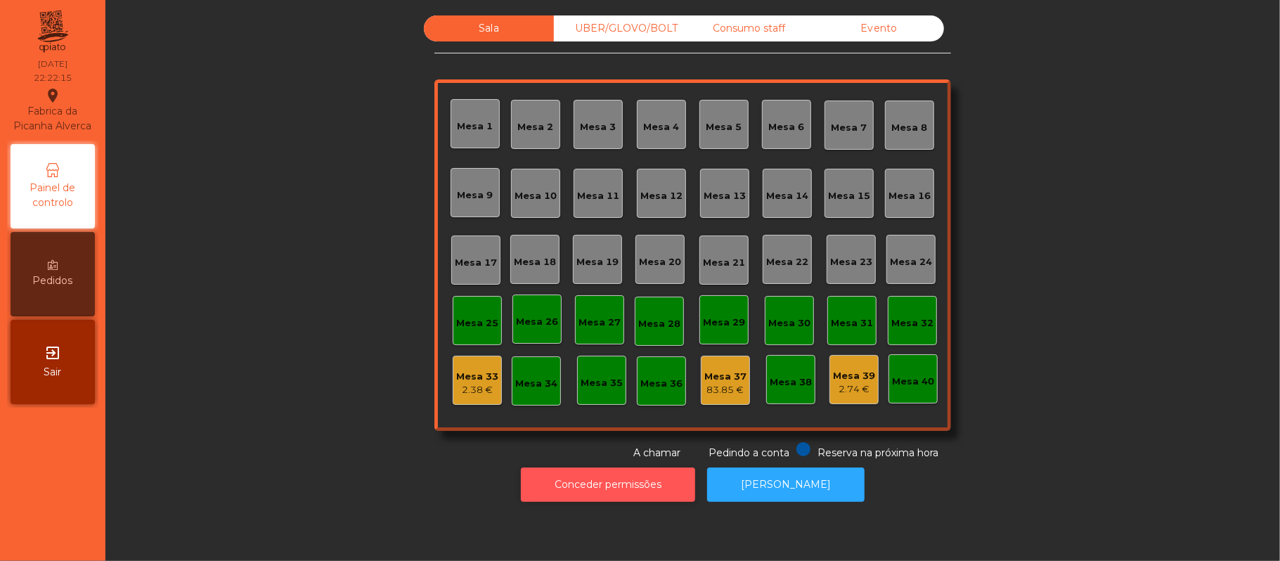
click at [591, 484] on button "Conceder permissões" at bounding box center [608, 484] width 174 height 34
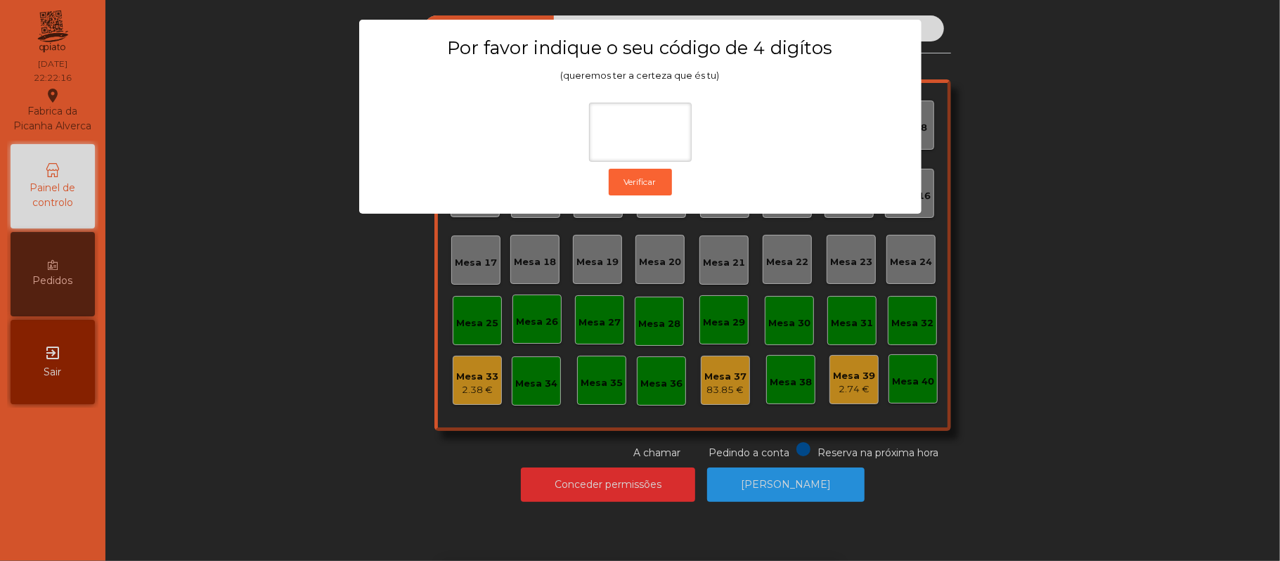
click at [1128, 367] on ngb-modal-window "Por favor indique o seu código de 4 digítos (queremos ter a certeza que és tu) …" at bounding box center [640, 280] width 1216 height 561
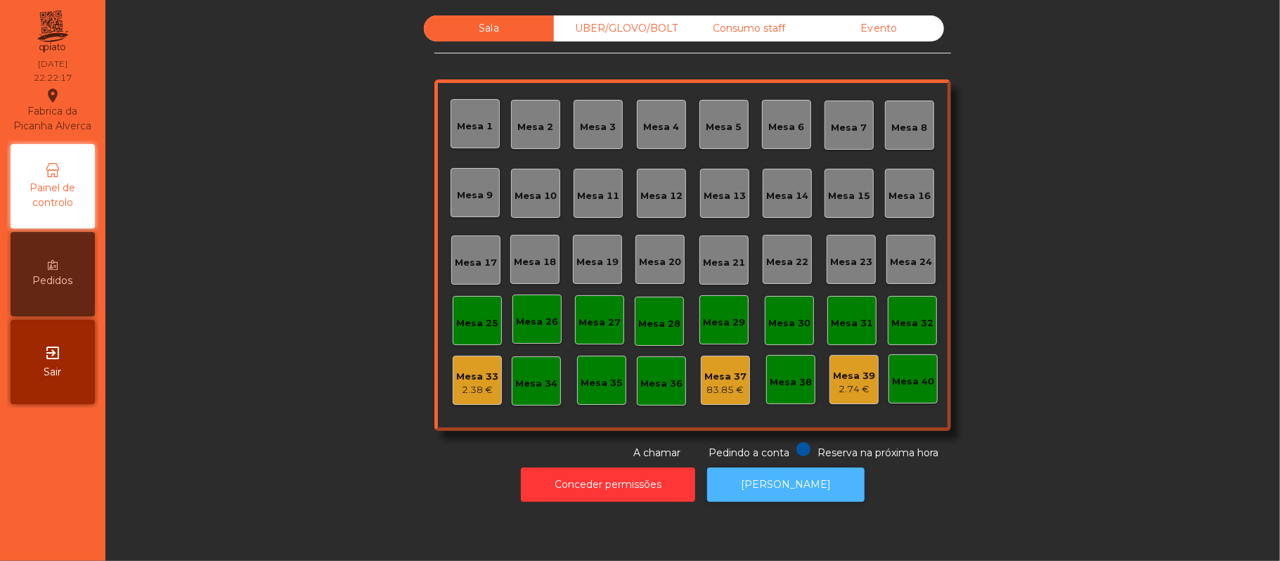
click at [767, 484] on button "[PERSON_NAME]" at bounding box center [785, 484] width 157 height 34
